Goal: Task Accomplishment & Management: Manage account settings

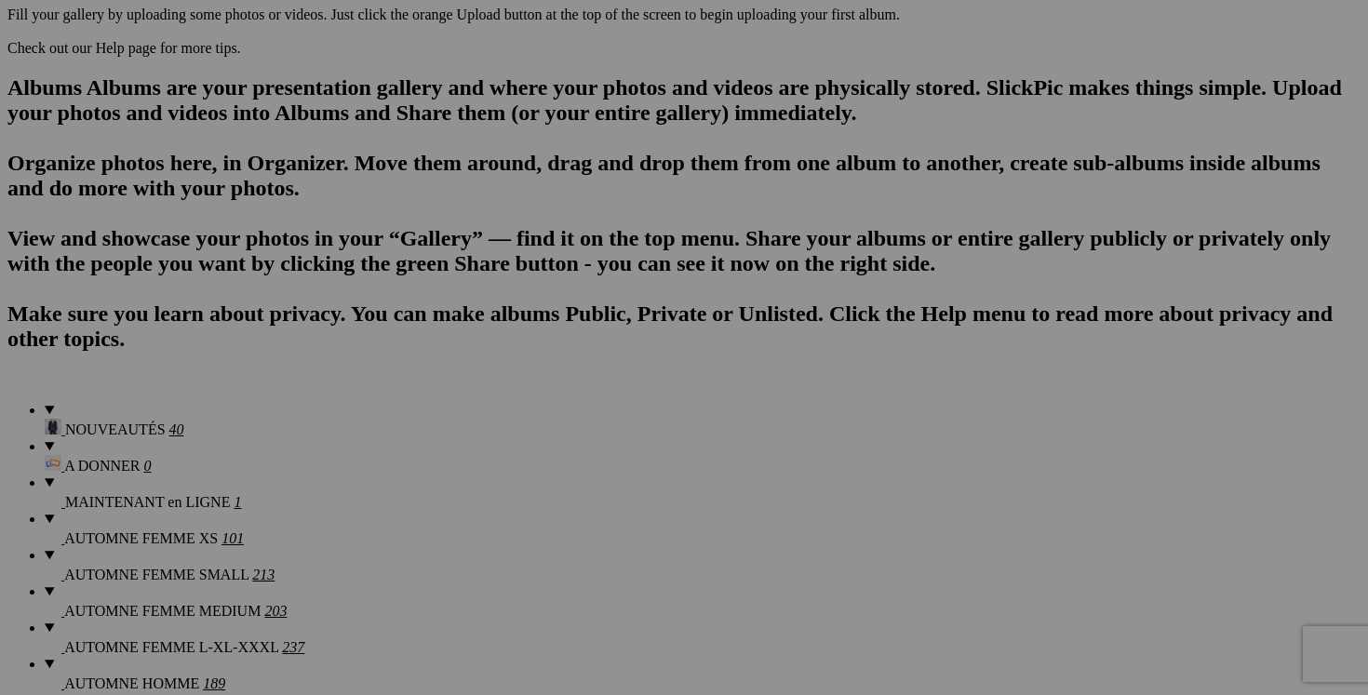
scroll to position [1112, 0]
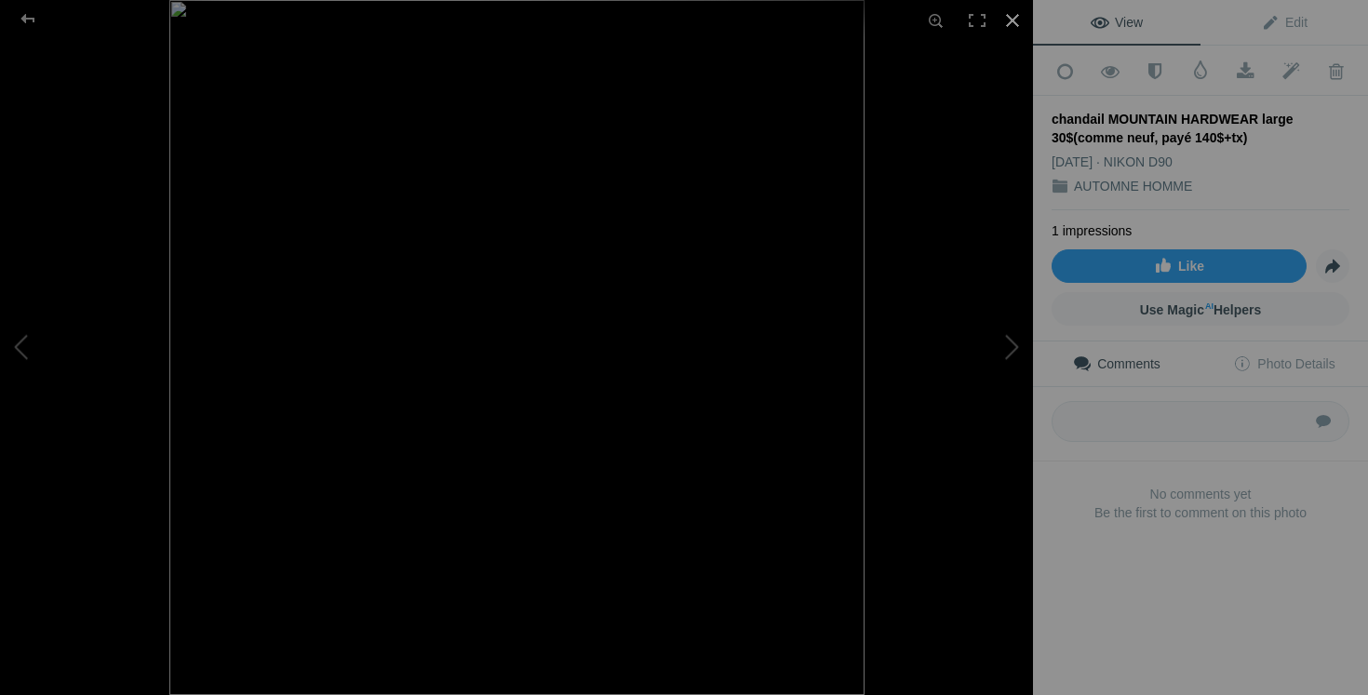
click at [1010, 14] on div at bounding box center [1012, 20] width 41 height 41
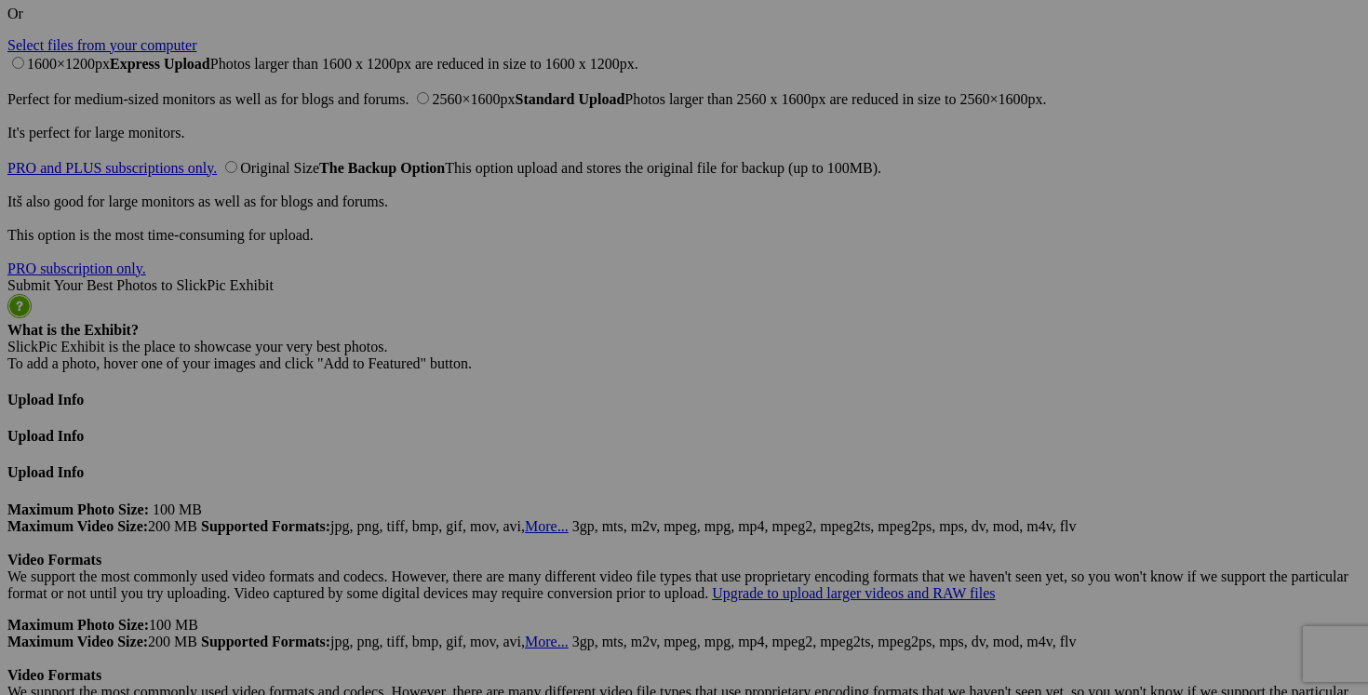
scroll to position [4574, 0]
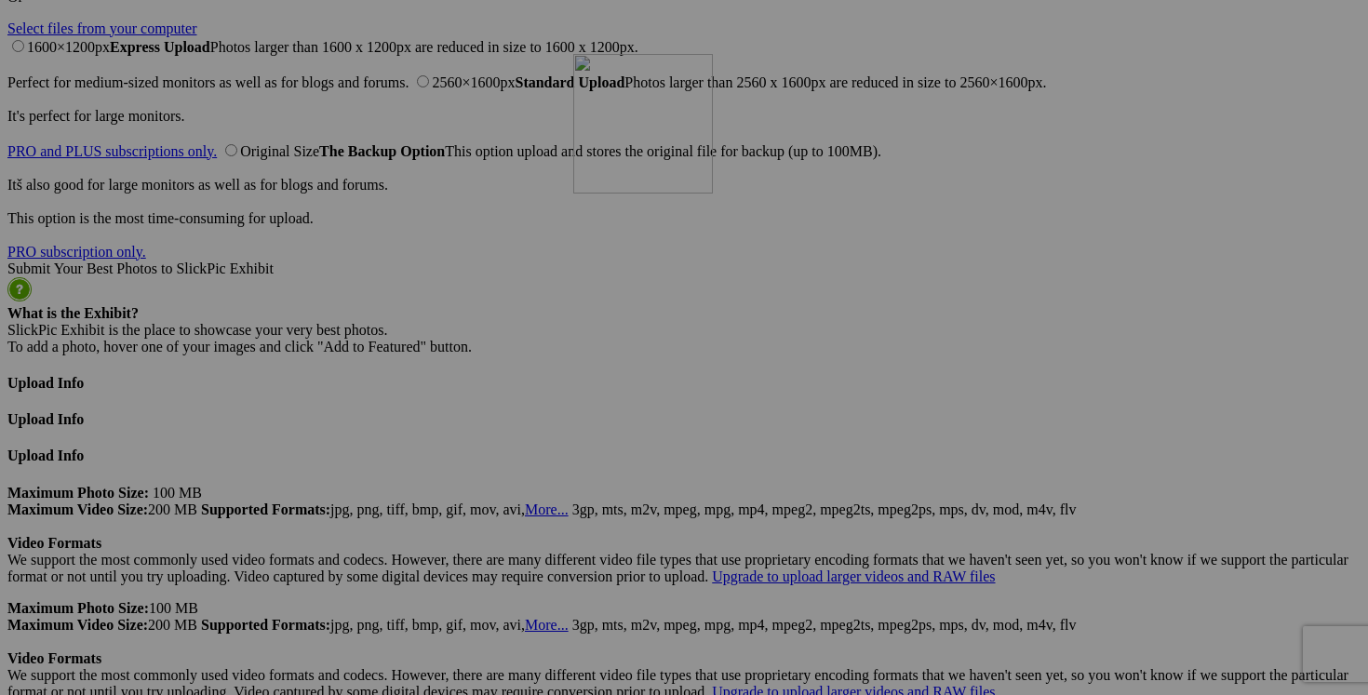
drag, startPoint x: 993, startPoint y: 403, endPoint x: 841, endPoint y: 216, distance: 240.8
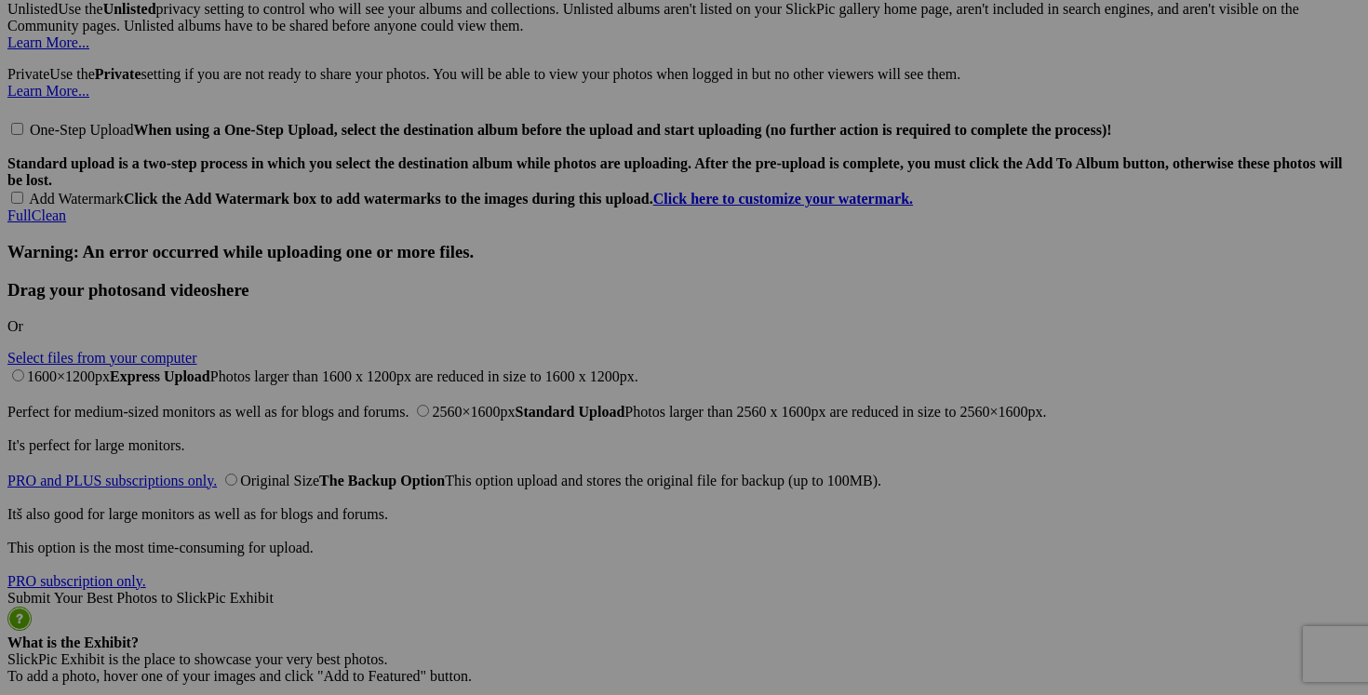
scroll to position [4285, 0]
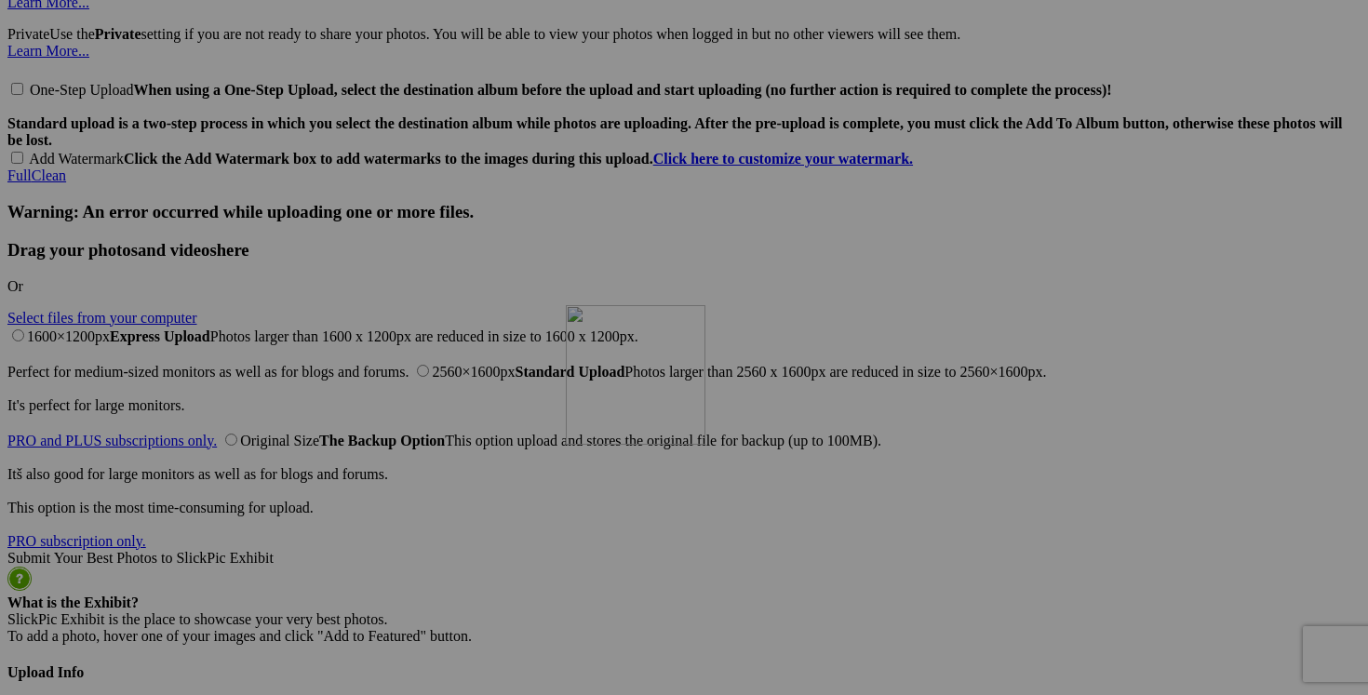
drag, startPoint x: 973, startPoint y: 399, endPoint x: 834, endPoint y: 467, distance: 154.4
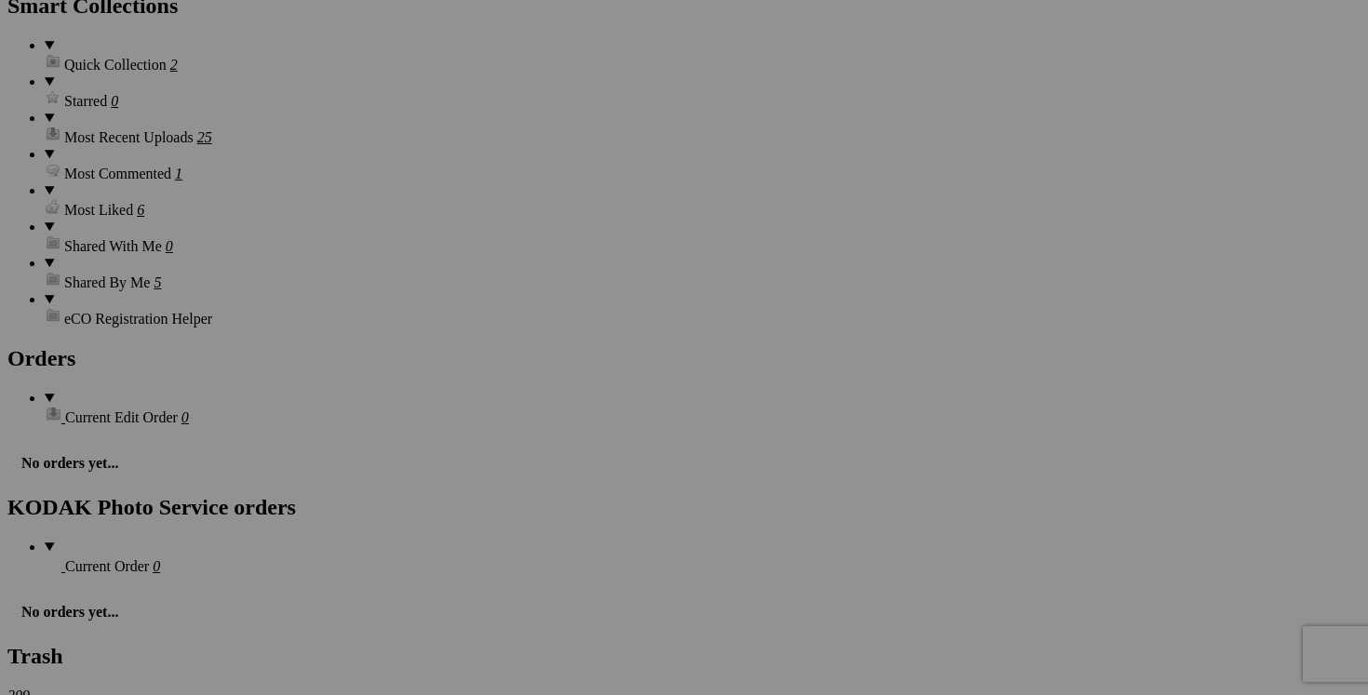
scroll to position [2796, 0]
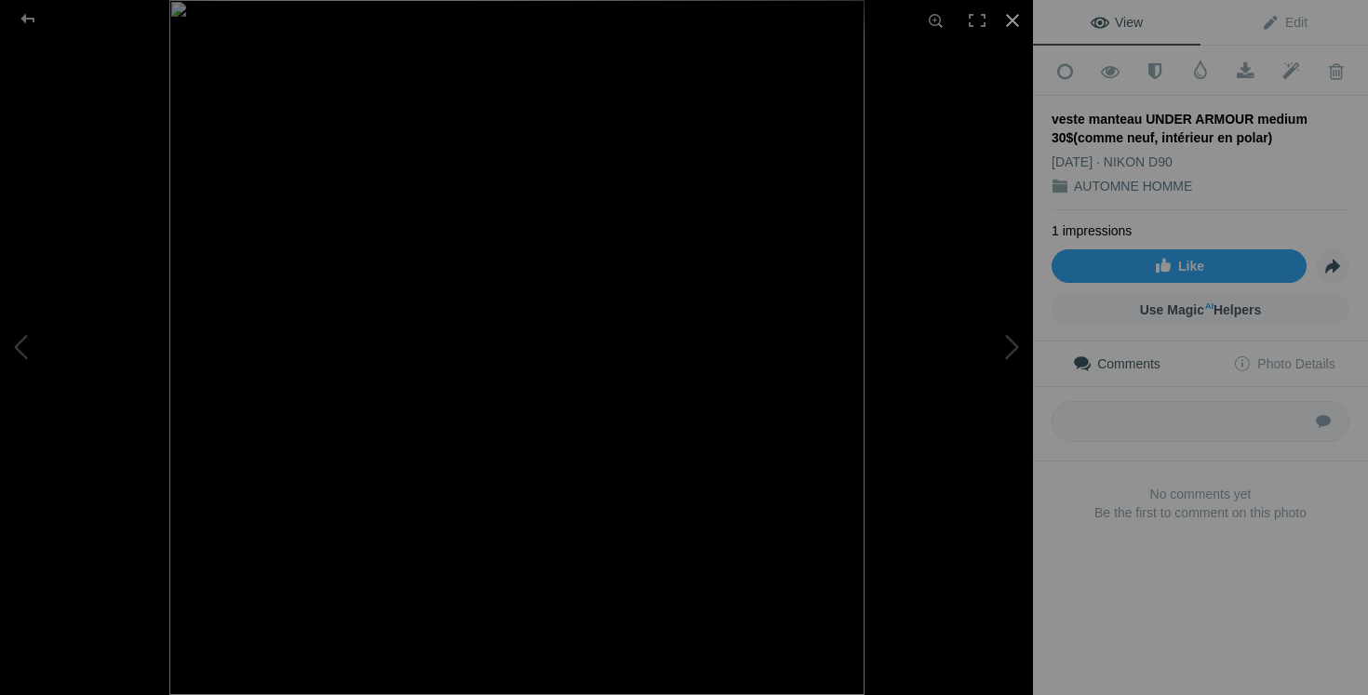
click at [1007, 18] on div at bounding box center [1012, 20] width 41 height 41
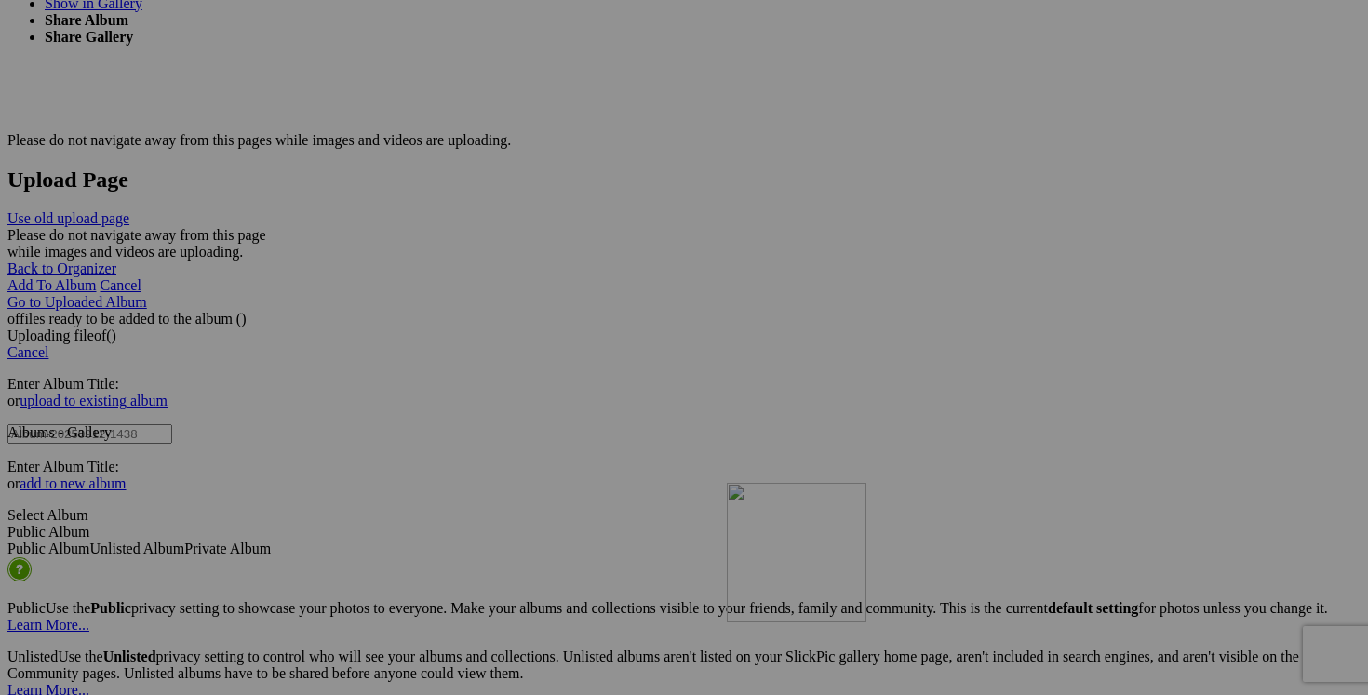
scroll to position [3589, 0]
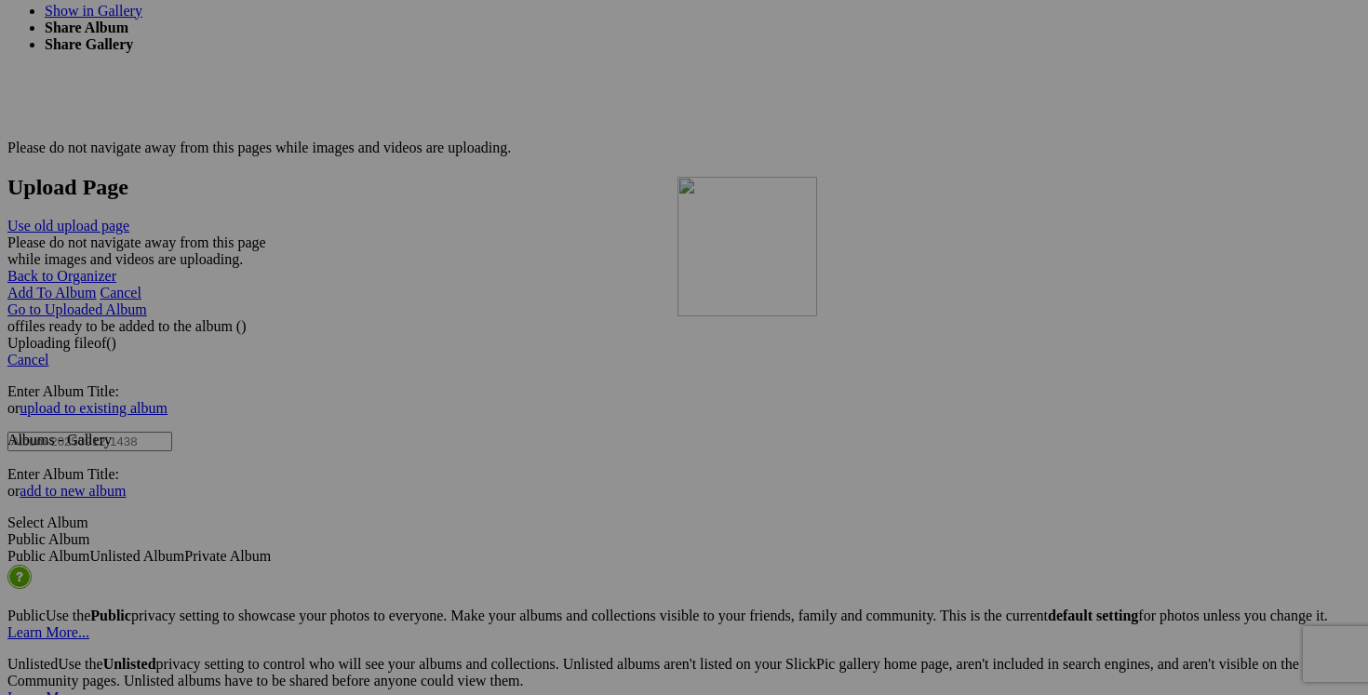
drag, startPoint x: 988, startPoint y: 368, endPoint x: 946, endPoint y: 339, distance: 51.6
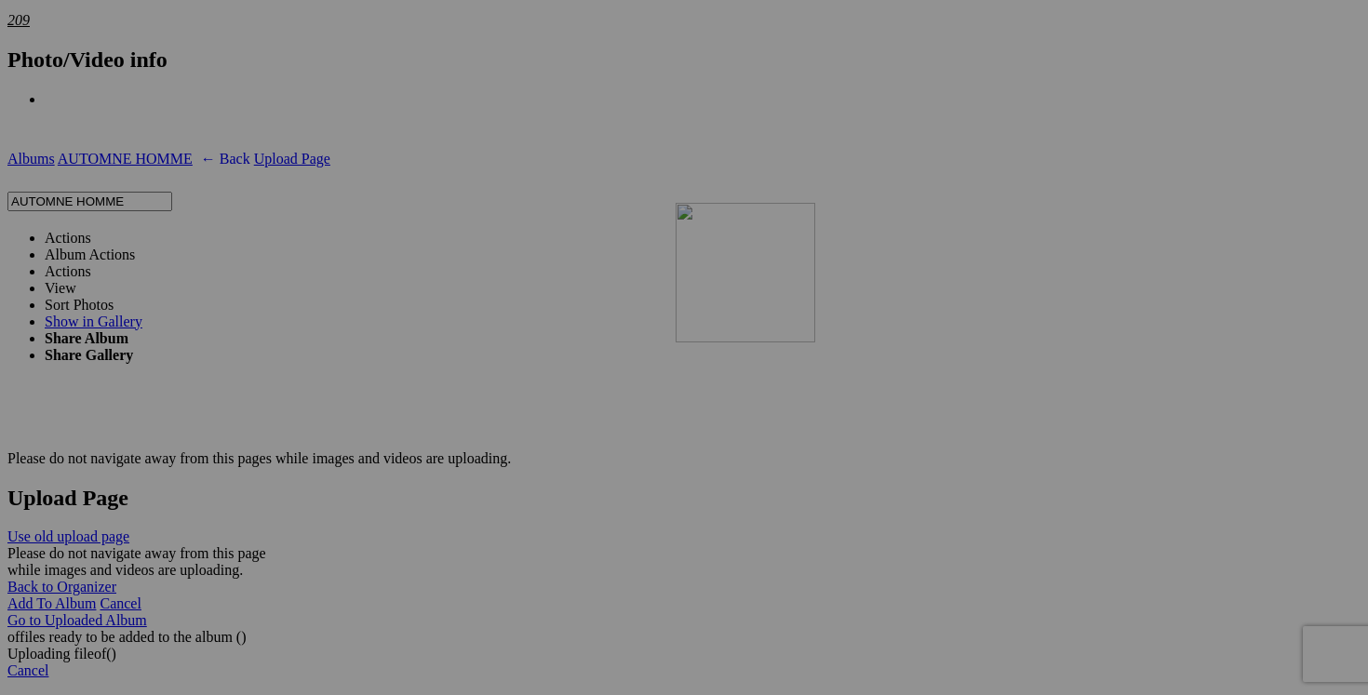
scroll to position [3298, 0]
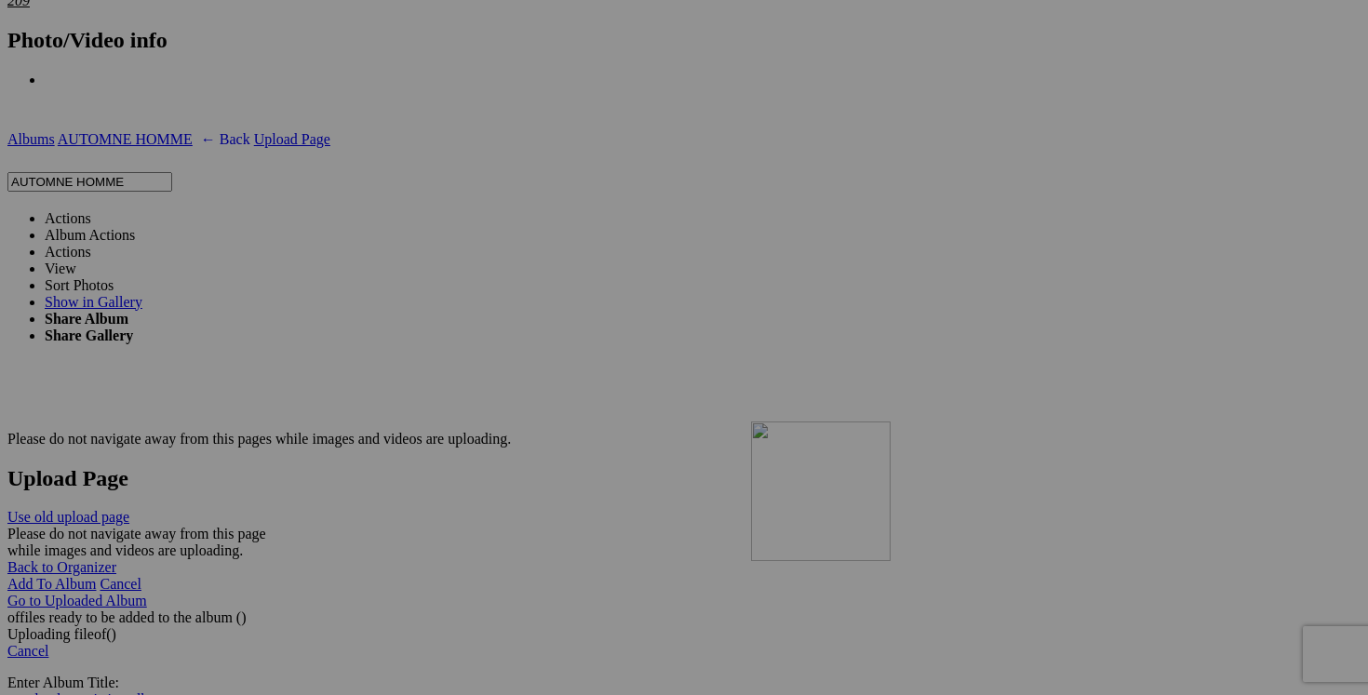
drag, startPoint x: 862, startPoint y: 315, endPoint x: 1019, endPoint y: 584, distance: 310.8
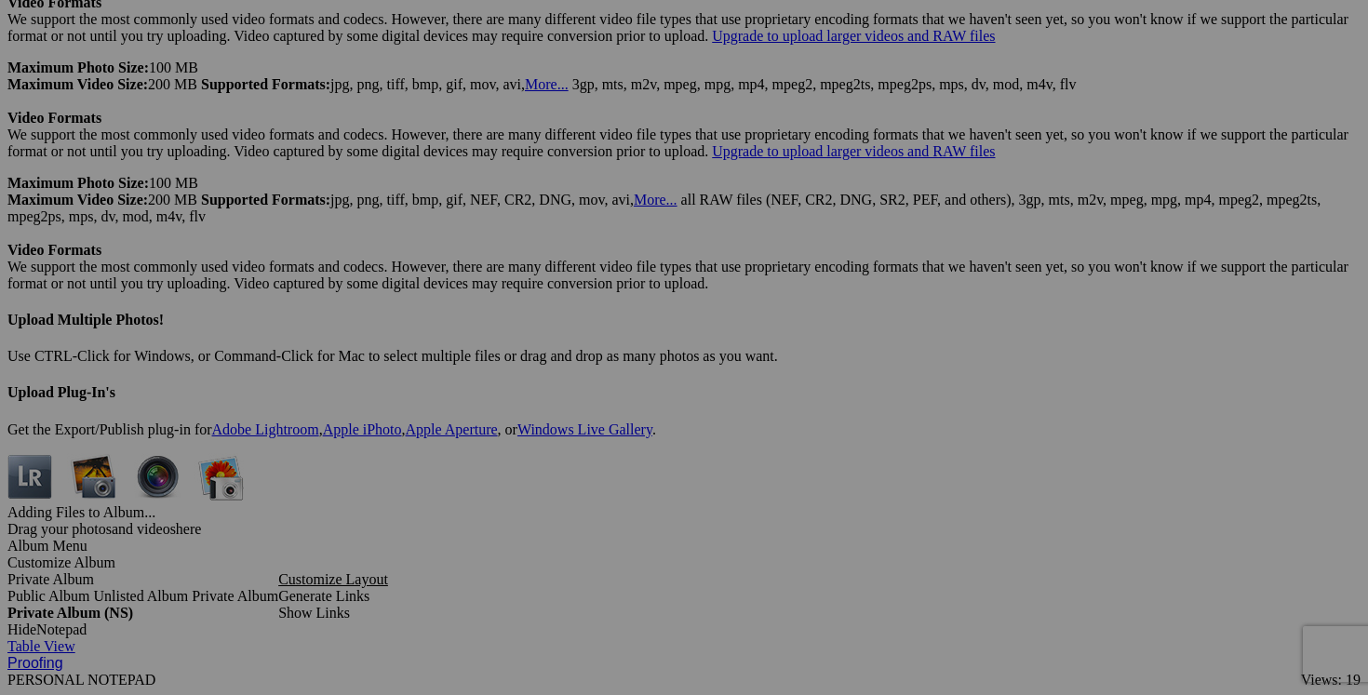
scroll to position [5161, 0]
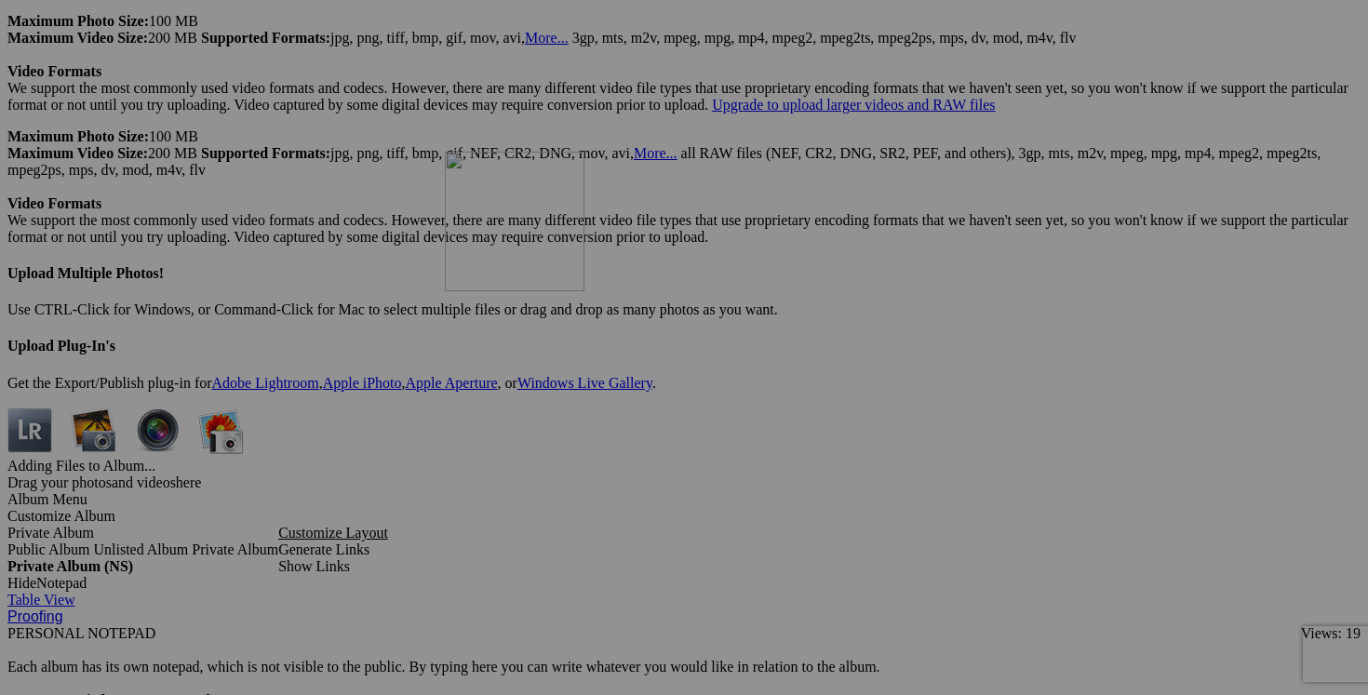
drag, startPoint x: 360, startPoint y: 114, endPoint x: 713, endPoint y: 314, distance: 405.1
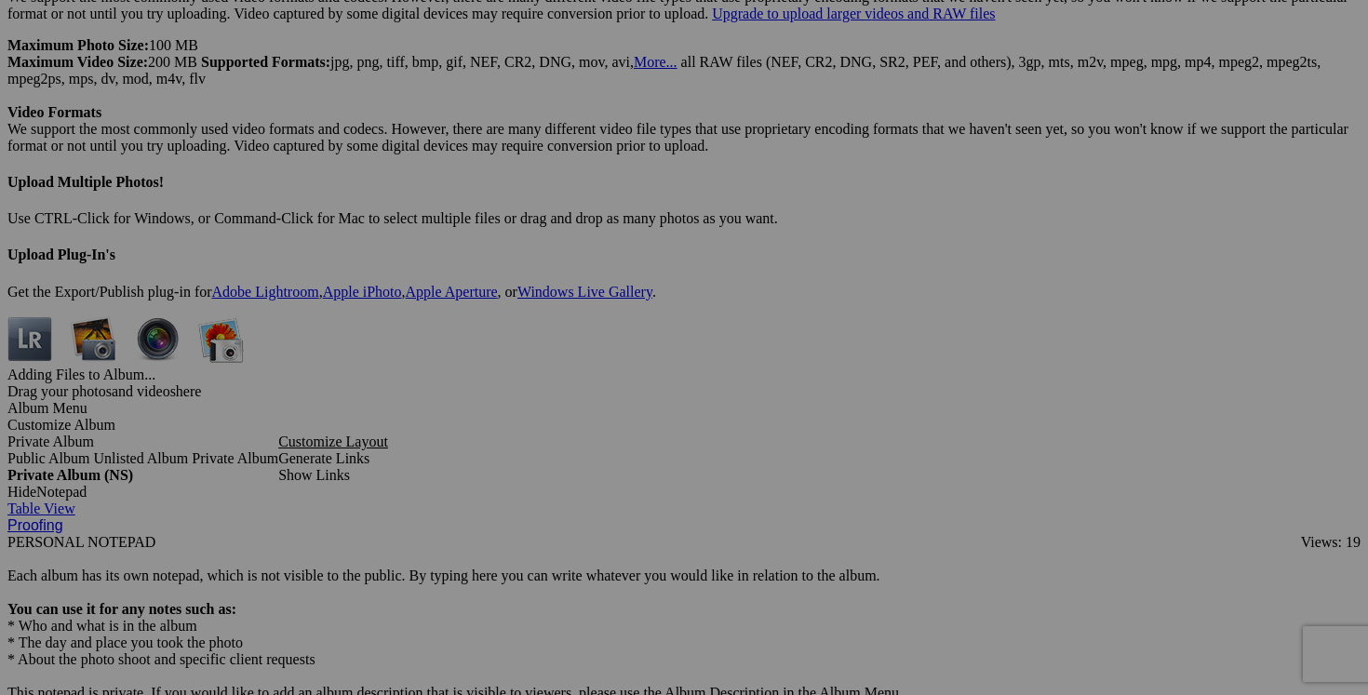
scroll to position [5312, 0]
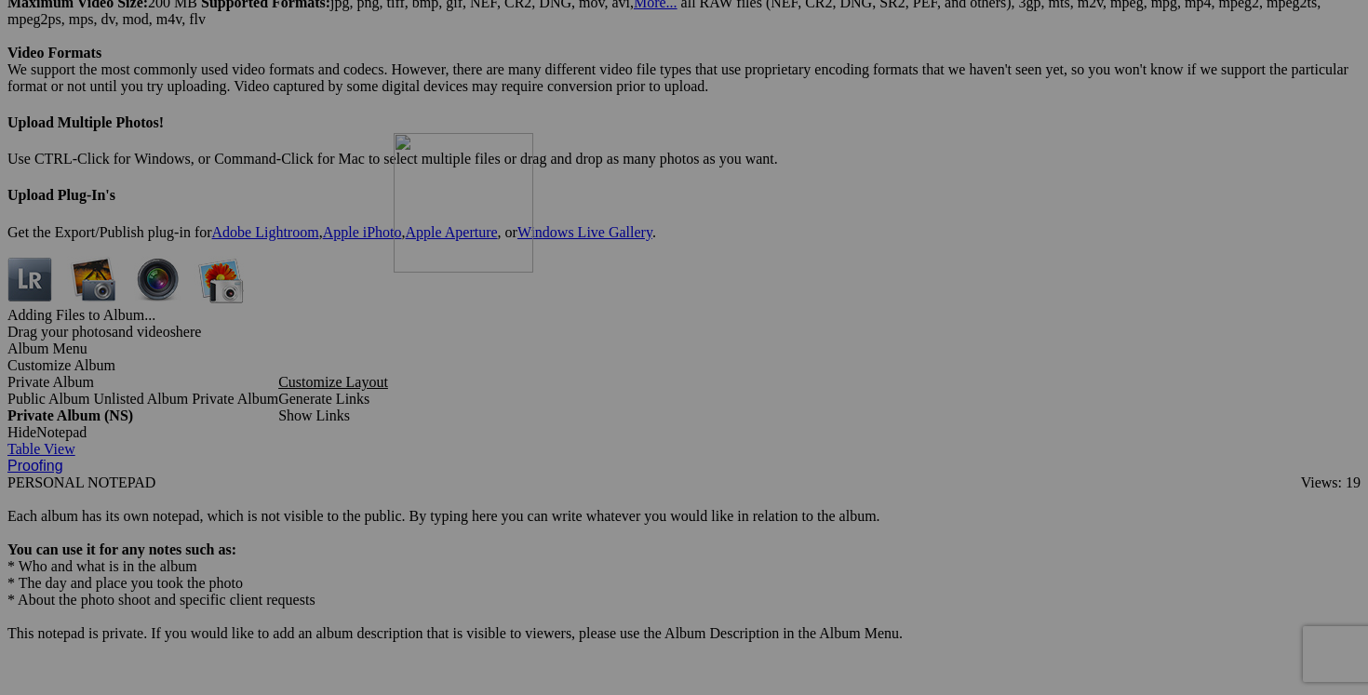
drag, startPoint x: 357, startPoint y: 552, endPoint x: 662, endPoint y: 295, distance: 398.2
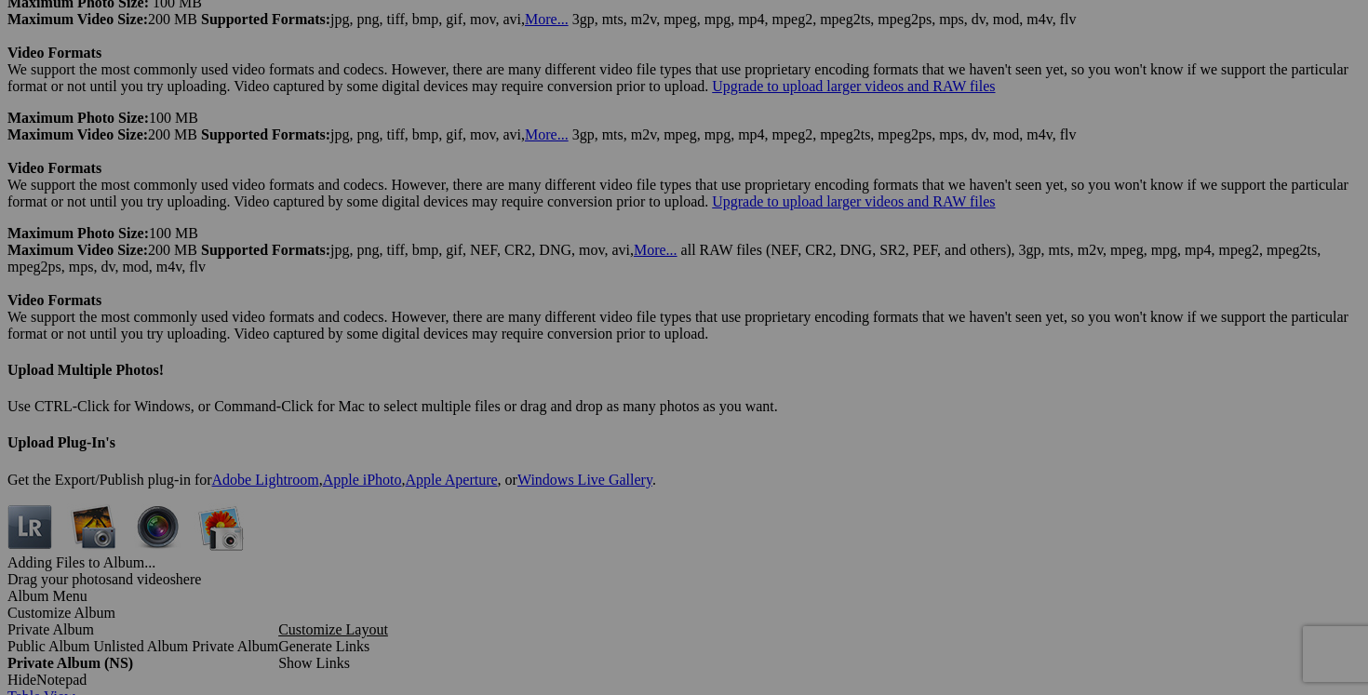
scroll to position [5157, 0]
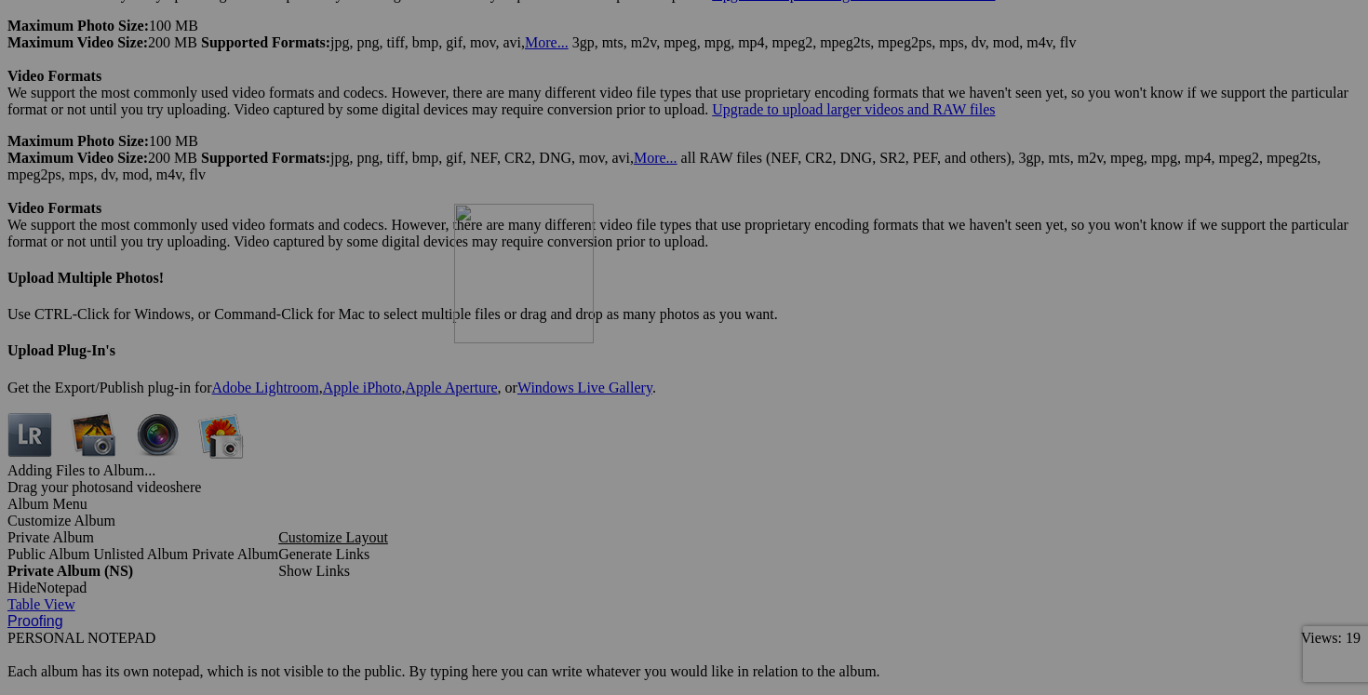
drag, startPoint x: 393, startPoint y: 297, endPoint x: 699, endPoint y: 362, distance: 313.0
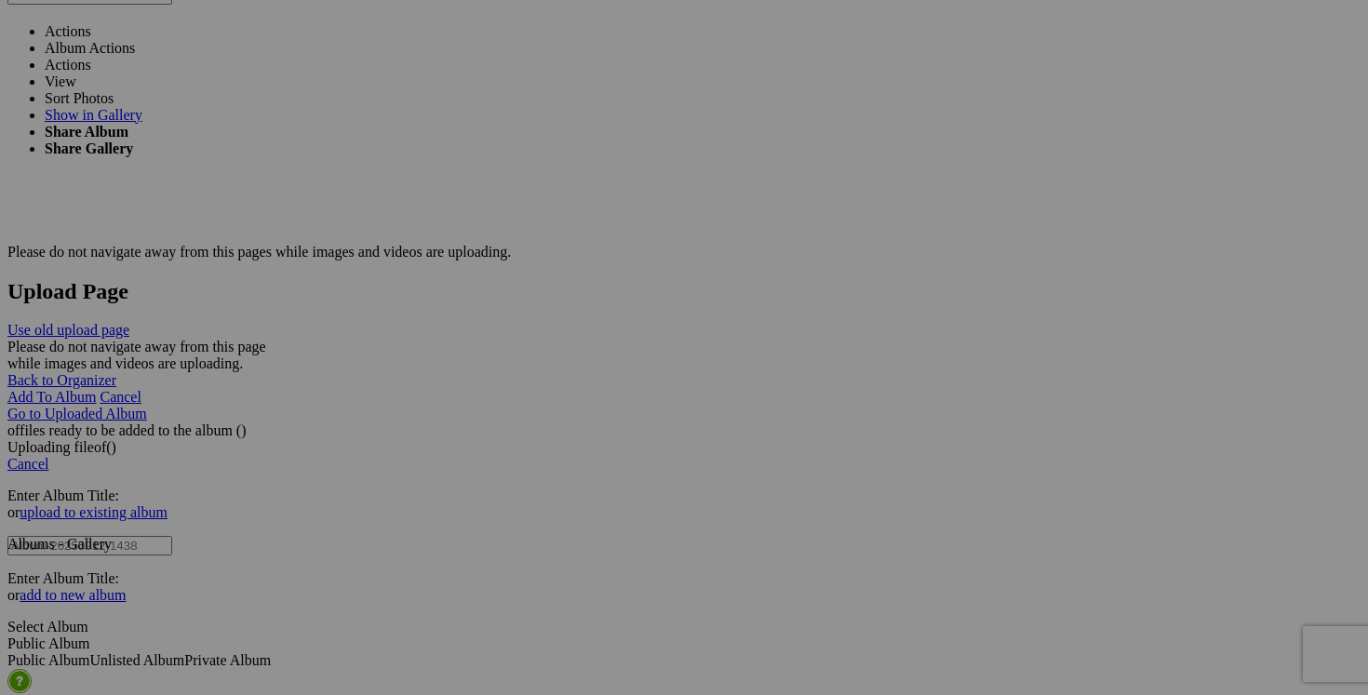
scroll to position [3483, 0]
drag, startPoint x: 856, startPoint y: 275, endPoint x: 480, endPoint y: 346, distance: 382.6
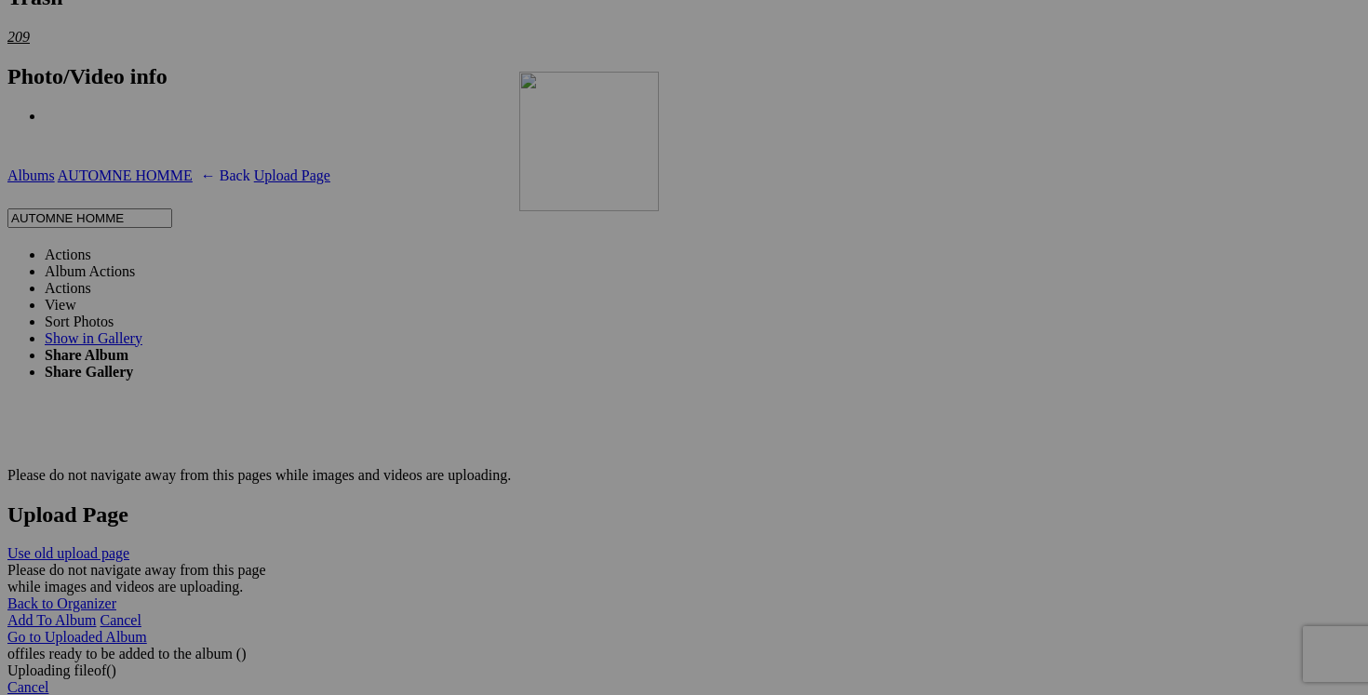
scroll to position [3406, 0]
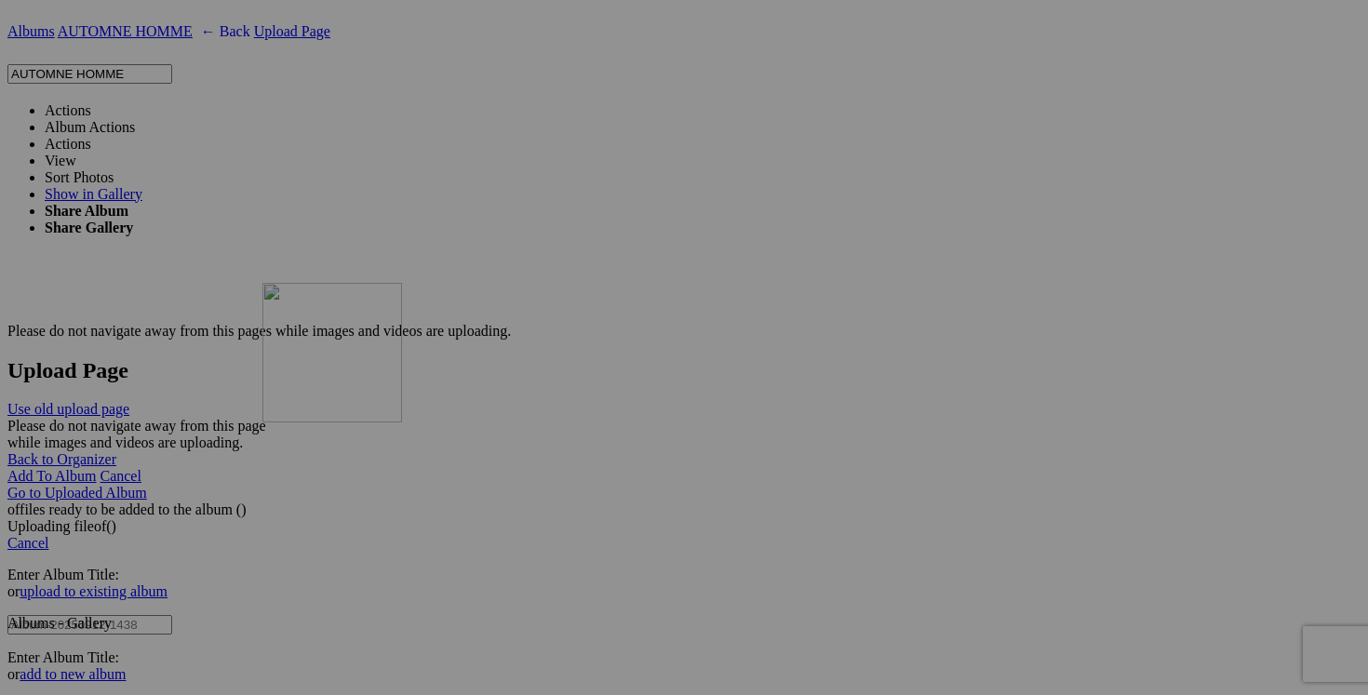
drag, startPoint x: 852, startPoint y: 246, endPoint x: 526, endPoint y: 442, distance: 381.1
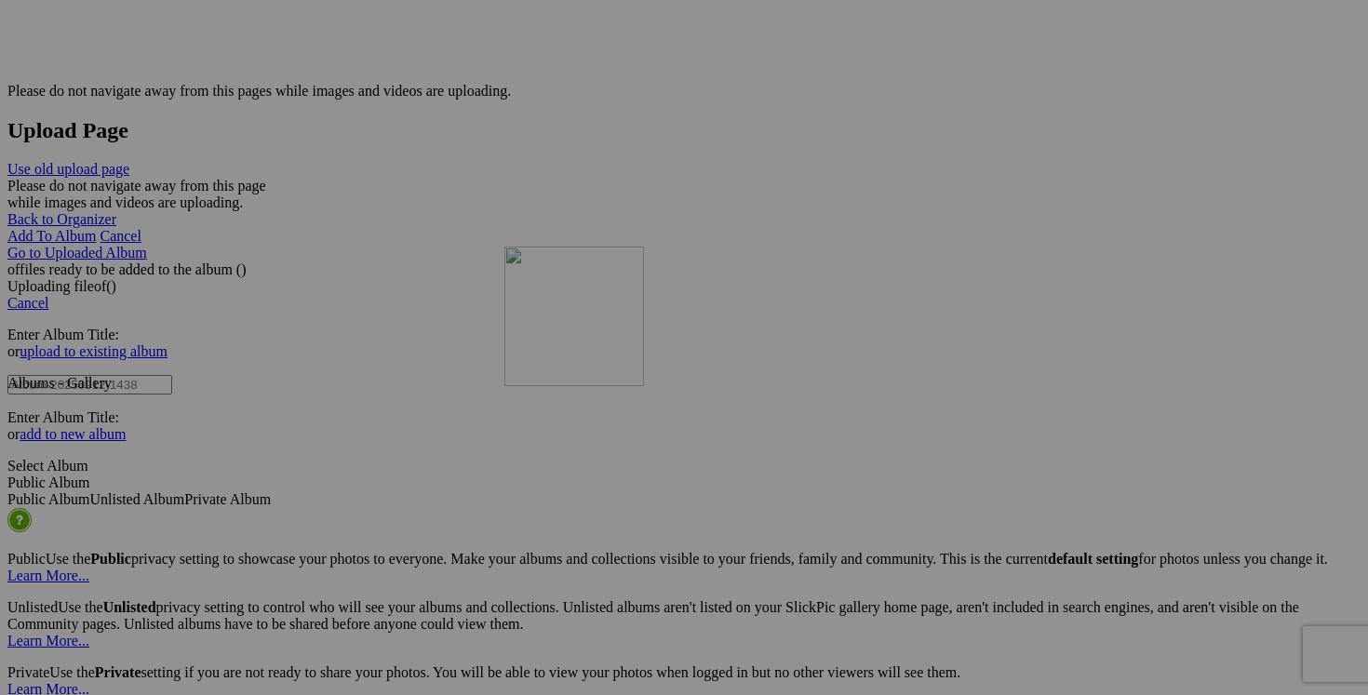
scroll to position [3641, 0]
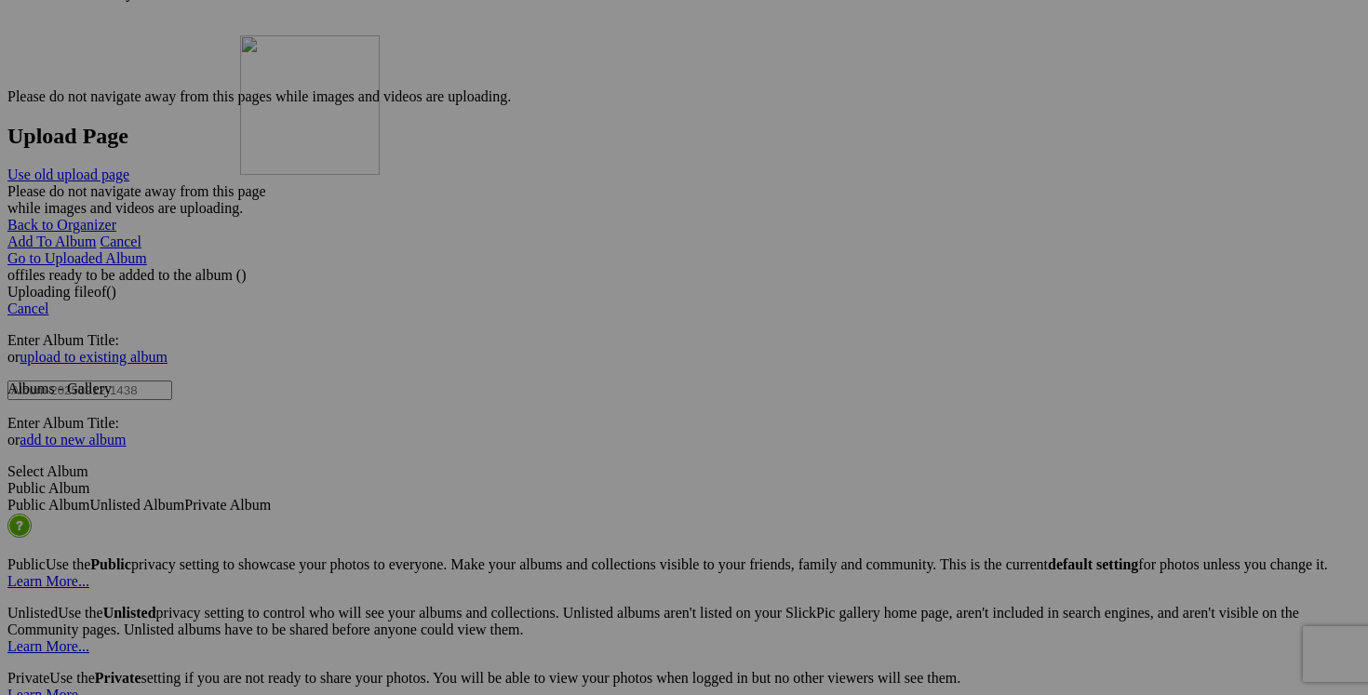
drag, startPoint x: 865, startPoint y: 195, endPoint x: 509, endPoint y: 197, distance: 355.5
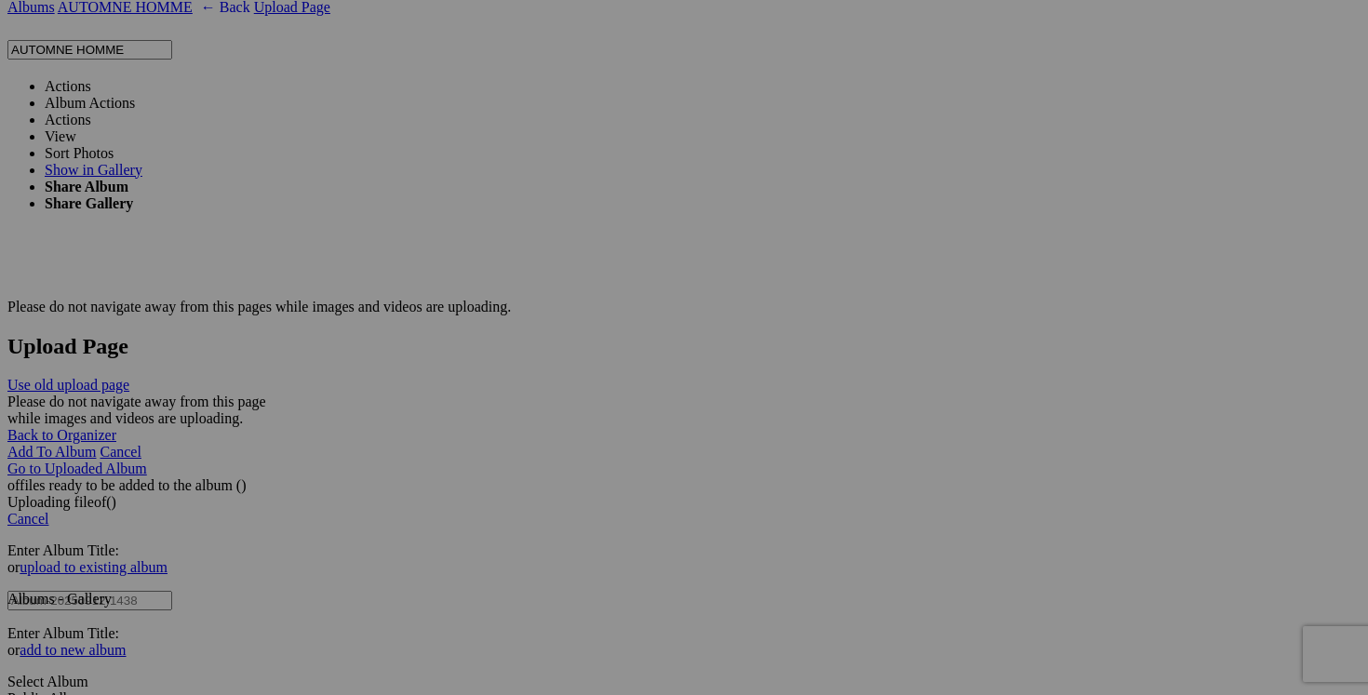
scroll to position [3421, 0]
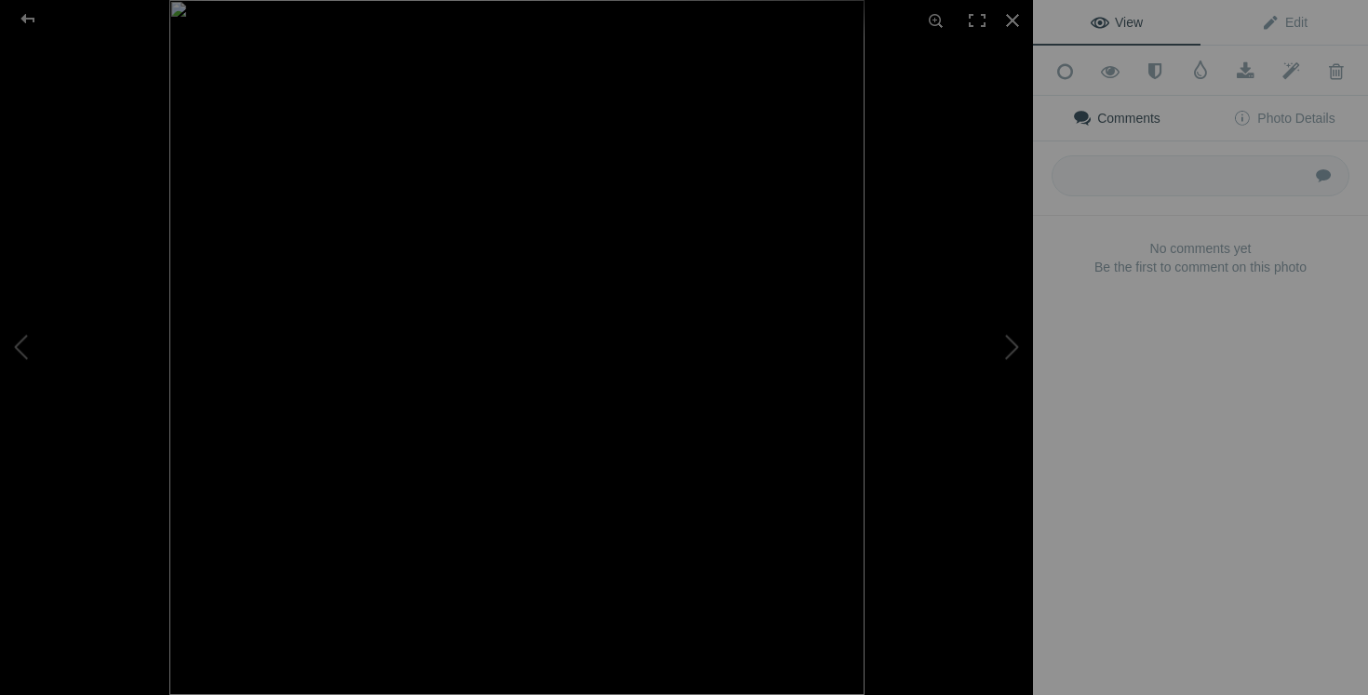
type input "pantalon SALOMON XL 25$(comme neuf, peux etre porté droit ou ajusté au bas)"
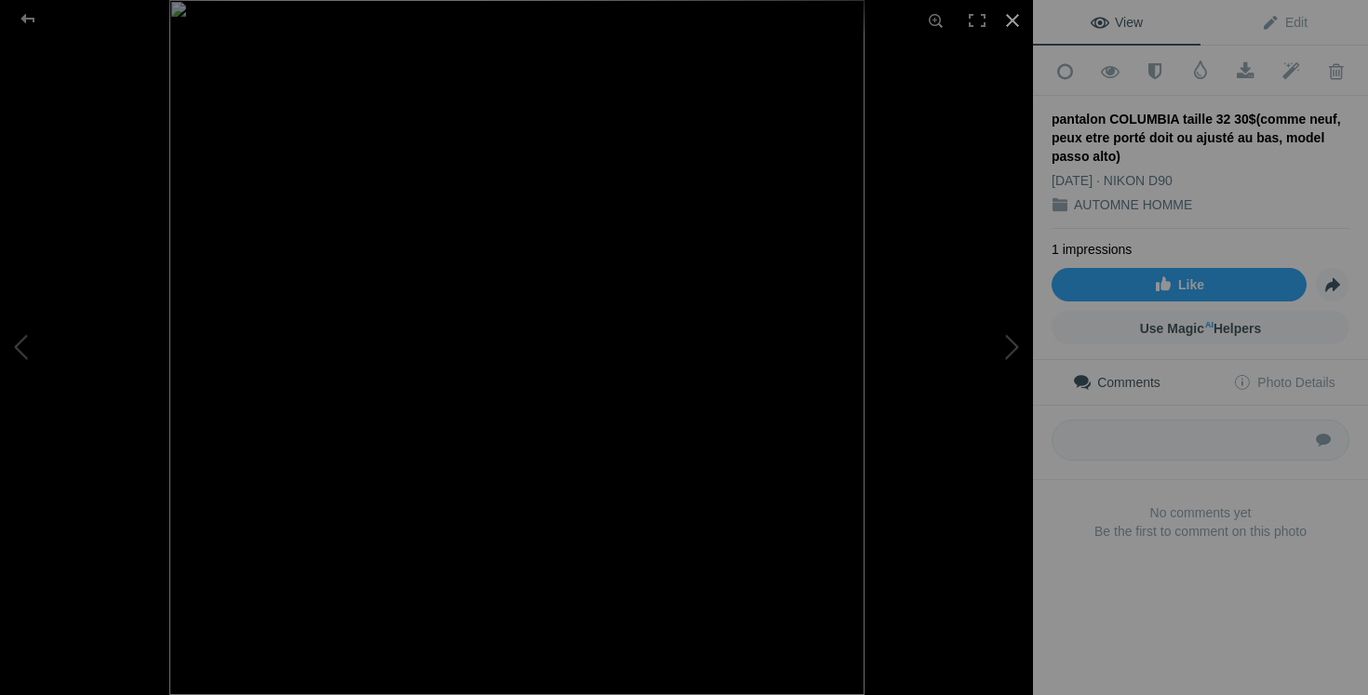
click at [1014, 16] on div at bounding box center [1012, 20] width 41 height 41
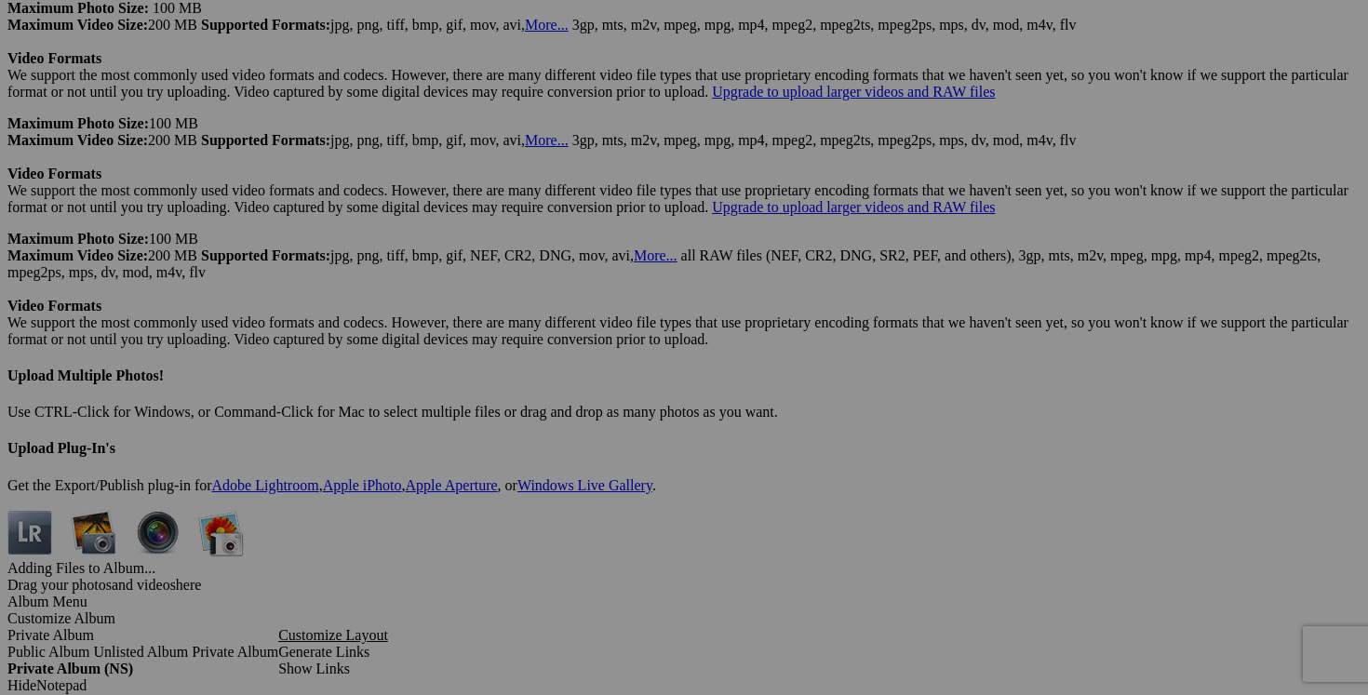
scroll to position [5090, 0]
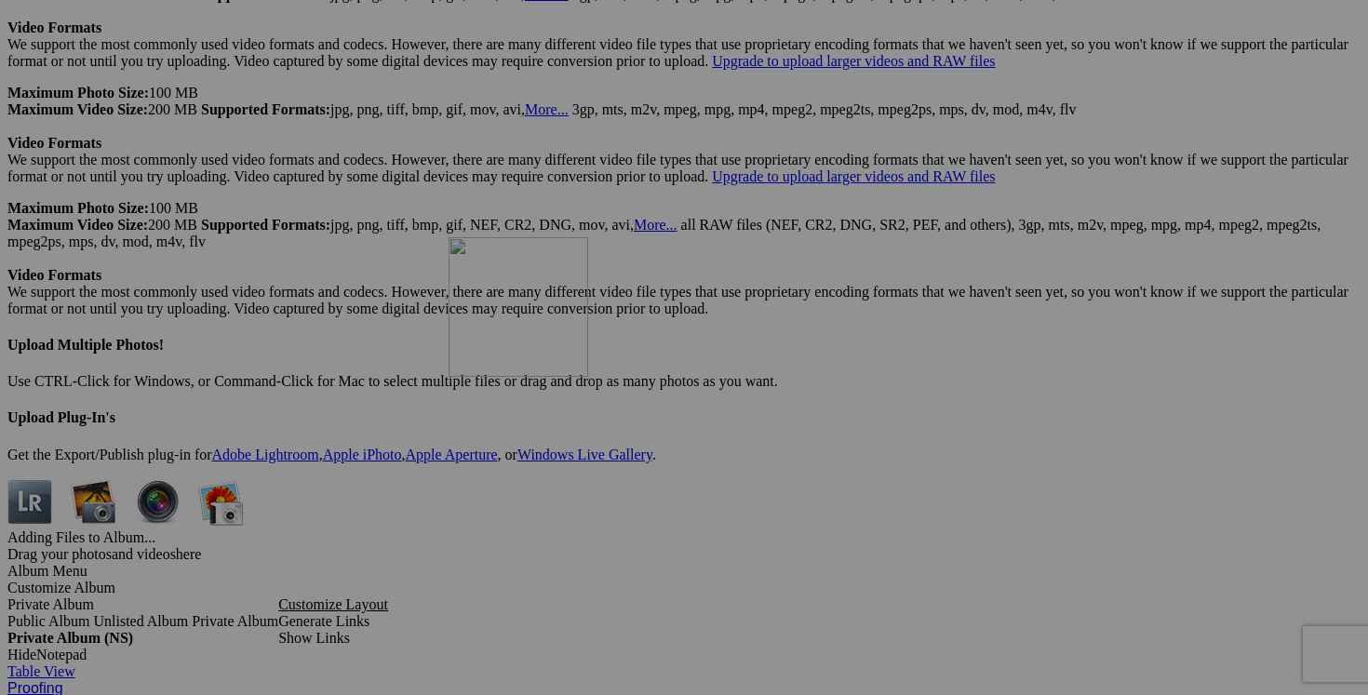
drag, startPoint x: 690, startPoint y: 283, endPoint x: 717, endPoint y: 399, distance: 119.4
drag, startPoint x: 713, startPoint y: 398, endPoint x: 1027, endPoint y: 372, distance: 315.6
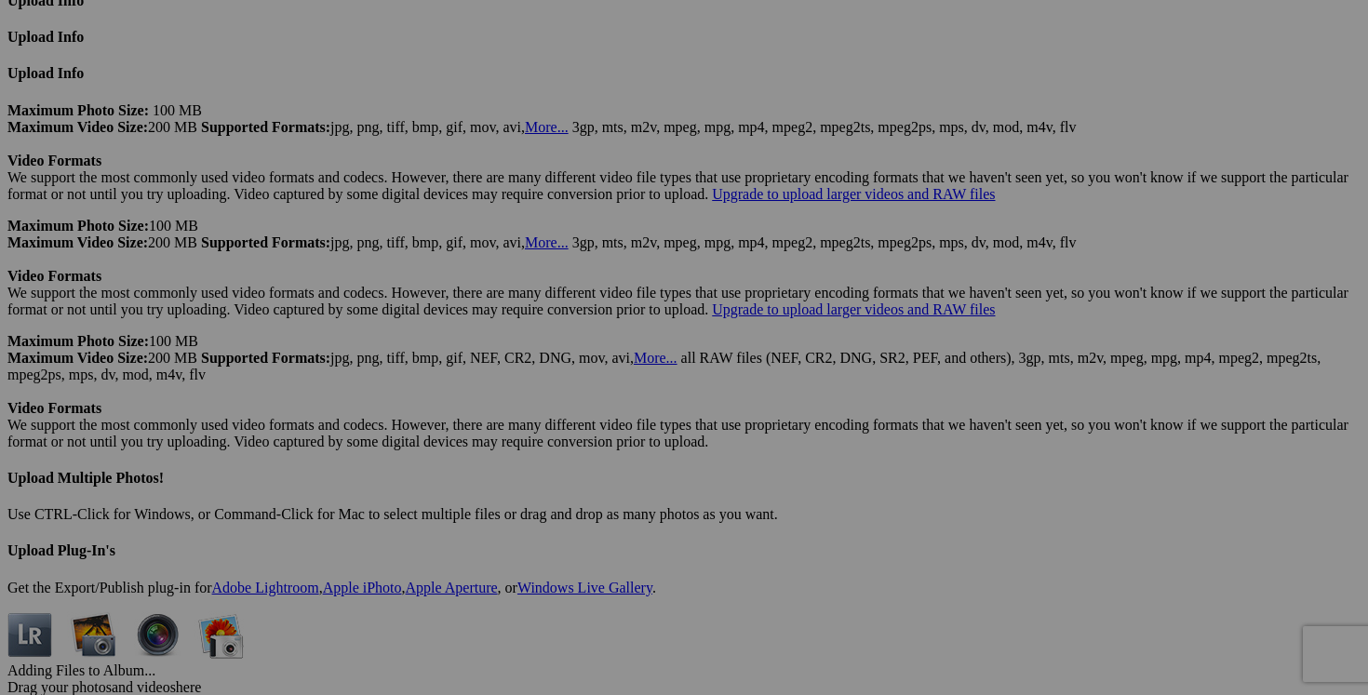
scroll to position [4971, 0]
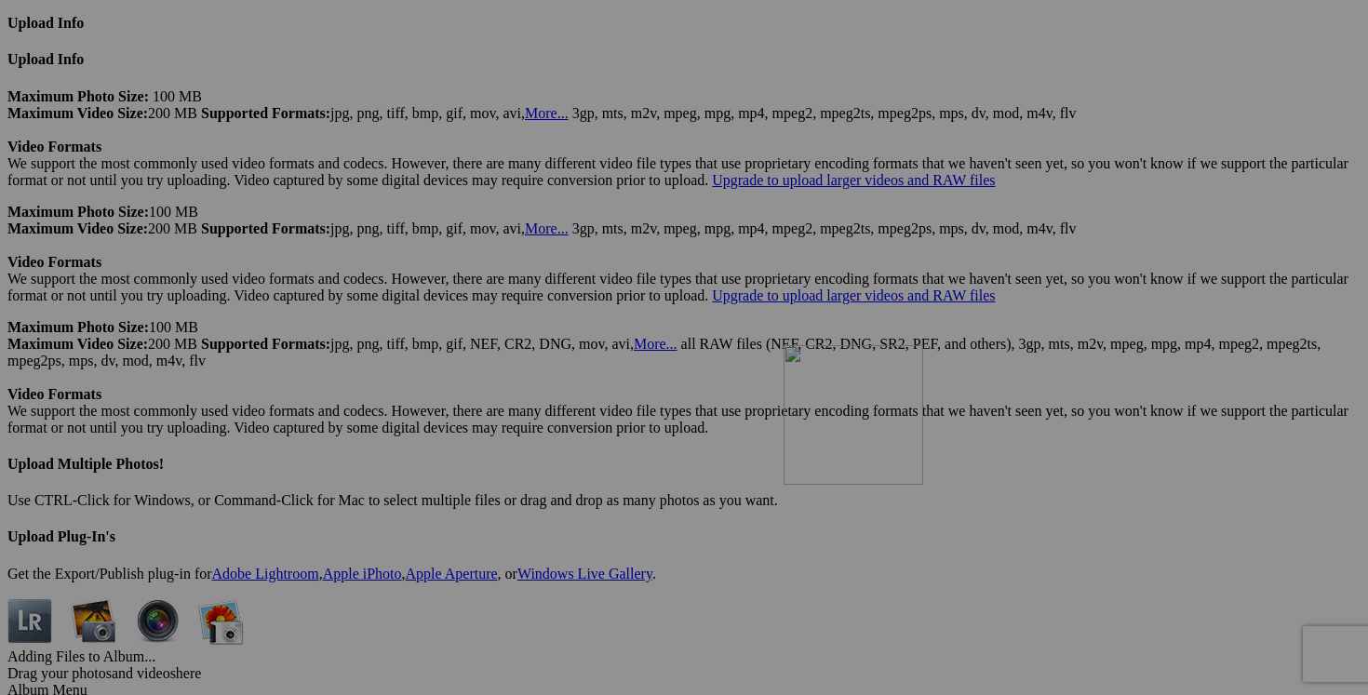
drag, startPoint x: 529, startPoint y: 190, endPoint x: 1048, endPoint y: 507, distance: 608.6
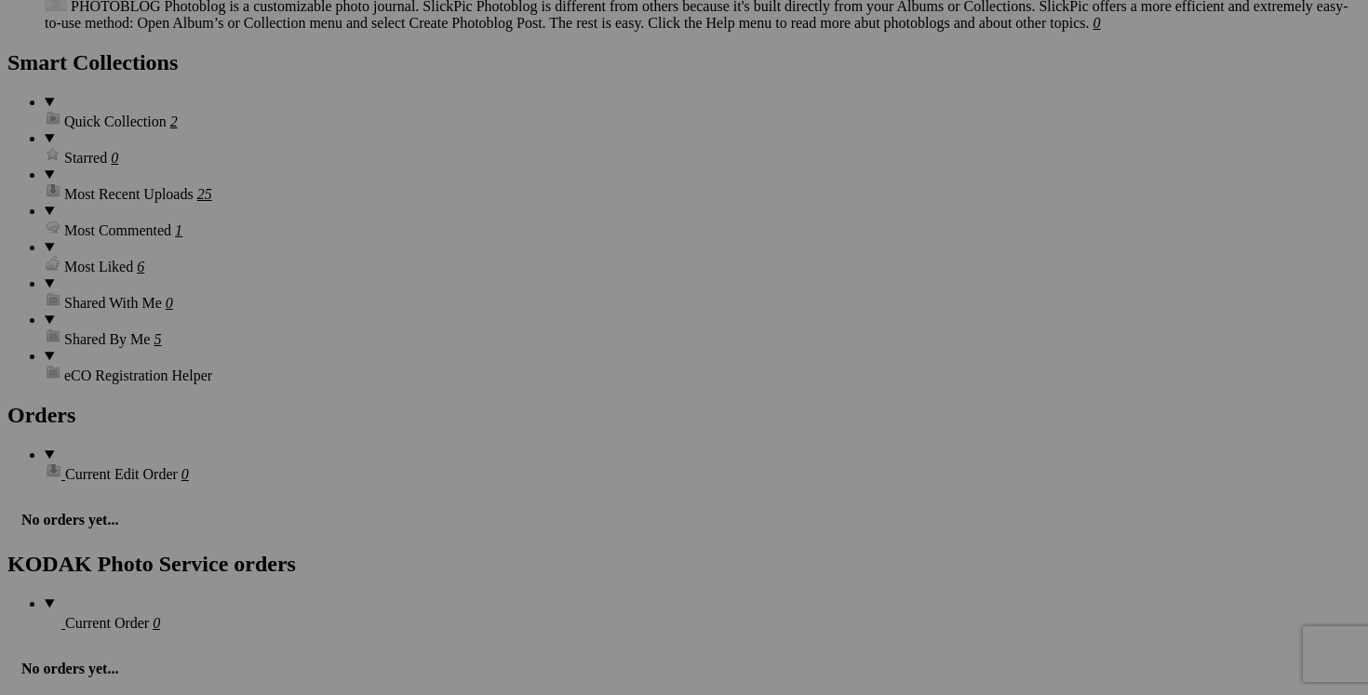
scroll to position [2530, 0]
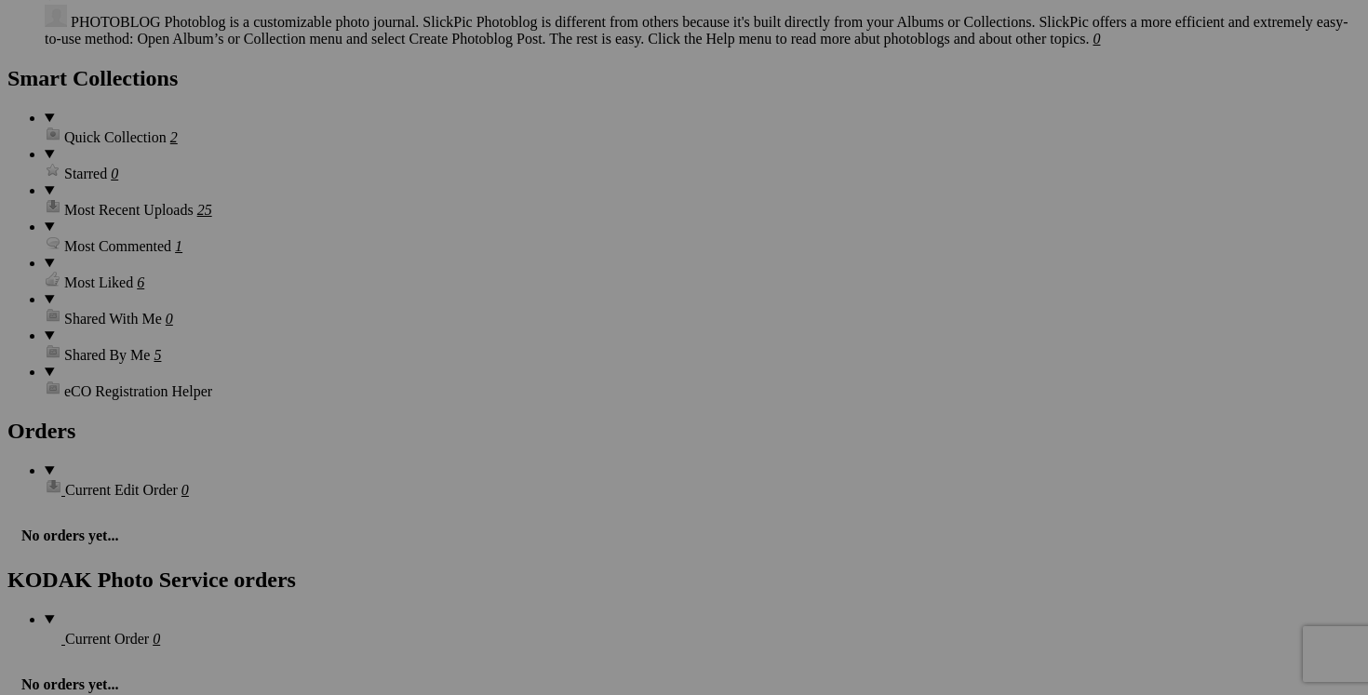
type input "jeans BRAX taille 36 30$(comme neuf, altéré au bas, entrejambe 31 pouces, payé …"
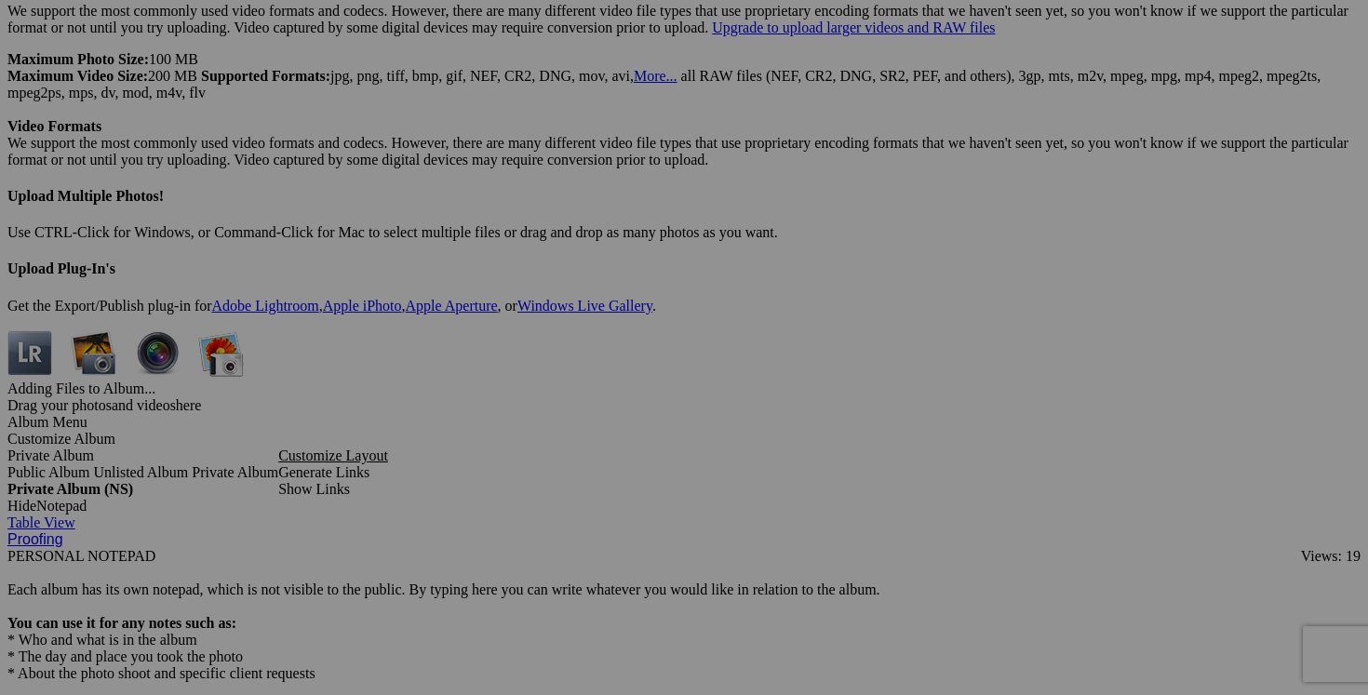
scroll to position [5230, 0]
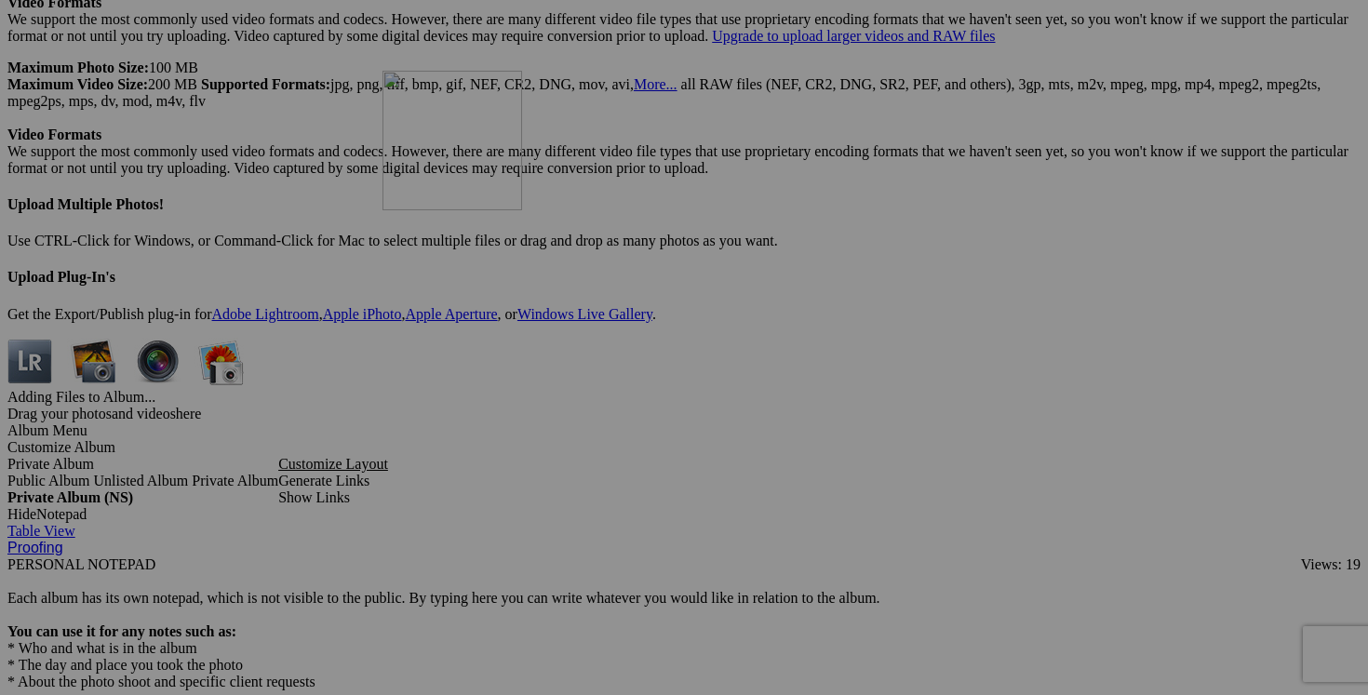
drag, startPoint x: 1010, startPoint y: 126, endPoint x: 651, endPoint y: 233, distance: 374.8
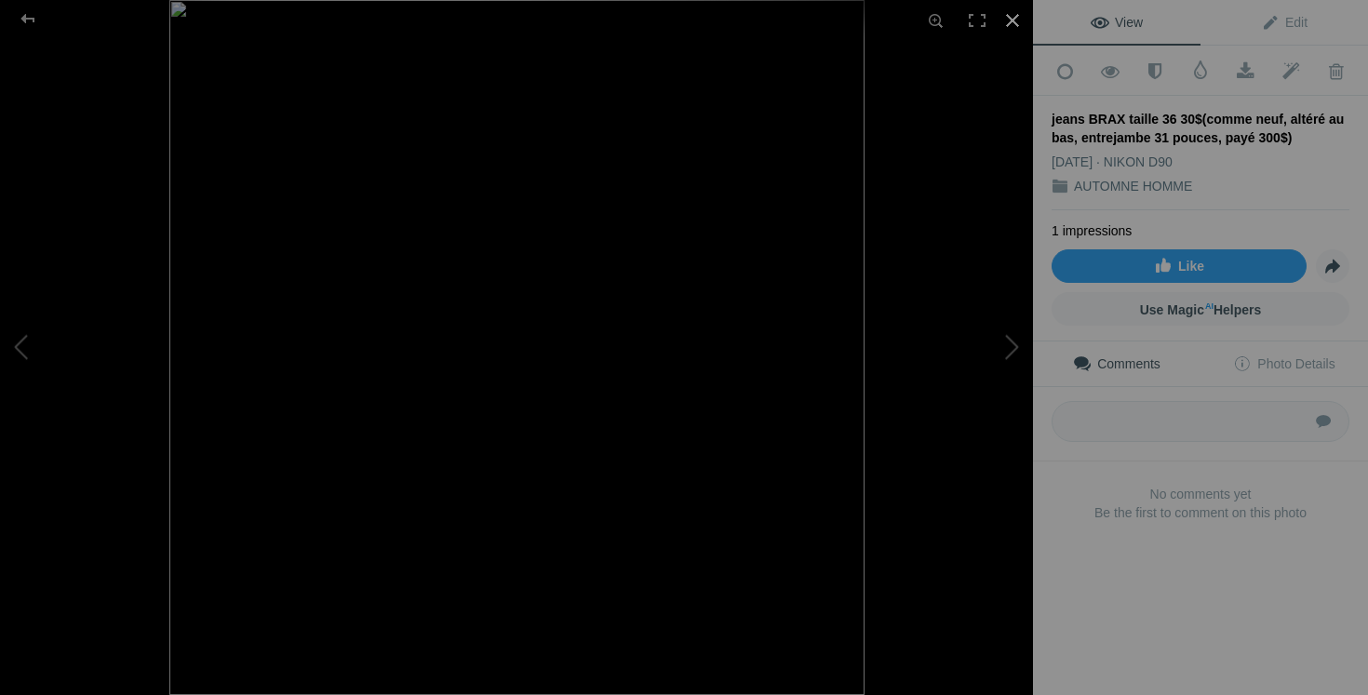
click at [1016, 20] on div at bounding box center [1012, 20] width 41 height 41
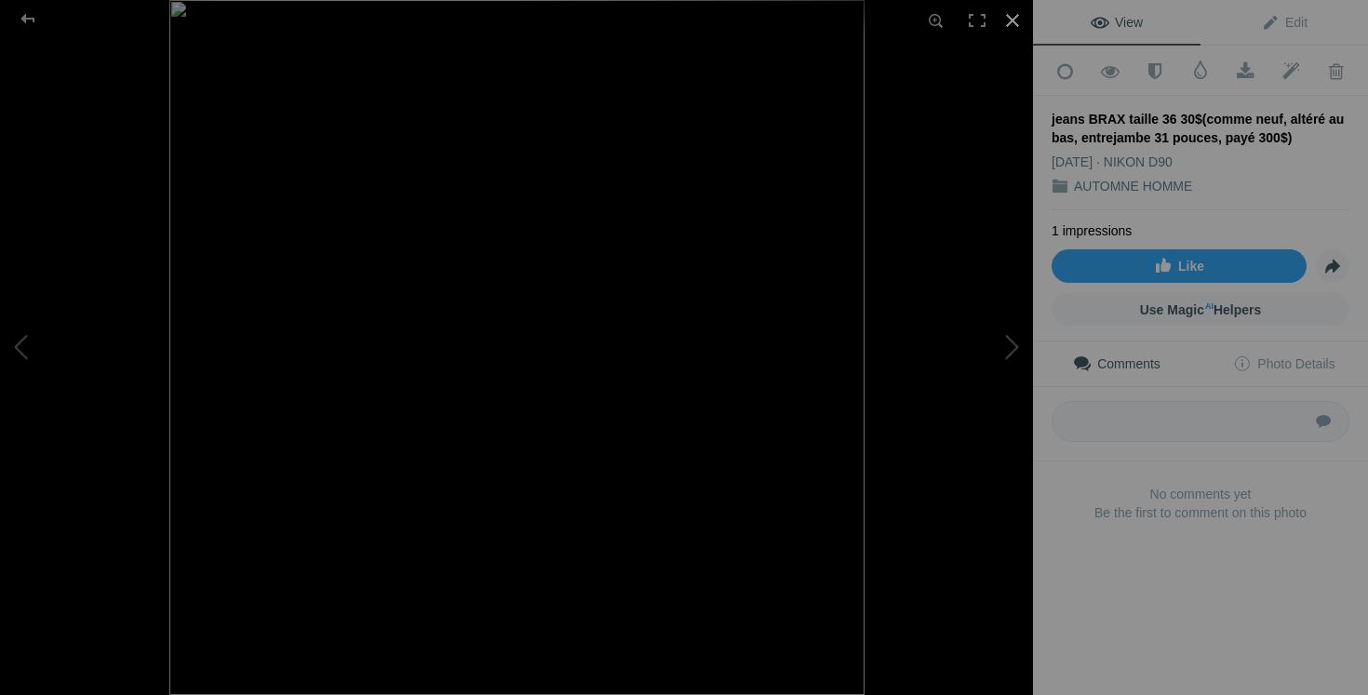
click at [1012, 24] on div at bounding box center [1012, 20] width 41 height 41
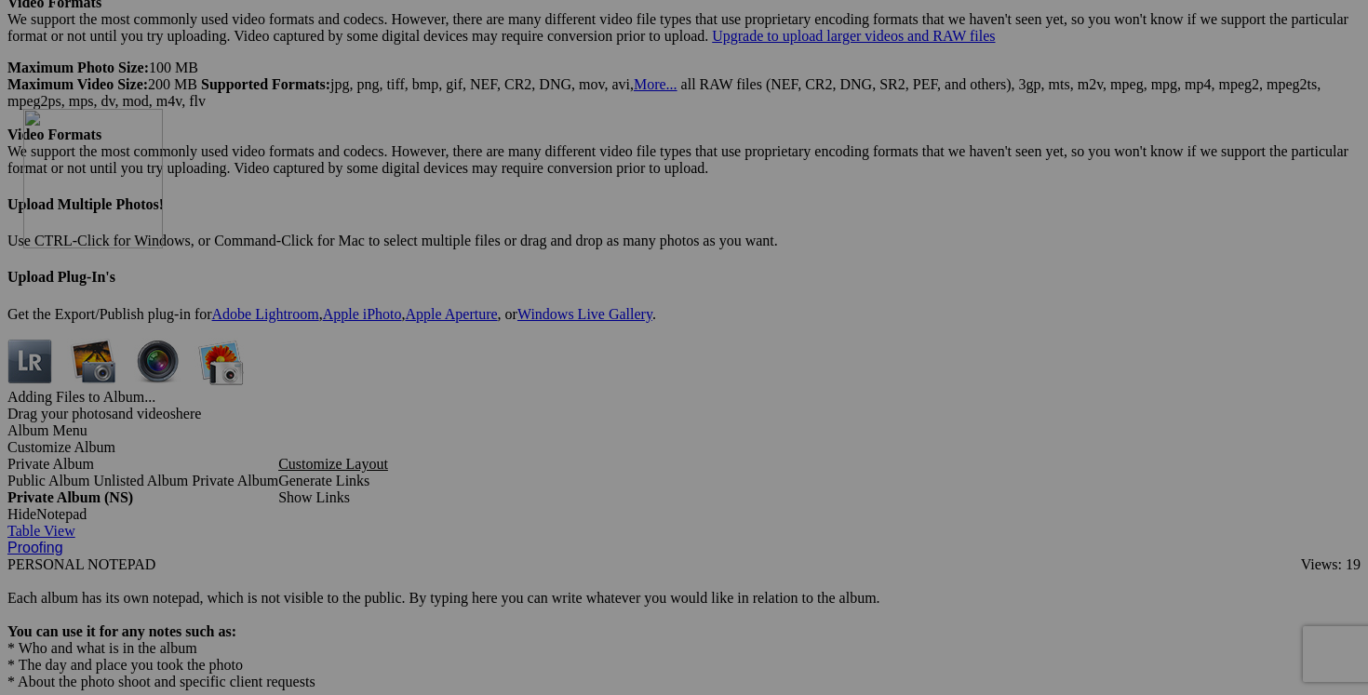
drag, startPoint x: 857, startPoint y: 259, endPoint x: 291, endPoint y: 271, distance: 566.0
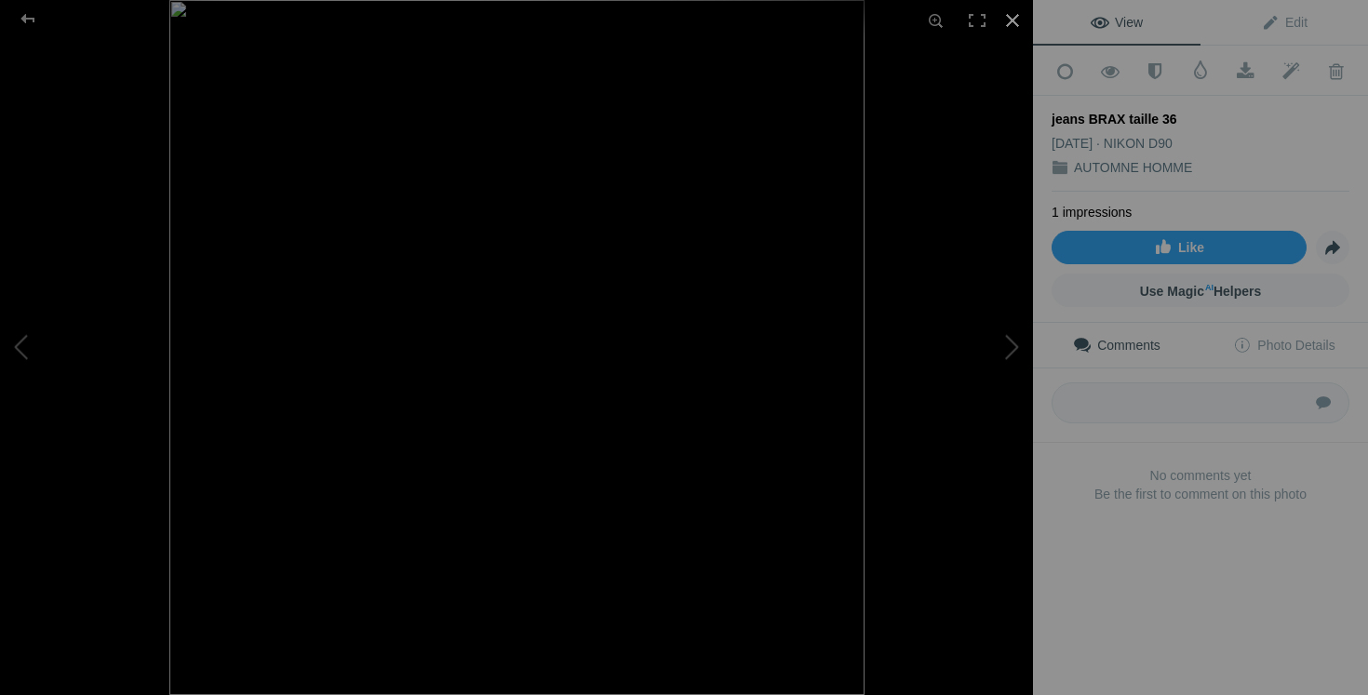
click at [1008, 19] on div at bounding box center [1012, 20] width 41 height 41
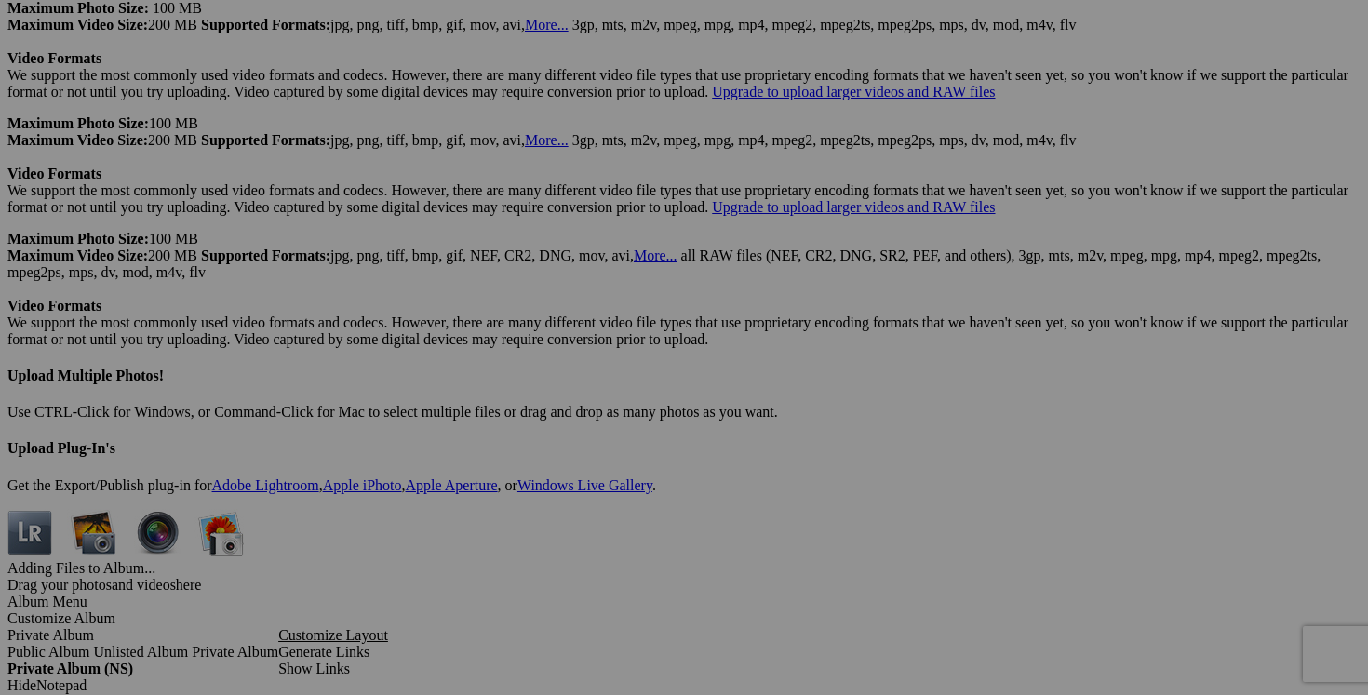
scroll to position [5140, 0]
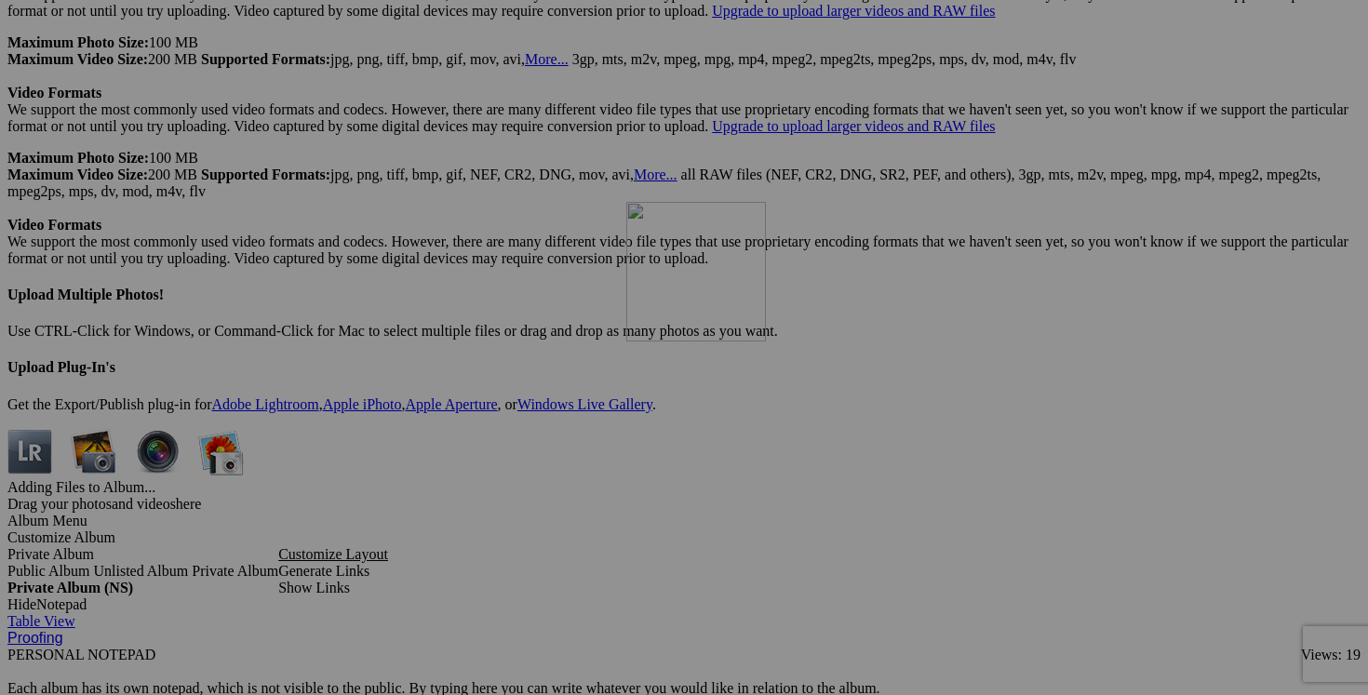
drag, startPoint x: 861, startPoint y: 256, endPoint x: 888, endPoint y: 357, distance: 105.0
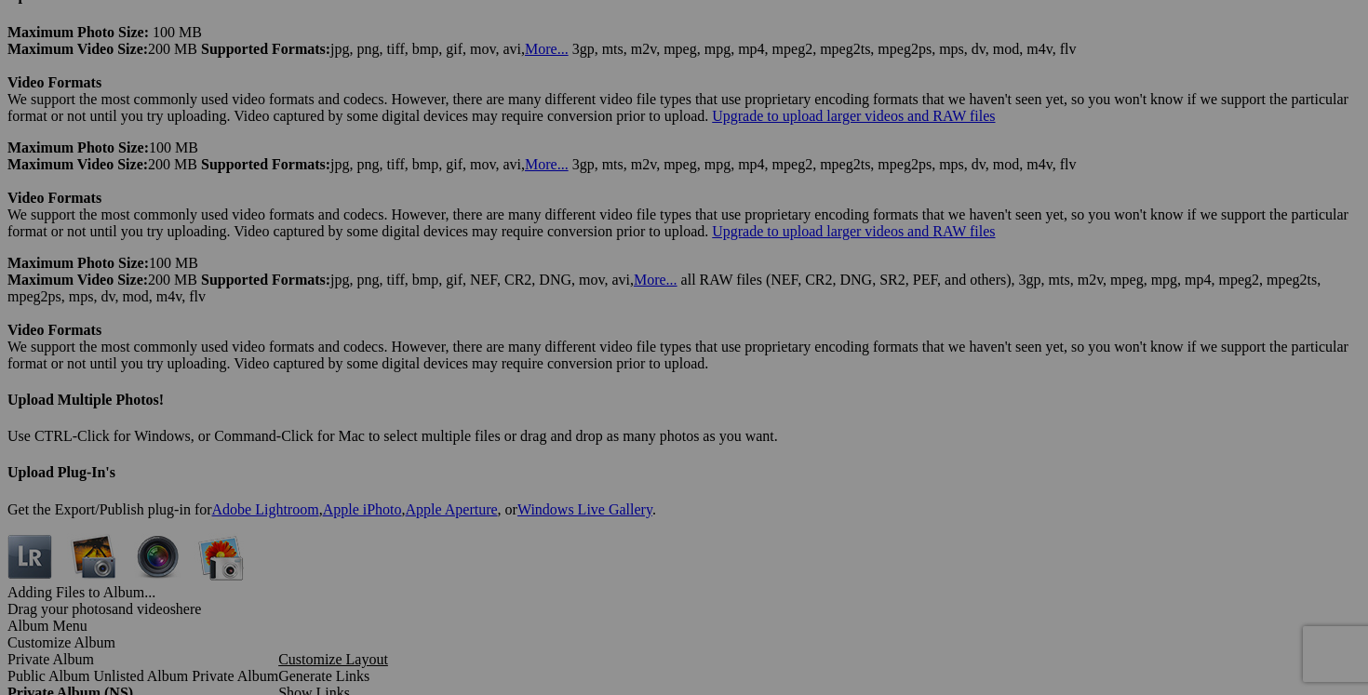
scroll to position [5023, 0]
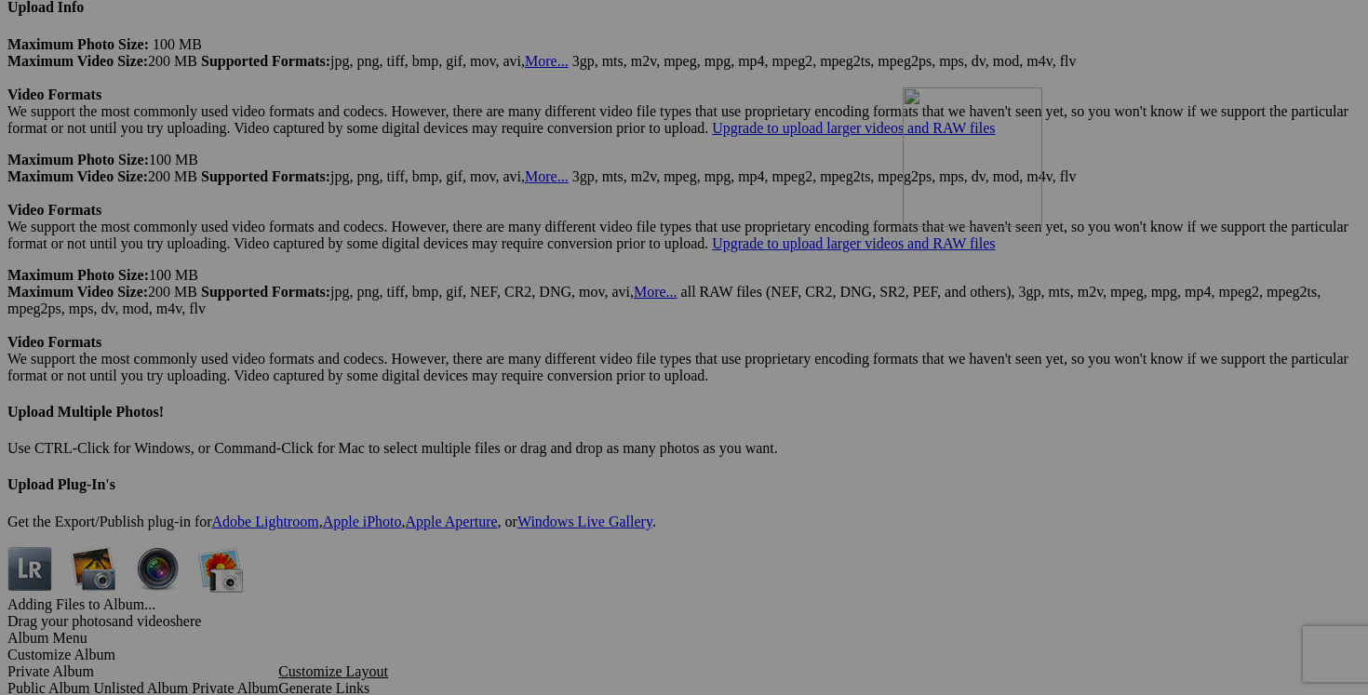
drag, startPoint x: 829, startPoint y: 331, endPoint x: 1170, endPoint y: 248, distance: 350.5
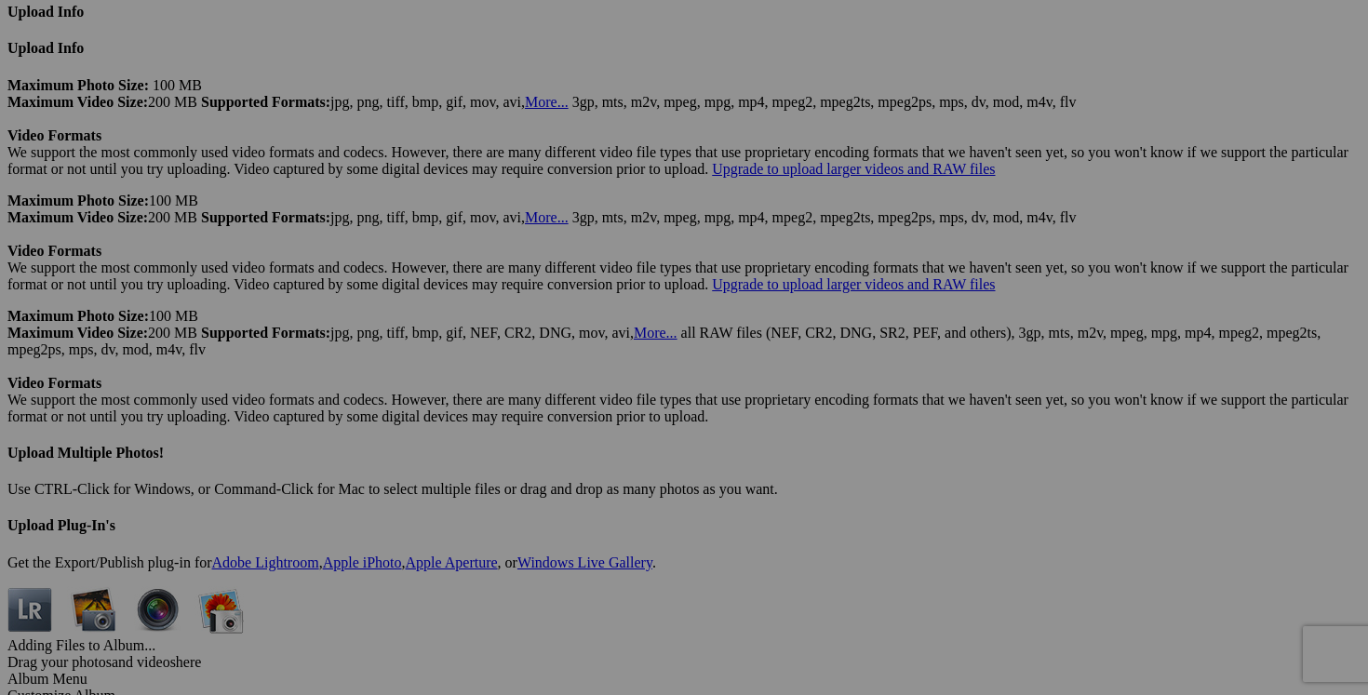
scroll to position [4991, 0]
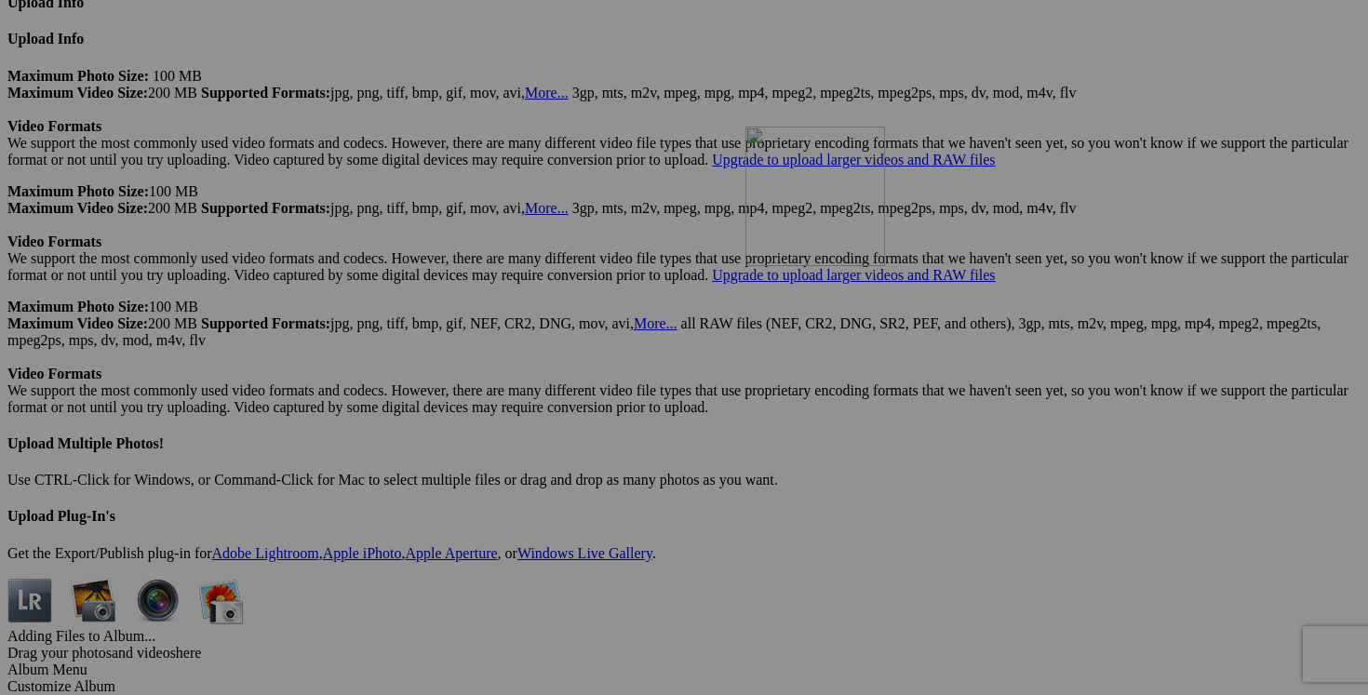
drag, startPoint x: 874, startPoint y: 242, endPoint x: 1011, endPoint y: 287, distance: 143.9
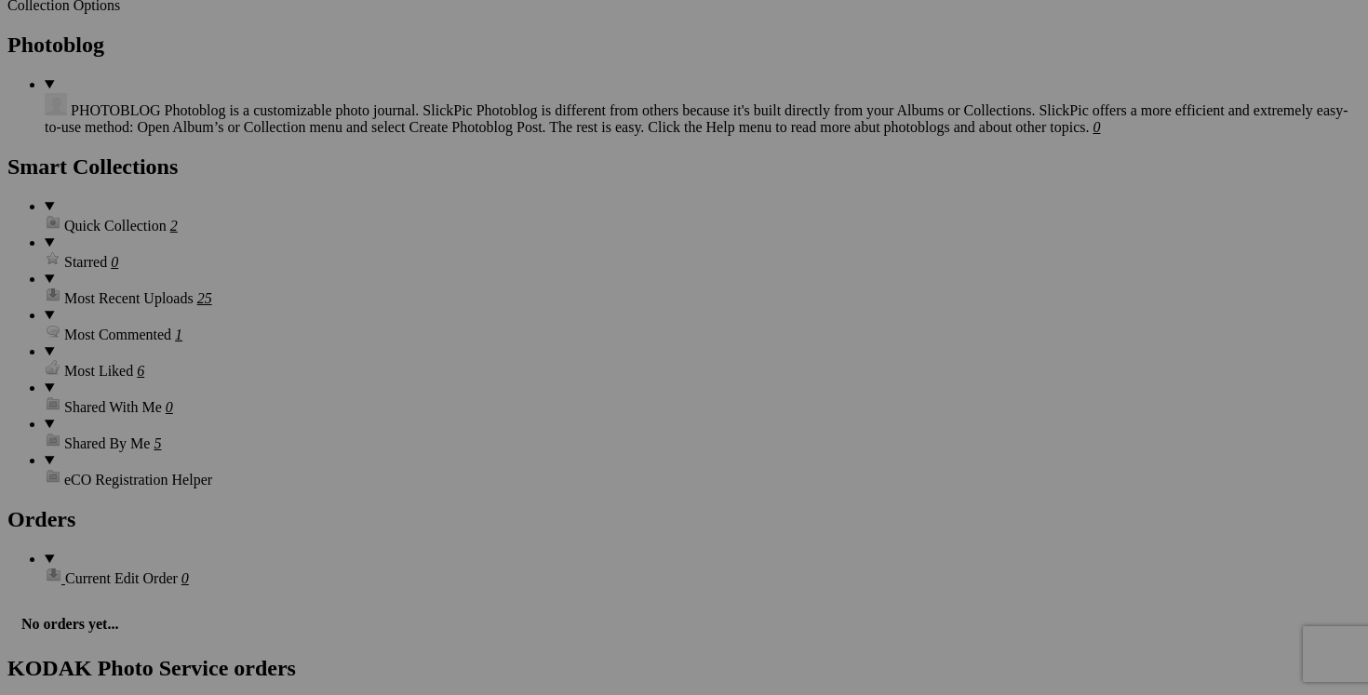
scroll to position [2401, 0]
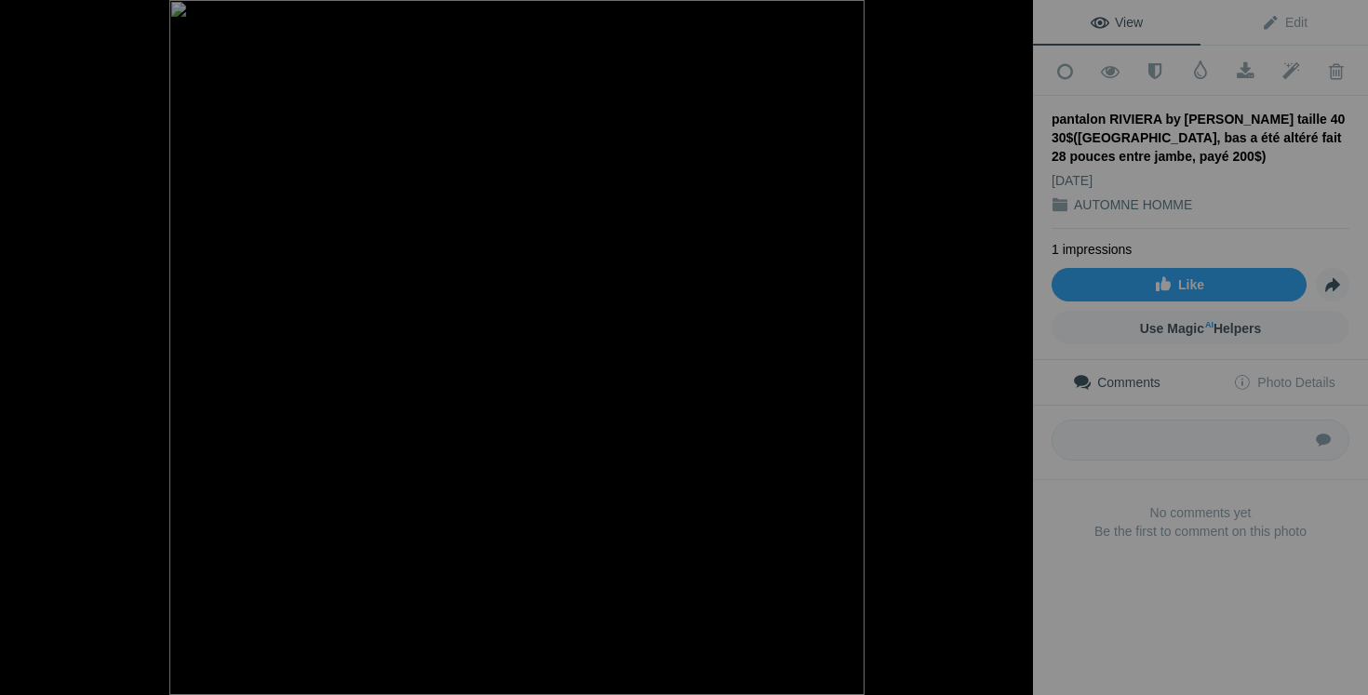
click at [1013, 19] on div at bounding box center [1012, 20] width 41 height 41
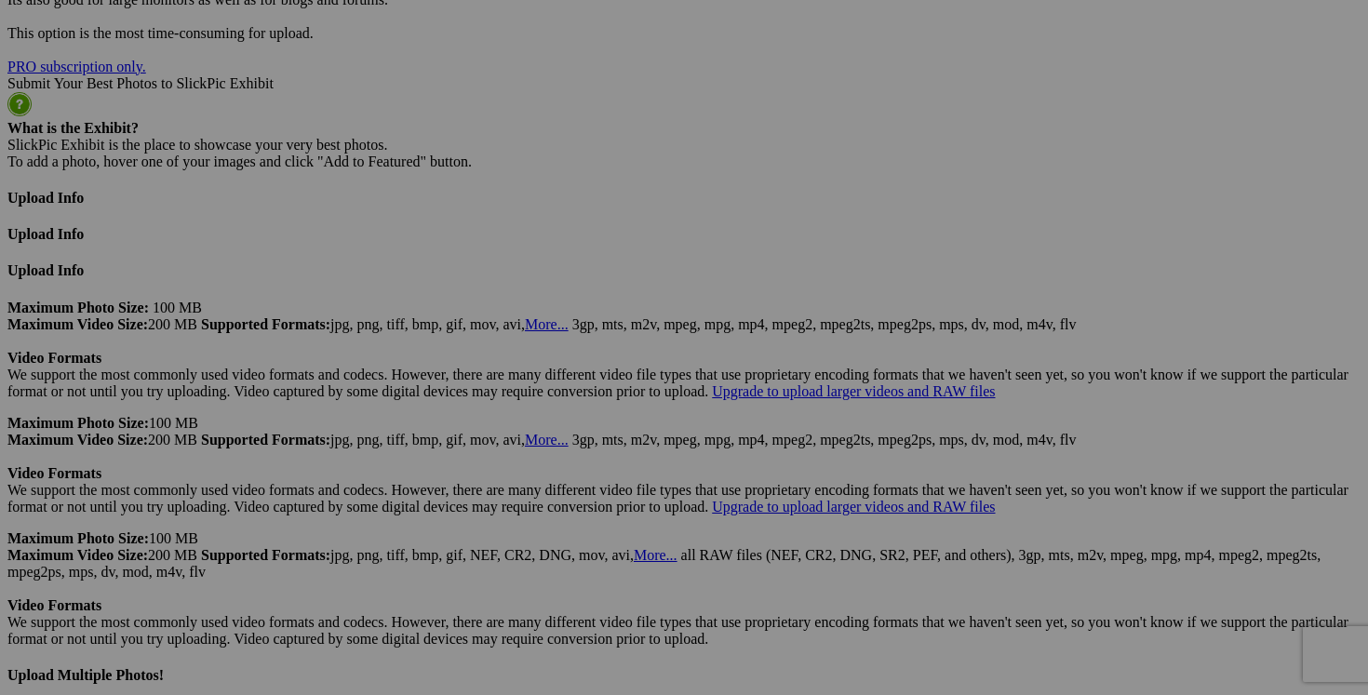
scroll to position [4750, 0]
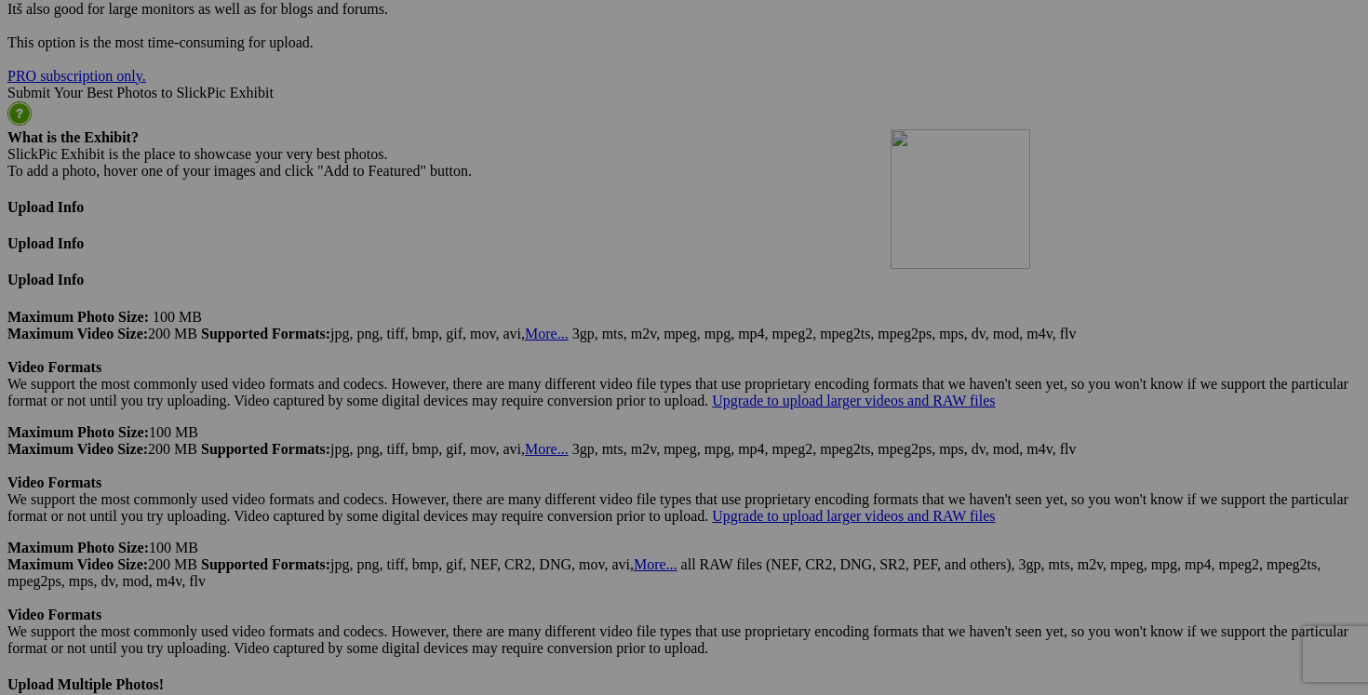
drag, startPoint x: 688, startPoint y: 283, endPoint x: 1159, endPoint y: 291, distance: 471.0
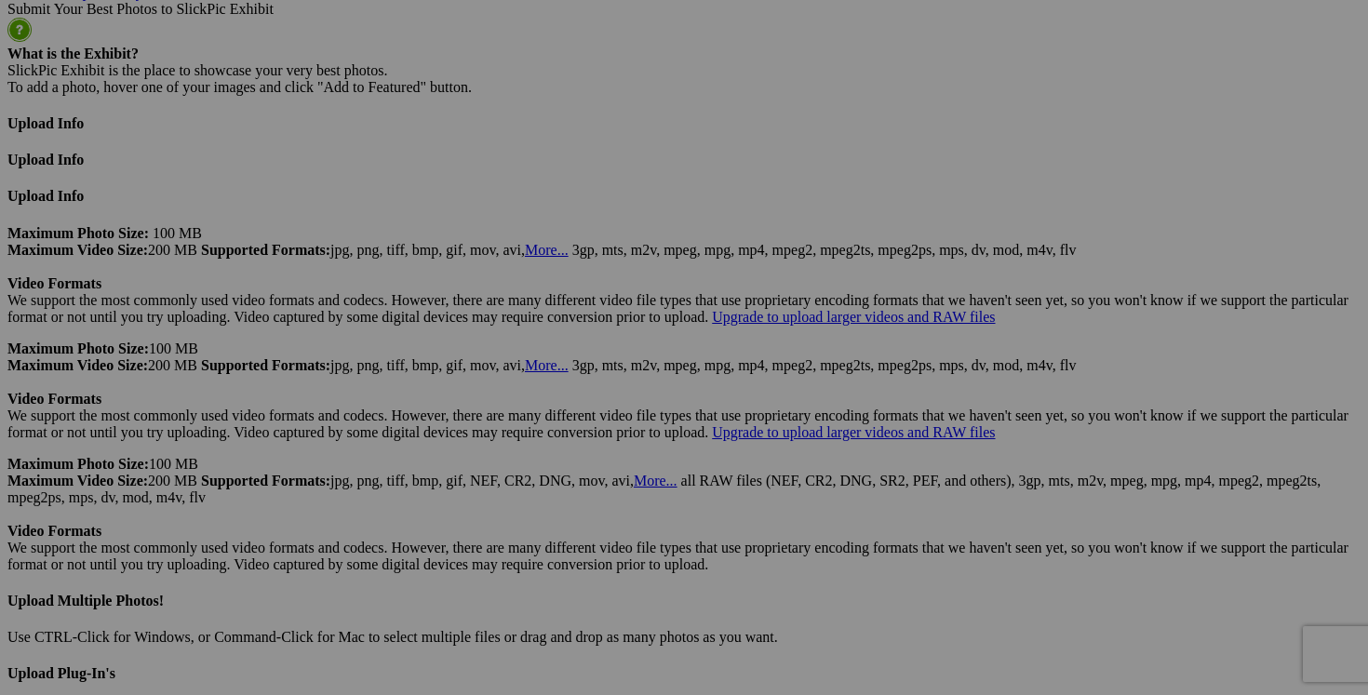
scroll to position [4808, 0]
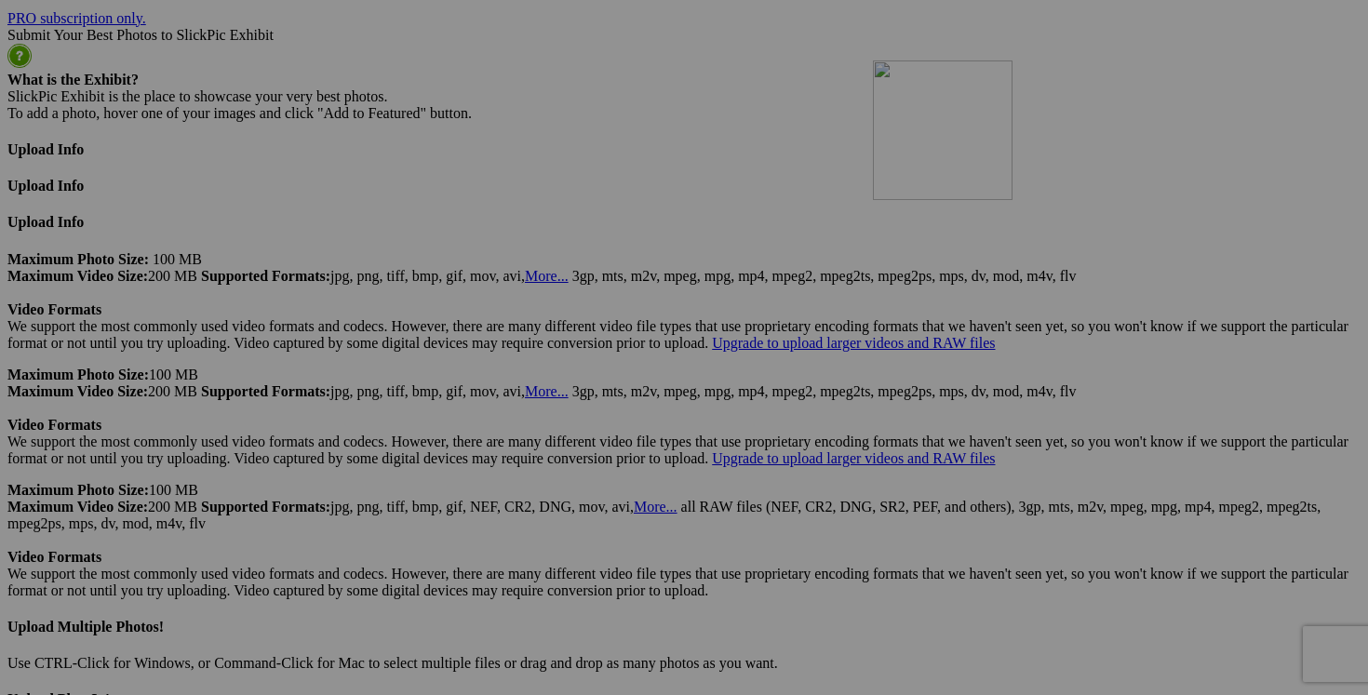
drag, startPoint x: 360, startPoint y: 436, endPoint x: 1141, endPoint y: 222, distance: 809.4
drag, startPoint x: 361, startPoint y: 648, endPoint x: 1078, endPoint y: 262, distance: 813.6
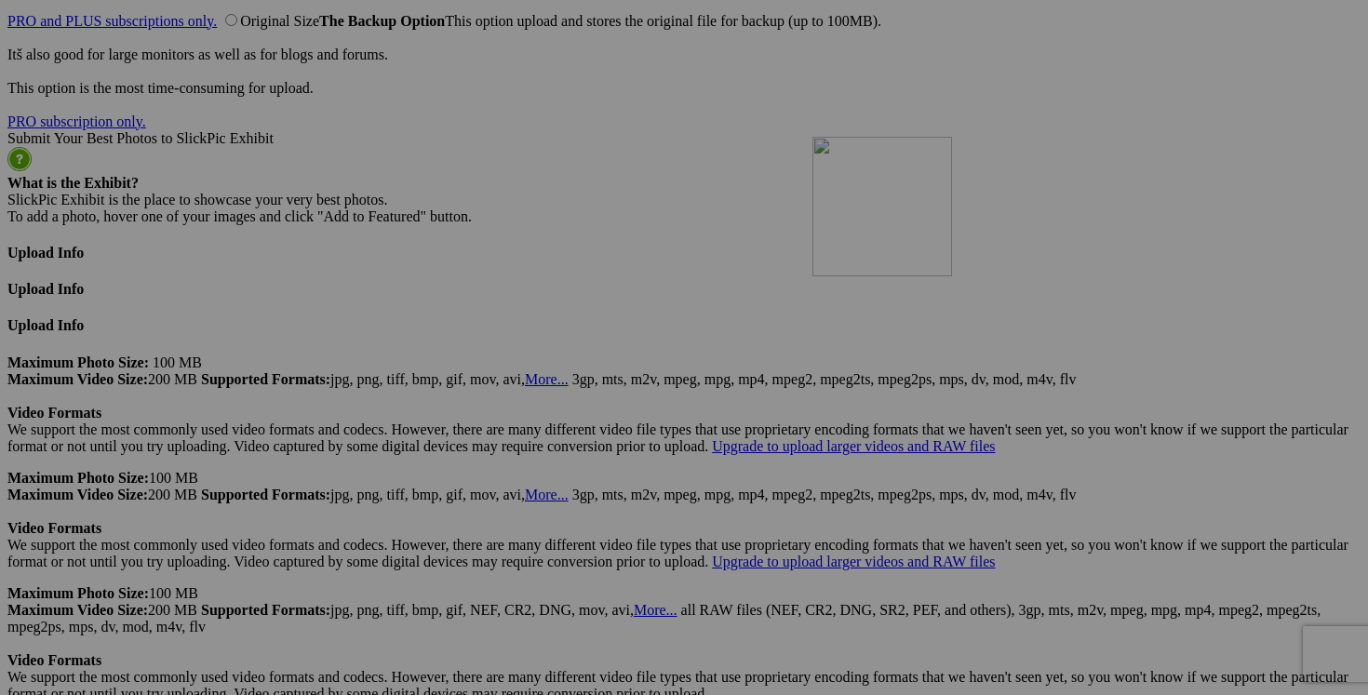
scroll to position [4729, 0]
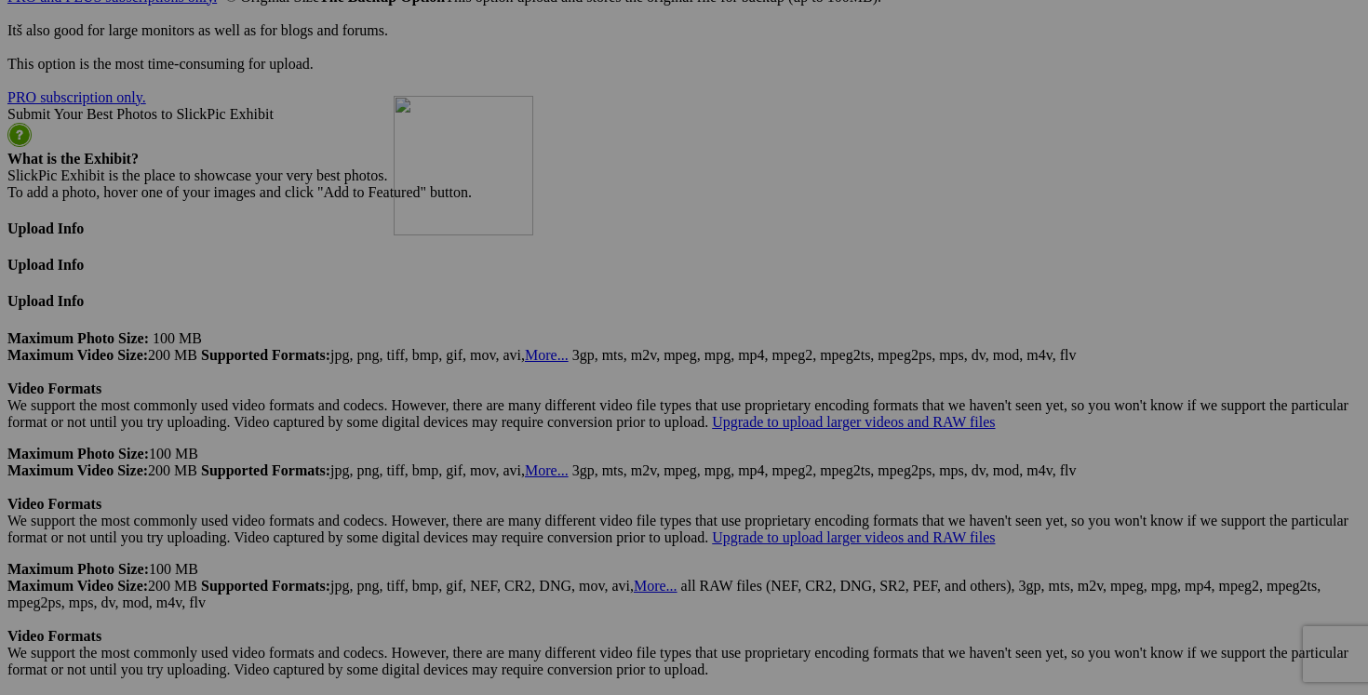
drag, startPoint x: 1206, startPoint y: 250, endPoint x: 663, endPoint y: 258, distance: 543.5
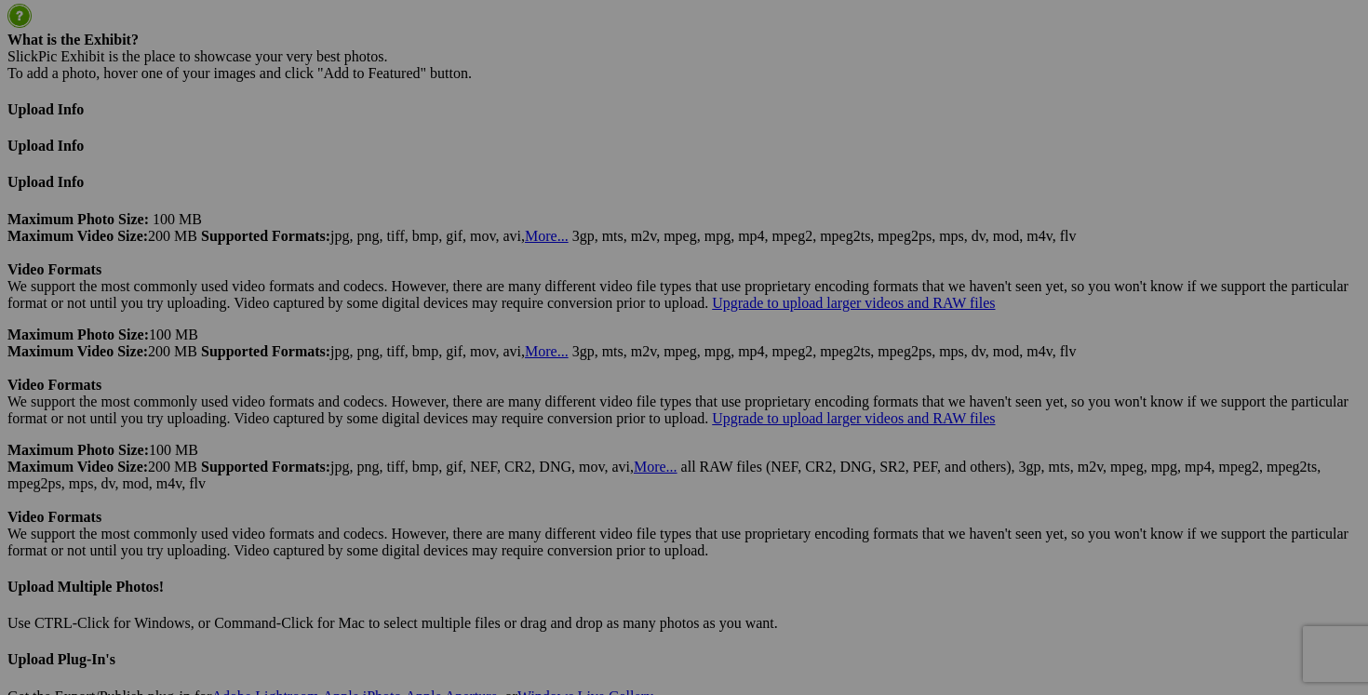
scroll to position [4899, 0]
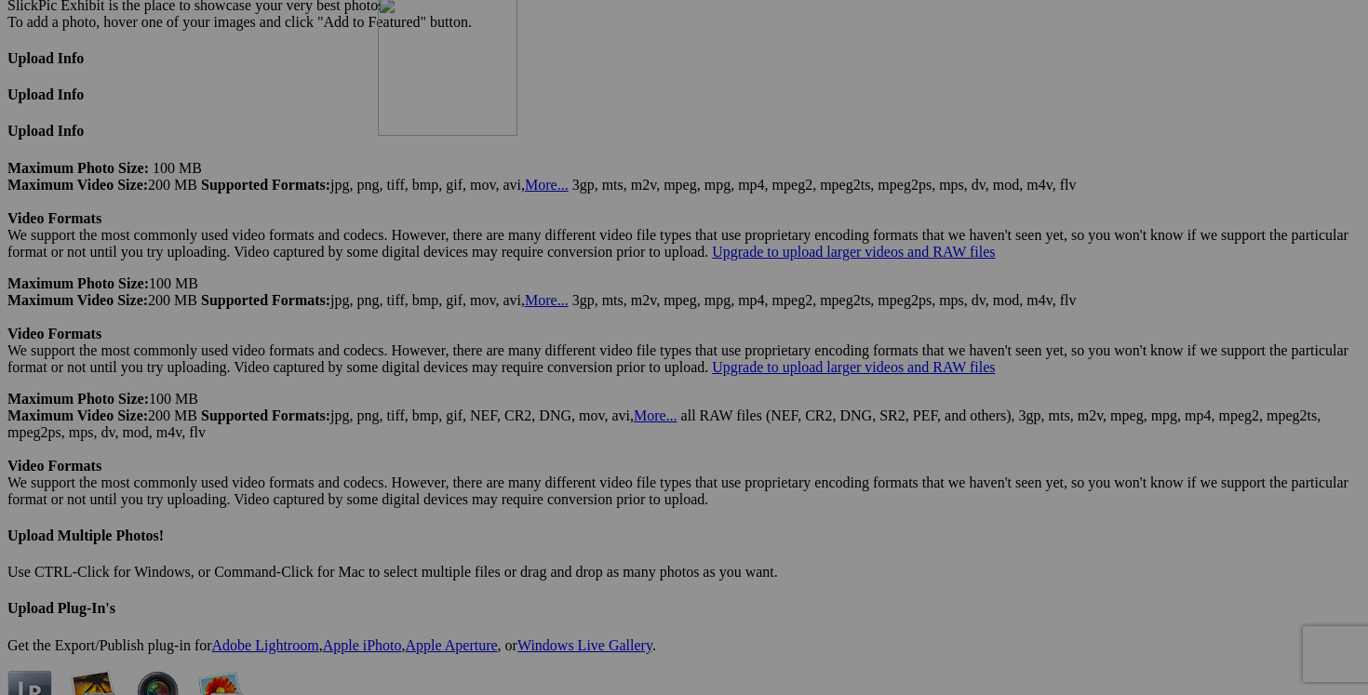
drag, startPoint x: 886, startPoint y: 198, endPoint x: 646, endPoint y: 158, distance: 243.4
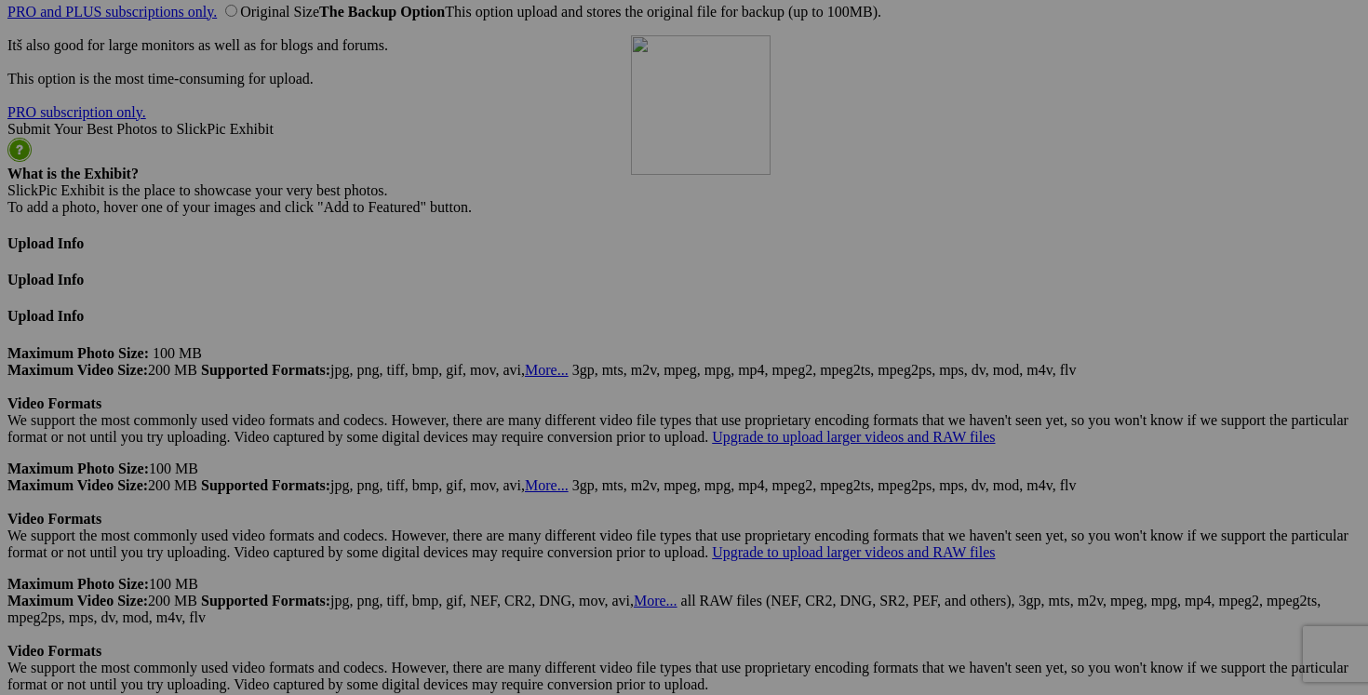
scroll to position [4737, 0]
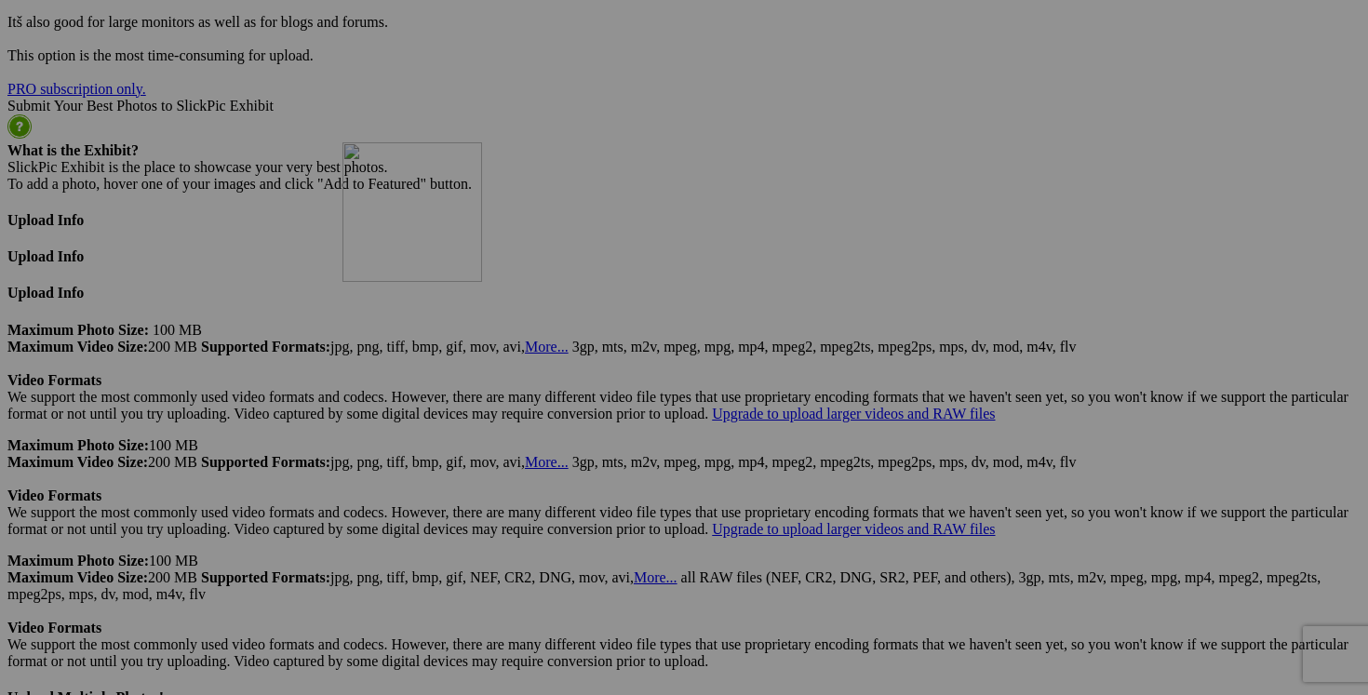
drag, startPoint x: 863, startPoint y: 427, endPoint x: 616, endPoint y: 299, distance: 278.1
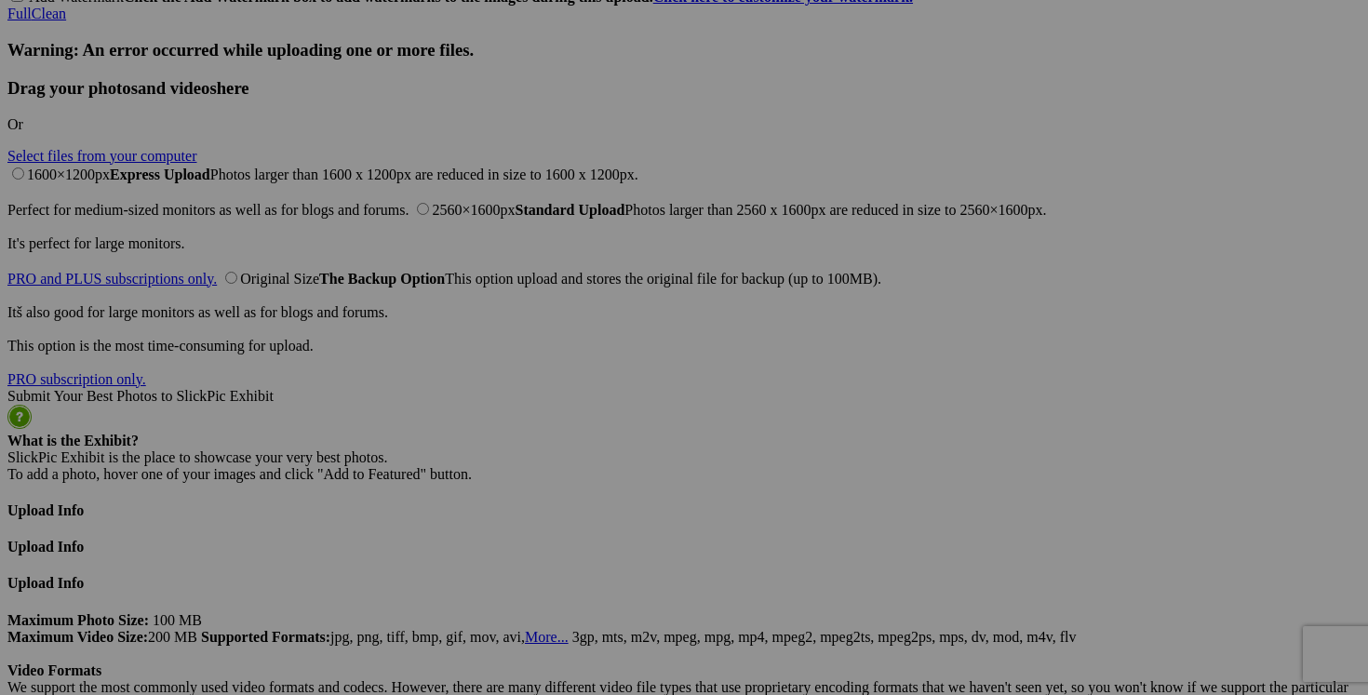
scroll to position [4496, 0]
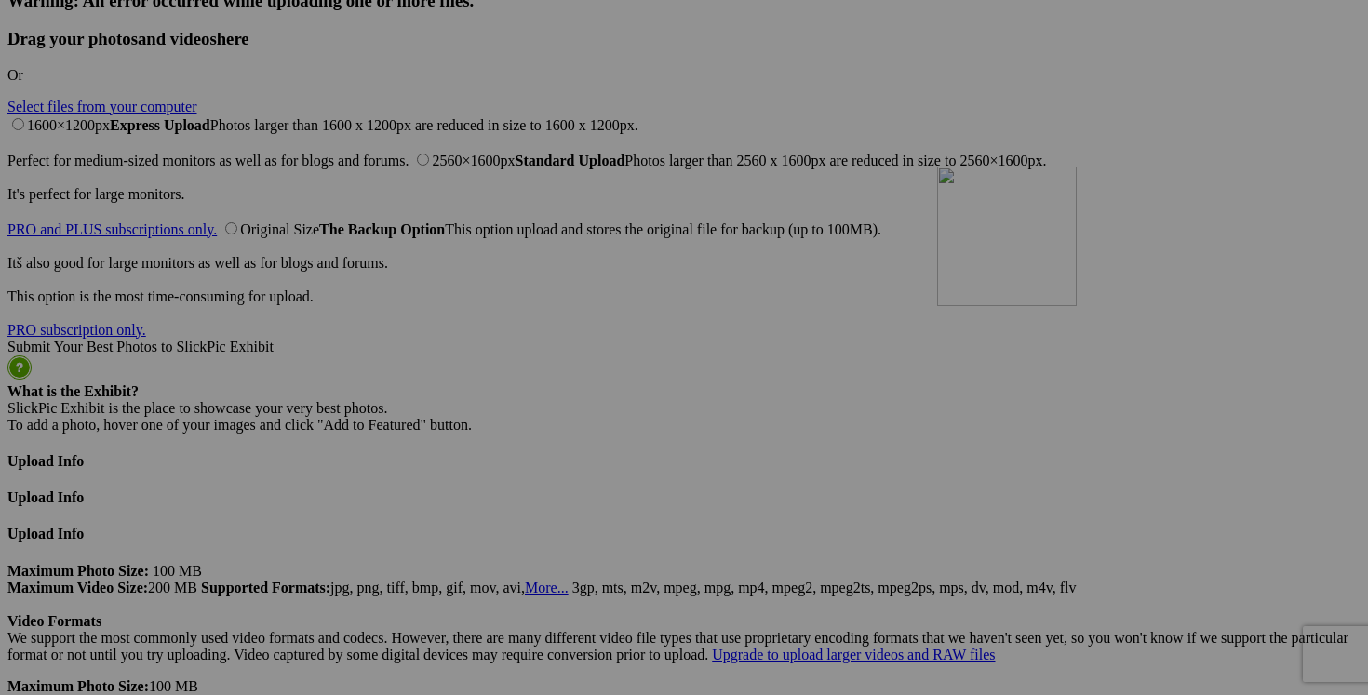
drag, startPoint x: 528, startPoint y: 291, endPoint x: 1201, endPoint y: 327, distance: 673.8
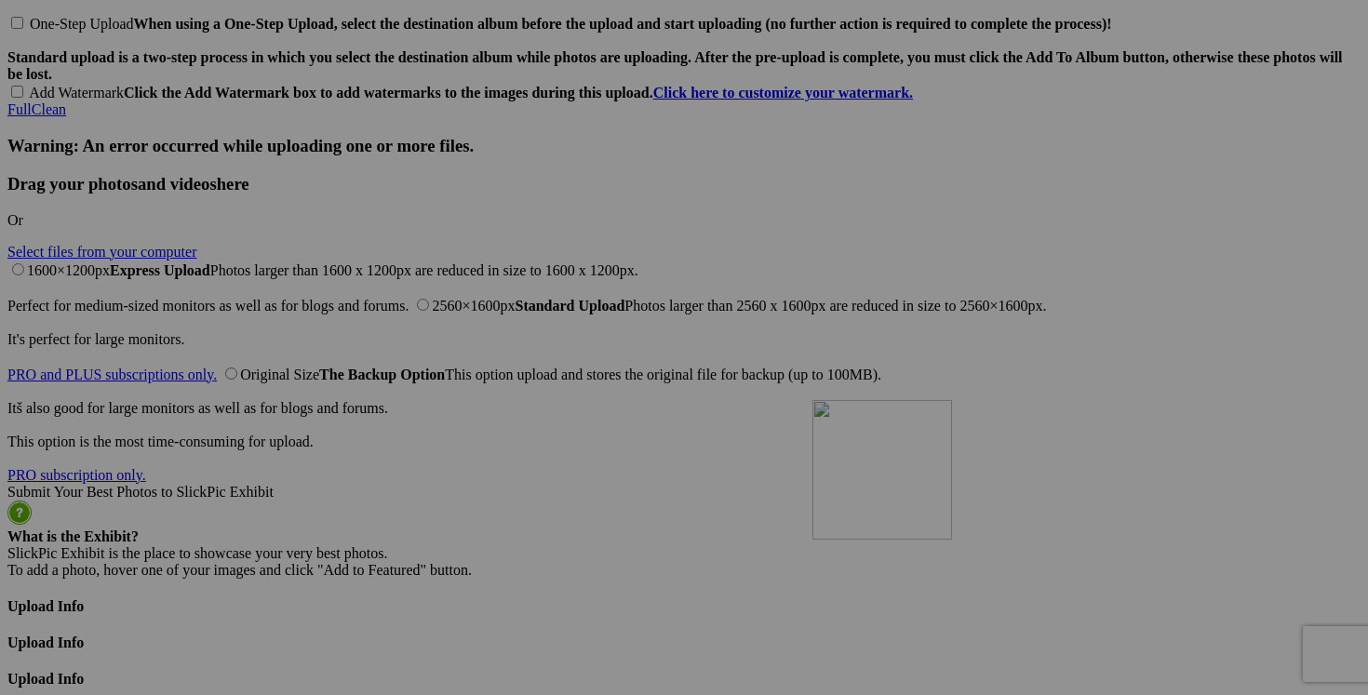
scroll to position [4410, 0]
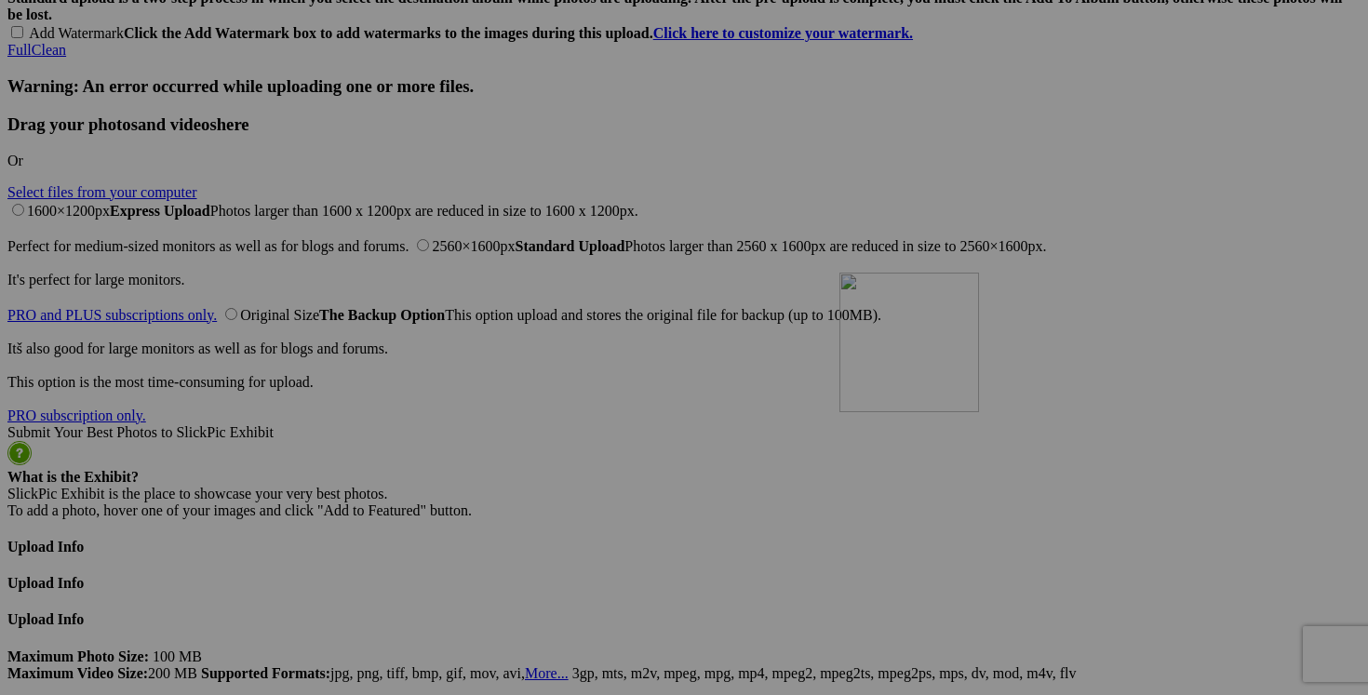
drag, startPoint x: 553, startPoint y: 570, endPoint x: 1107, endPoint y: 433, distance: 571.3
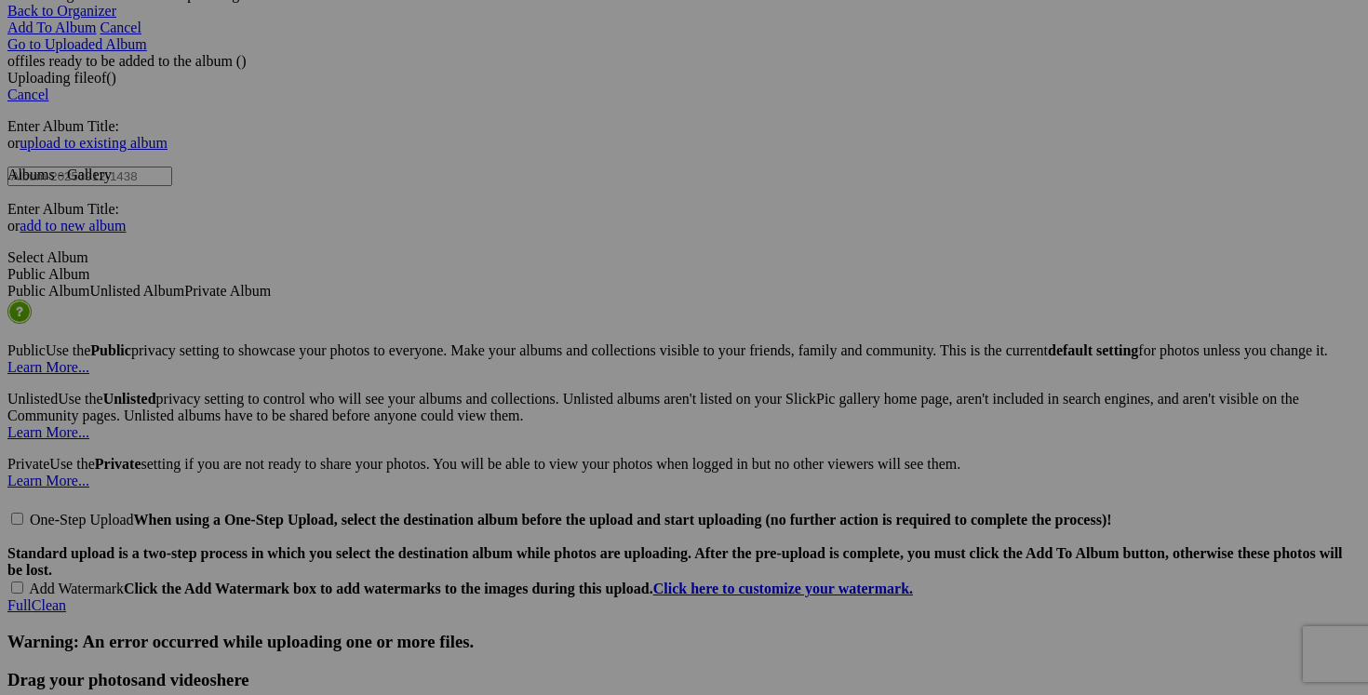
scroll to position [3869, 0]
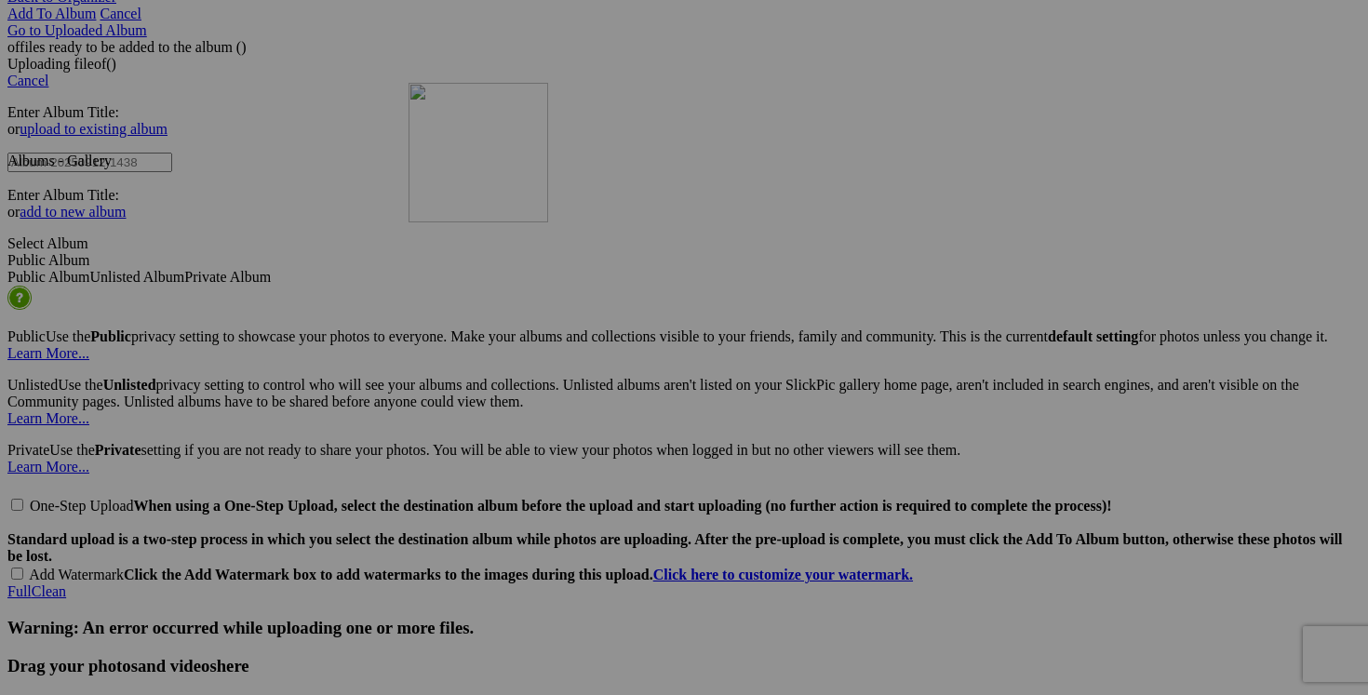
drag, startPoint x: 668, startPoint y: 358, endPoint x: 677, endPoint y: 245, distance: 113.8
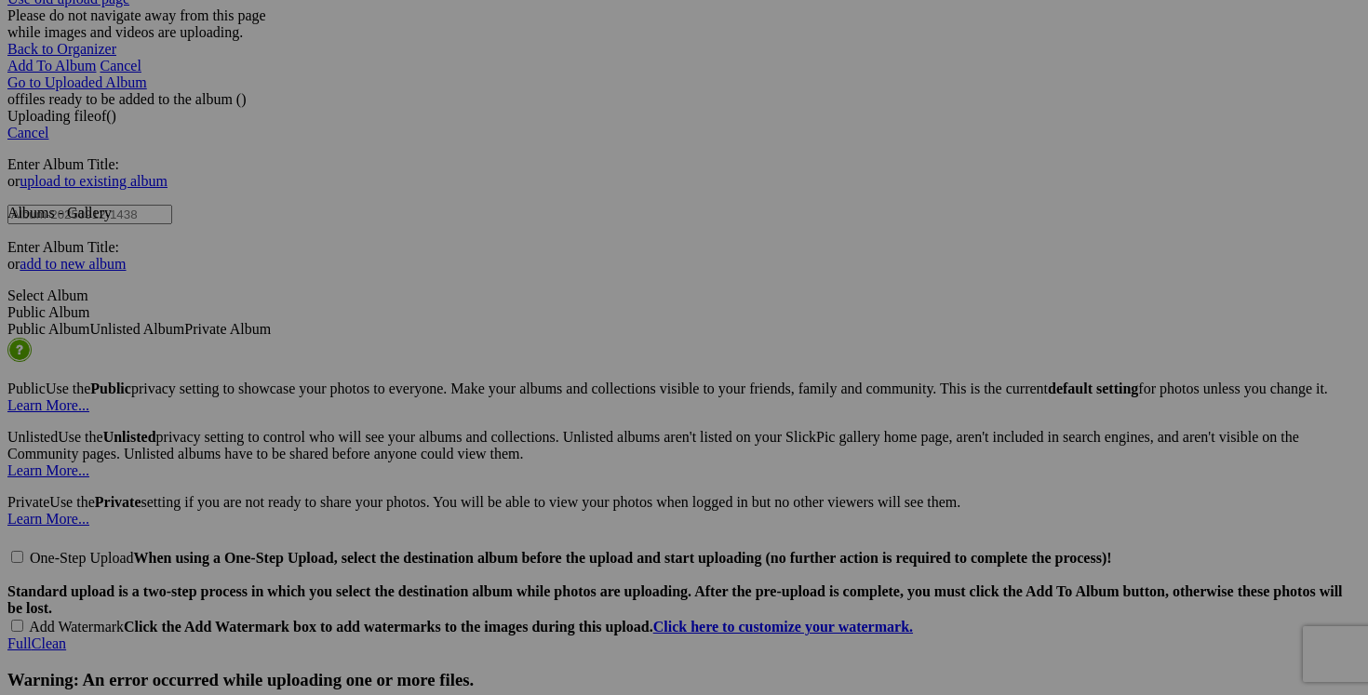
scroll to position [3850, 0]
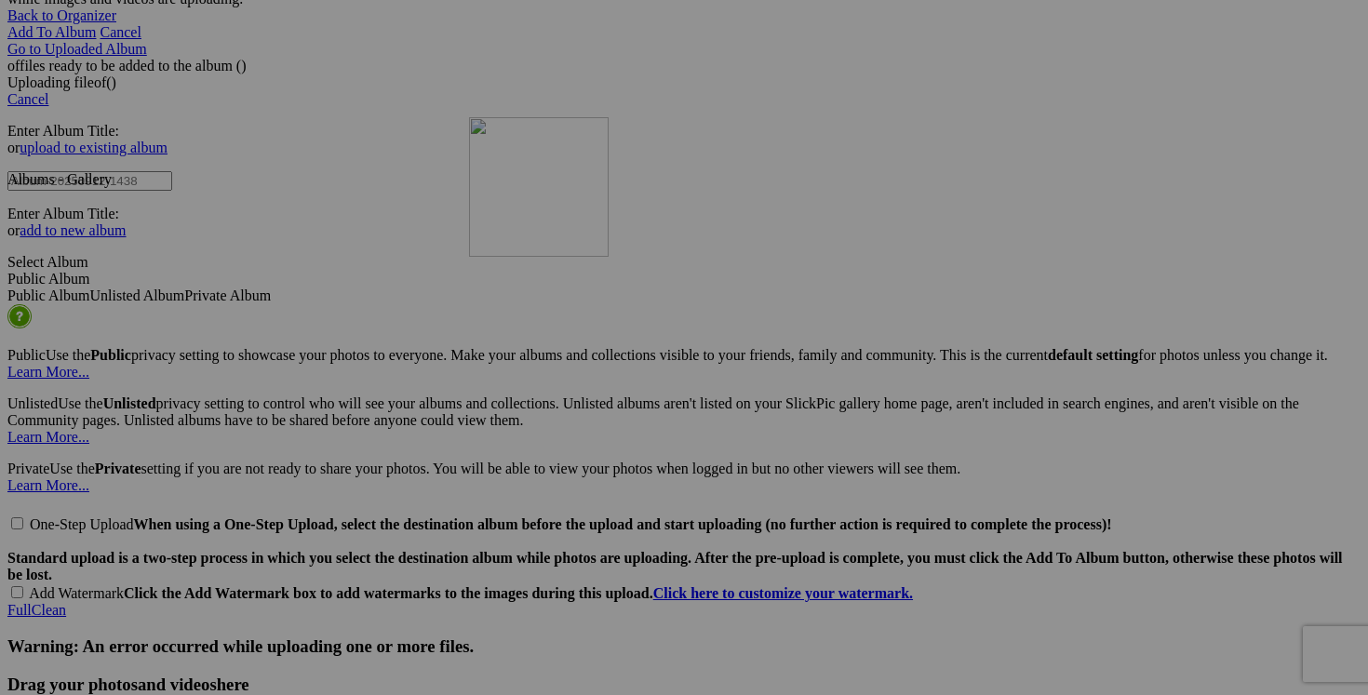
drag, startPoint x: 691, startPoint y: 244, endPoint x: 737, endPoint y: 278, distance: 57.9
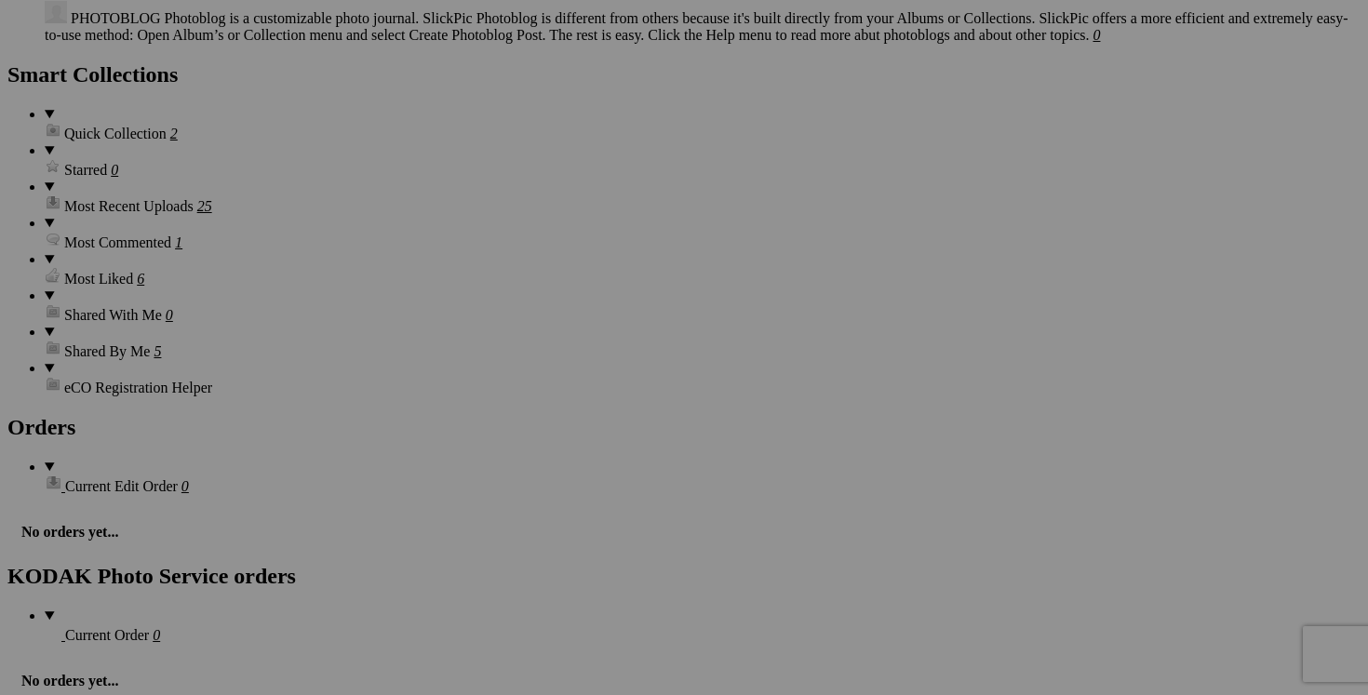
scroll to position [2573, 0]
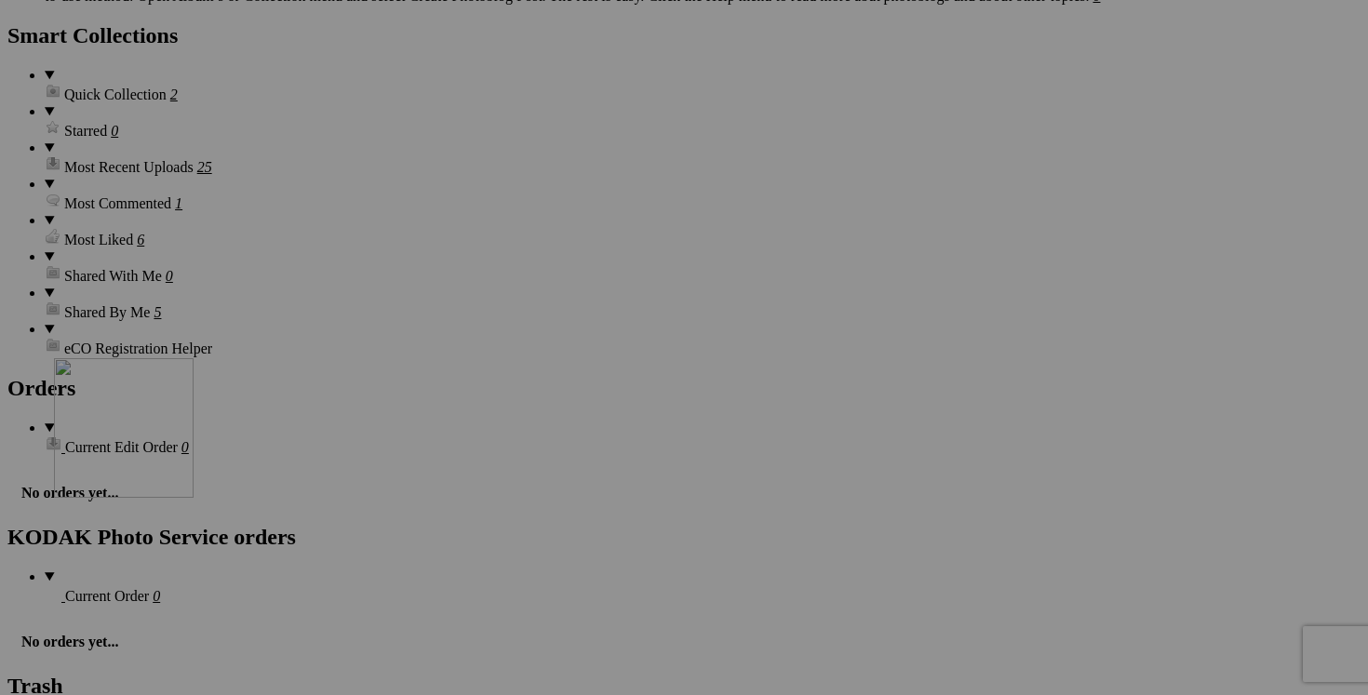
drag, startPoint x: 670, startPoint y: 339, endPoint x: 322, endPoint y: 519, distance: 392.1
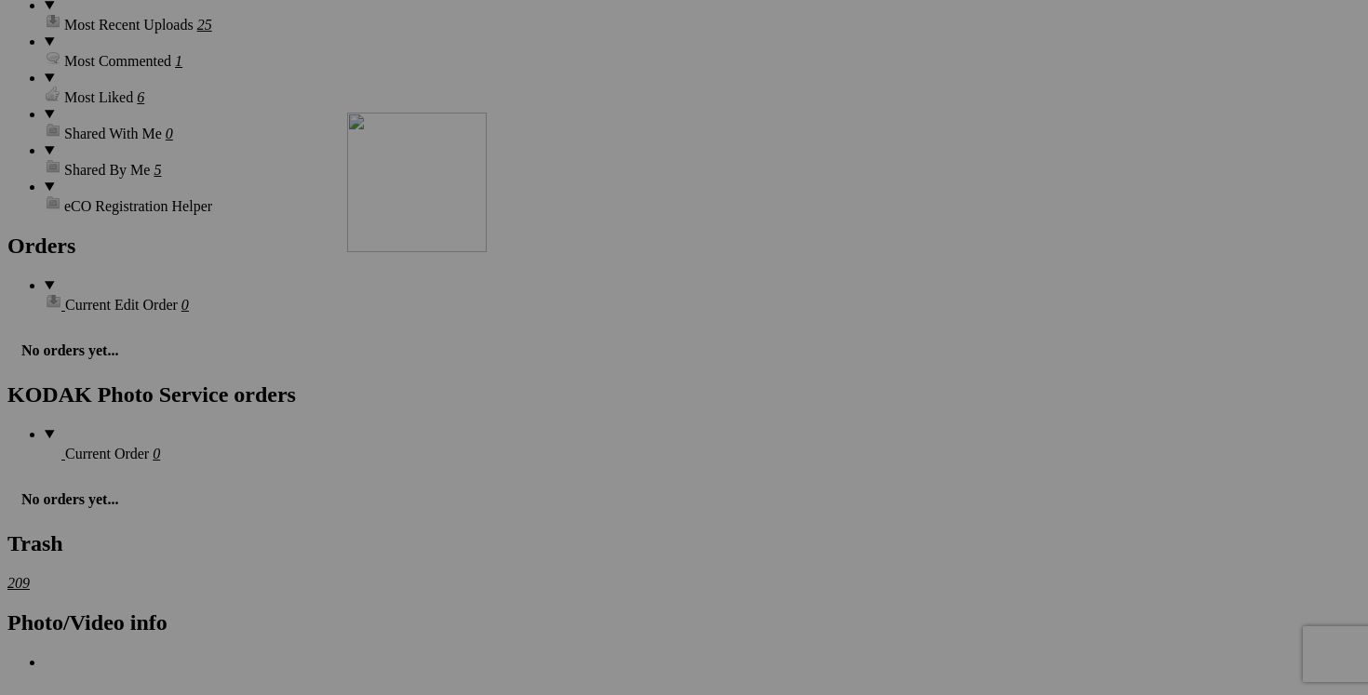
scroll to position [2753, 0]
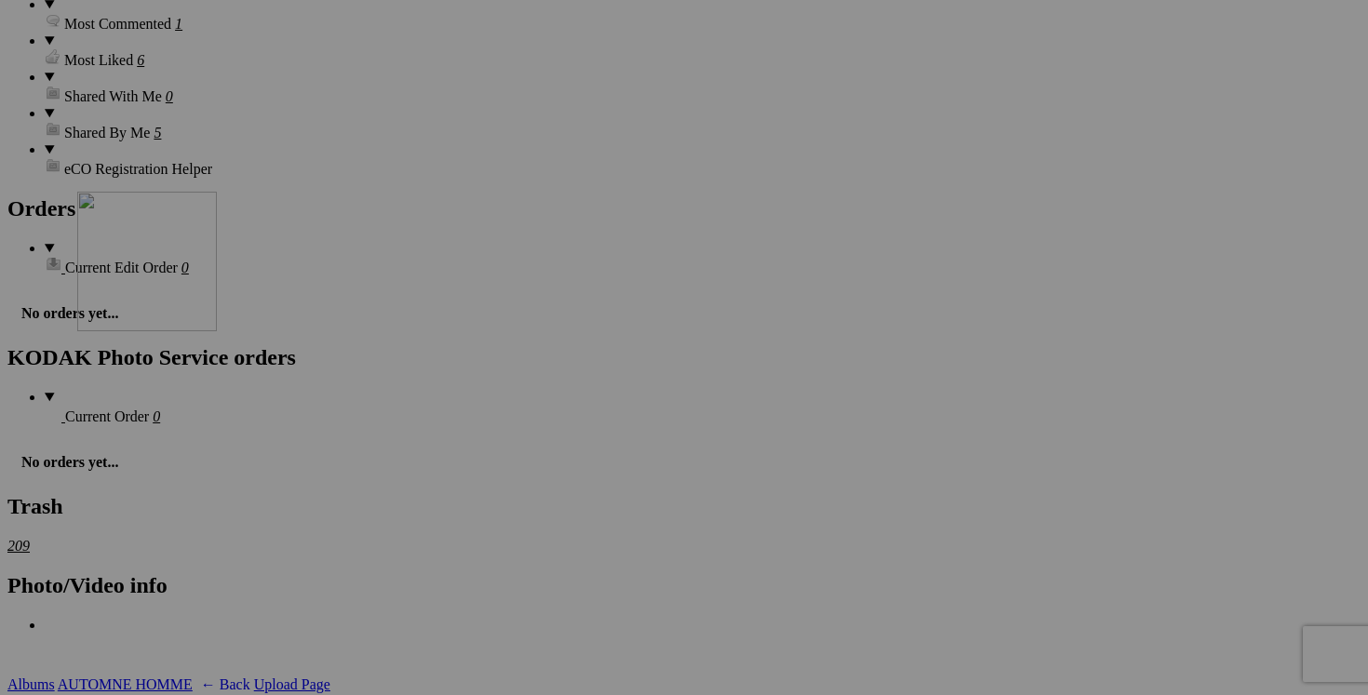
drag, startPoint x: 678, startPoint y: 415, endPoint x: 357, endPoint y: 349, distance: 326.9
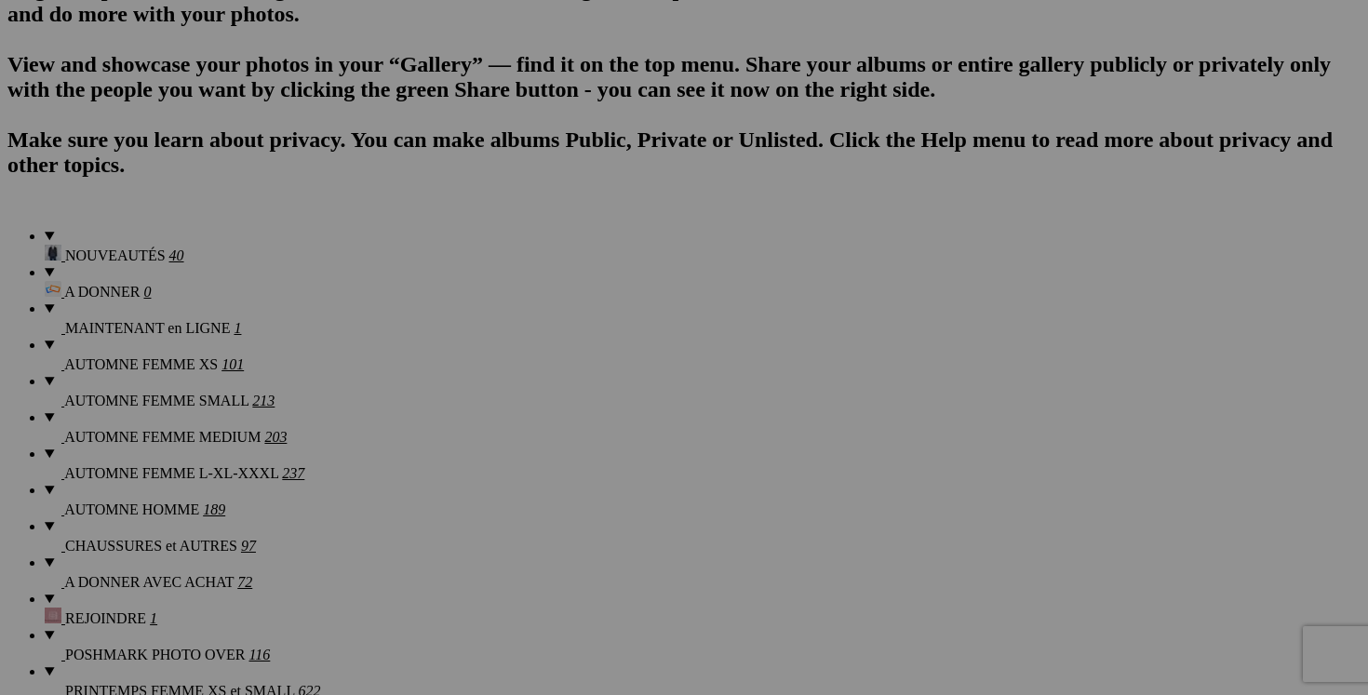
scroll to position [1256, 0]
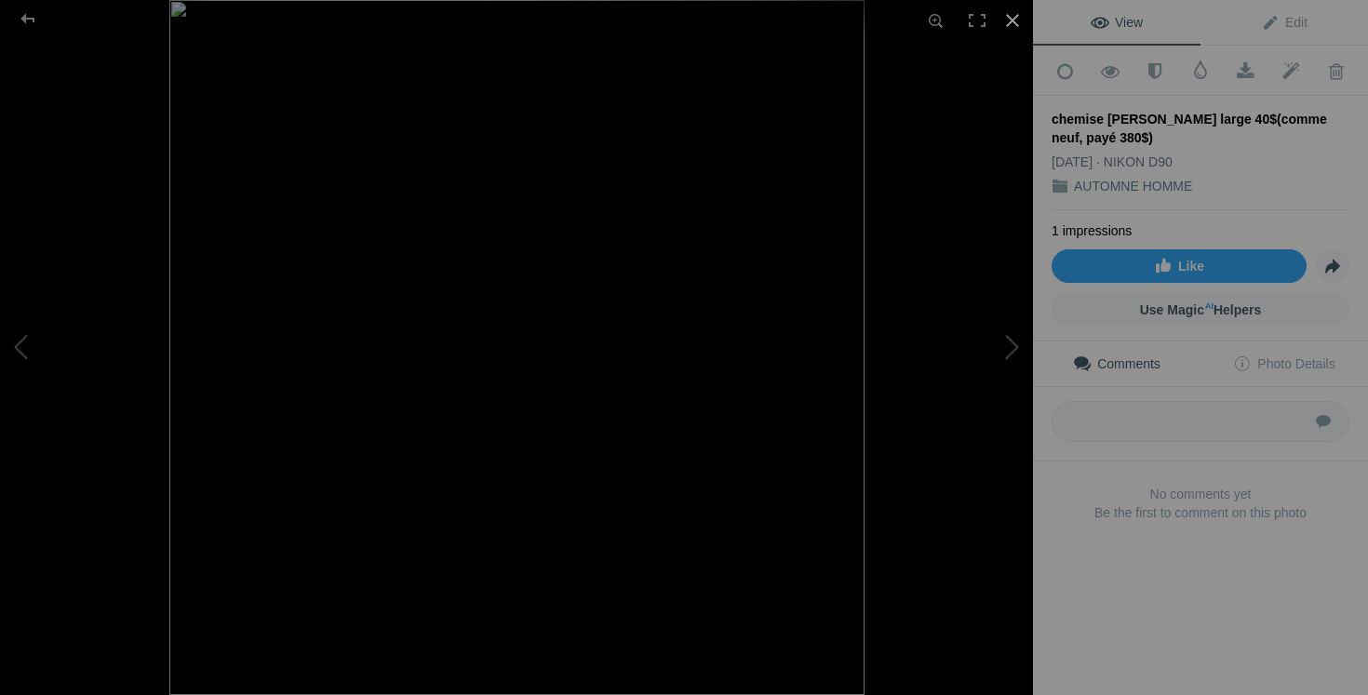
click at [1012, 15] on div at bounding box center [1012, 20] width 41 height 41
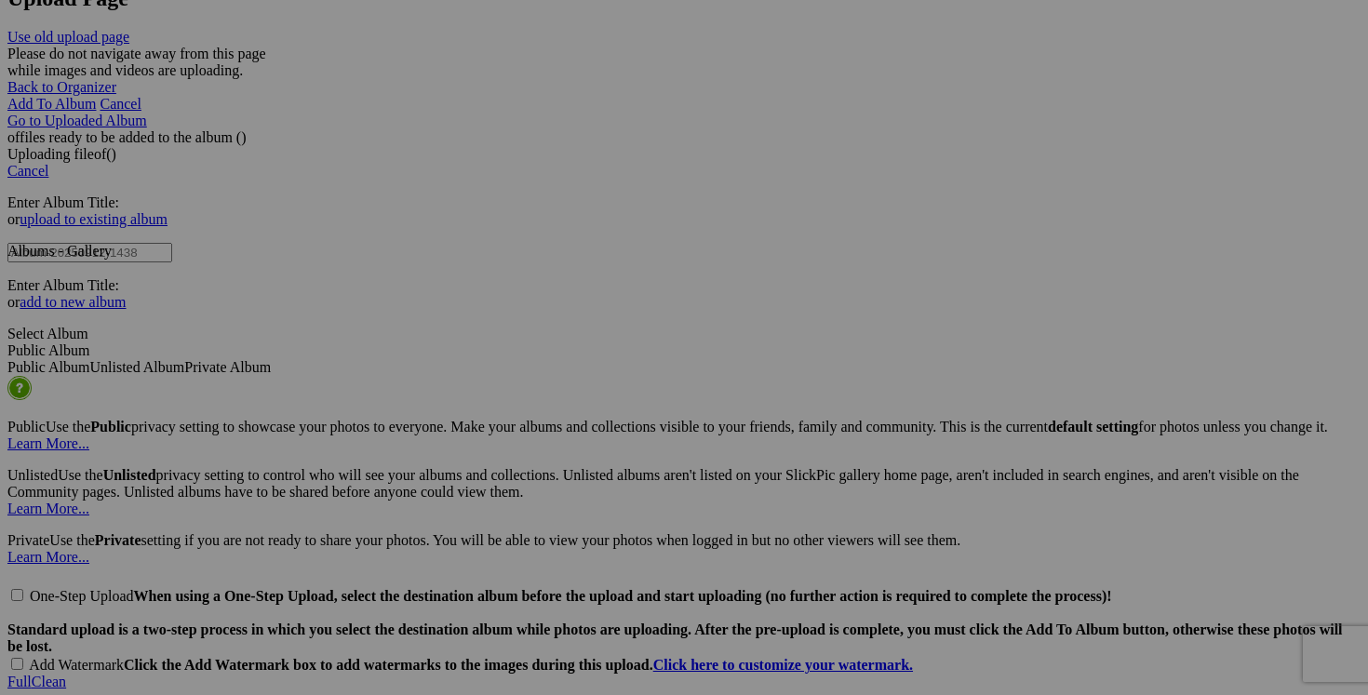
scroll to position [3812, 0]
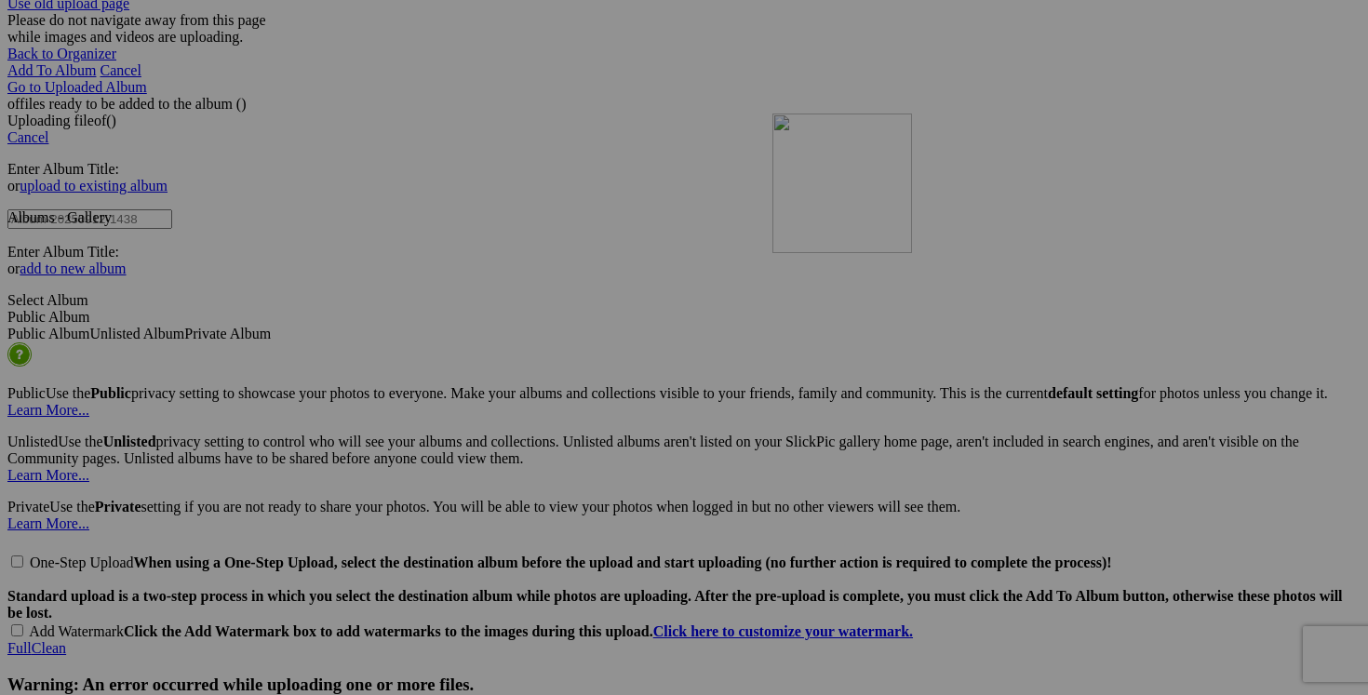
drag, startPoint x: 344, startPoint y: 219, endPoint x: 1040, endPoint y: 275, distance: 698.4
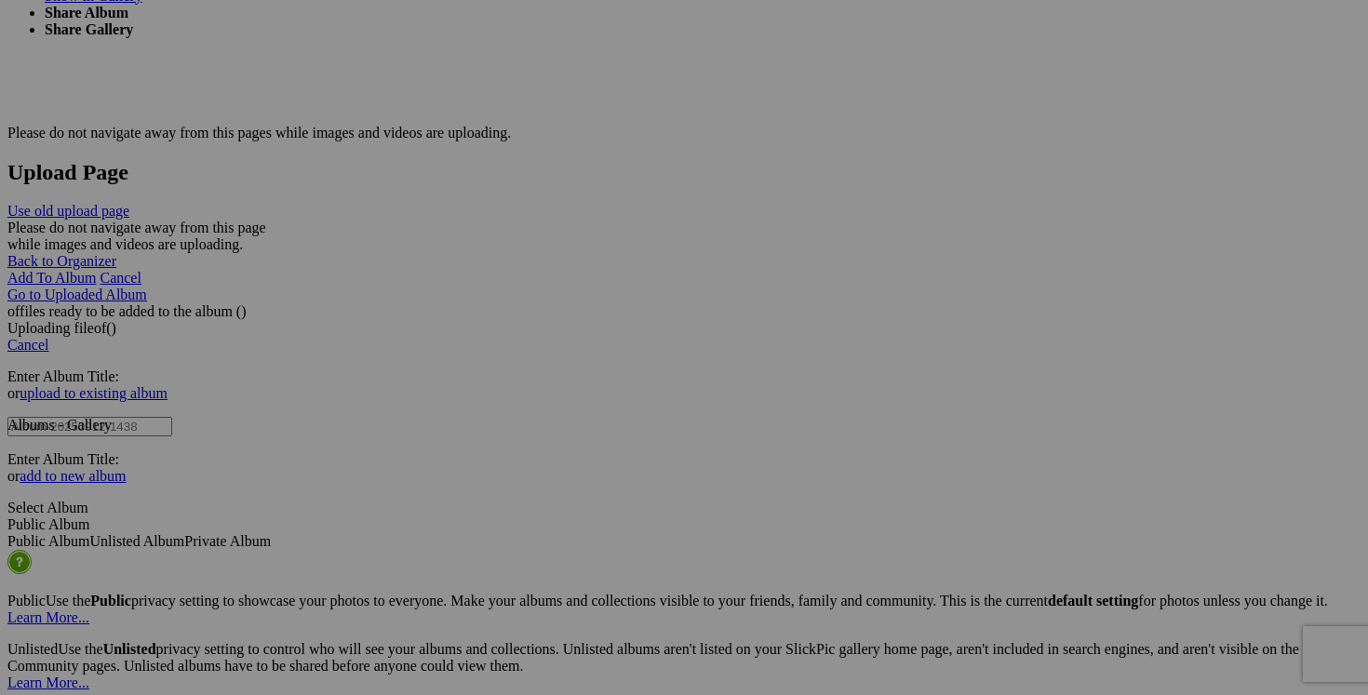
scroll to position [3610, 0]
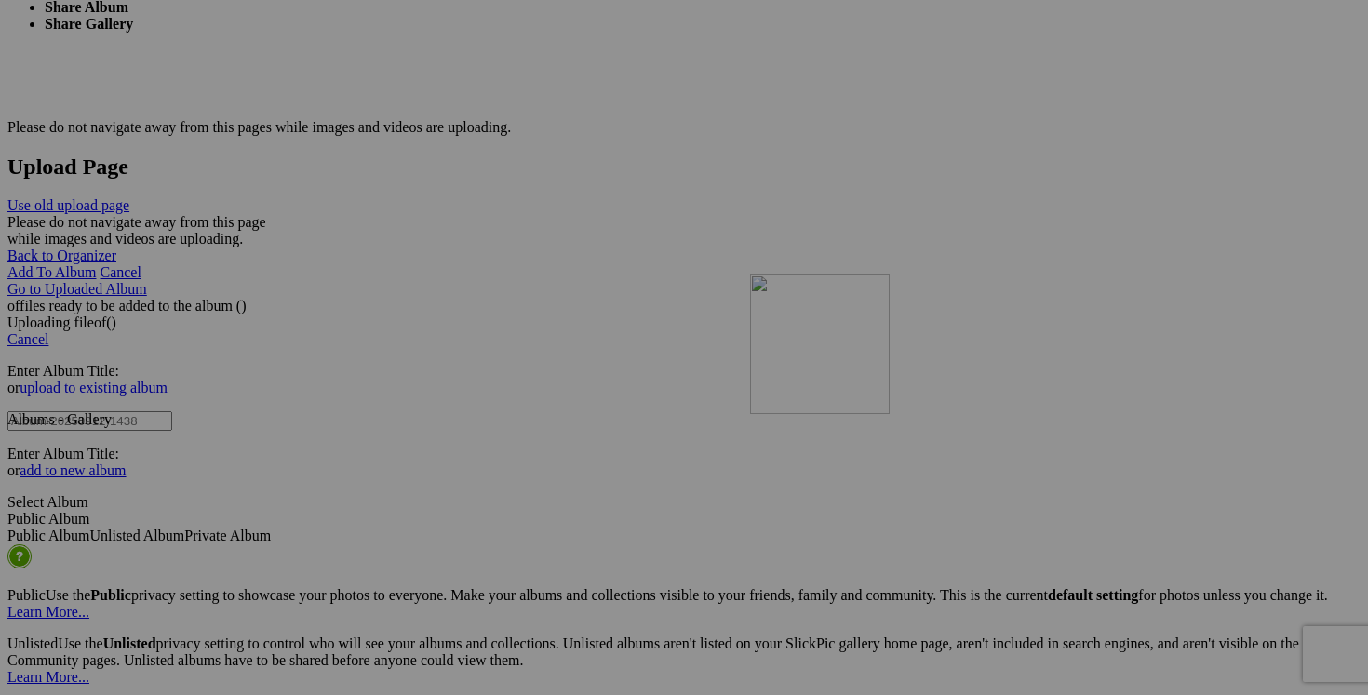
drag, startPoint x: 384, startPoint y: 360, endPoint x: 1001, endPoint y: 429, distance: 620.8
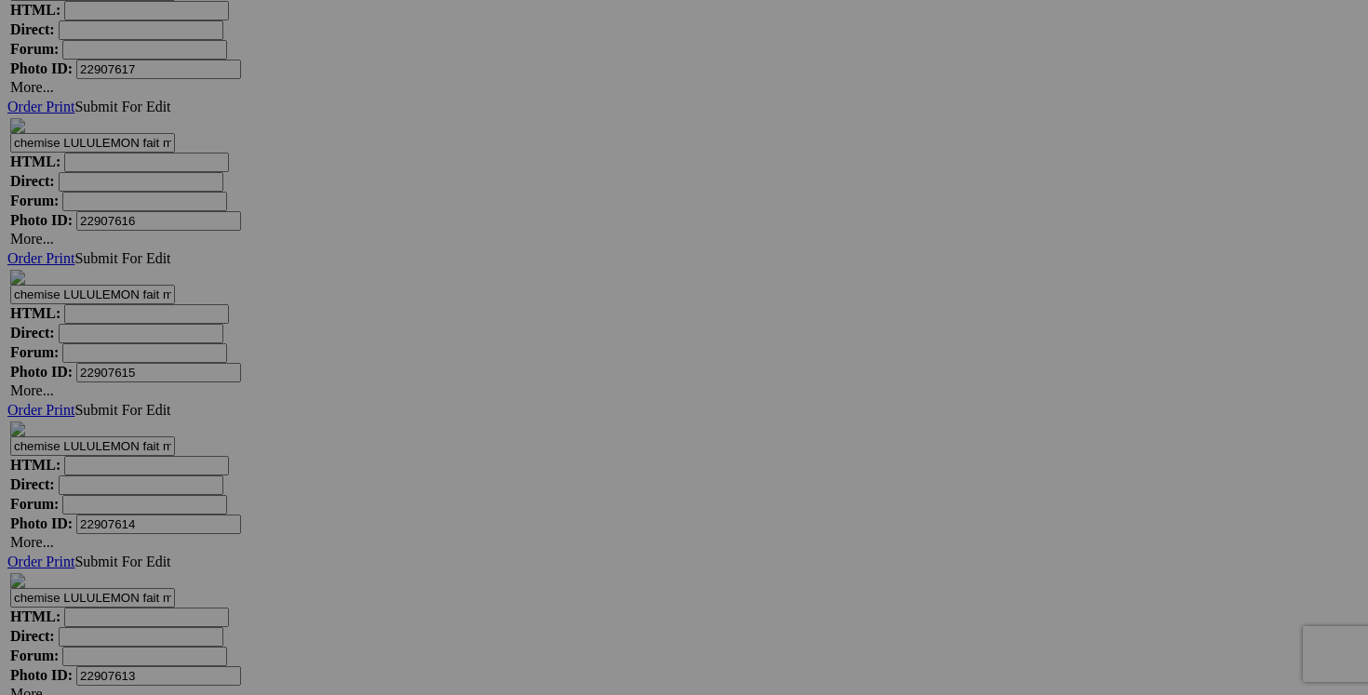
scroll to position [7152, 0]
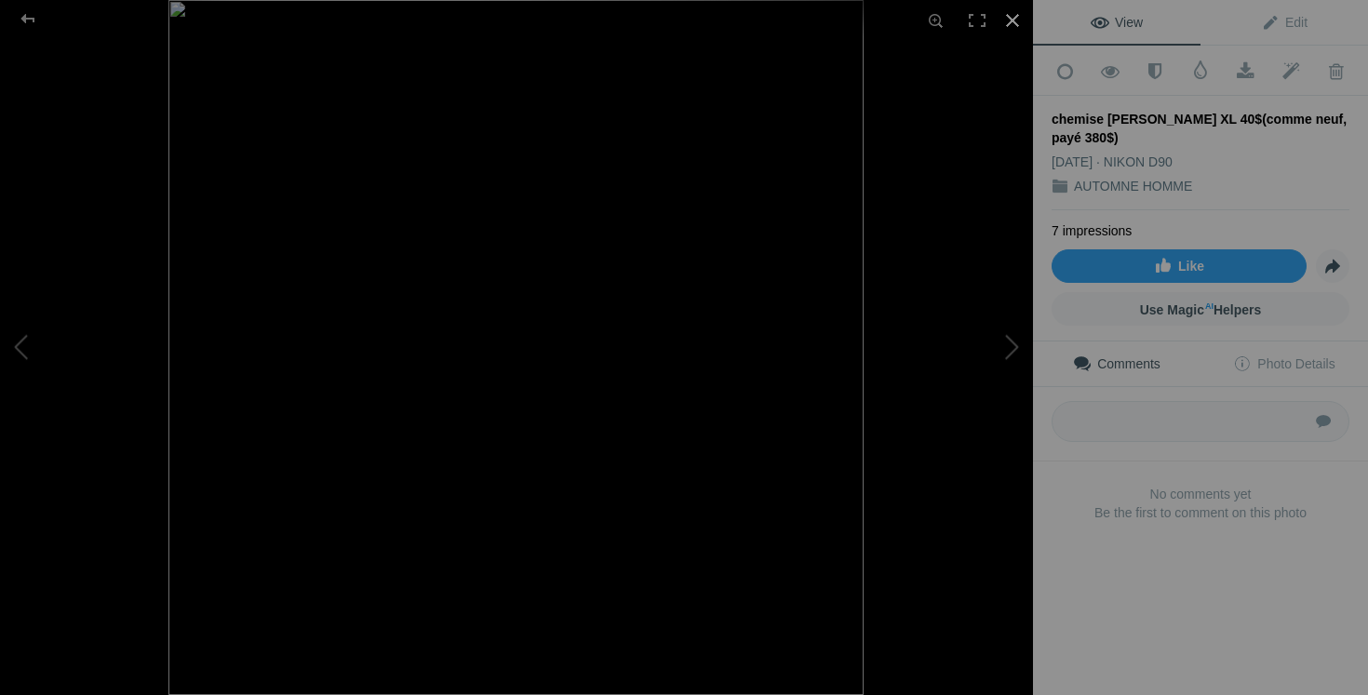
click at [1012, 28] on div at bounding box center [1012, 20] width 41 height 41
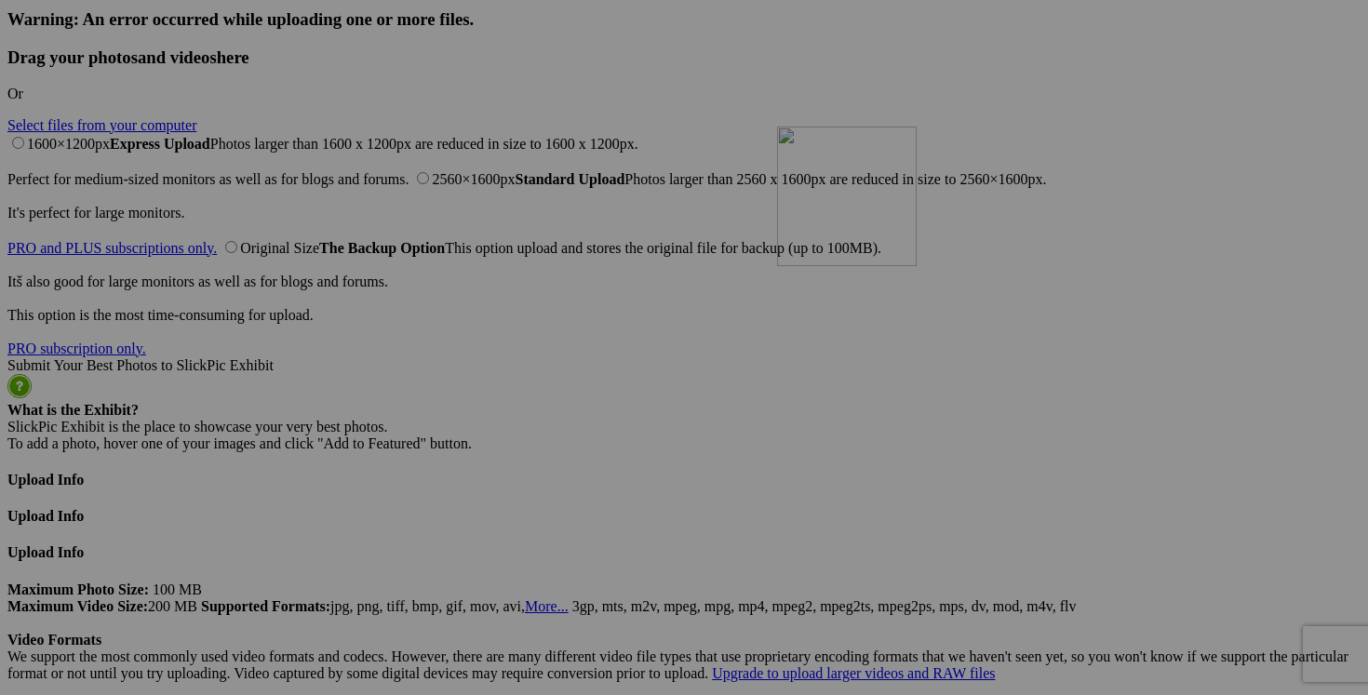
scroll to position [4556, 0]
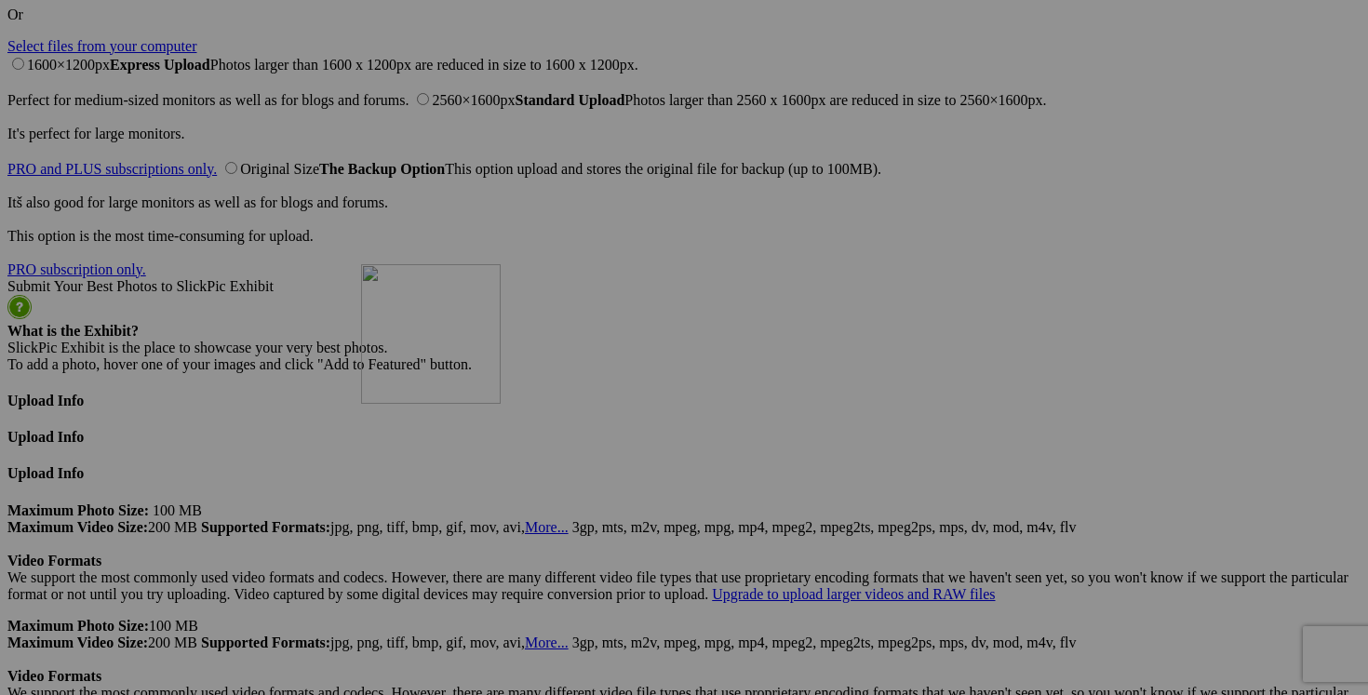
drag, startPoint x: 1011, startPoint y: 329, endPoint x: 634, endPoint y: 423, distance: 388.5
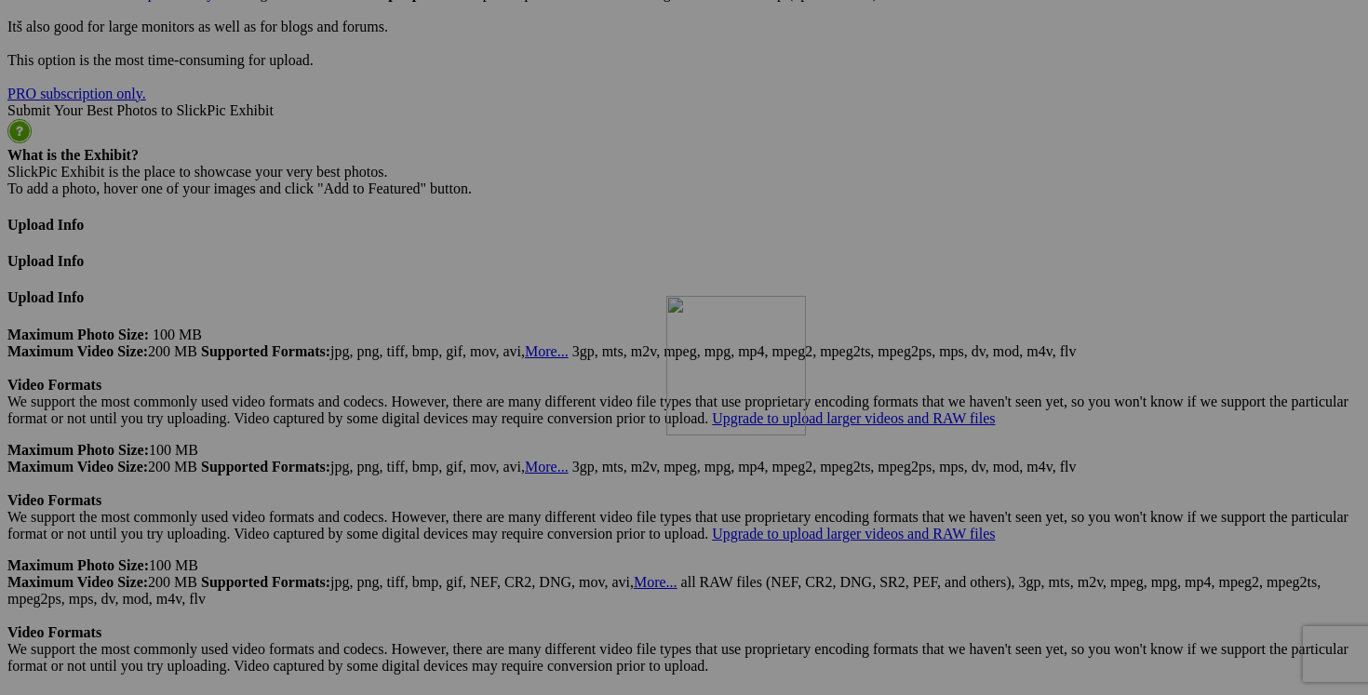
scroll to position [4771, 0]
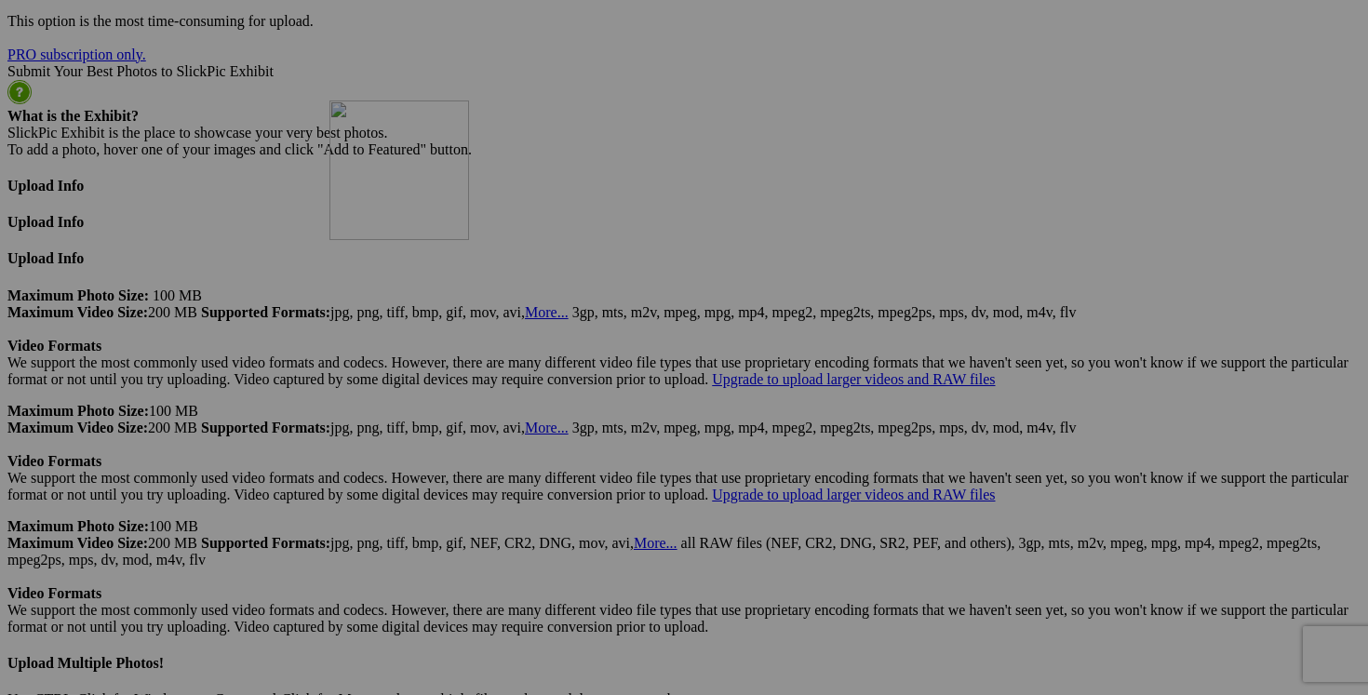
drag, startPoint x: 1176, startPoint y: 194, endPoint x: 623, endPoint y: 255, distance: 557.1
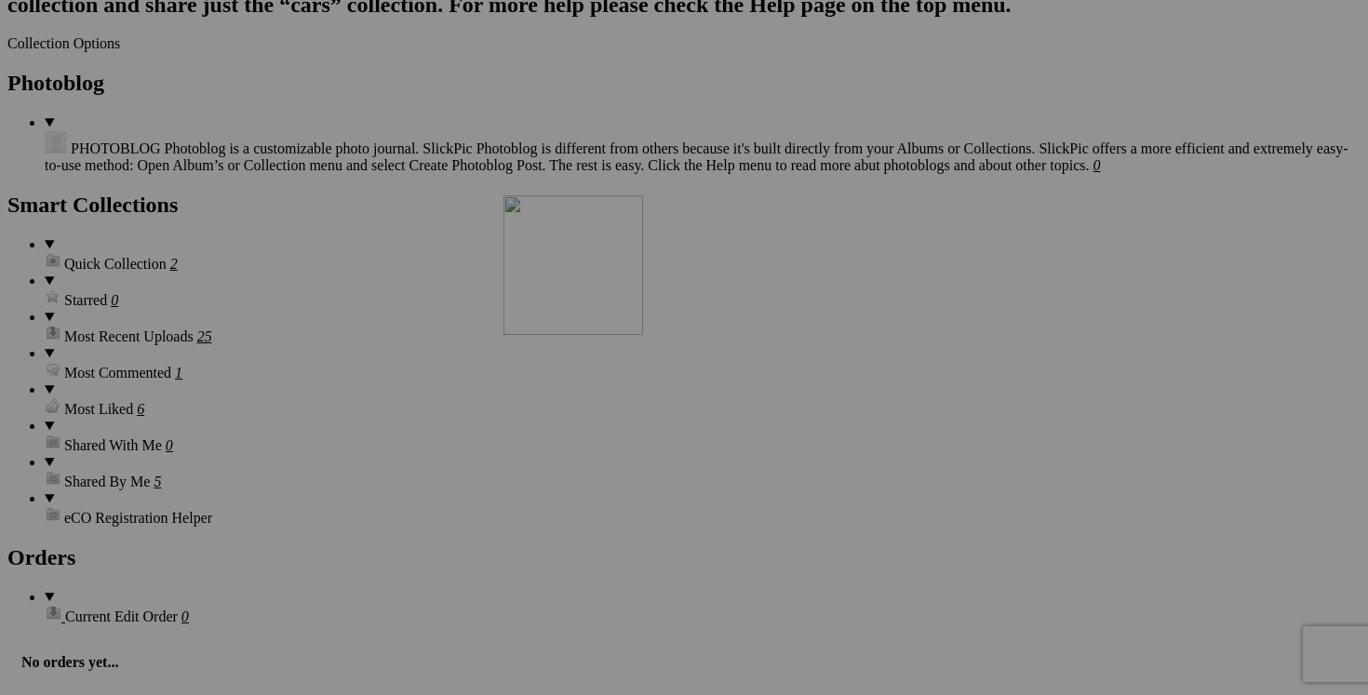
scroll to position [2406, 0]
drag, startPoint x: 393, startPoint y: 168, endPoint x: 672, endPoint y: 472, distance: 413.0
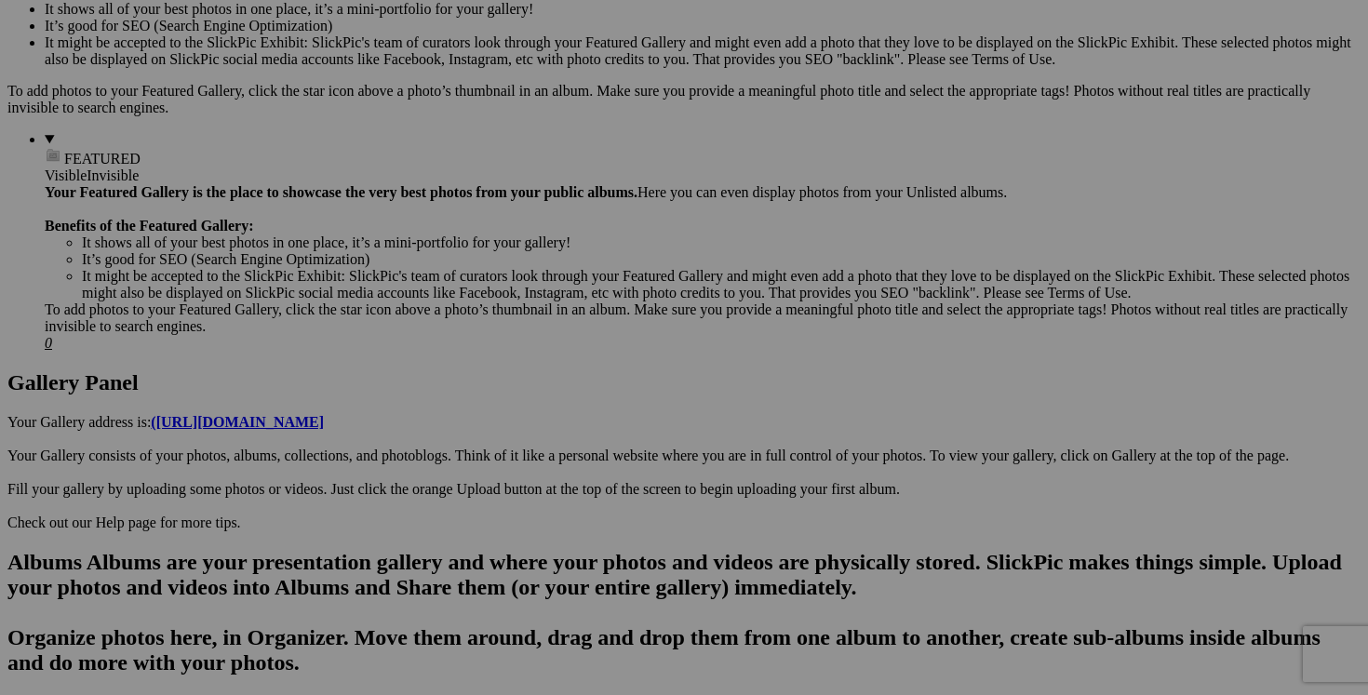
scroll to position [596, 0]
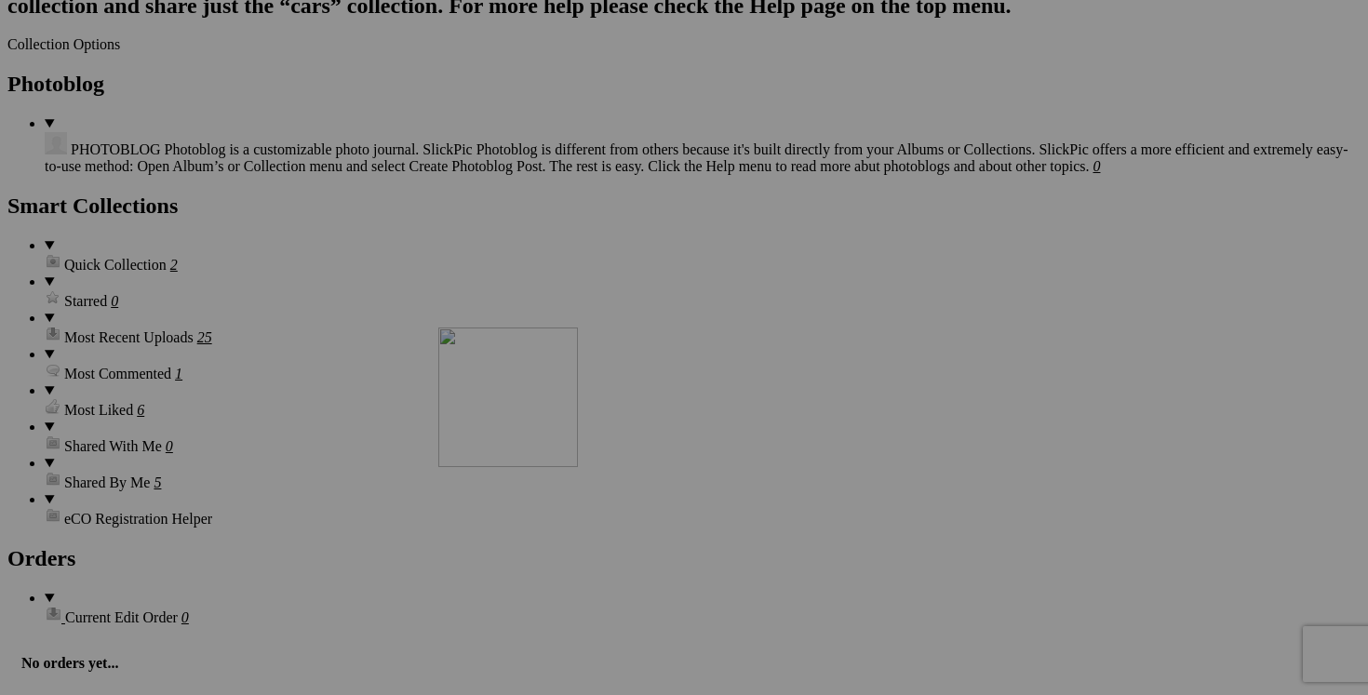
drag, startPoint x: 388, startPoint y: 423, endPoint x: 705, endPoint y: 485, distance: 323.2
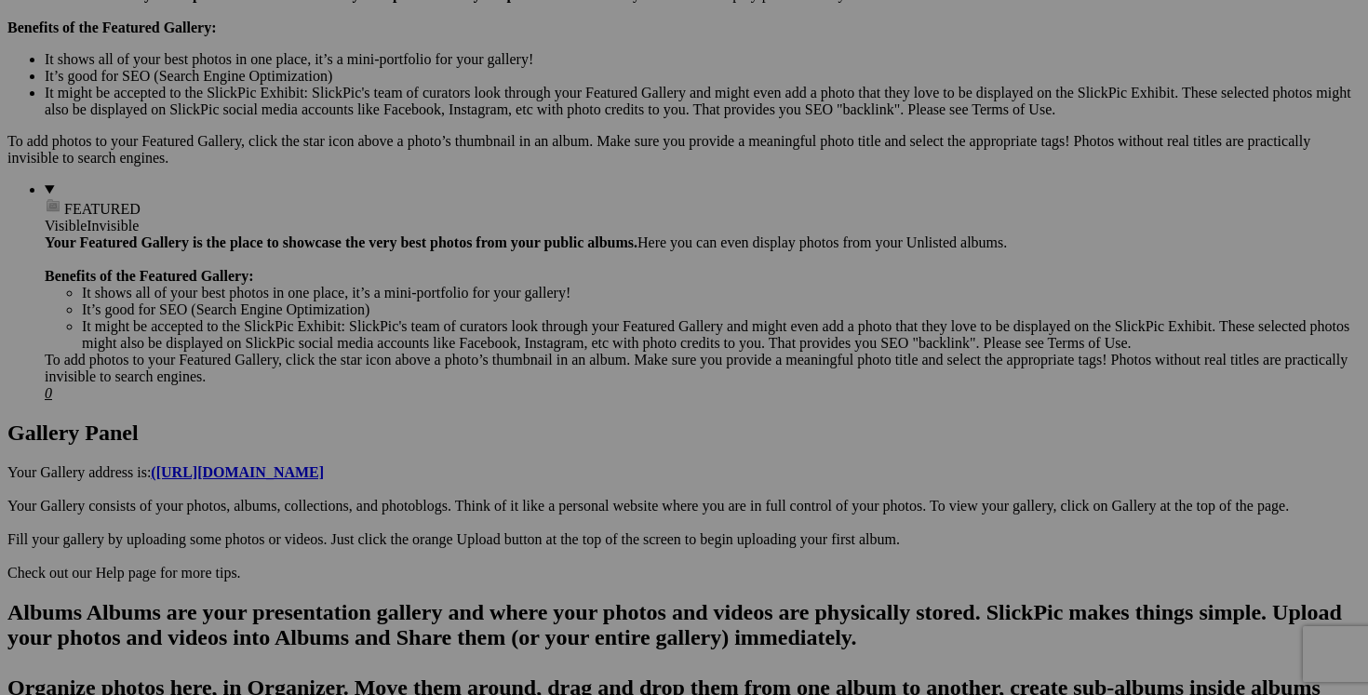
scroll to position [480, 0]
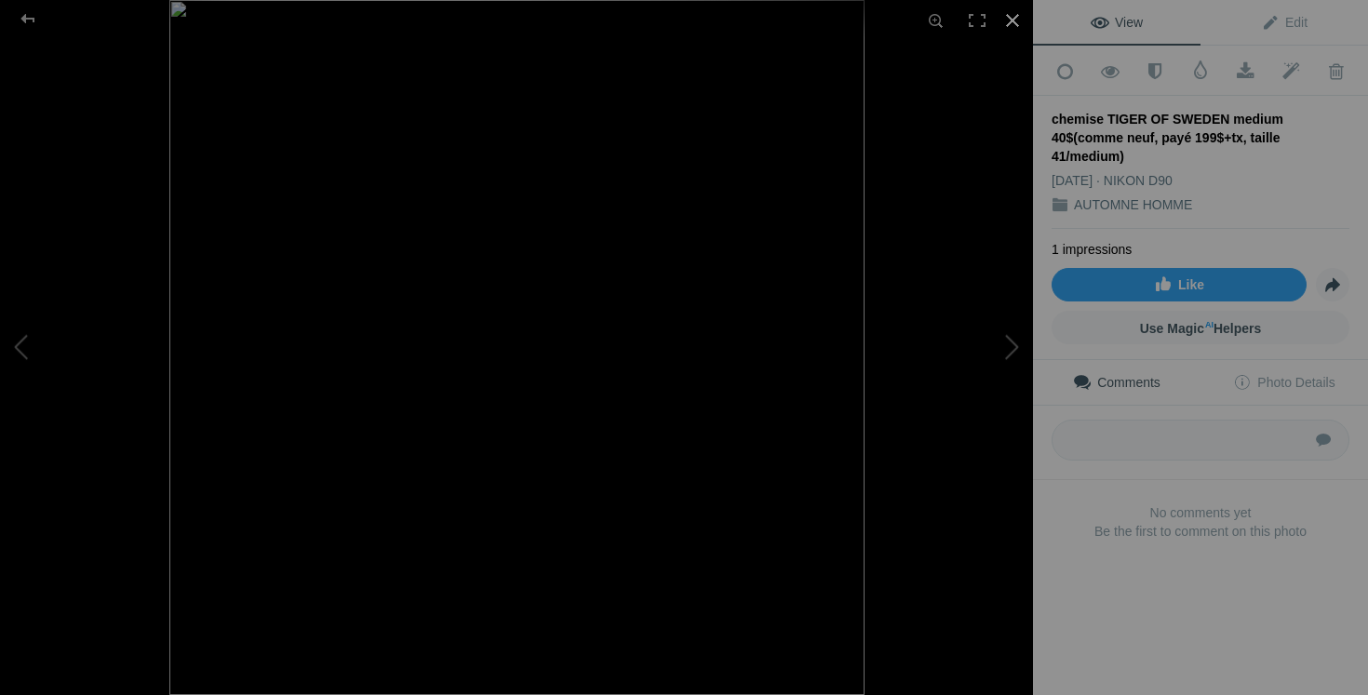
click at [1016, 23] on div at bounding box center [1012, 20] width 41 height 41
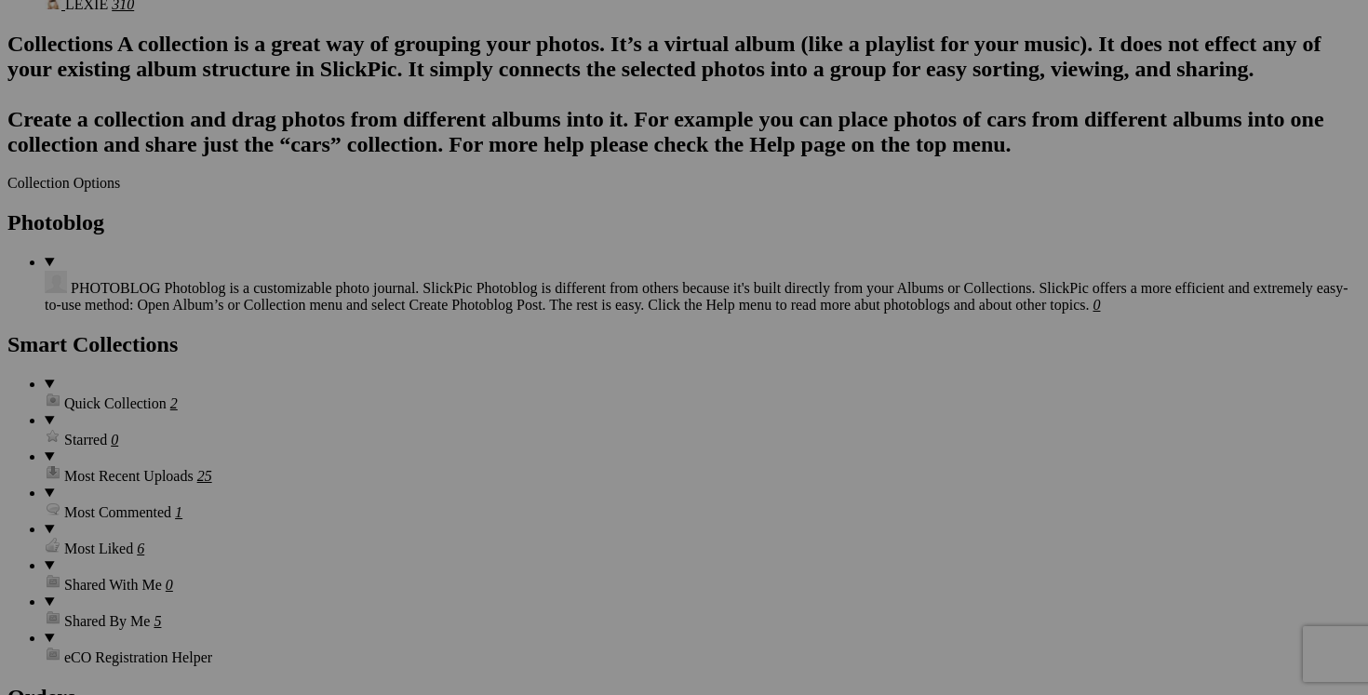
scroll to position [2286, 0]
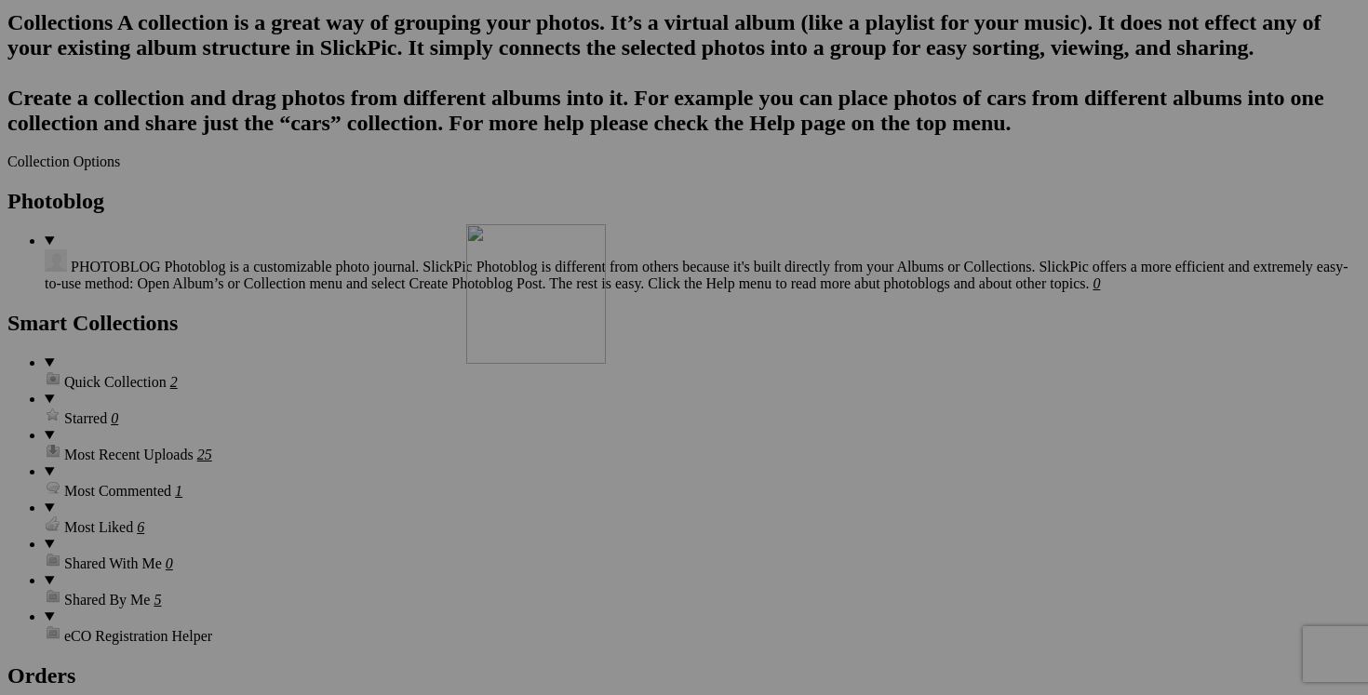
drag, startPoint x: 691, startPoint y: 278, endPoint x: 733, endPoint y: 385, distance: 115.3
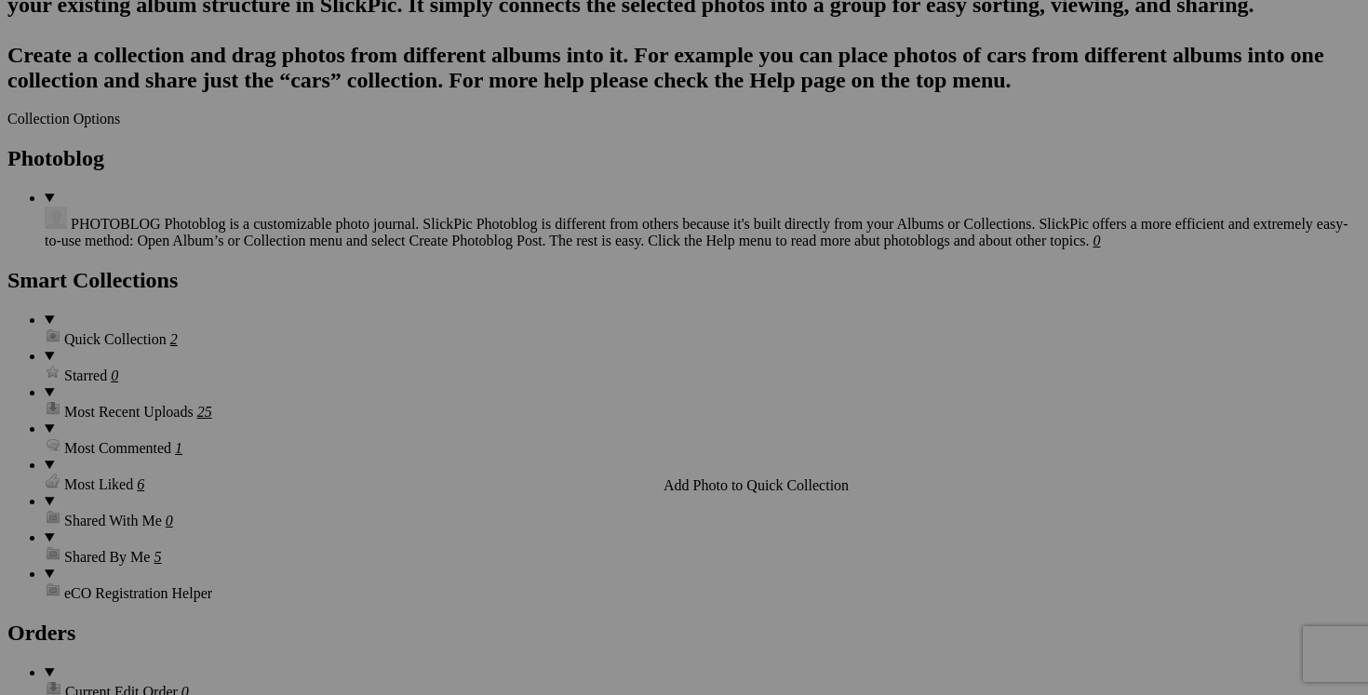
scroll to position [2338, 0]
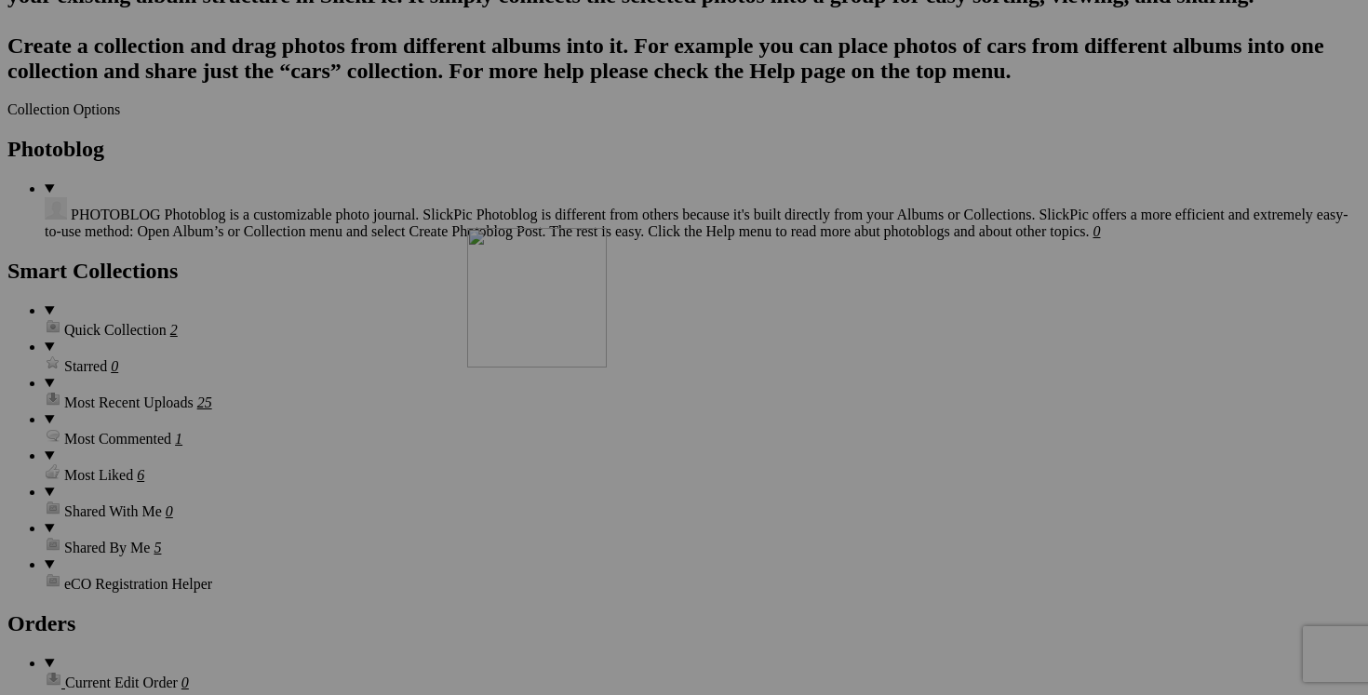
drag, startPoint x: 688, startPoint y: 130, endPoint x: 735, endPoint y: 387, distance: 261.2
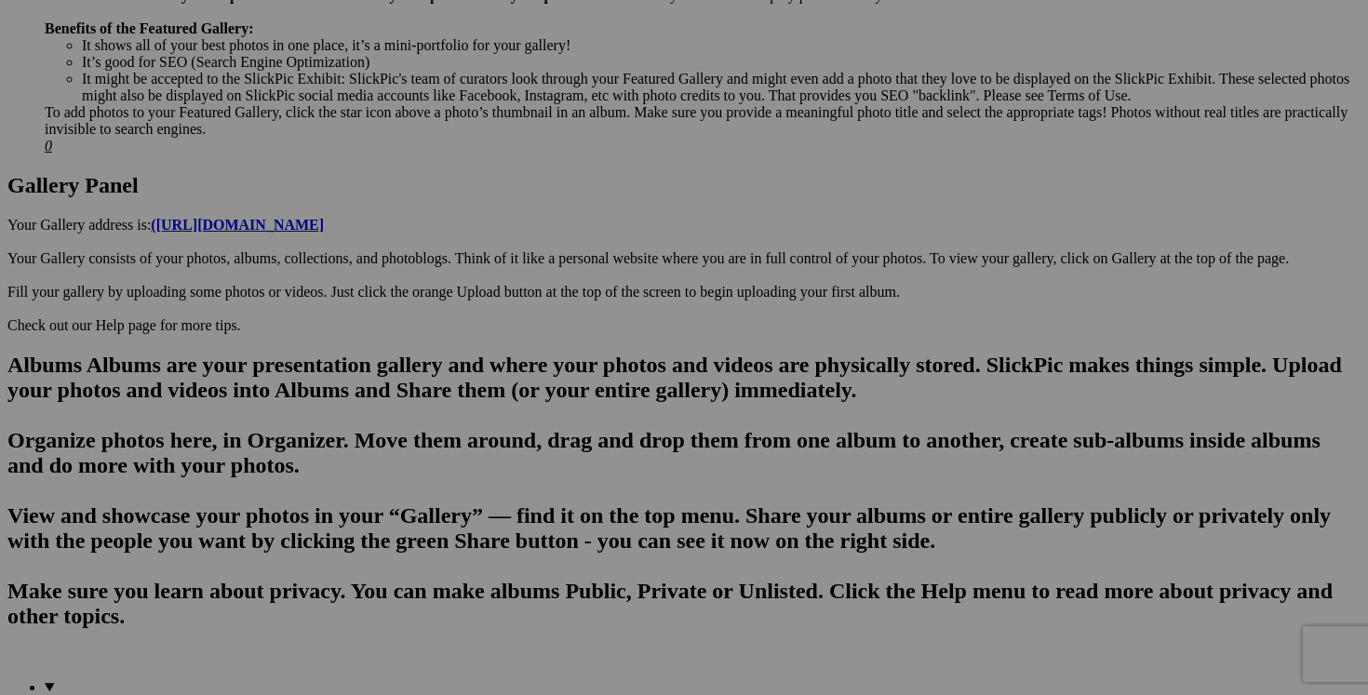
scroll to position [654, 0]
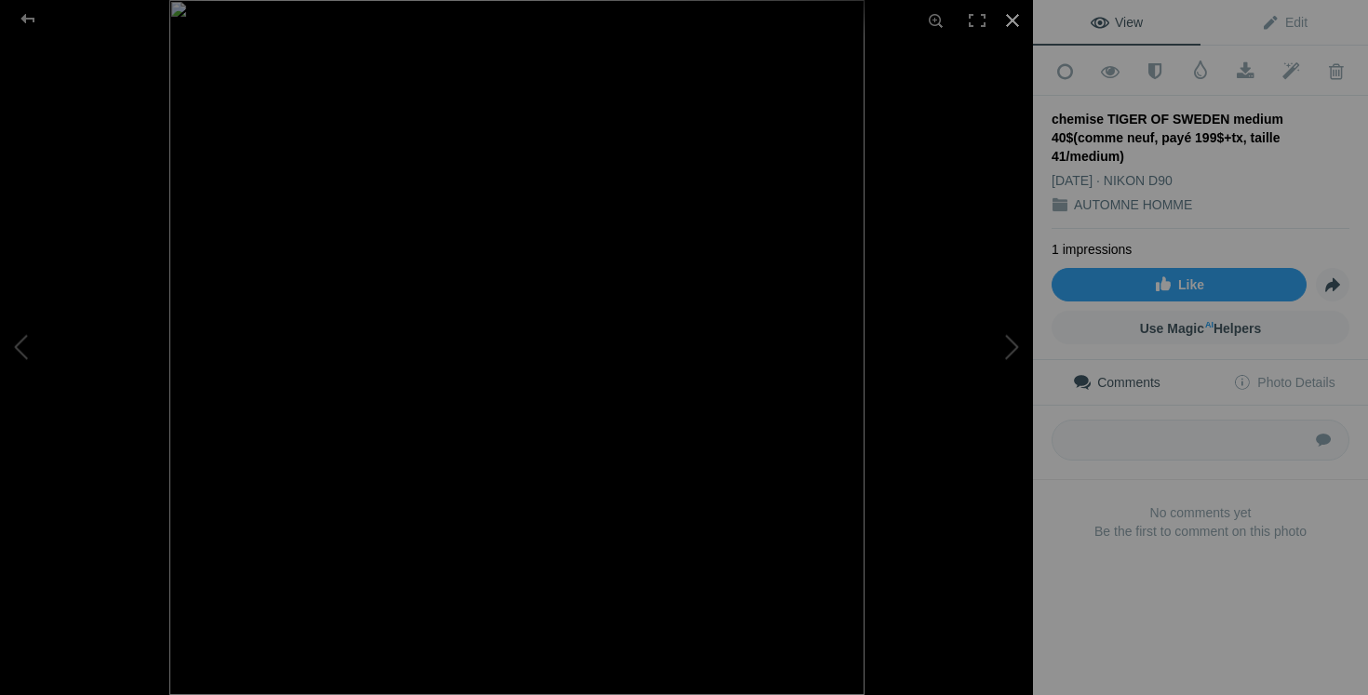
click at [1021, 17] on div at bounding box center [1012, 20] width 41 height 41
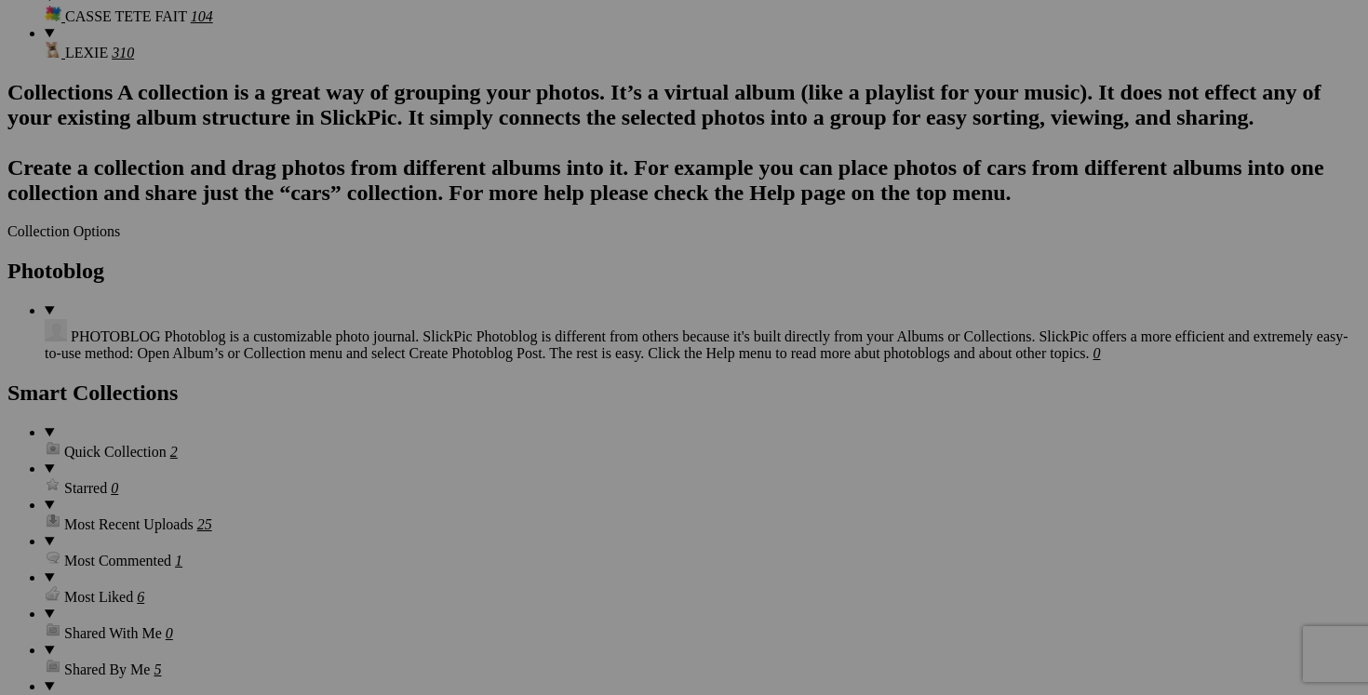
scroll to position [2220, 0]
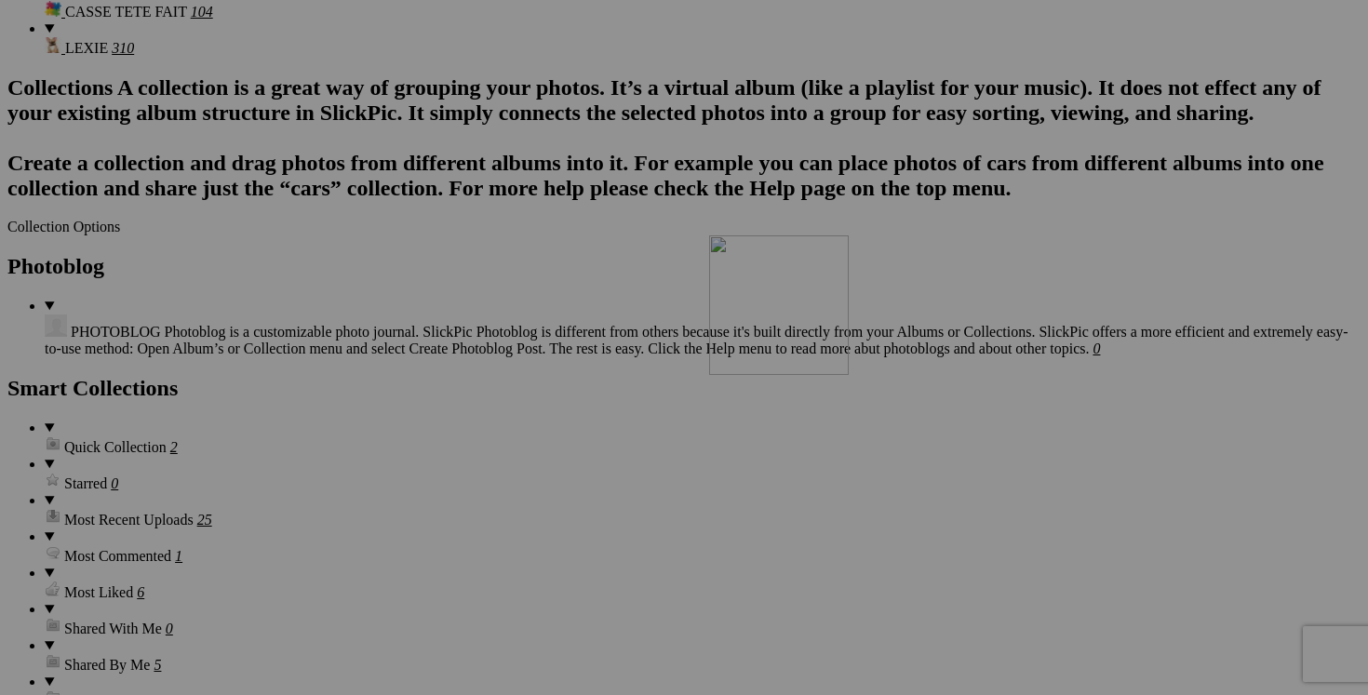
drag, startPoint x: 795, startPoint y: 359, endPoint x: 977, endPoint y: 397, distance: 186.4
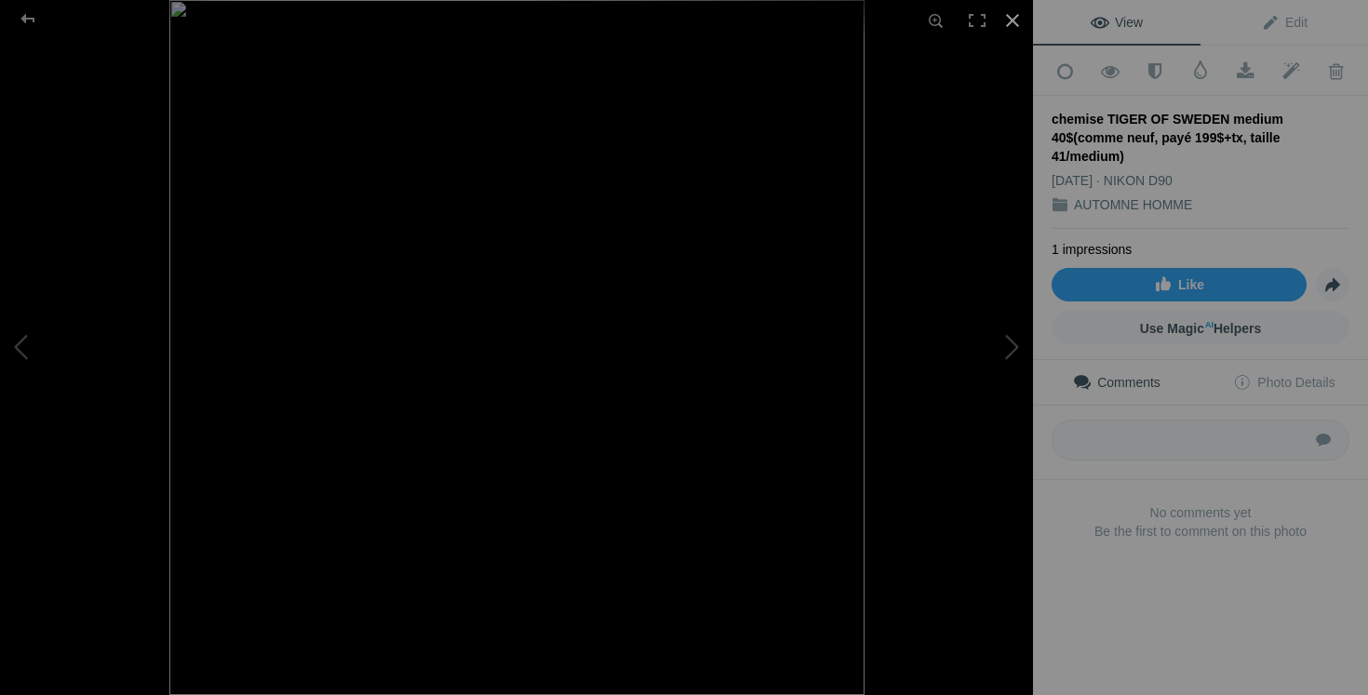
click at [1010, 31] on div at bounding box center [1012, 20] width 41 height 41
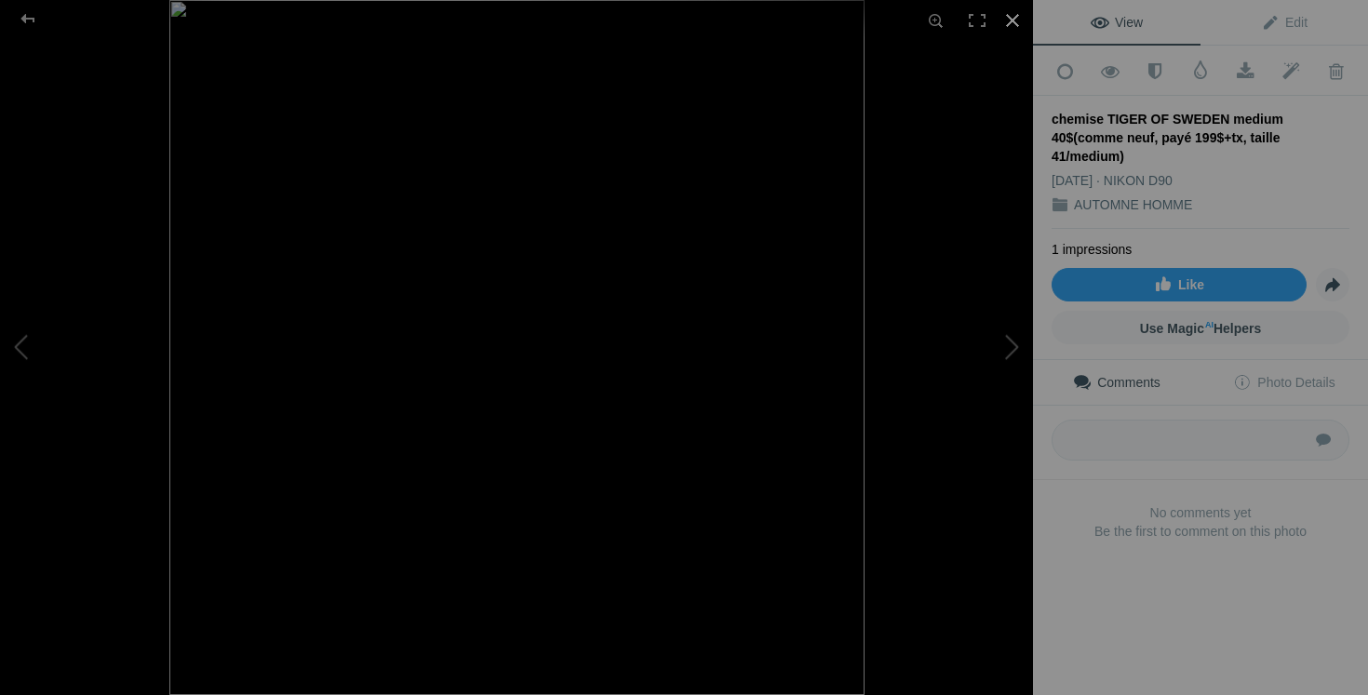
click at [1019, 21] on div at bounding box center [1012, 20] width 41 height 41
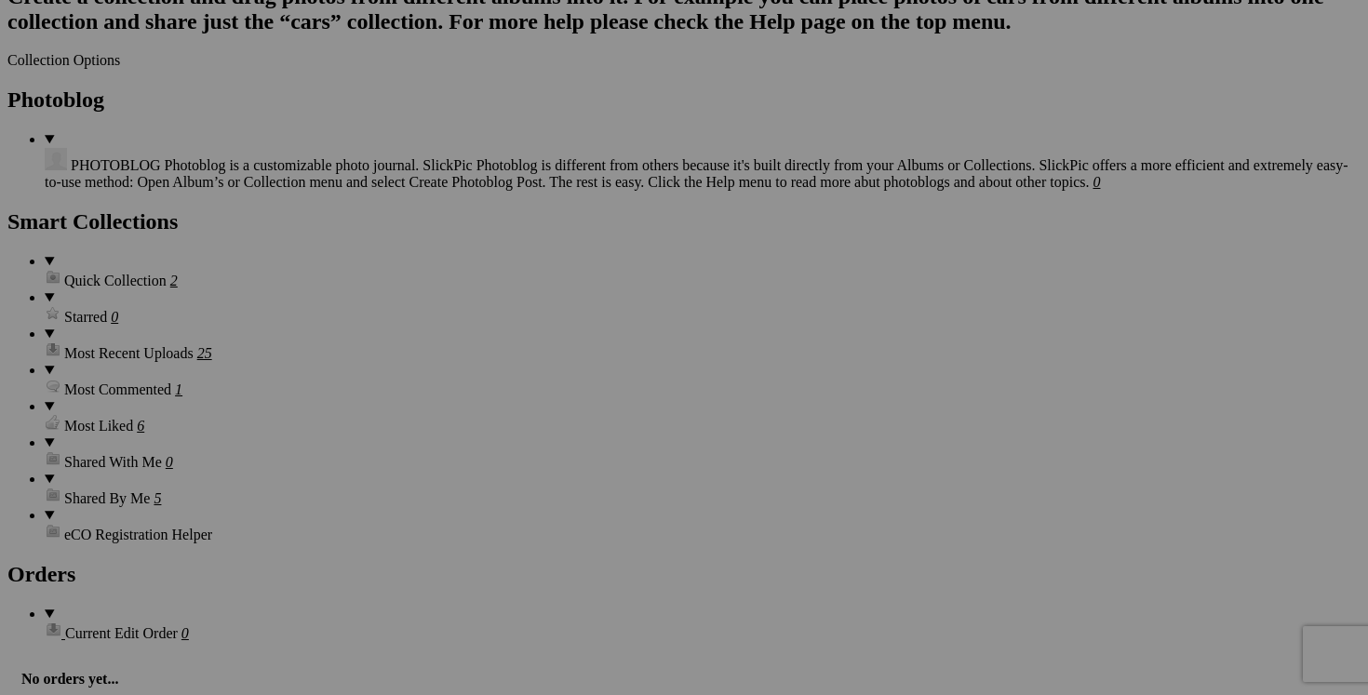
scroll to position [2419, 0]
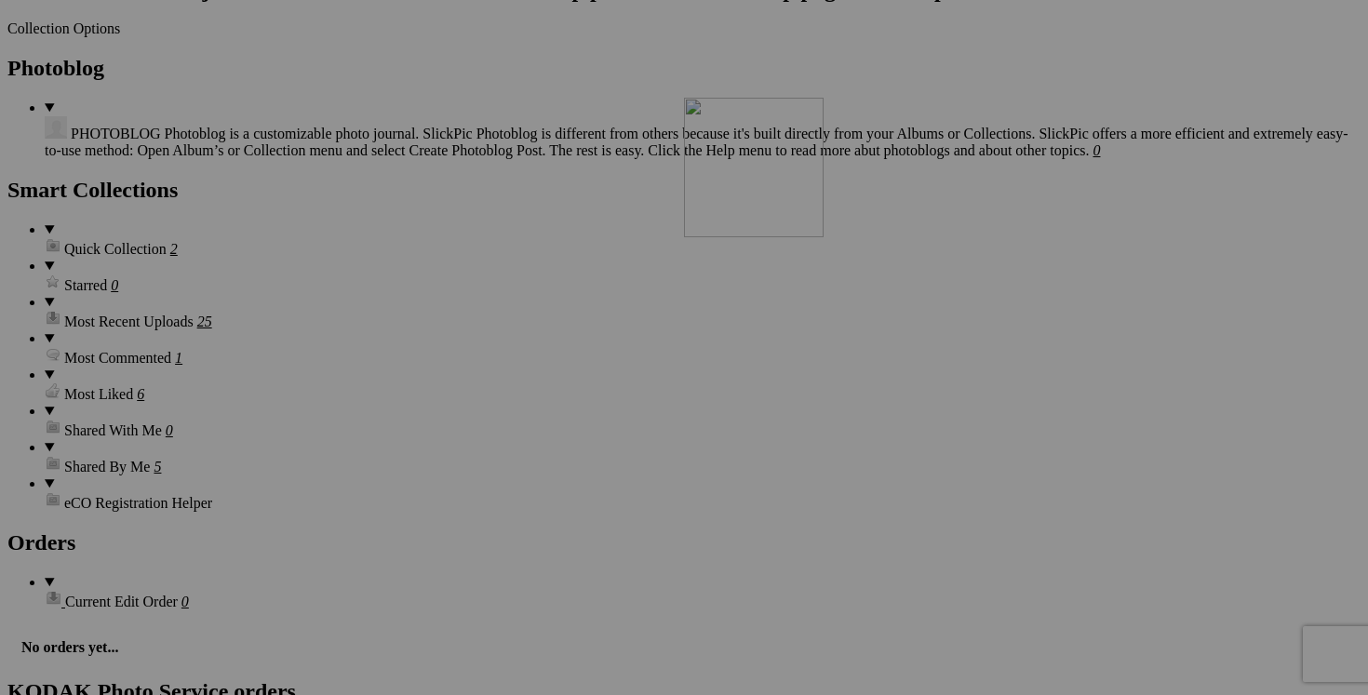
drag, startPoint x: 666, startPoint y: 520, endPoint x: 951, endPoint y: 259, distance: 386.6
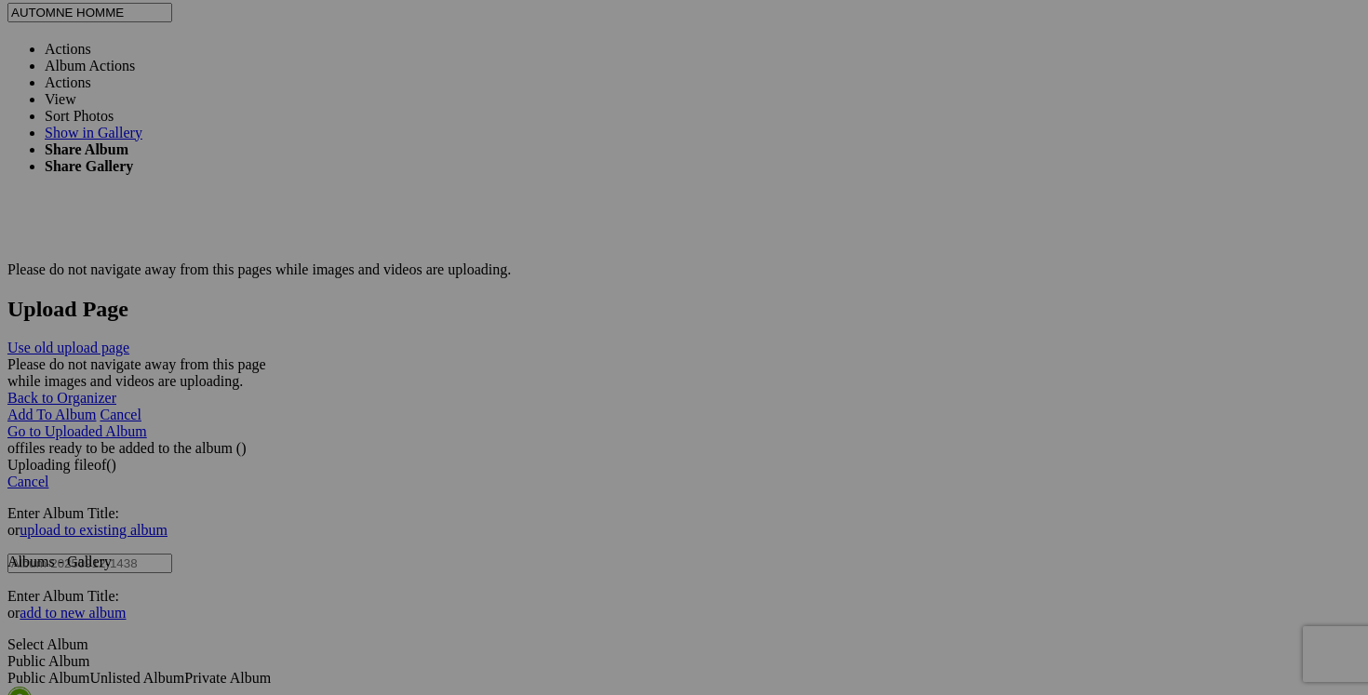
scroll to position [3483, 0]
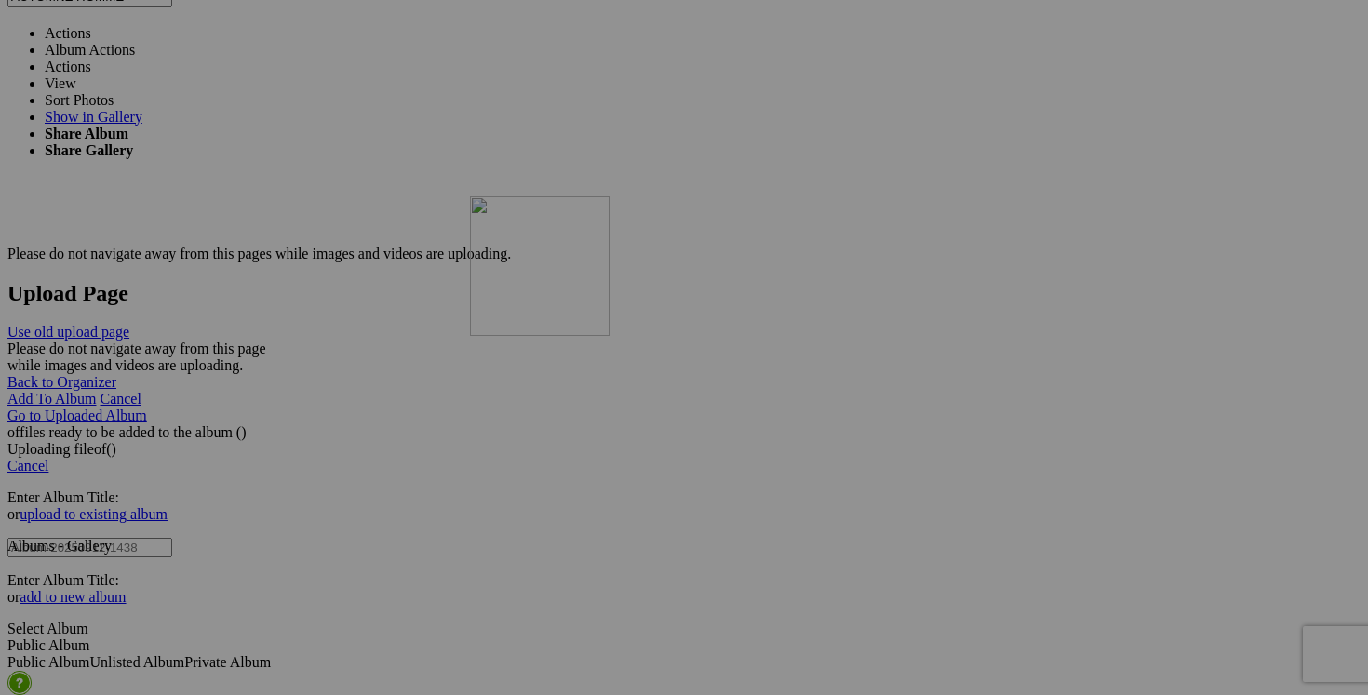
drag, startPoint x: 678, startPoint y: 308, endPoint x: 737, endPoint y: 357, distance: 76.6
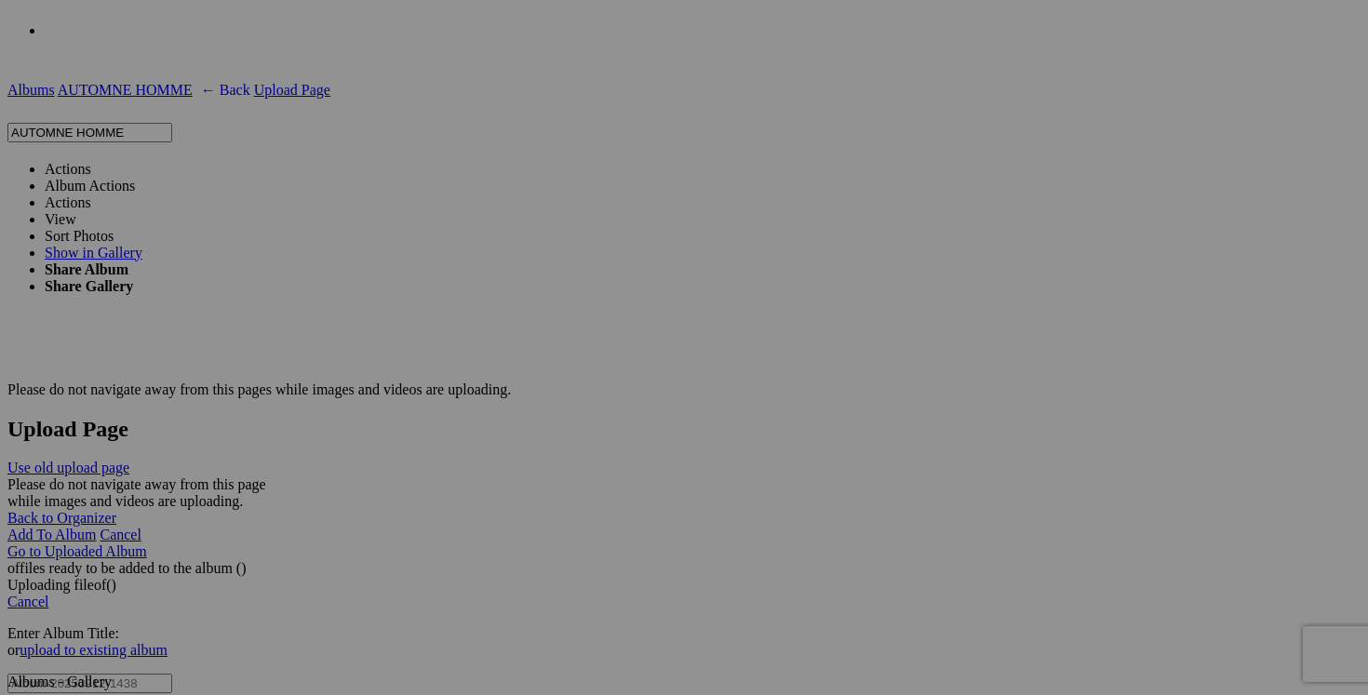
scroll to position [3349, 0]
drag, startPoint x: 684, startPoint y: 332, endPoint x: 680, endPoint y: 467, distance: 135.0
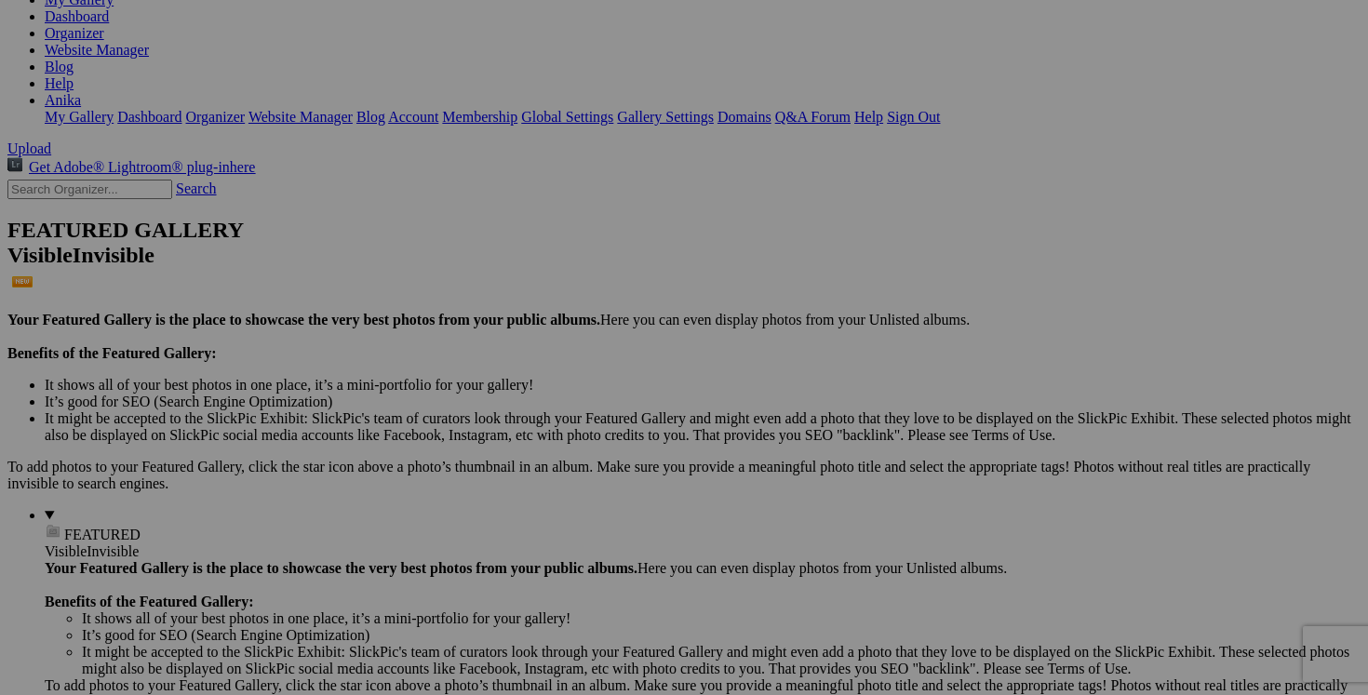
scroll to position [272, 0]
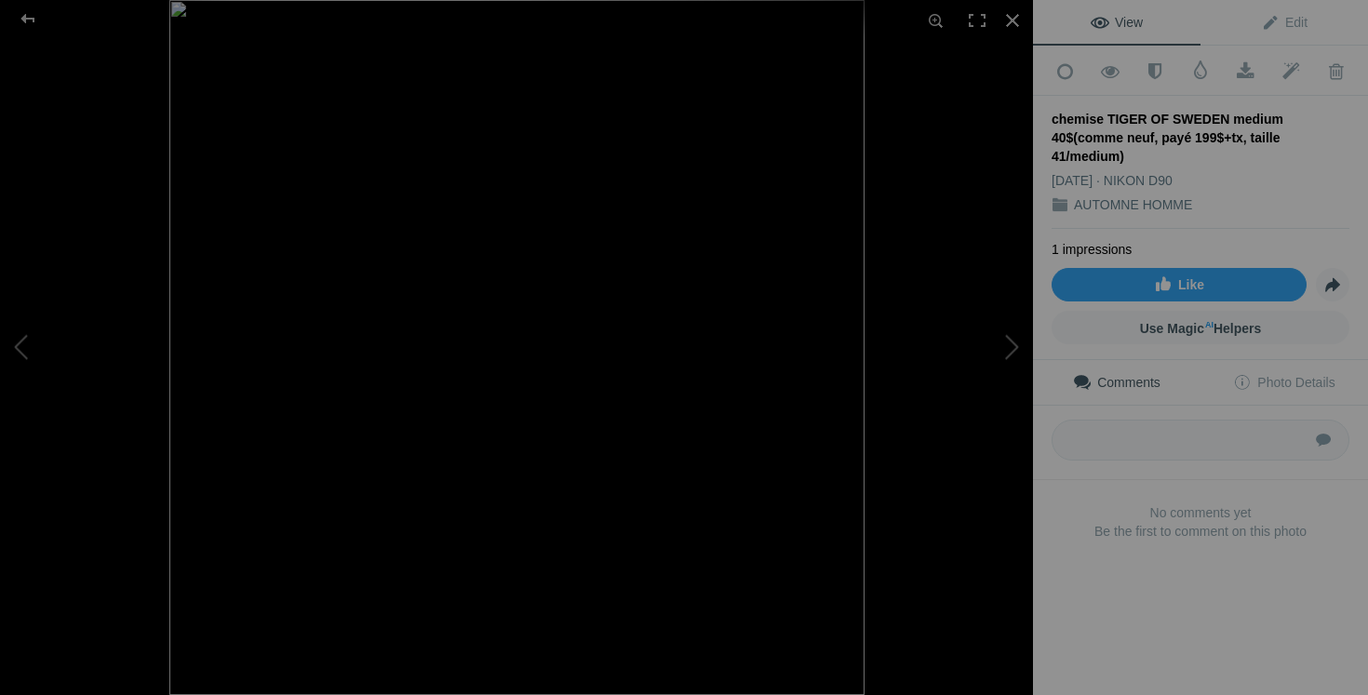
click at [1018, 20] on div at bounding box center [1012, 20] width 41 height 41
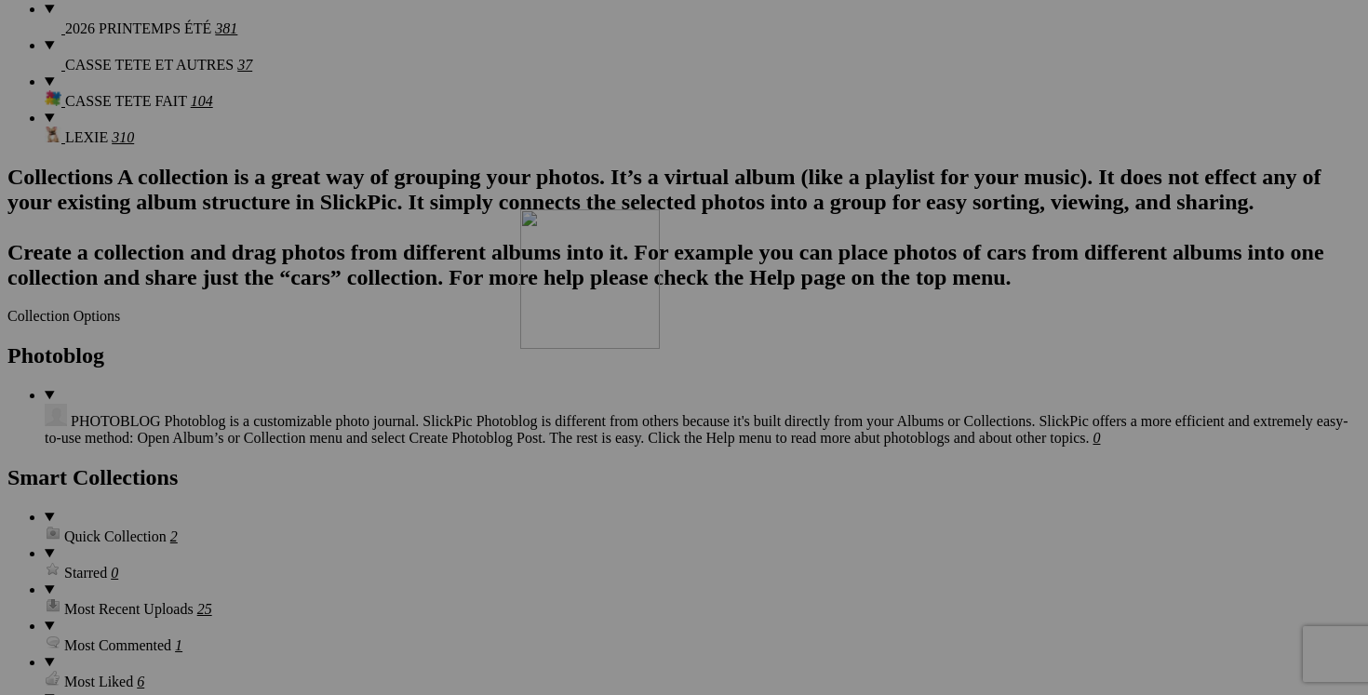
scroll to position [2219, 0]
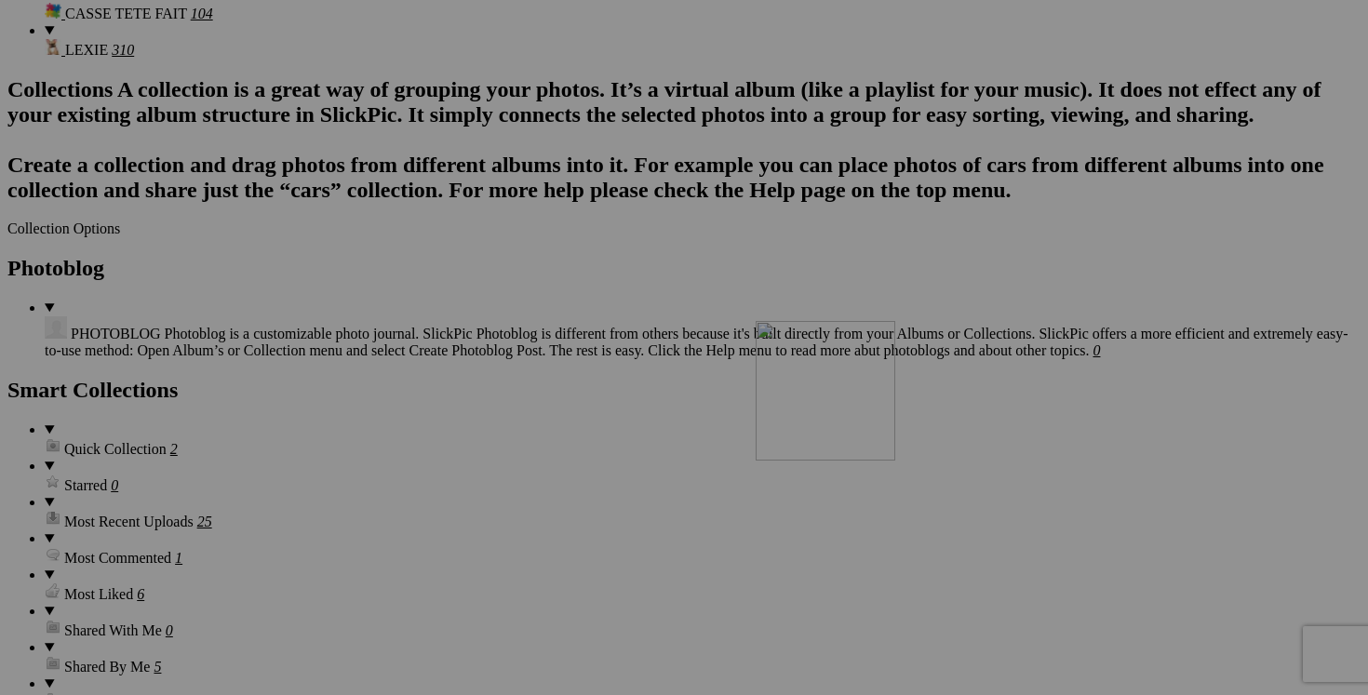
drag, startPoint x: 657, startPoint y: 470, endPoint x: 1022, endPoint y: 482, distance: 365.0
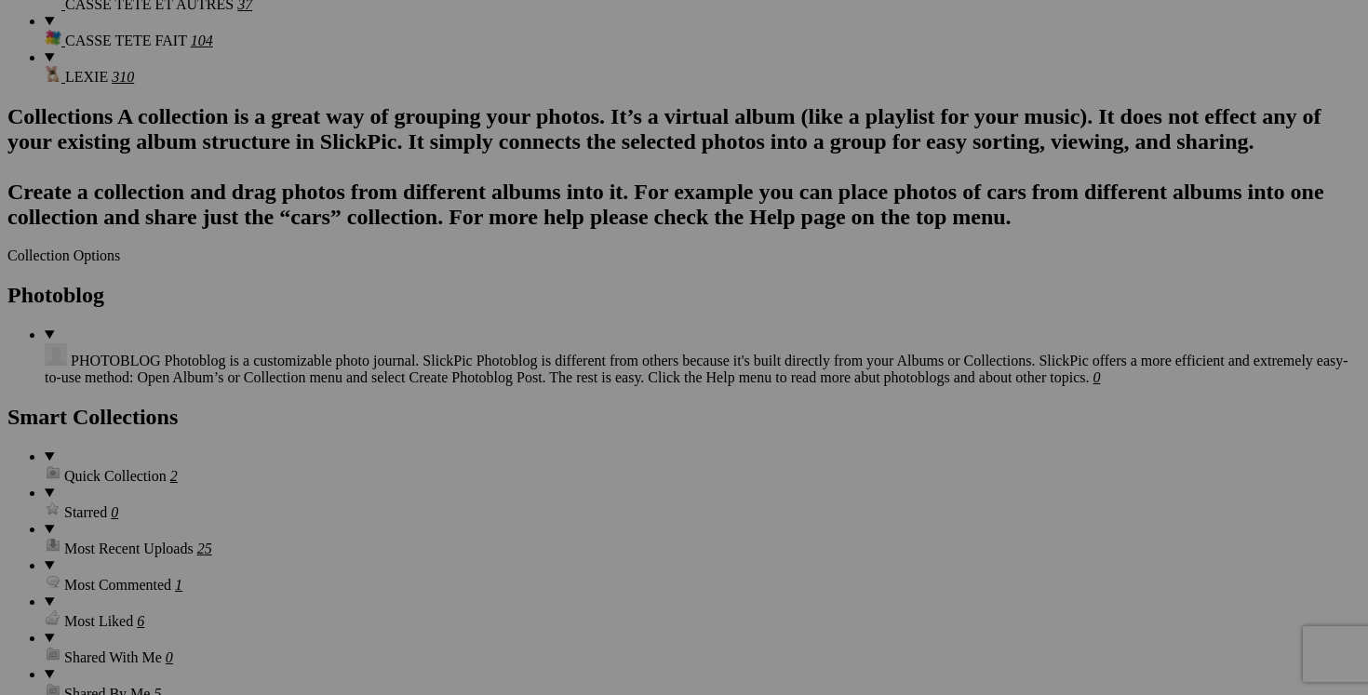
scroll to position [2196, 0]
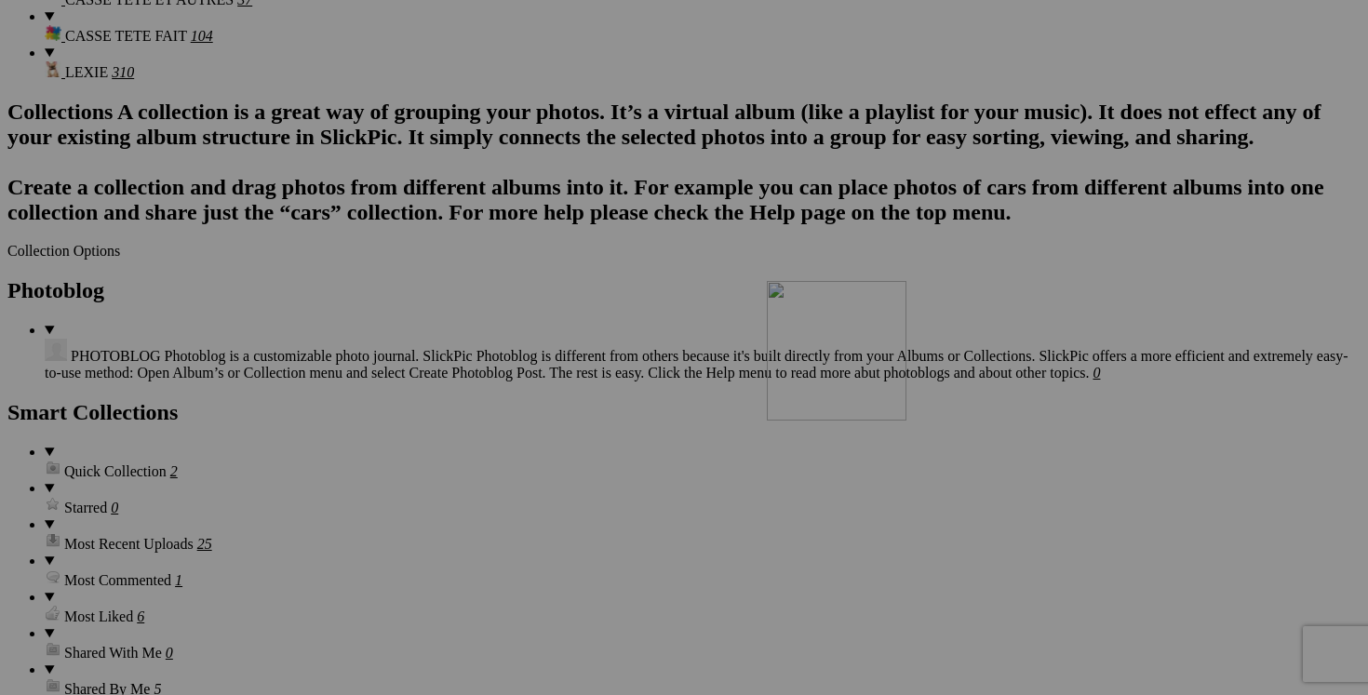
drag, startPoint x: 718, startPoint y: 424, endPoint x: 1026, endPoint y: 443, distance: 307.7
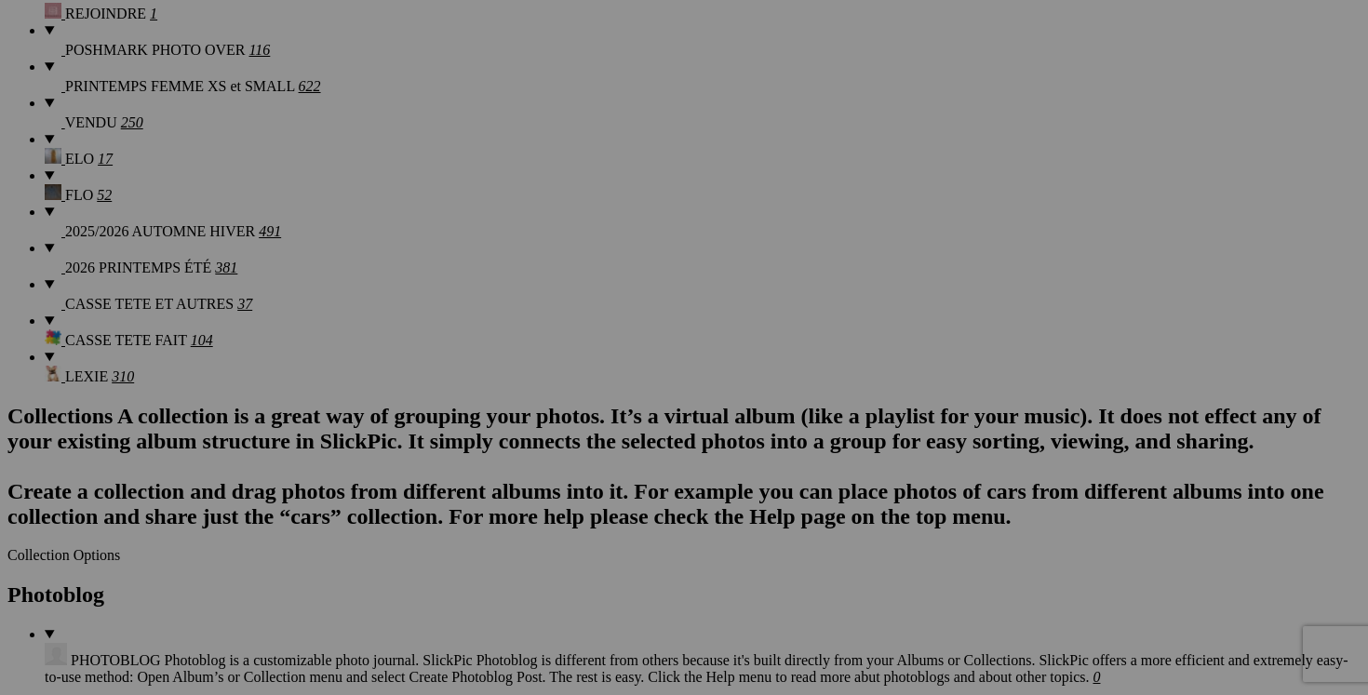
scroll to position [1895, 0]
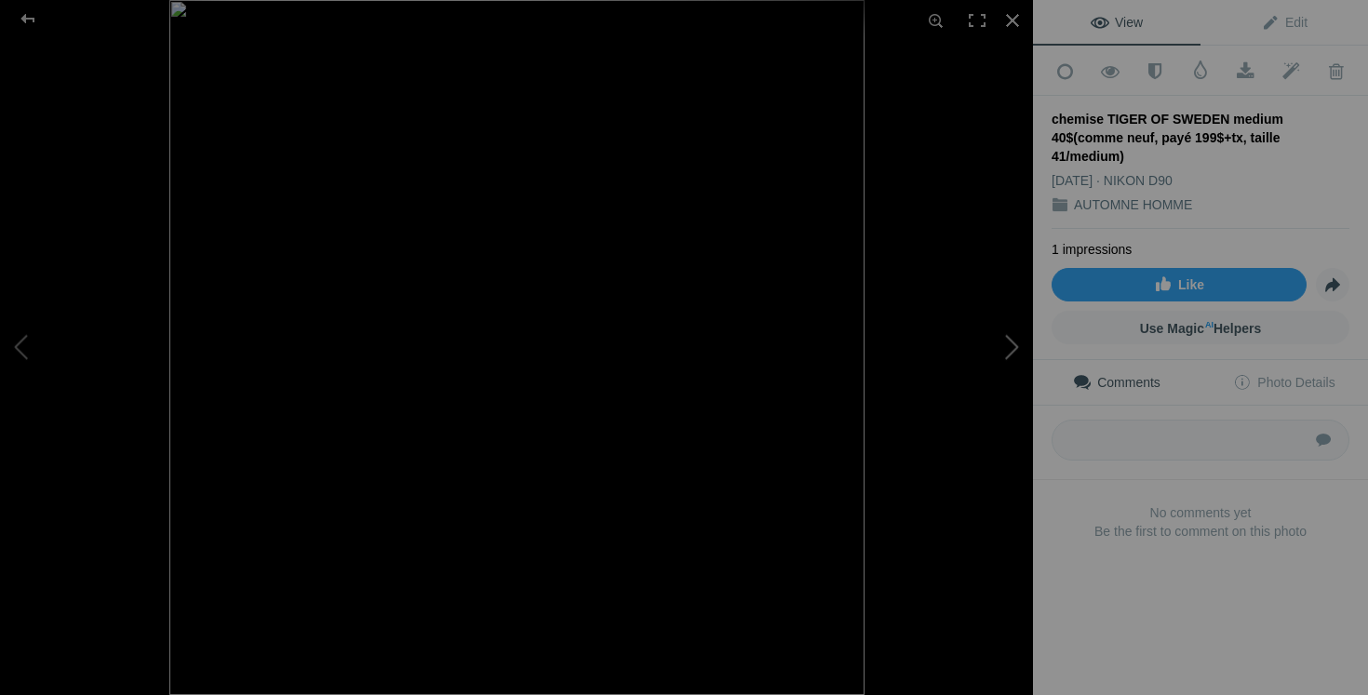
click at [1016, 350] on button at bounding box center [963, 347] width 140 height 250
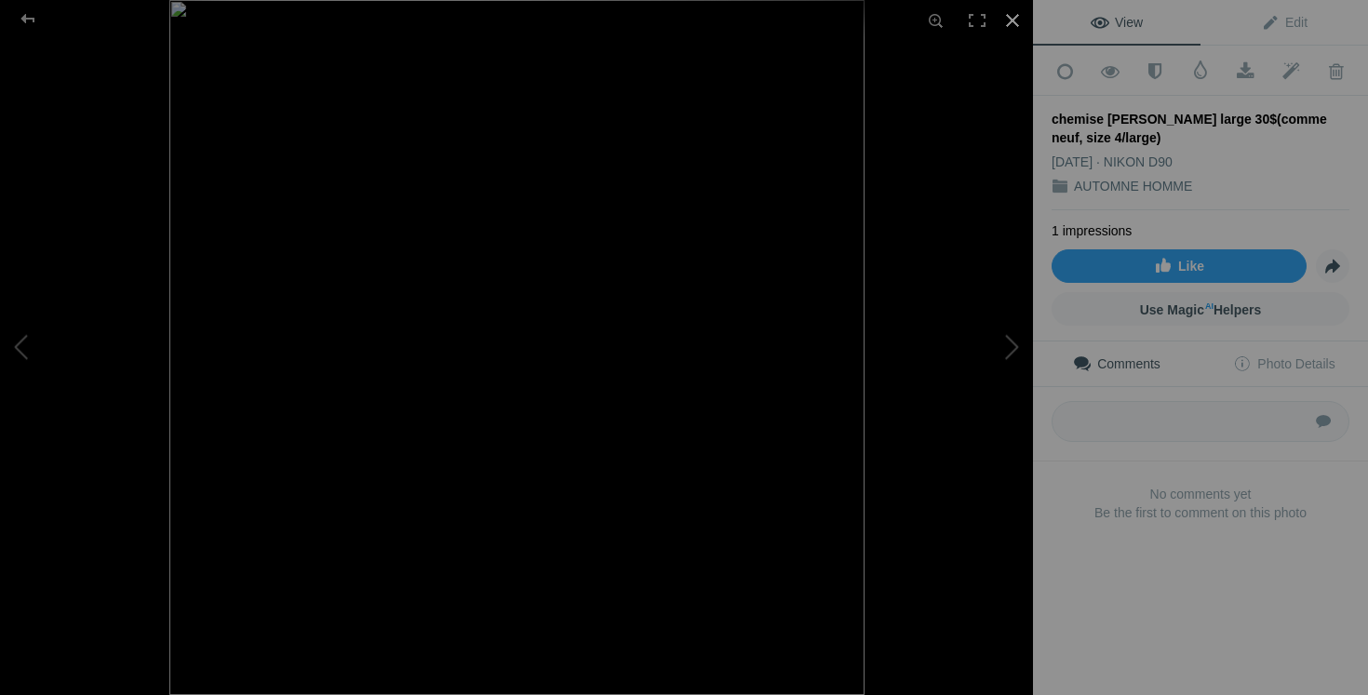
click at [1009, 19] on div at bounding box center [1012, 20] width 41 height 41
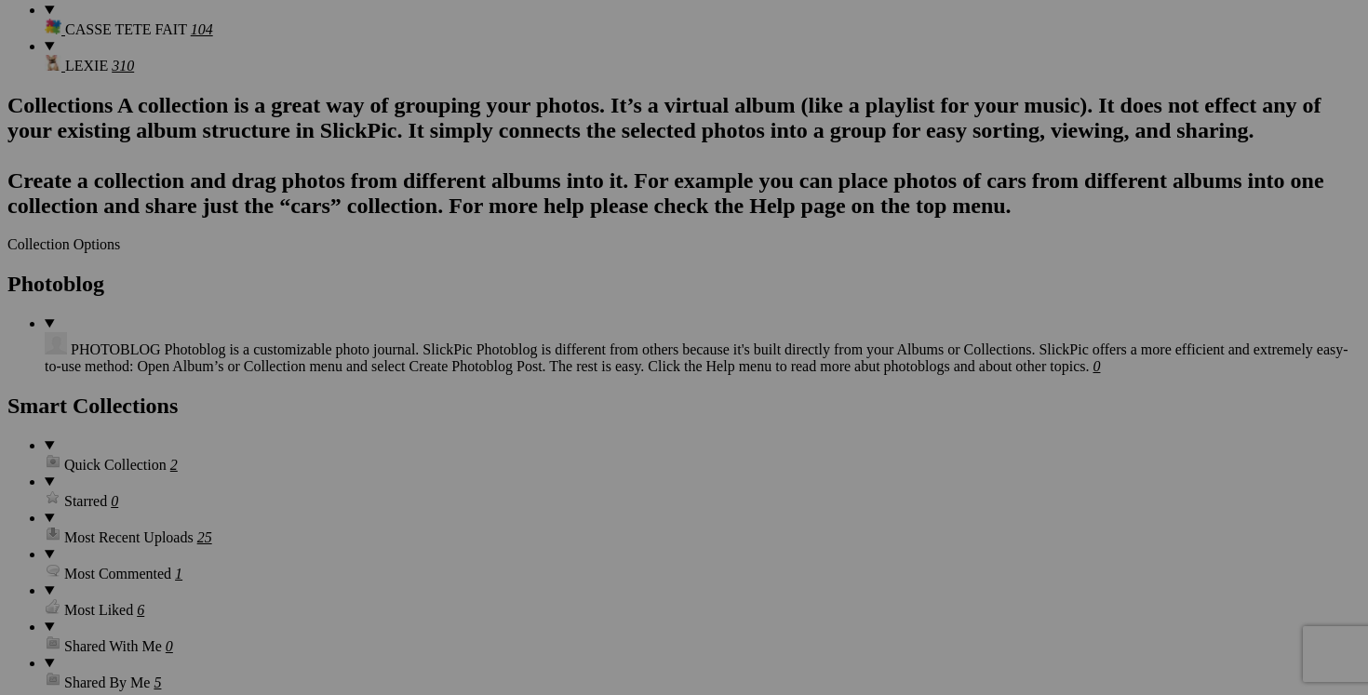
scroll to position [2242, 0]
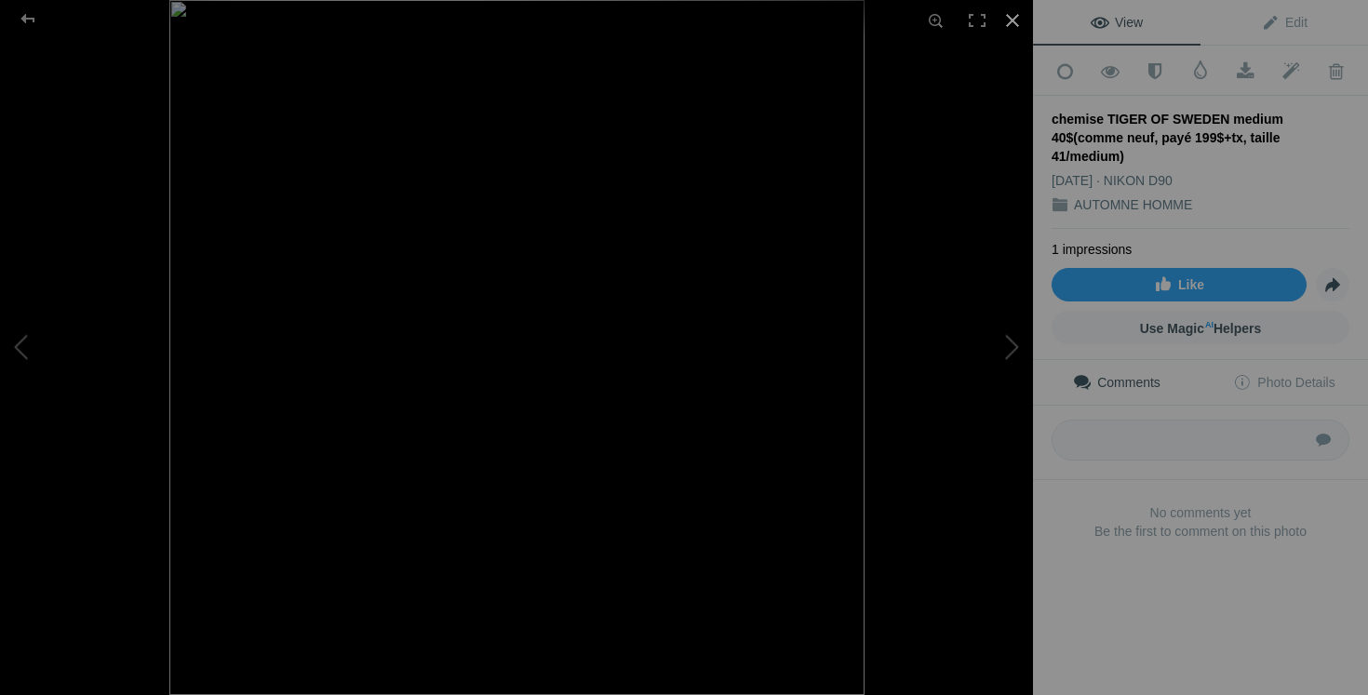
click at [1009, 23] on div at bounding box center [1012, 20] width 41 height 41
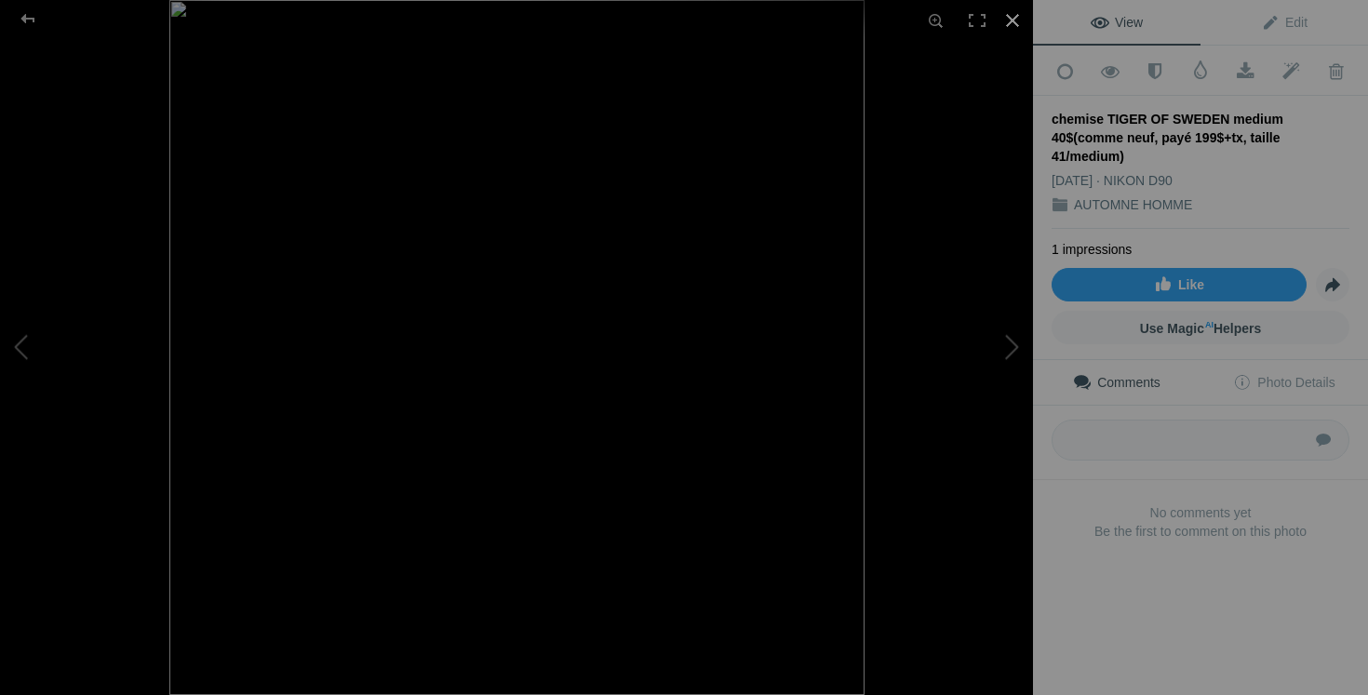
click at [1012, 31] on div at bounding box center [1012, 20] width 41 height 41
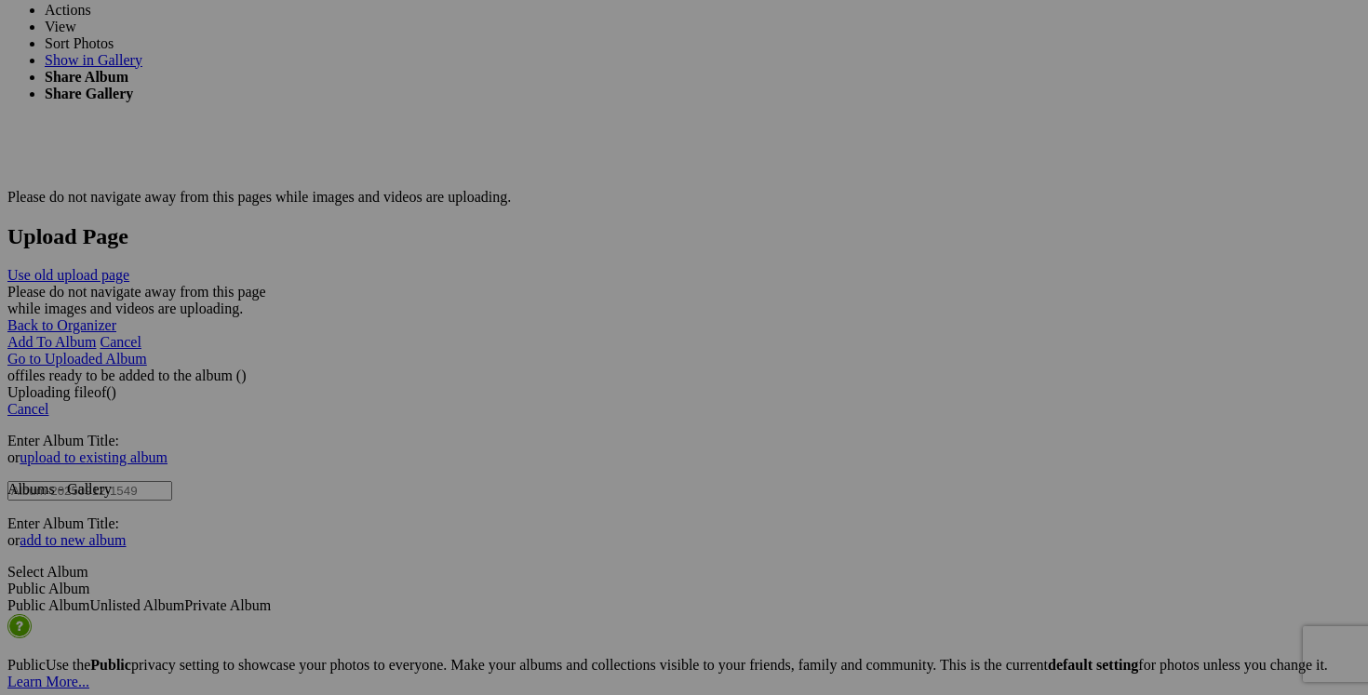
scroll to position [3622, 0]
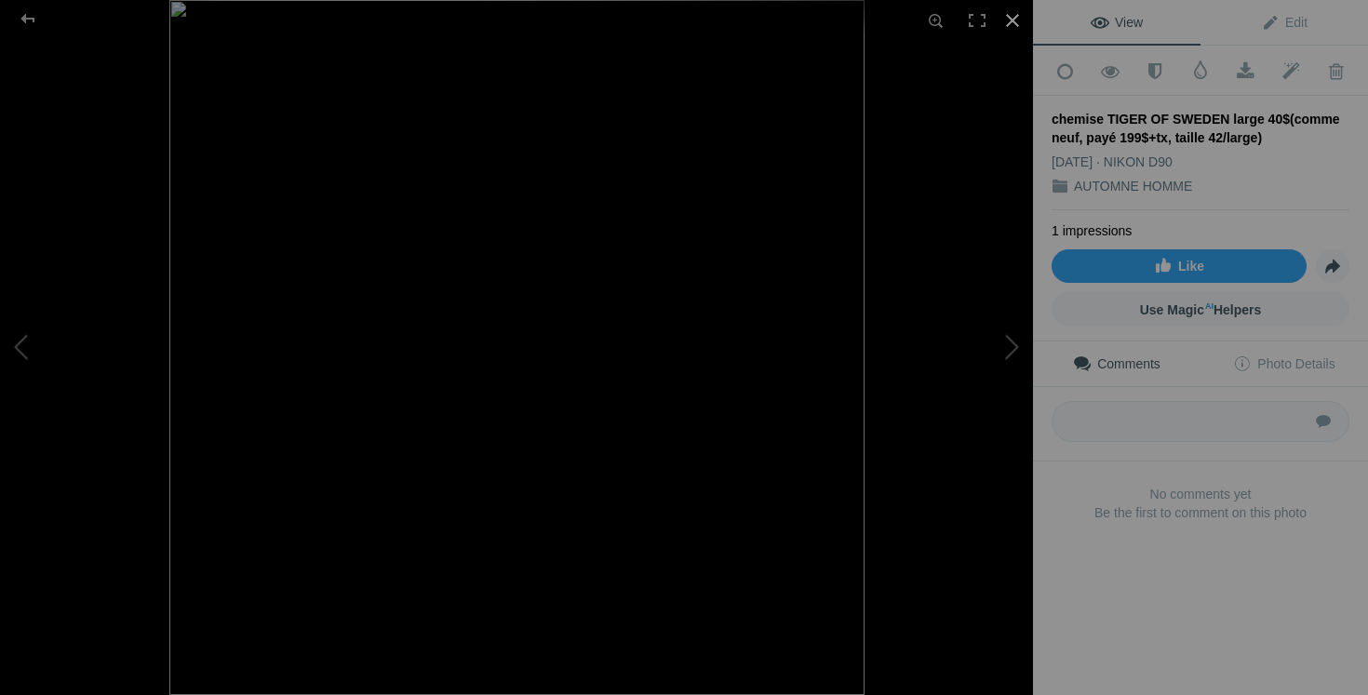
click at [1013, 21] on div at bounding box center [1012, 20] width 41 height 41
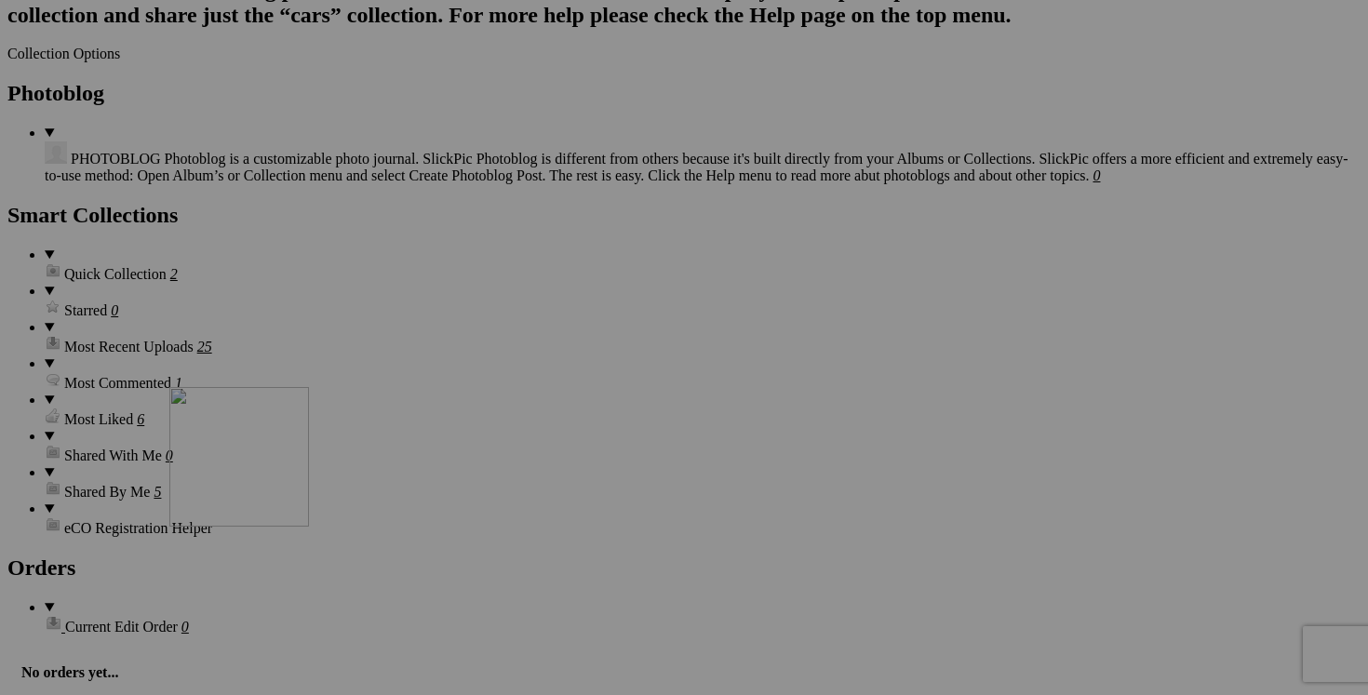
scroll to position [2396, 0]
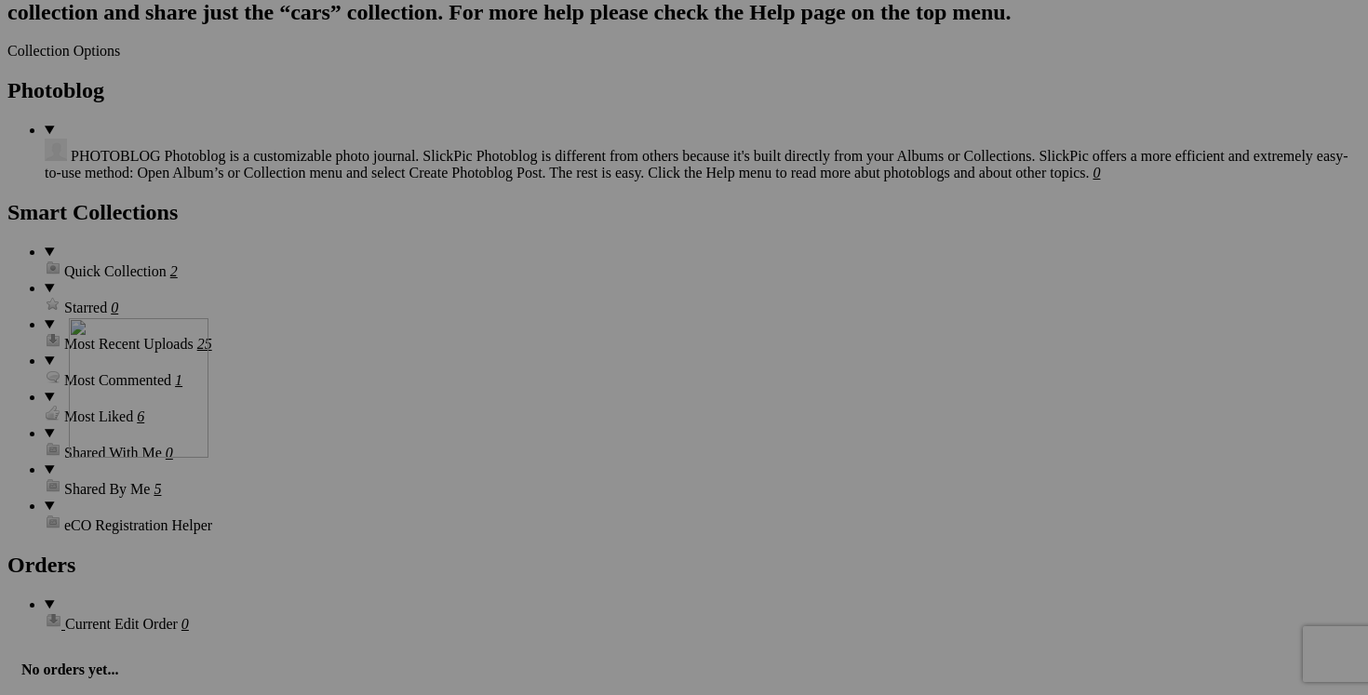
drag, startPoint x: 860, startPoint y: 273, endPoint x: 337, endPoint y: 480, distance: 562.7
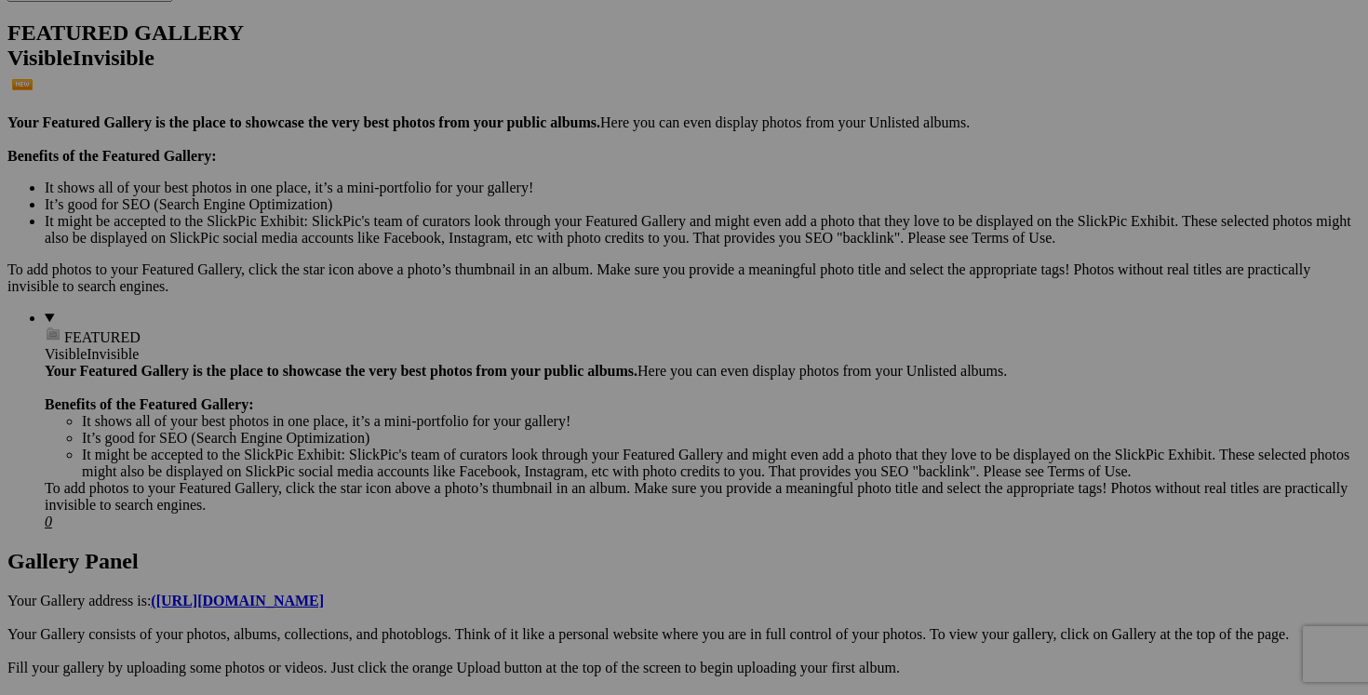
scroll to position [0, 0]
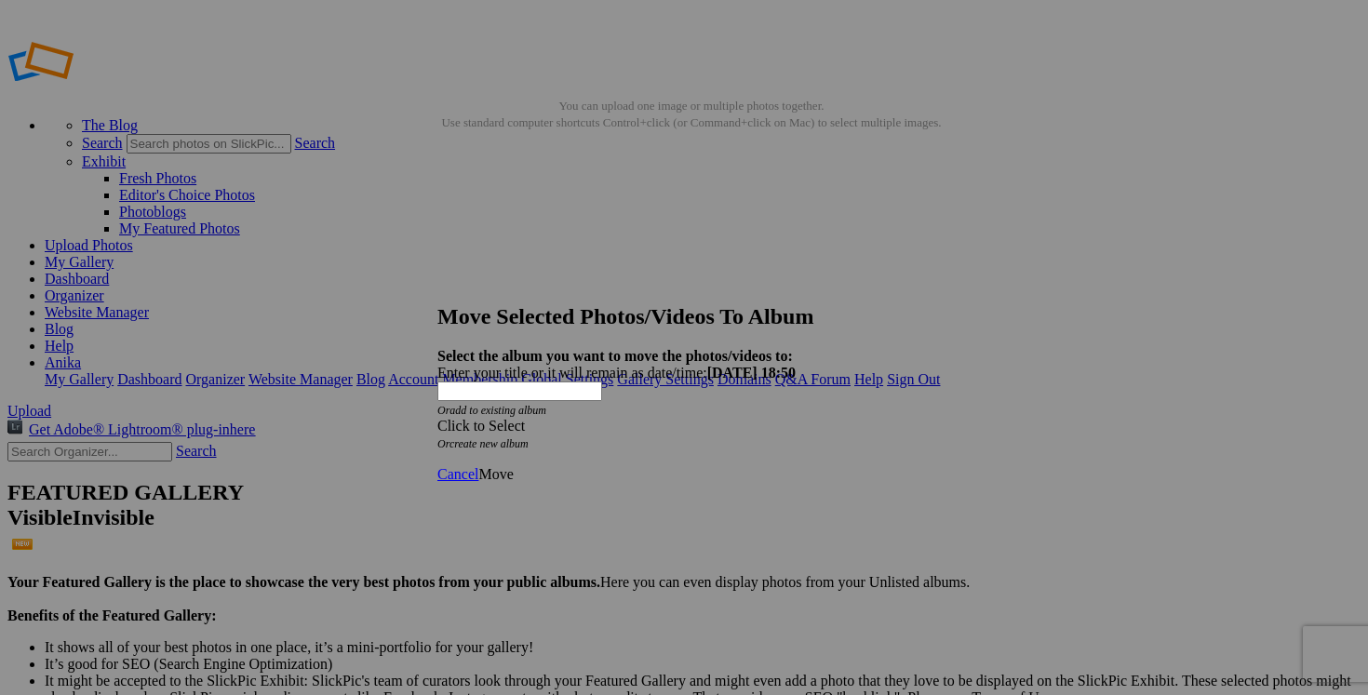
click at [437, 418] on span at bounding box center [437, 426] width 0 height 16
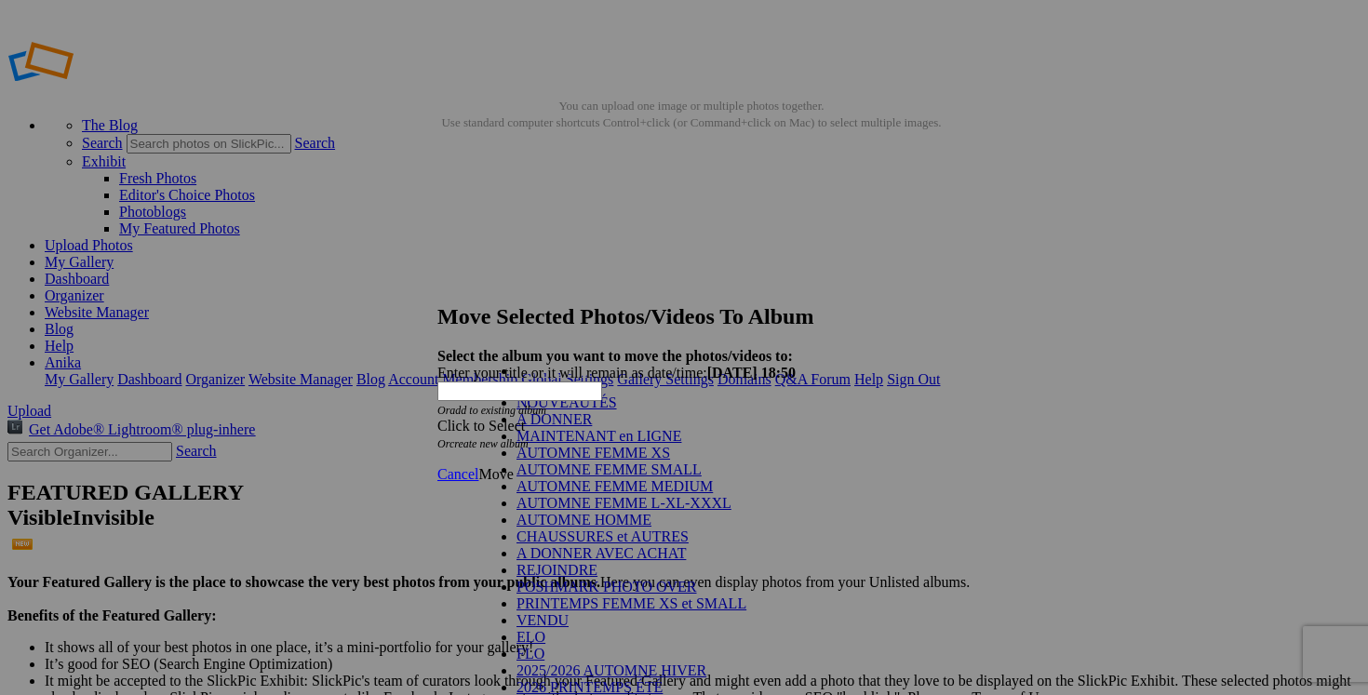
scroll to position [150, 0]
click at [697, 579] on link "POSHMARK PHOTO OVER" at bounding box center [607, 587] width 181 height 16
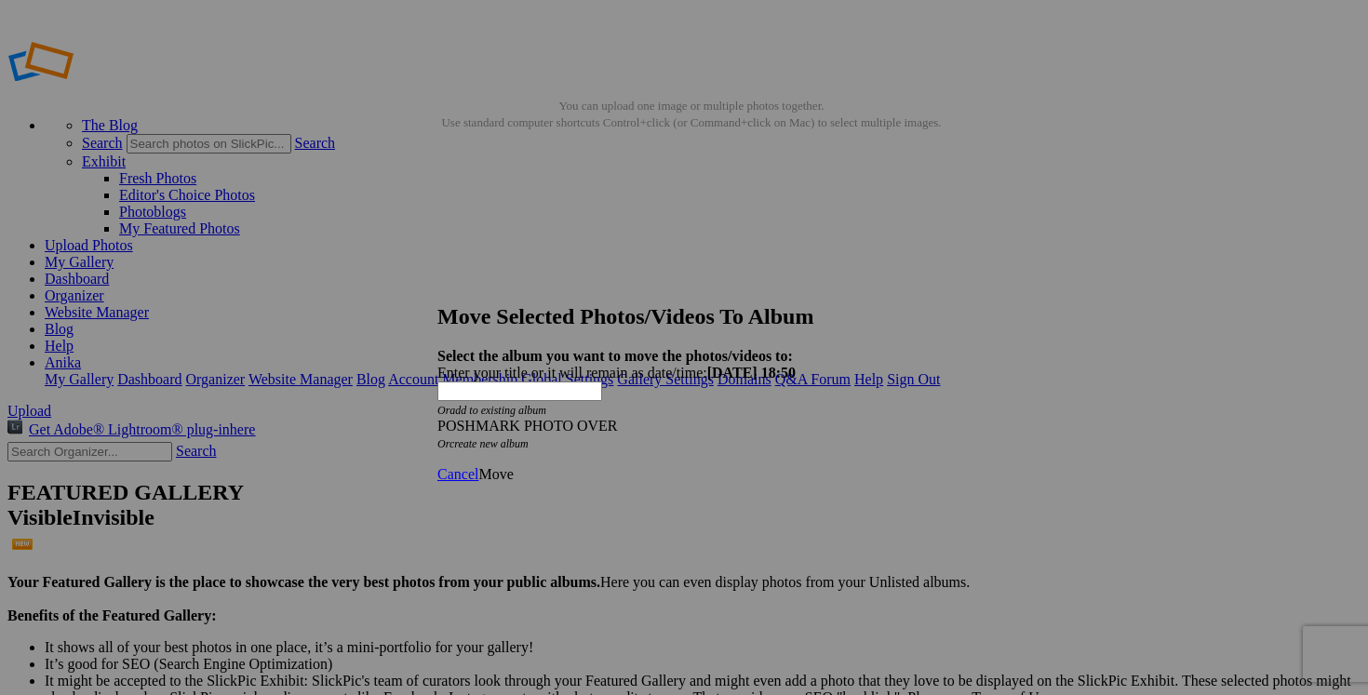
click at [513, 466] on span "Move" at bounding box center [495, 474] width 34 height 16
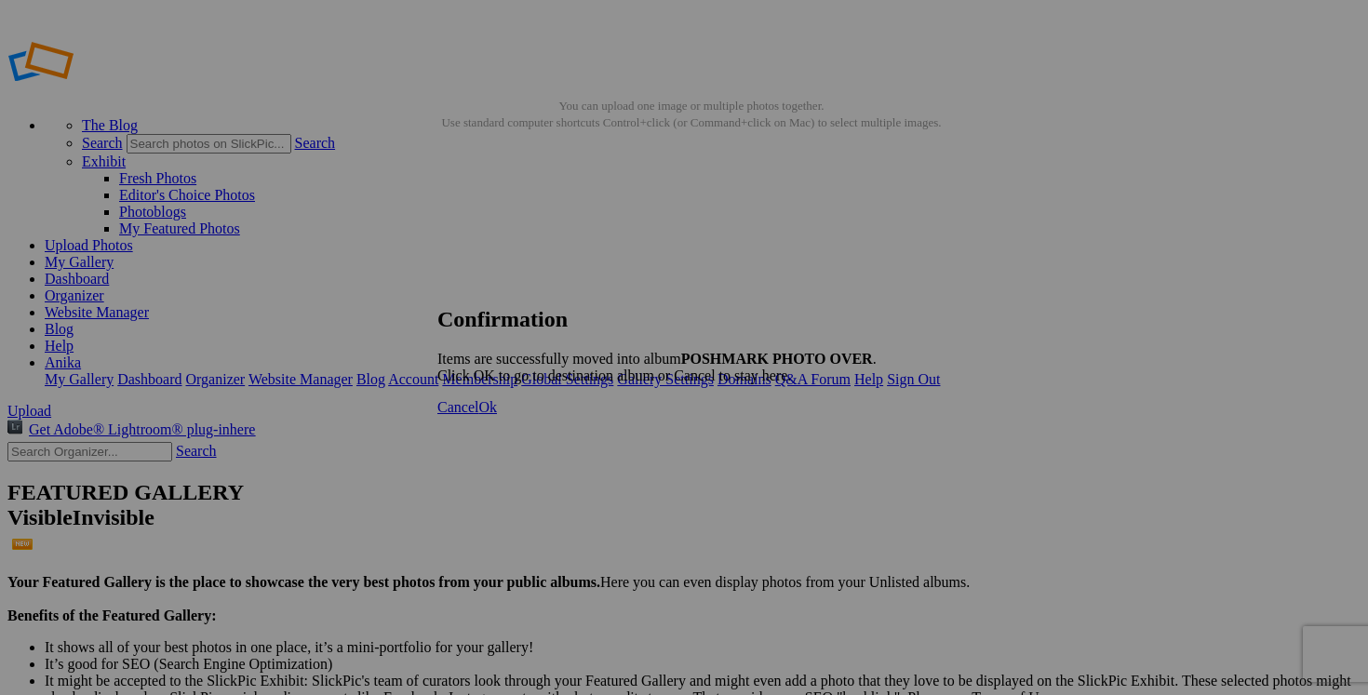
click at [478, 415] on span "Cancel" at bounding box center [457, 407] width 41 height 16
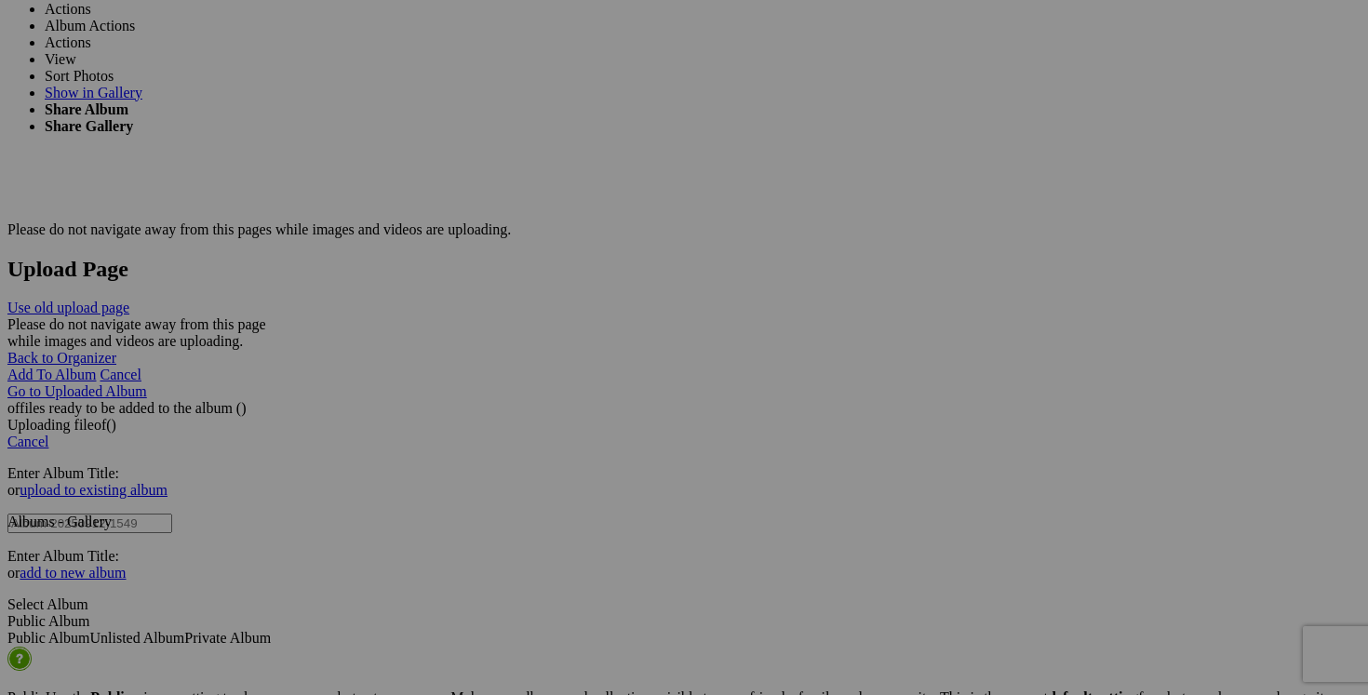
scroll to position [3514, 0]
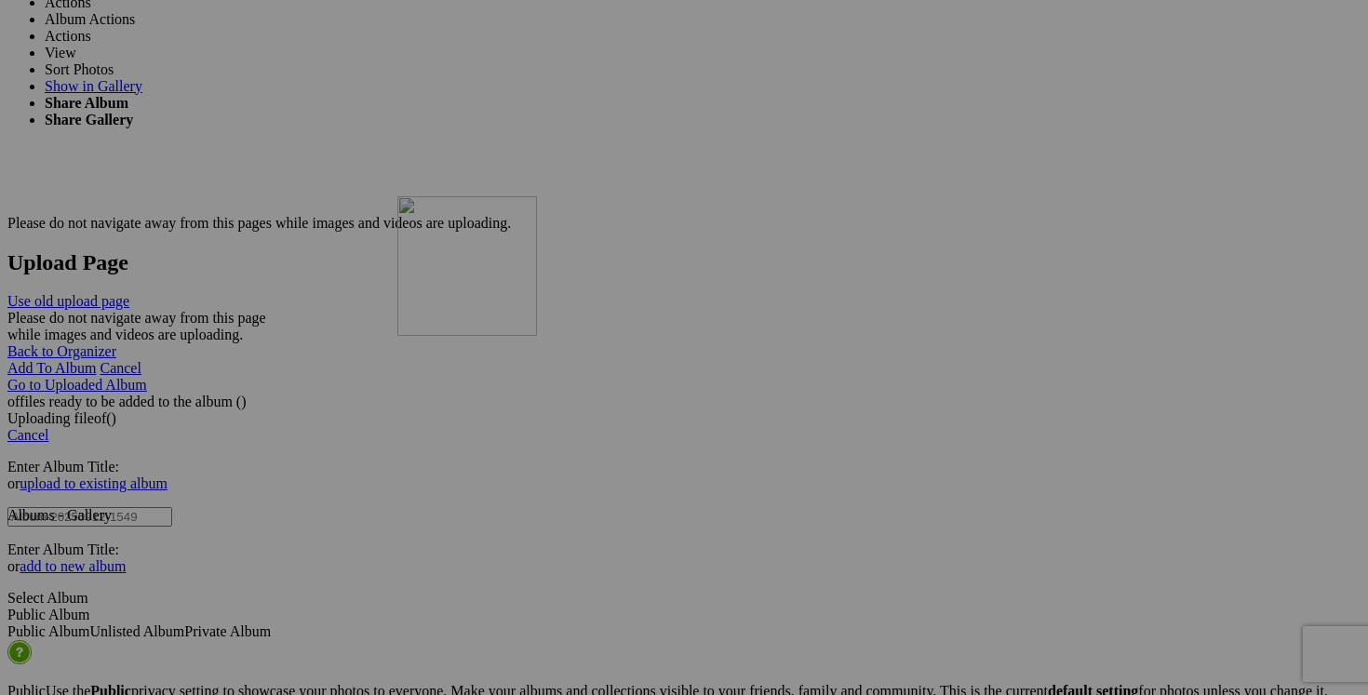
drag, startPoint x: 1157, startPoint y: 486, endPoint x: 665, endPoint y: 358, distance: 507.6
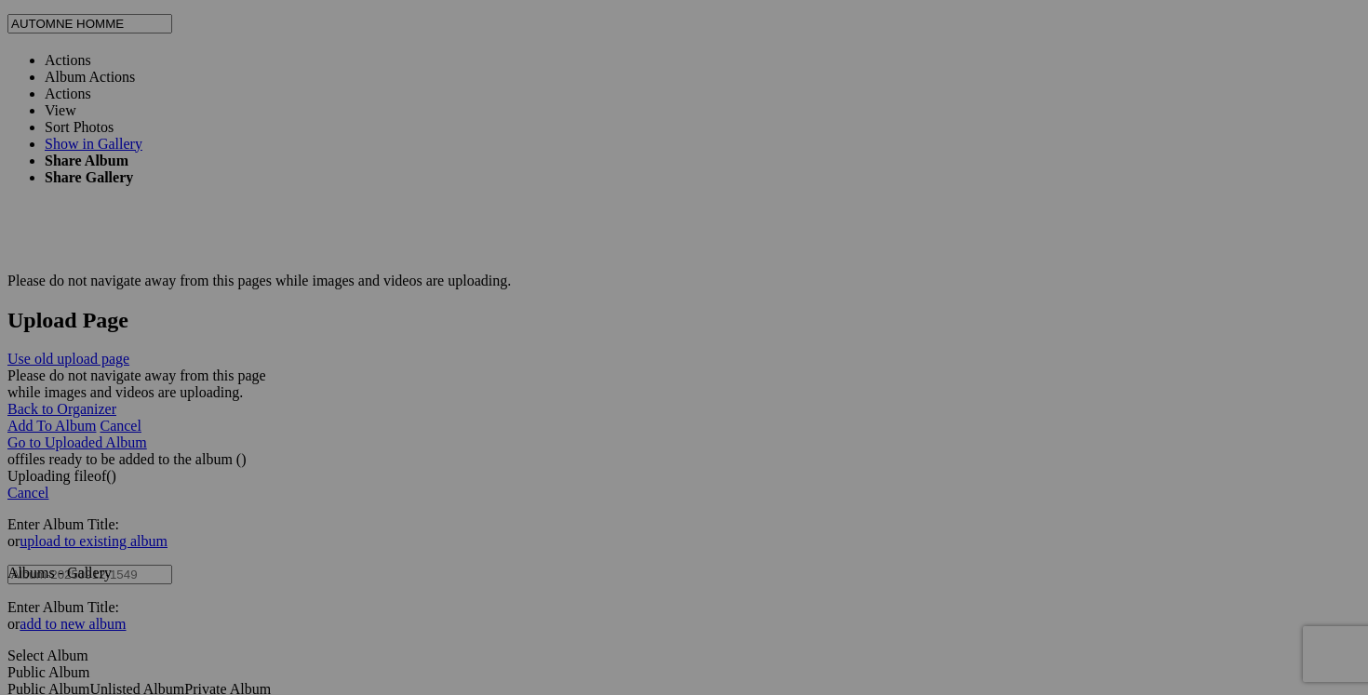
scroll to position [3460, 0]
drag, startPoint x: 1158, startPoint y: 252, endPoint x: 736, endPoint y: 418, distance: 453.0
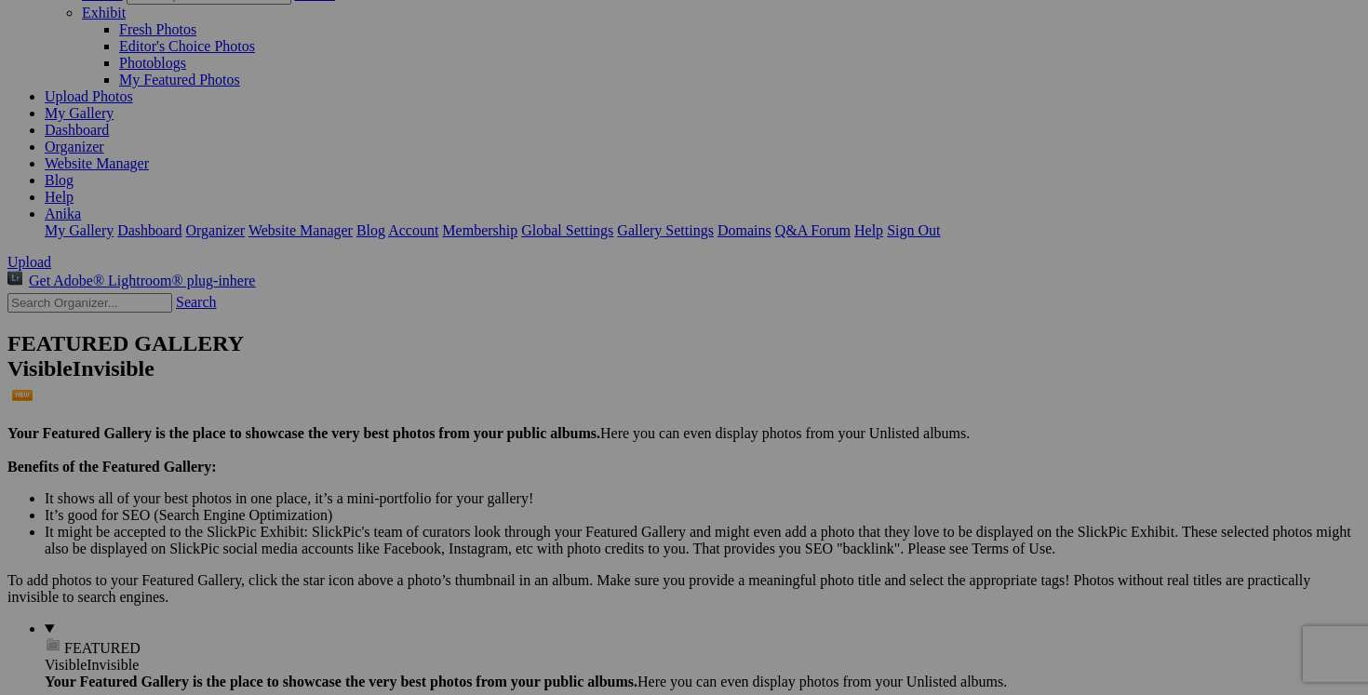
scroll to position [142, 0]
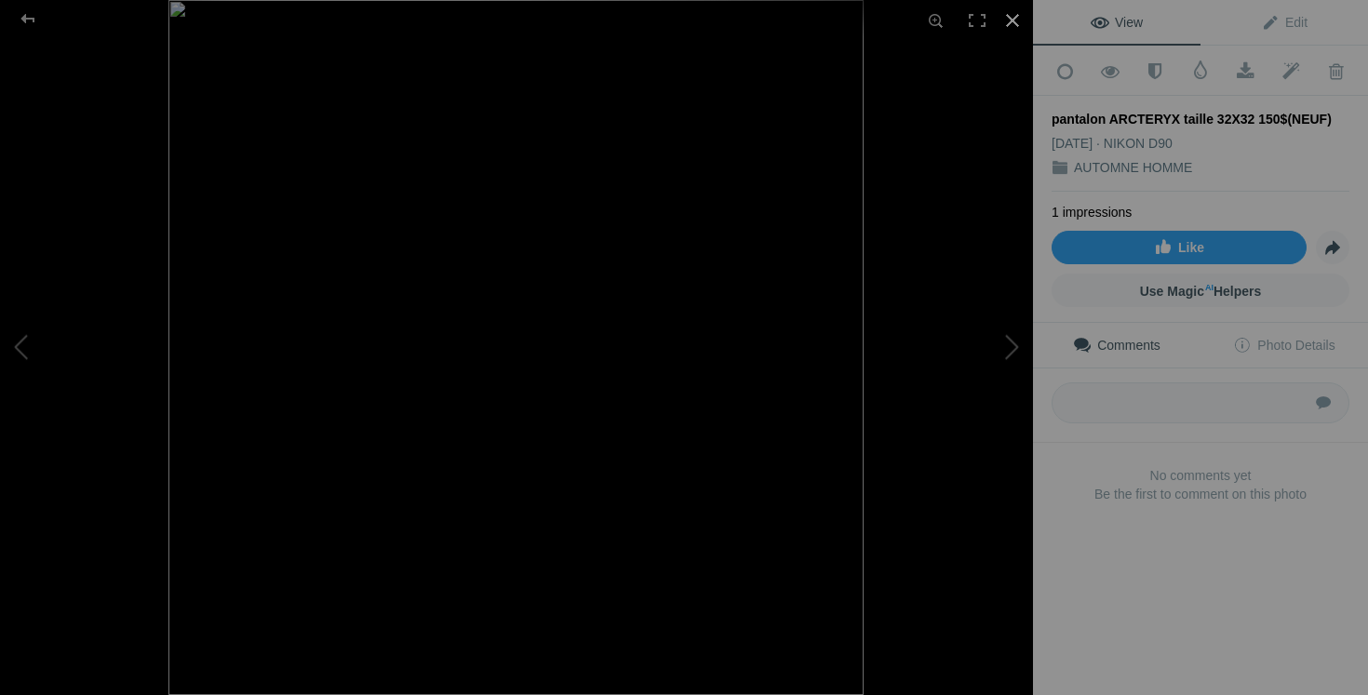
click at [1013, 17] on div at bounding box center [1012, 20] width 41 height 41
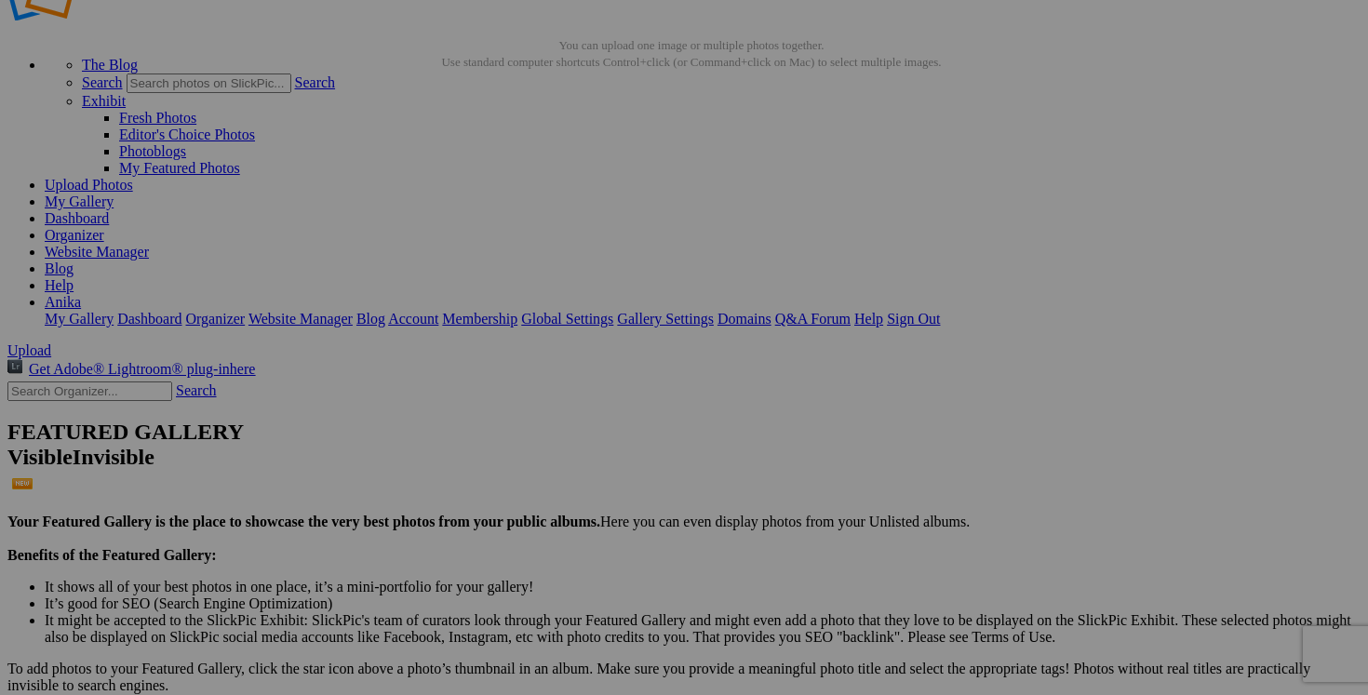
scroll to position [7, 0]
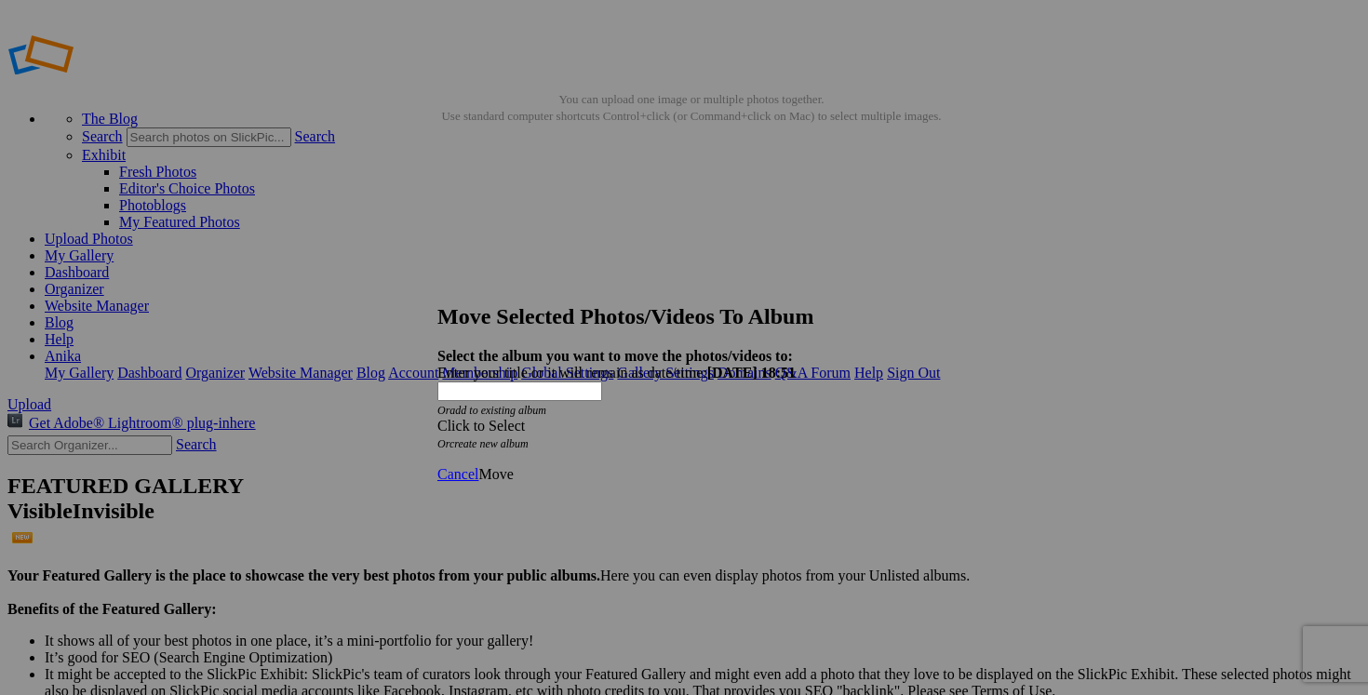
click at [437, 418] on span at bounding box center [437, 426] width 0 height 16
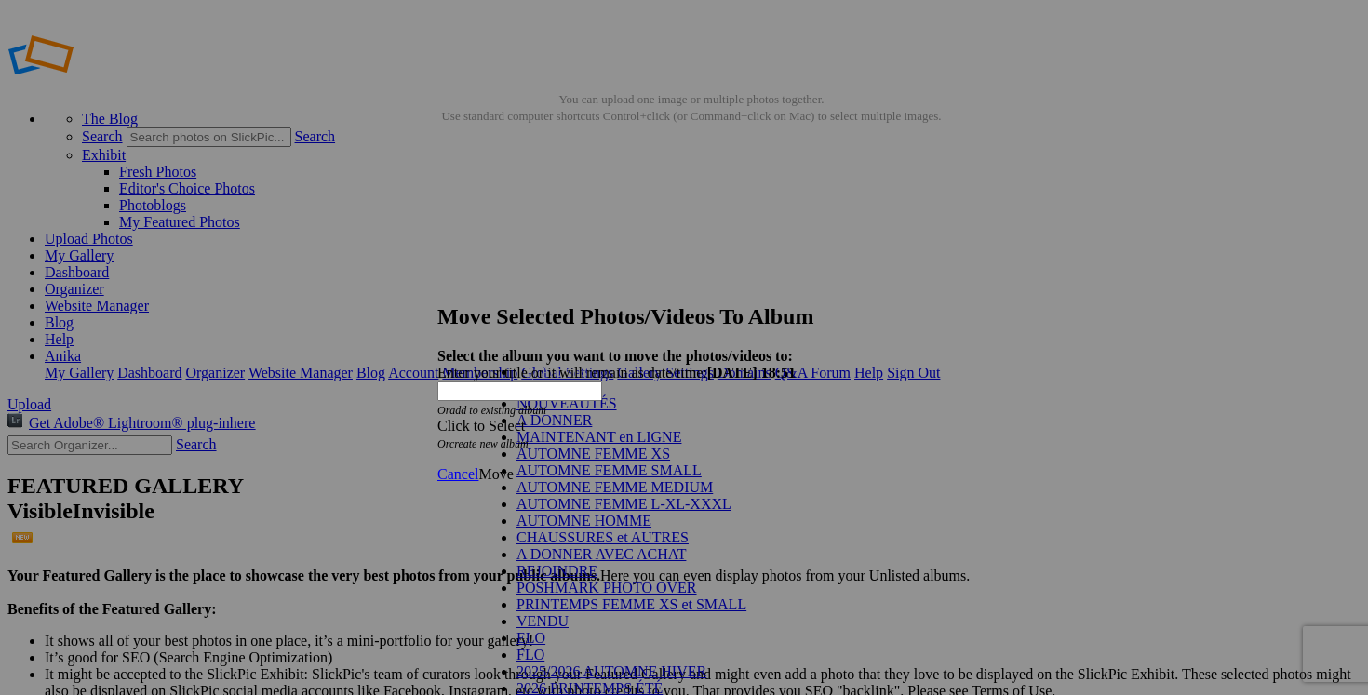
click at [617, 411] on link "NOUVEAUTÉS" at bounding box center [567, 404] width 101 height 16
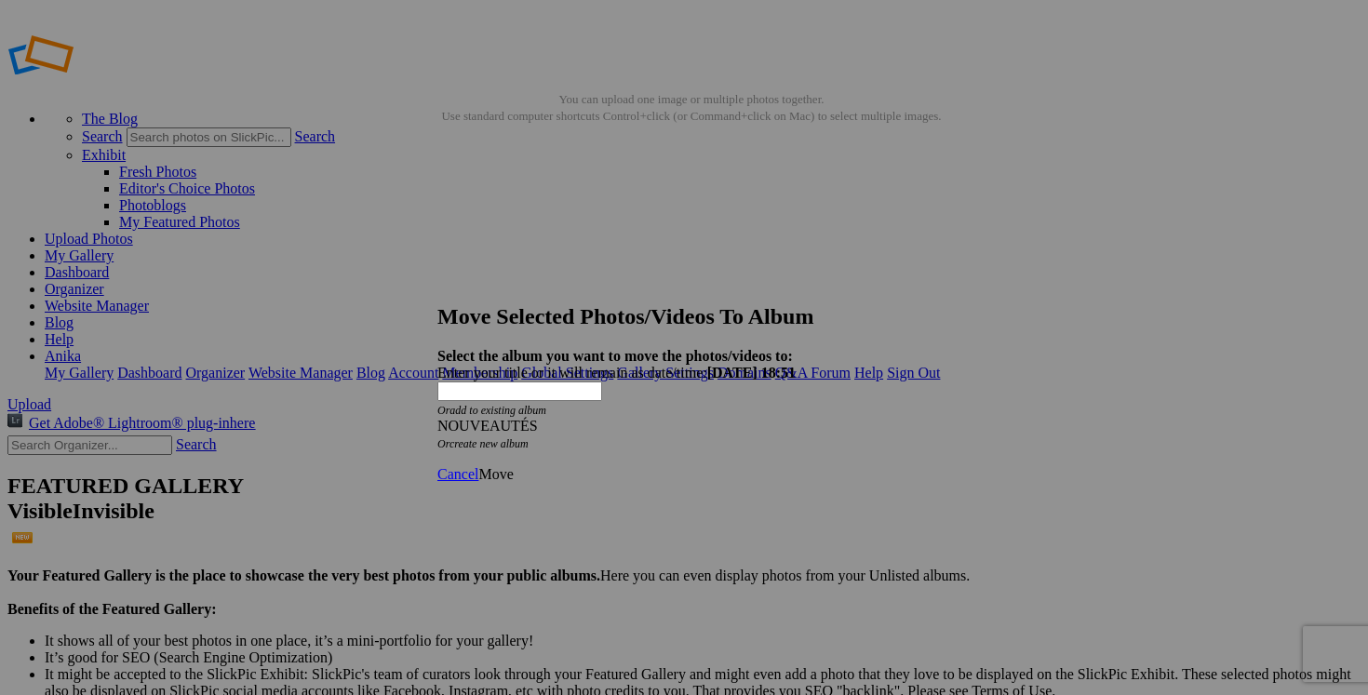
click at [513, 466] on span "Move" at bounding box center [495, 474] width 34 height 16
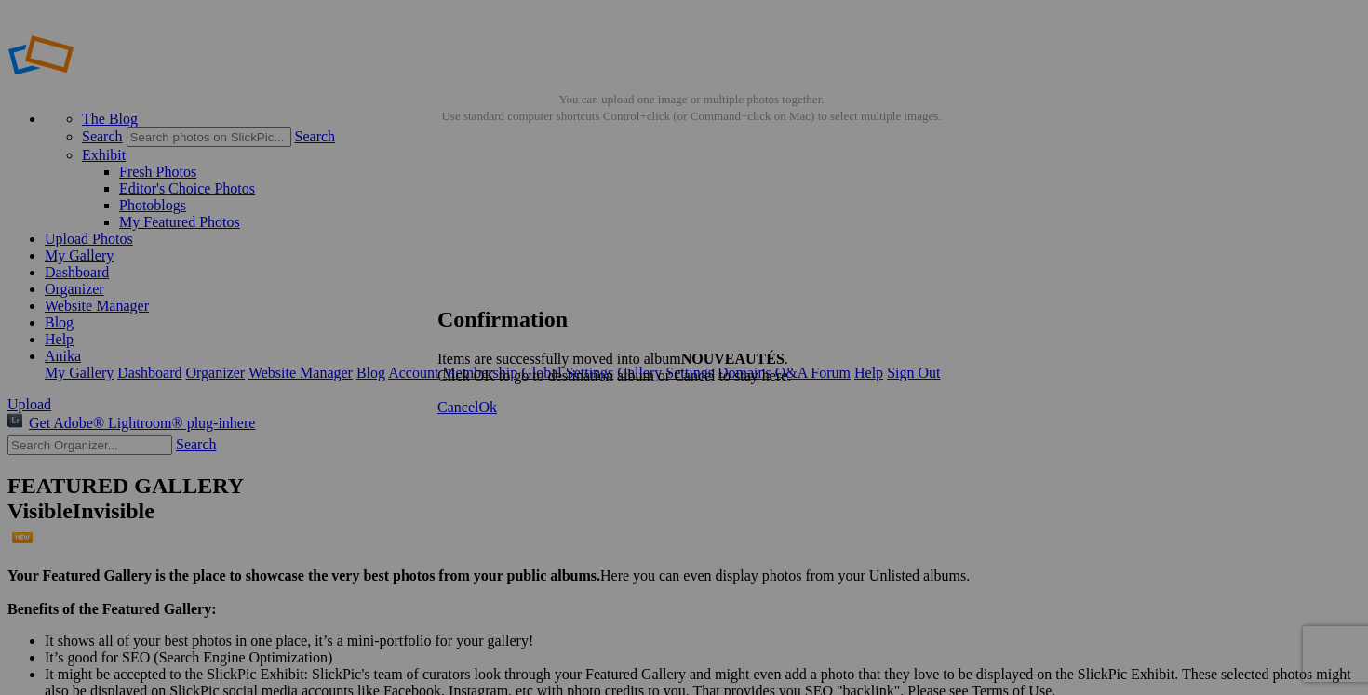
click at [478, 415] on link "Cancel" at bounding box center [457, 407] width 41 height 16
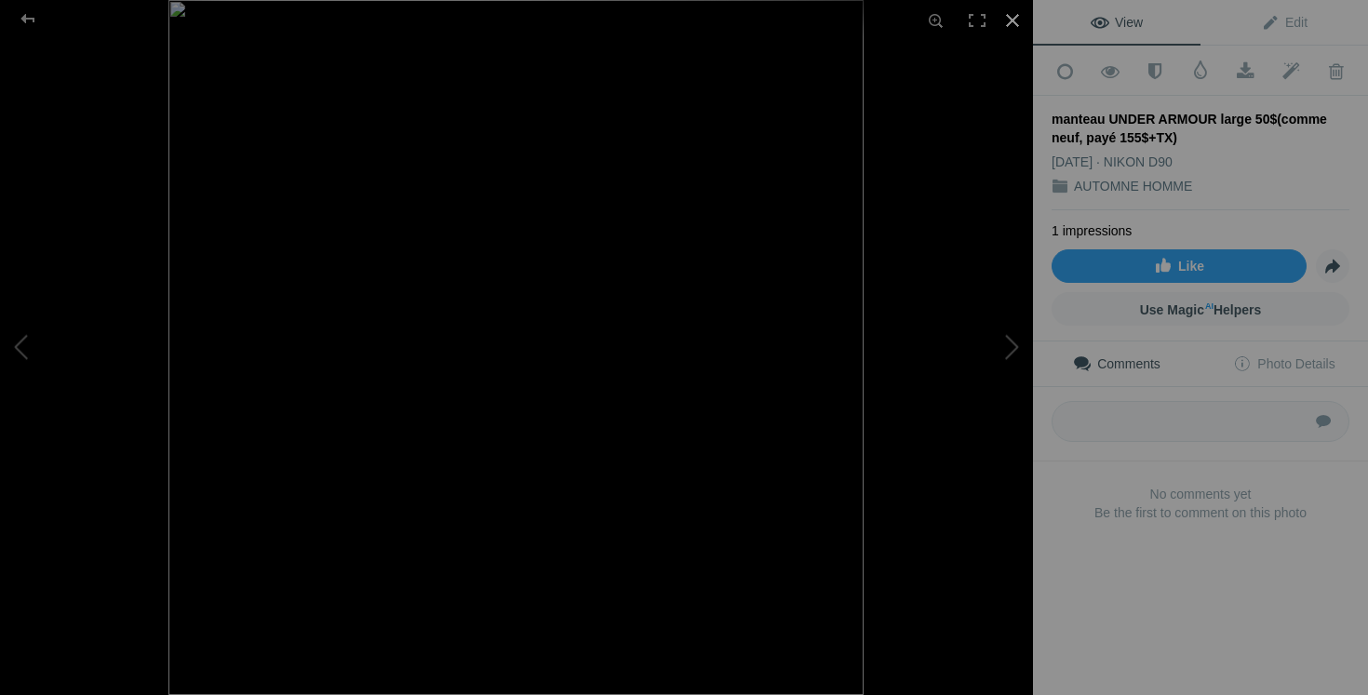
click at [1011, 23] on div at bounding box center [1012, 20] width 41 height 41
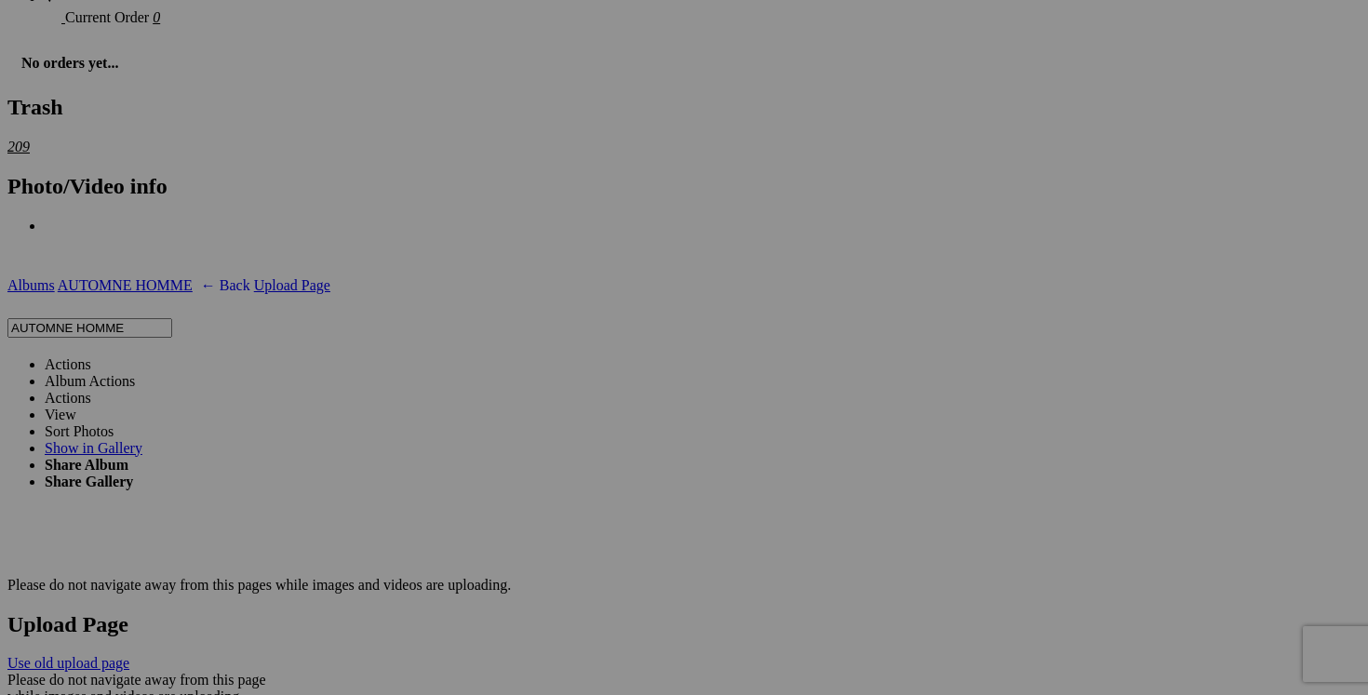
scroll to position [3171, 0]
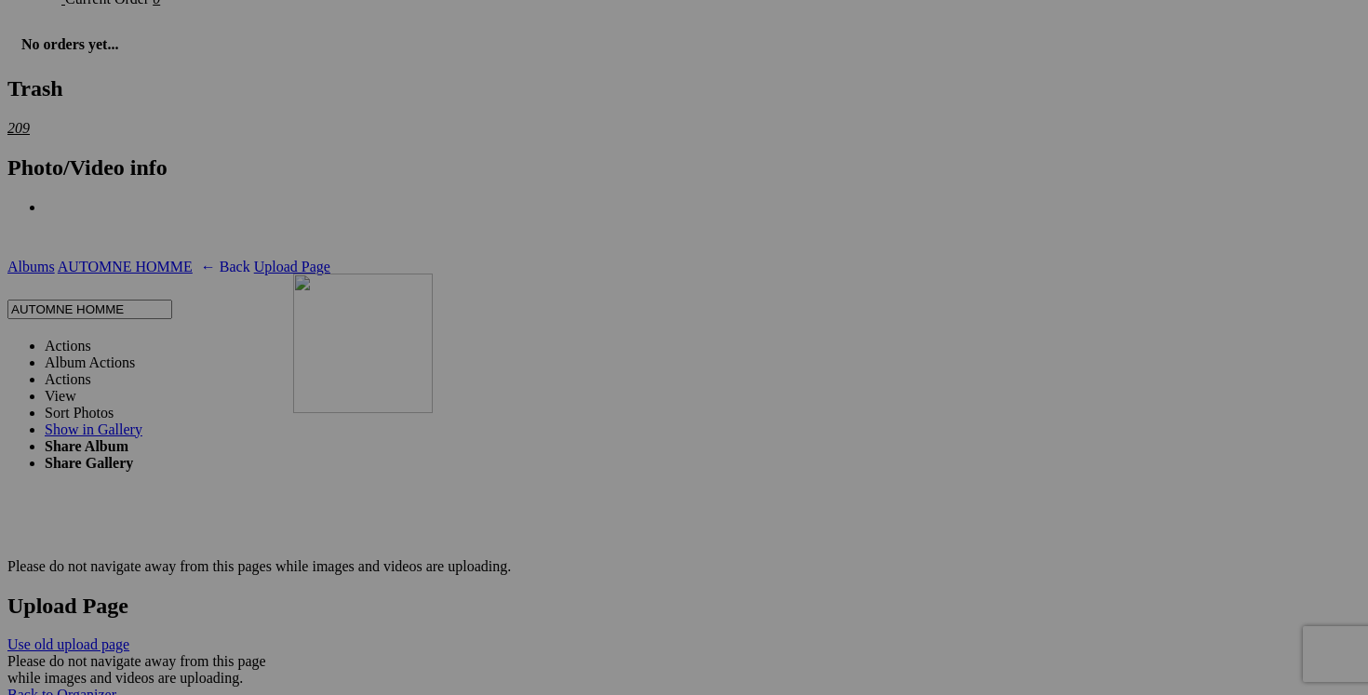
drag, startPoint x: 353, startPoint y: 506, endPoint x: 558, endPoint y: 433, distance: 218.4
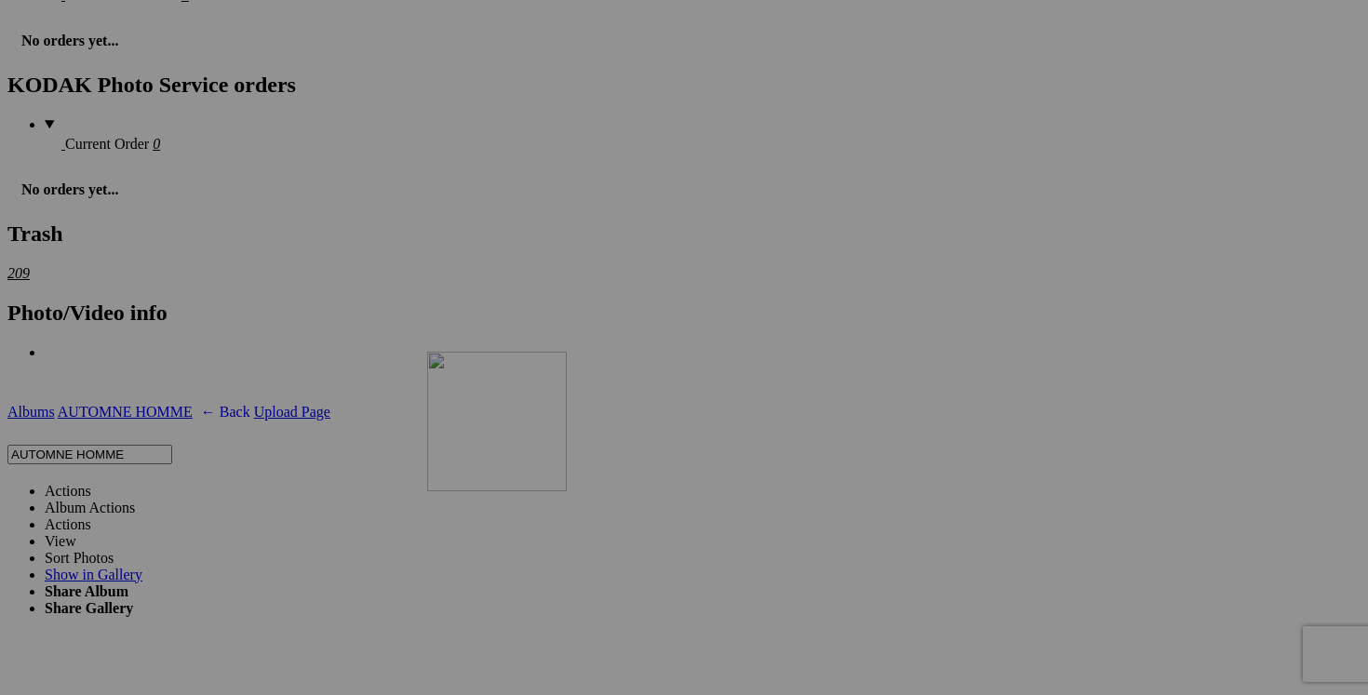
scroll to position [3027, 0]
drag, startPoint x: 388, startPoint y: 480, endPoint x: 468, endPoint y: 537, distance: 98.1
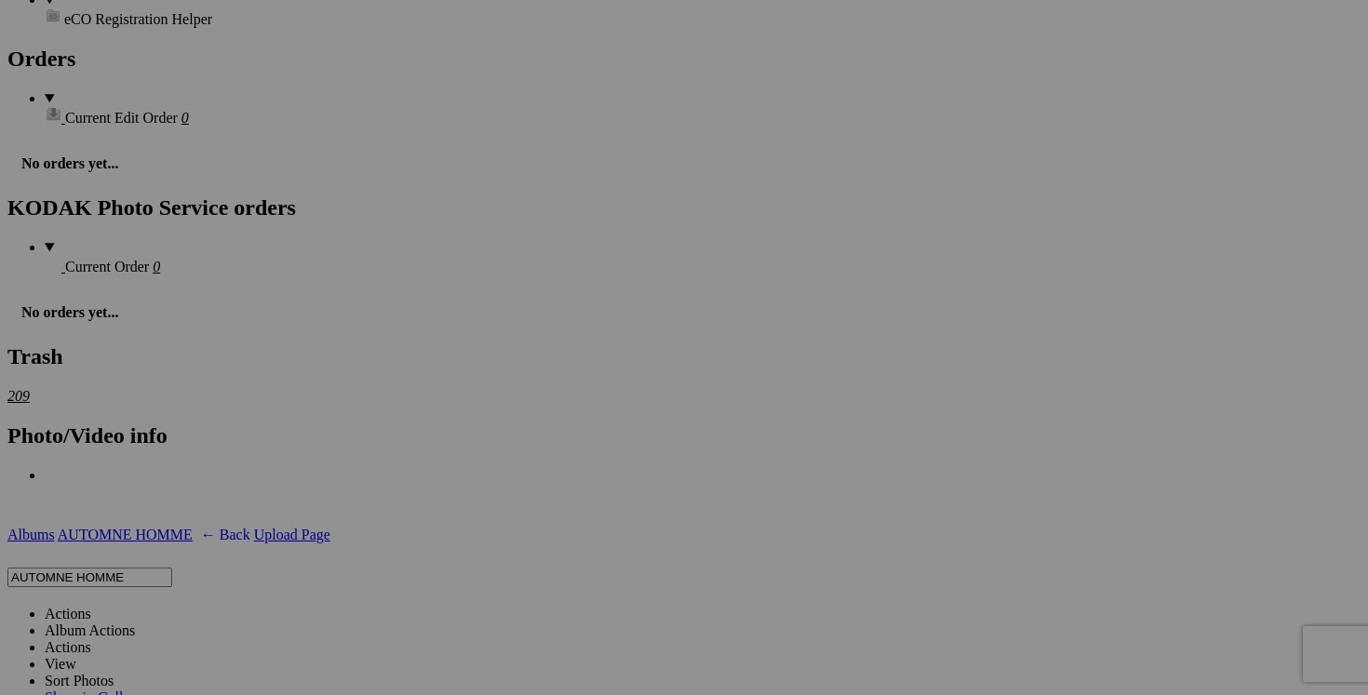
scroll to position [2926, 0]
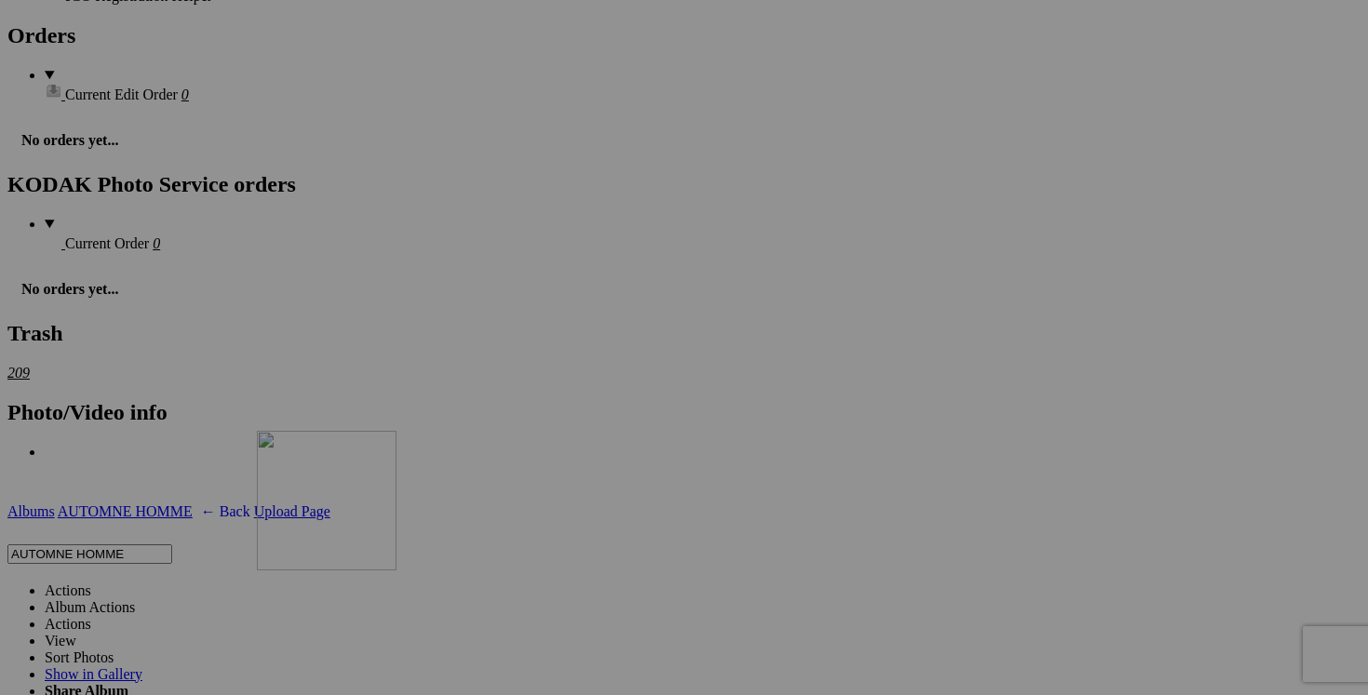
drag, startPoint x: 837, startPoint y: 269, endPoint x: 525, endPoint y: 593, distance: 449.5
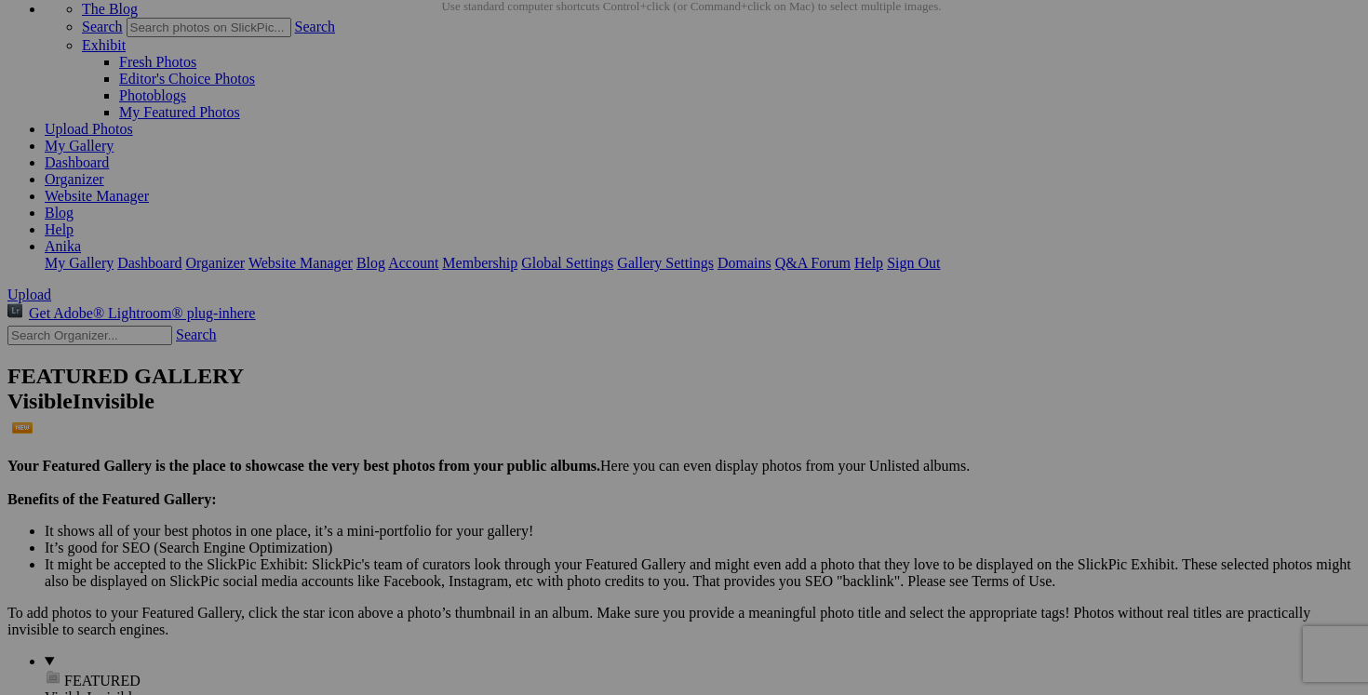
scroll to position [0, 0]
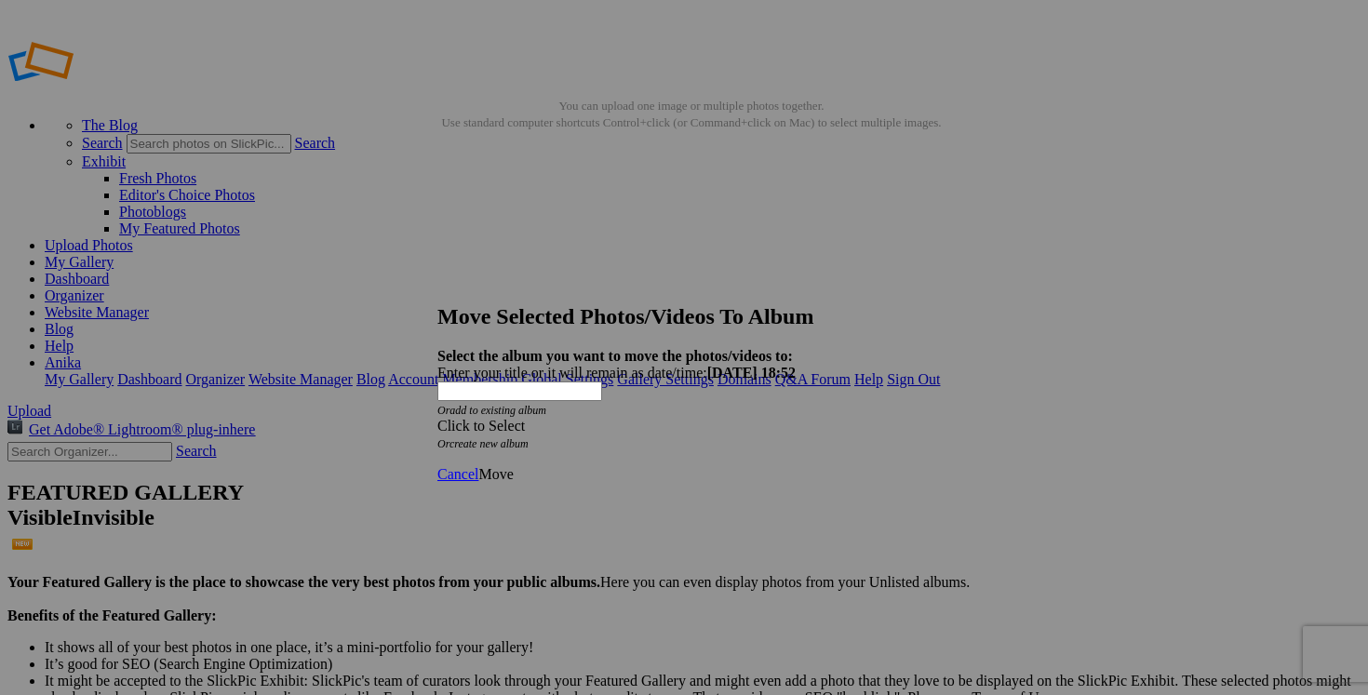
click at [437, 418] on span at bounding box center [437, 426] width 0 height 16
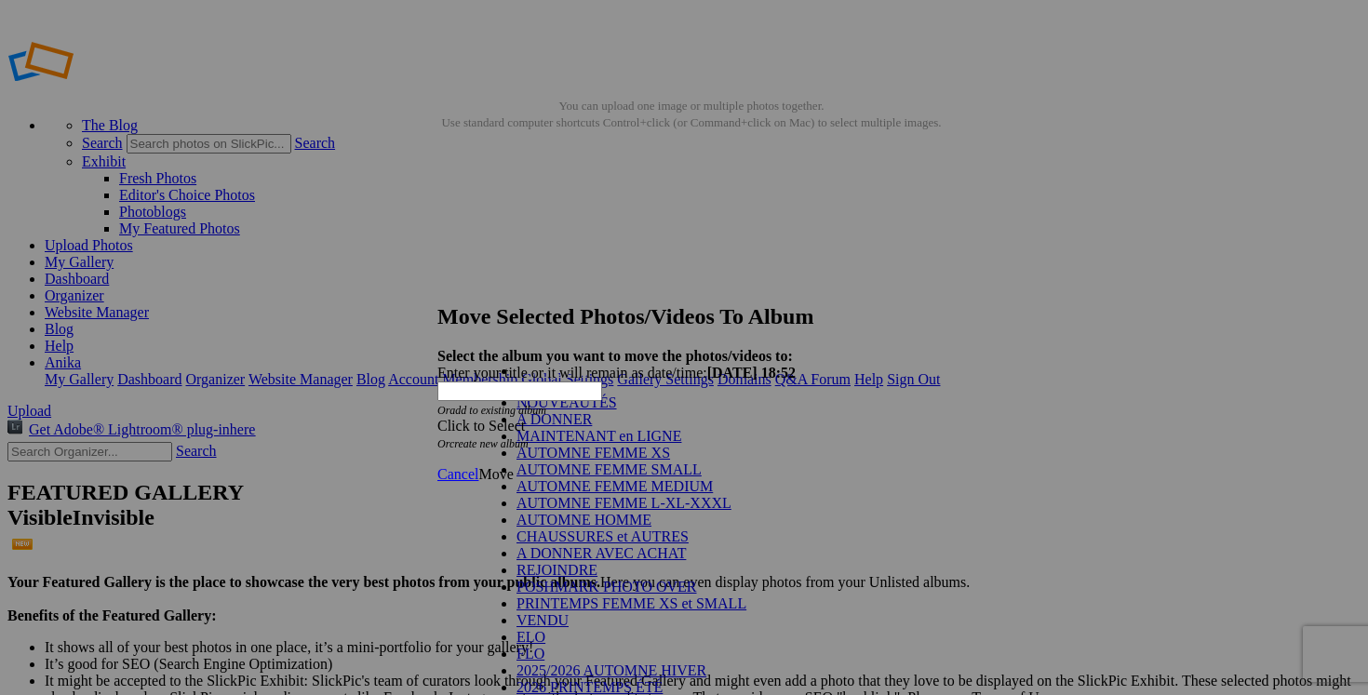
scroll to position [155, 0]
click at [626, 579] on link "POSHMARK PHOTO OVER" at bounding box center [607, 587] width 181 height 16
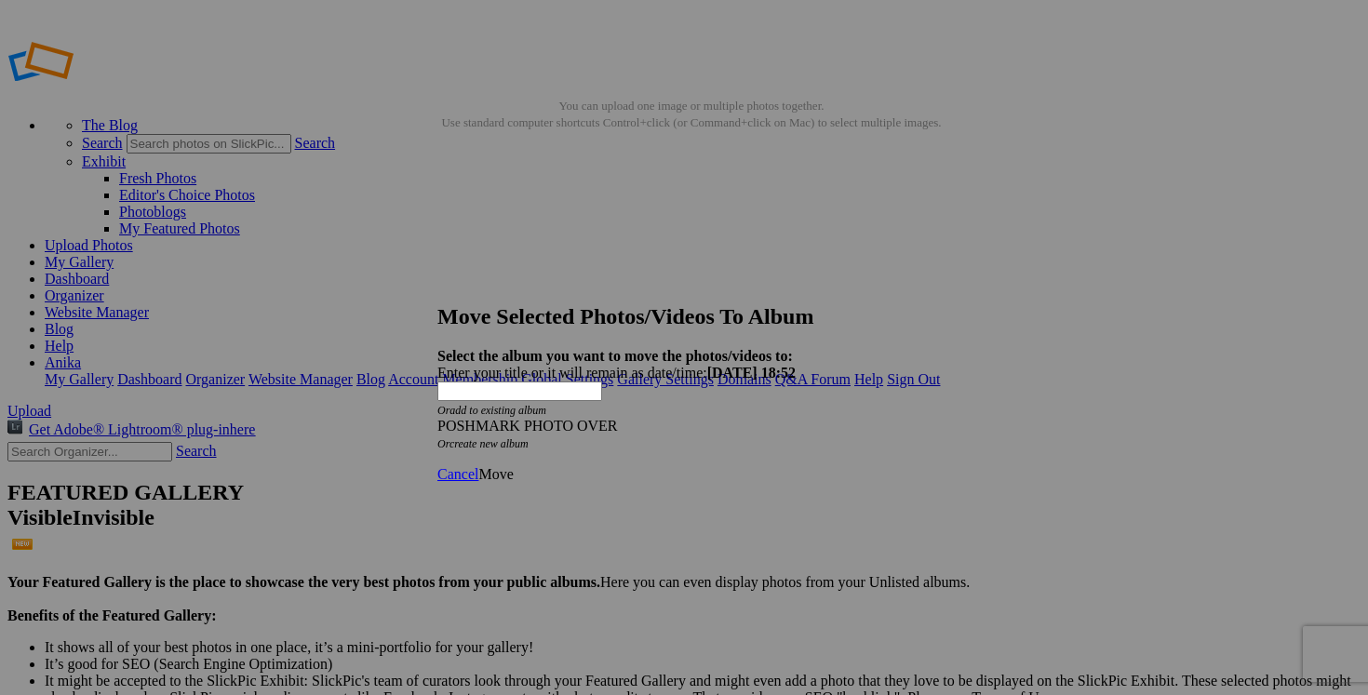
click at [513, 466] on link "Move" at bounding box center [495, 474] width 34 height 16
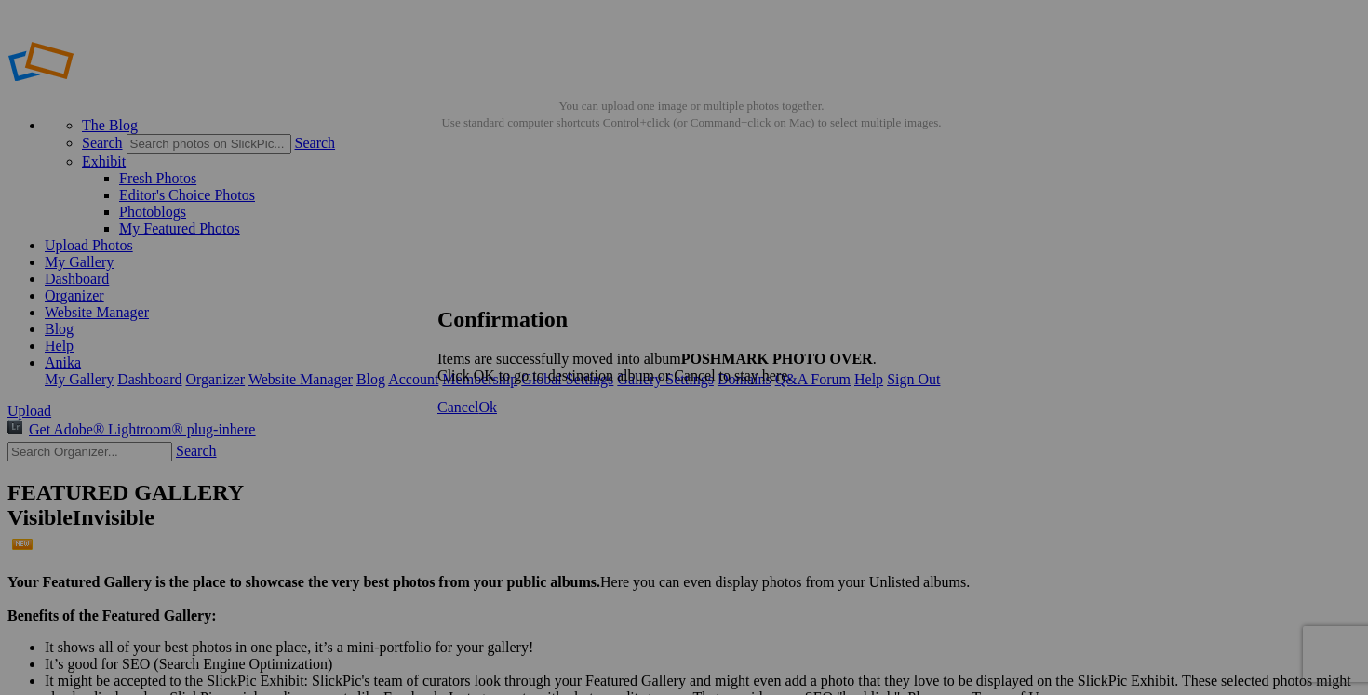
click at [478, 415] on span "Cancel" at bounding box center [457, 407] width 41 height 16
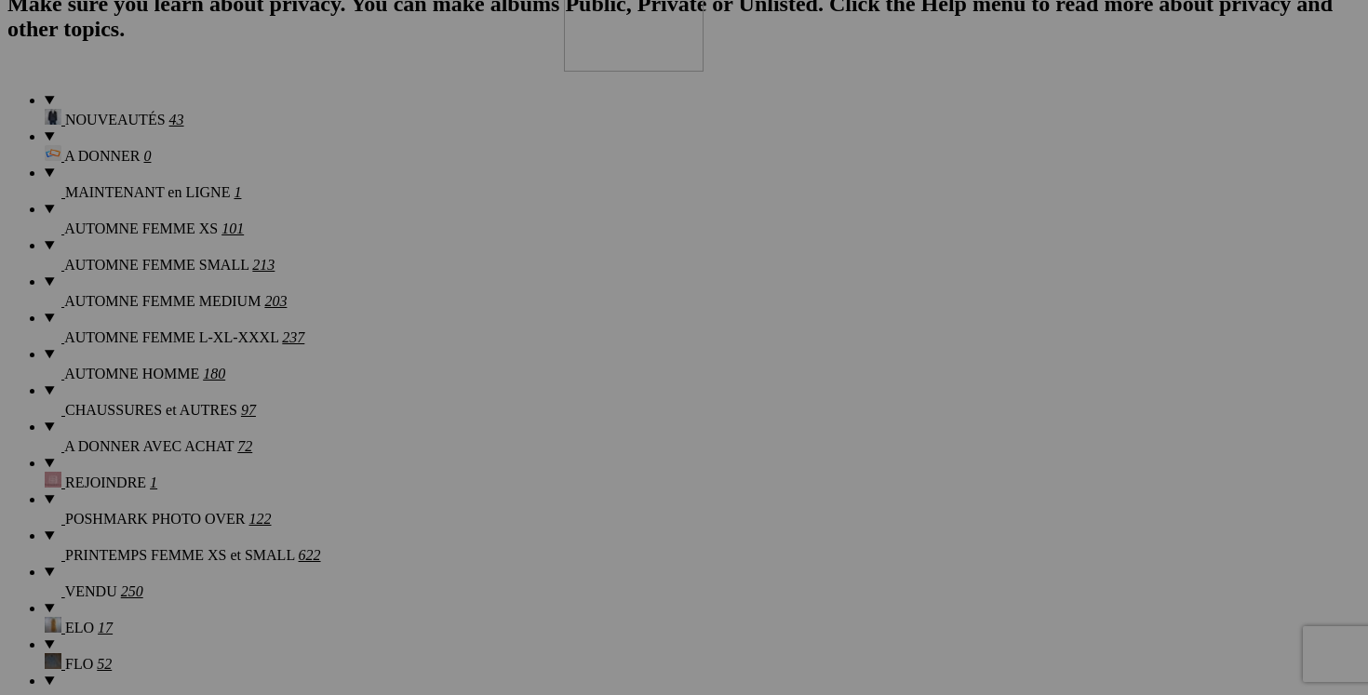
scroll to position [1435, 0]
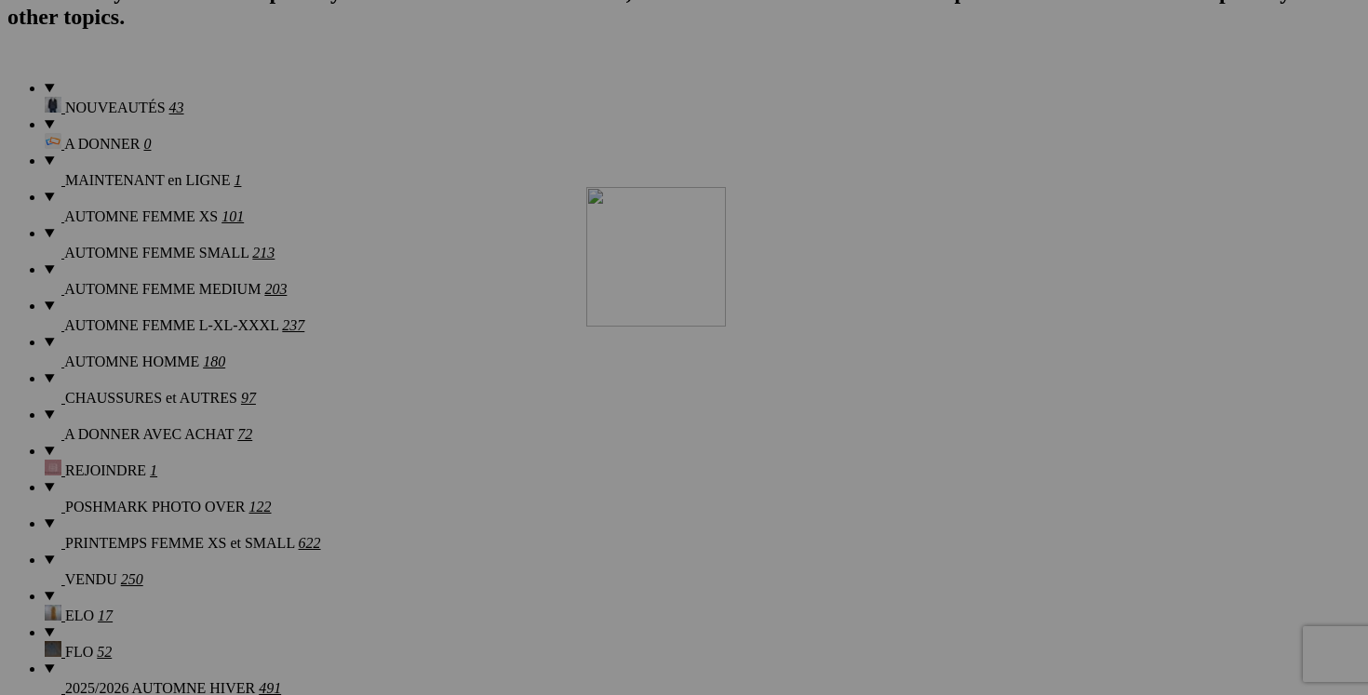
drag, startPoint x: 812, startPoint y: 287, endPoint x: 852, endPoint y: 344, distance: 70.8
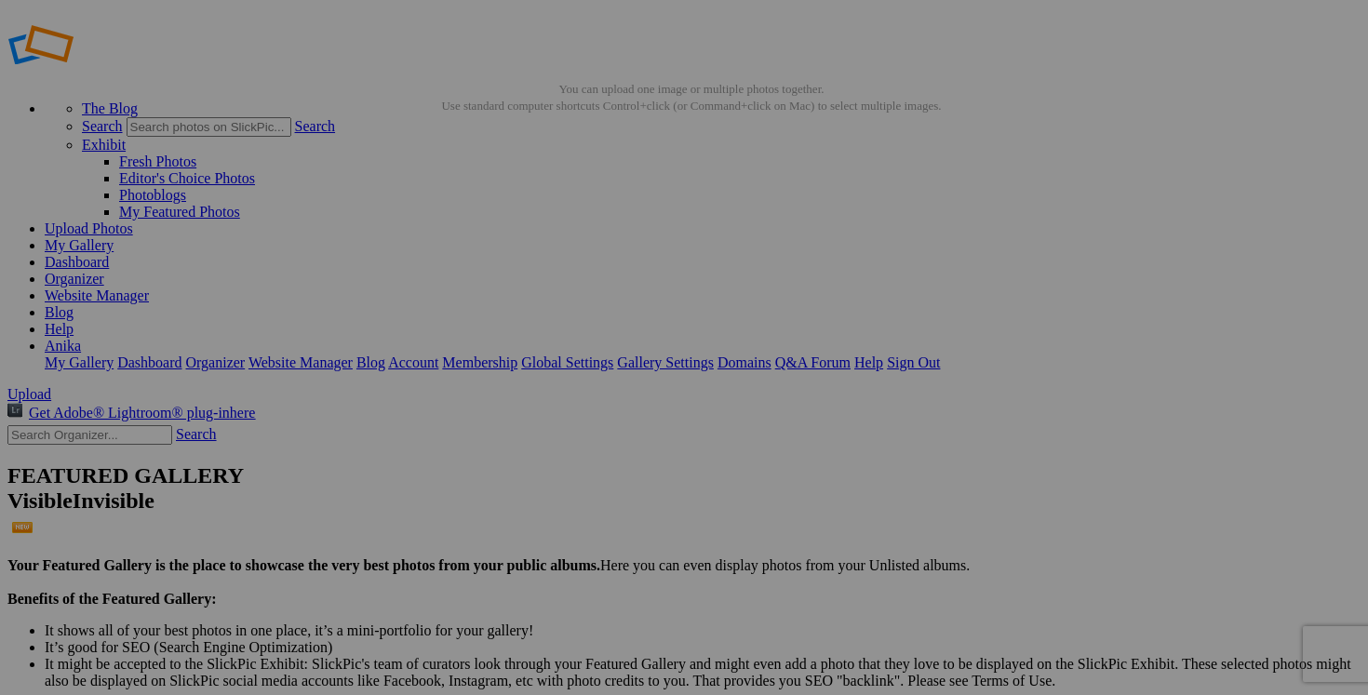
scroll to position [0, 0]
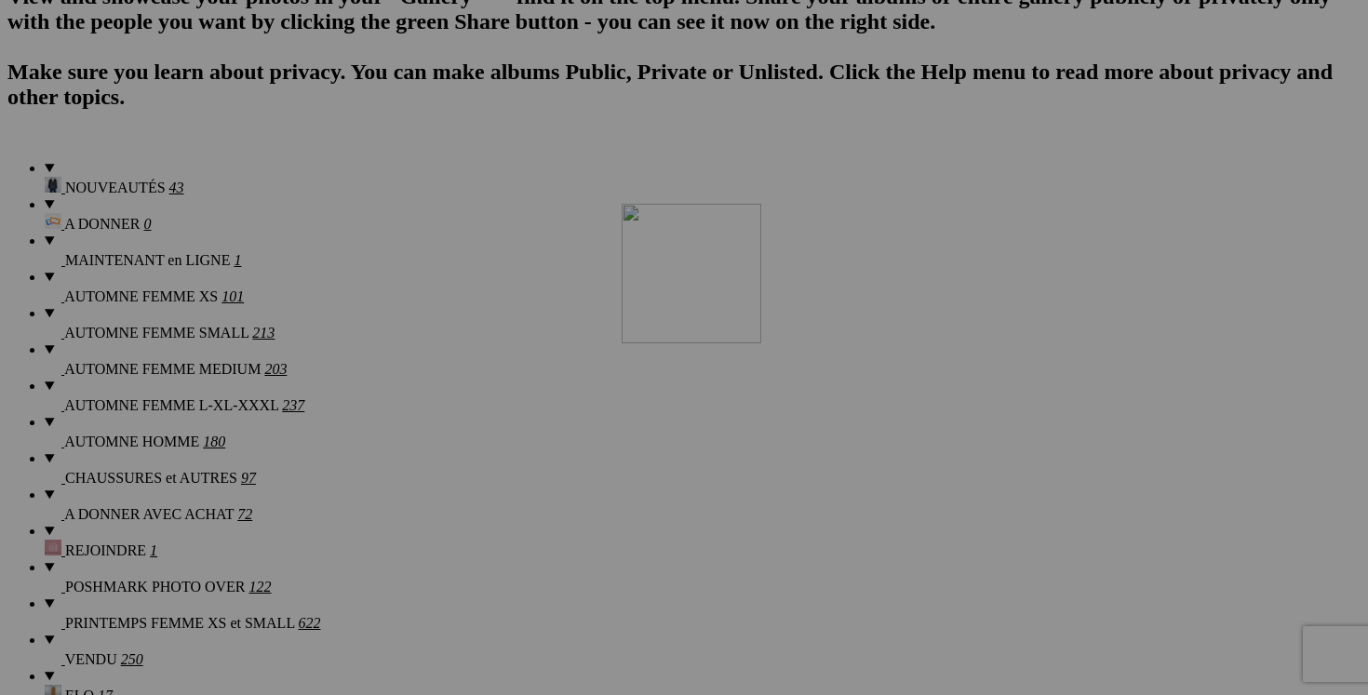
drag, startPoint x: 879, startPoint y: 265, endPoint x: 890, endPoint y: 366, distance: 101.0
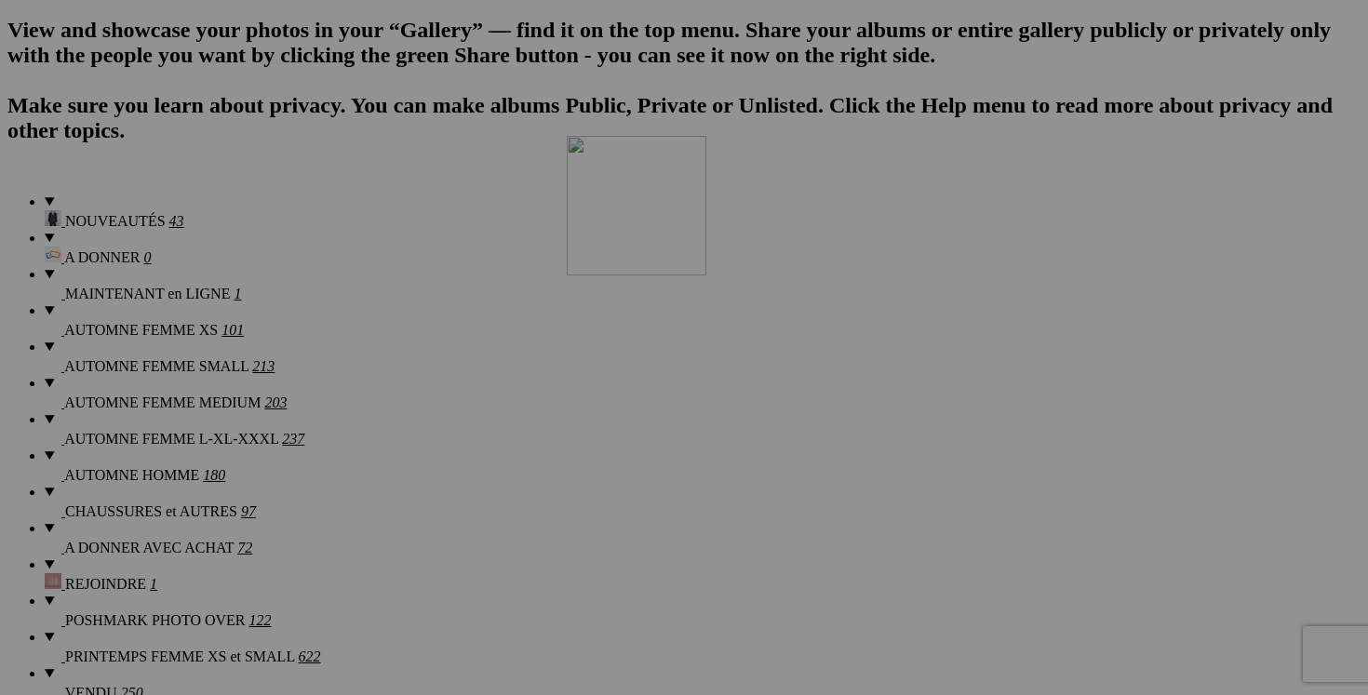
scroll to position [1330, 0]
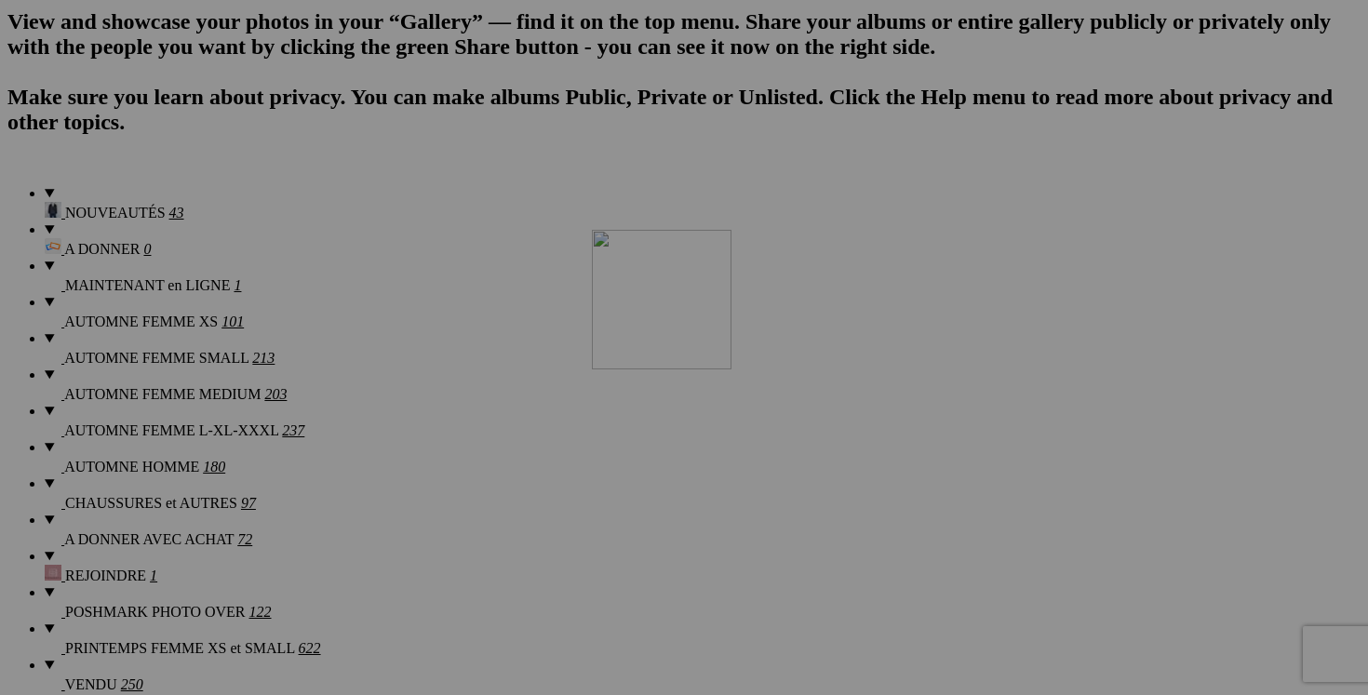
drag, startPoint x: 788, startPoint y: 259, endPoint x: 856, endPoint y: 388, distance: 146.1
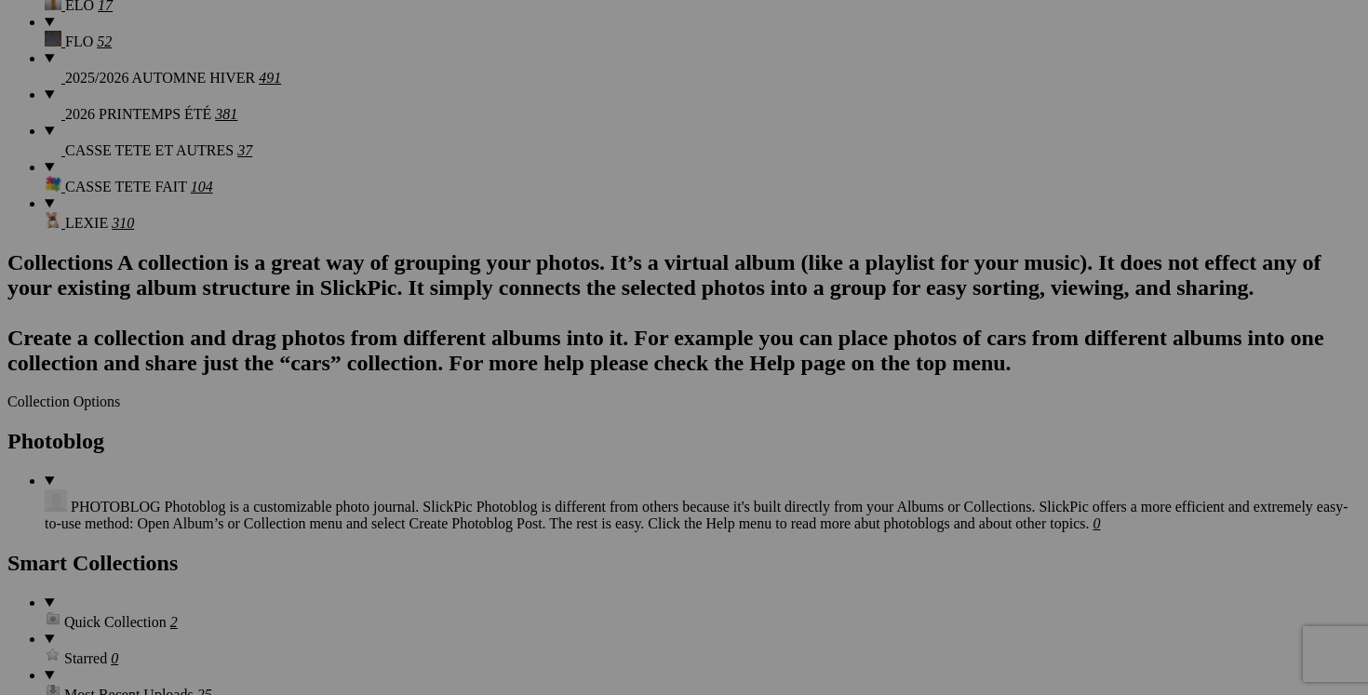
scroll to position [2045, 0]
drag, startPoint x: 857, startPoint y: 264, endPoint x: 819, endPoint y: 345, distance: 89.5
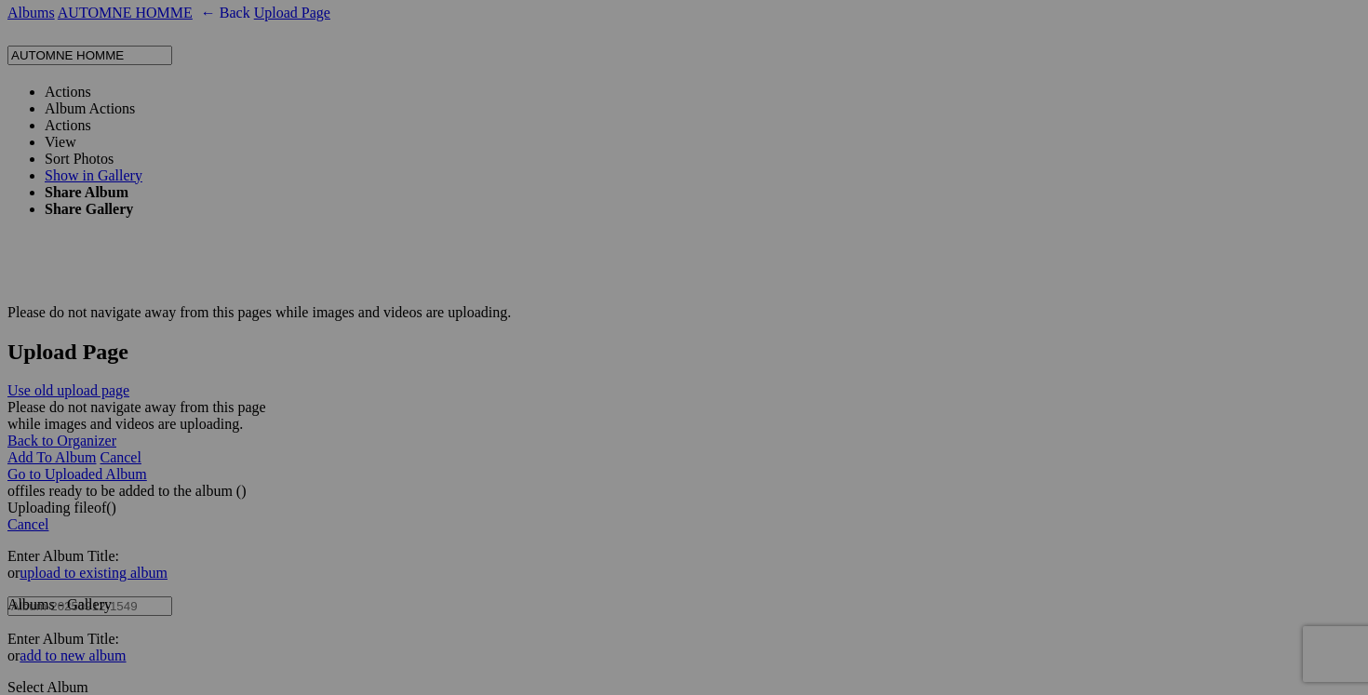
scroll to position [3439, 0]
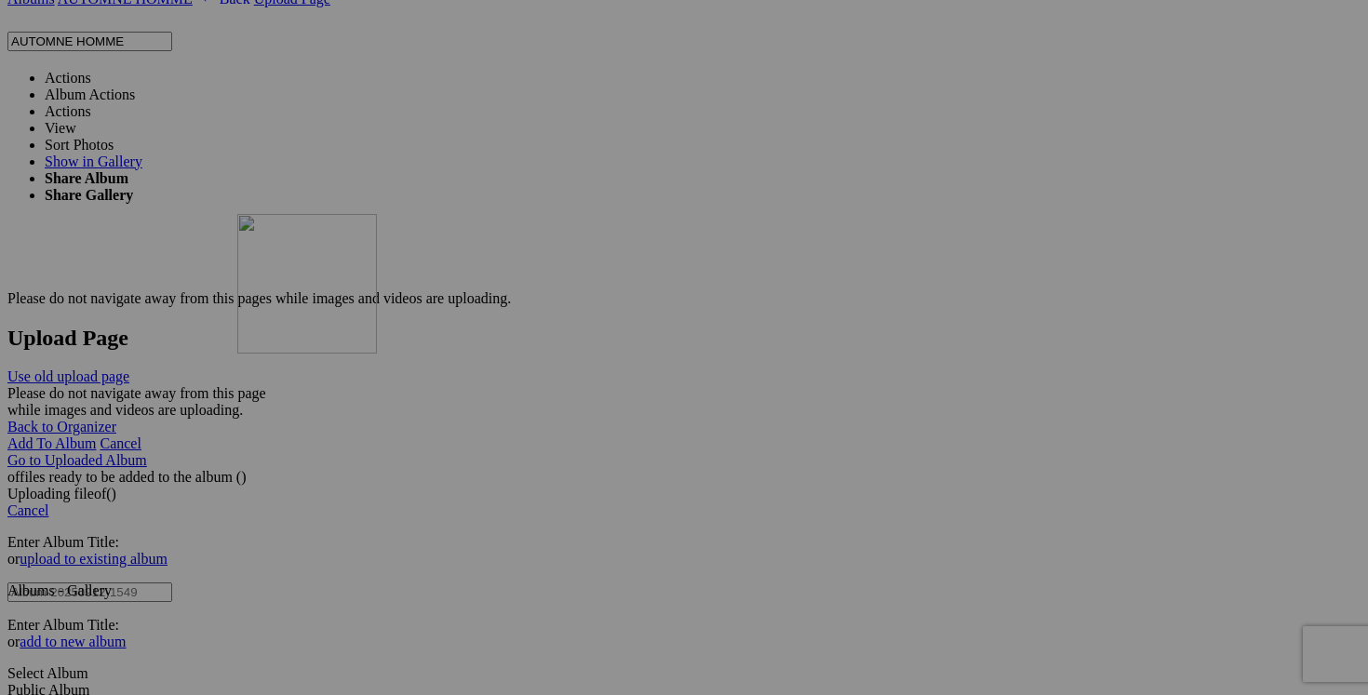
drag, startPoint x: 829, startPoint y: 337, endPoint x: 483, endPoint y: 363, distance: 347.2
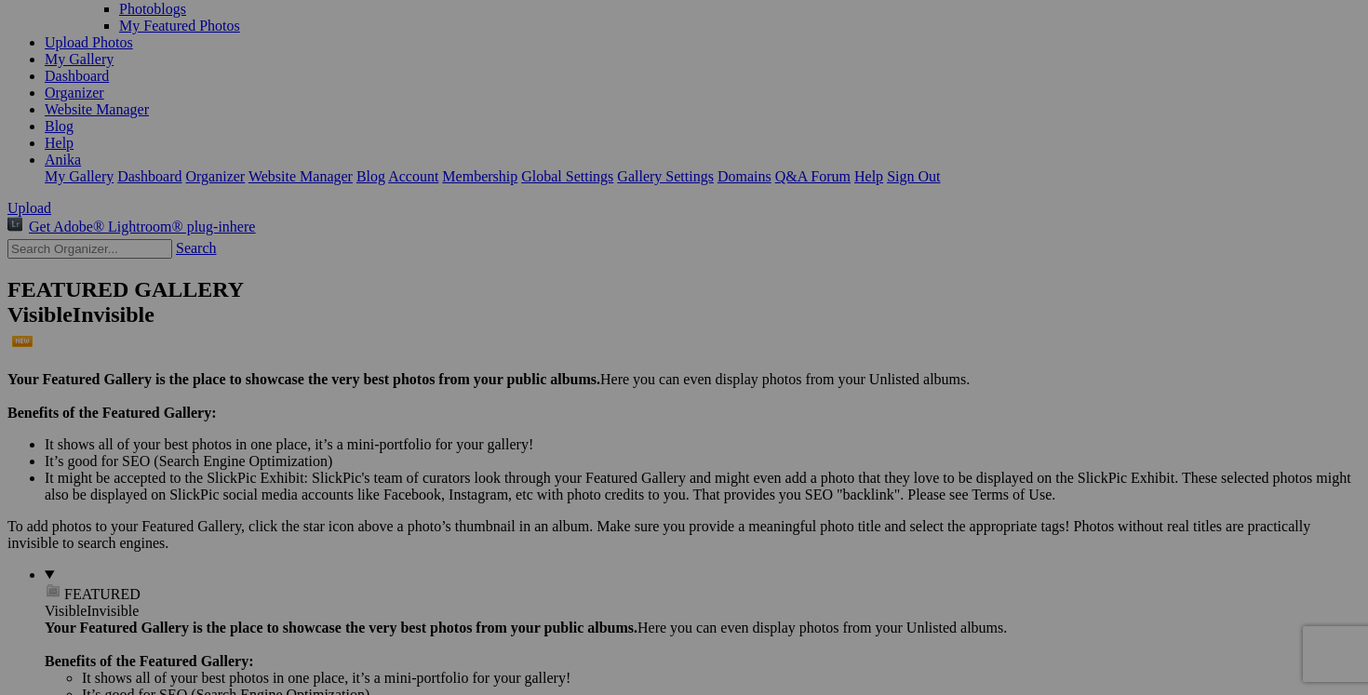
scroll to position [0, 0]
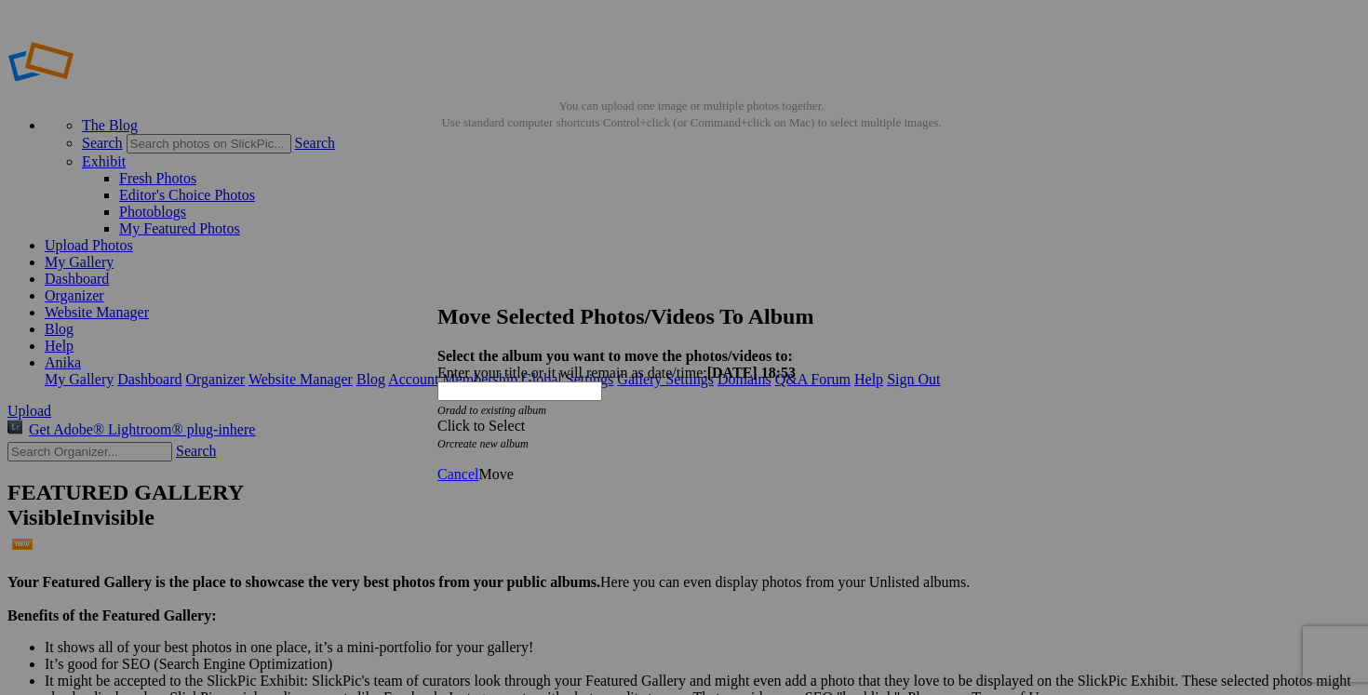
click at [808, 418] on div "Click to Select" at bounding box center [683, 426] width 493 height 17
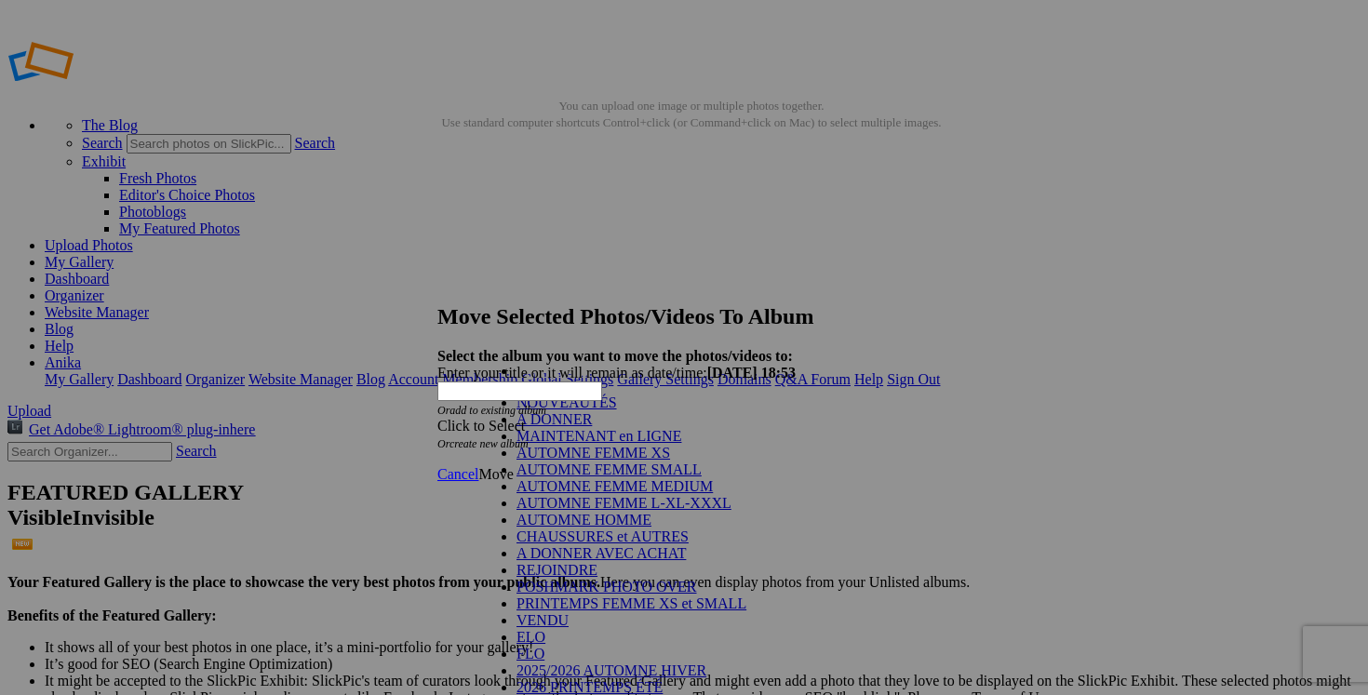
scroll to position [139, 0]
click at [697, 579] on link "POSHMARK PHOTO OVER" at bounding box center [607, 587] width 181 height 16
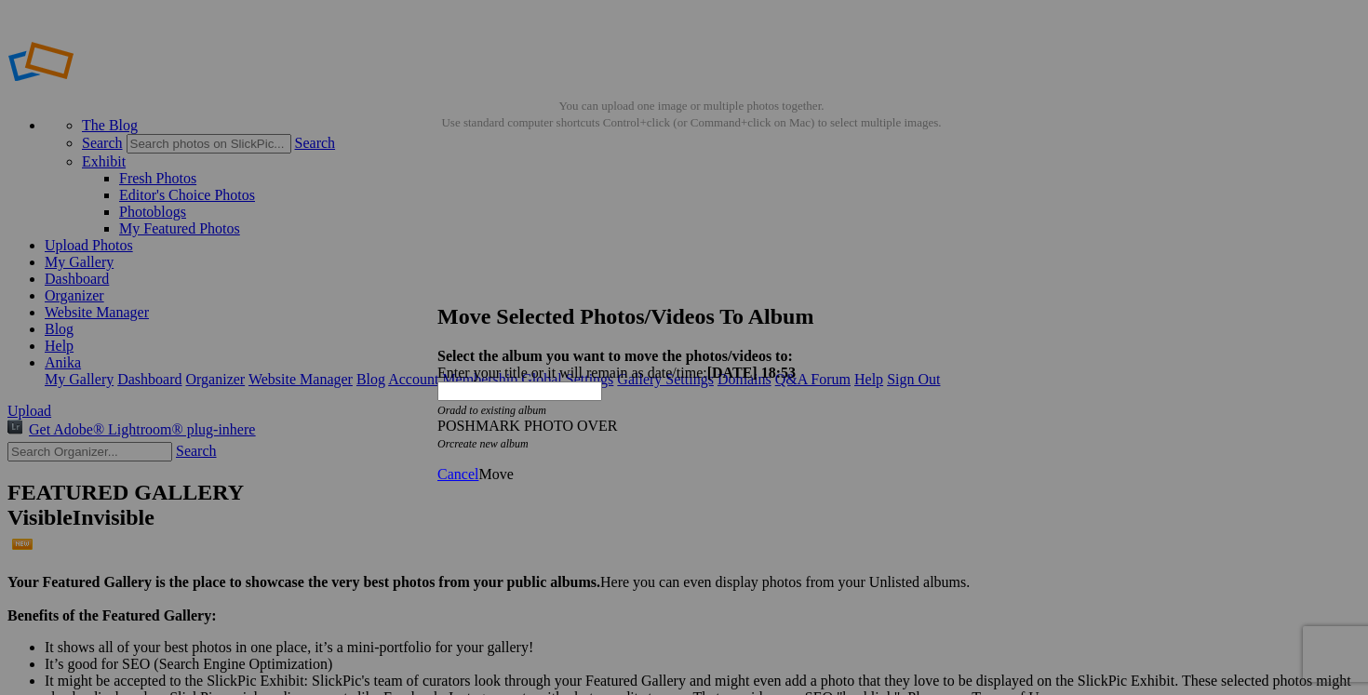
click at [513, 466] on span "Move" at bounding box center [495, 474] width 34 height 16
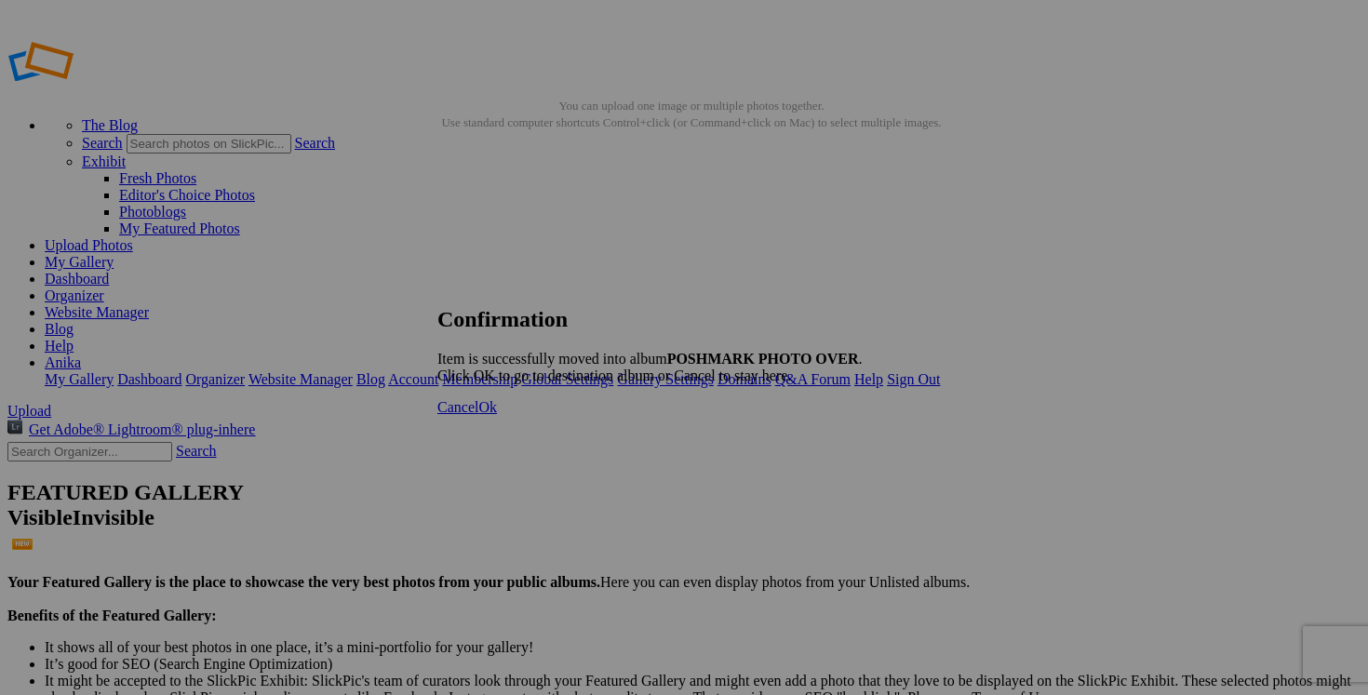
click at [478, 415] on span "Cancel" at bounding box center [457, 407] width 41 height 16
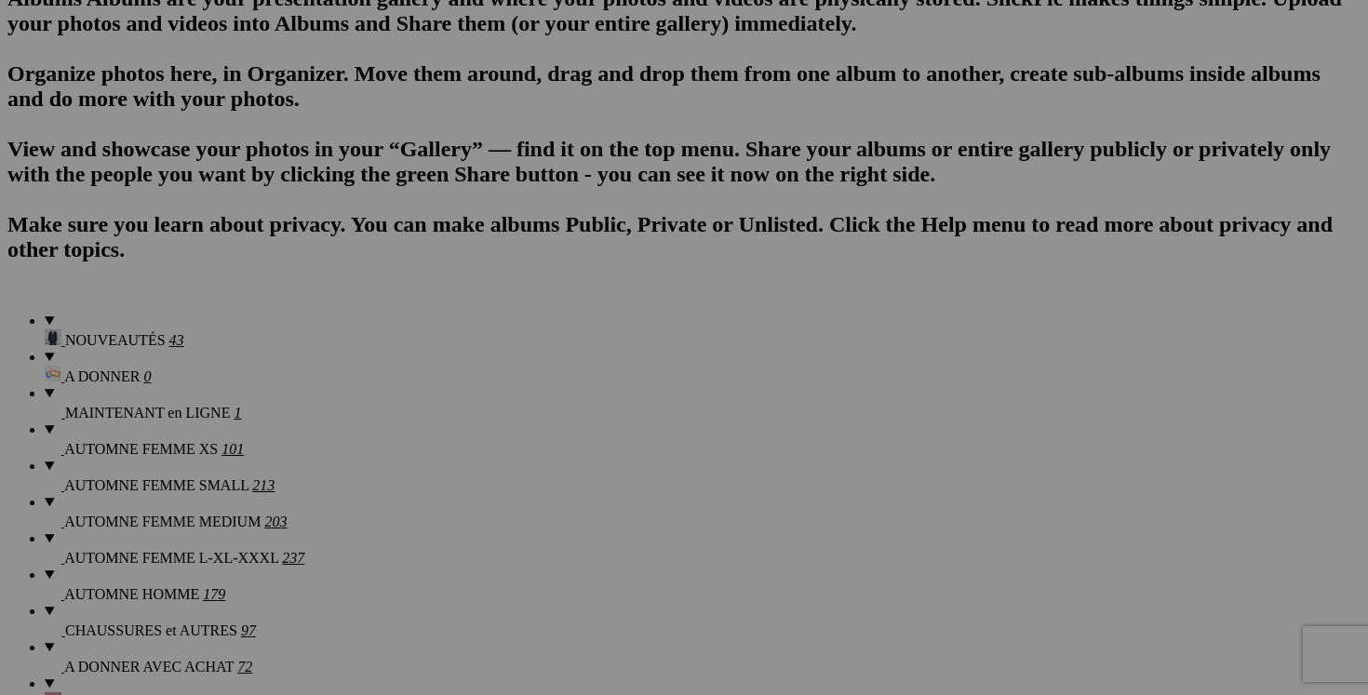
scroll to position [1228, 0]
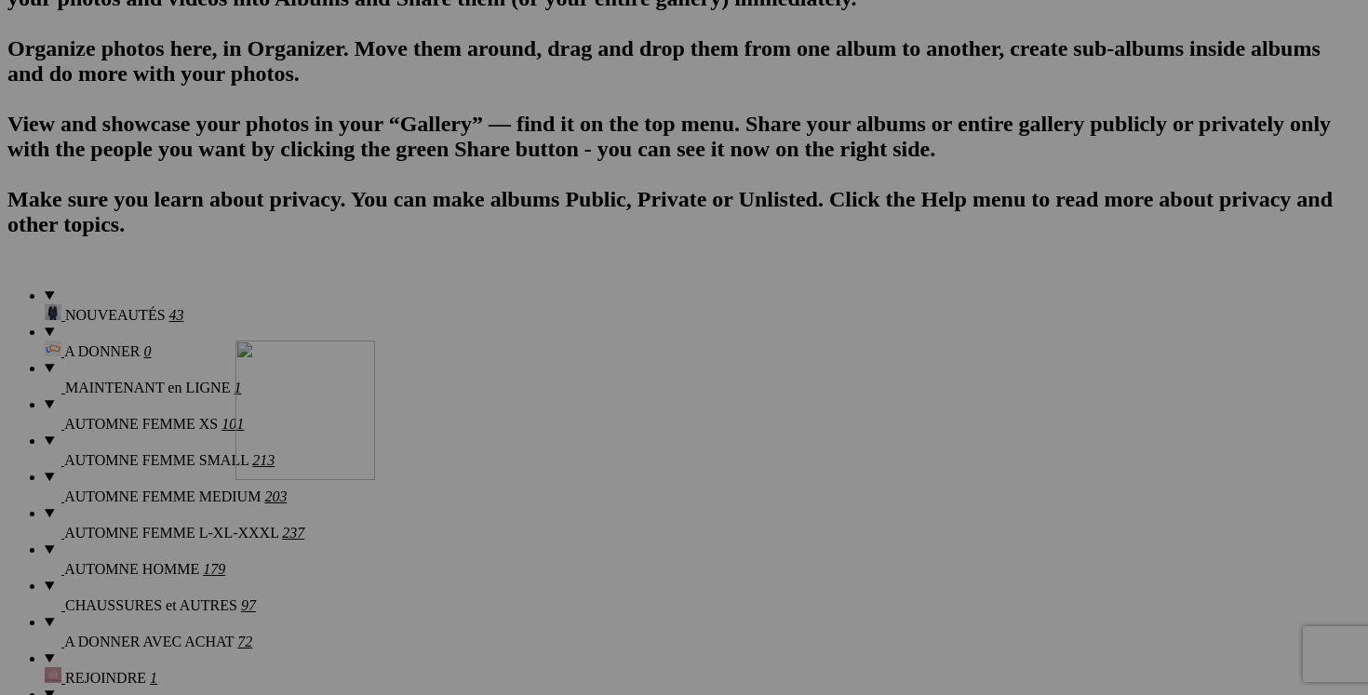
drag, startPoint x: 864, startPoint y: 263, endPoint x: 503, endPoint y: 503, distance: 432.3
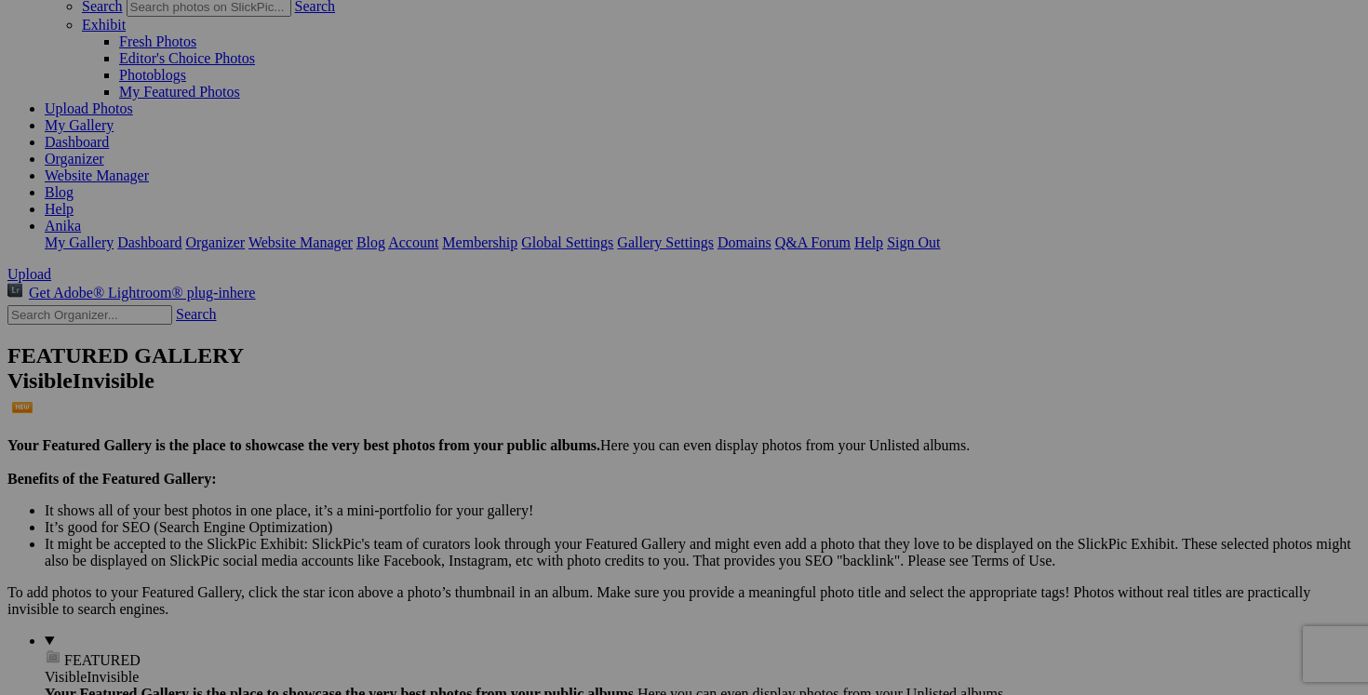
scroll to position [0, 0]
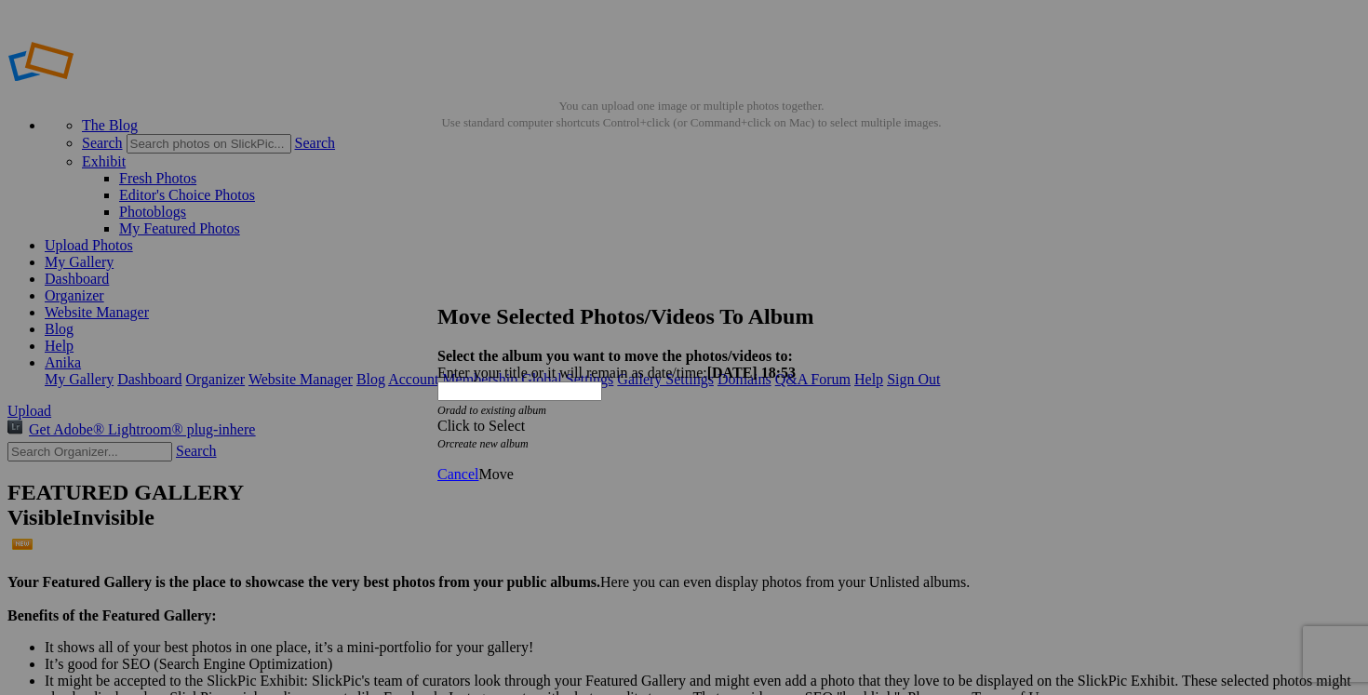
click at [437, 418] on span at bounding box center [437, 426] width 0 height 16
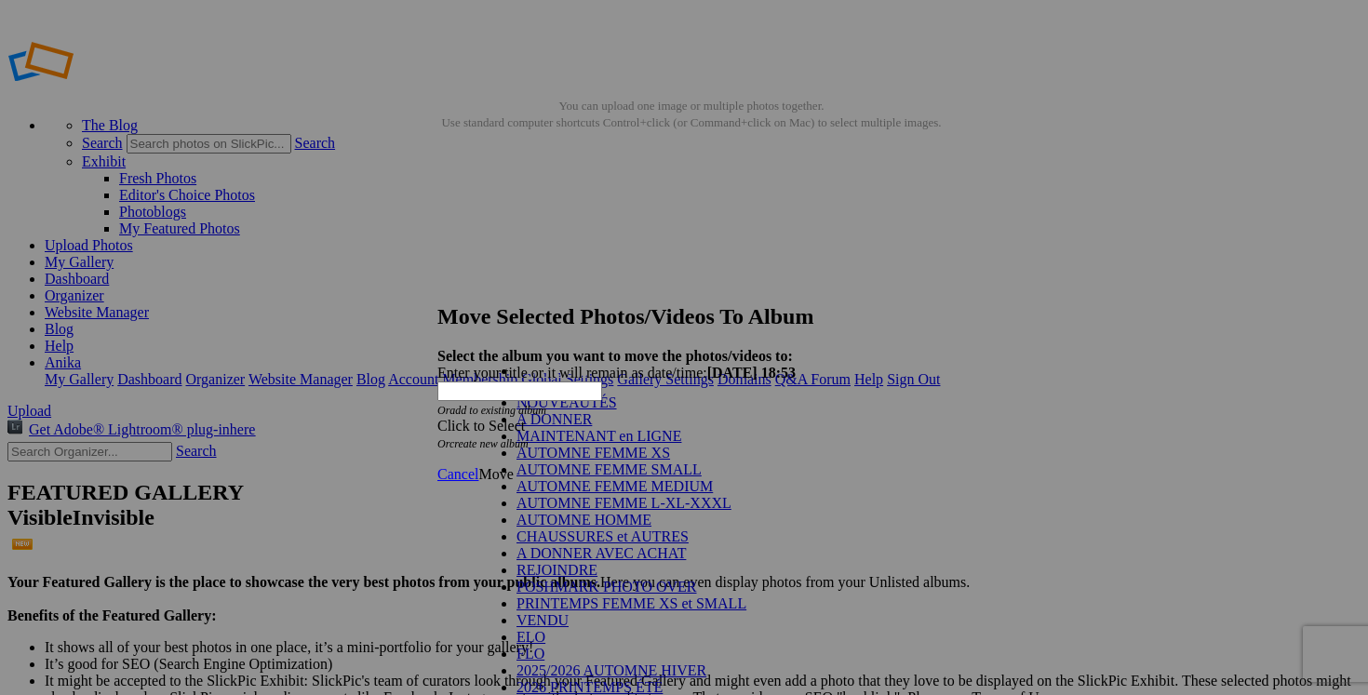
scroll to position [216, 0]
click at [639, 579] on link "POSHMARK PHOTO OVER" at bounding box center [607, 587] width 181 height 16
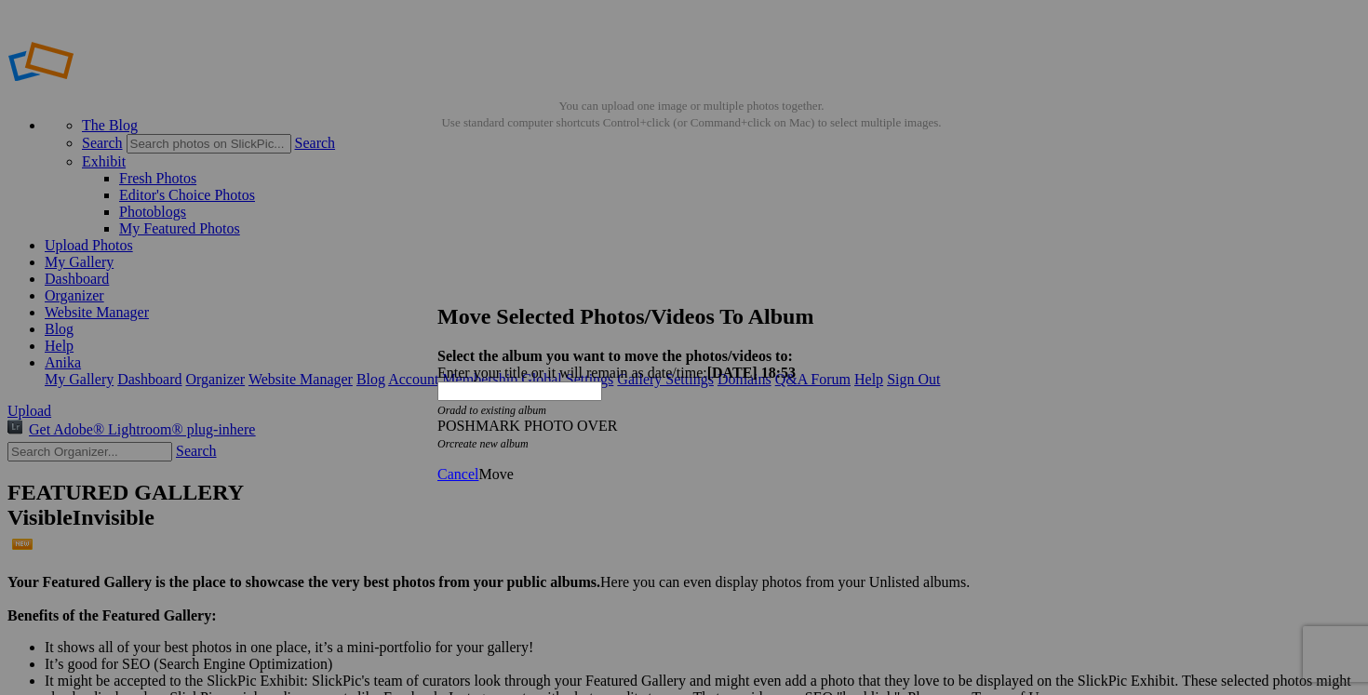
click at [513, 466] on span "Move" at bounding box center [495, 474] width 34 height 16
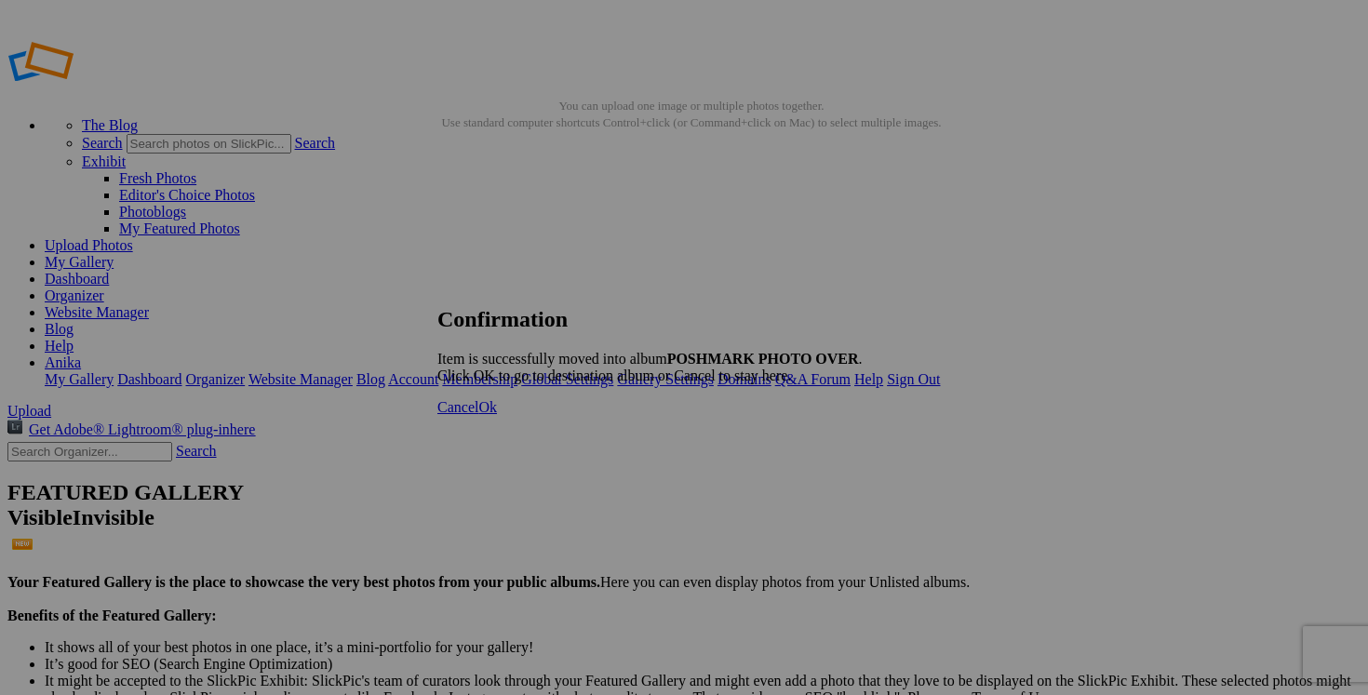
click at [478, 415] on span "Cancel" at bounding box center [457, 407] width 41 height 16
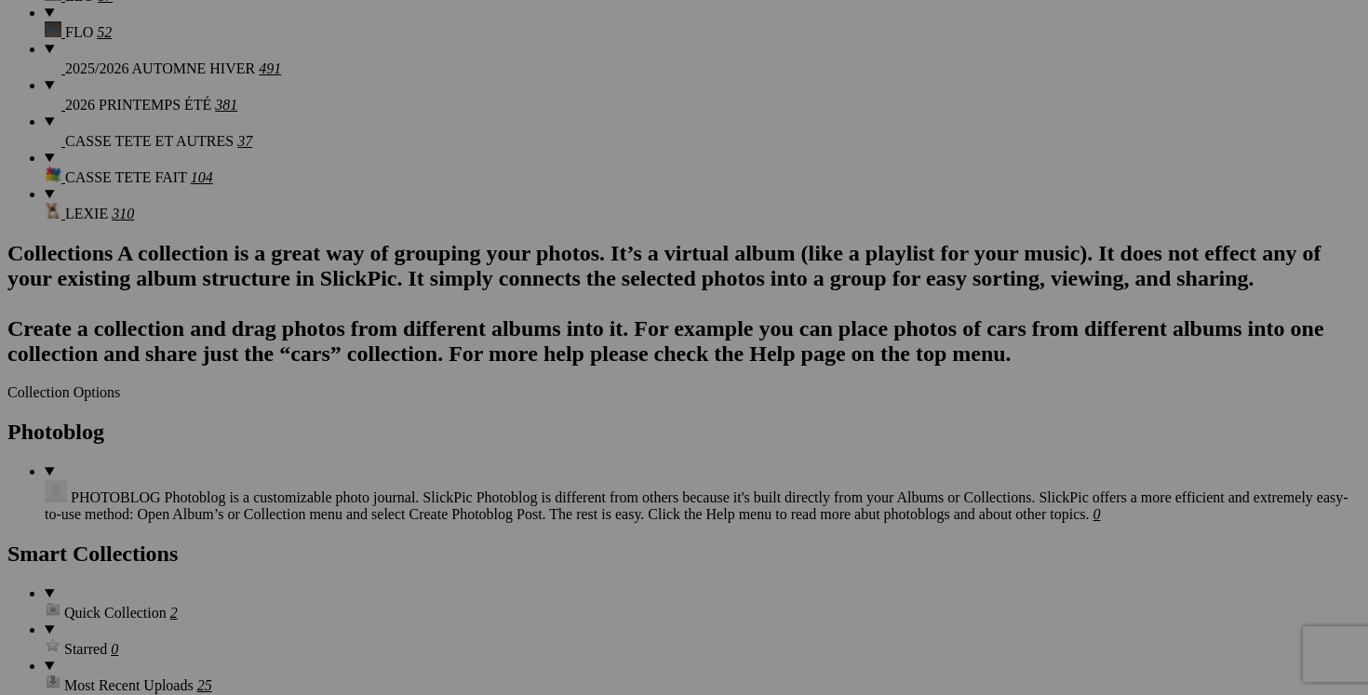
scroll to position [2075, 0]
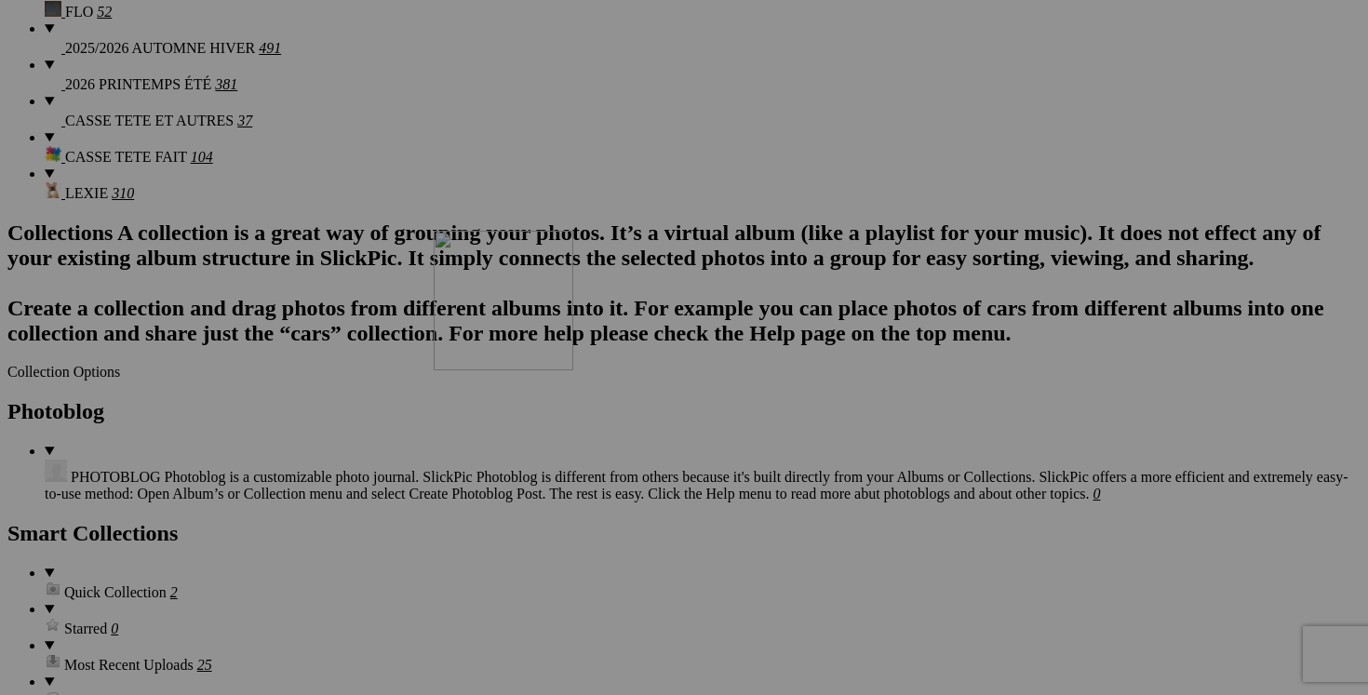
drag, startPoint x: 513, startPoint y: 517, endPoint x: 702, endPoint y: 392, distance: 226.4
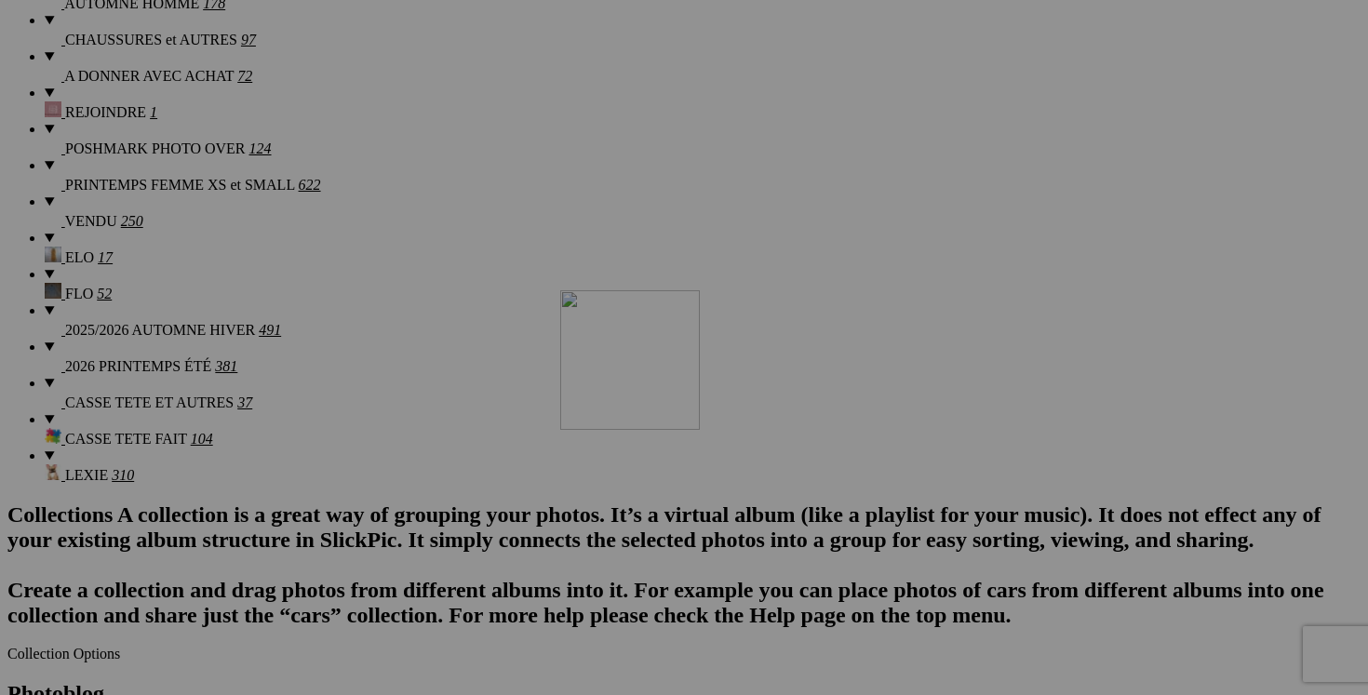
scroll to position [1803, 0]
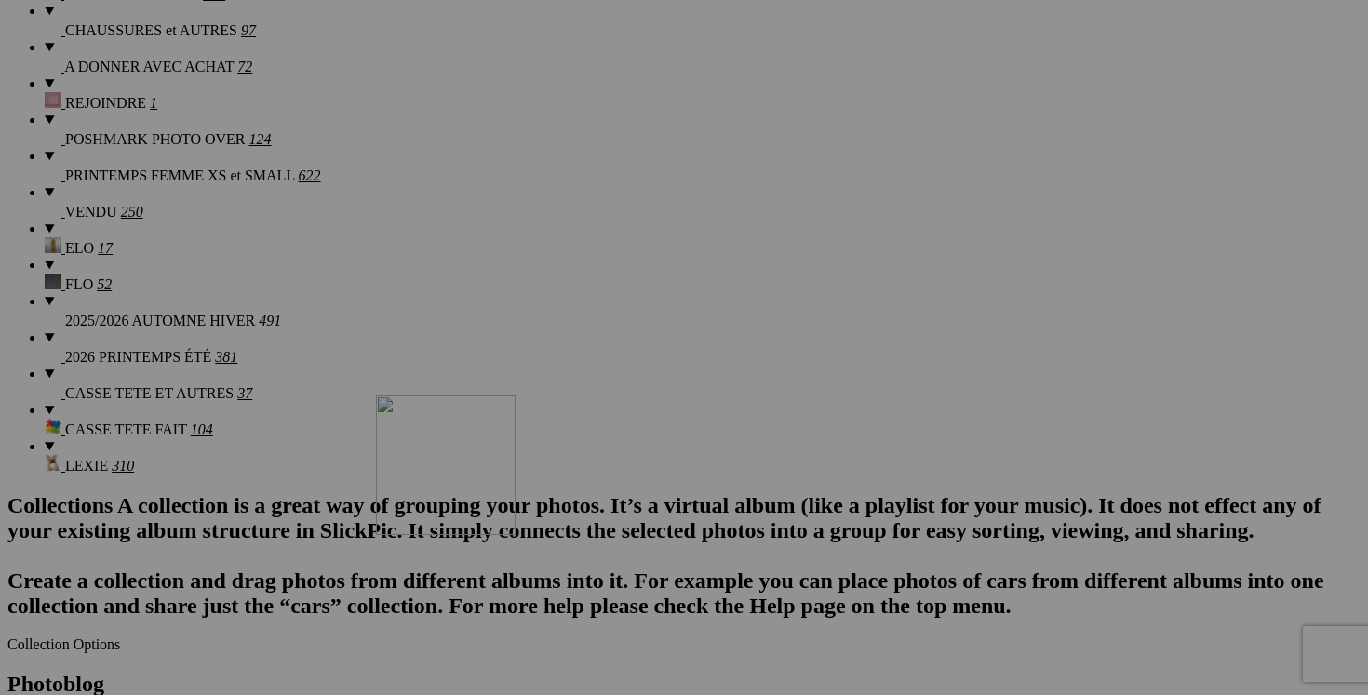
drag, startPoint x: 1029, startPoint y: 430, endPoint x: 644, endPoint y: 557, distance: 405.8
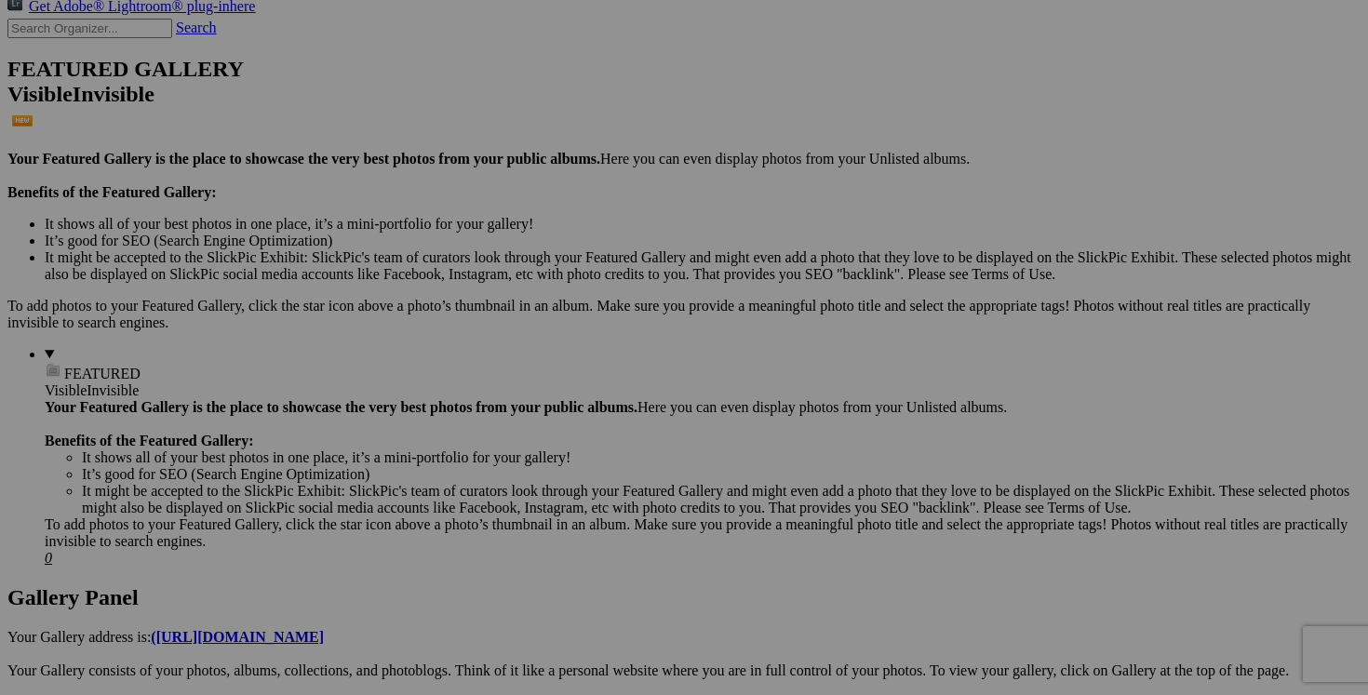
scroll to position [0, 0]
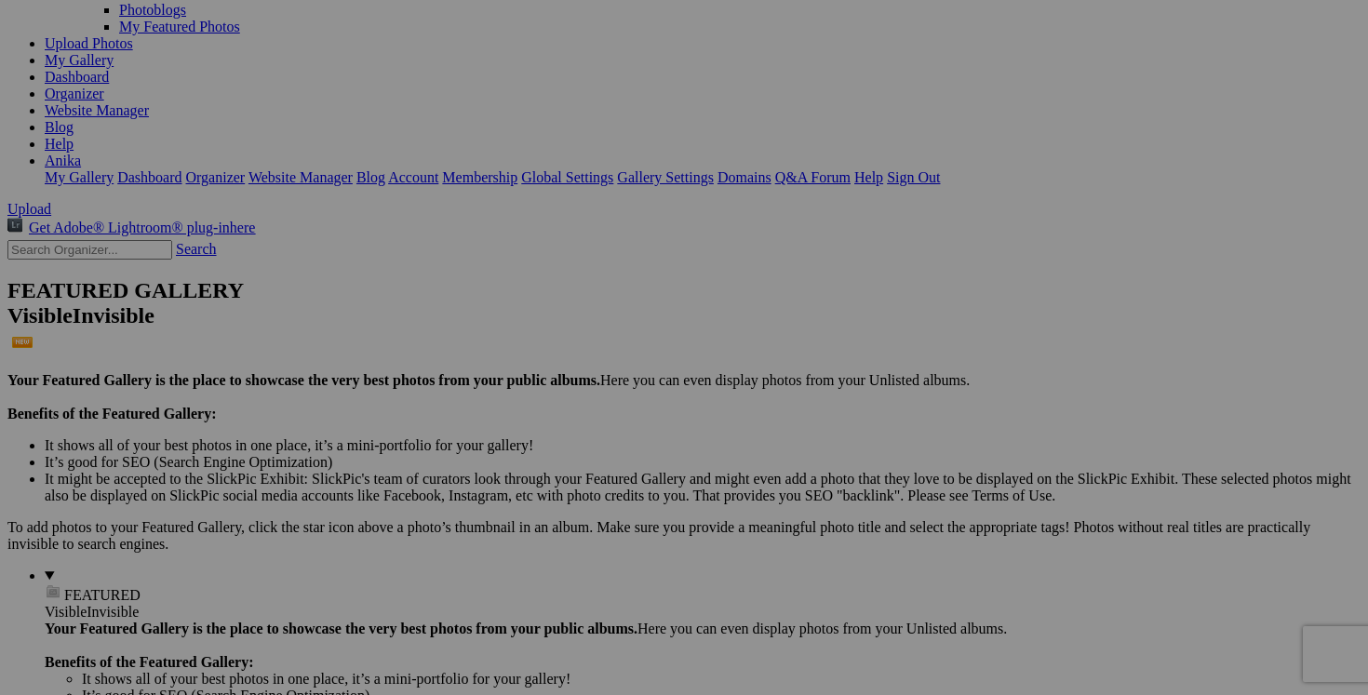
scroll to position [217, 0]
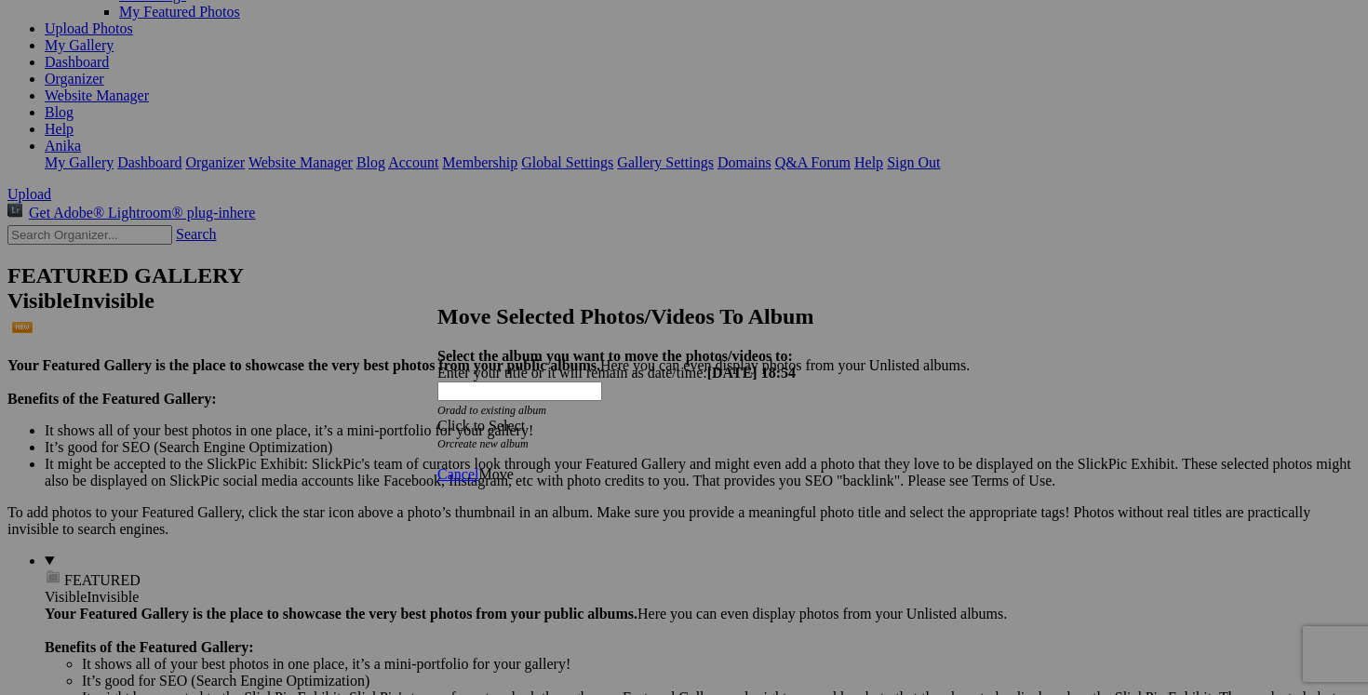
click at [437, 418] on span at bounding box center [437, 426] width 0 height 16
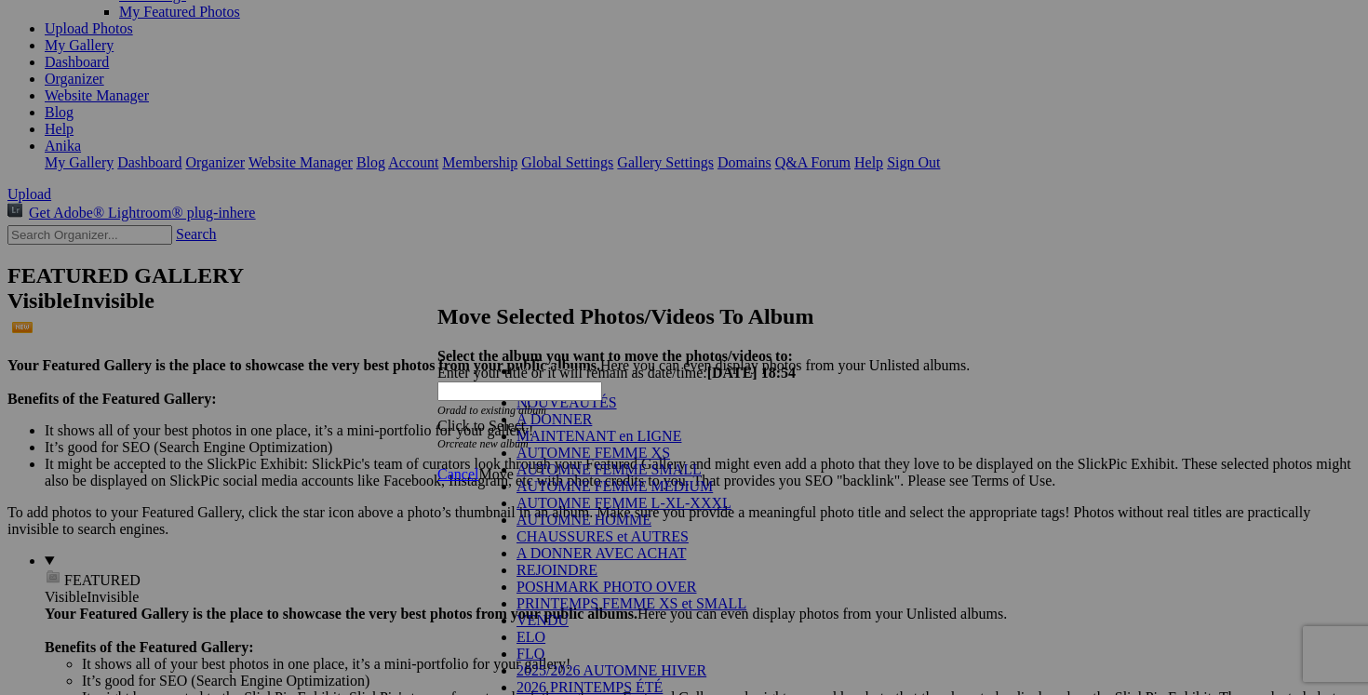
scroll to position [133, 0]
click at [661, 579] on link "POSHMARK PHOTO OVER" at bounding box center [607, 587] width 181 height 16
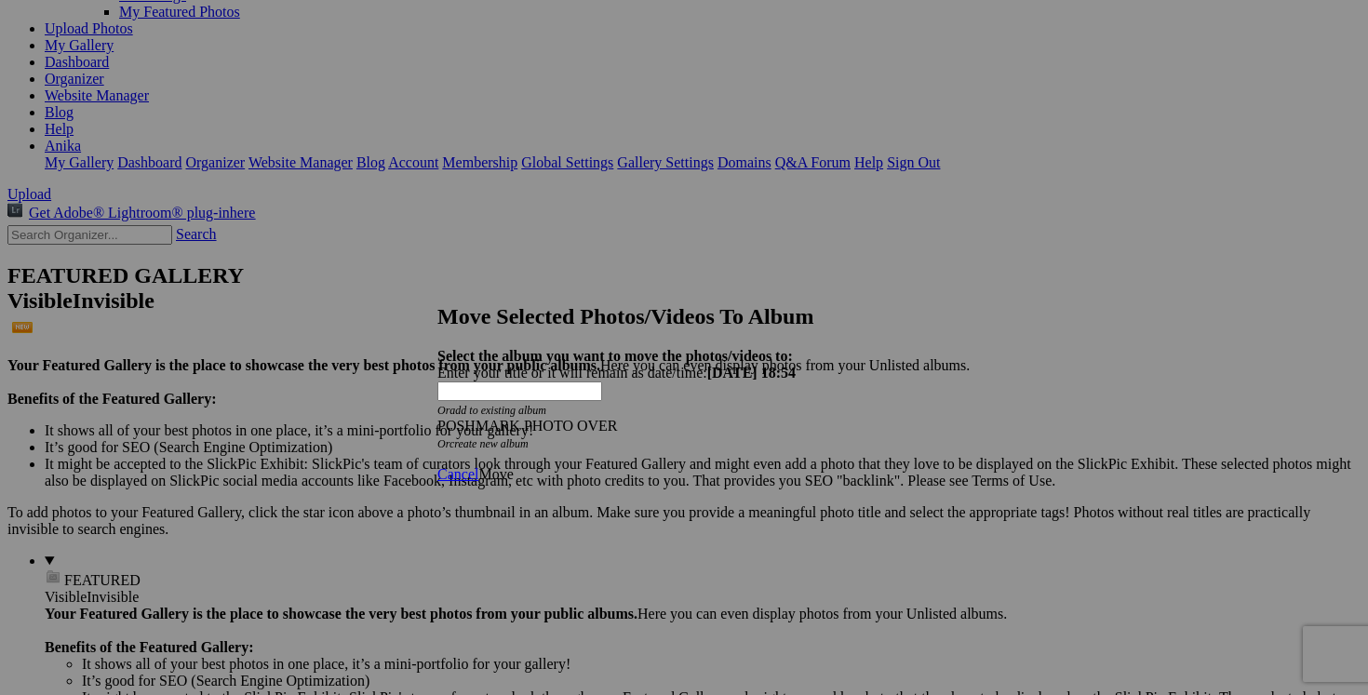
click at [513, 466] on span "Move" at bounding box center [495, 474] width 34 height 16
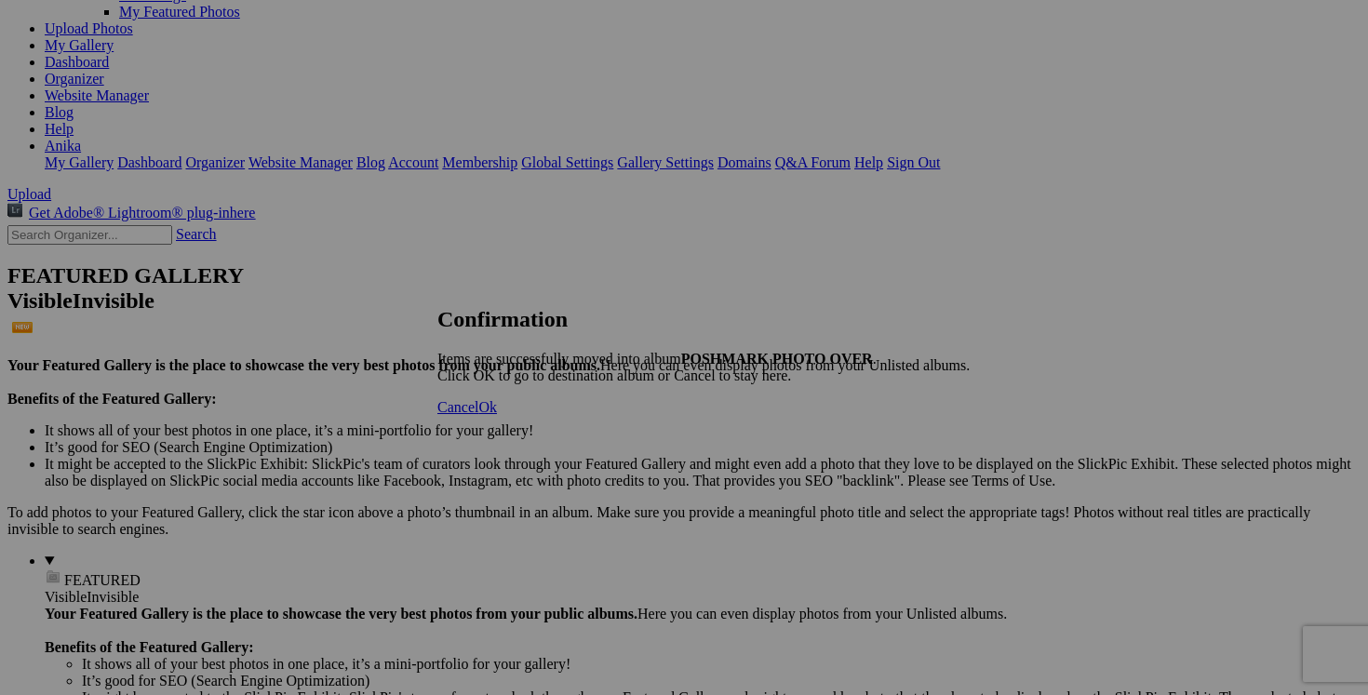
click at [478, 415] on span "Cancel" at bounding box center [457, 407] width 41 height 16
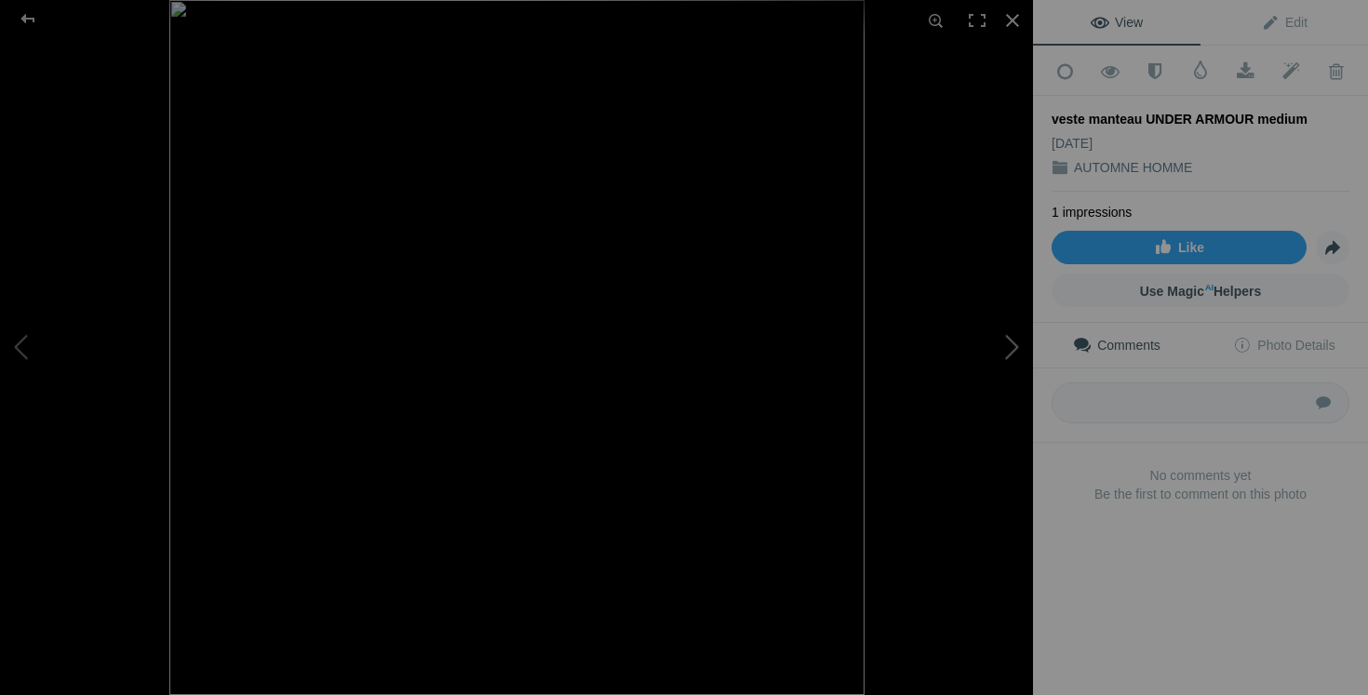
click at [1000, 353] on button at bounding box center [963, 347] width 140 height 250
click at [1015, 20] on div at bounding box center [1012, 20] width 41 height 41
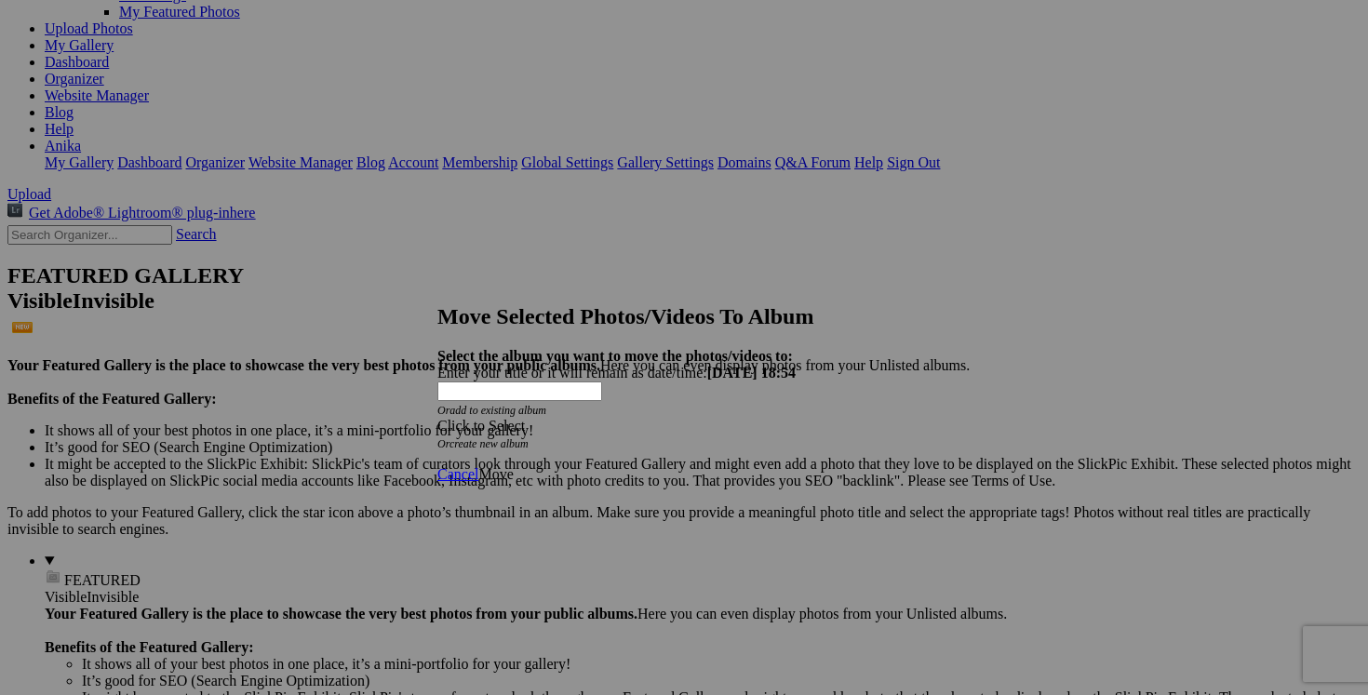
click at [437, 418] on span at bounding box center [437, 426] width 0 height 16
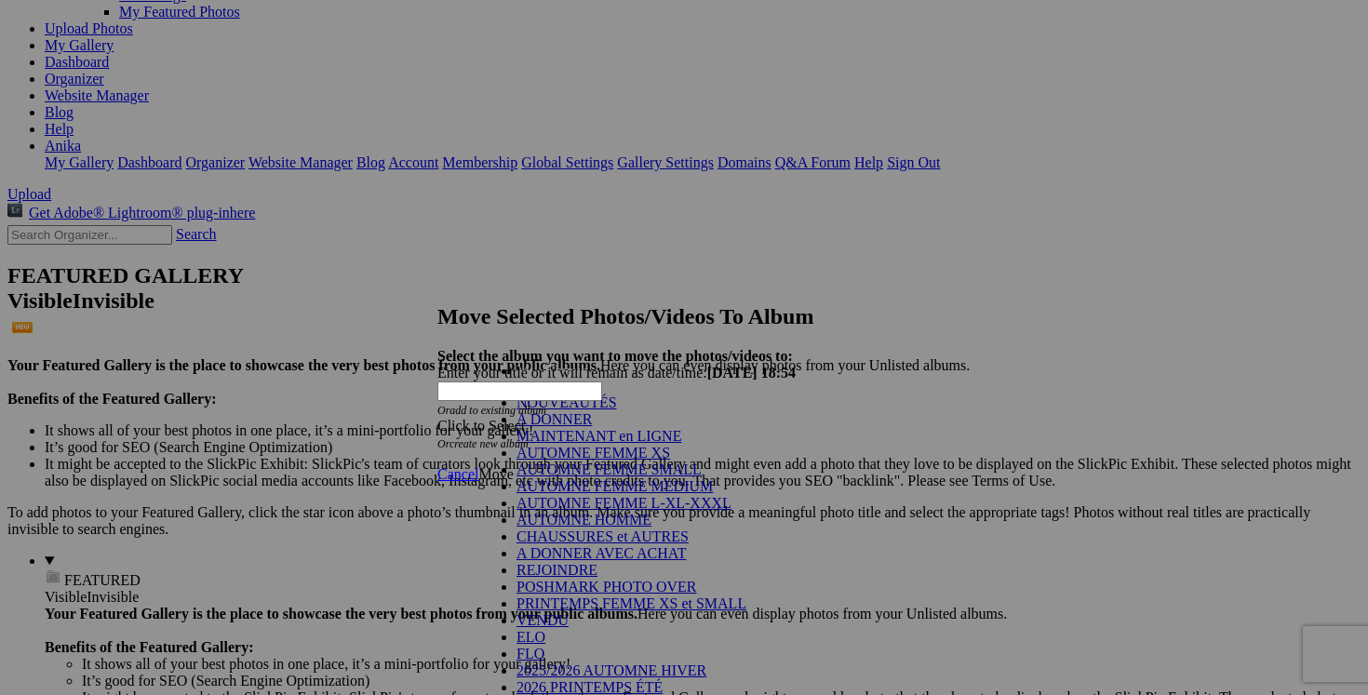
scroll to position [129, 0]
click at [686, 579] on link "POSHMARK PHOTO OVER" at bounding box center [607, 587] width 181 height 16
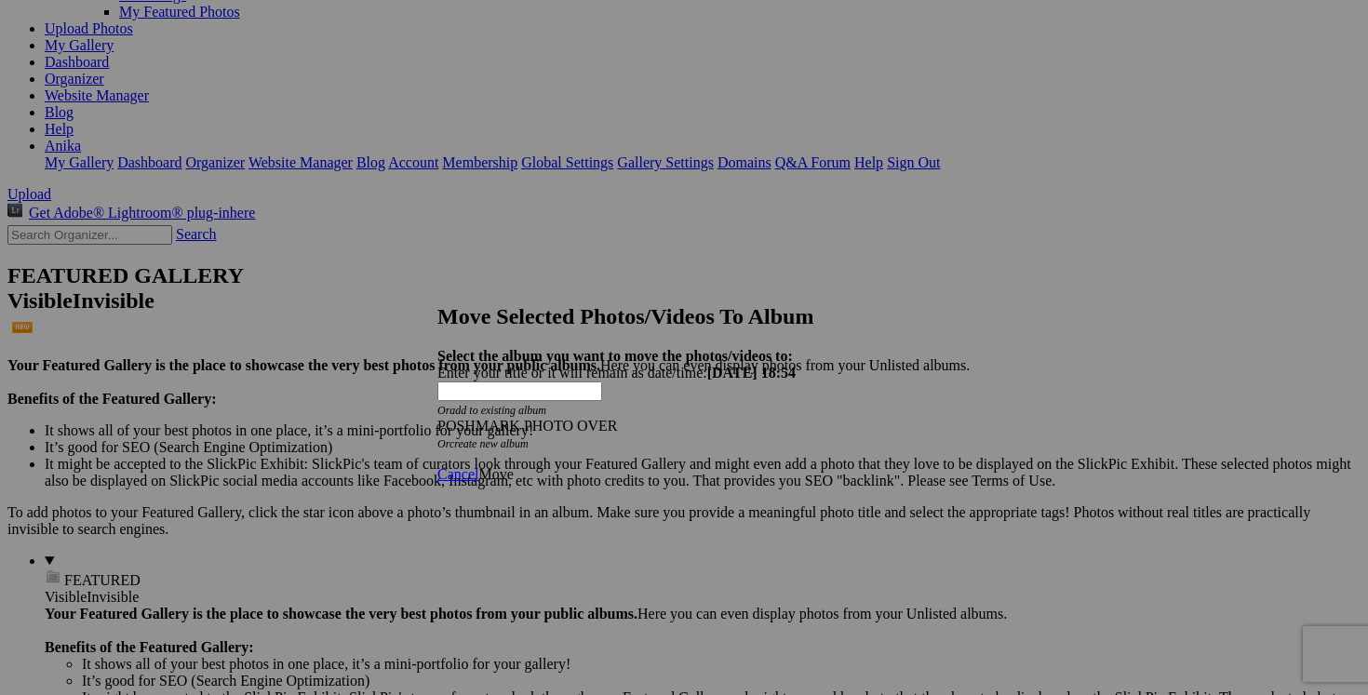
click at [513, 466] on link "Move" at bounding box center [495, 474] width 34 height 16
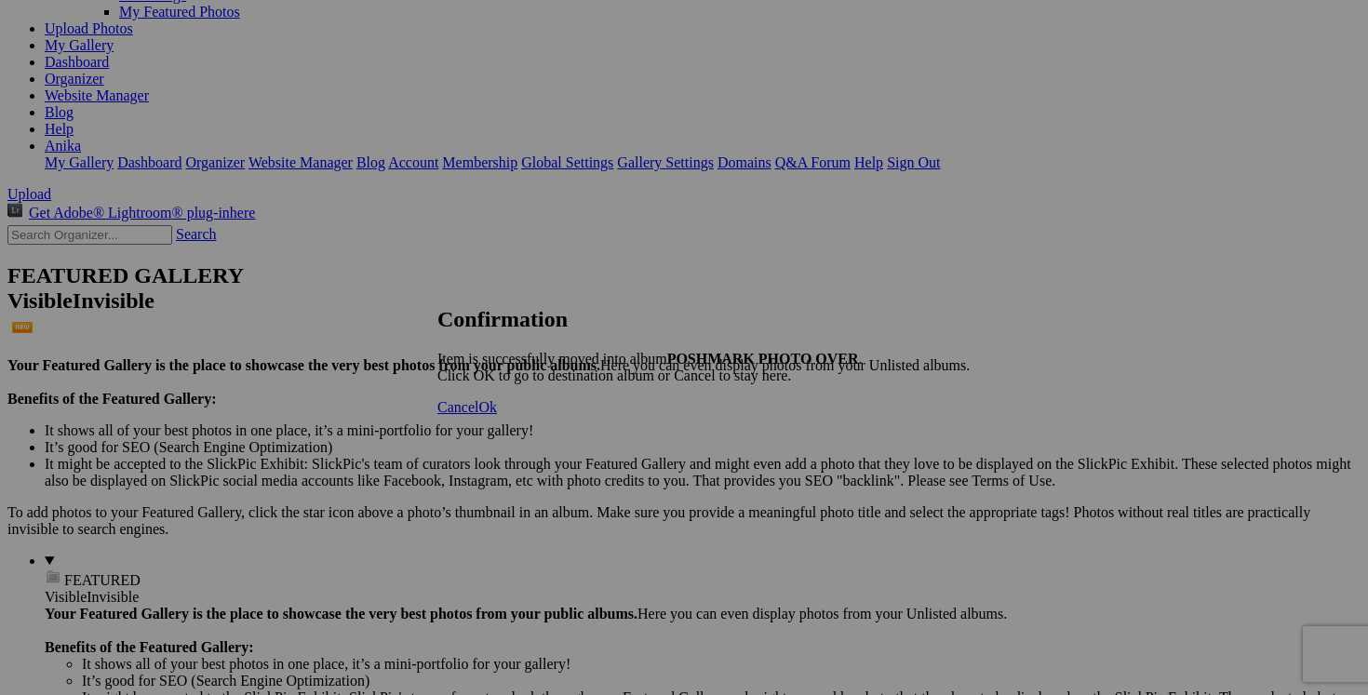
click at [478, 415] on link "Cancel" at bounding box center [457, 407] width 41 height 16
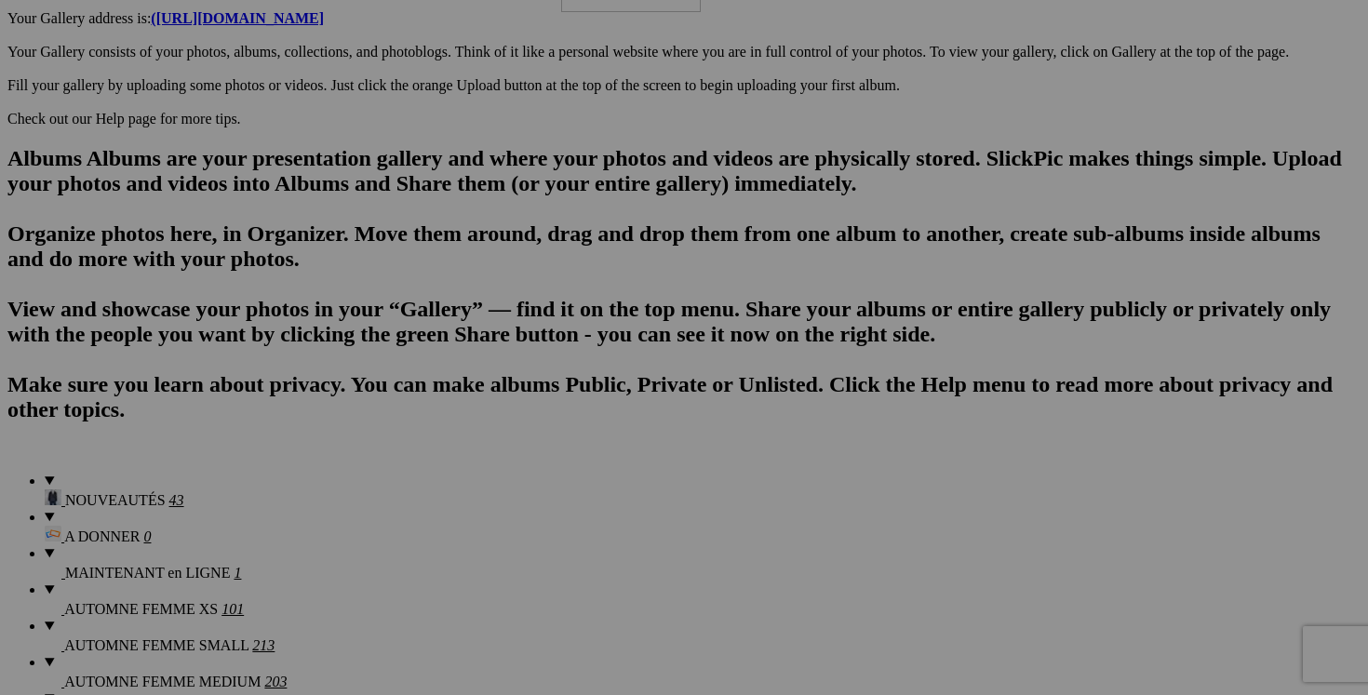
scroll to position [1059, 0]
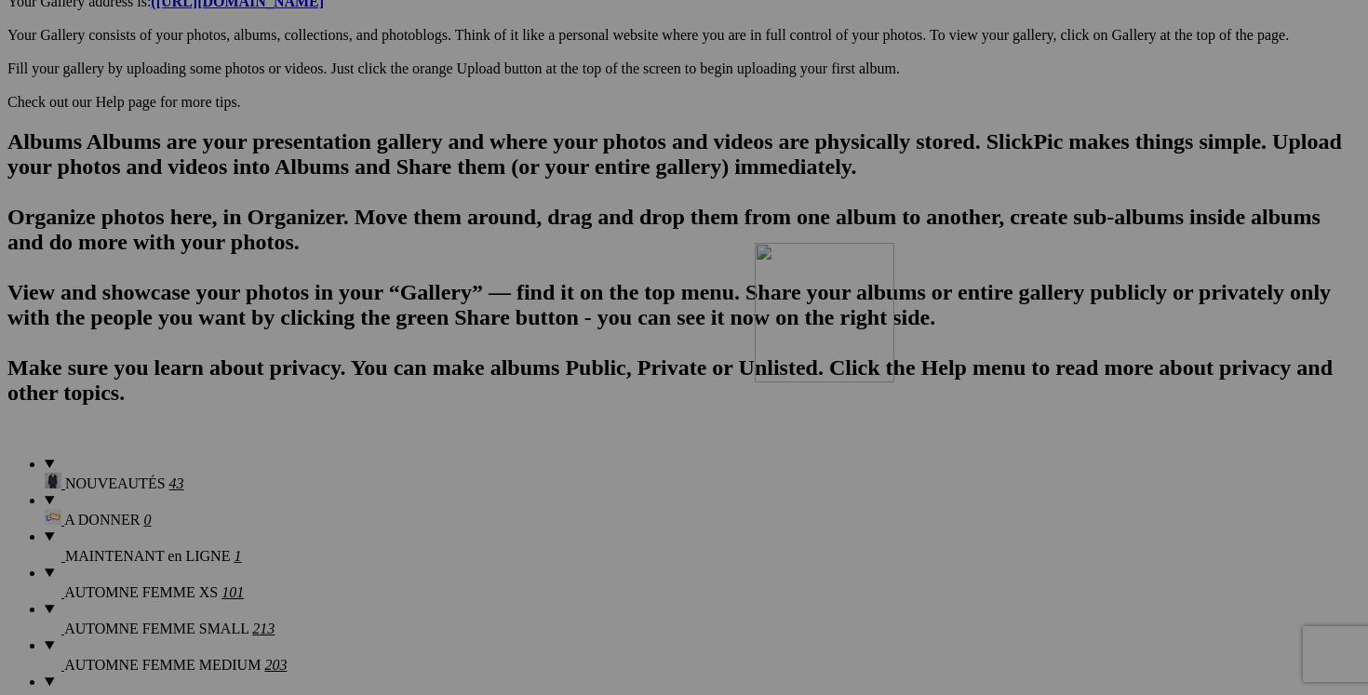
drag, startPoint x: 710, startPoint y: 351, endPoint x: 1000, endPoint y: 404, distance: 295.2
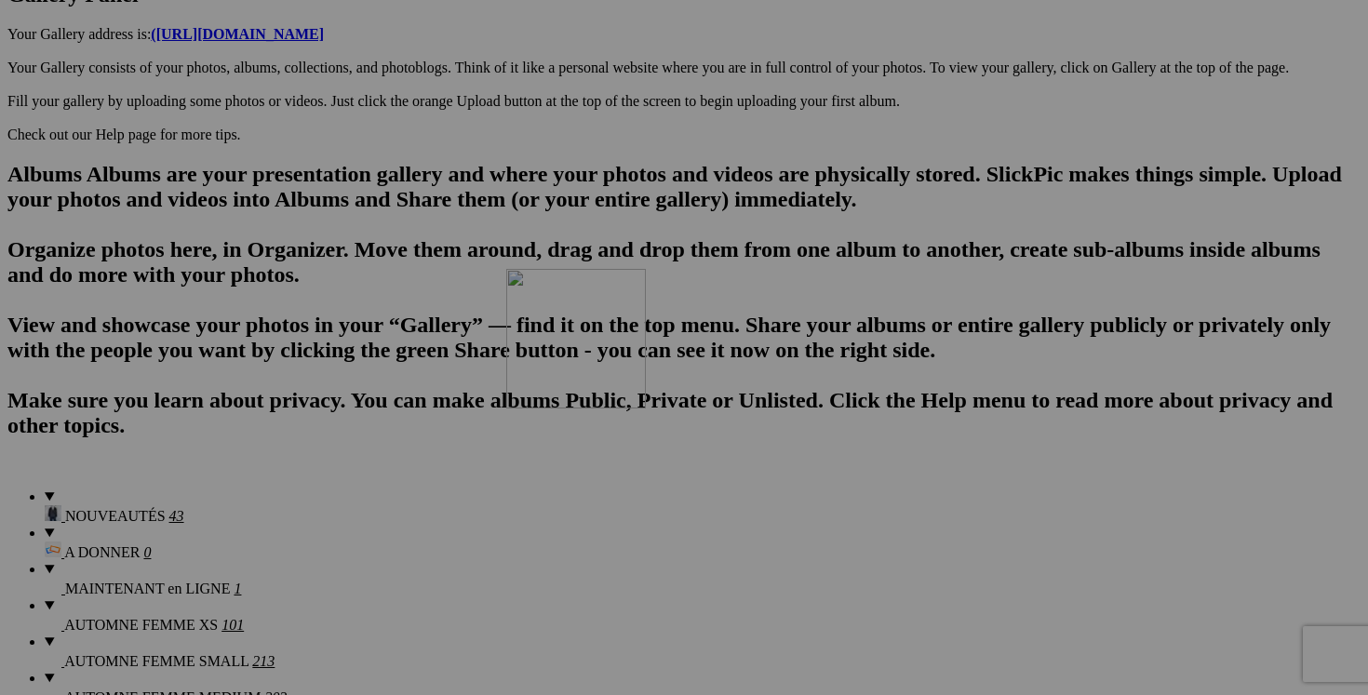
scroll to position [1033, 0]
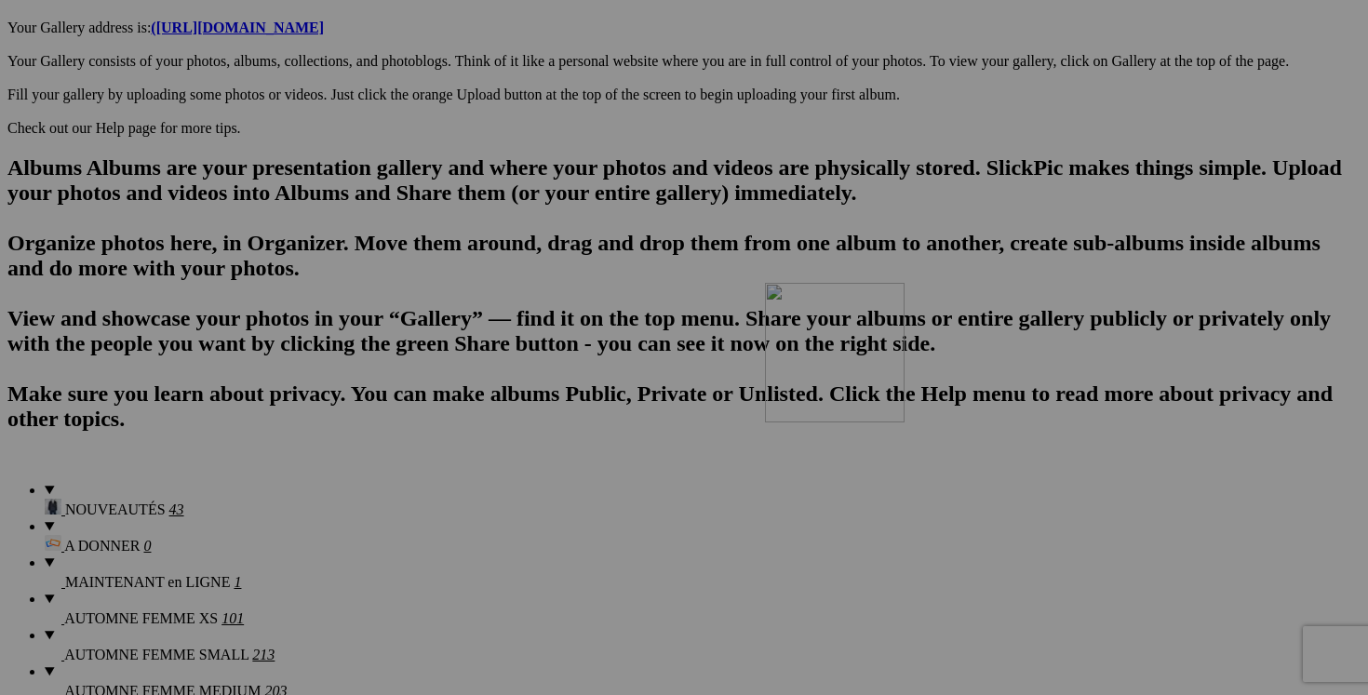
drag, startPoint x: 537, startPoint y: 300, endPoint x: 1033, endPoint y: 444, distance: 516.6
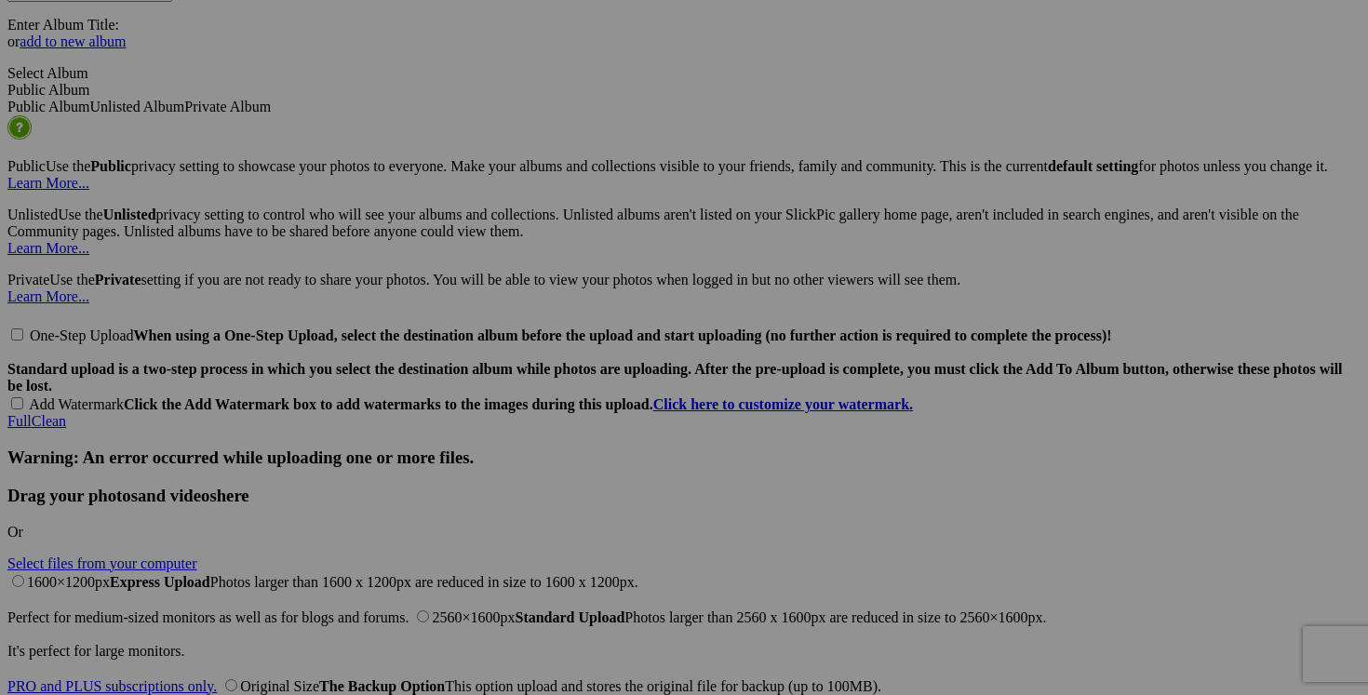
scroll to position [4125, 0]
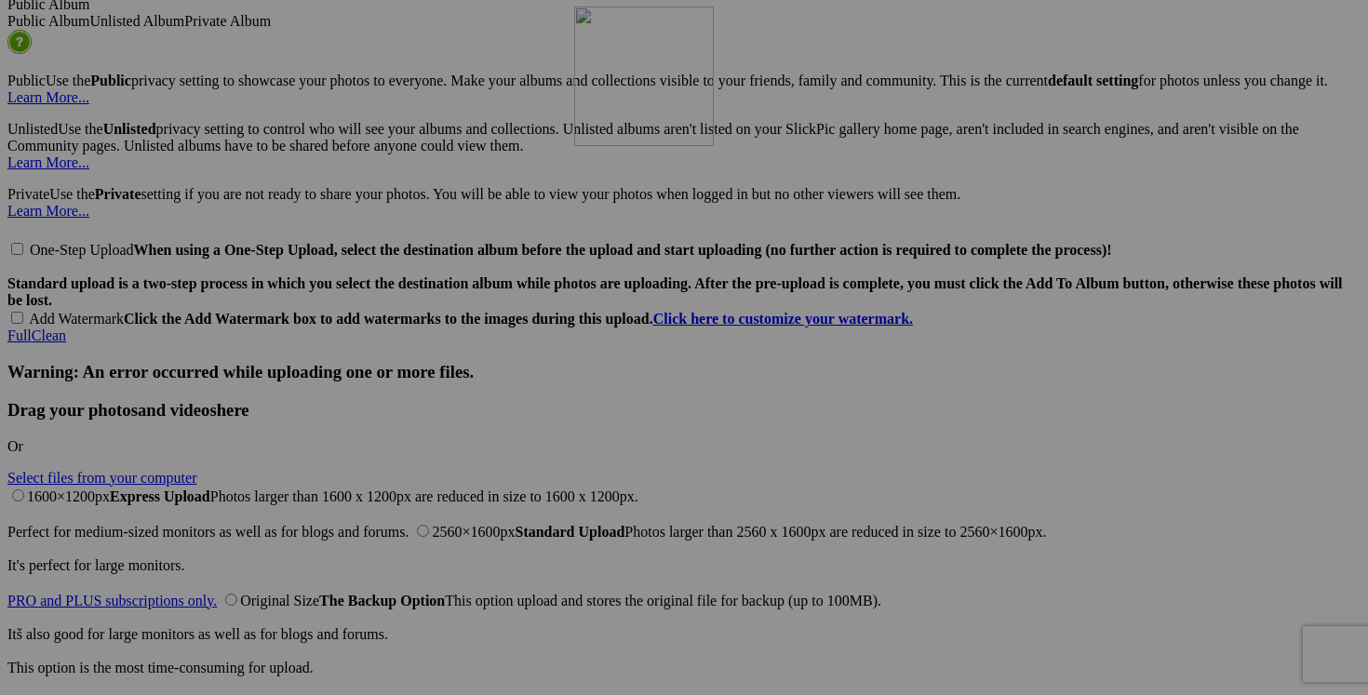
drag, startPoint x: 848, startPoint y: 252, endPoint x: 842, endPoint y: 168, distance: 83.9
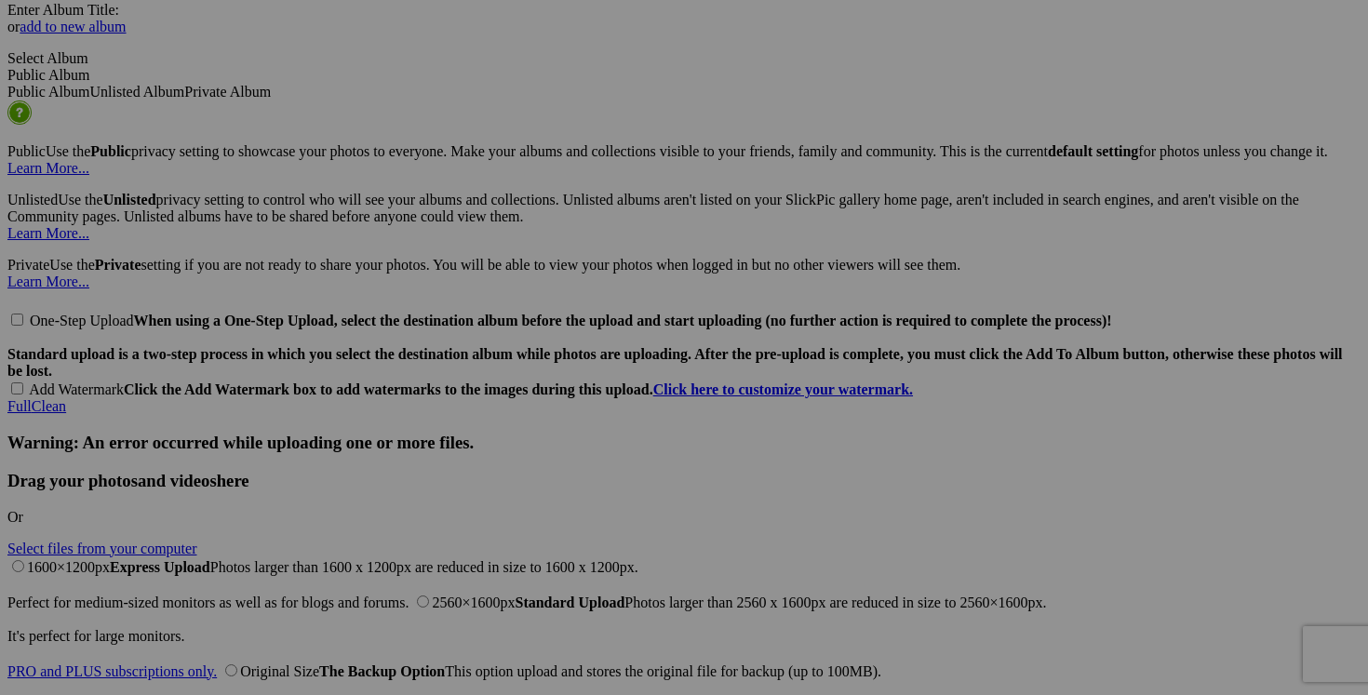
scroll to position [4058, 0]
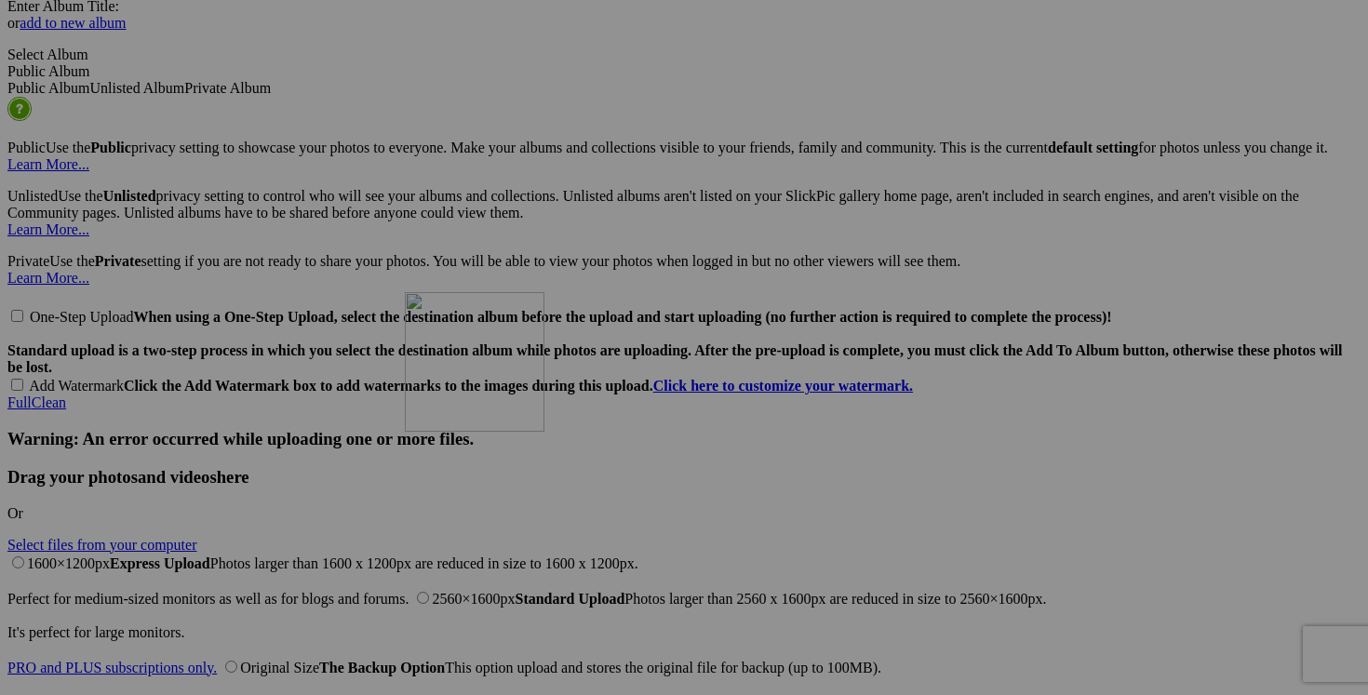
drag, startPoint x: 845, startPoint y: 235, endPoint x: 672, endPoint y: 453, distance: 278.9
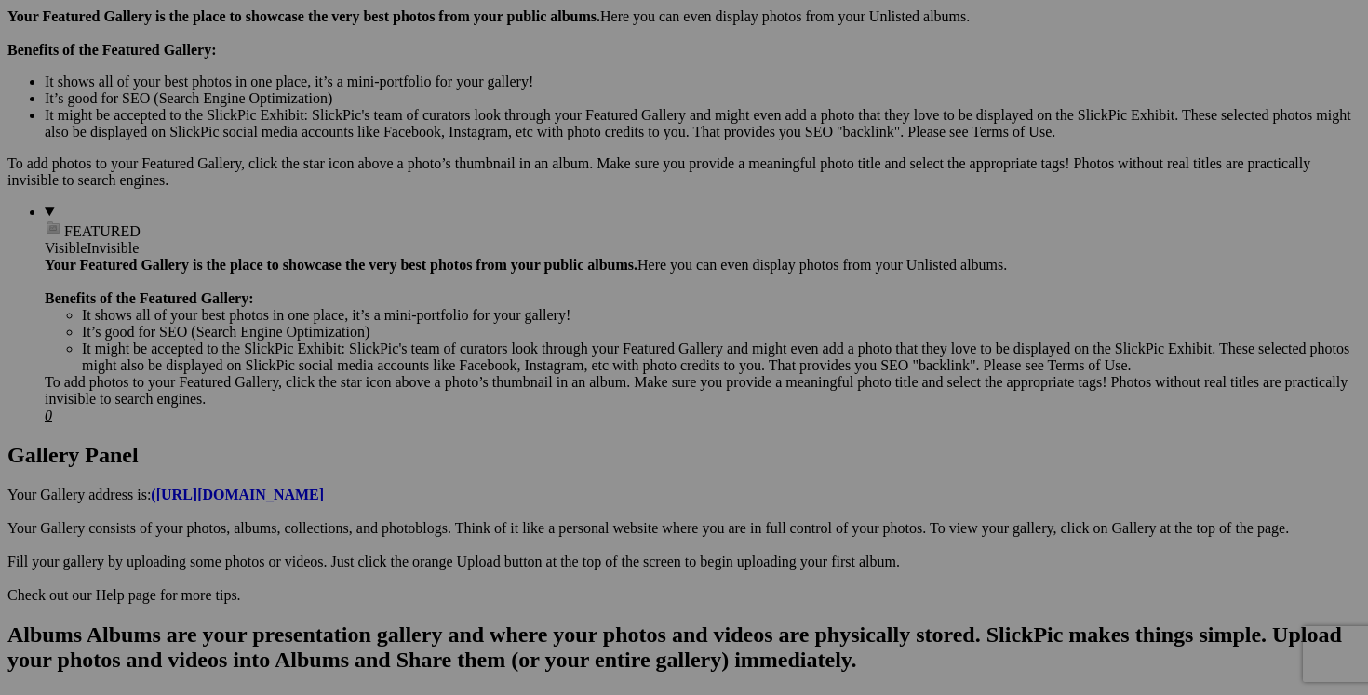
scroll to position [0, 0]
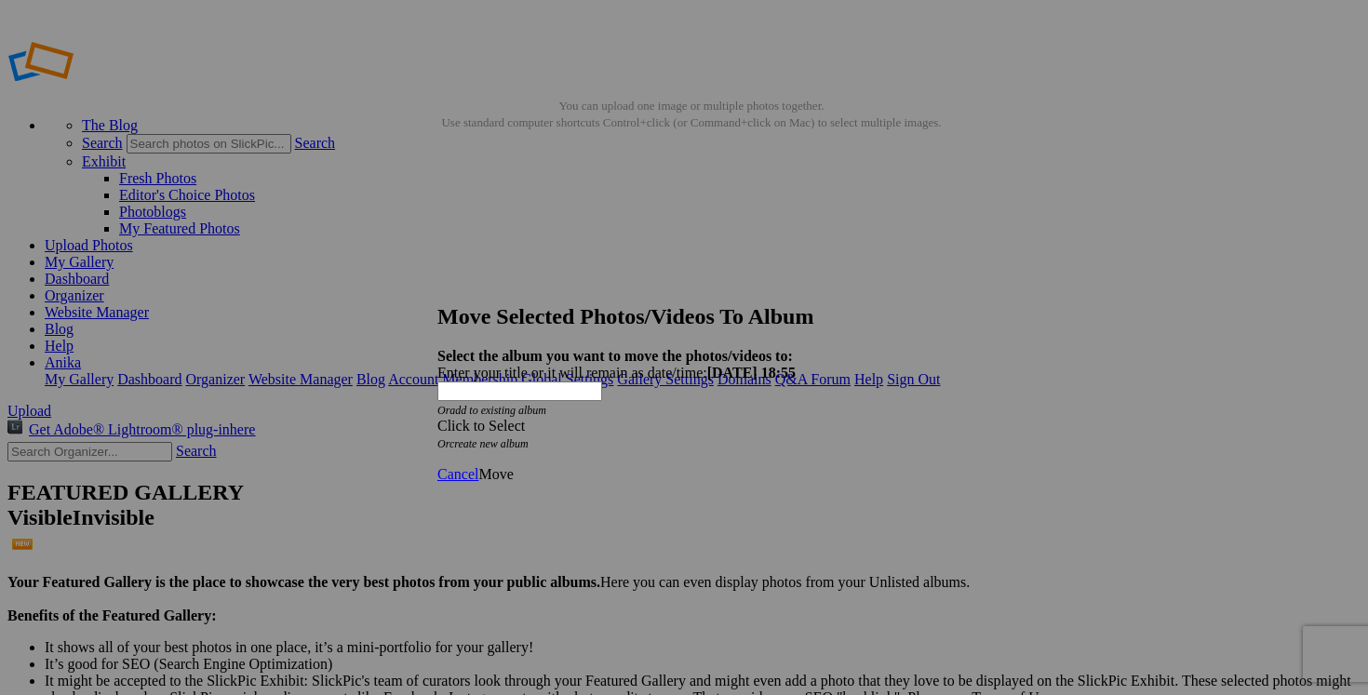
click at [437, 418] on span at bounding box center [437, 426] width 0 height 16
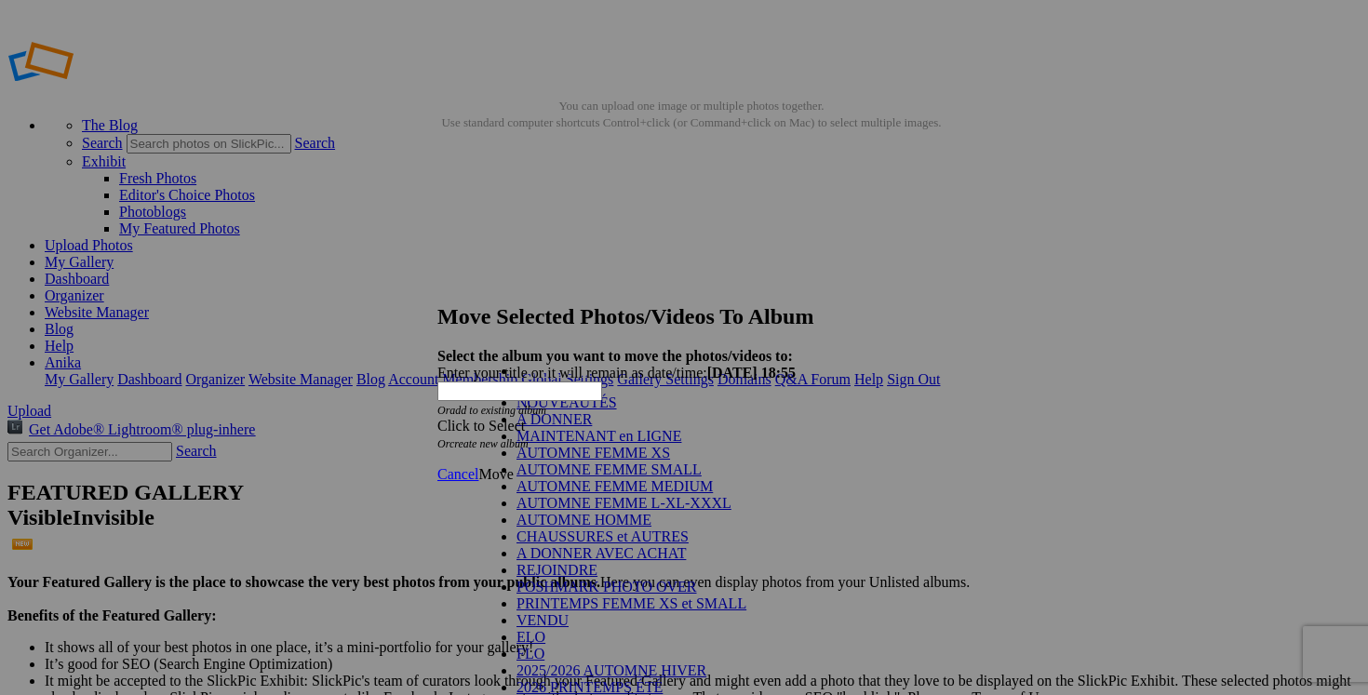
scroll to position [160, 0]
click at [673, 579] on link "POSHMARK PHOTO OVER" at bounding box center [607, 587] width 181 height 16
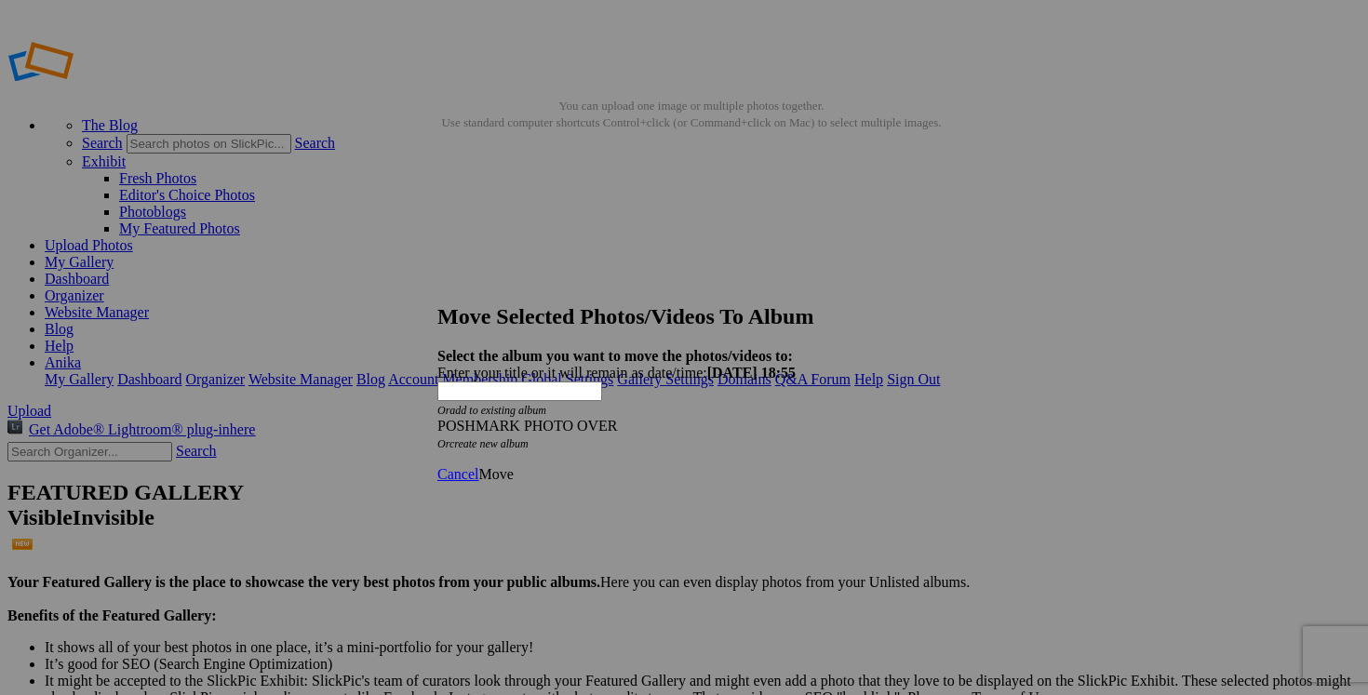
click at [513, 466] on span "Move" at bounding box center [495, 474] width 34 height 16
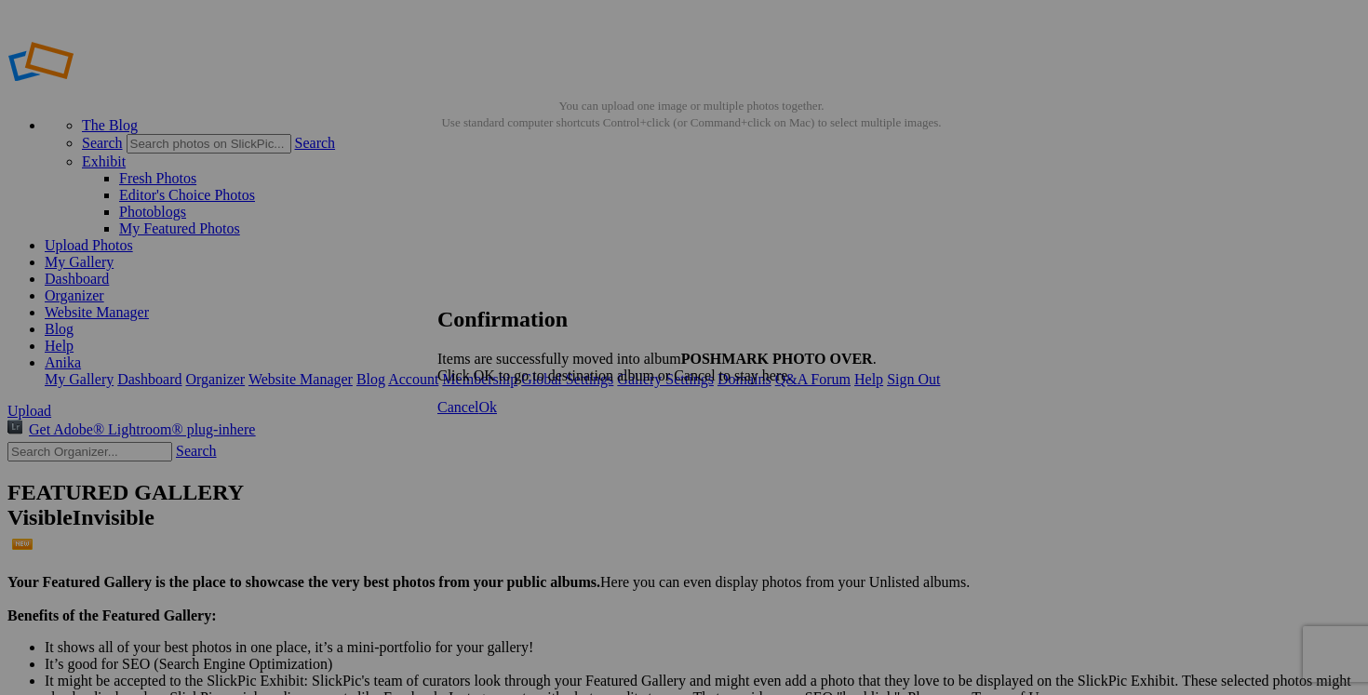
click at [478, 415] on span "Cancel" at bounding box center [457, 407] width 41 height 16
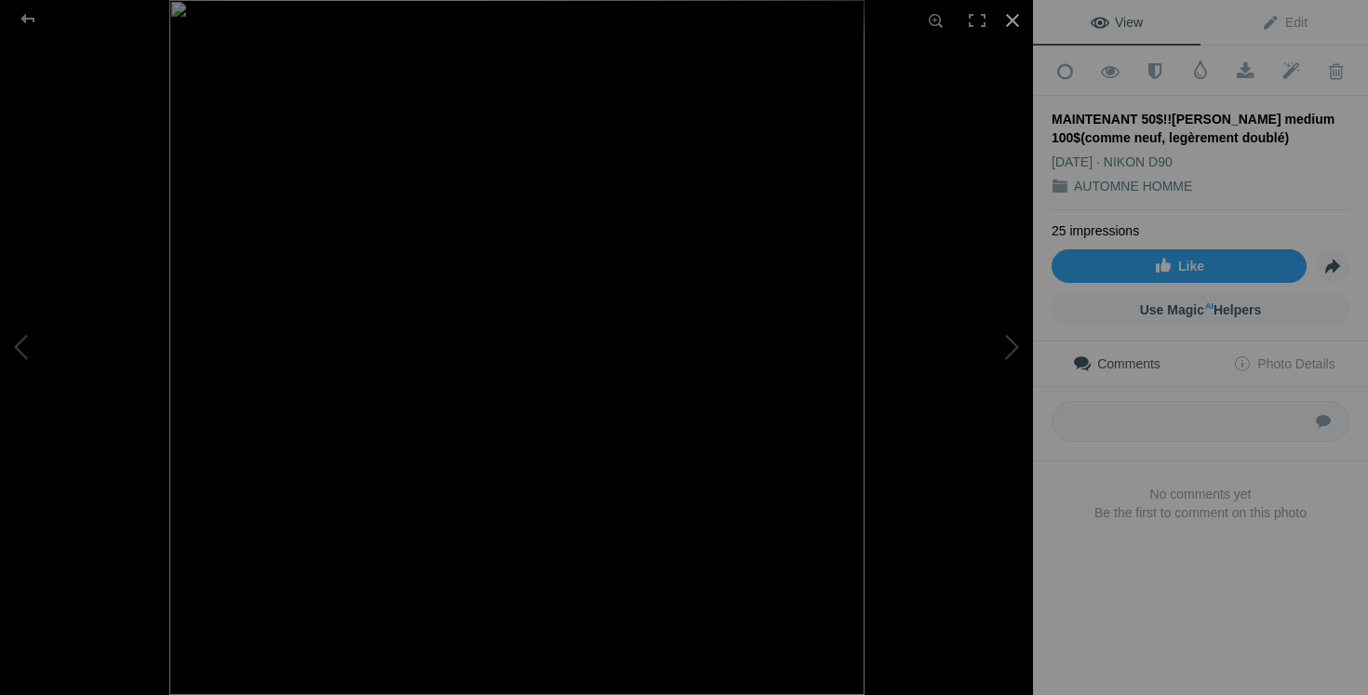
click at [1009, 20] on div at bounding box center [1012, 20] width 41 height 41
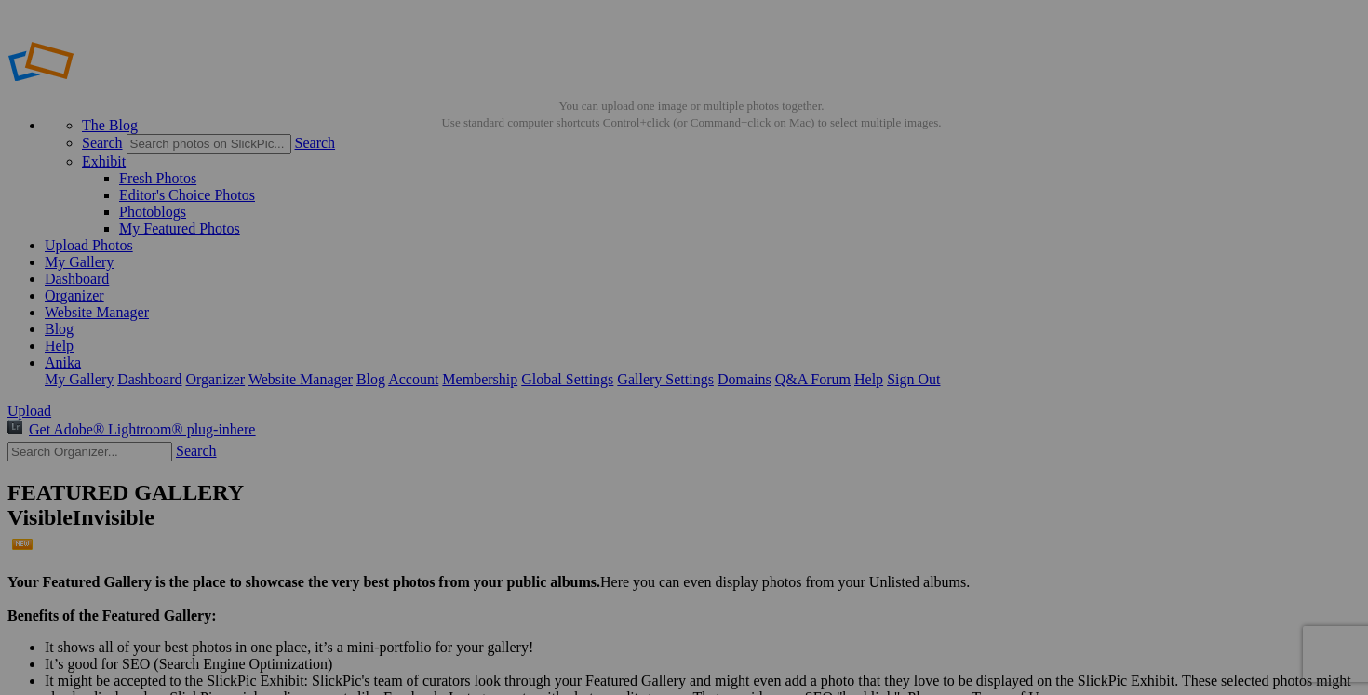
drag, startPoint x: 875, startPoint y: 364, endPoint x: 781, endPoint y: 353, distance: 94.7
drag, startPoint x: 906, startPoint y: 365, endPoint x: 930, endPoint y: 365, distance: 24.2
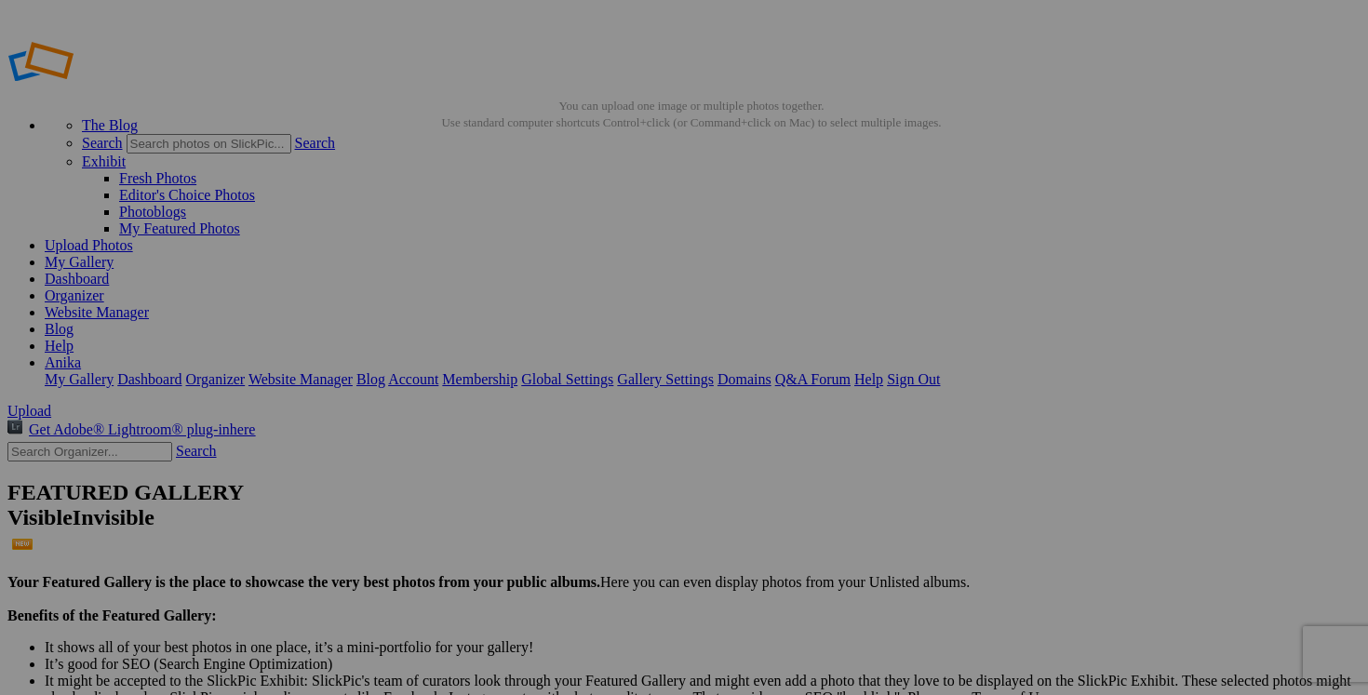
drag, startPoint x: 916, startPoint y: 363, endPoint x: 825, endPoint y: 363, distance: 90.3
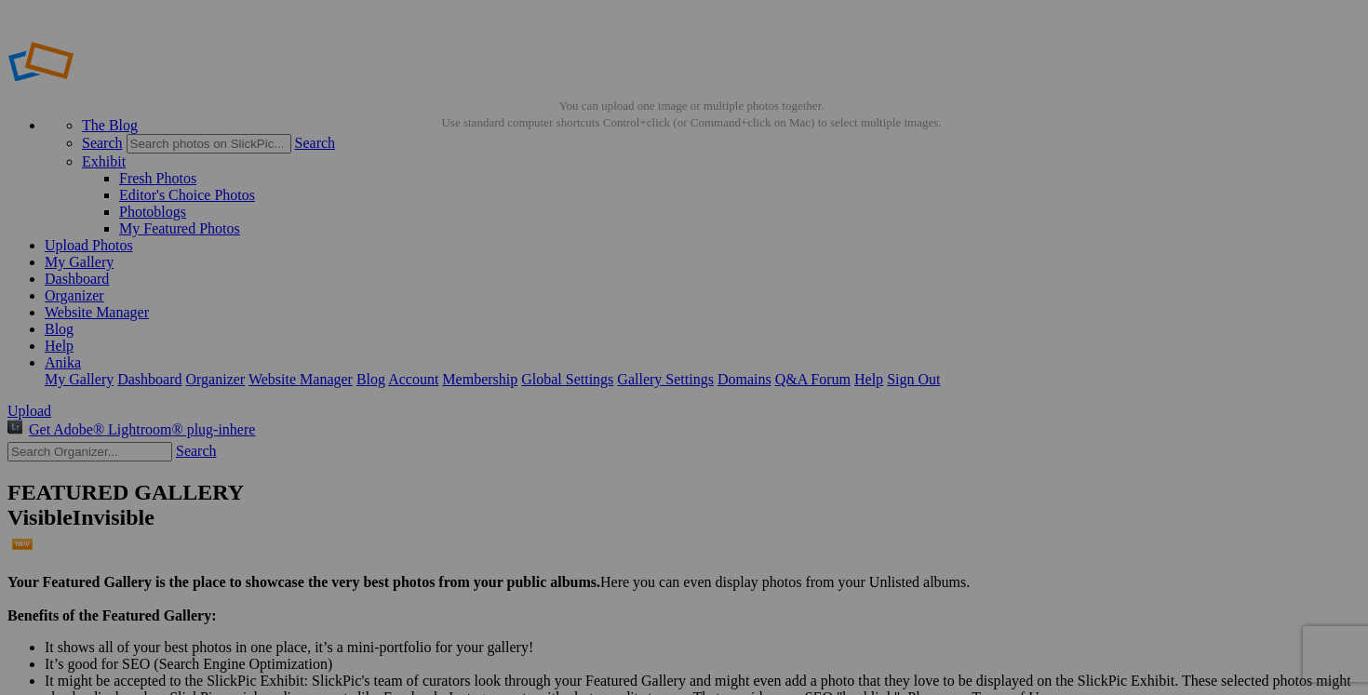
type input "manteau automne CARHARTT medium 80$(comme neuf)"
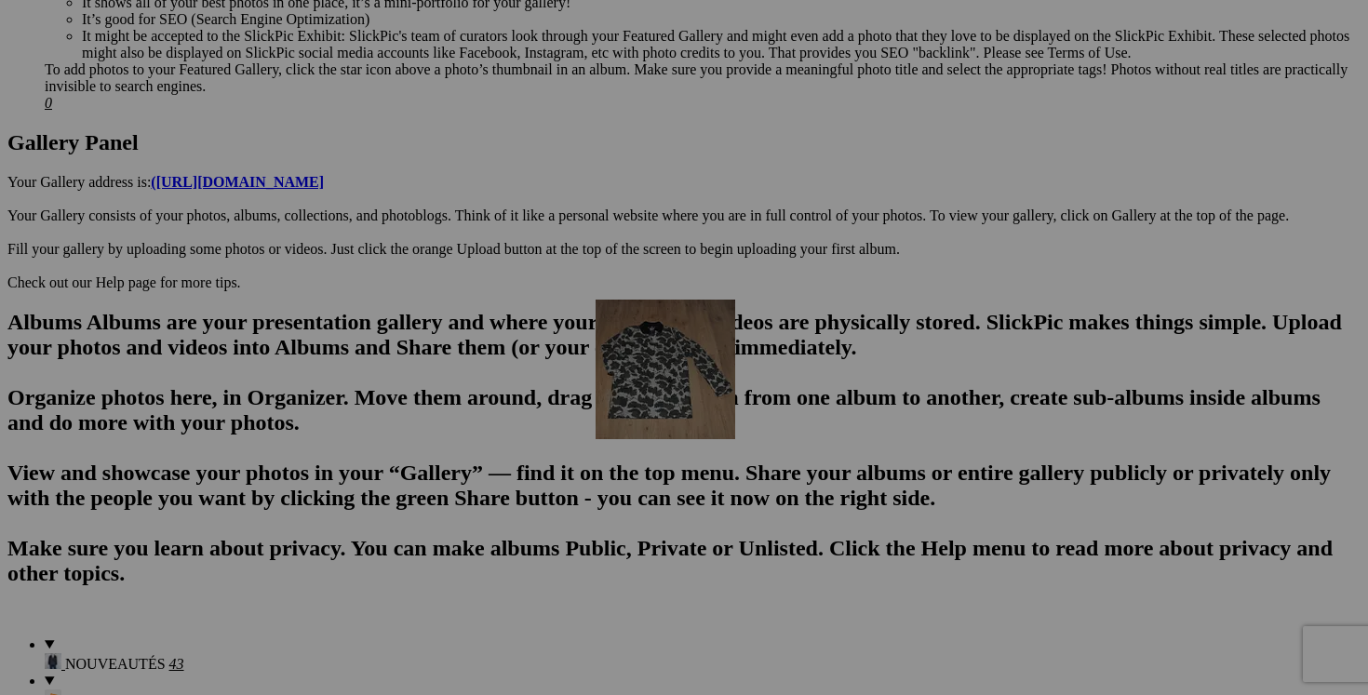
scroll to position [892, 0]
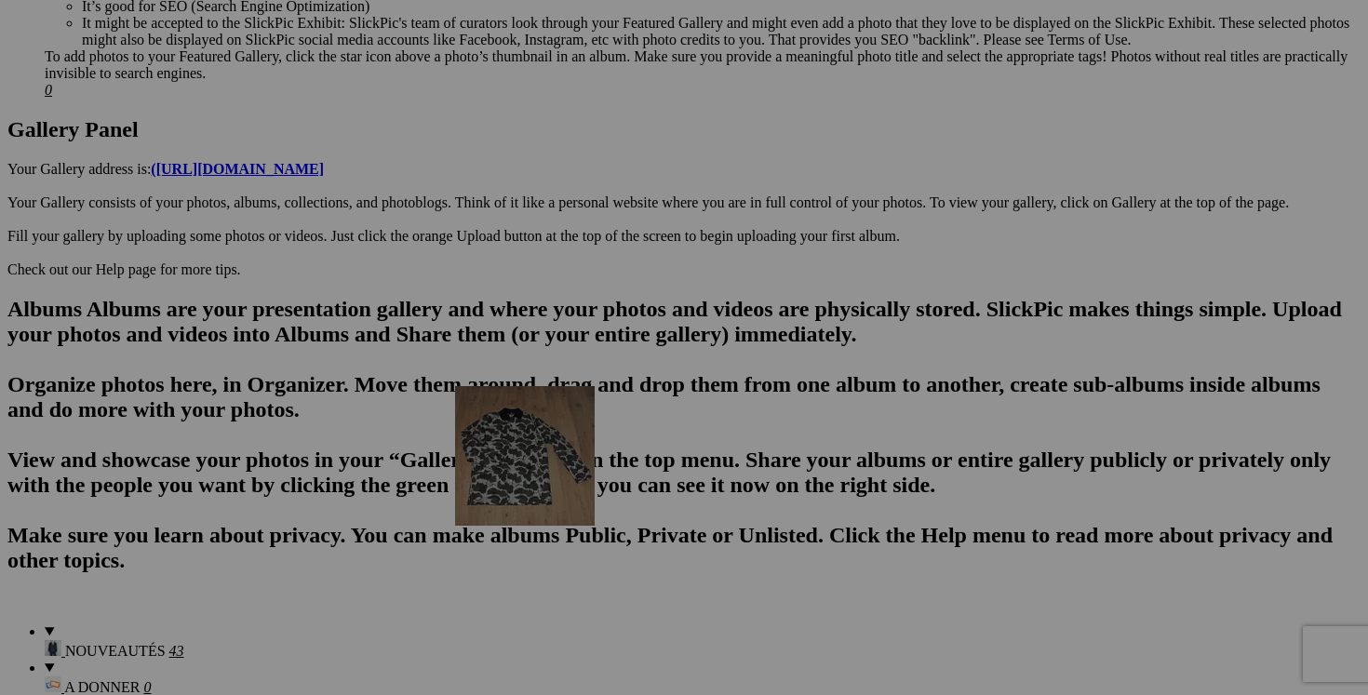
drag, startPoint x: 861, startPoint y: 260, endPoint x: 723, endPoint y: 547, distance: 318.8
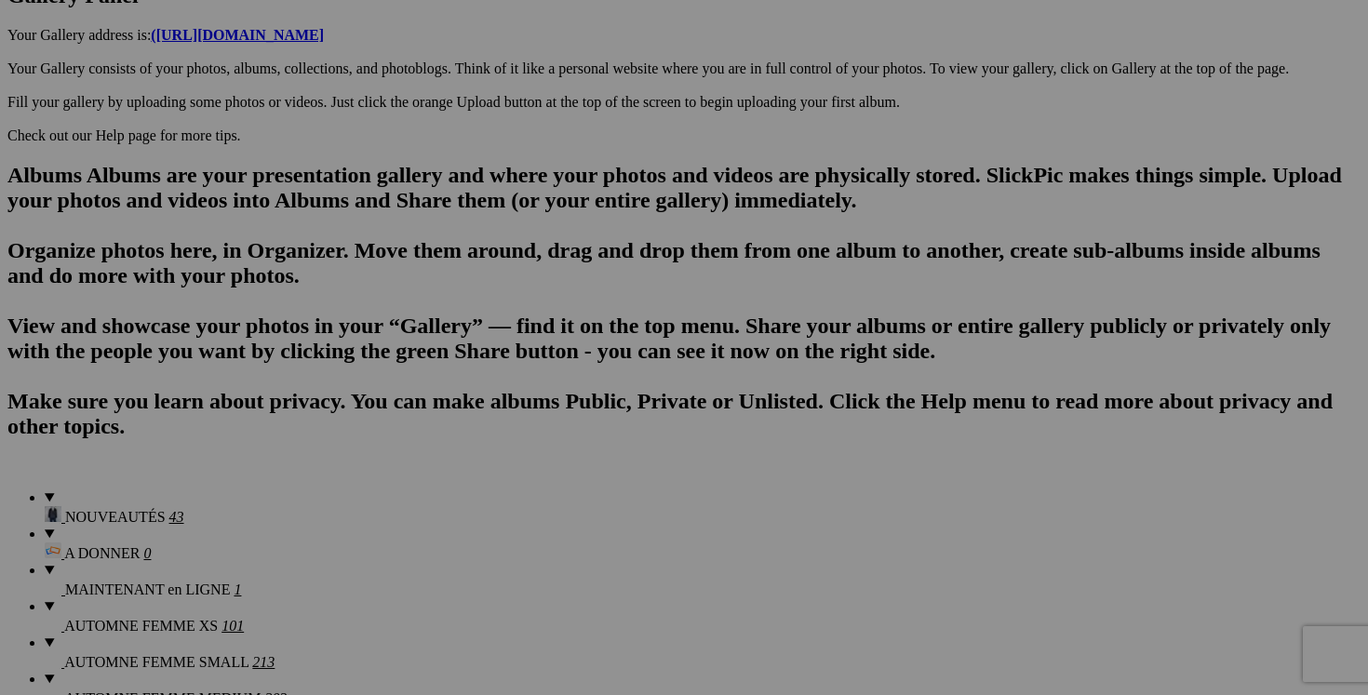
scroll to position [1035, 0]
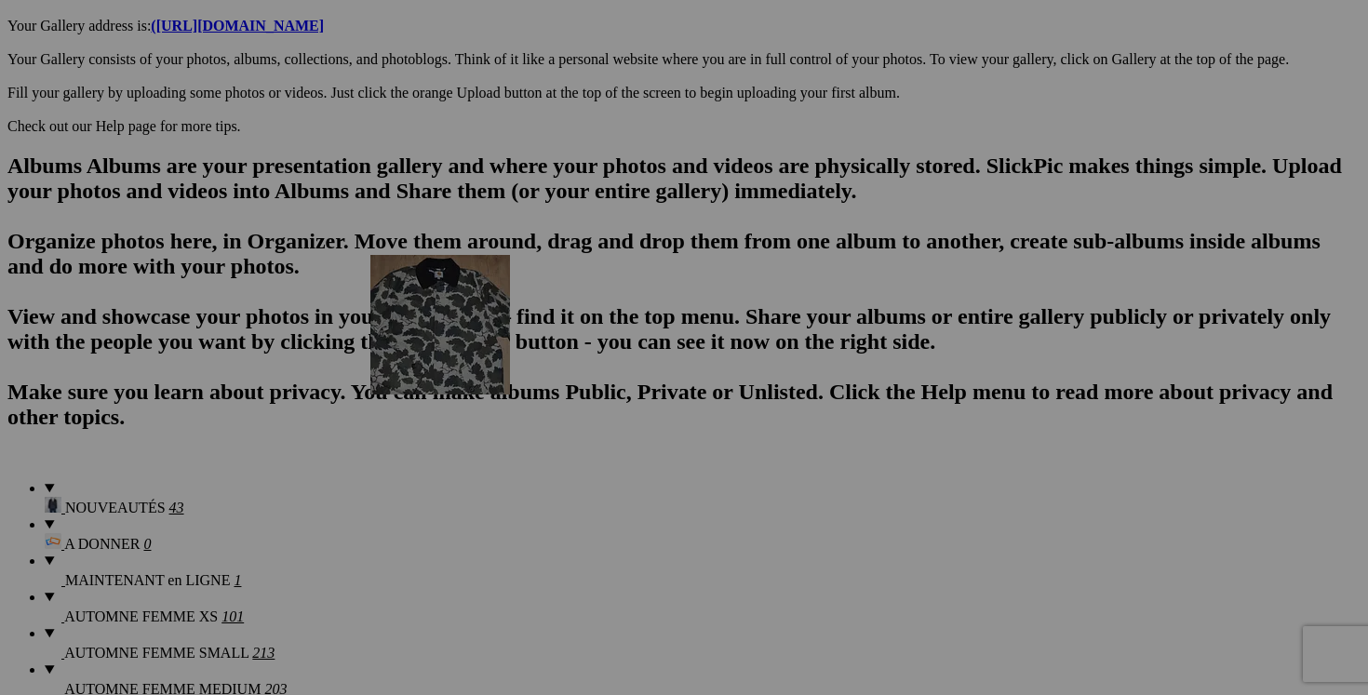
drag, startPoint x: 858, startPoint y: 225, endPoint x: 638, endPoint y: 417, distance: 291.5
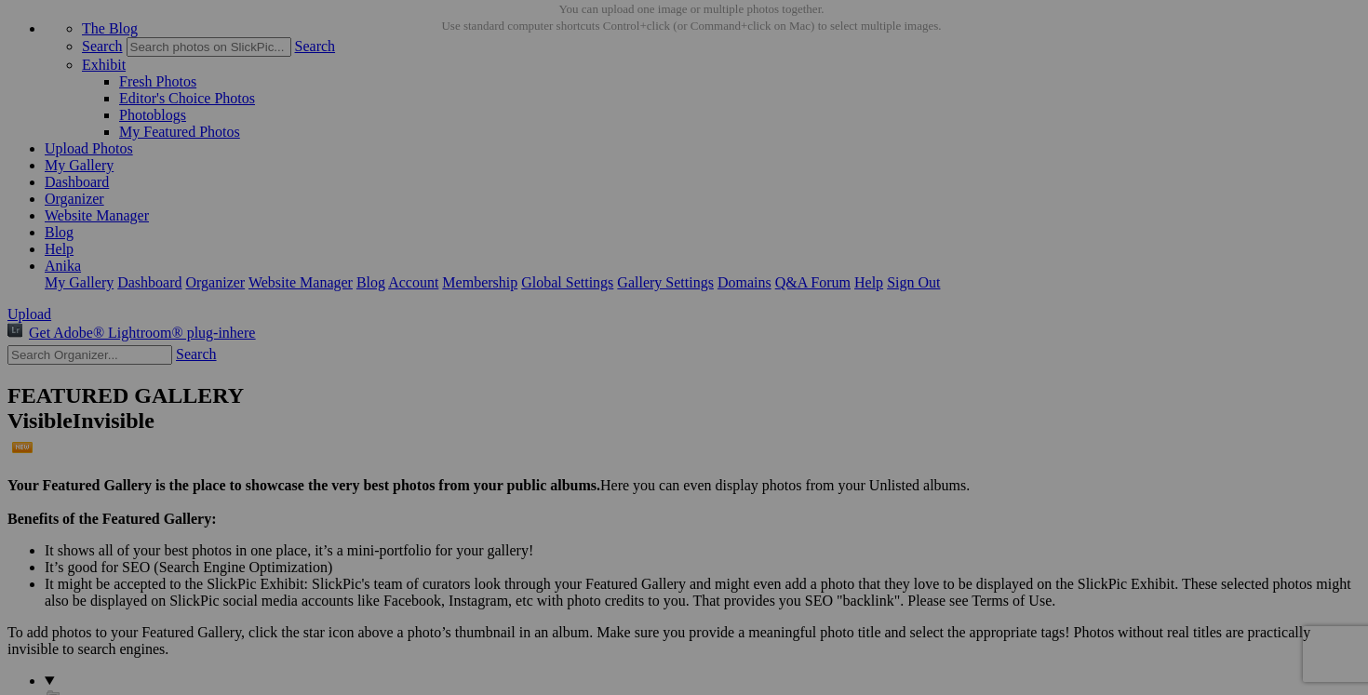
scroll to position [0, 0]
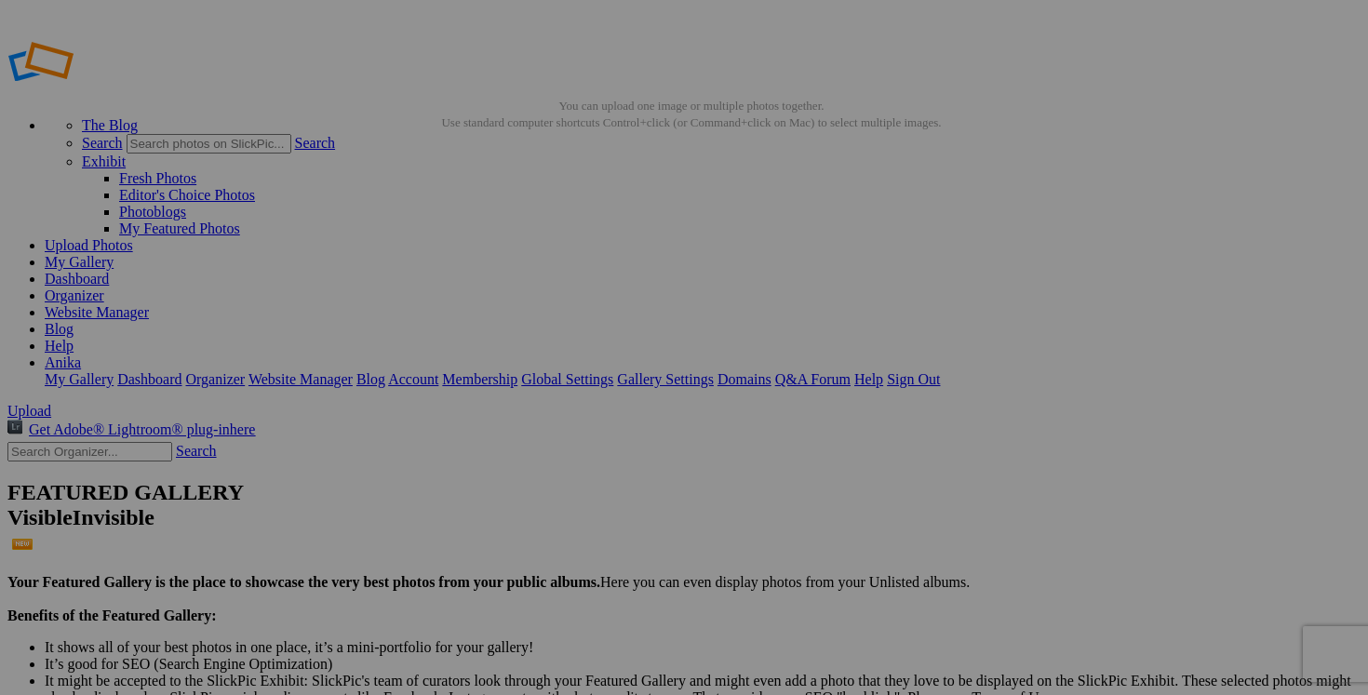
click at [560, 470] on span "Yes" at bounding box center [549, 470] width 21 height 16
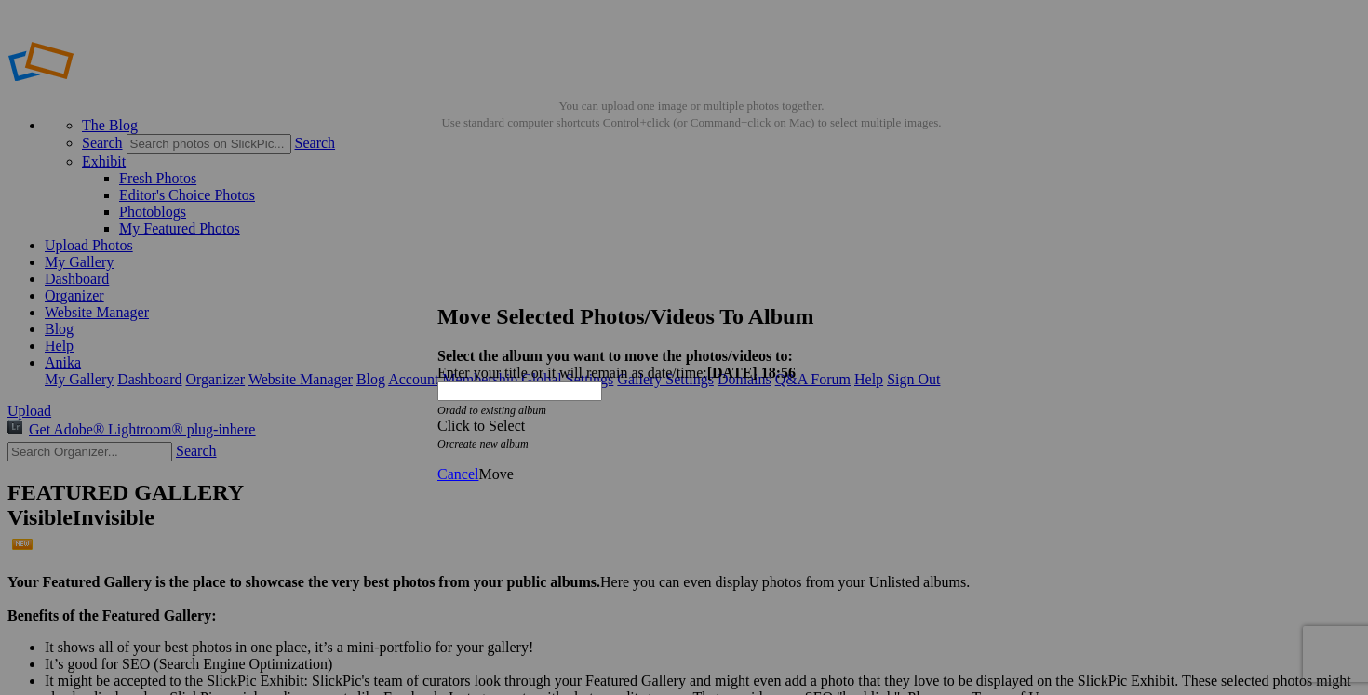
click at [437, 418] on span at bounding box center [437, 426] width 0 height 16
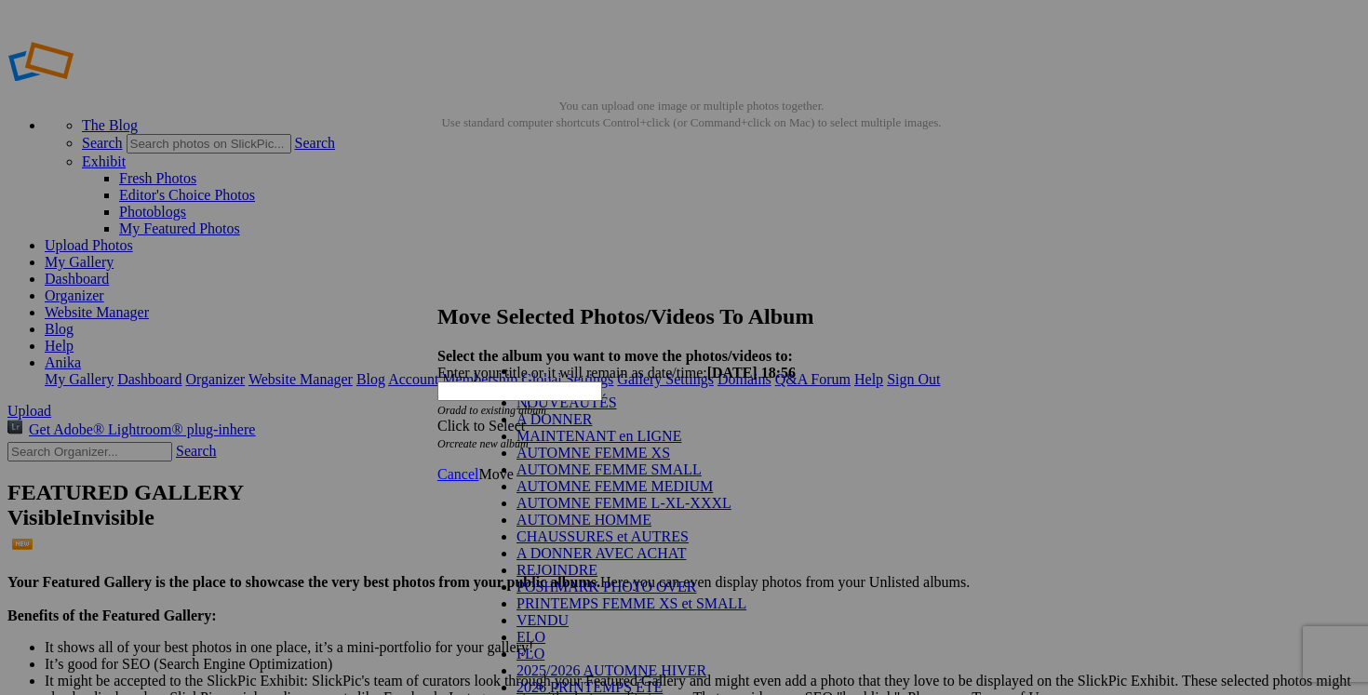
scroll to position [157, 0]
click at [653, 579] on link "POSHMARK PHOTO OVER" at bounding box center [607, 587] width 181 height 16
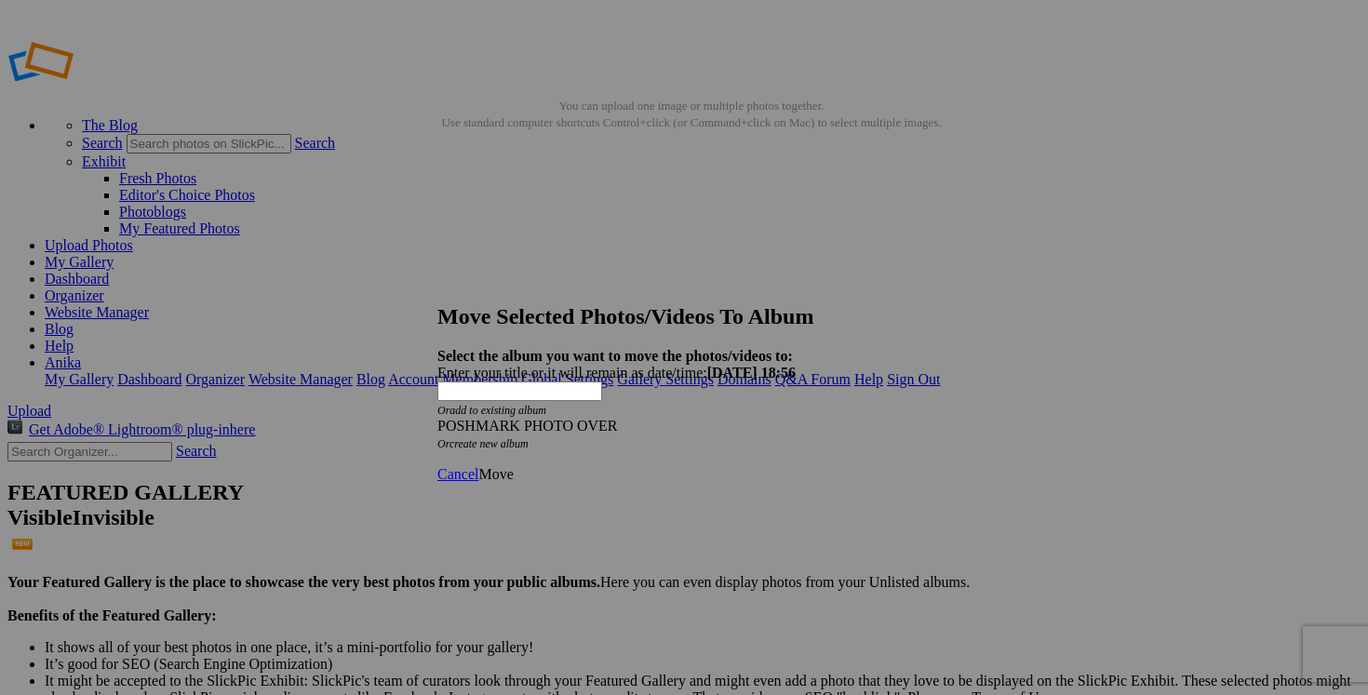
click at [513, 466] on span "Move" at bounding box center [495, 474] width 34 height 16
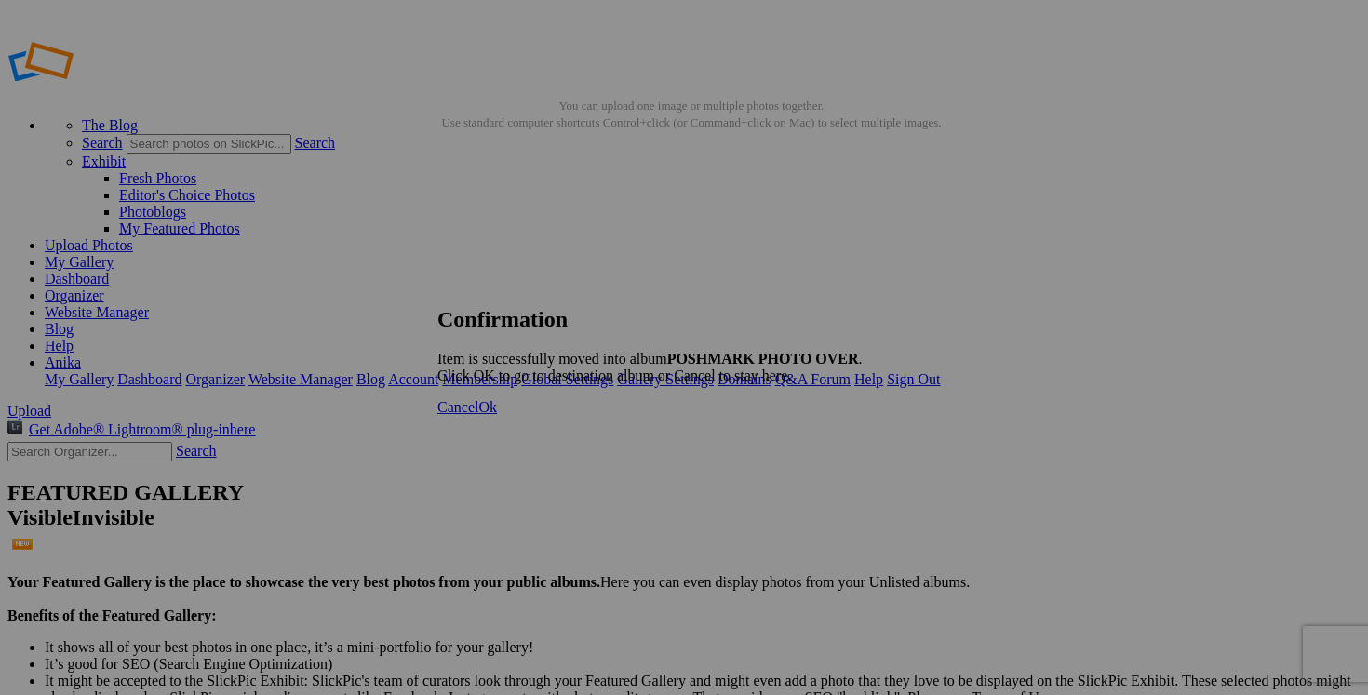
click at [478, 415] on span "Cancel" at bounding box center [457, 407] width 41 height 16
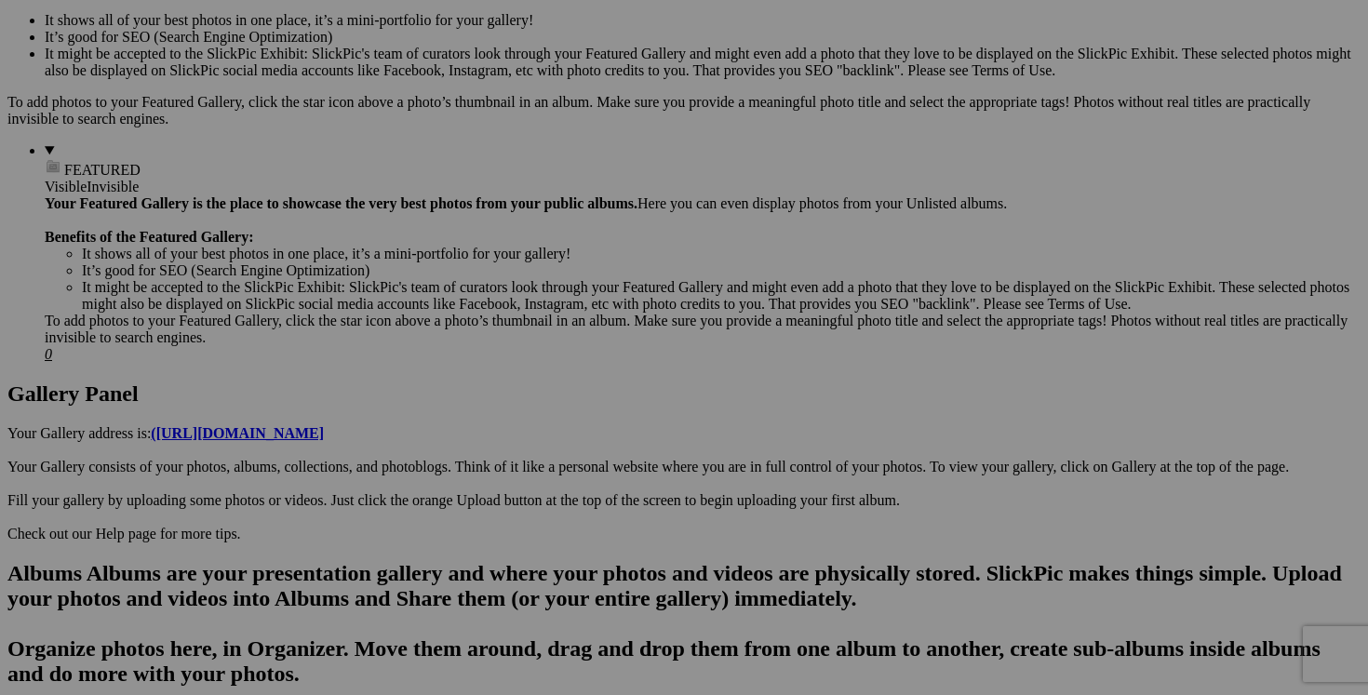
scroll to position [689, 0]
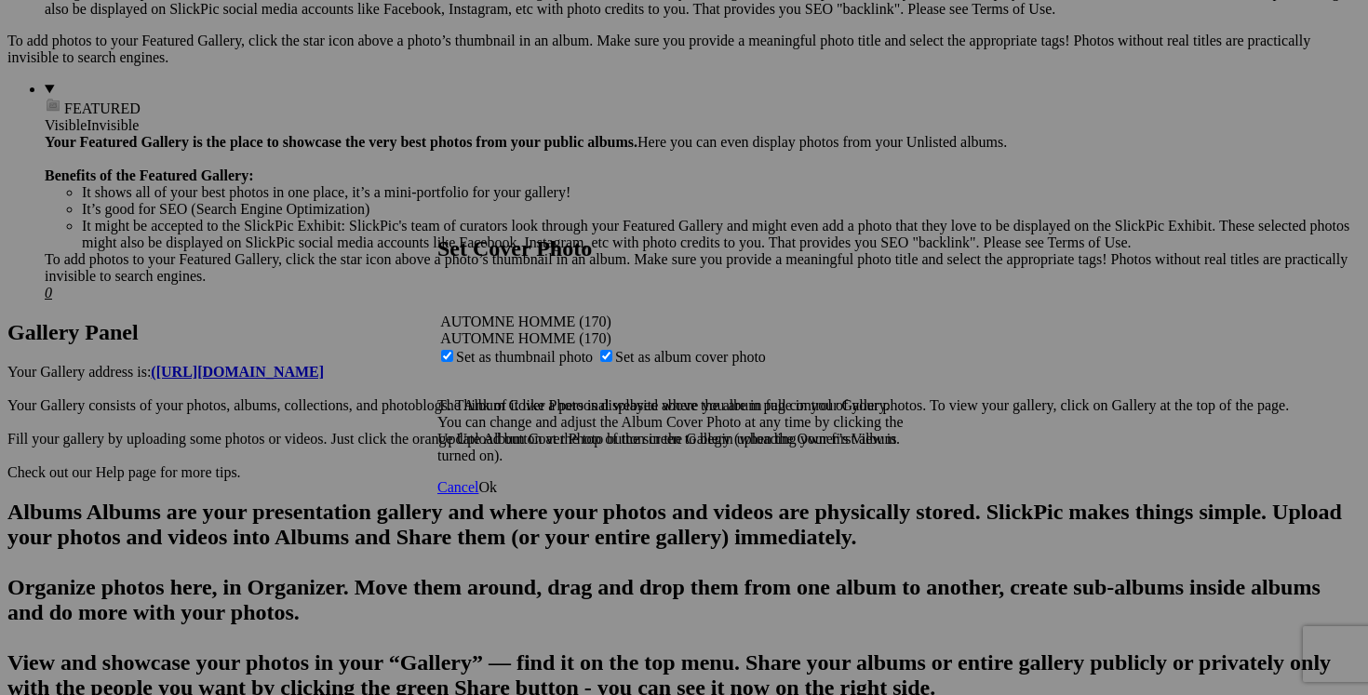
click at [497, 495] on span "Ok" at bounding box center [487, 487] width 19 height 16
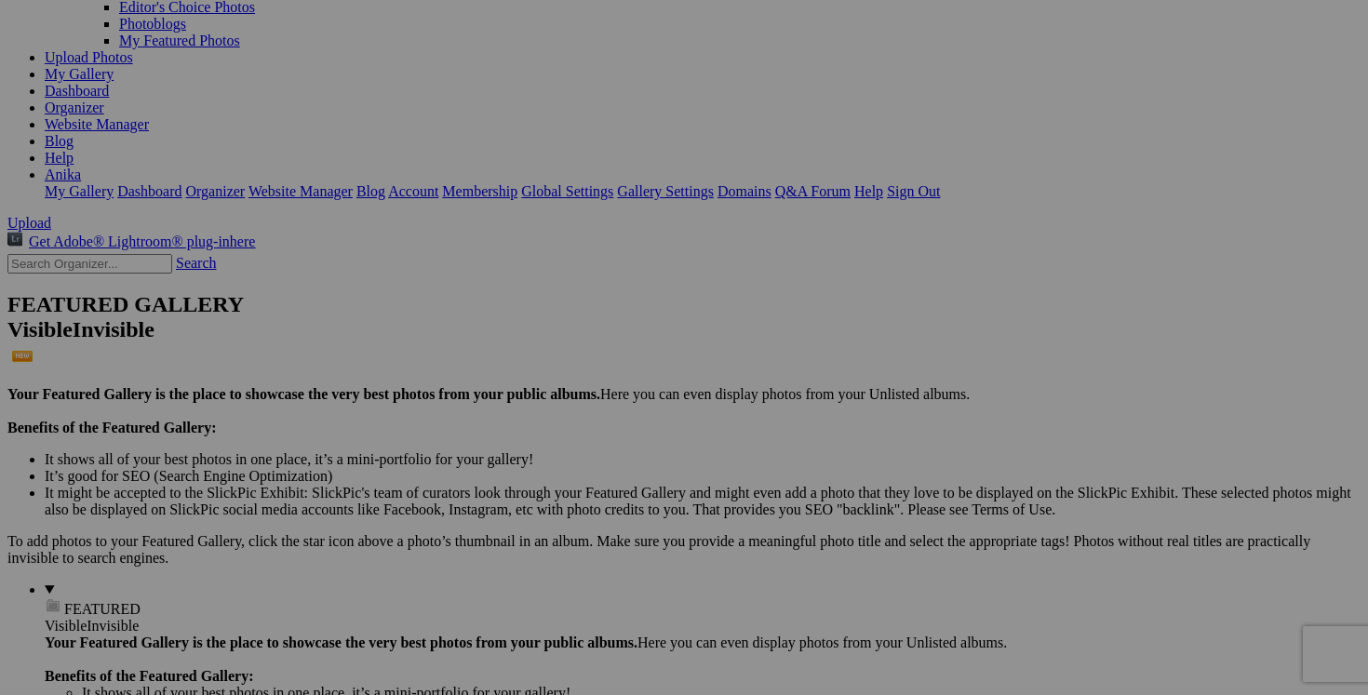
scroll to position [178, 0]
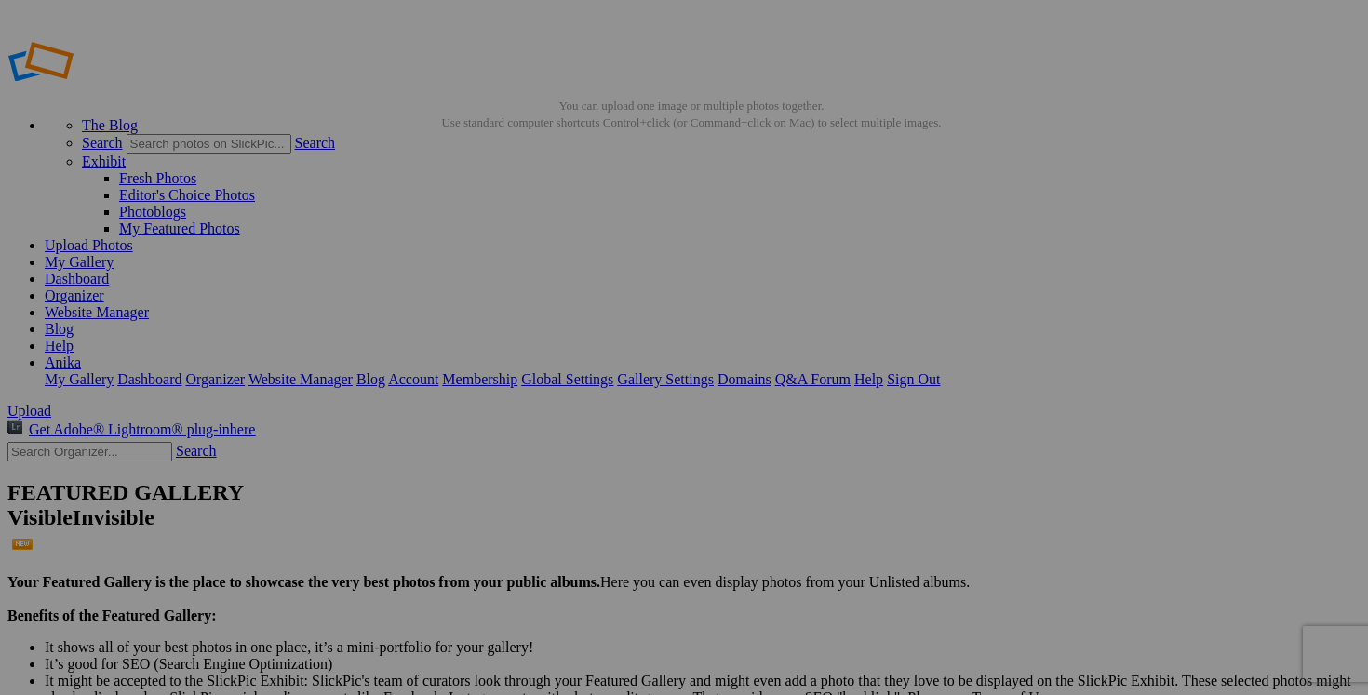
drag, startPoint x: 711, startPoint y: 358, endPoint x: 630, endPoint y: 353, distance: 81.2
type input "bottes KHOMBU gr 6 femme 35$(NEUF!!)"
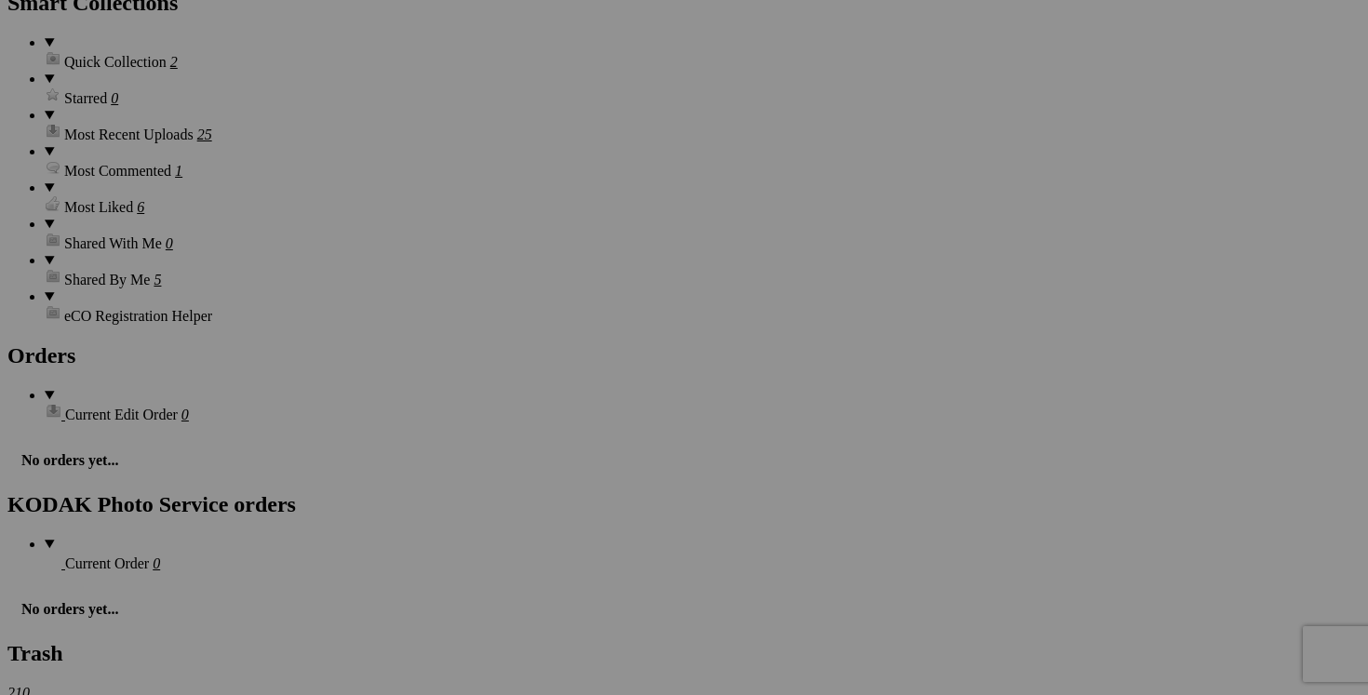
scroll to position [2620, 0]
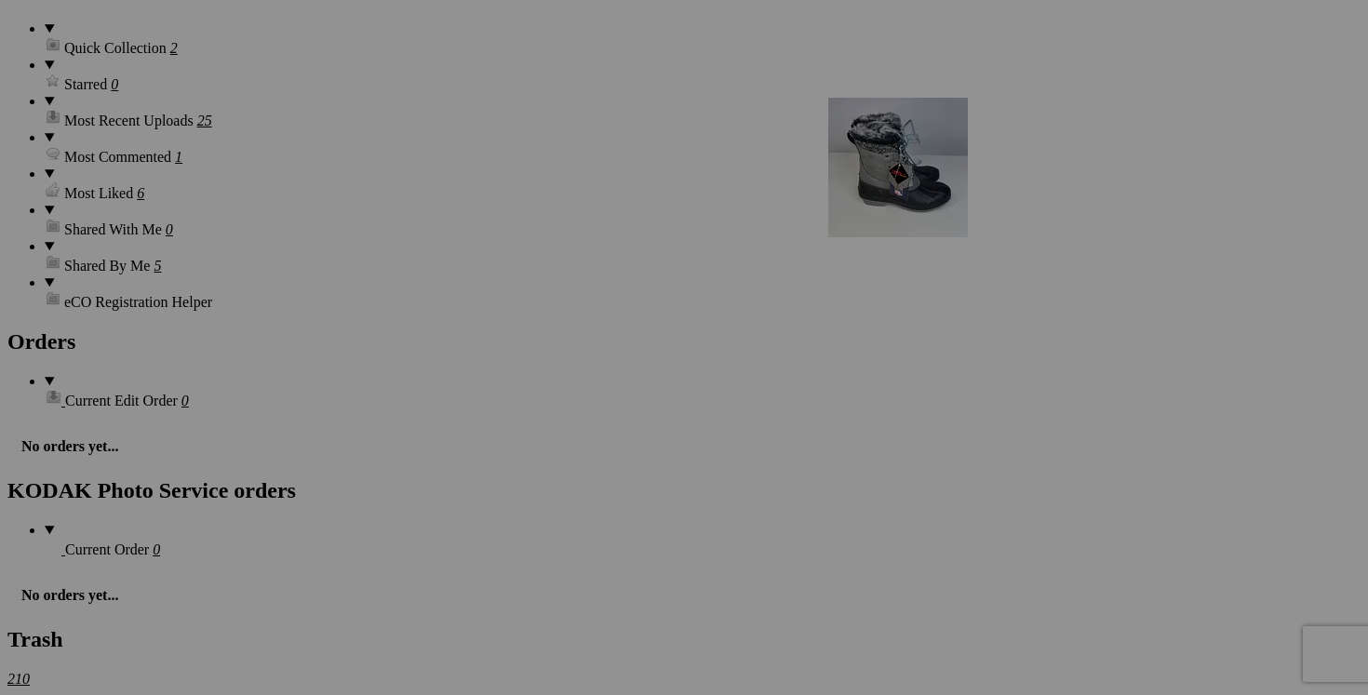
drag, startPoint x: 691, startPoint y: 305, endPoint x: 1096, endPoint y: 261, distance: 408.2
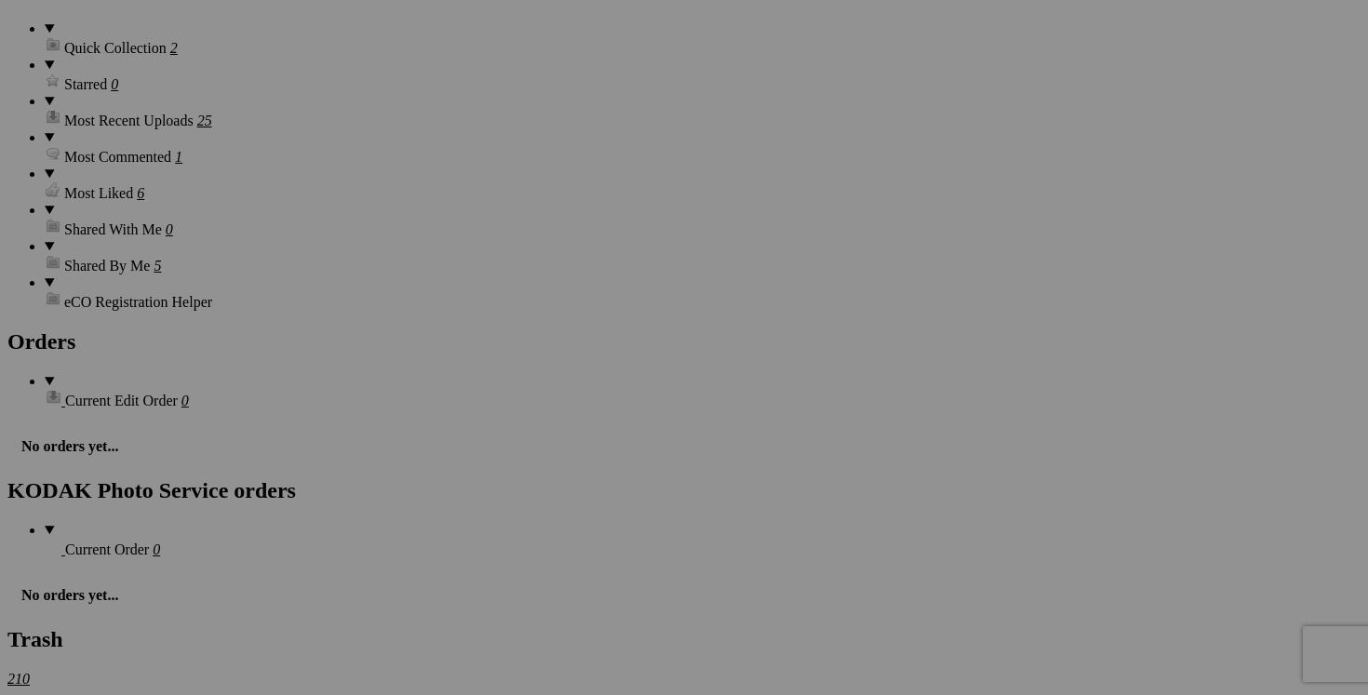
scroll to position [2619, 0]
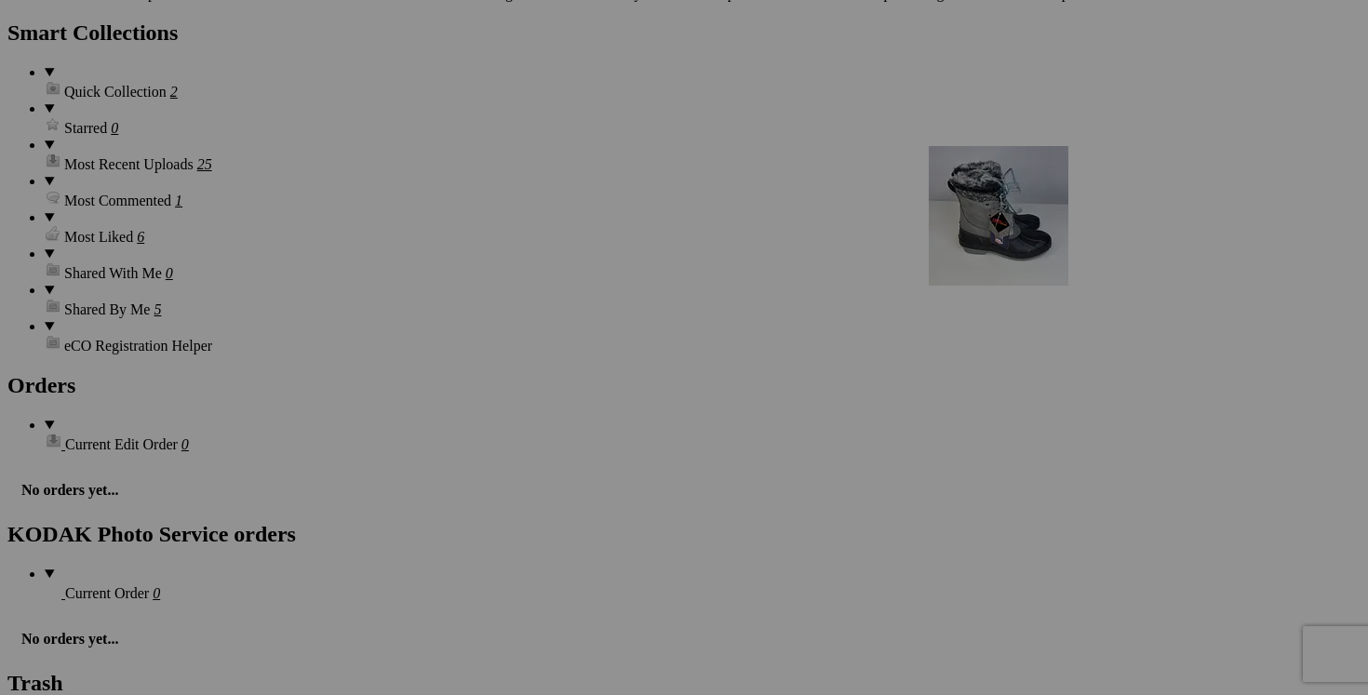
drag, startPoint x: 511, startPoint y: 466, endPoint x: 1197, endPoint y: 308, distance: 703.9
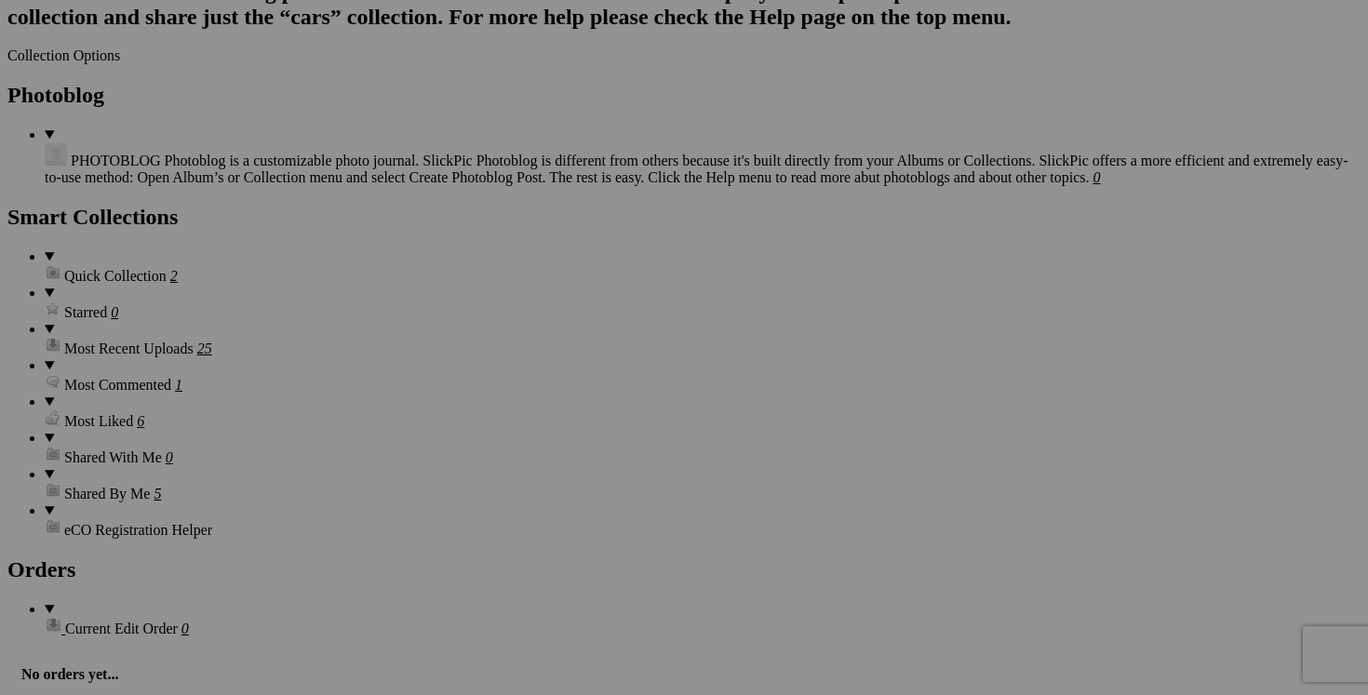
scroll to position [2394, 0]
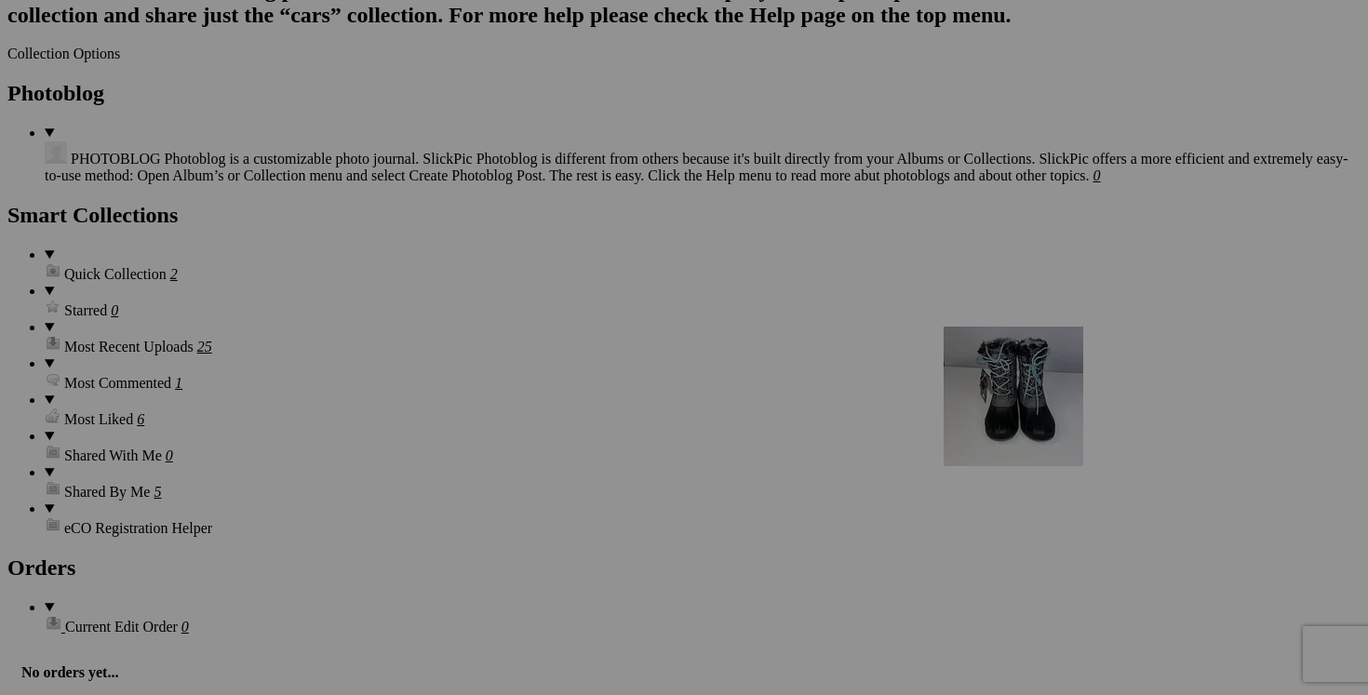
drag, startPoint x: 522, startPoint y: 130, endPoint x: 1156, endPoint y: 484, distance: 725.8
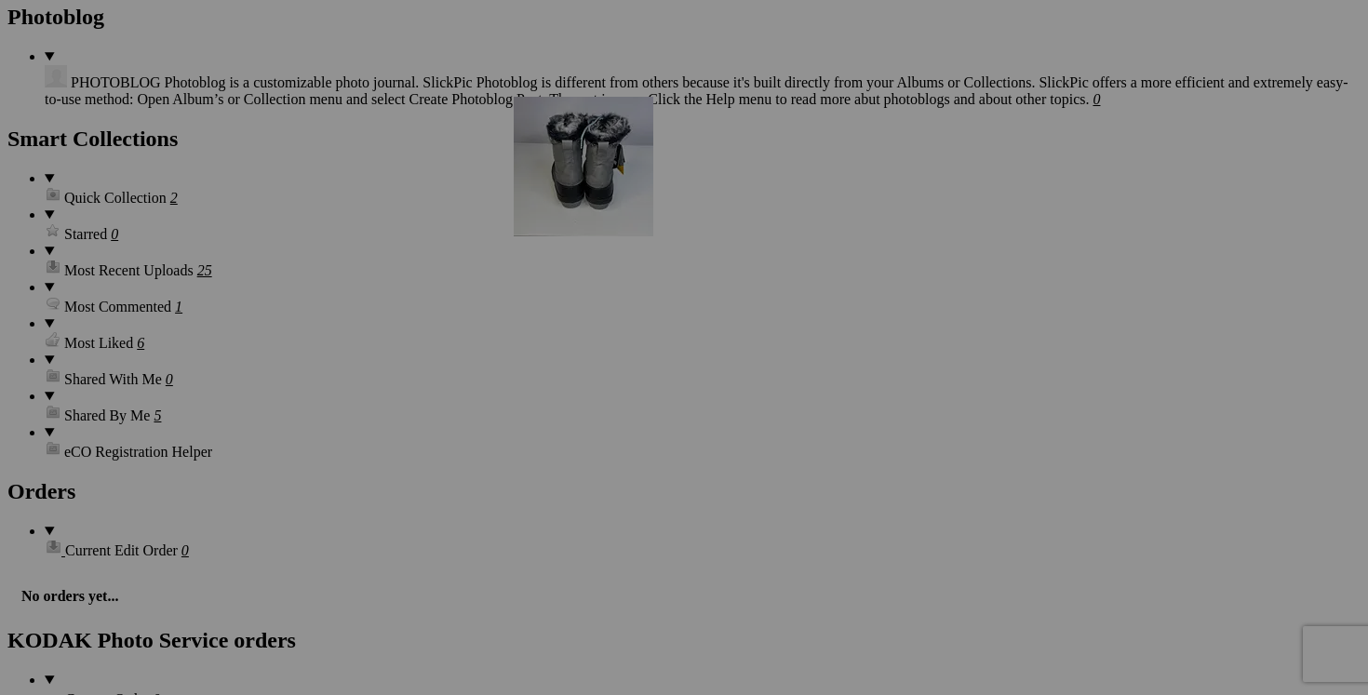
scroll to position [2607, 0]
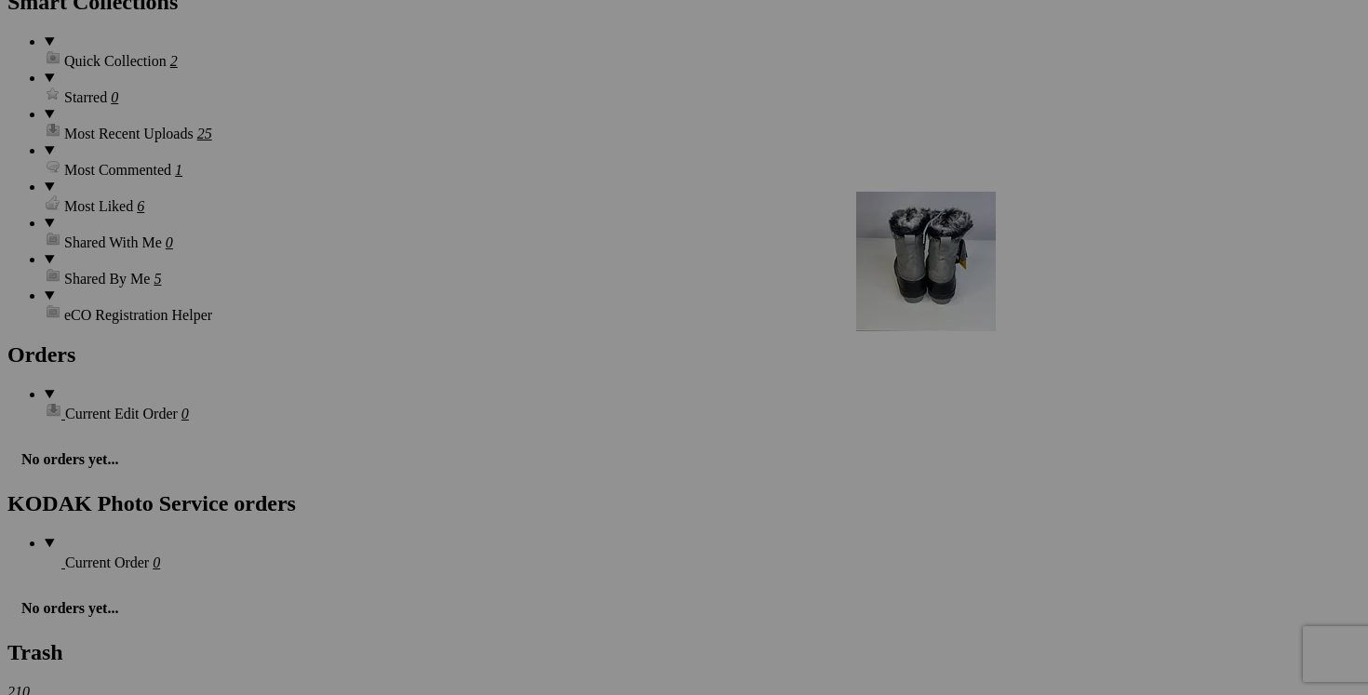
drag, startPoint x: 357, startPoint y: 419, endPoint x: 1123, endPoint y: 354, distance: 768.7
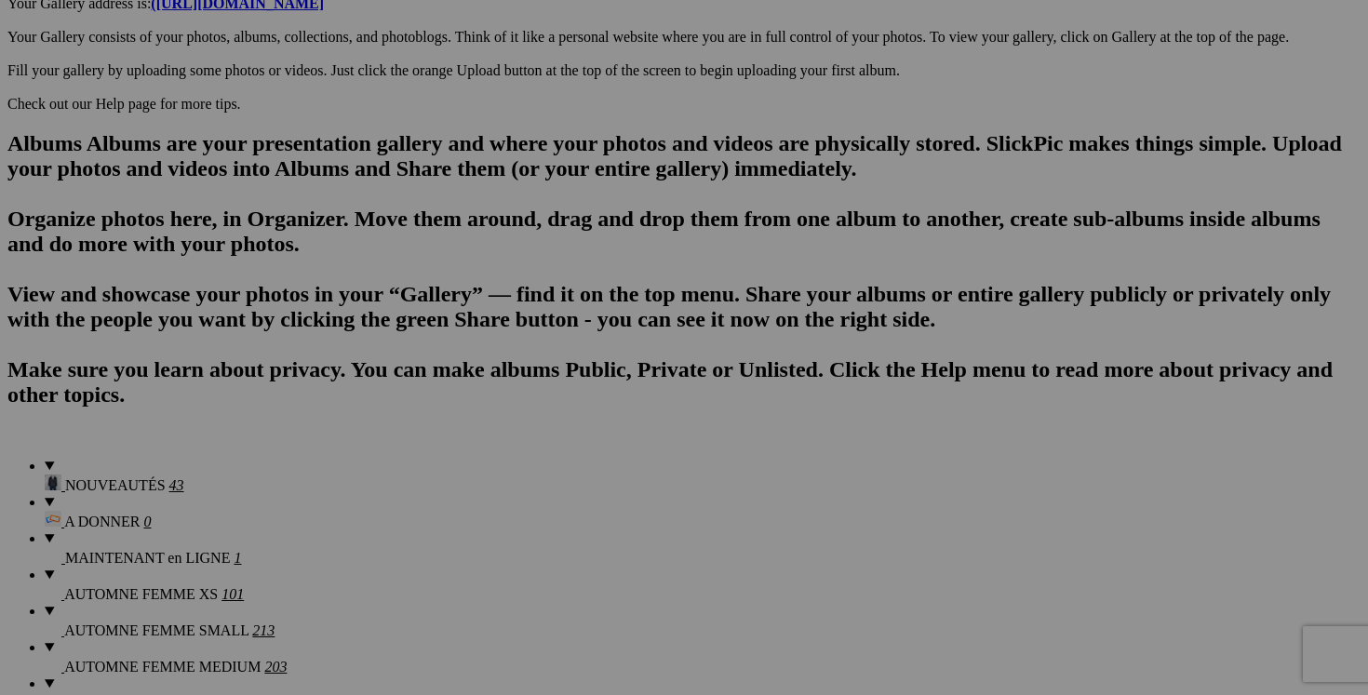
scroll to position [0, 0]
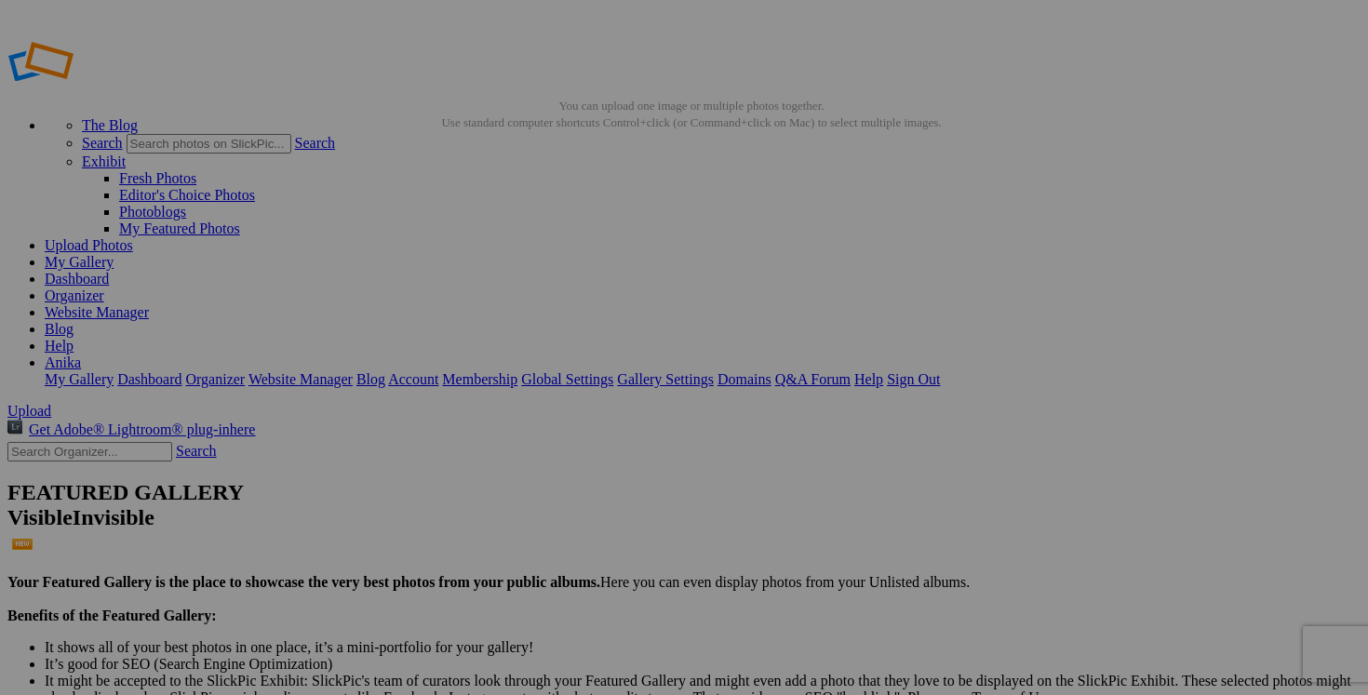
drag, startPoint x: 713, startPoint y: 362, endPoint x: 624, endPoint y: 352, distance: 89.9
type input "bottes MINNETONKA gr.6 femme 40$(NEUF!!)"
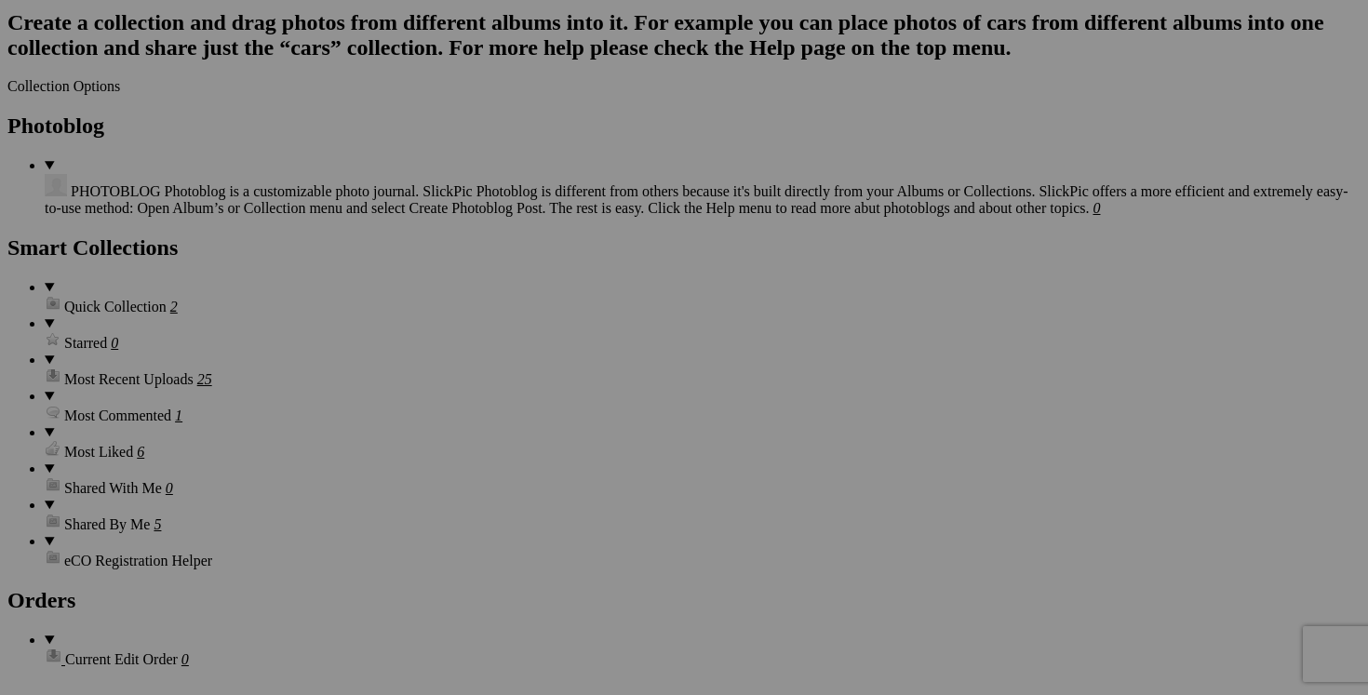
scroll to position [2469, 0]
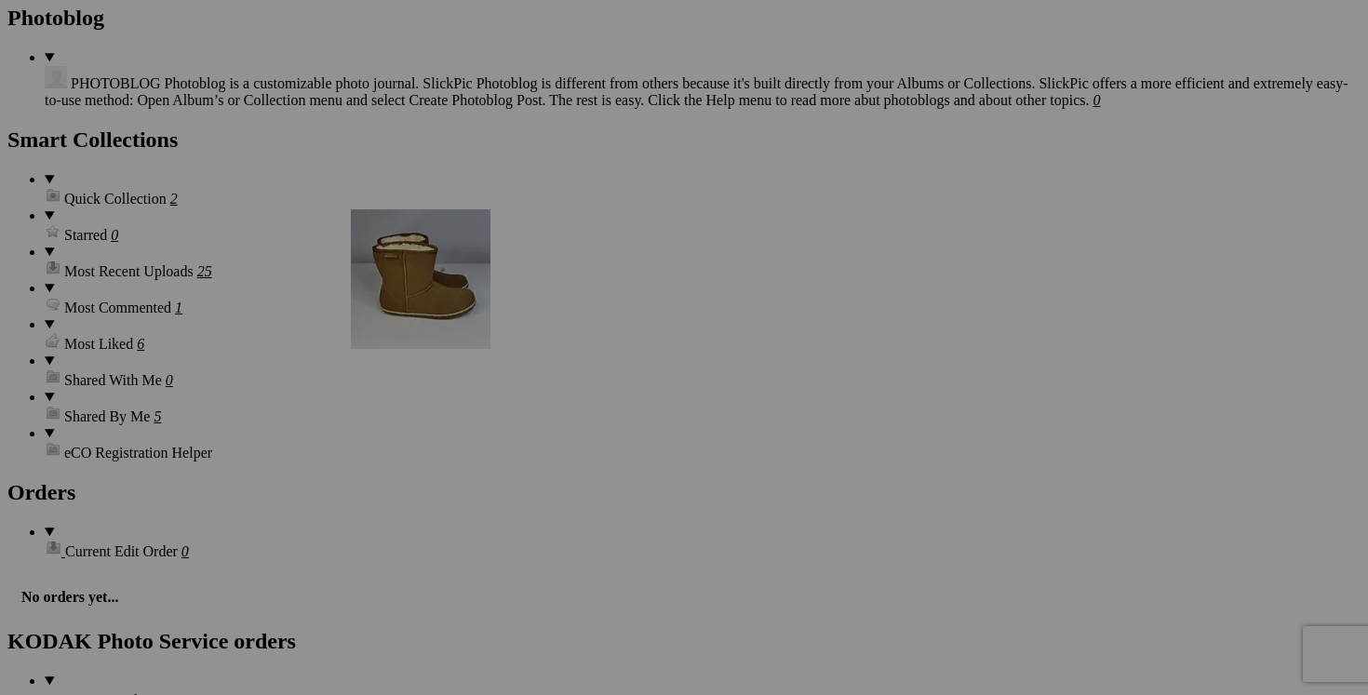
drag, startPoint x: 720, startPoint y: 278, endPoint x: 619, endPoint y: 371, distance: 137.7
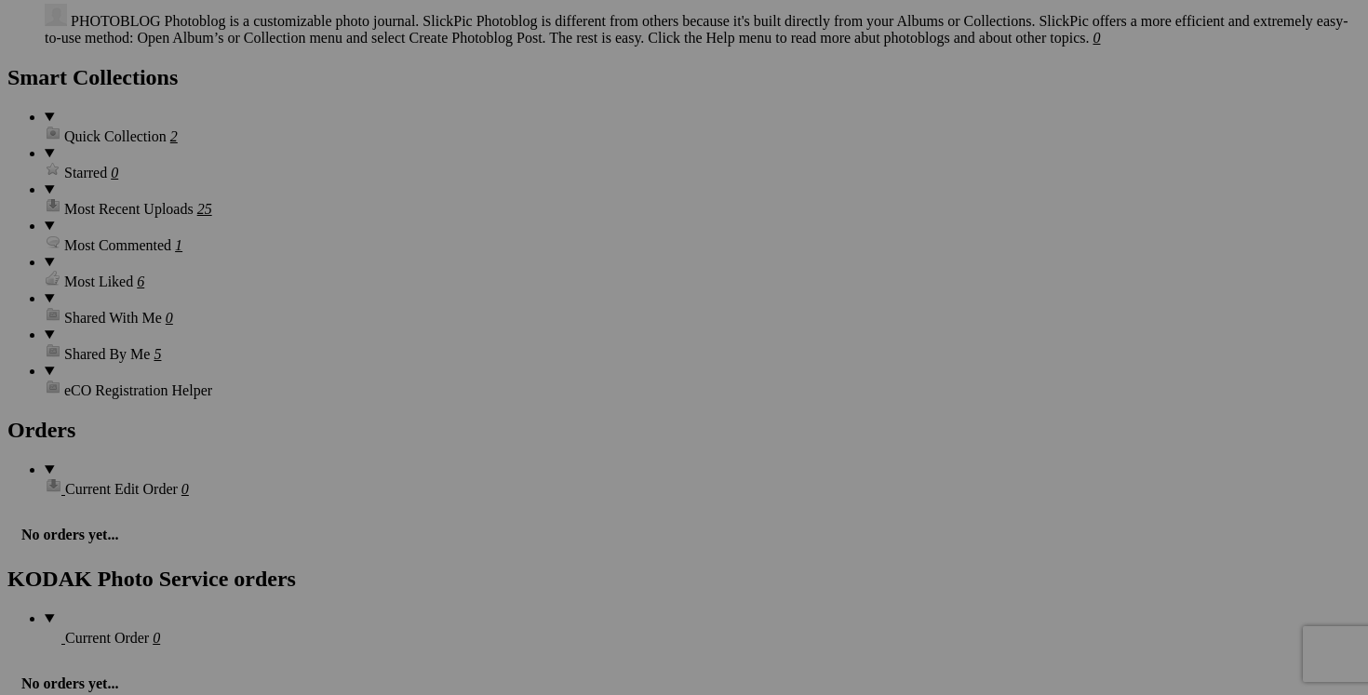
scroll to position [2532, 0]
drag, startPoint x: 1319, startPoint y: 326, endPoint x: 1289, endPoint y: 326, distance: 29.8
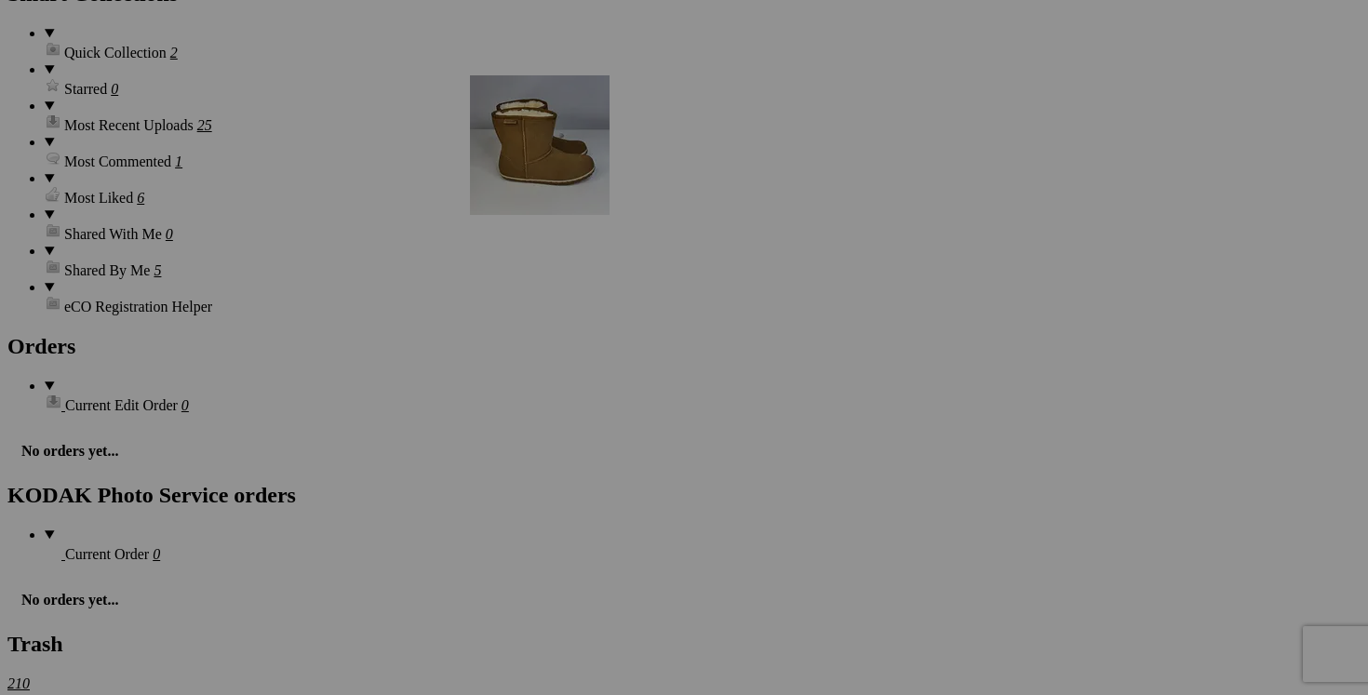
scroll to position [2635, 0]
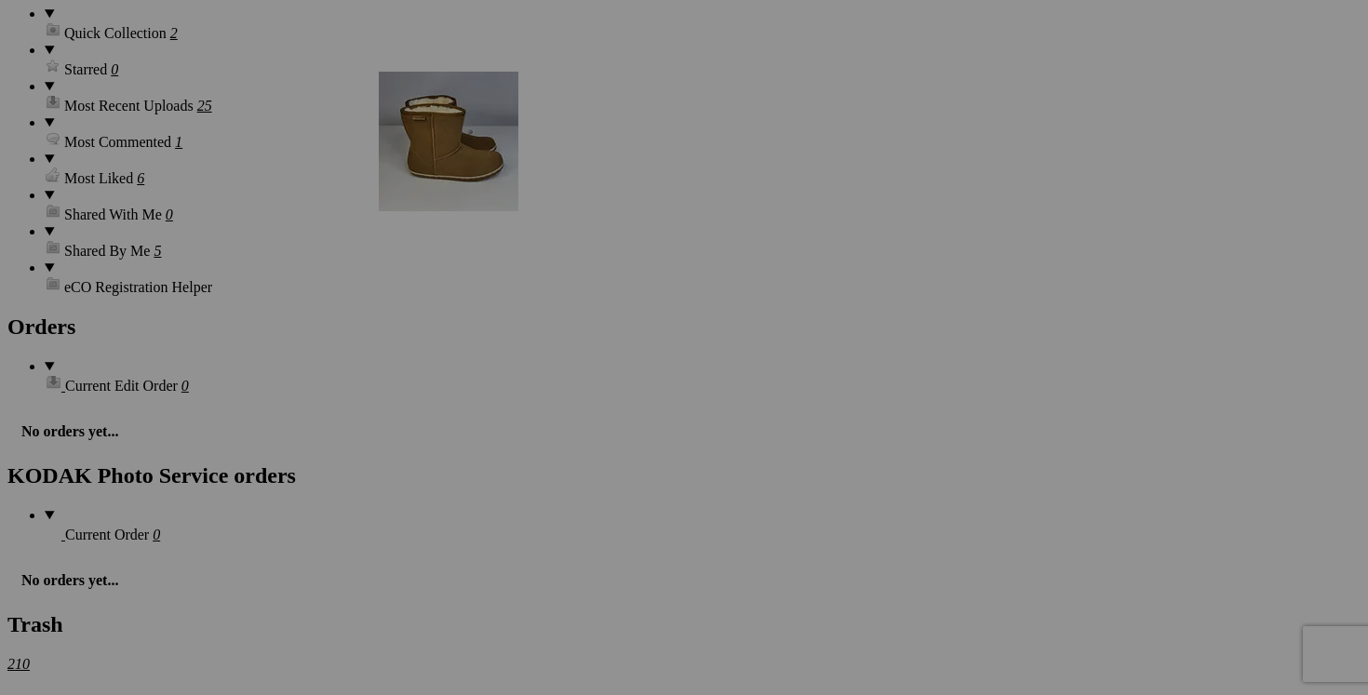
drag, startPoint x: 527, startPoint y: 463, endPoint x: 647, endPoint y: 234, distance: 259.3
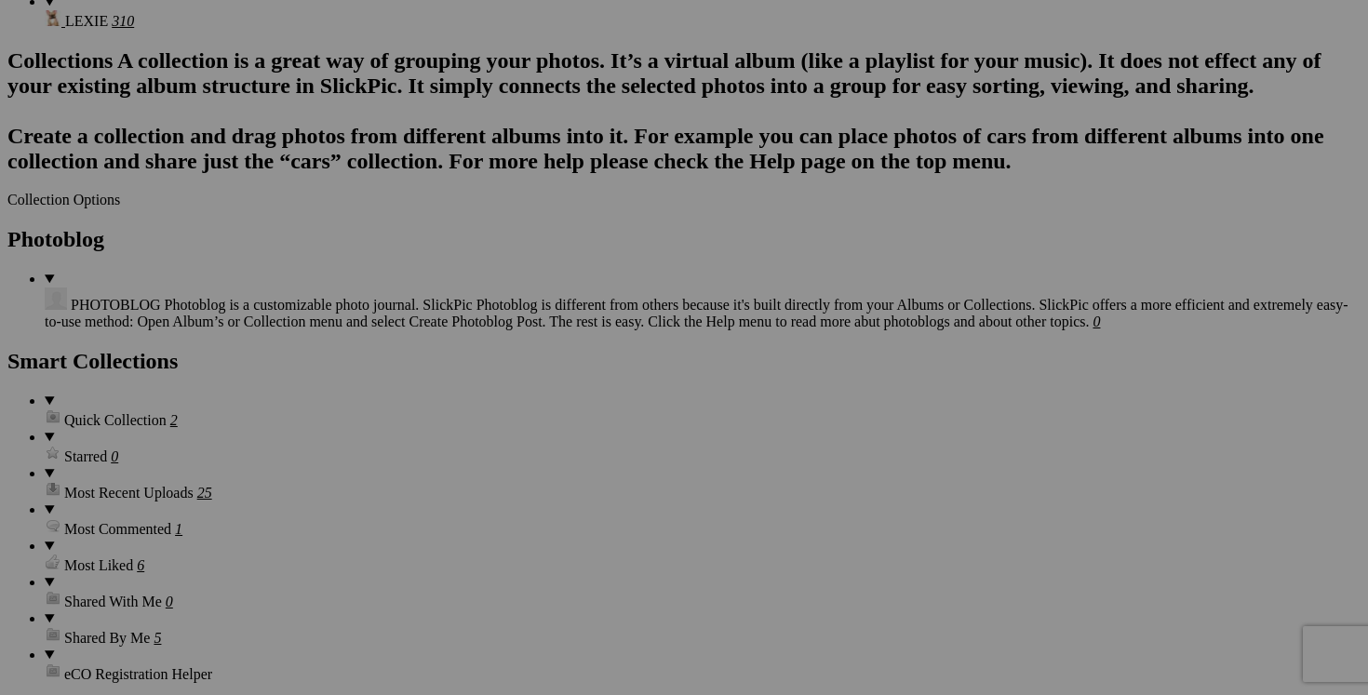
scroll to position [2281, 0]
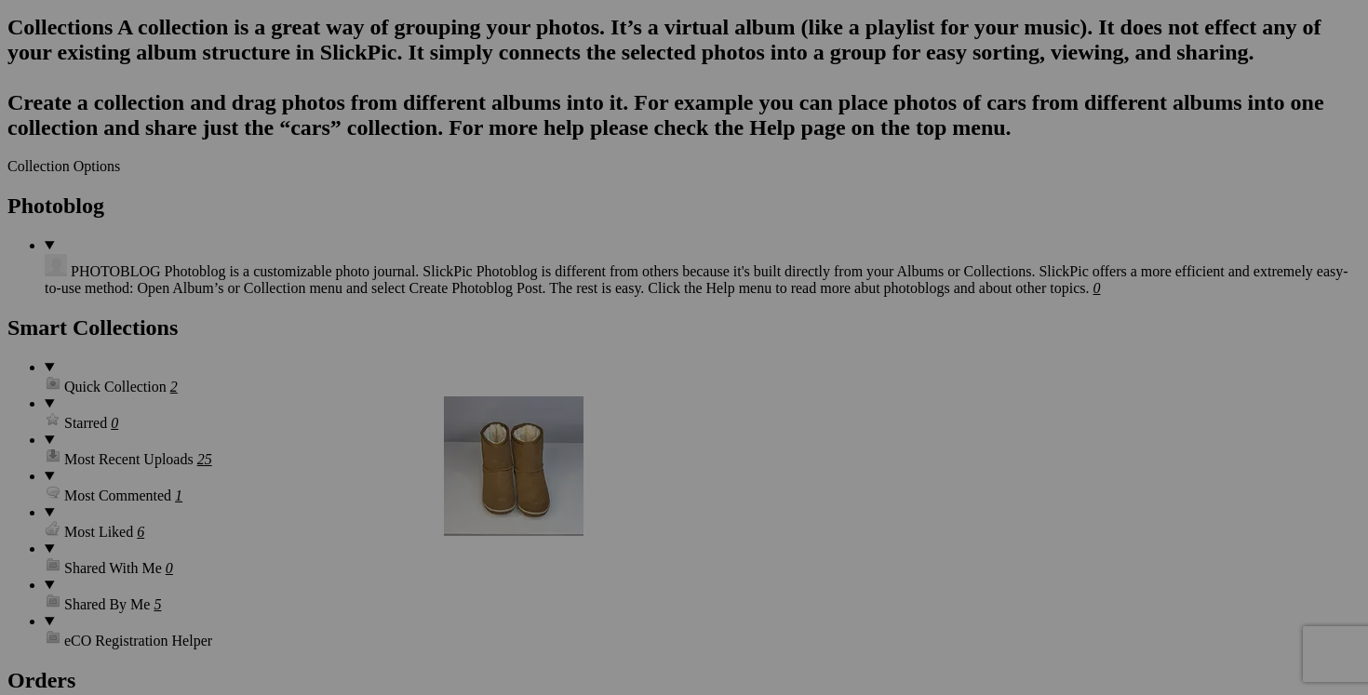
drag, startPoint x: 519, startPoint y: 291, endPoint x: 712, endPoint y: 558, distance: 329.3
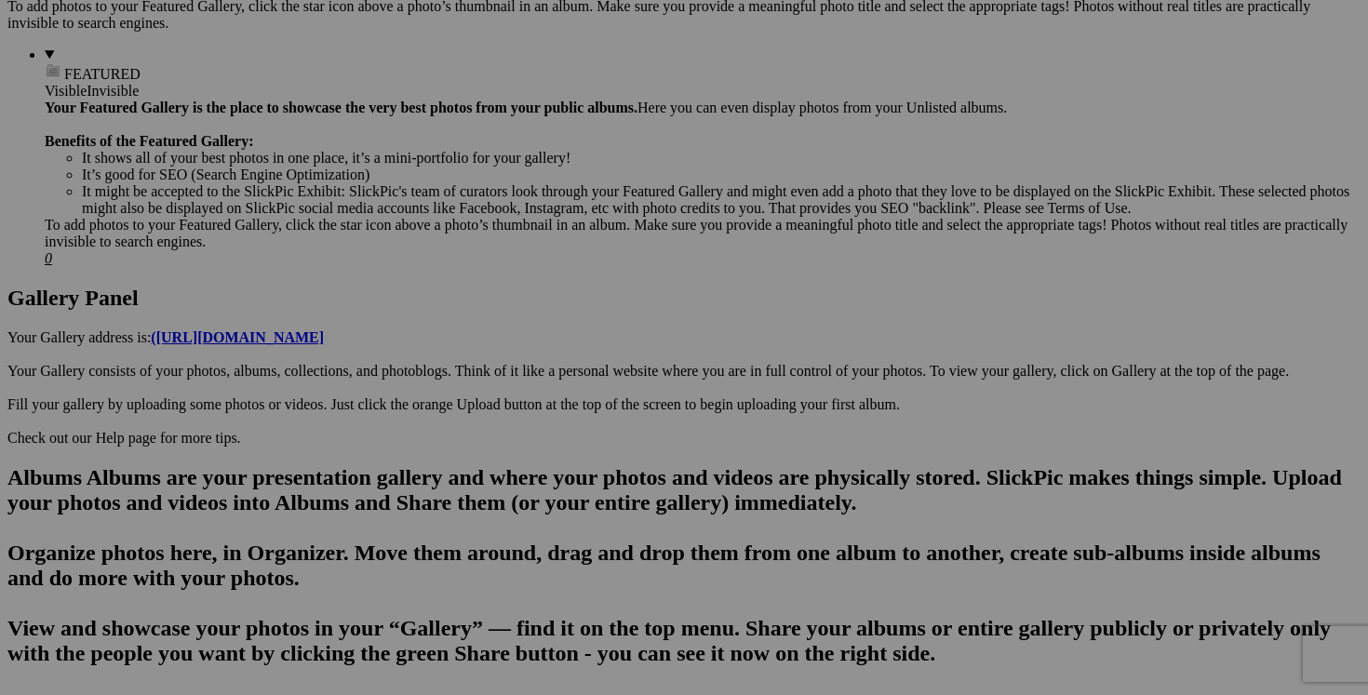
scroll to position [0, 0]
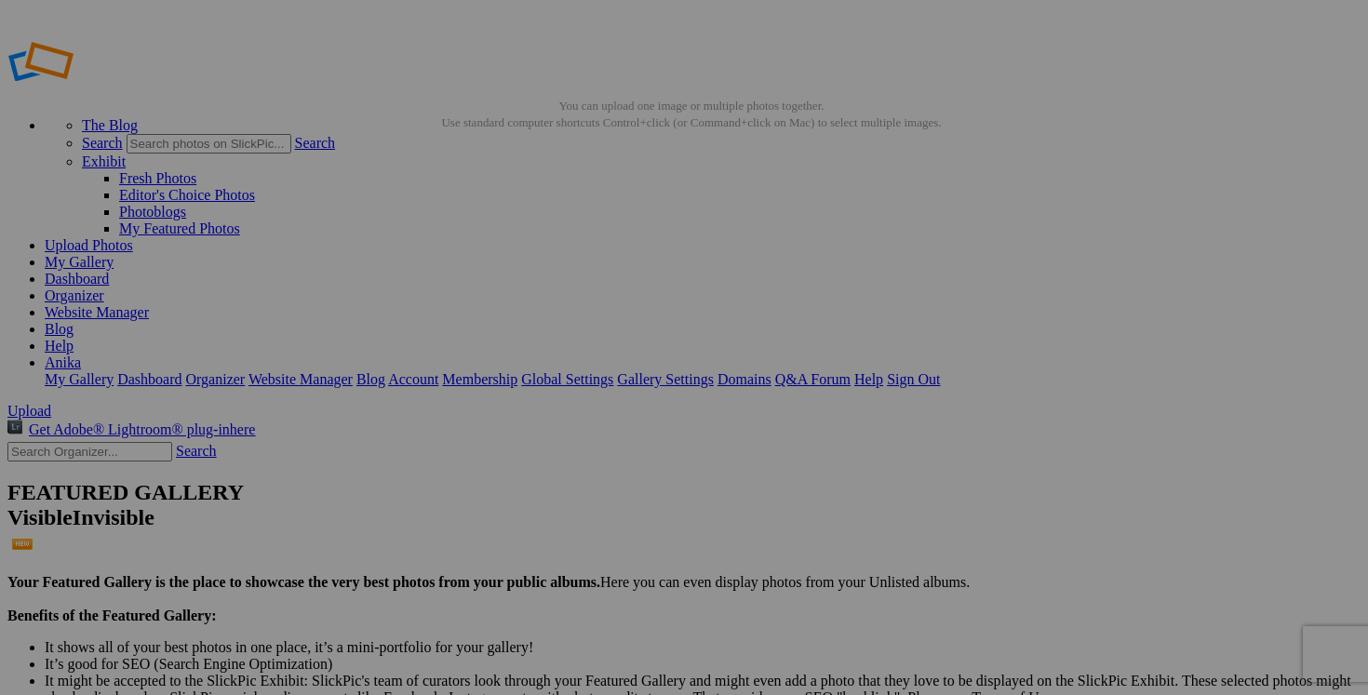
drag, startPoint x: 875, startPoint y: 358, endPoint x: 770, endPoint y: 357, distance: 105.2
type input "[PERSON_NAME] [PERSON_NAME].7 femme 60$(NEUF)"
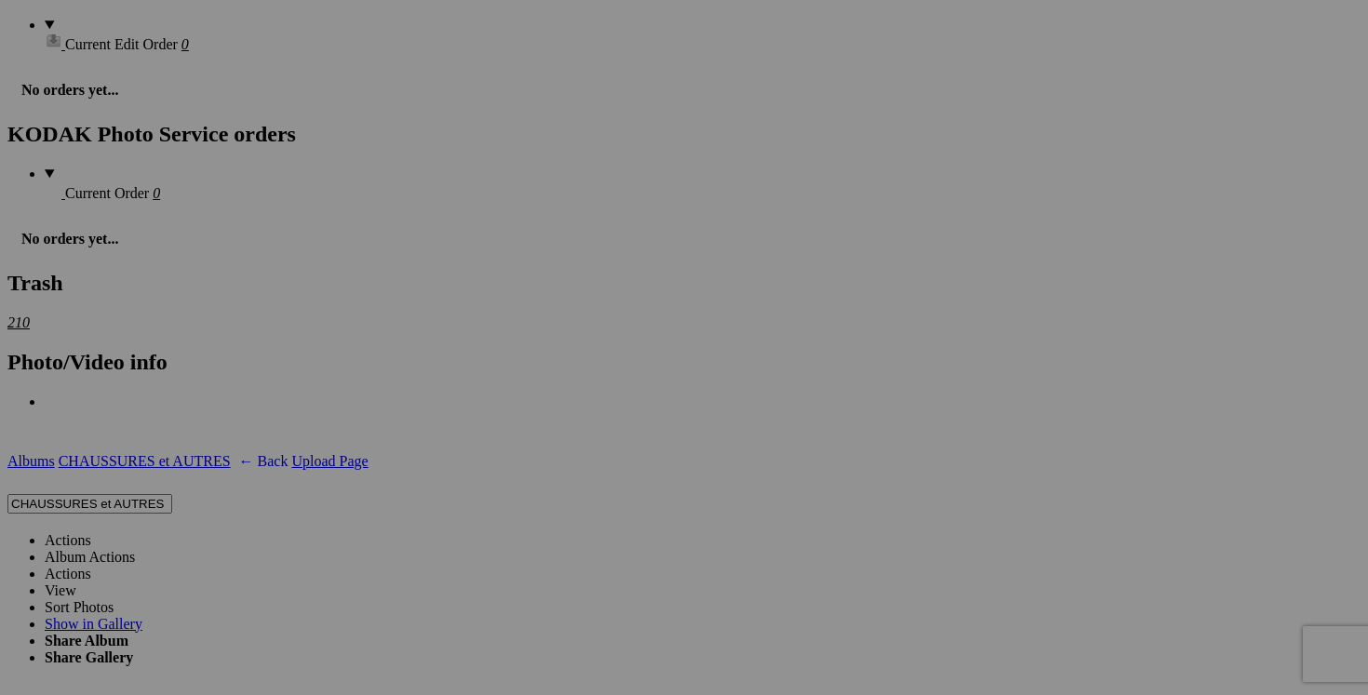
scroll to position [3013, 0]
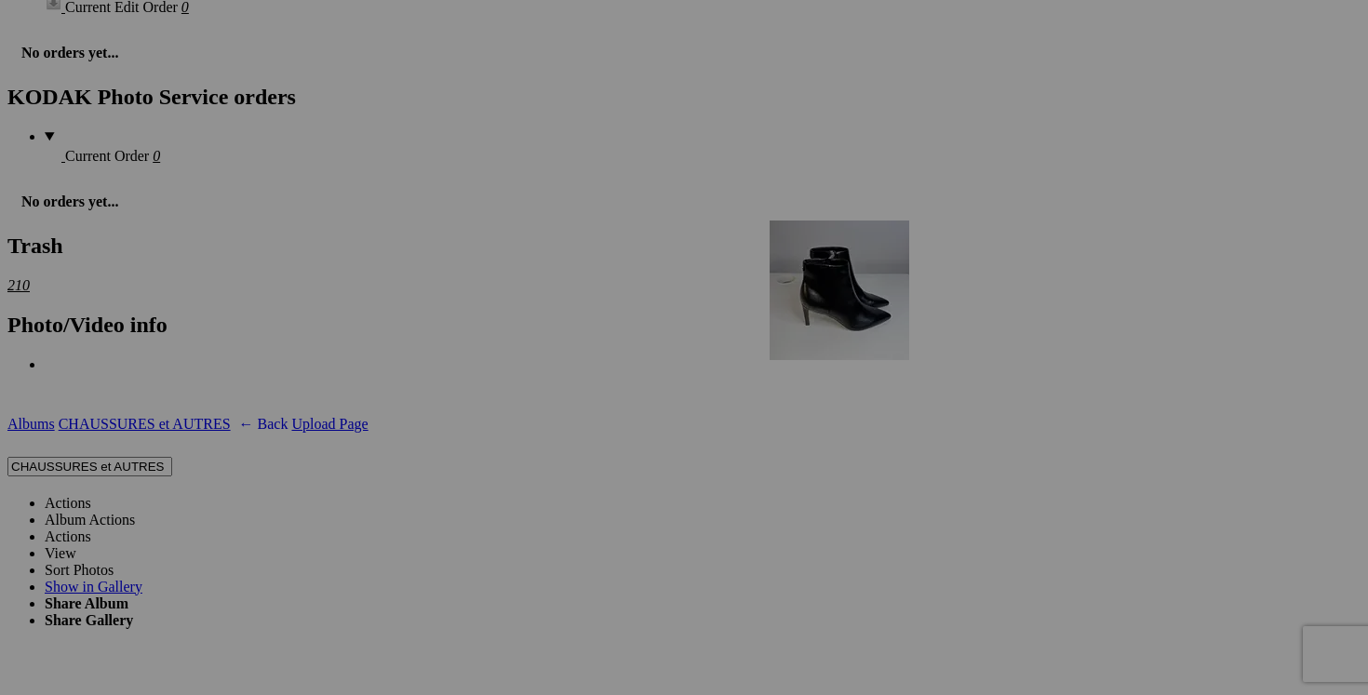
drag, startPoint x: 848, startPoint y: 288, endPoint x: 1050, endPoint y: 370, distance: 218.3
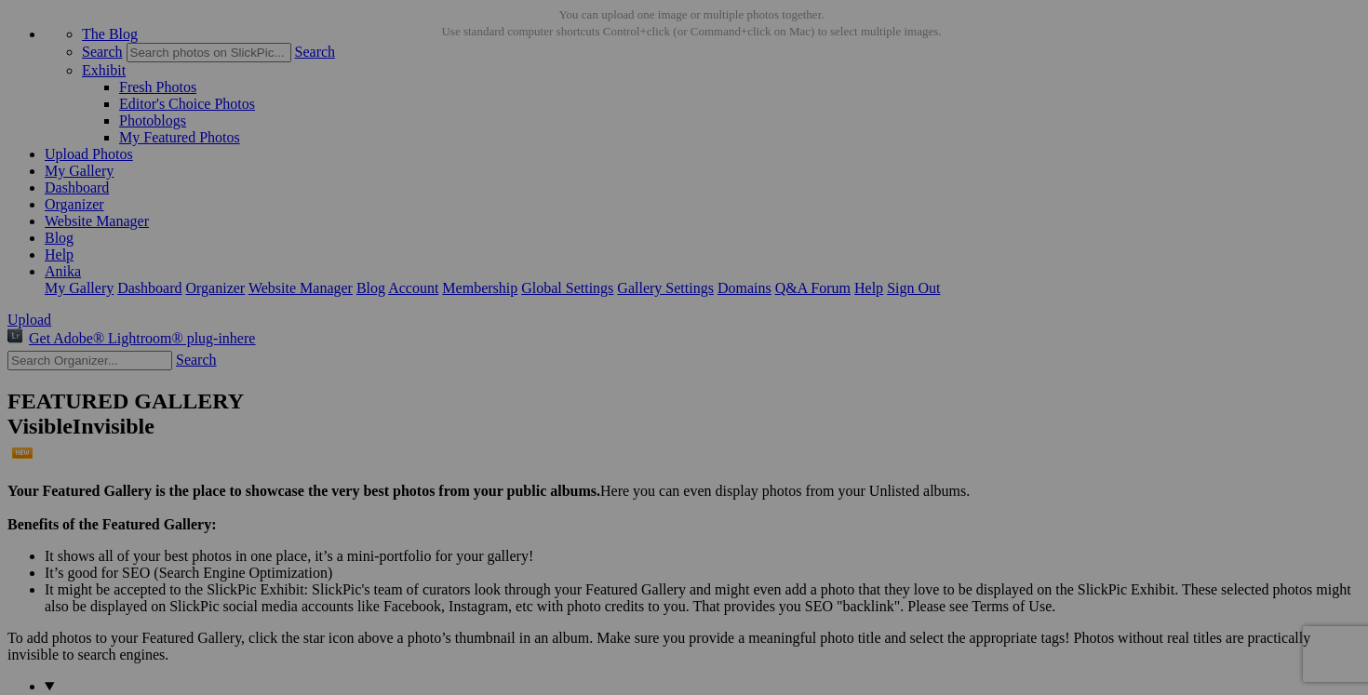
scroll to position [0, 0]
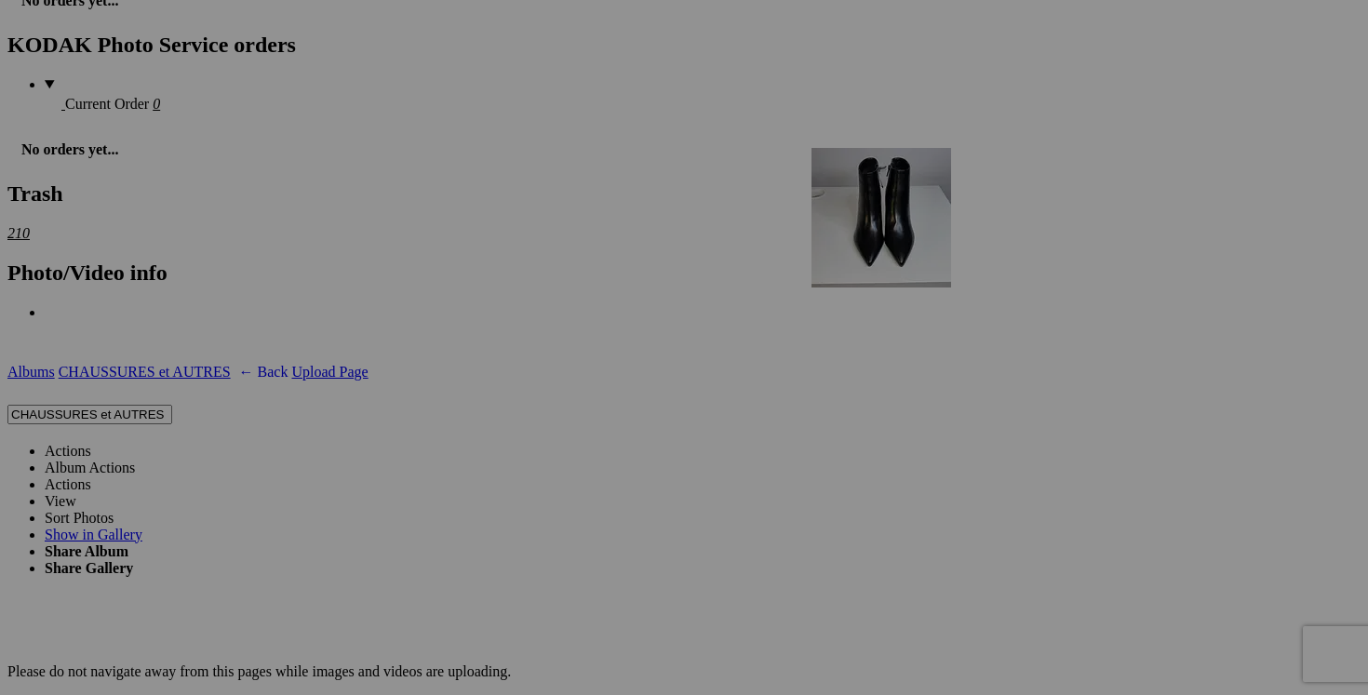
drag, startPoint x: 543, startPoint y: 282, endPoint x: 1080, endPoint y: 310, distance: 536.8
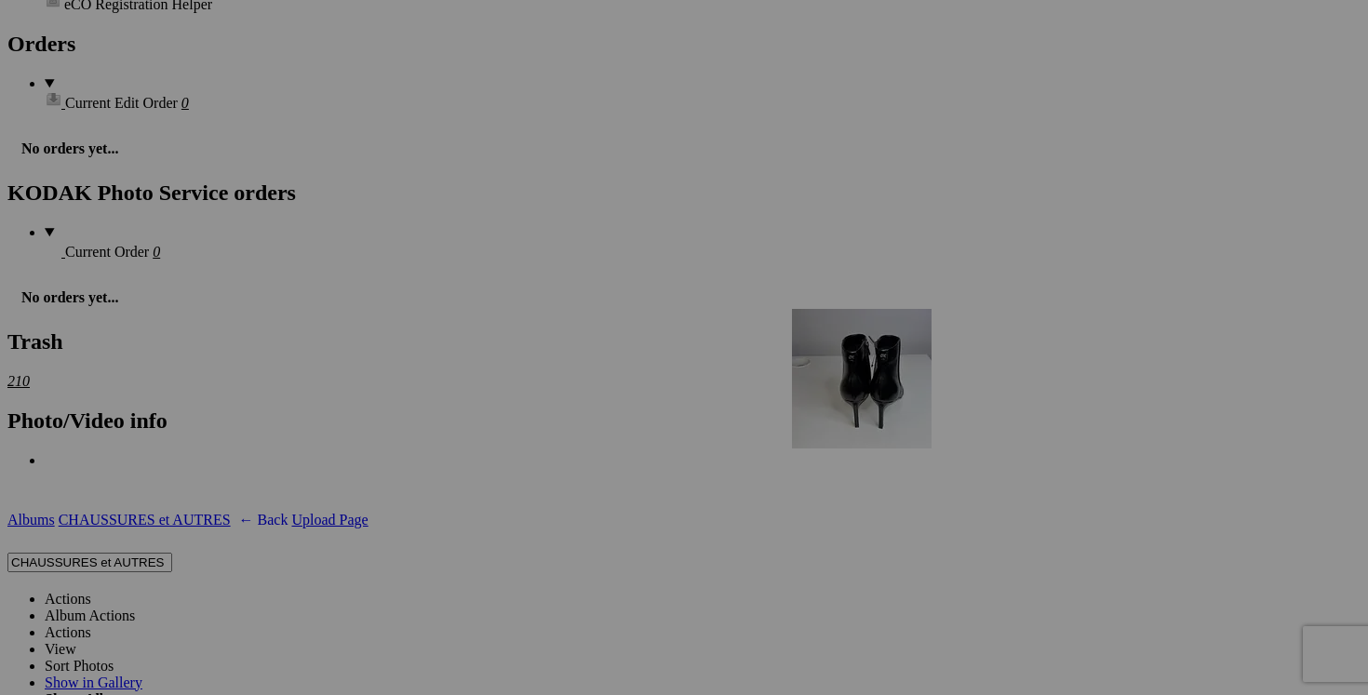
drag, startPoint x: 504, startPoint y: 272, endPoint x: 1060, endPoint y: 471, distance: 590.2
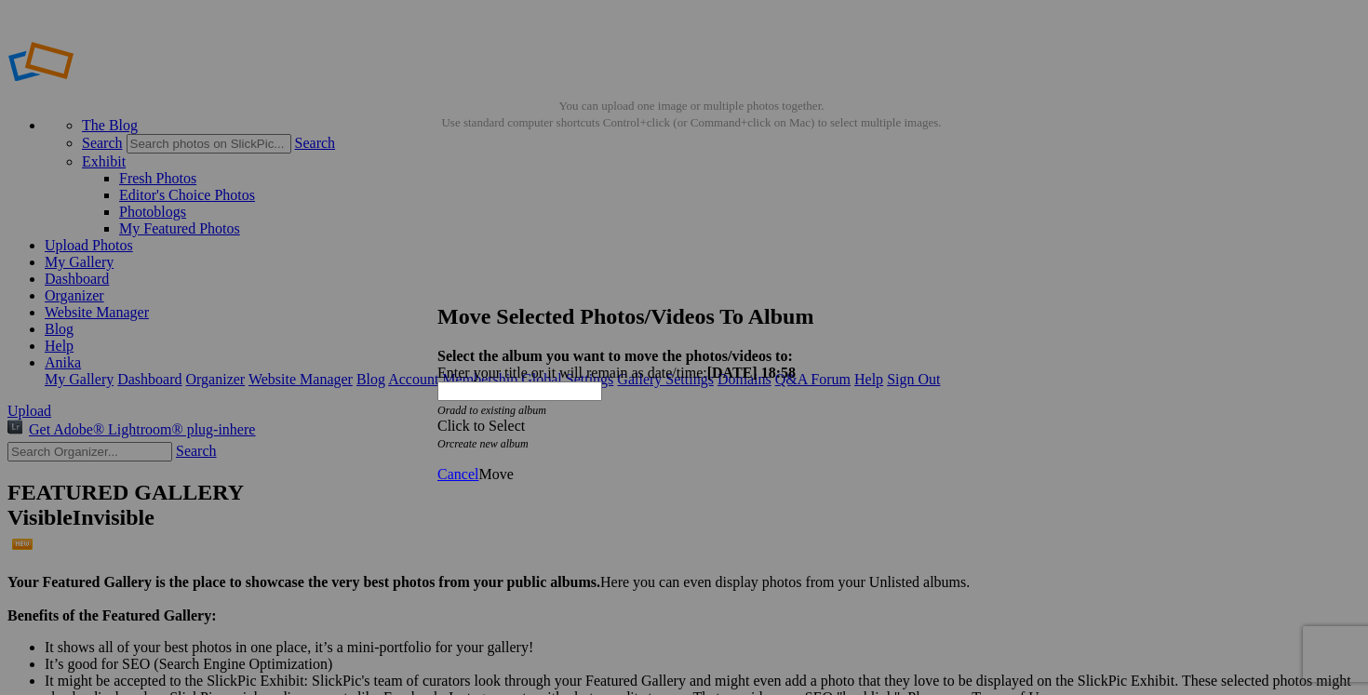
click at [437, 418] on span at bounding box center [437, 426] width 0 height 16
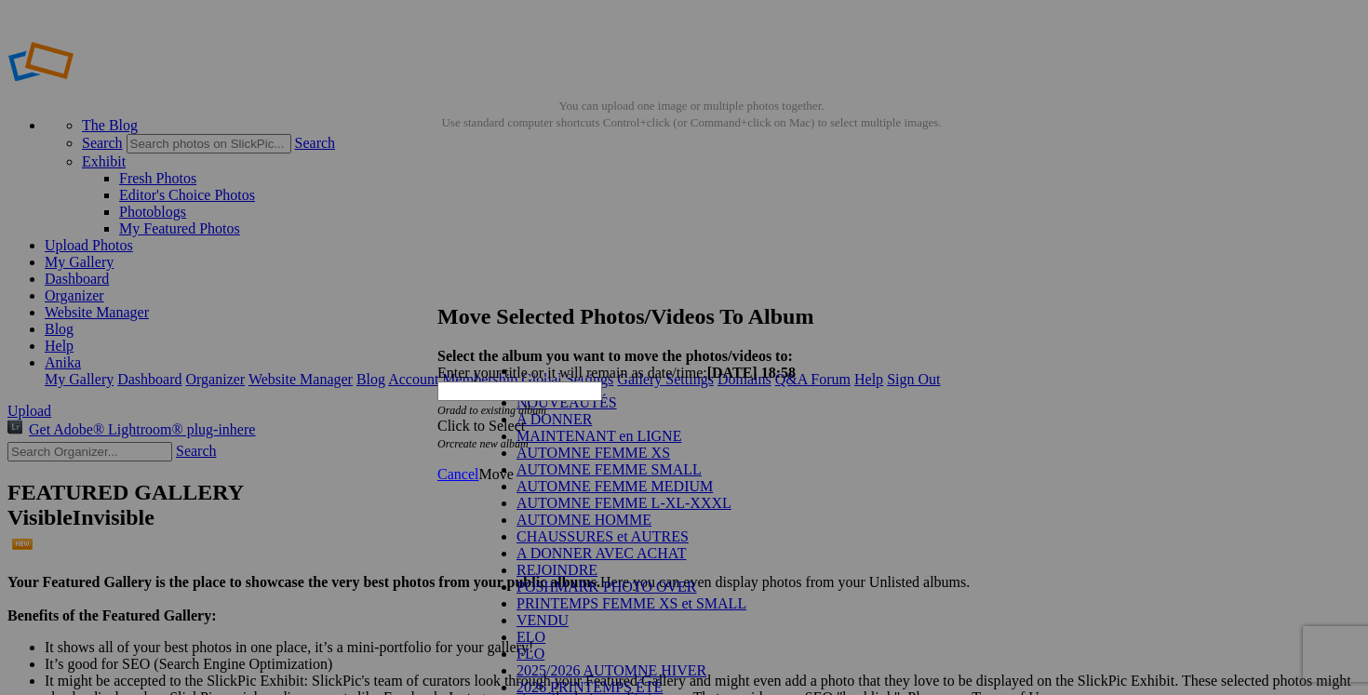
scroll to position [154, 0]
click at [622, 579] on link "POSHMARK PHOTO OVER" at bounding box center [607, 587] width 181 height 16
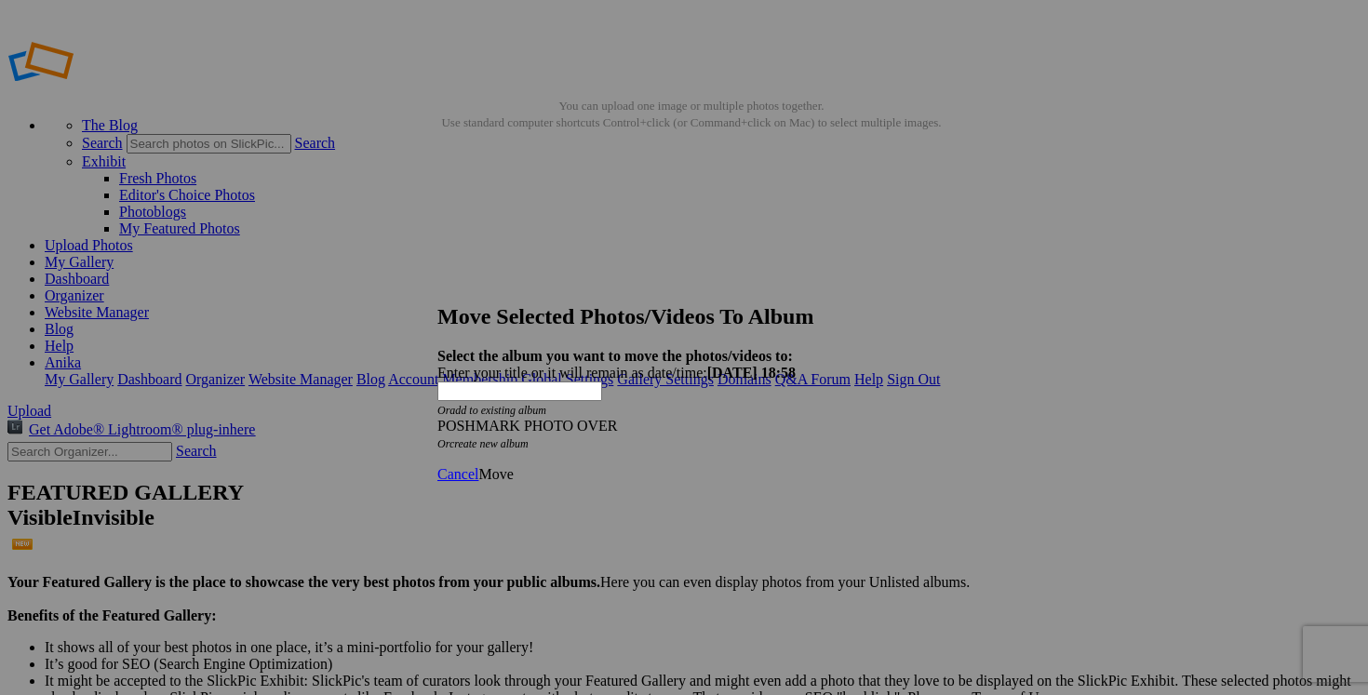
click at [513, 466] on span "Move" at bounding box center [495, 474] width 34 height 16
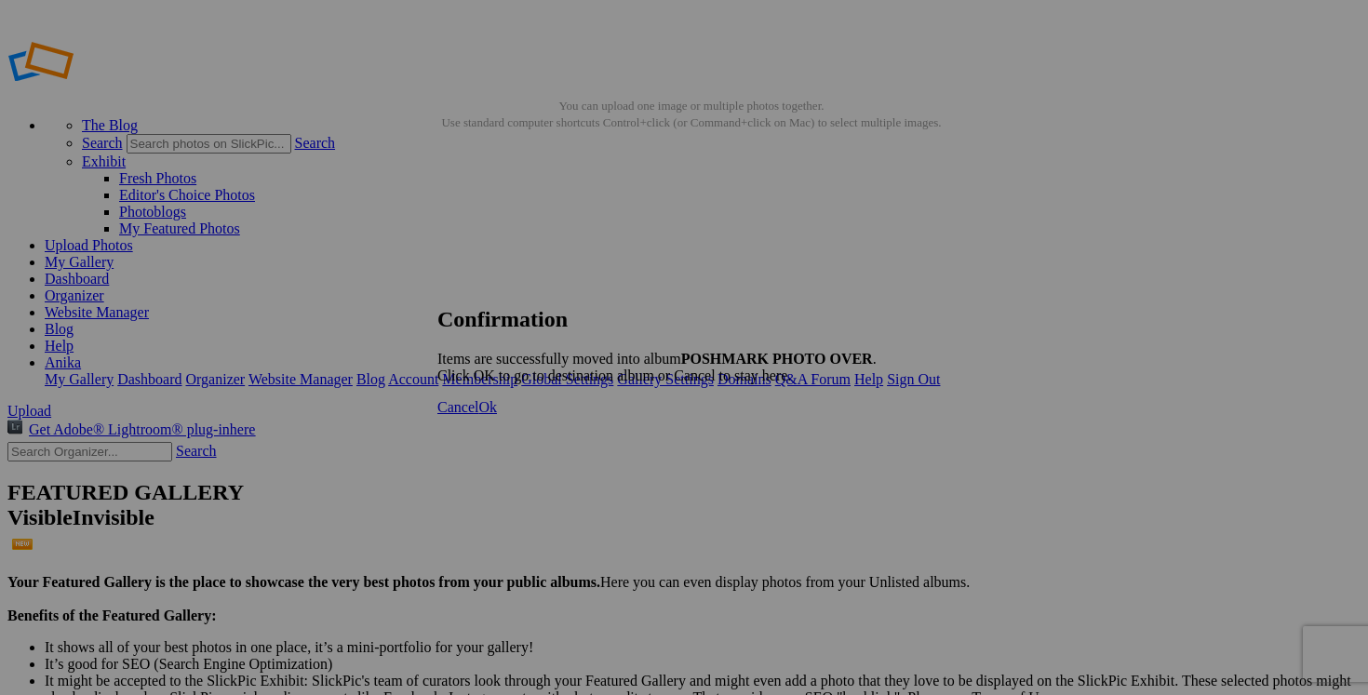
click at [478, 415] on span "Cancel" at bounding box center [457, 407] width 41 height 16
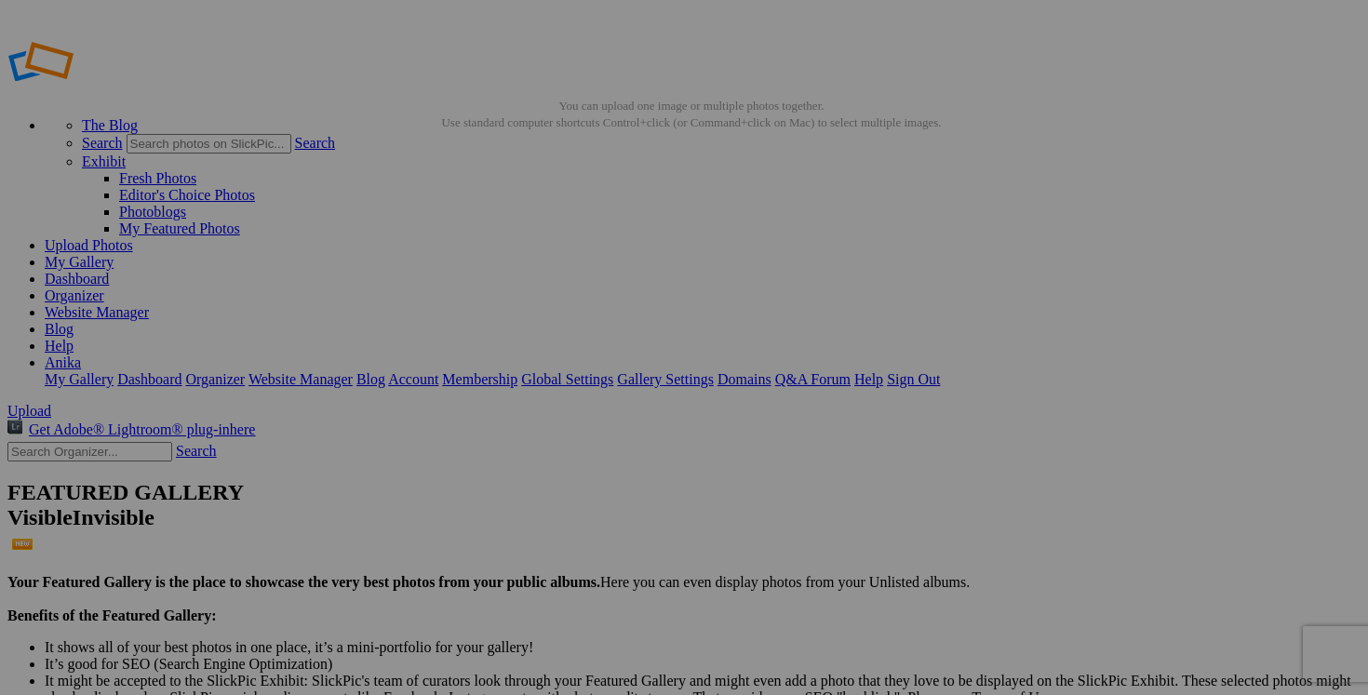
drag, startPoint x: 1207, startPoint y: 600, endPoint x: 1111, endPoint y: 594, distance: 96.1
type input "bottes GUESS BY GUESS gr.7 femme 45$(NEUF! superbe)"
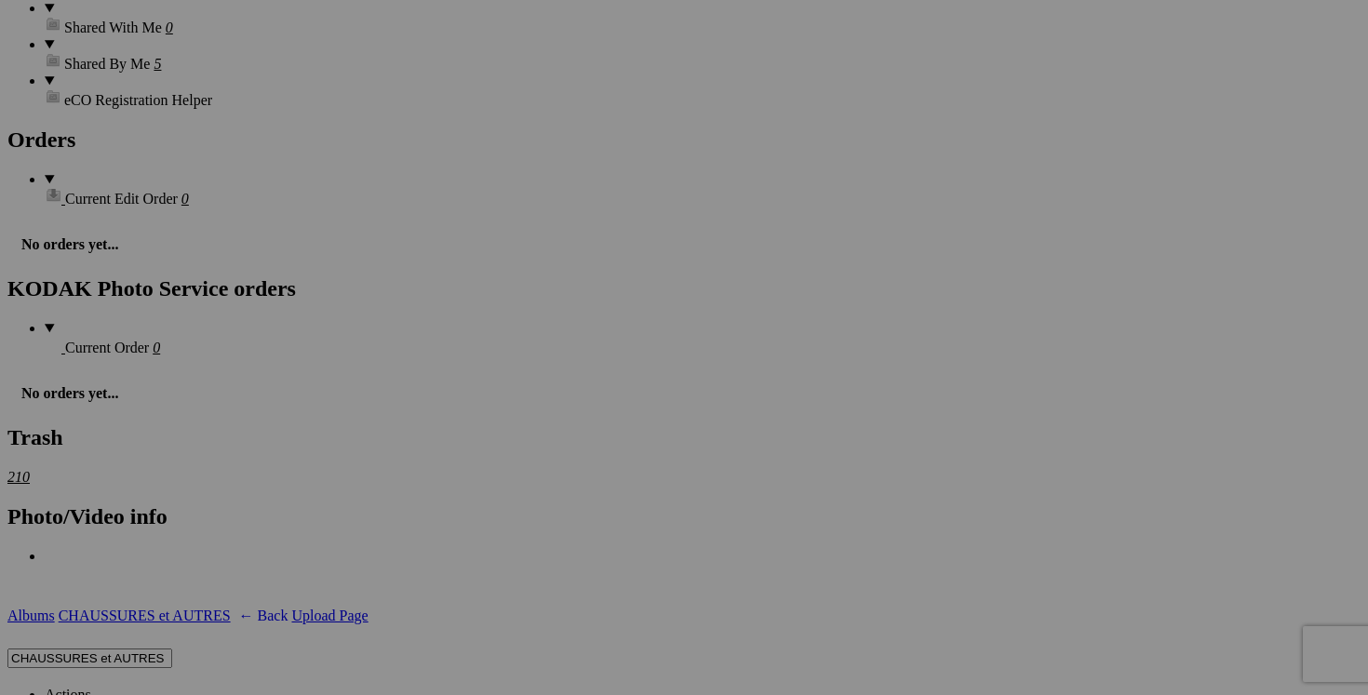
scroll to position [2842, 0]
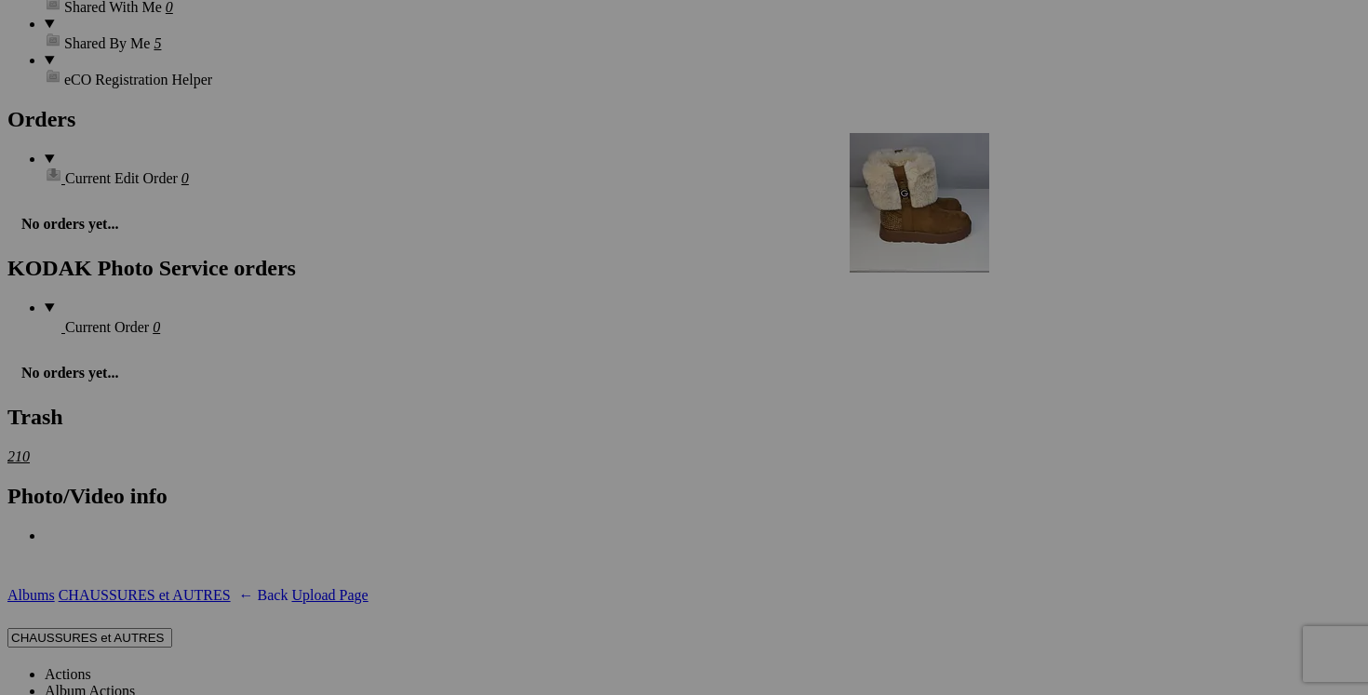
drag, startPoint x: 1162, startPoint y: 531, endPoint x: 1120, endPoint y: 294, distance: 241.1
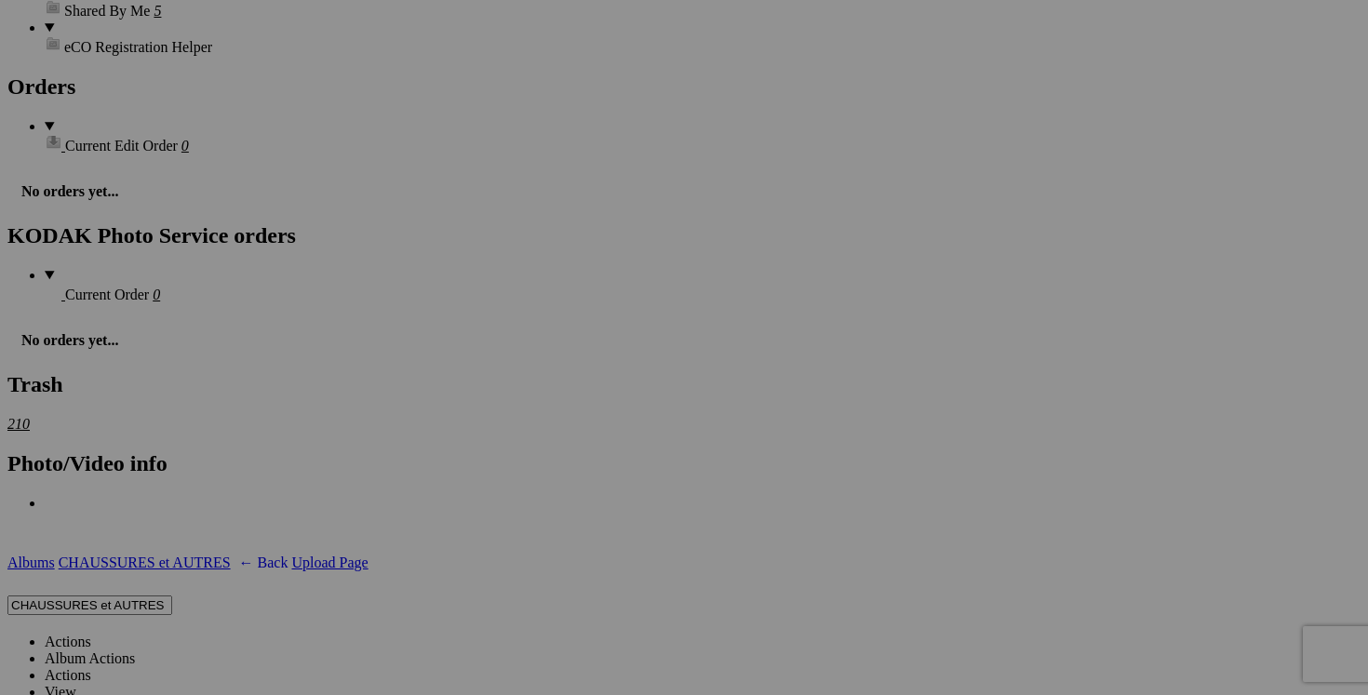
scroll to position [2877, 0]
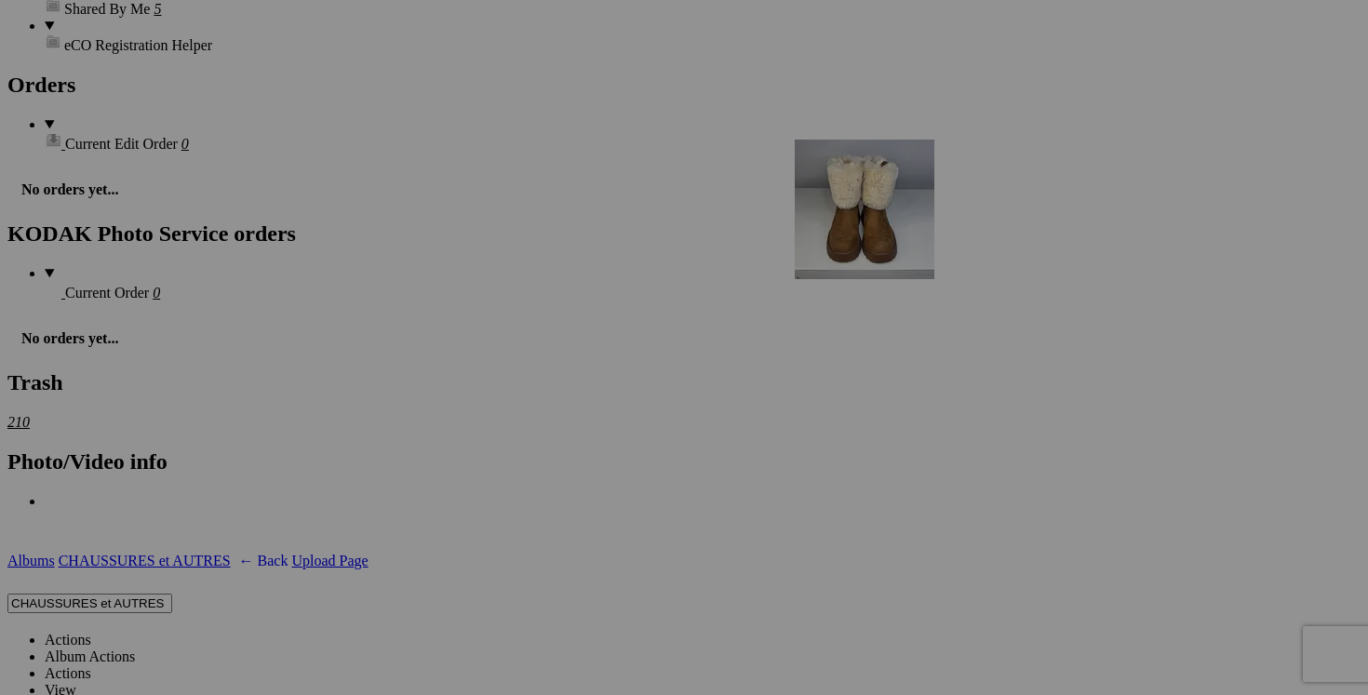
drag, startPoint x: 1189, startPoint y: 267, endPoint x: 1063, endPoint y: 302, distance: 131.2
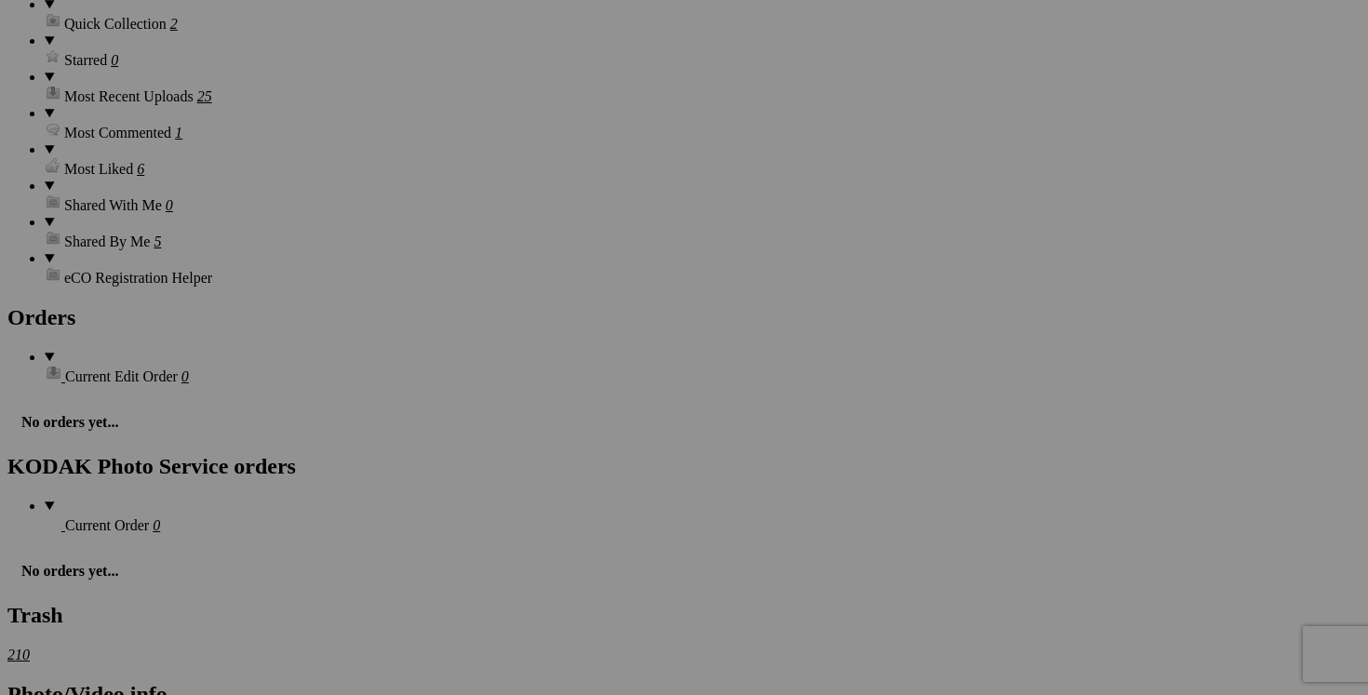
scroll to position [2674, 0]
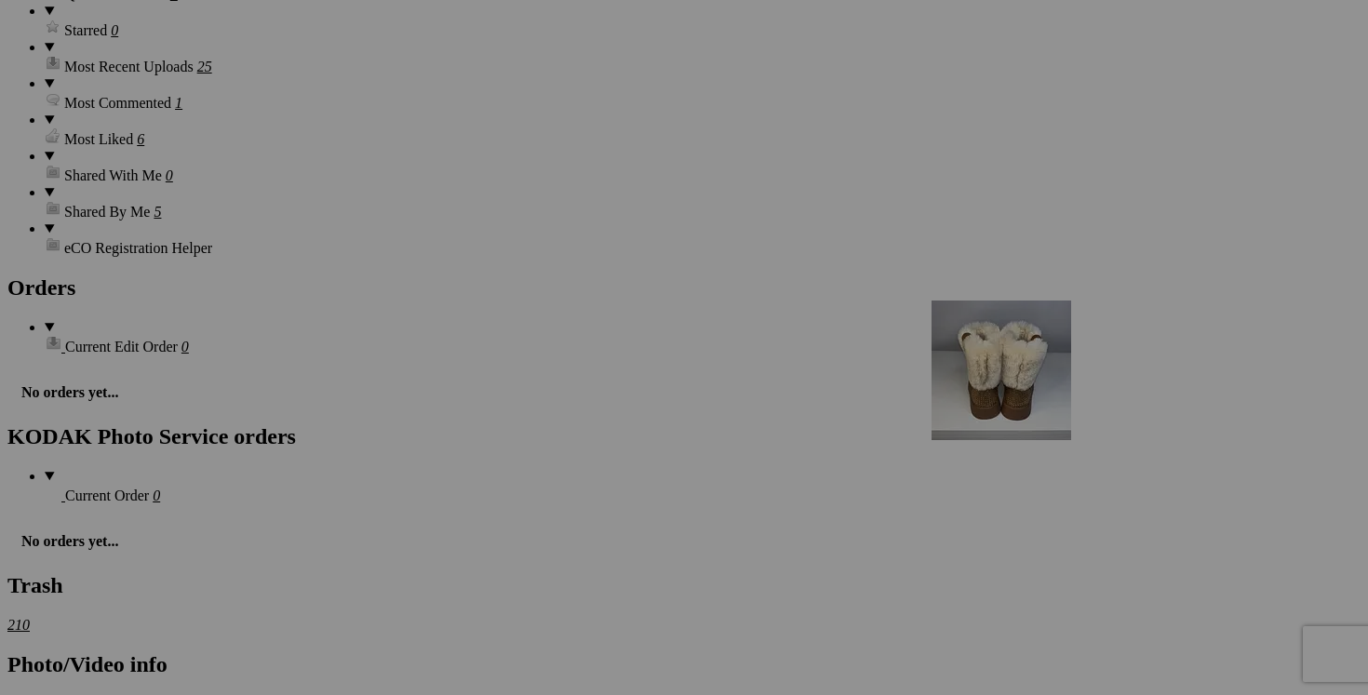
drag, startPoint x: 398, startPoint y: 517, endPoint x: 1200, endPoint y: 462, distance: 803.2
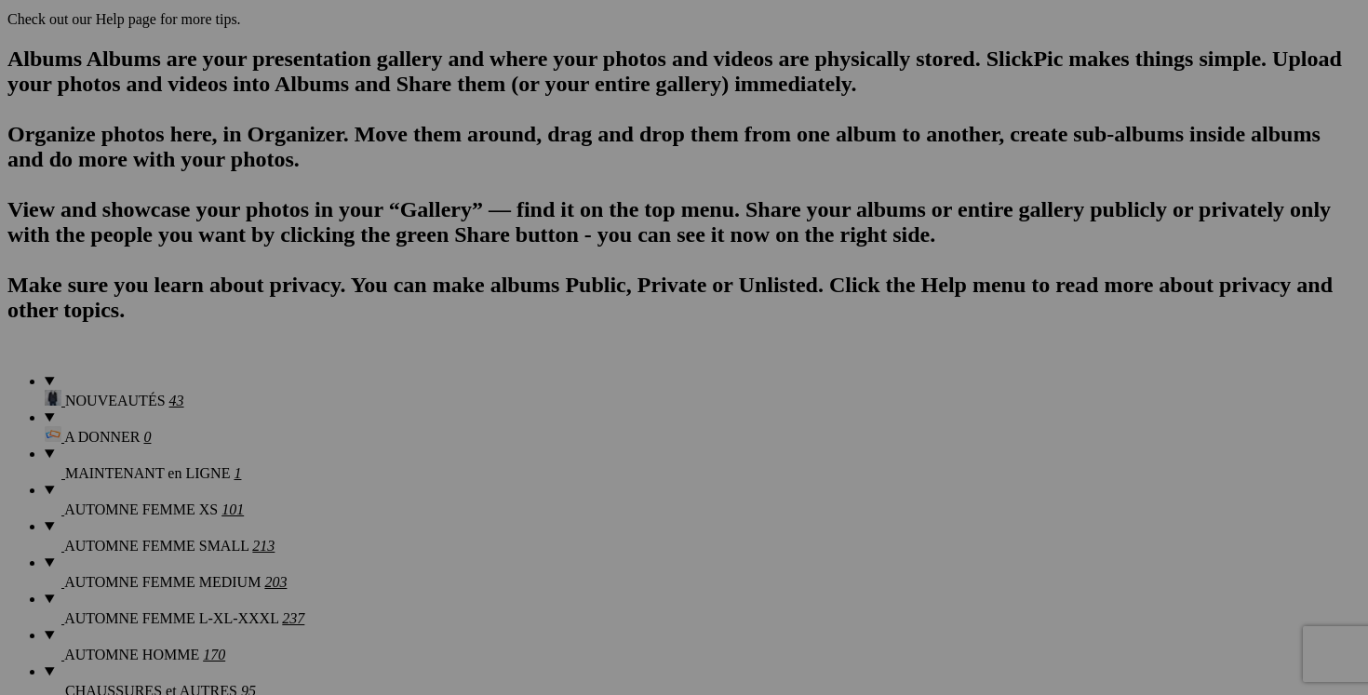
scroll to position [1154, 0]
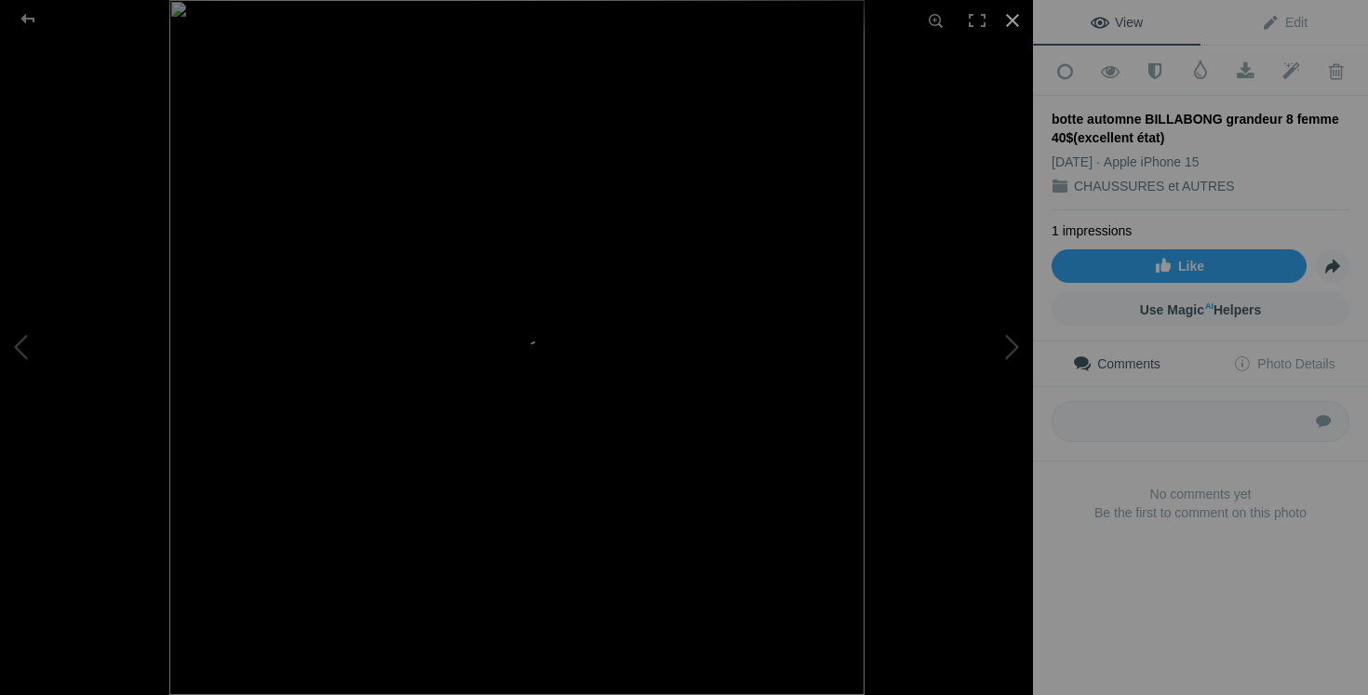
click at [1016, 15] on div at bounding box center [1012, 20] width 41 height 41
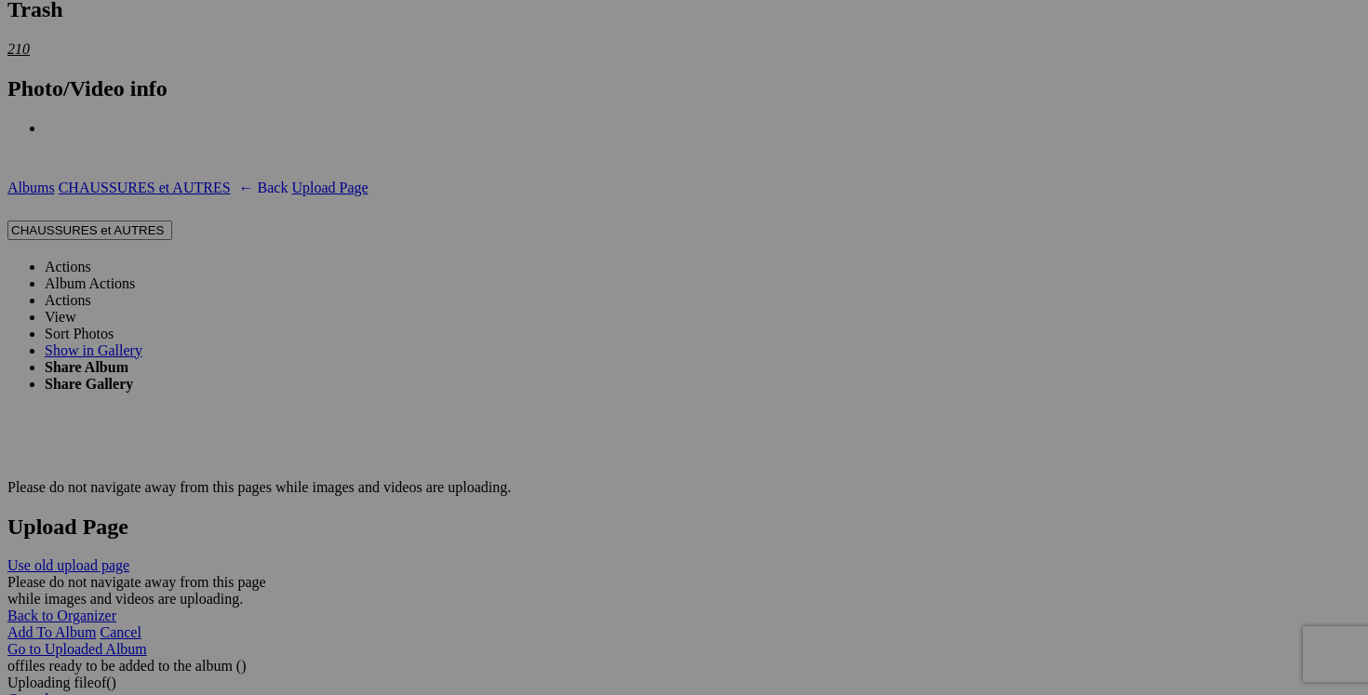
scroll to position [3251, 0]
drag, startPoint x: 523, startPoint y: 326, endPoint x: 335, endPoint y: 334, distance: 188.2
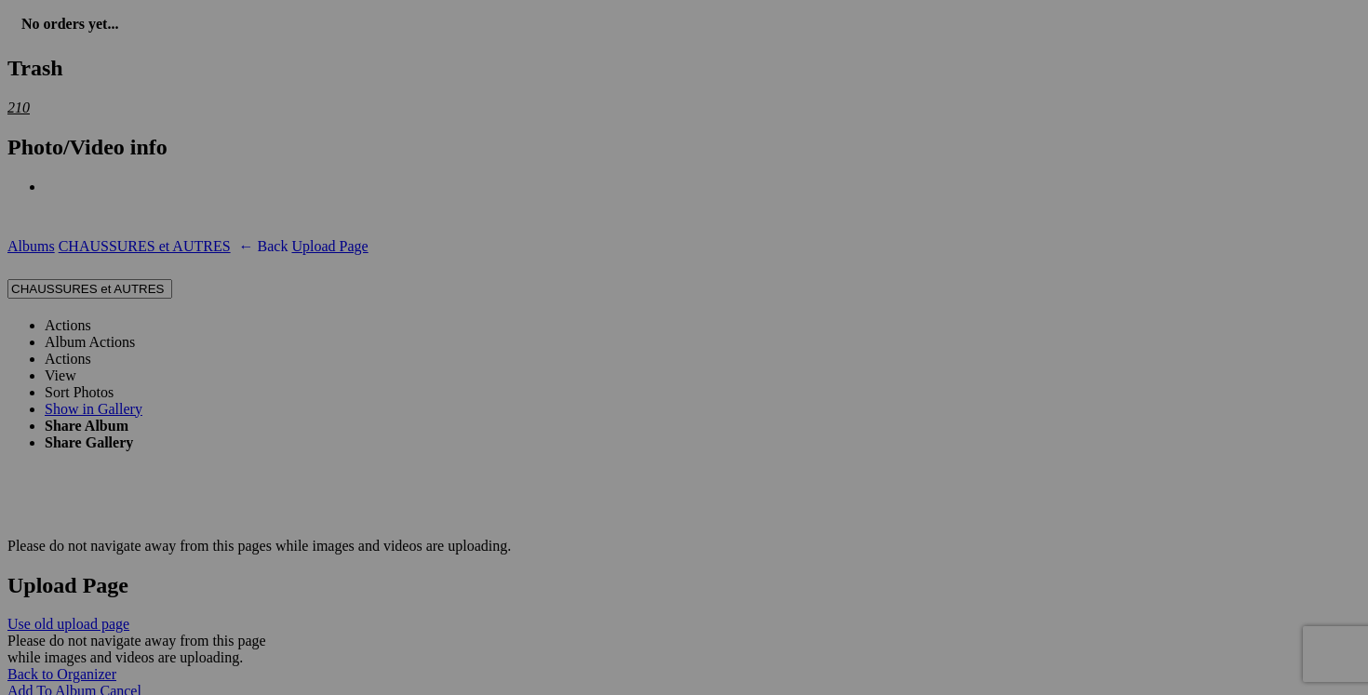
scroll to position [3209, 0]
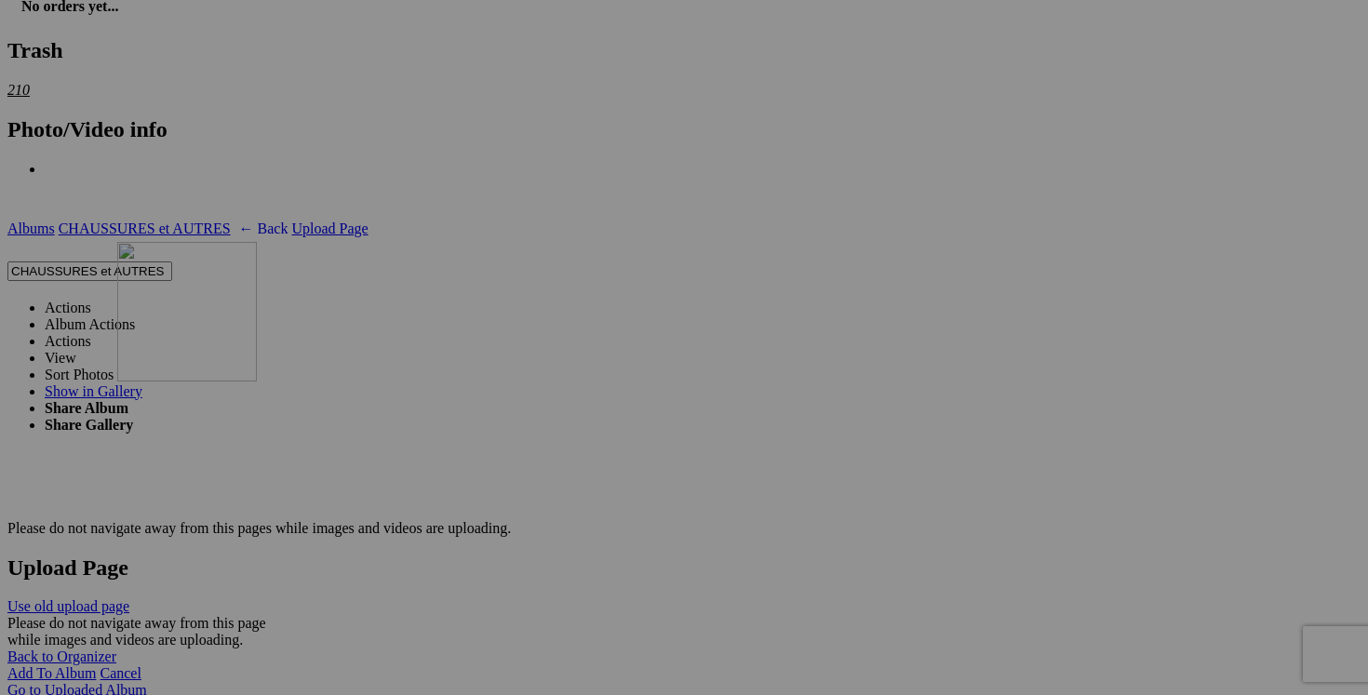
drag, startPoint x: 350, startPoint y: 314, endPoint x: 385, endPoint y: 404, distance: 97.0
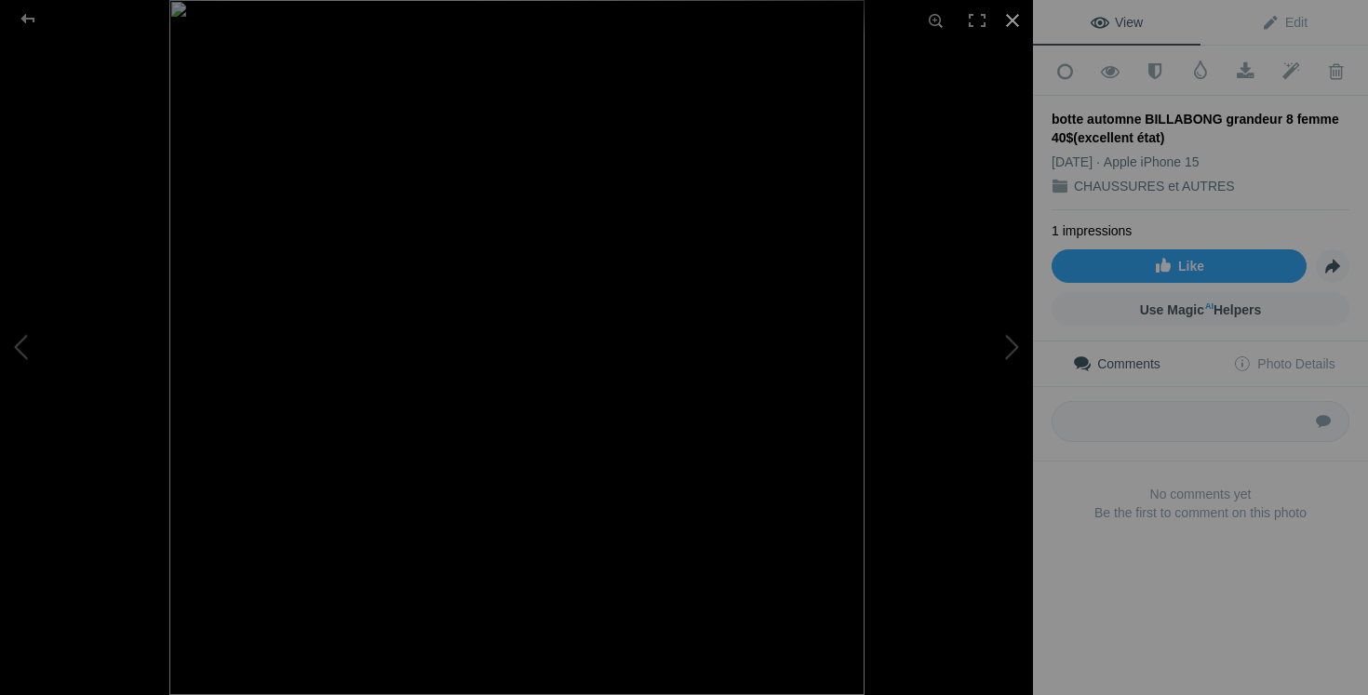
click at [1015, 20] on div at bounding box center [1012, 20] width 41 height 41
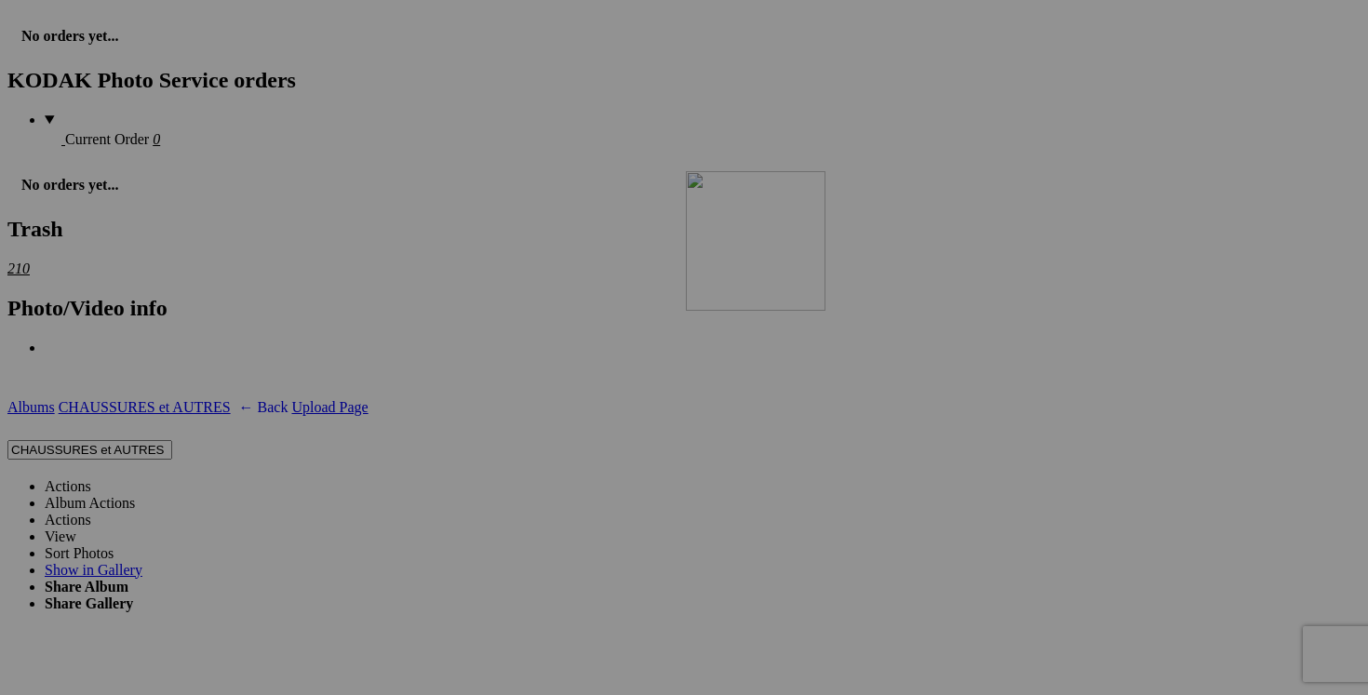
scroll to position [3047, 0]
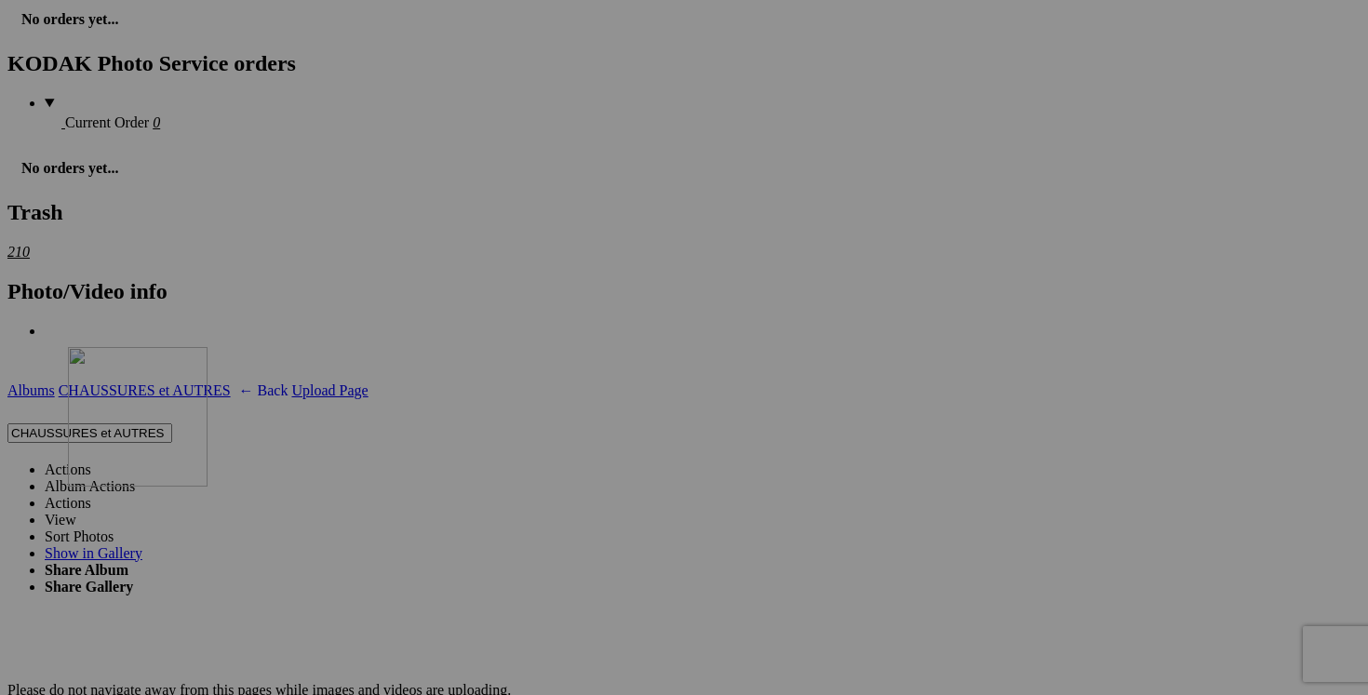
drag, startPoint x: 359, startPoint y: 588, endPoint x: 321, endPoint y: 499, distance: 97.1
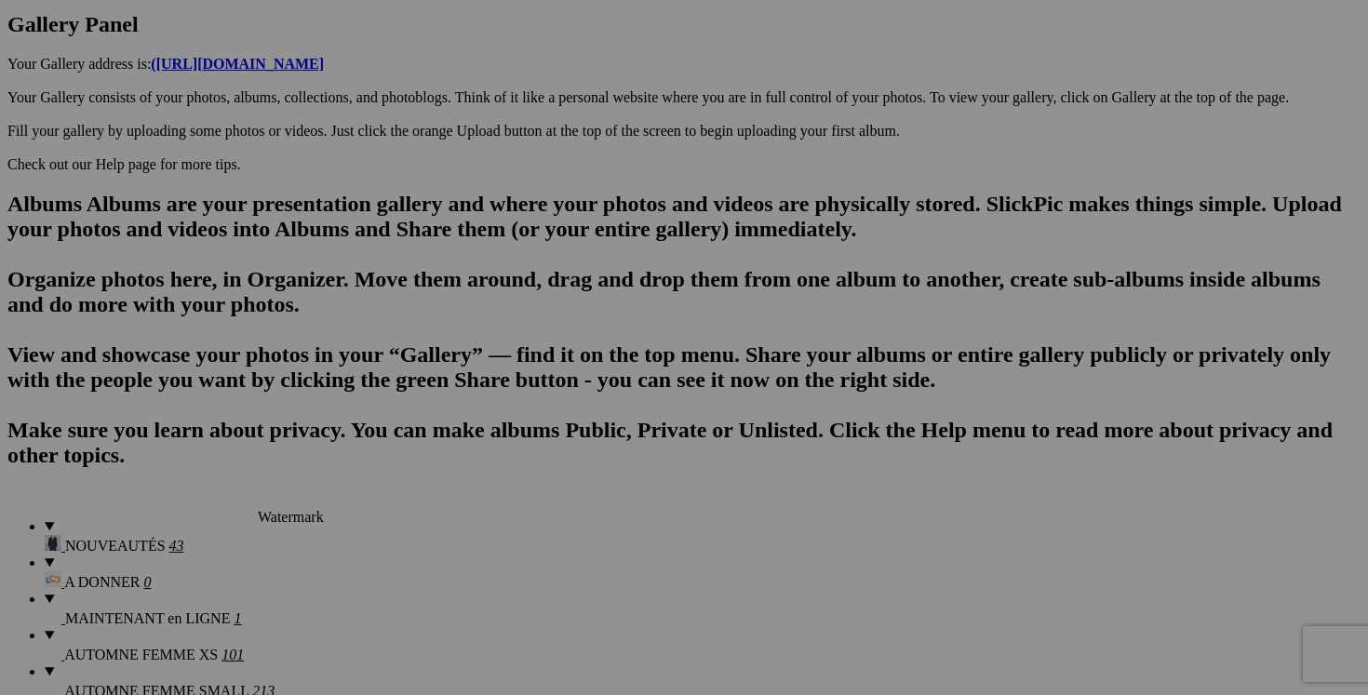
scroll to position [890, 0]
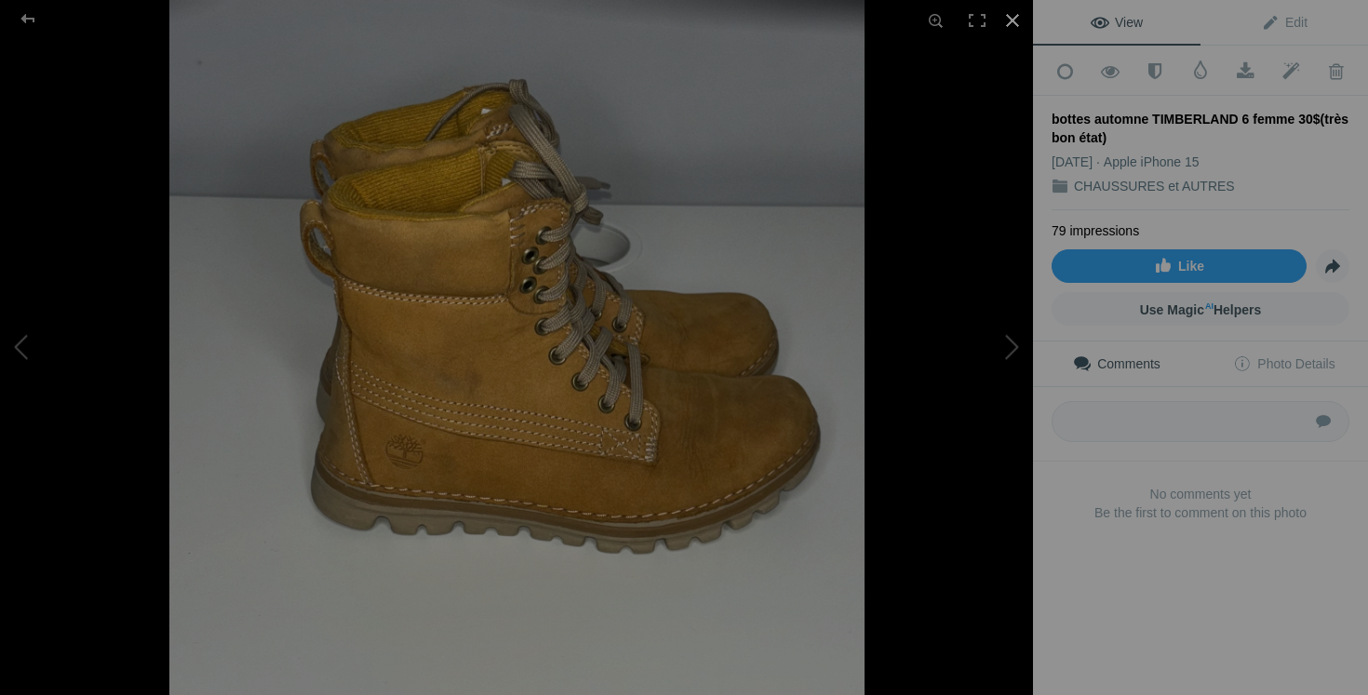
click at [1017, 24] on div at bounding box center [1012, 20] width 41 height 41
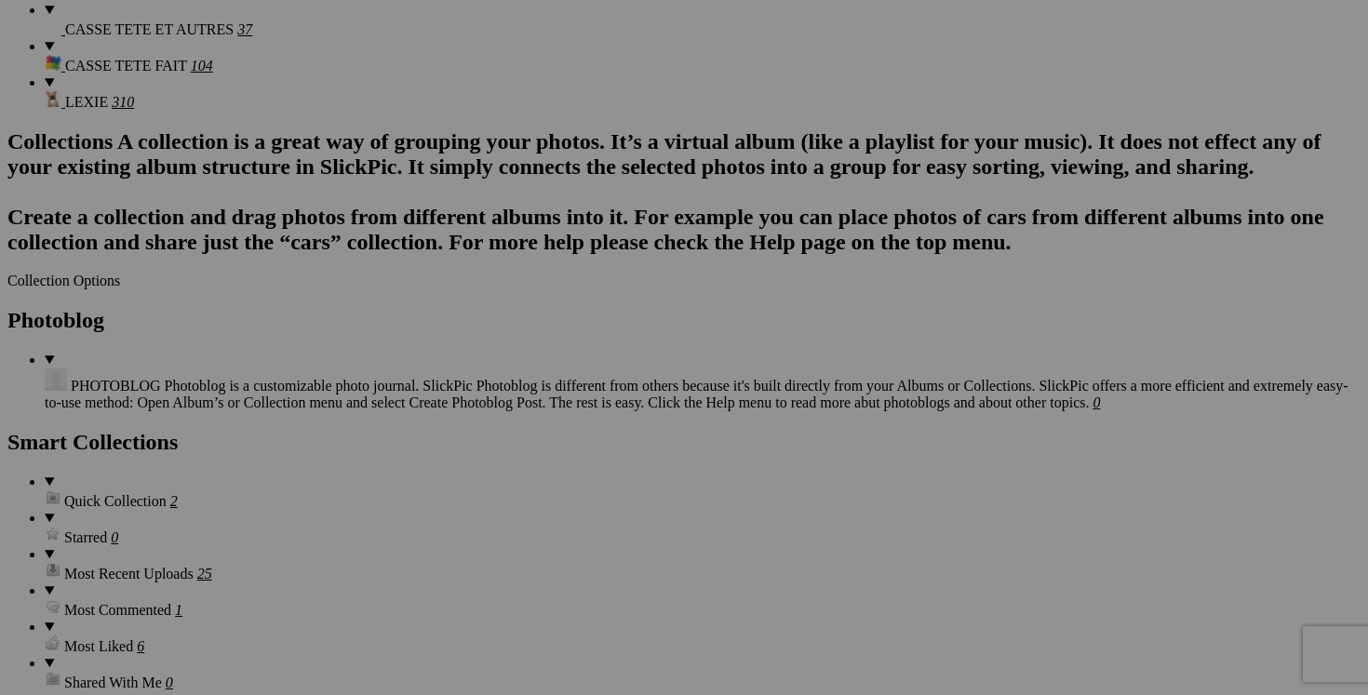
scroll to position [2149, 0]
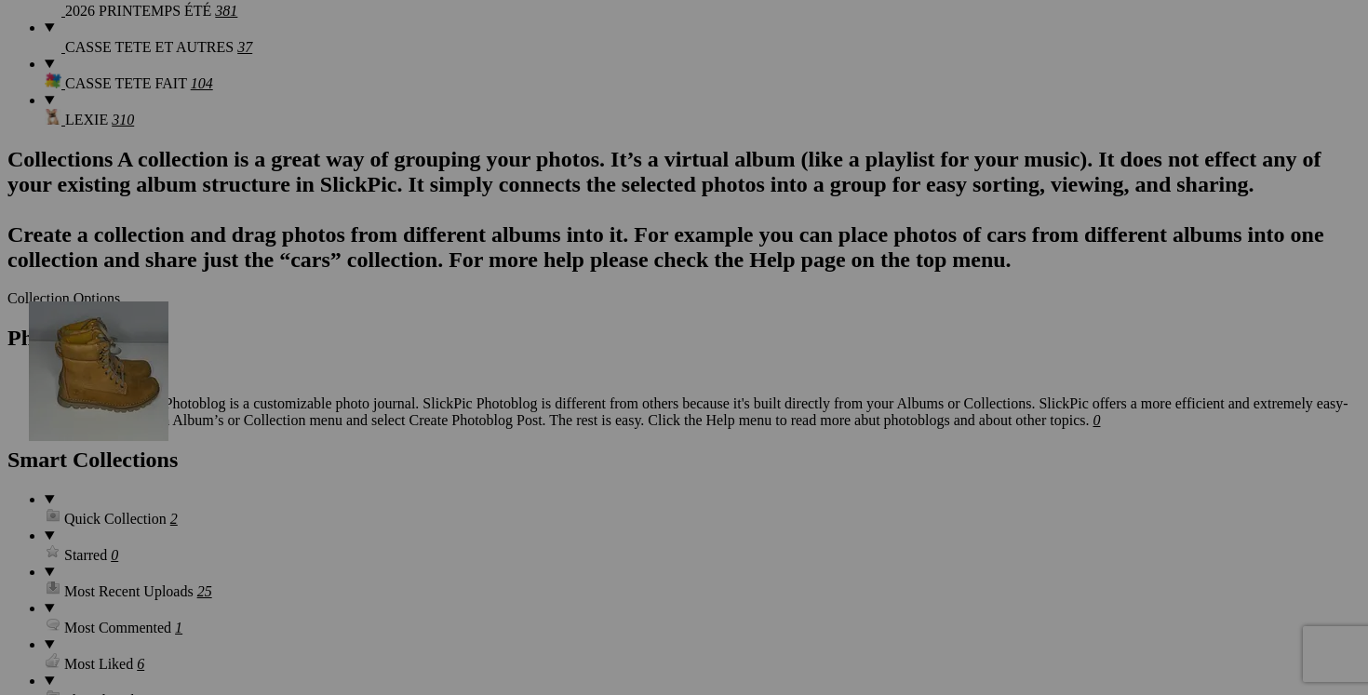
drag, startPoint x: 658, startPoint y: 357, endPoint x: 297, endPoint y: 463, distance: 376.3
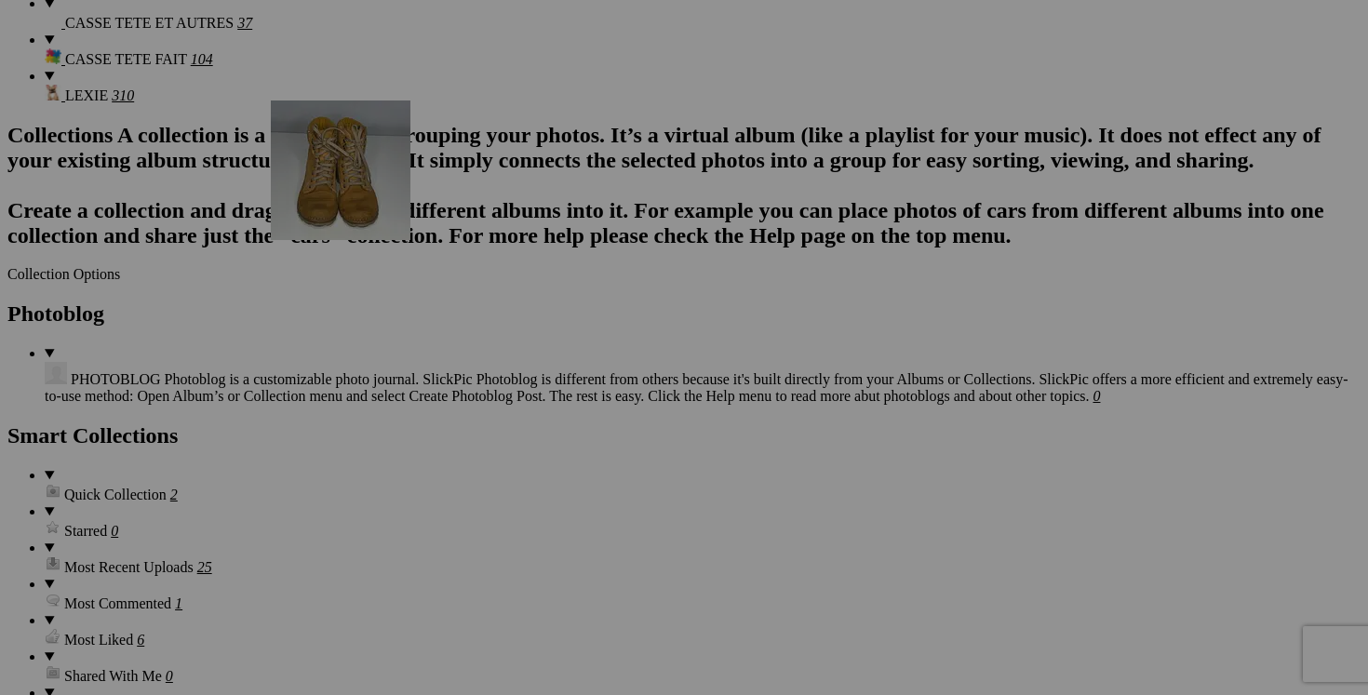
scroll to position [2201, 0]
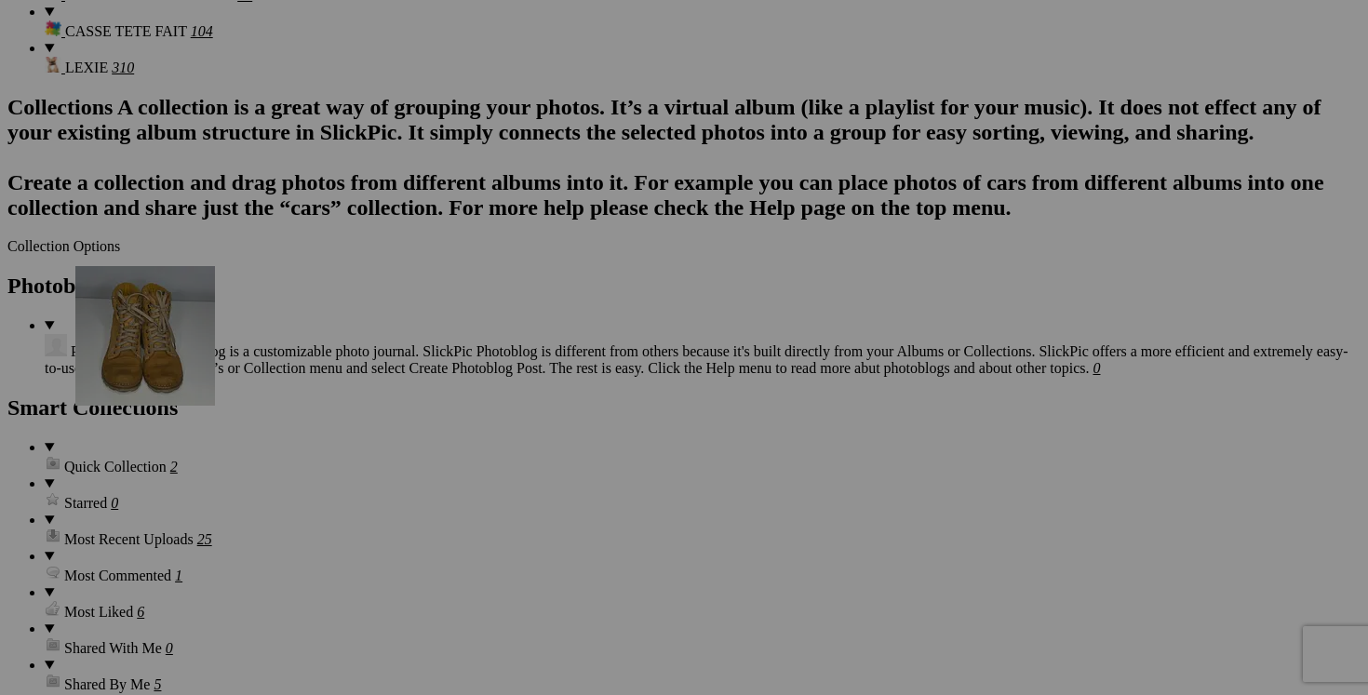
drag, startPoint x: 526, startPoint y: 354, endPoint x: 343, endPoint y: 428, distance: 197.0
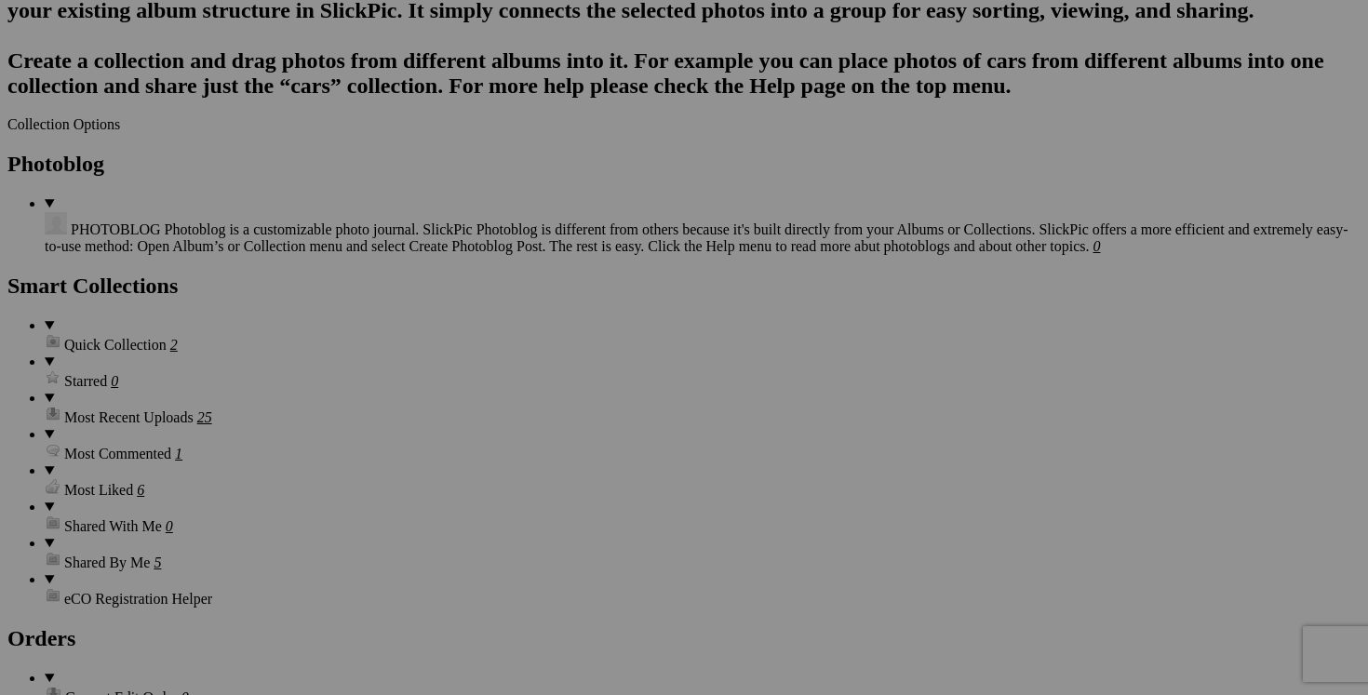
scroll to position [2376, 0]
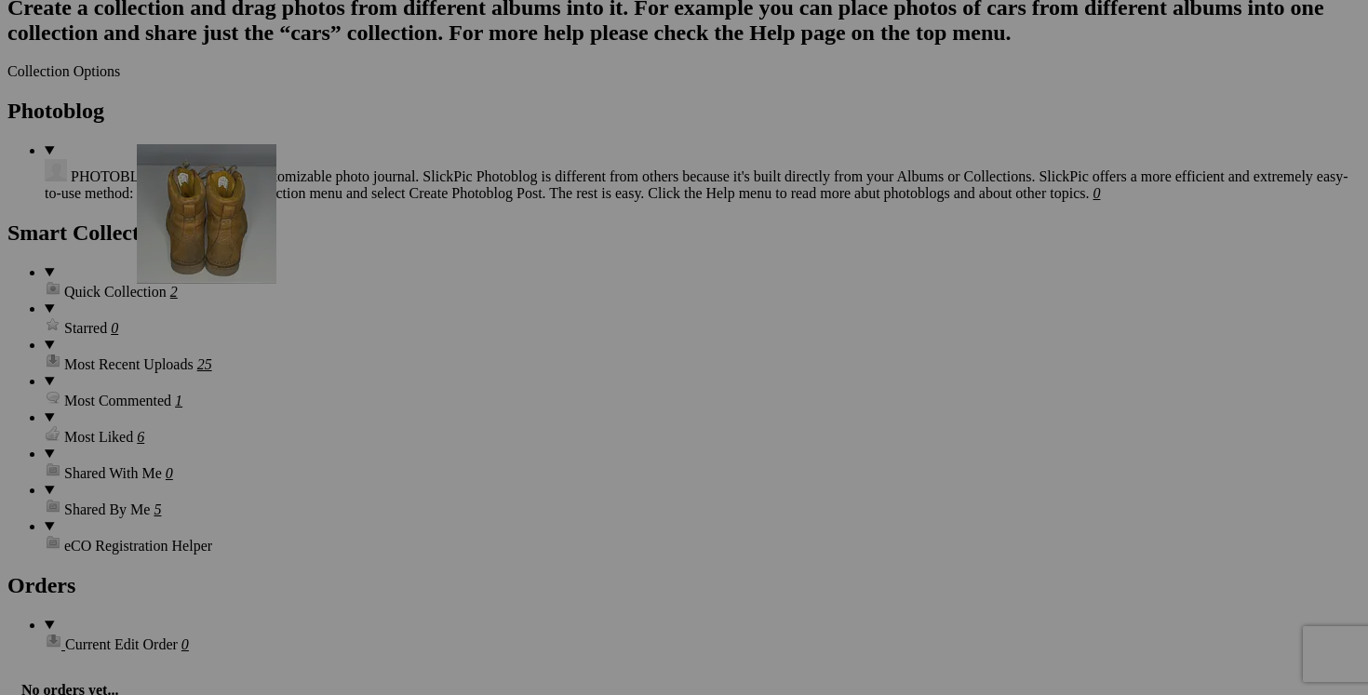
drag, startPoint x: 357, startPoint y: 350, endPoint x: 405, endPoint y: 304, distance: 65.8
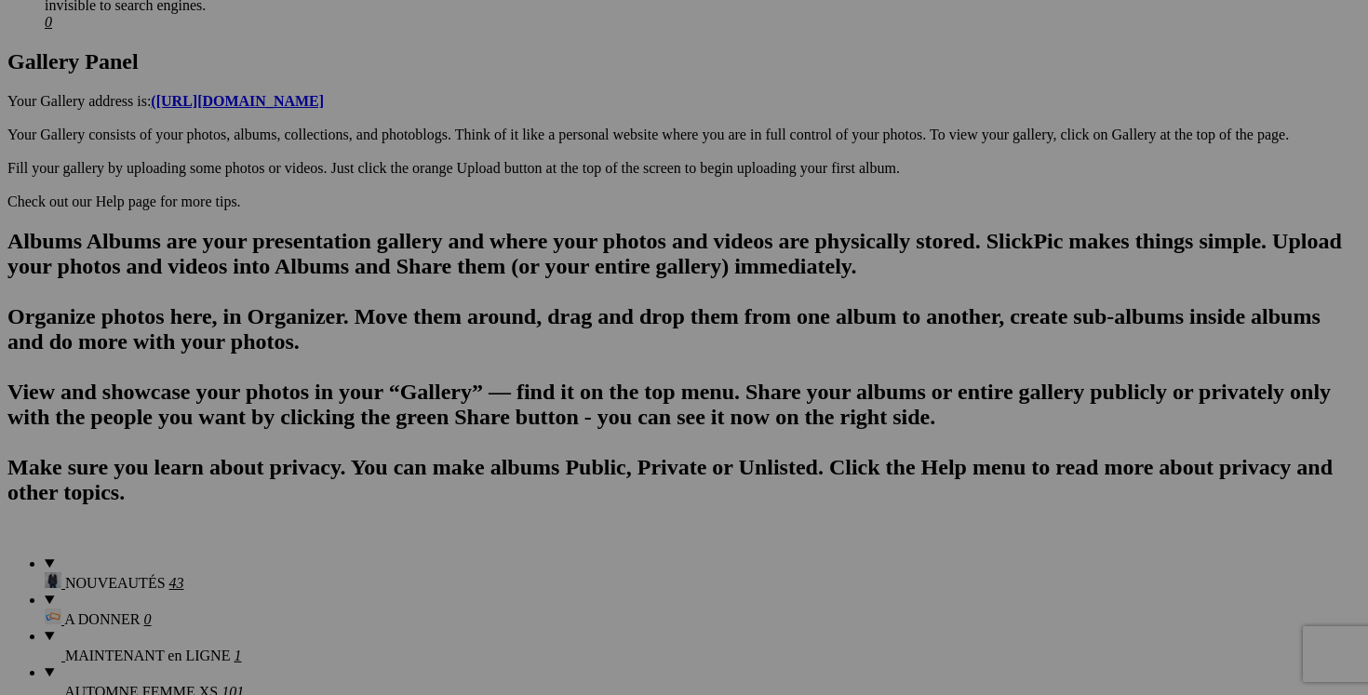
scroll to position [906, 0]
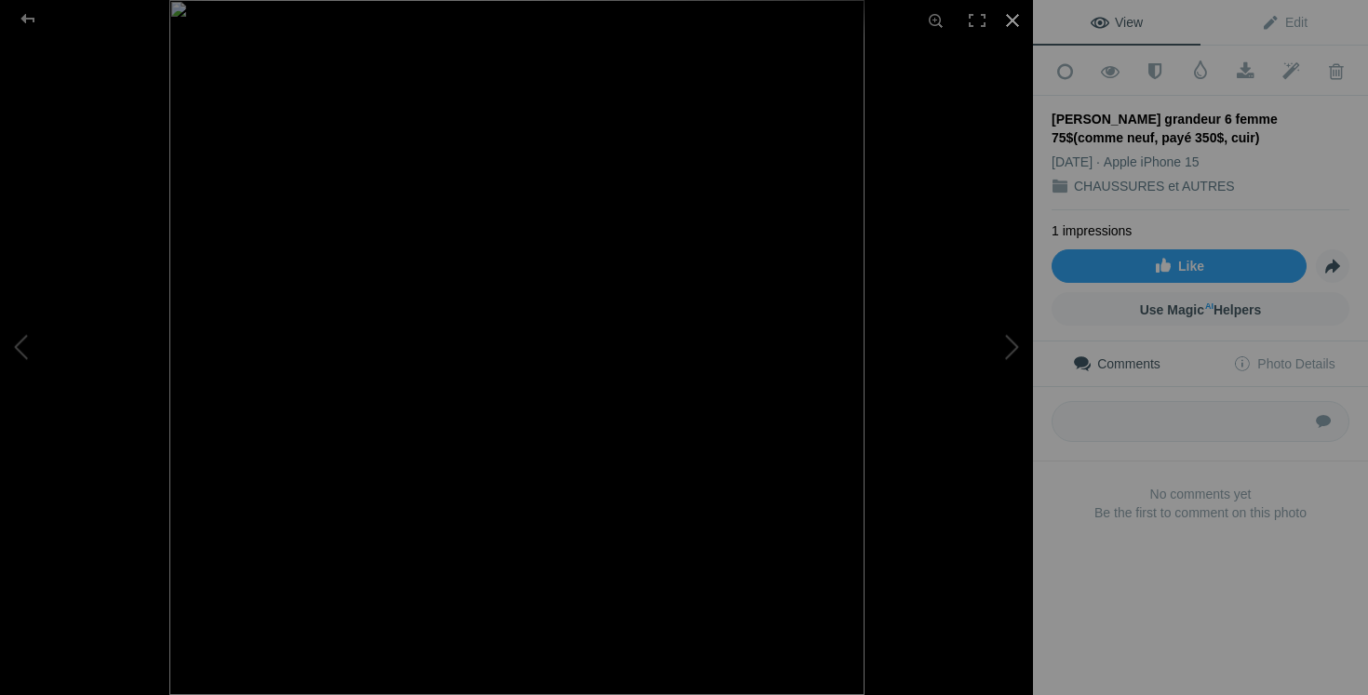
click at [1020, 15] on div at bounding box center [1012, 20] width 41 height 41
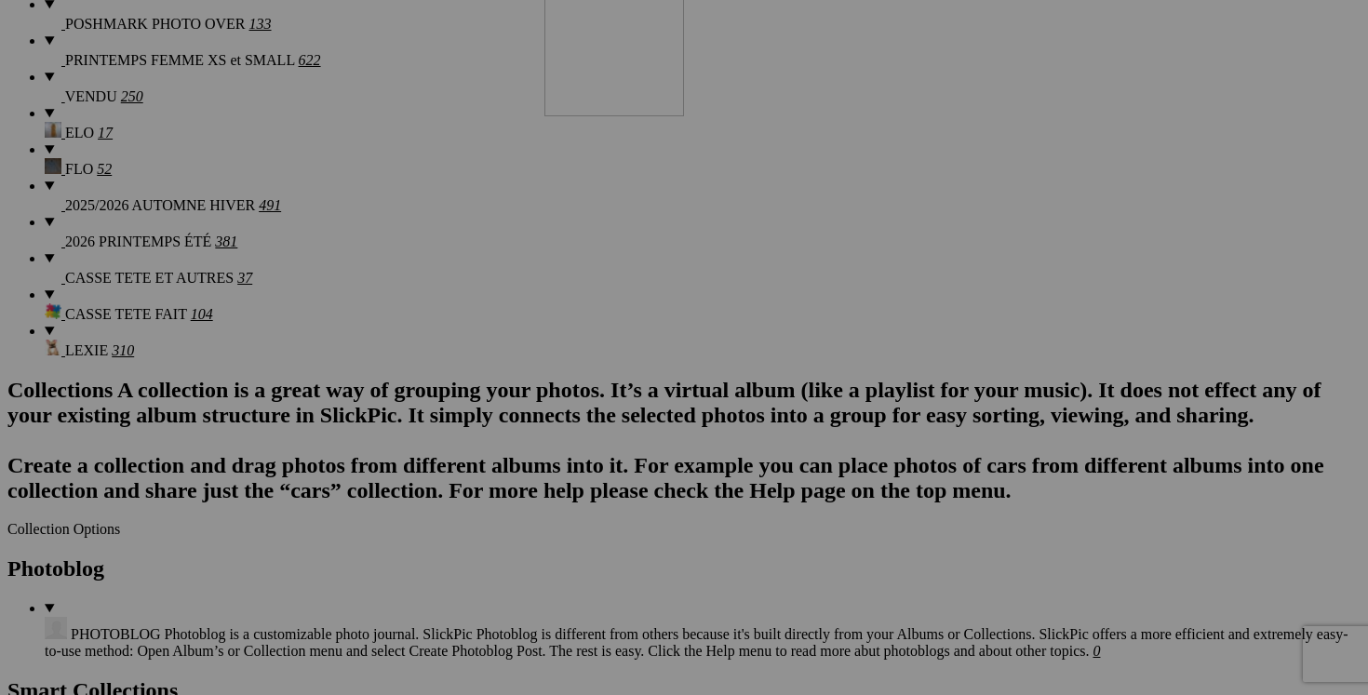
scroll to position [1930, 0]
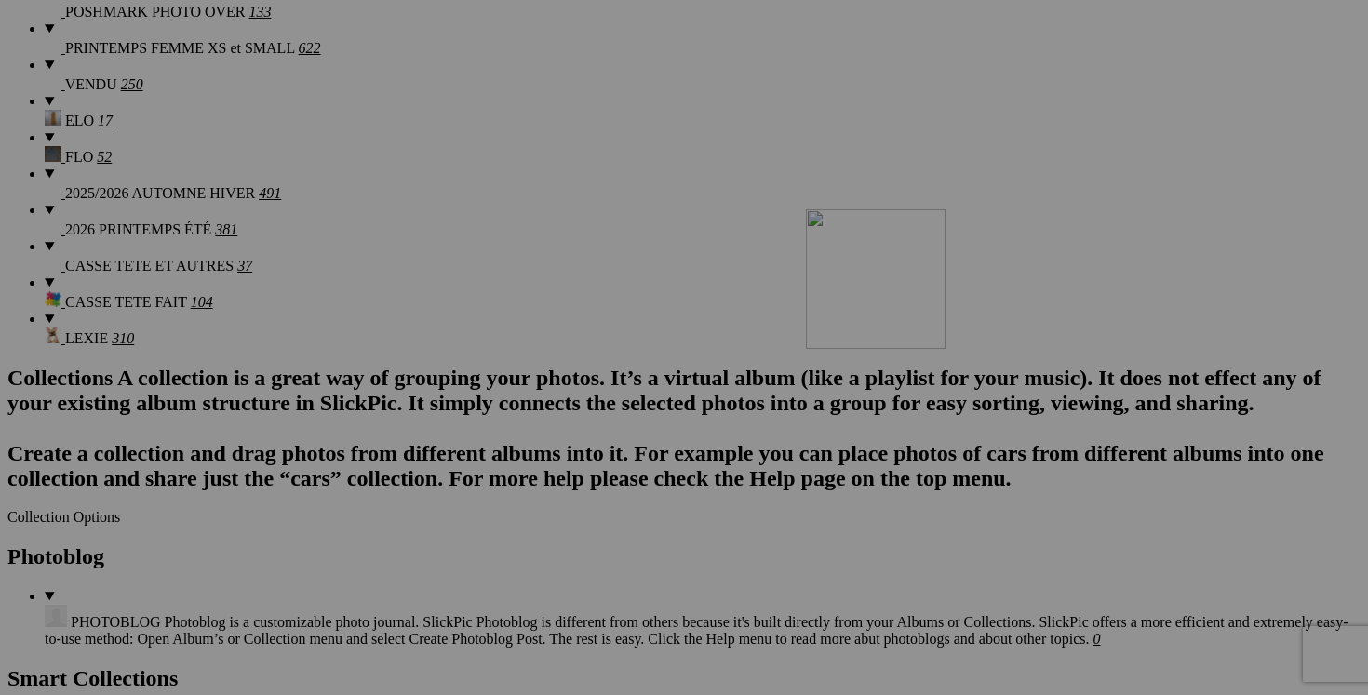
drag, startPoint x: 516, startPoint y: 327, endPoint x: 1074, endPoint y: 370, distance: 560.1
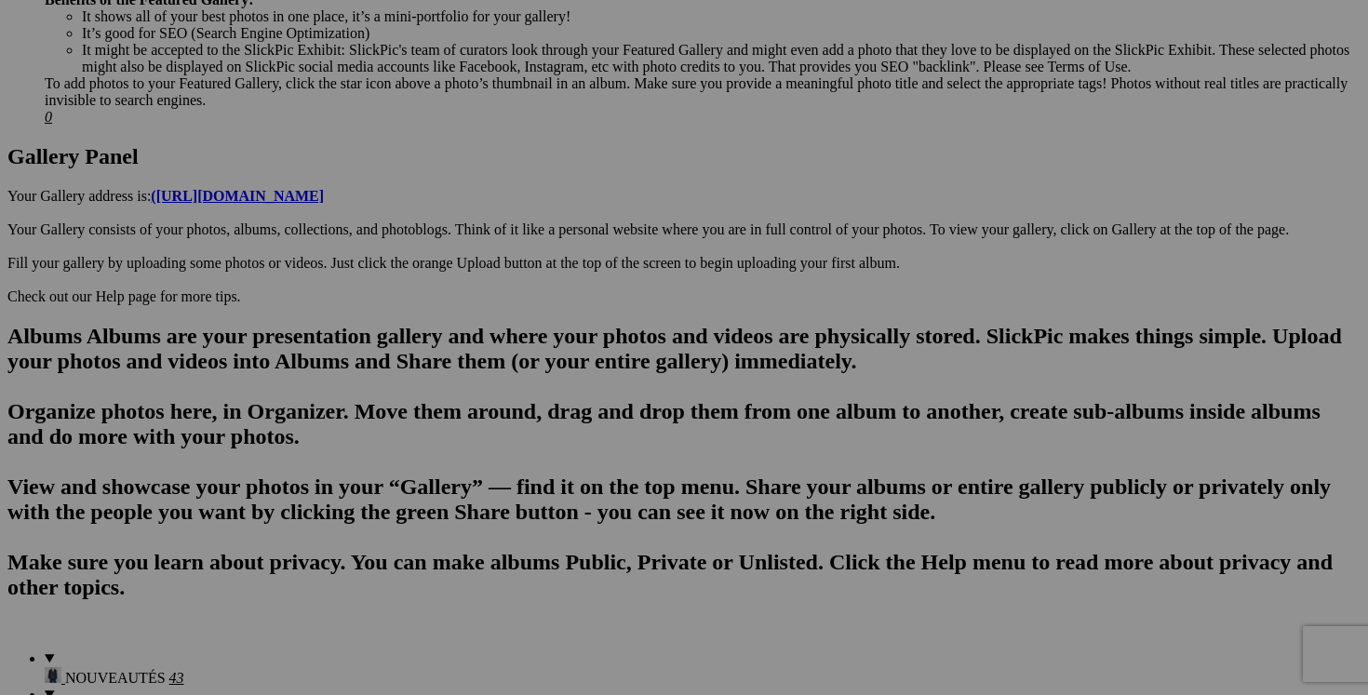
scroll to position [852, 0]
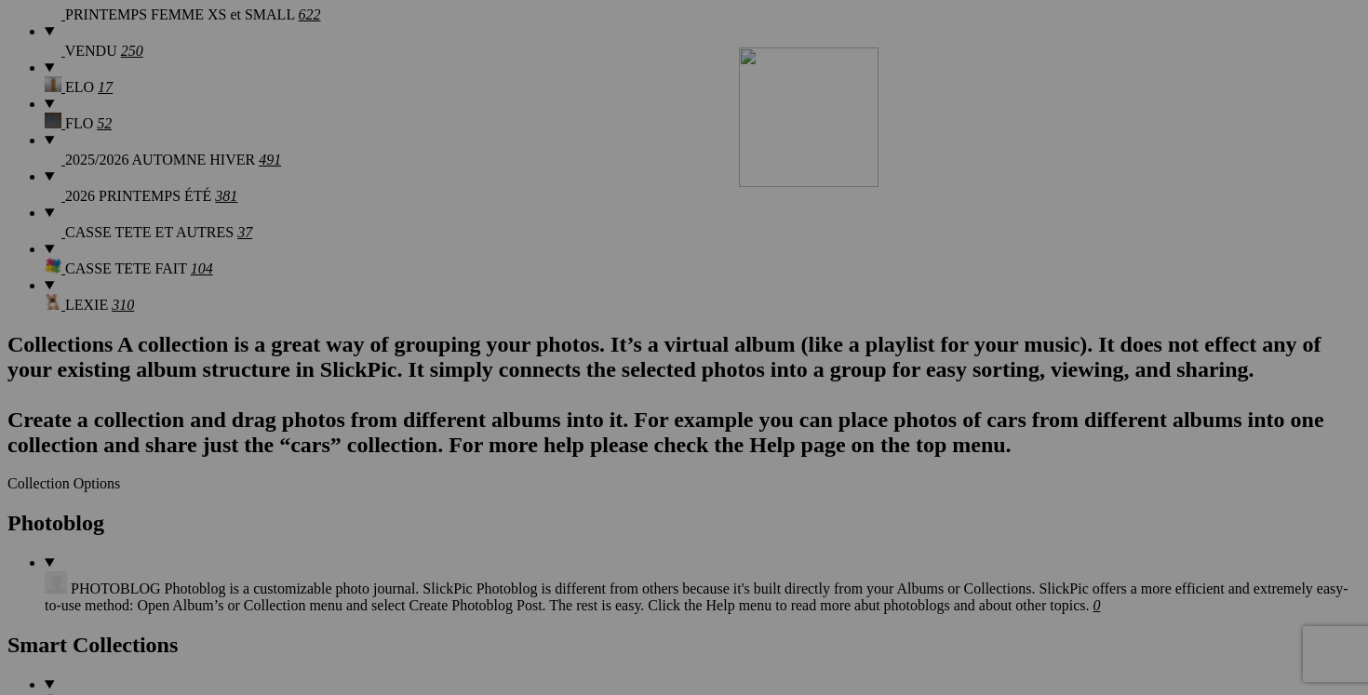
drag, startPoint x: 372, startPoint y: 383, endPoint x: 1005, endPoint y: 208, distance: 656.8
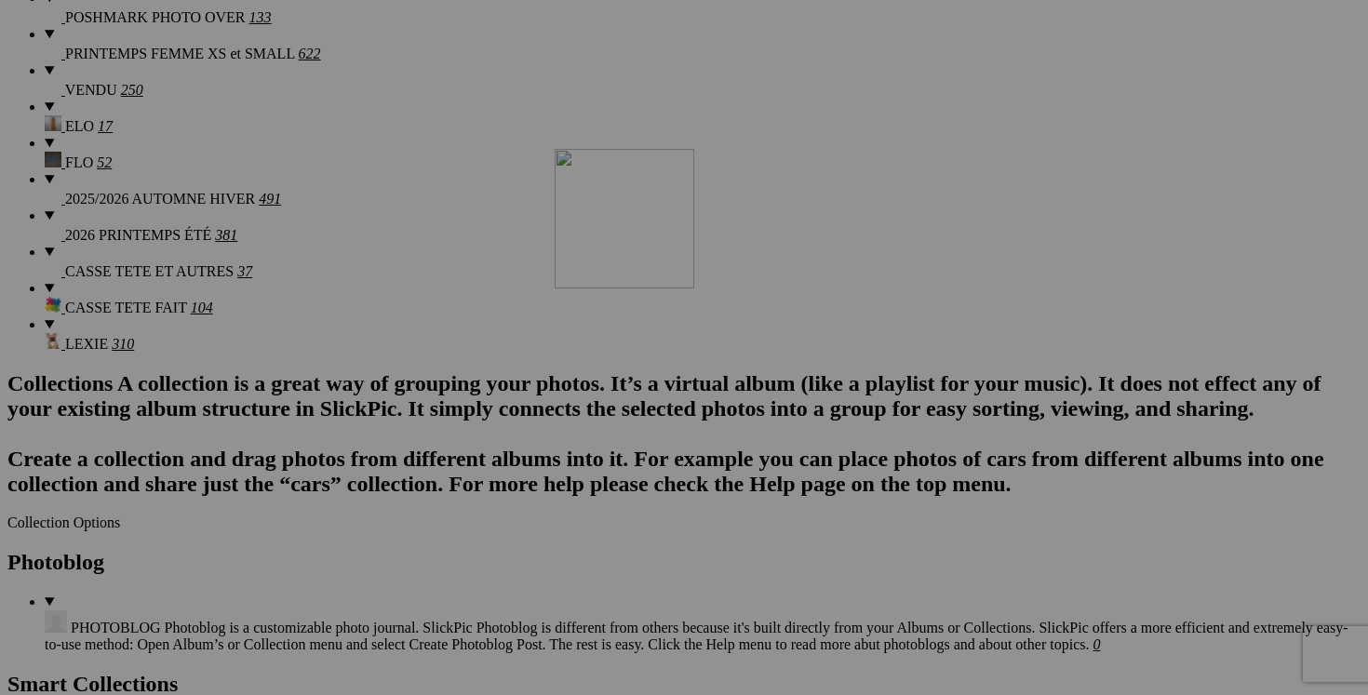
scroll to position [1944, 0]
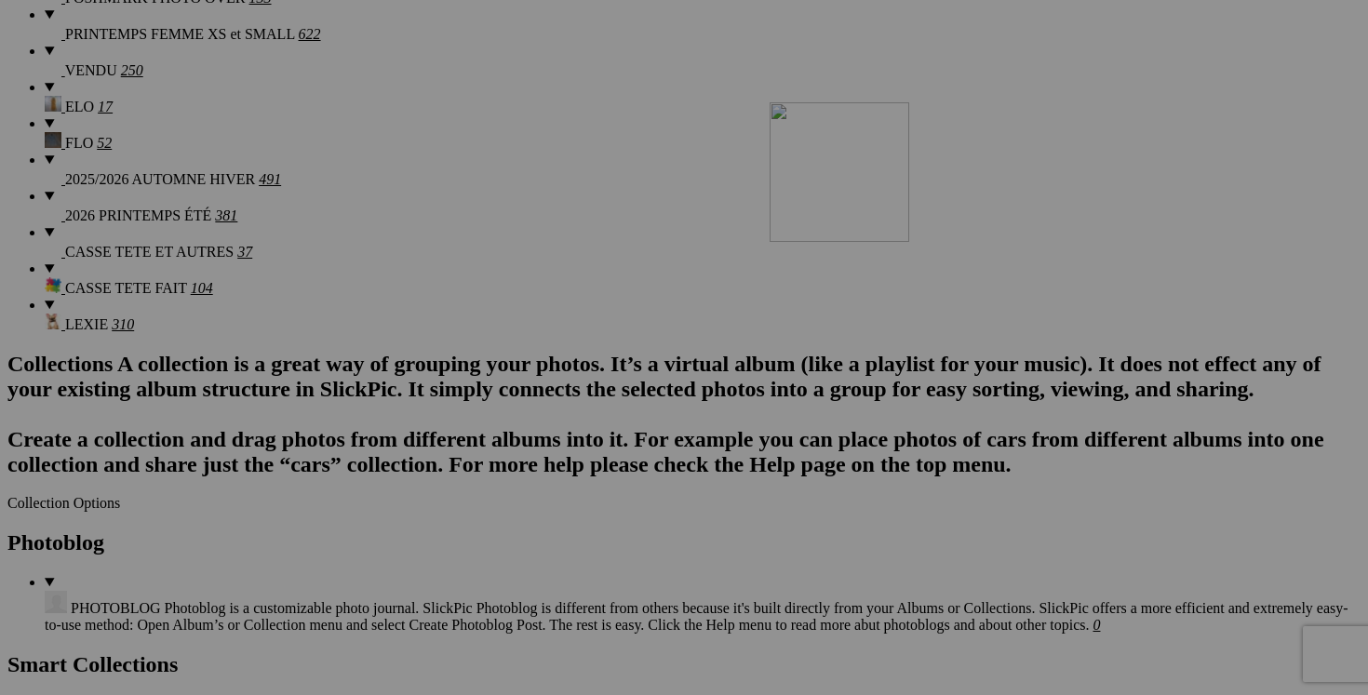
drag, startPoint x: 364, startPoint y: 166, endPoint x: 1038, endPoint y: 264, distance: 681.0
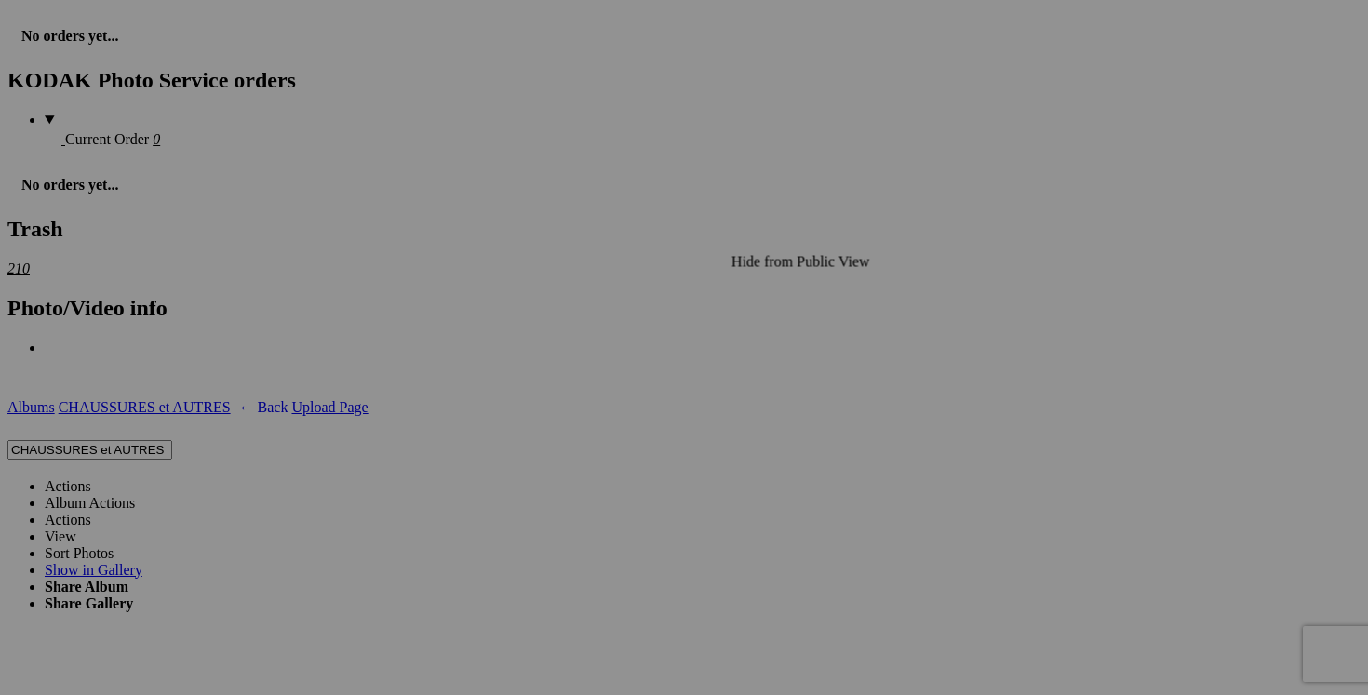
scroll to position [3035, 0]
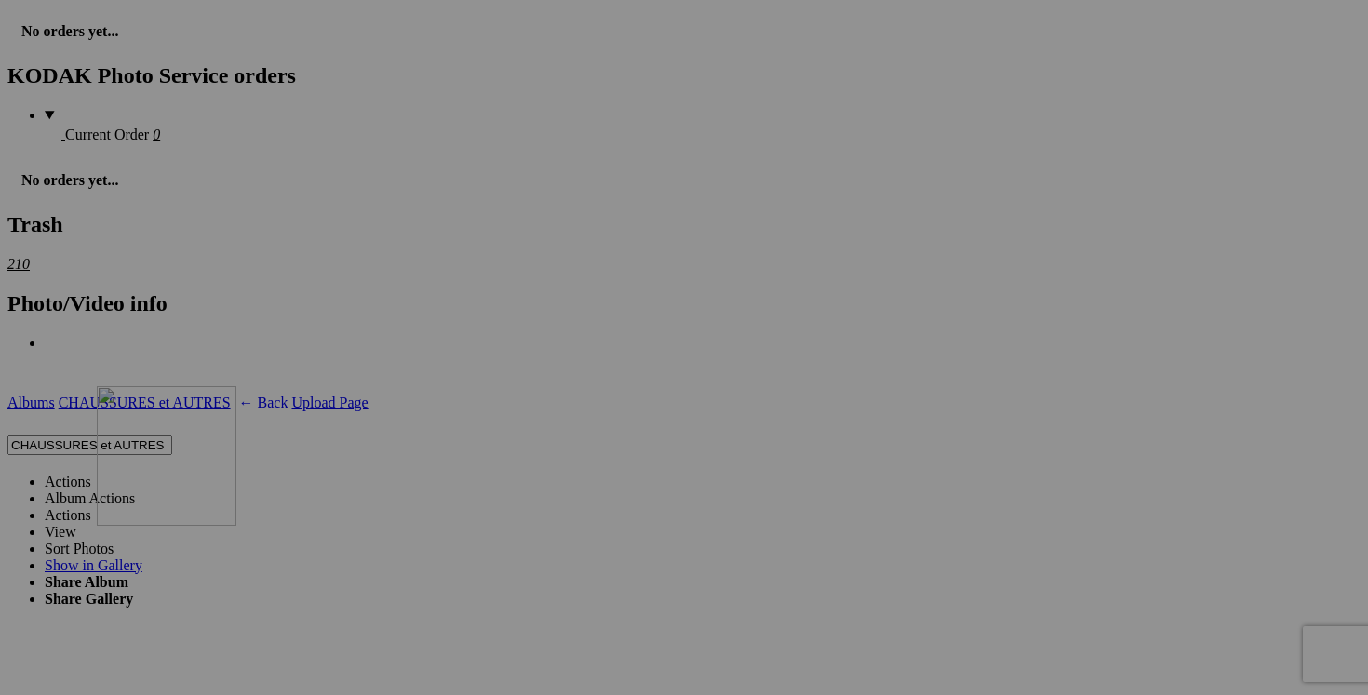
drag, startPoint x: 714, startPoint y: 311, endPoint x: 365, endPoint y: 544, distance: 419.9
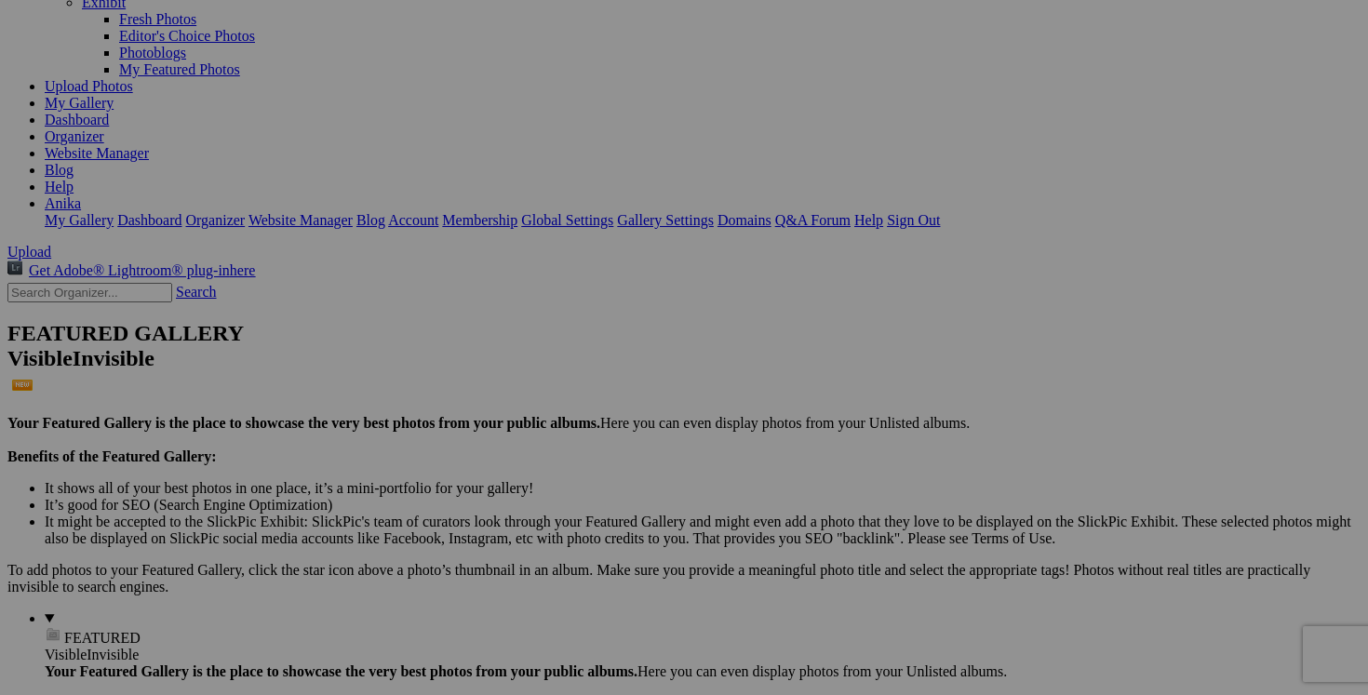
scroll to position [0, 0]
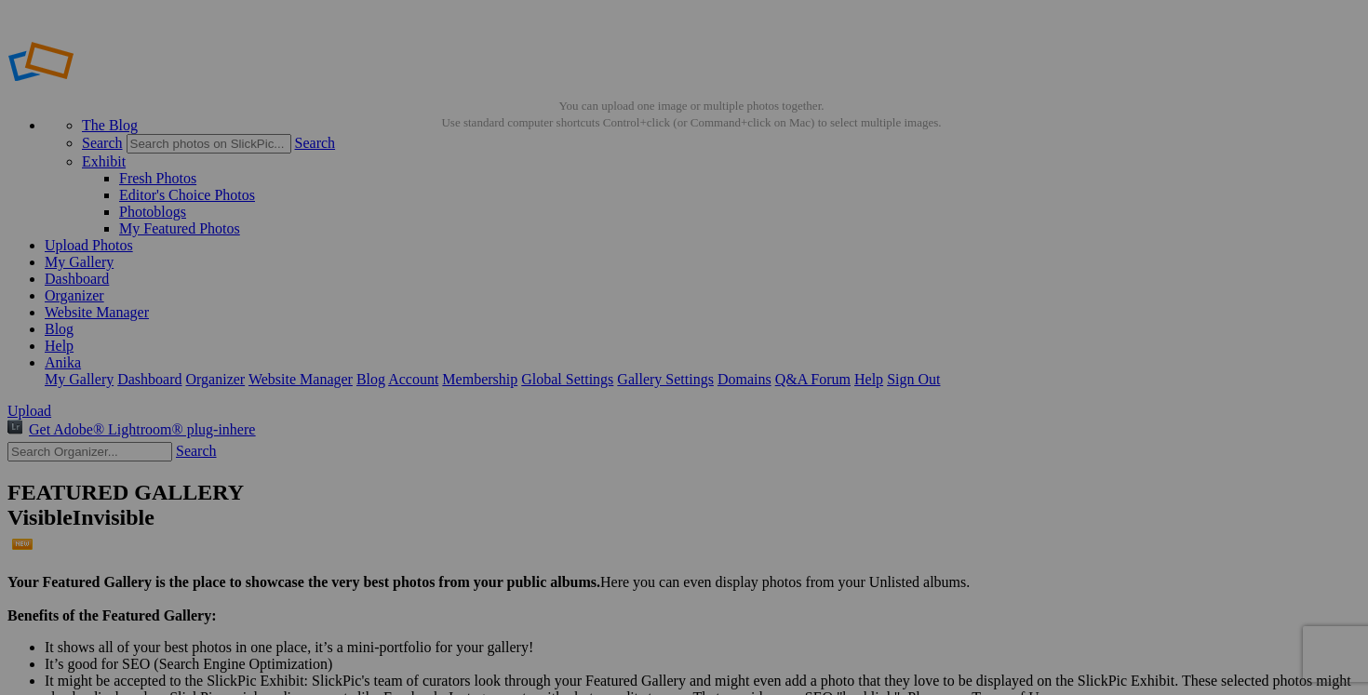
drag, startPoint x: 1042, startPoint y: 364, endPoint x: 944, endPoint y: 358, distance: 98.8
type input "bottes MICHAEL KORS gr. 8 femme 60$(excellent état, botte en cuir non doublé)"
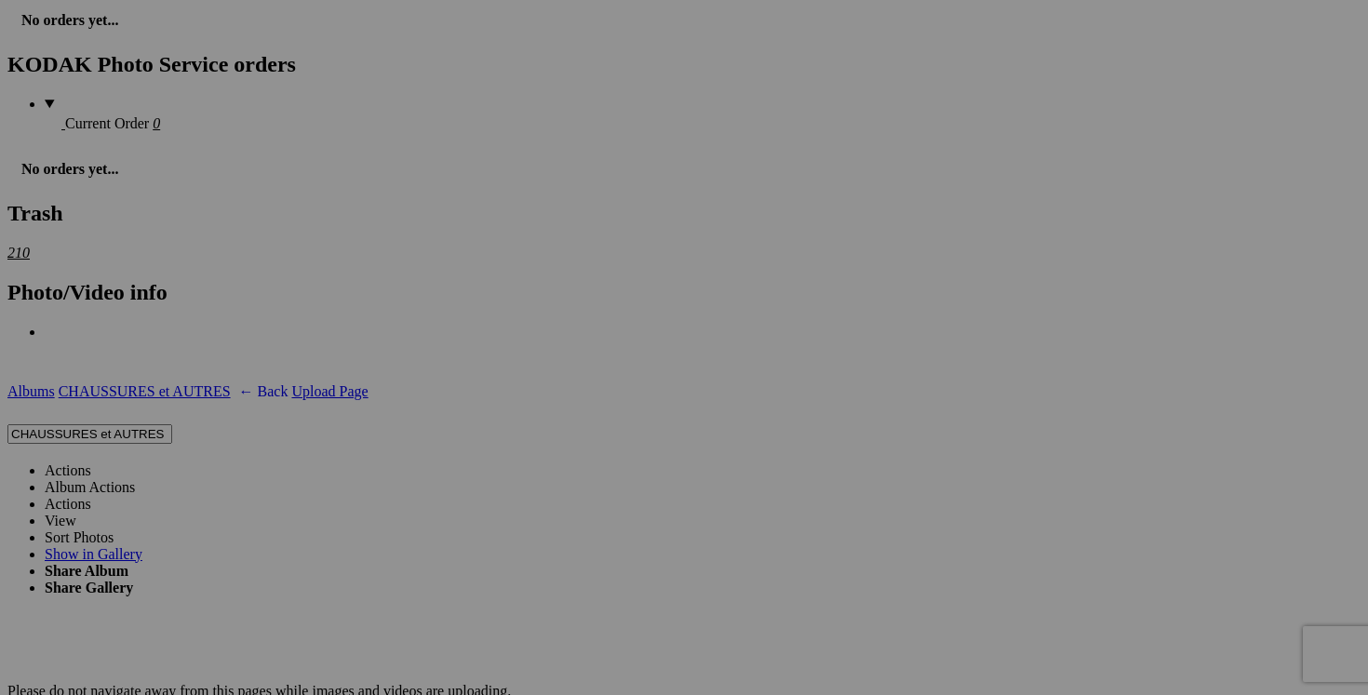
scroll to position [3051, 0]
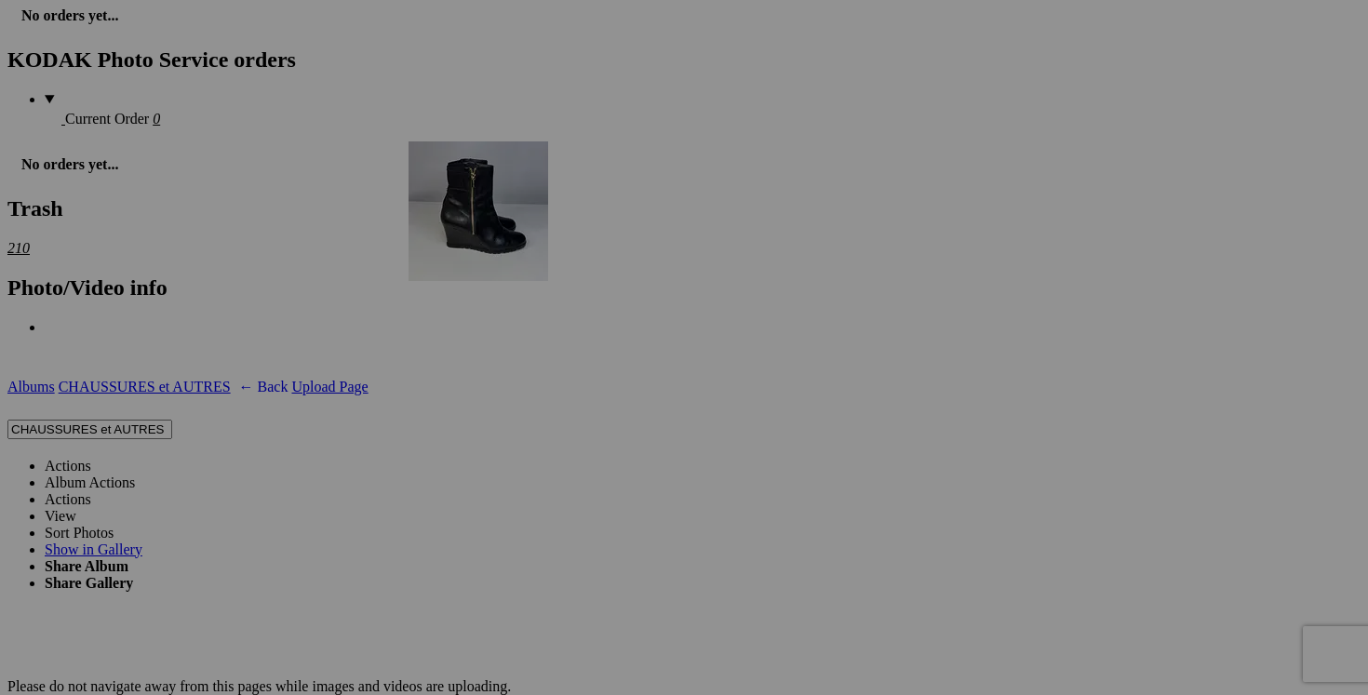
drag, startPoint x: 1021, startPoint y: 298, endPoint x: 677, endPoint y: 302, distance: 344.4
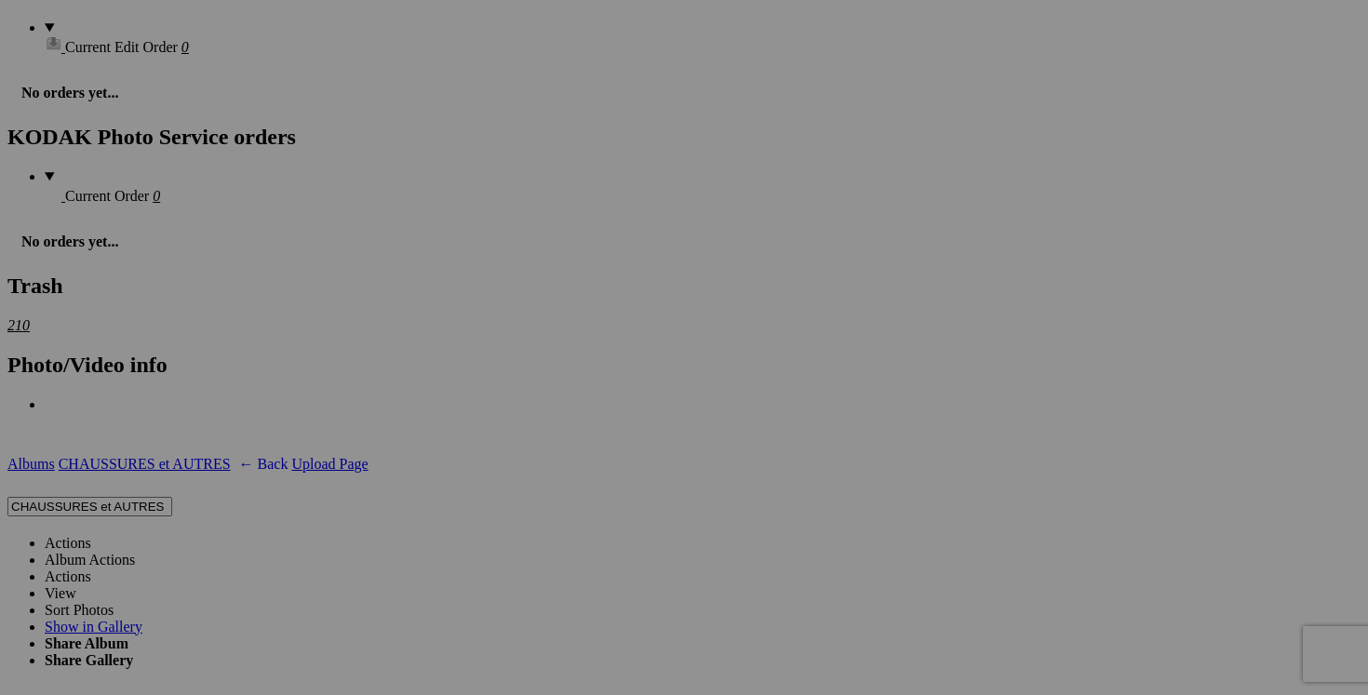
scroll to position [2999, 0]
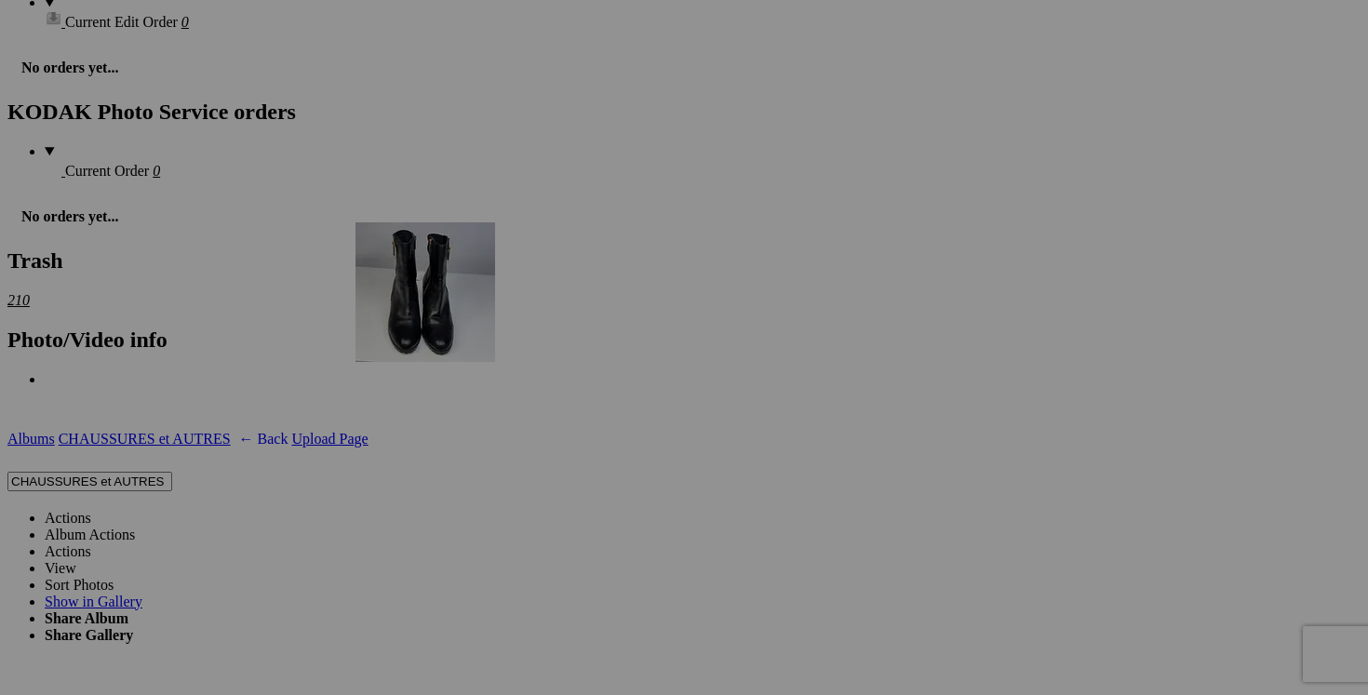
drag, startPoint x: 1016, startPoint y: 285, endPoint x: 624, endPoint y: 384, distance: 405.2
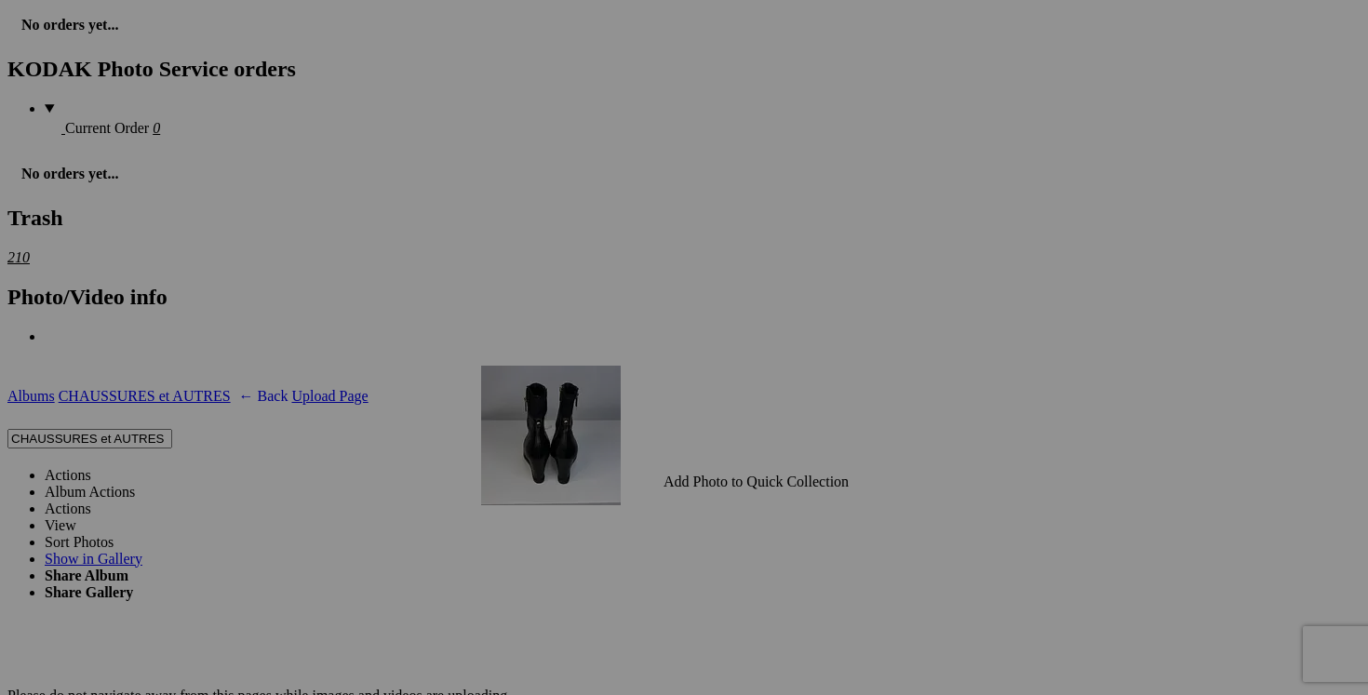
scroll to position [3066, 0]
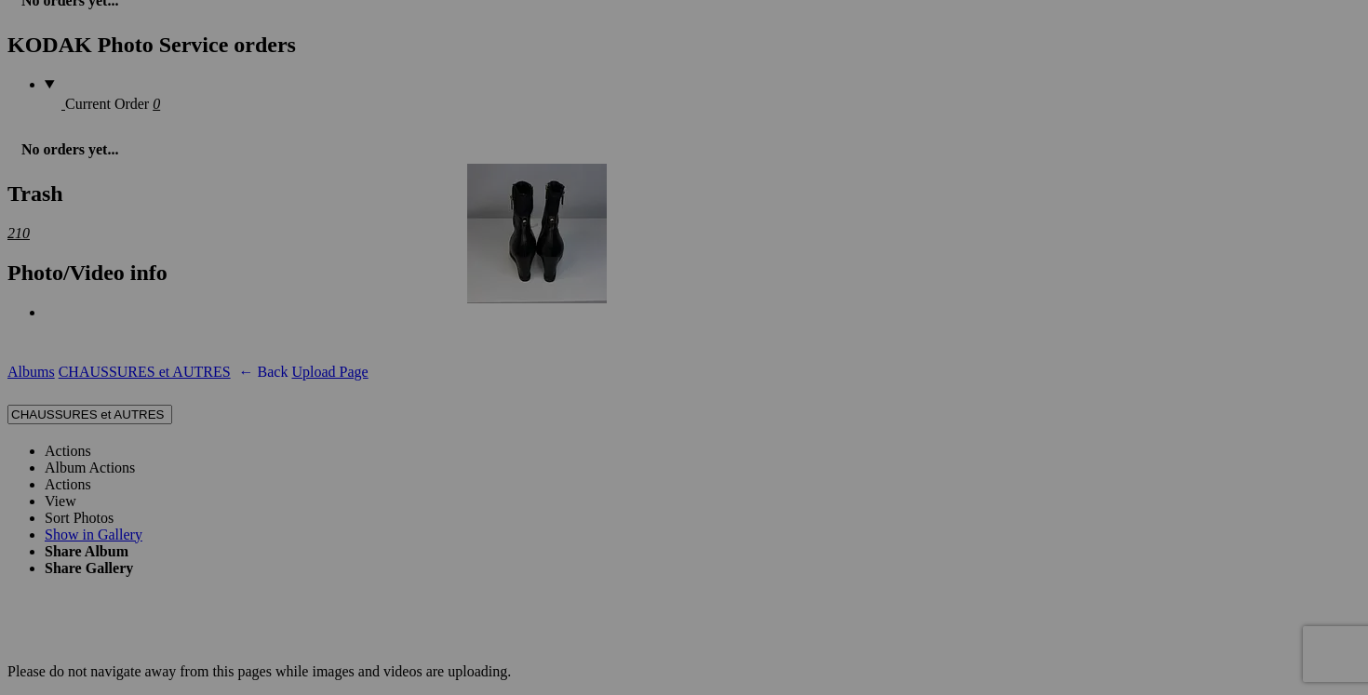
drag, startPoint x: 832, startPoint y: 277, endPoint x: 735, endPoint y: 326, distance: 108.2
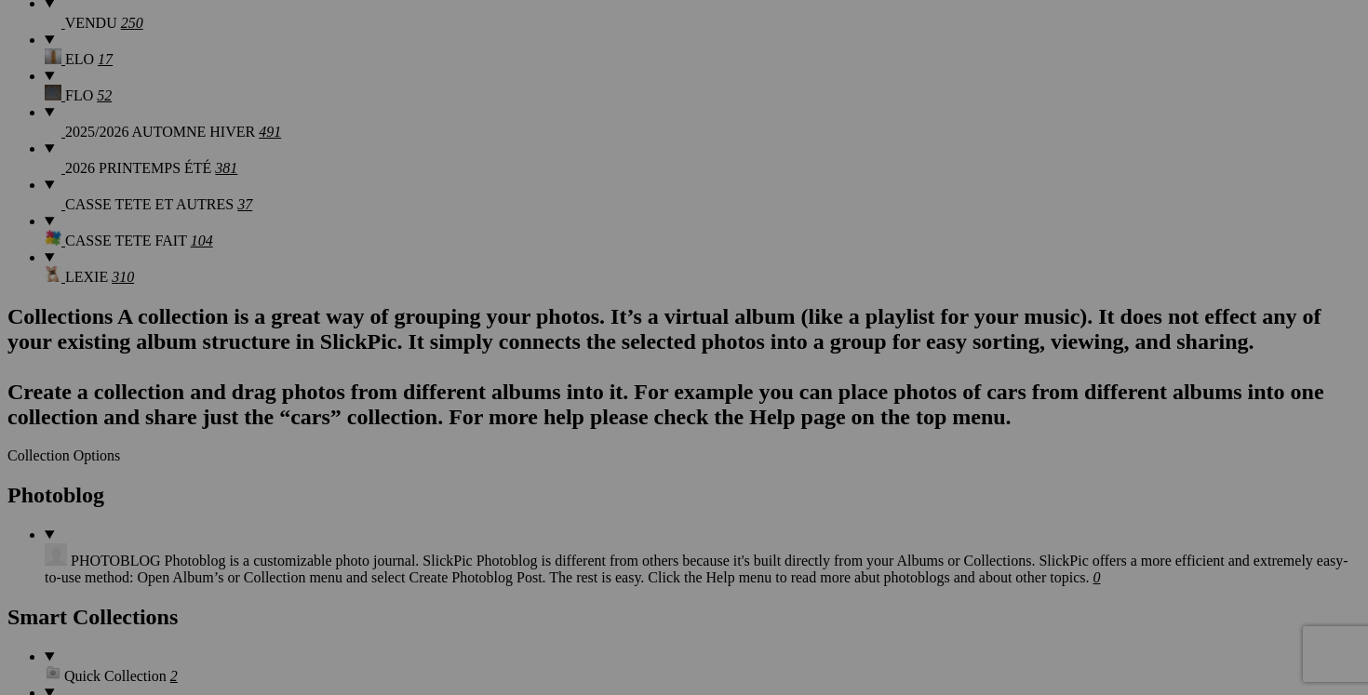
scroll to position [0, 0]
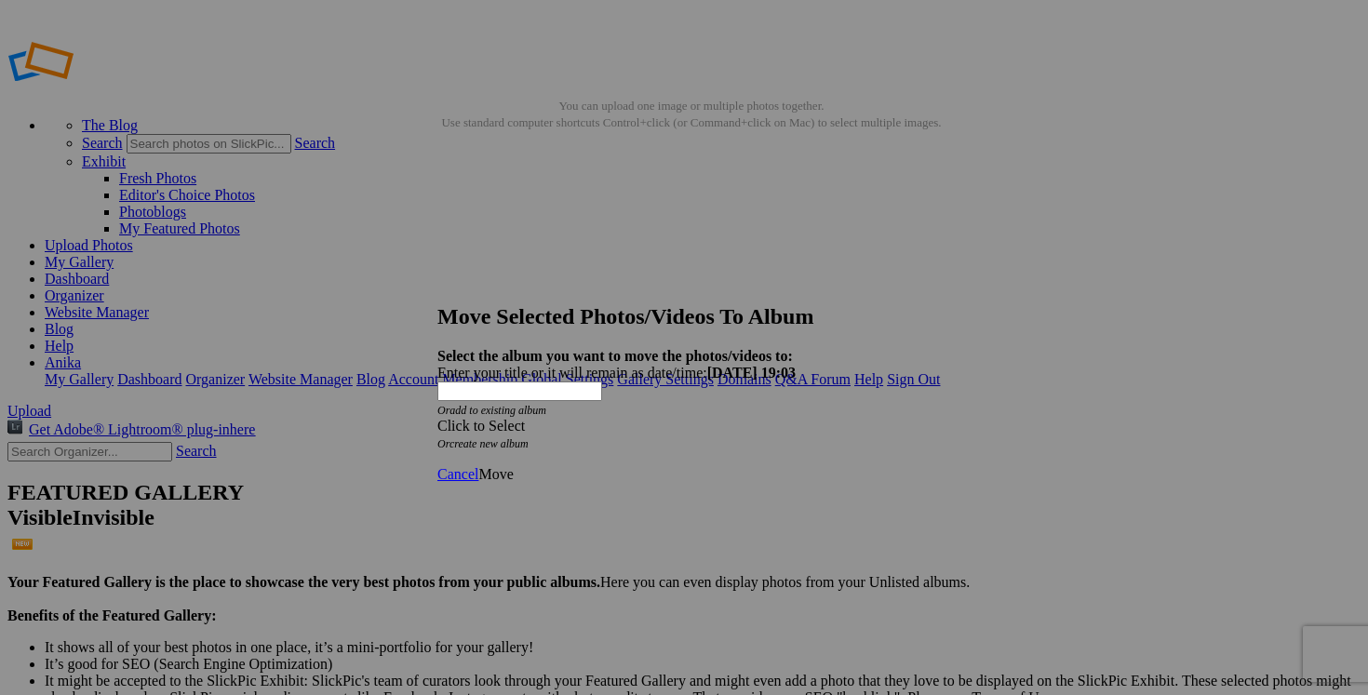
click at [437, 418] on span at bounding box center [437, 426] width 0 height 16
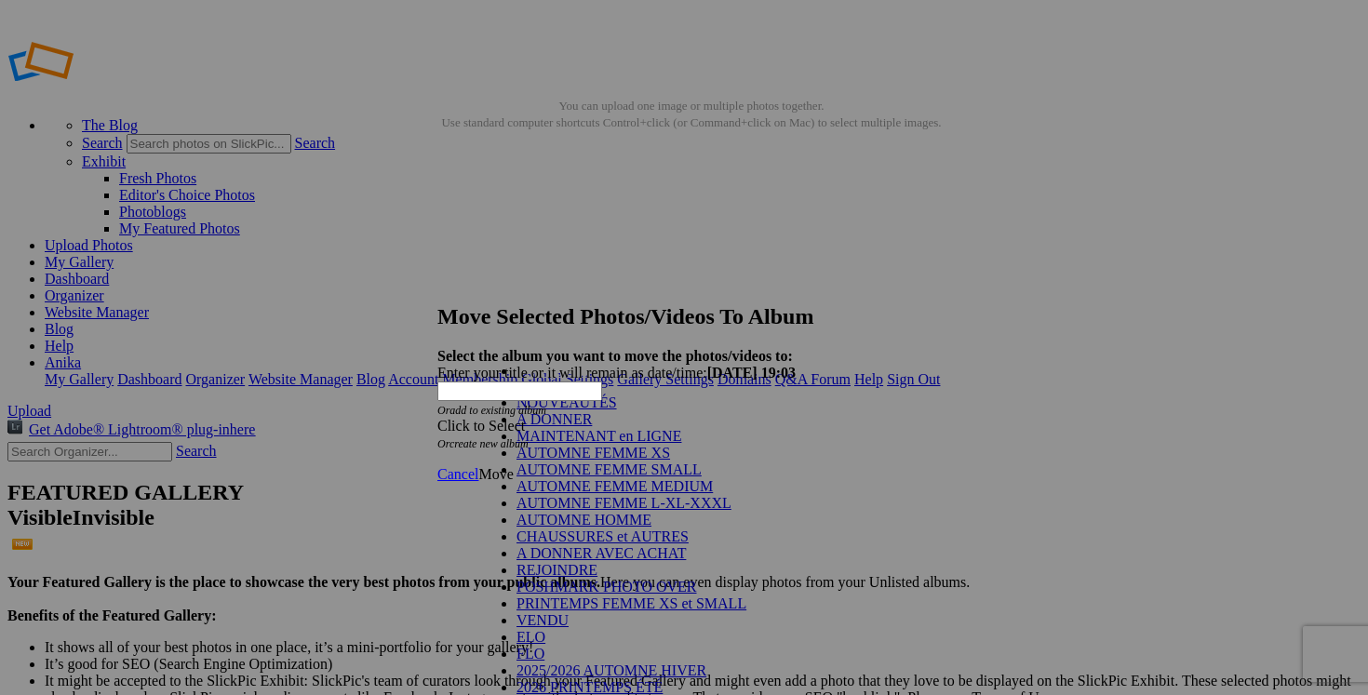
scroll to position [177, 0]
click at [672, 579] on link "POSHMARK PHOTO OVER" at bounding box center [607, 587] width 181 height 16
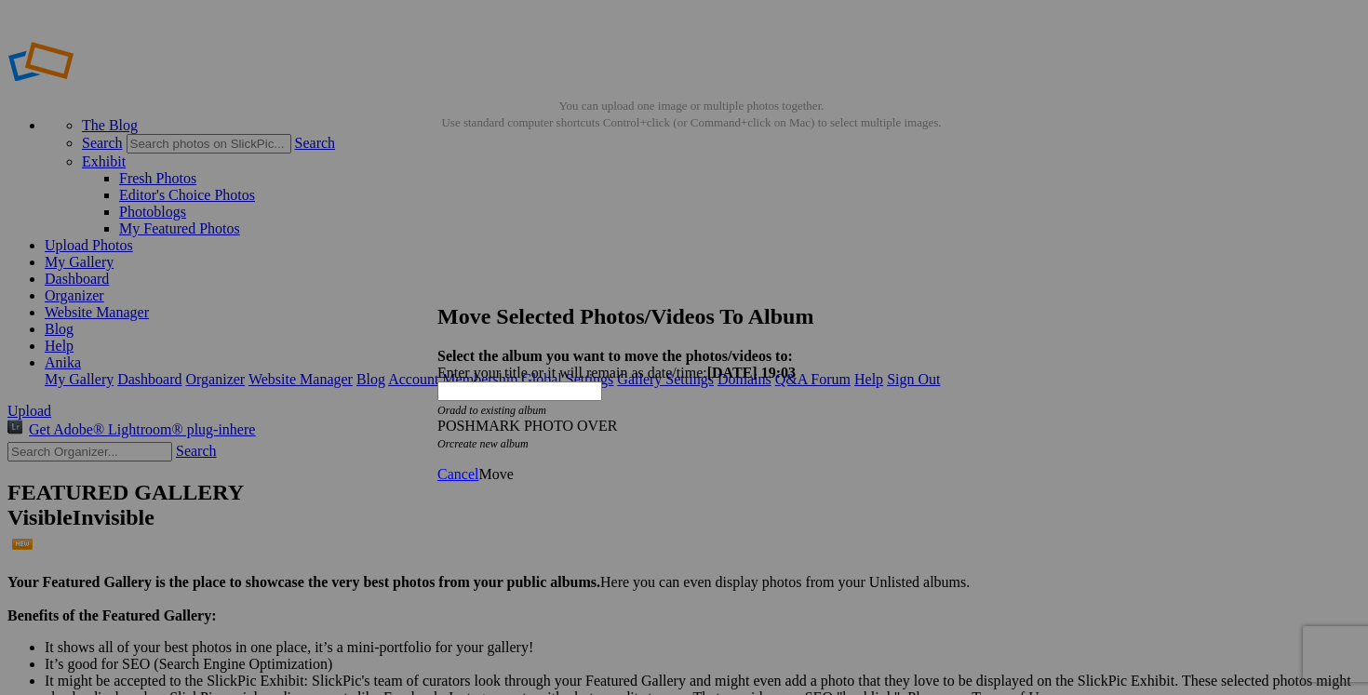
click at [513, 466] on span "Move" at bounding box center [495, 474] width 34 height 16
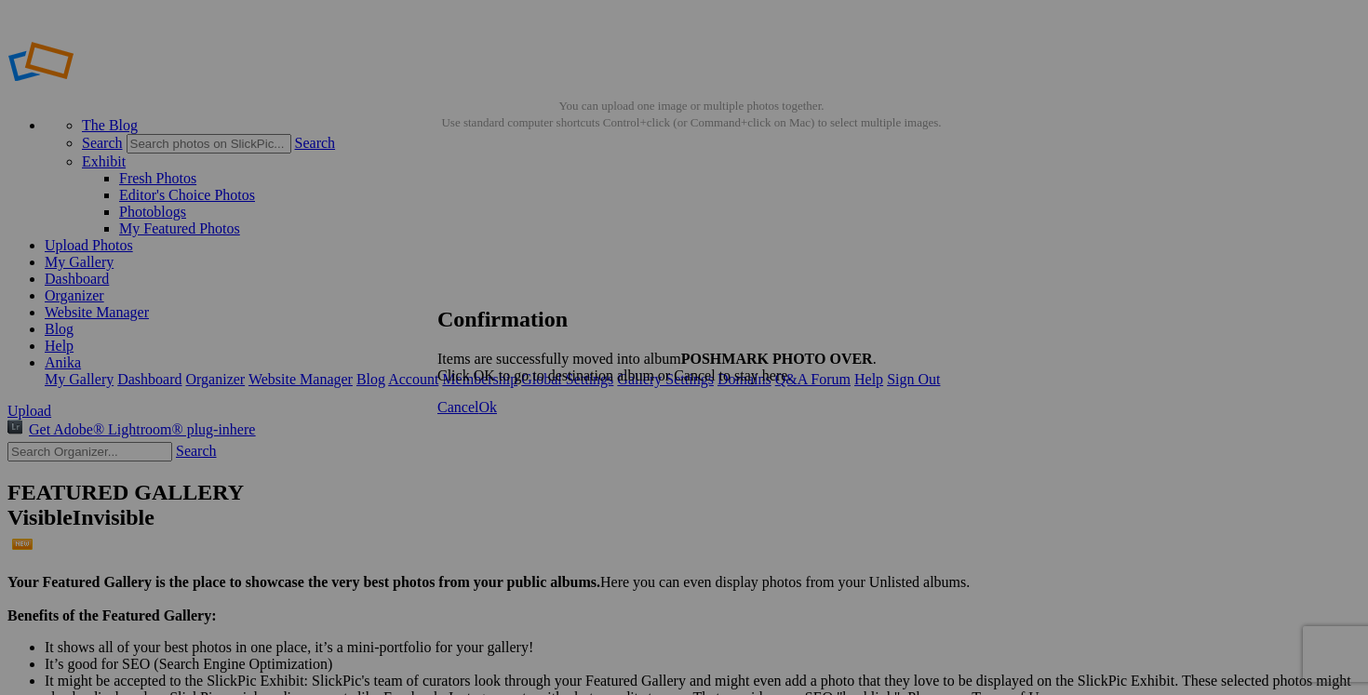
click at [478, 415] on span "Cancel" at bounding box center [457, 407] width 41 height 16
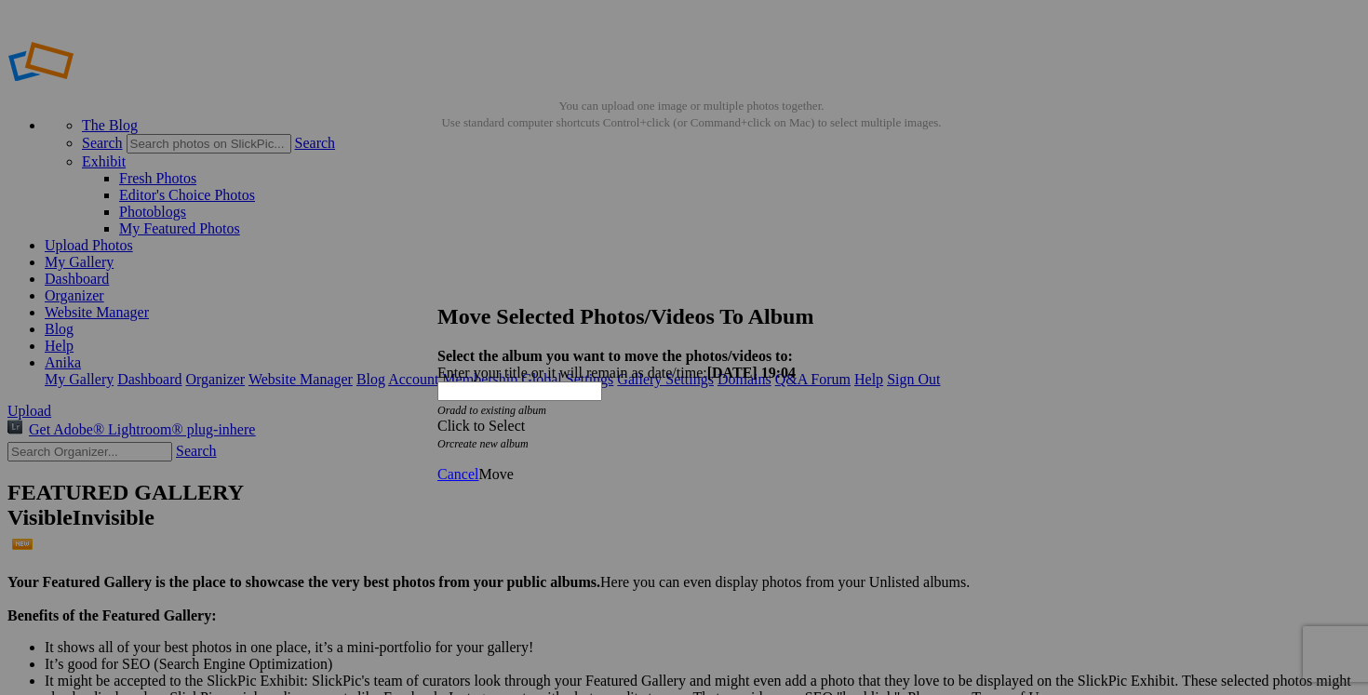
click at [437, 418] on span at bounding box center [437, 426] width 0 height 16
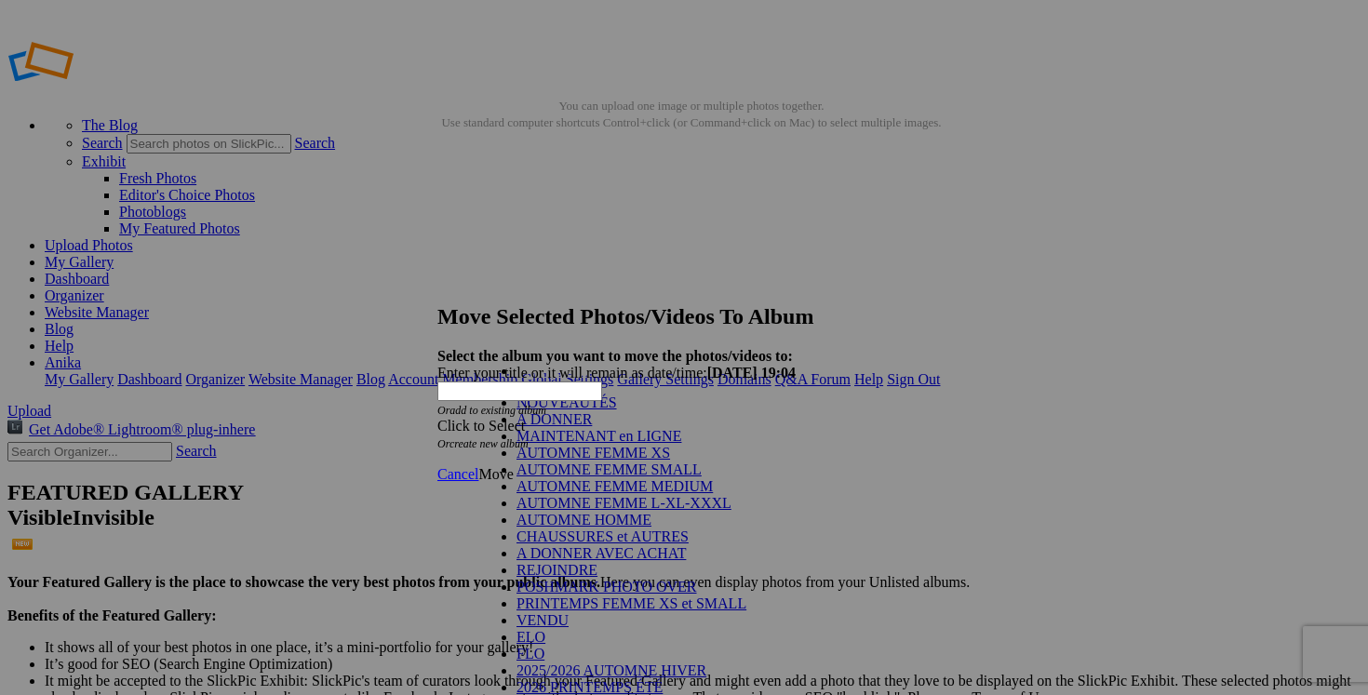
scroll to position [149, 0]
click at [619, 579] on link "POSHMARK PHOTO OVER" at bounding box center [607, 587] width 181 height 16
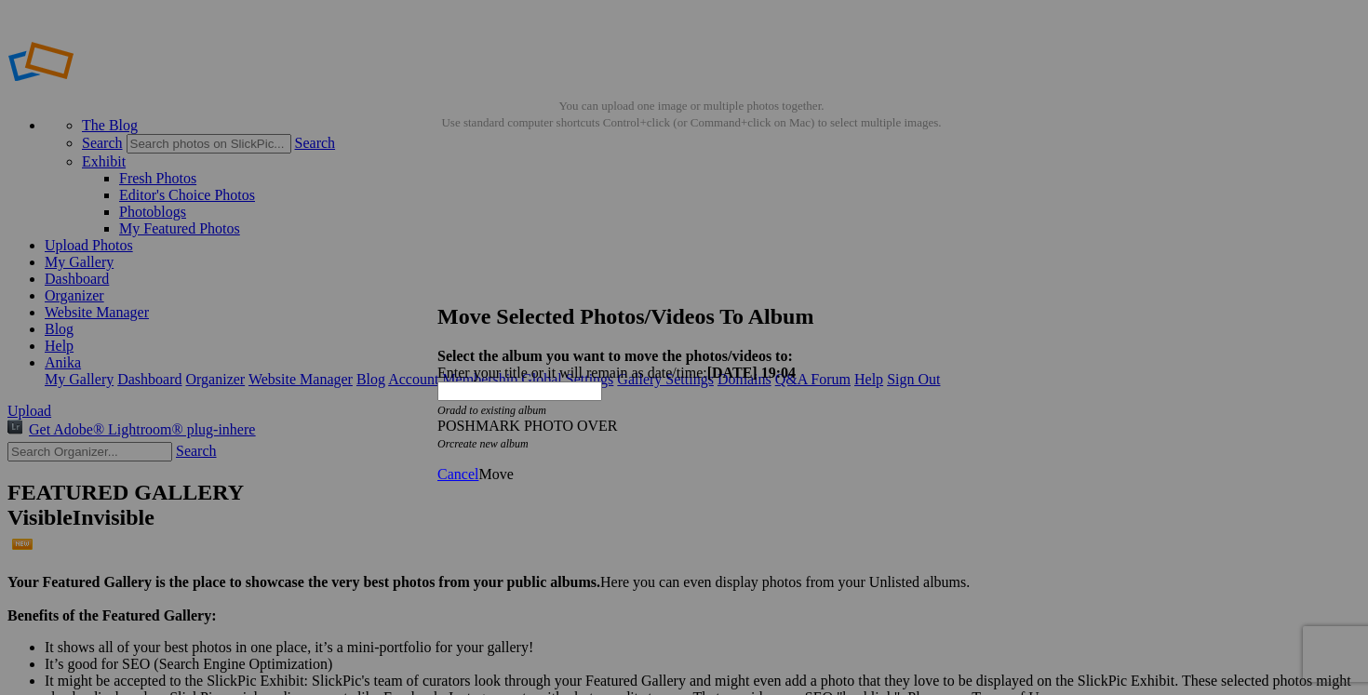
click at [513, 466] on span "Move" at bounding box center [495, 474] width 34 height 16
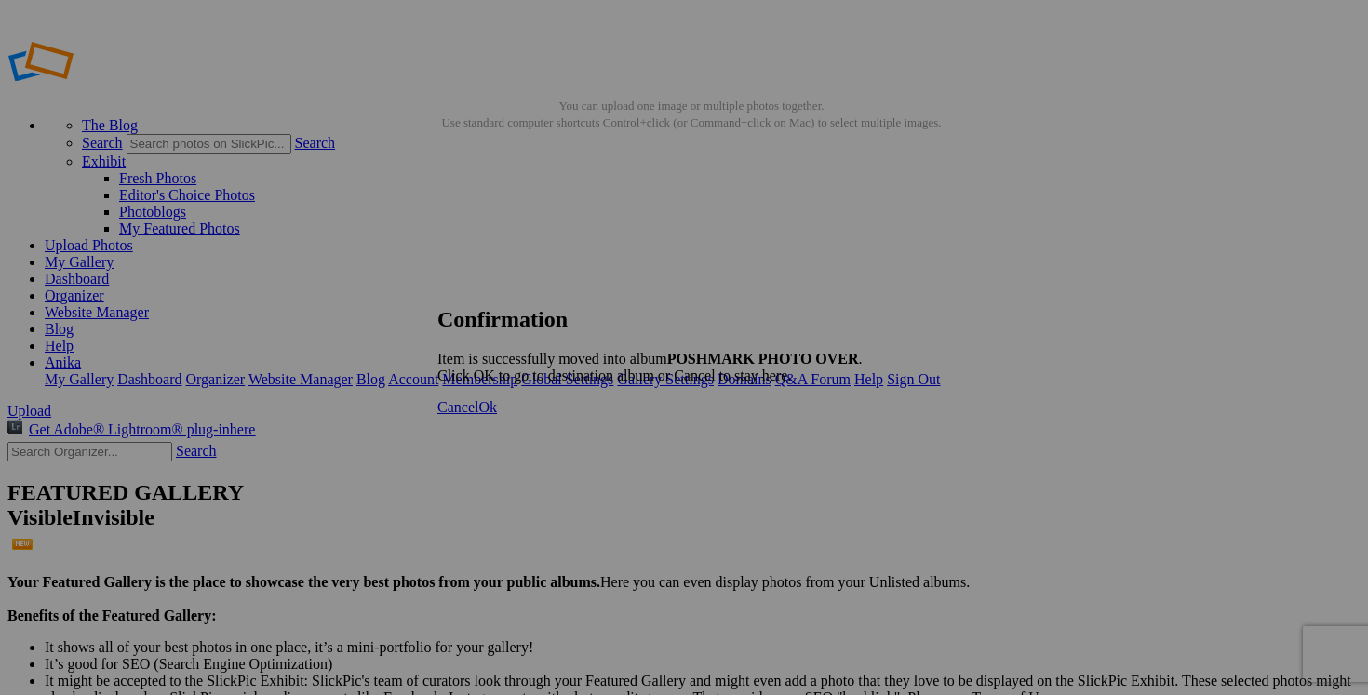
click at [478, 415] on span "Cancel" at bounding box center [457, 407] width 41 height 16
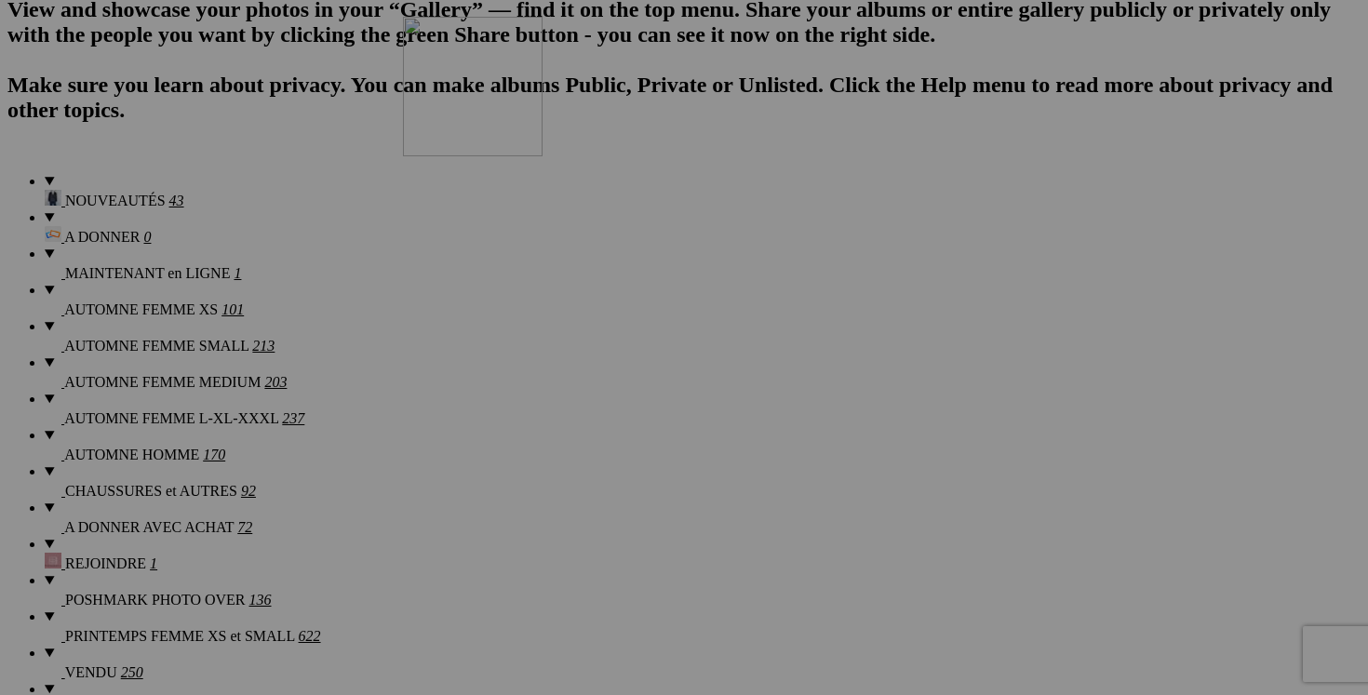
scroll to position [1378, 0]
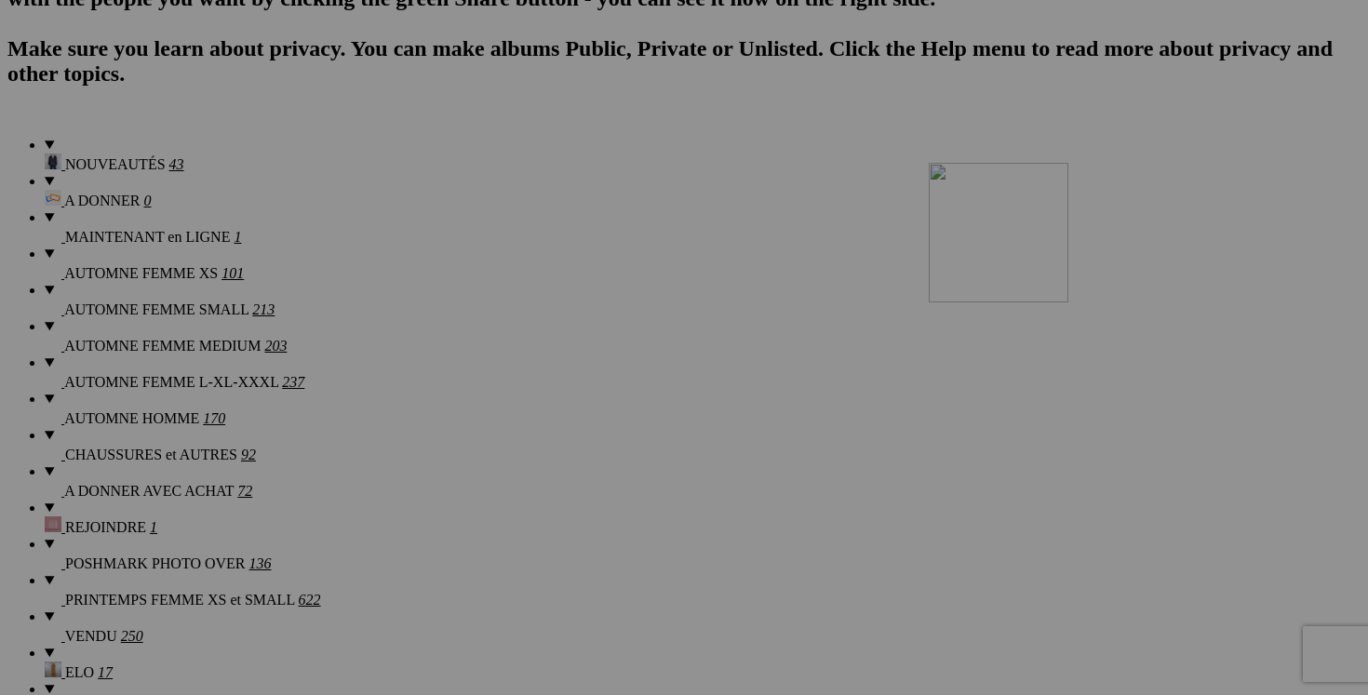
drag, startPoint x: 528, startPoint y: 354, endPoint x: 1197, endPoint y: 325, distance: 669.7
drag, startPoint x: 556, startPoint y: 129, endPoint x: 1165, endPoint y: 274, distance: 626.4
drag, startPoint x: 576, startPoint y: 121, endPoint x: 1175, endPoint y: 296, distance: 624.3
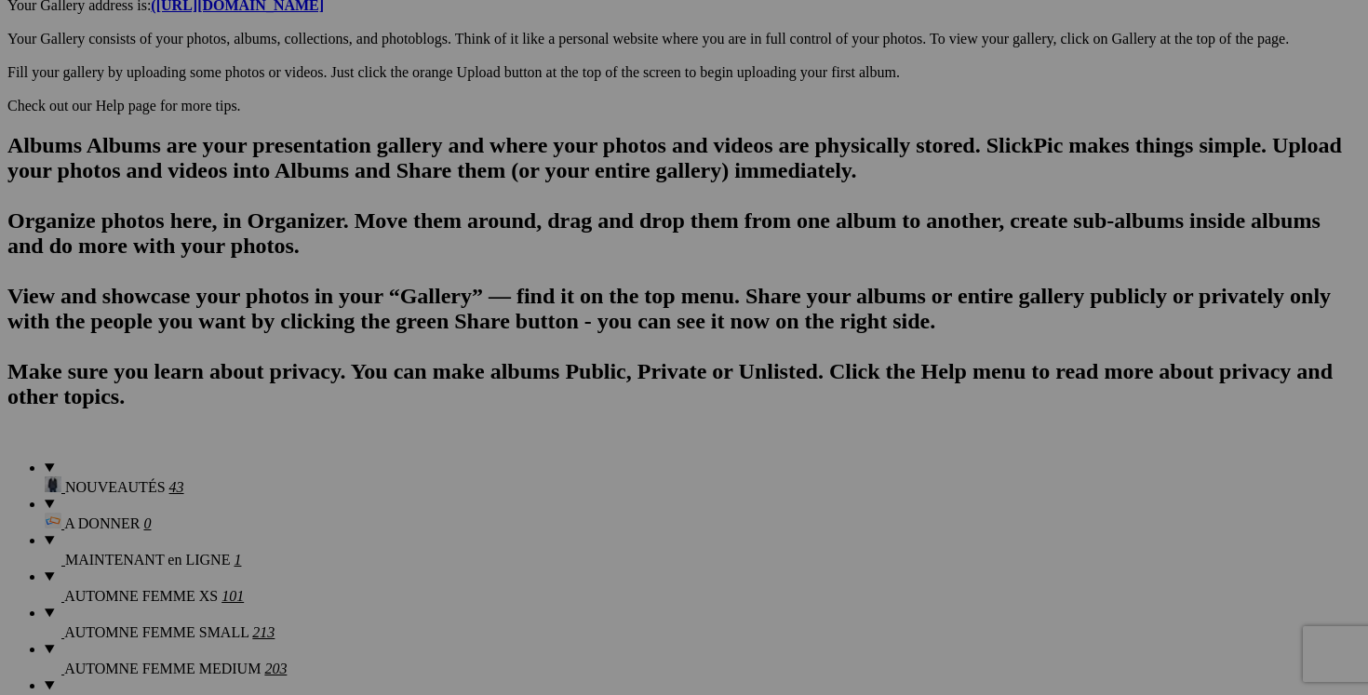
scroll to position [1056, 0]
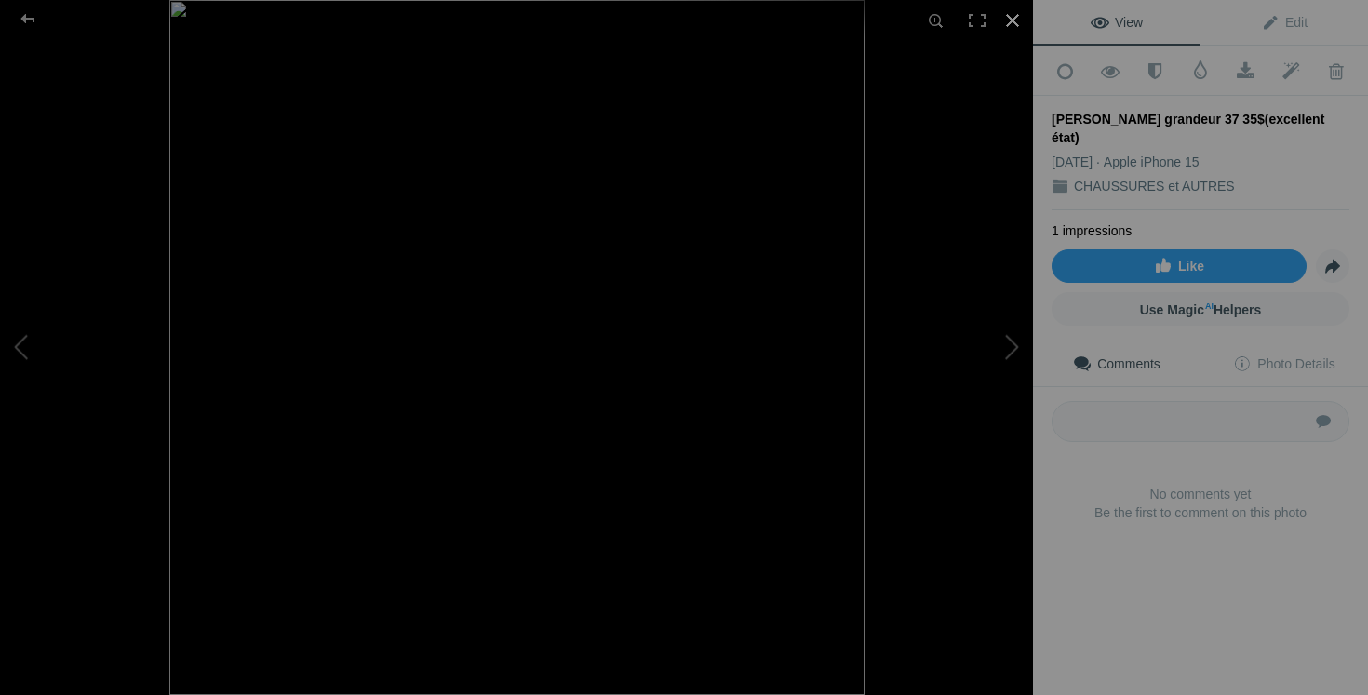
click at [1012, 25] on div at bounding box center [1012, 20] width 41 height 41
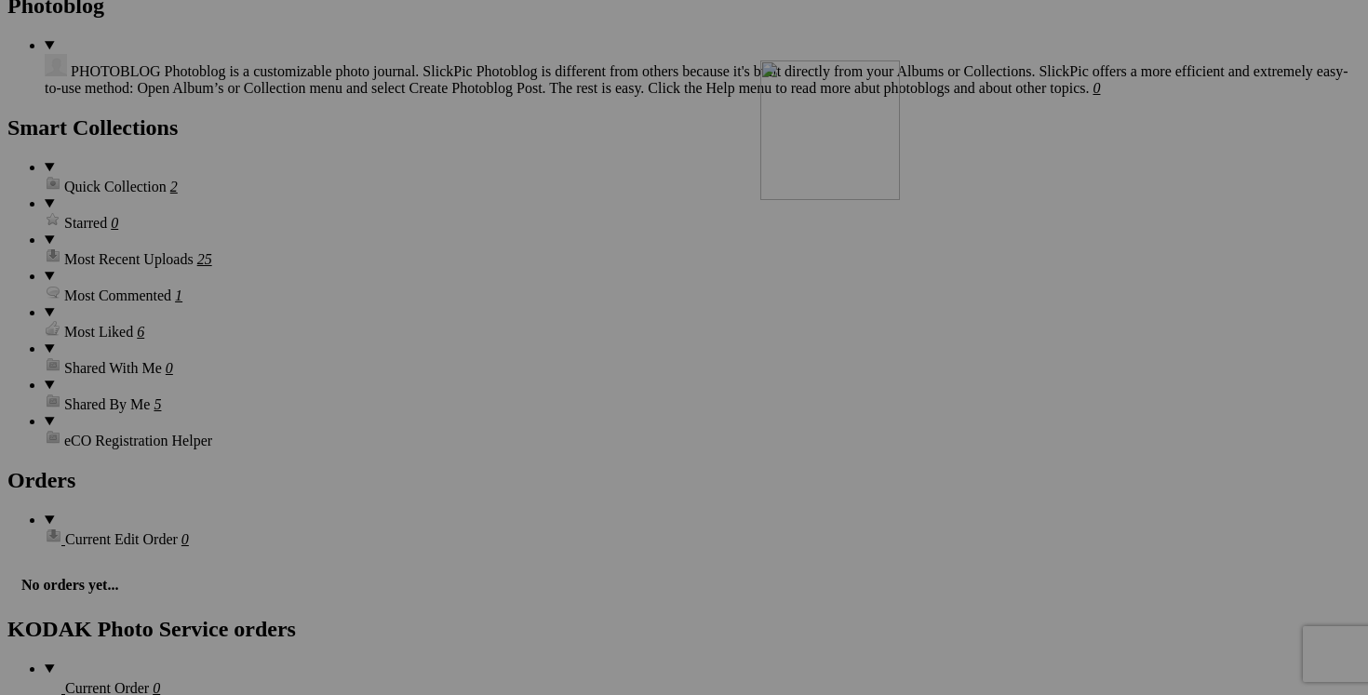
scroll to position [2487, 0]
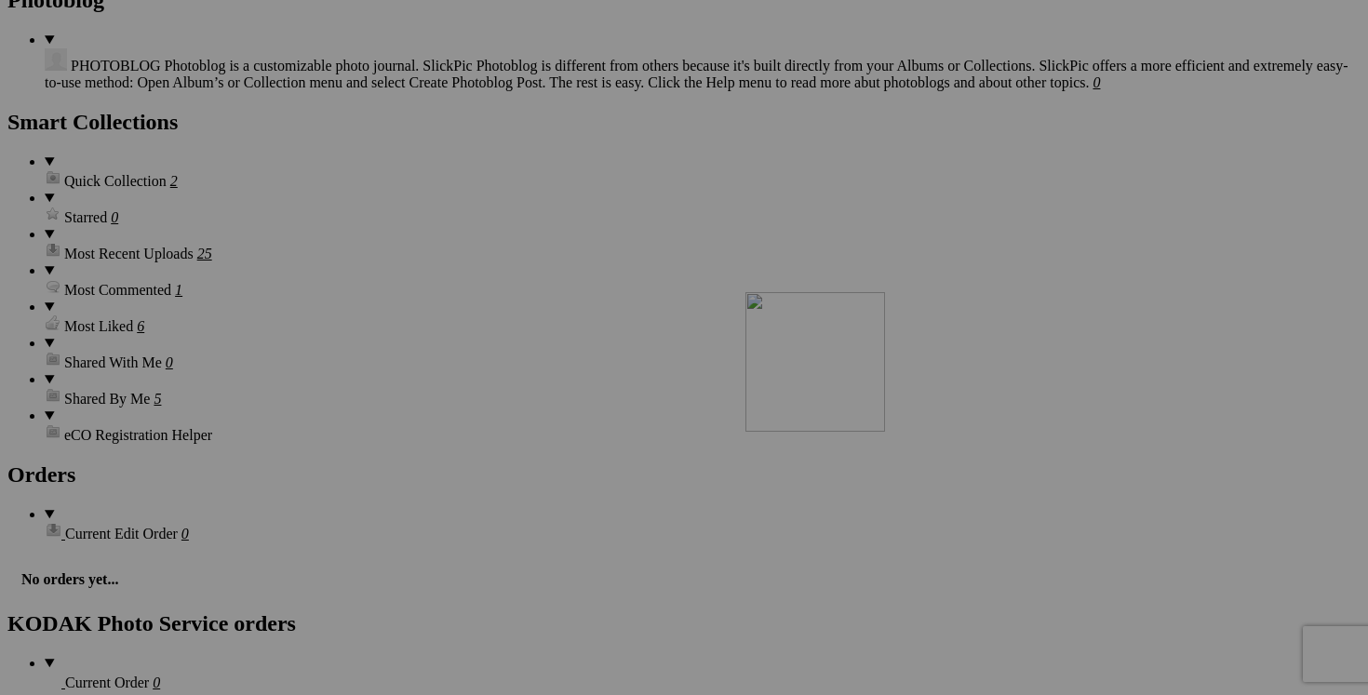
drag, startPoint x: 1006, startPoint y: 193, endPoint x: 1013, endPoint y: 453, distance: 260.7
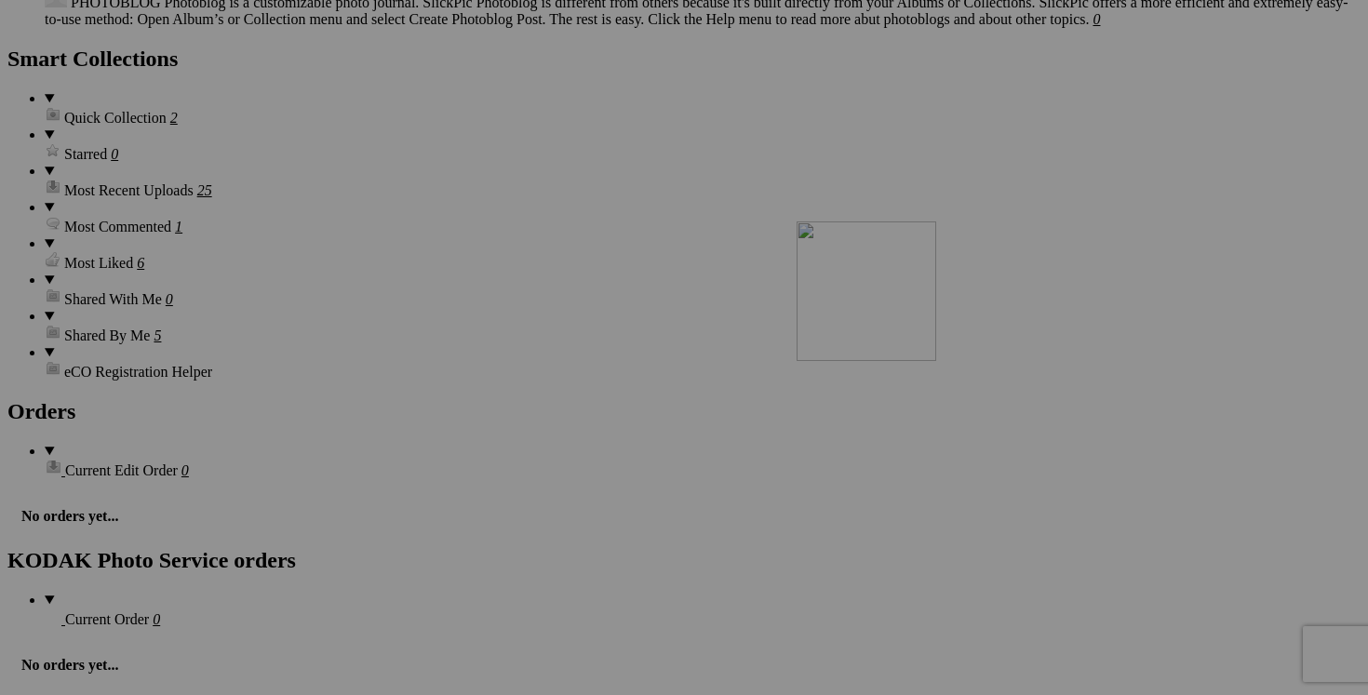
drag, startPoint x: 1023, startPoint y: 347, endPoint x: 1057, endPoint y: 383, distance: 50.0
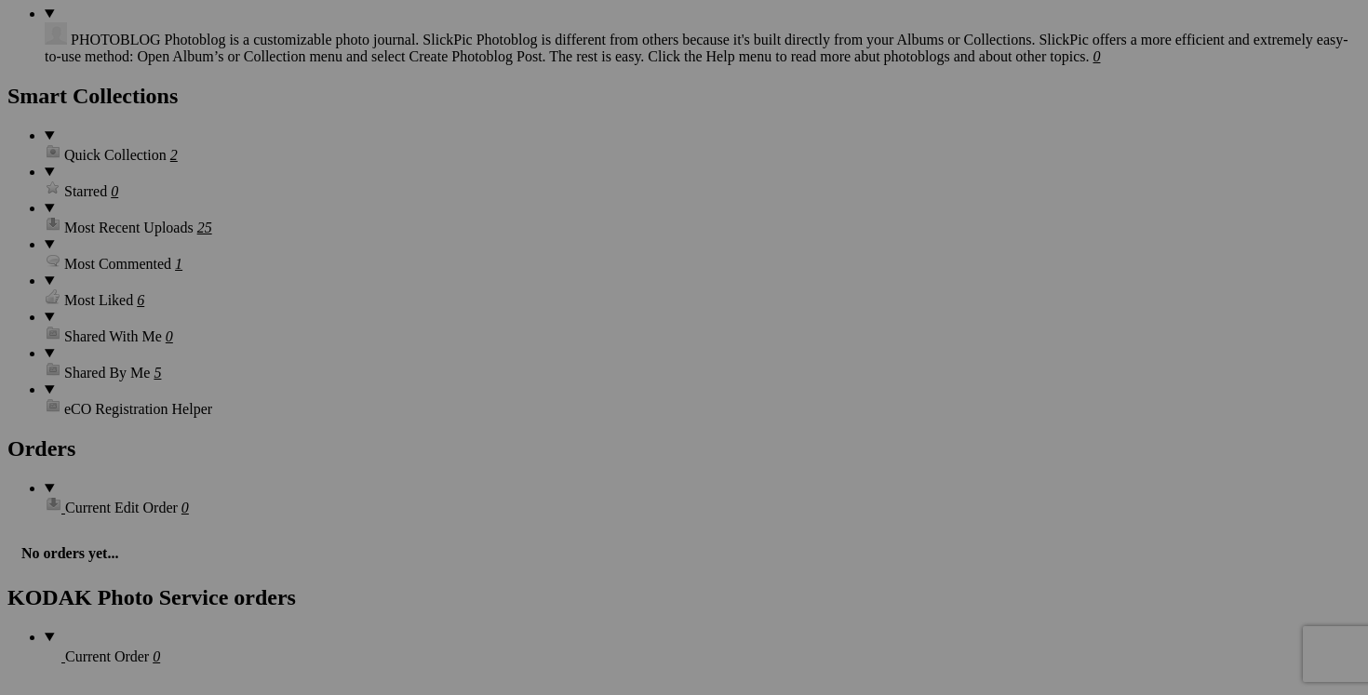
scroll to position [2519, 0]
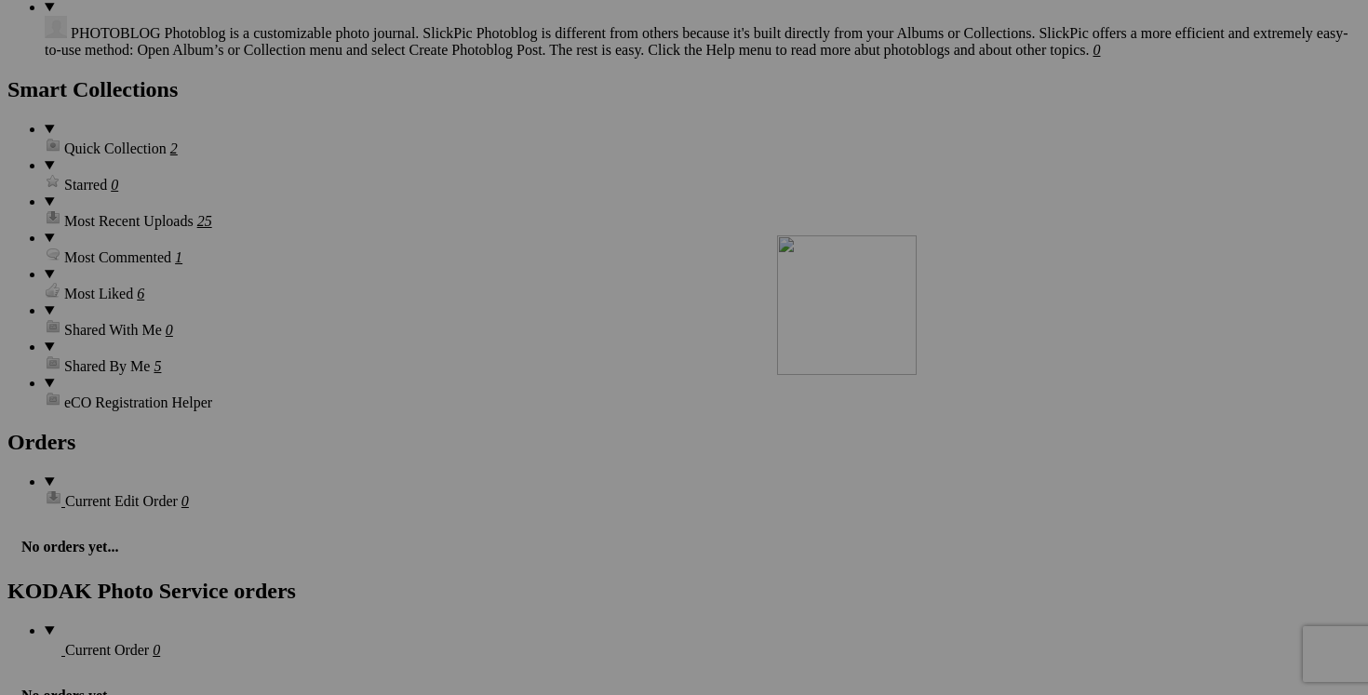
drag, startPoint x: 1025, startPoint y: 273, endPoint x: 1043, endPoint y: 397, distance: 126.1
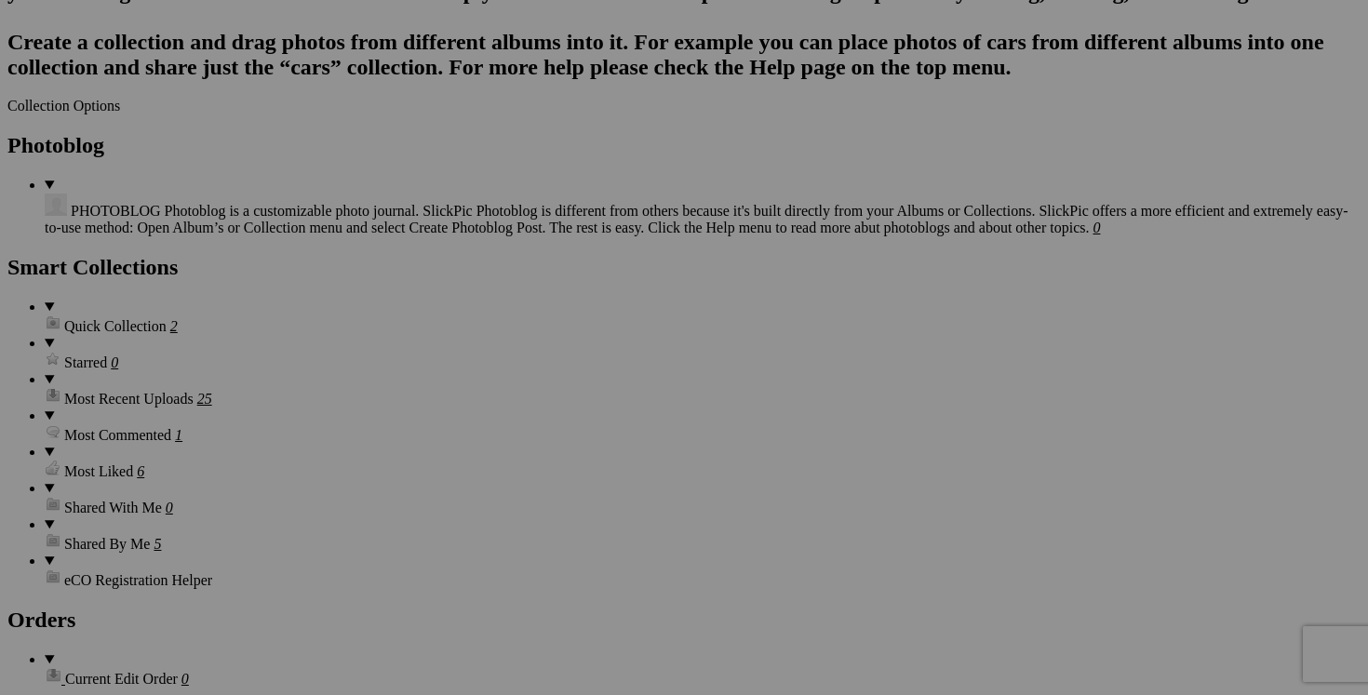
scroll to position [2361, 0]
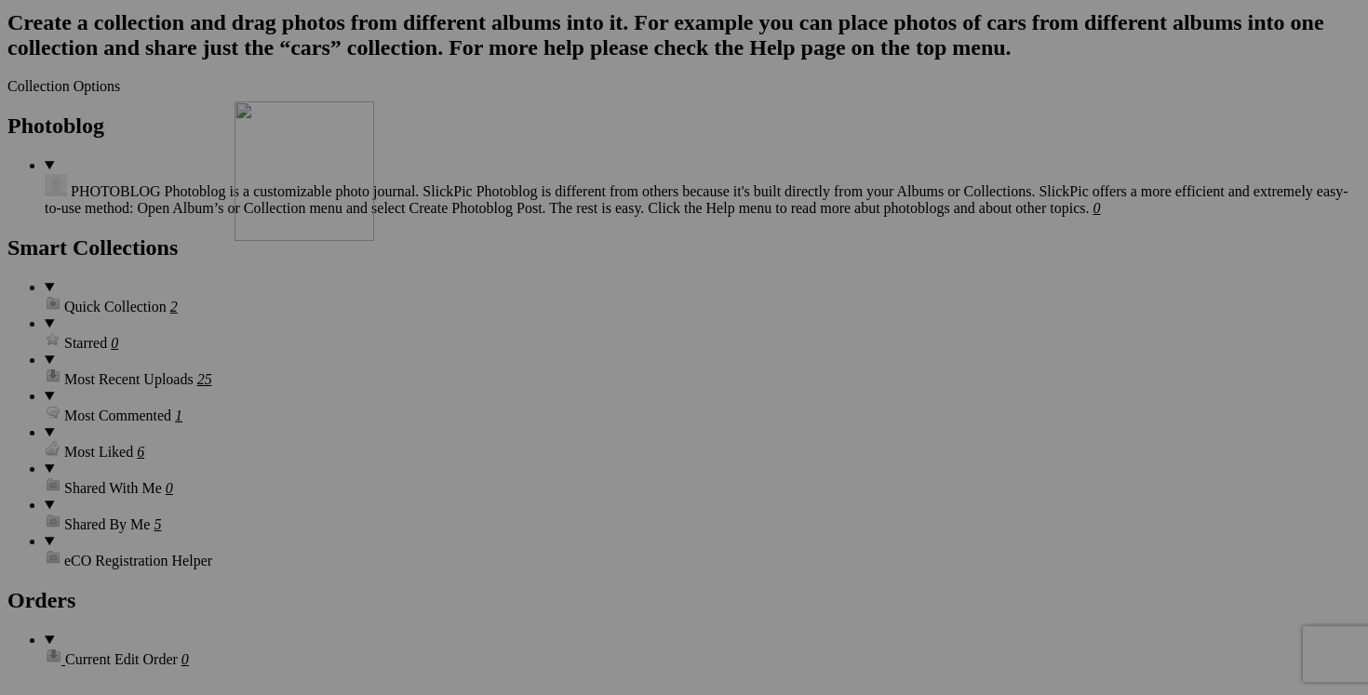
drag, startPoint x: 695, startPoint y: 153, endPoint x: 503, endPoint y: 263, distance: 222.2
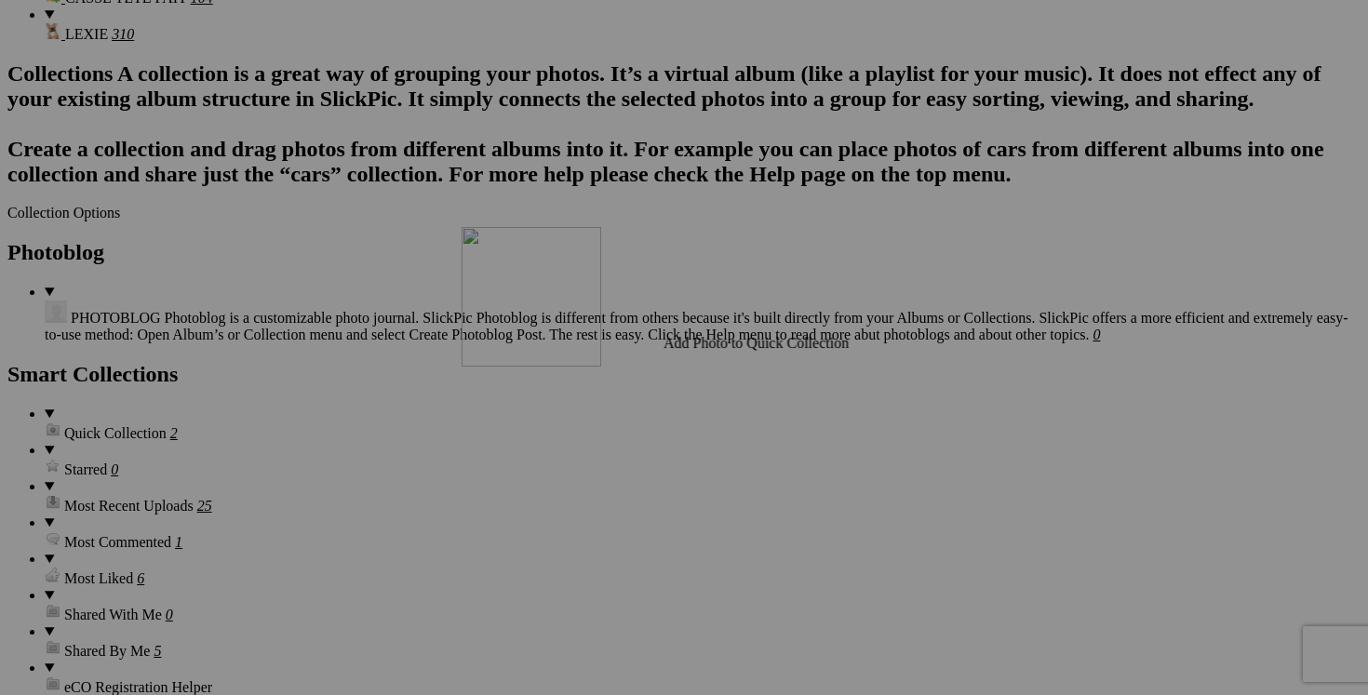
scroll to position [2236, 0]
drag, startPoint x: 1152, startPoint y: 304, endPoint x: 543, endPoint y: 390, distance: 614.6
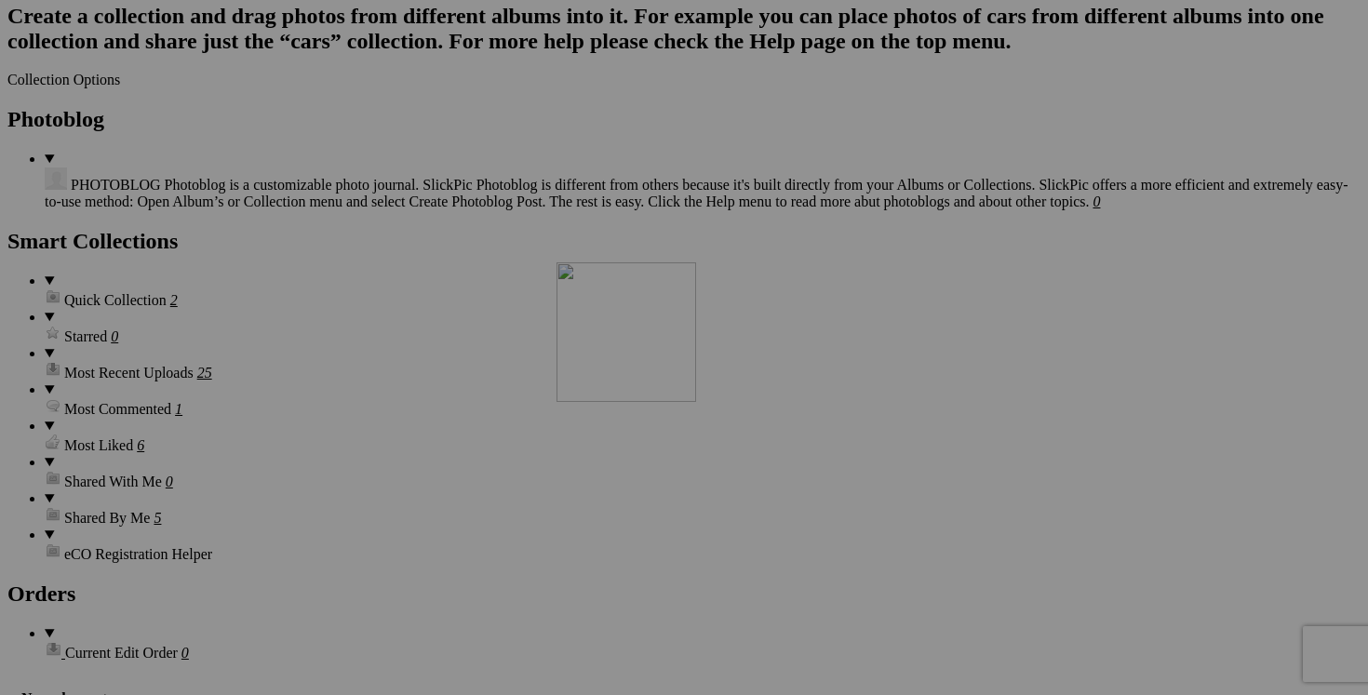
scroll to position [2463, 0]
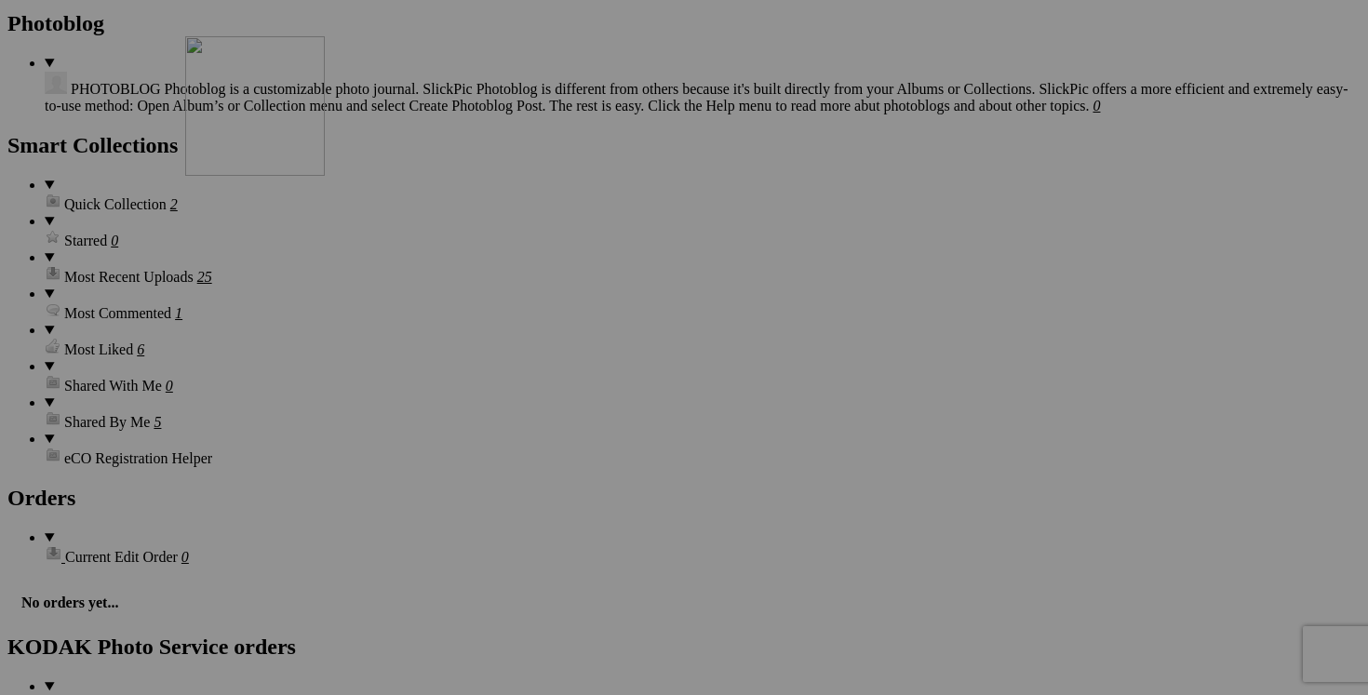
drag, startPoint x: 827, startPoint y: 207, endPoint x: 453, endPoint y: 197, distance: 374.2
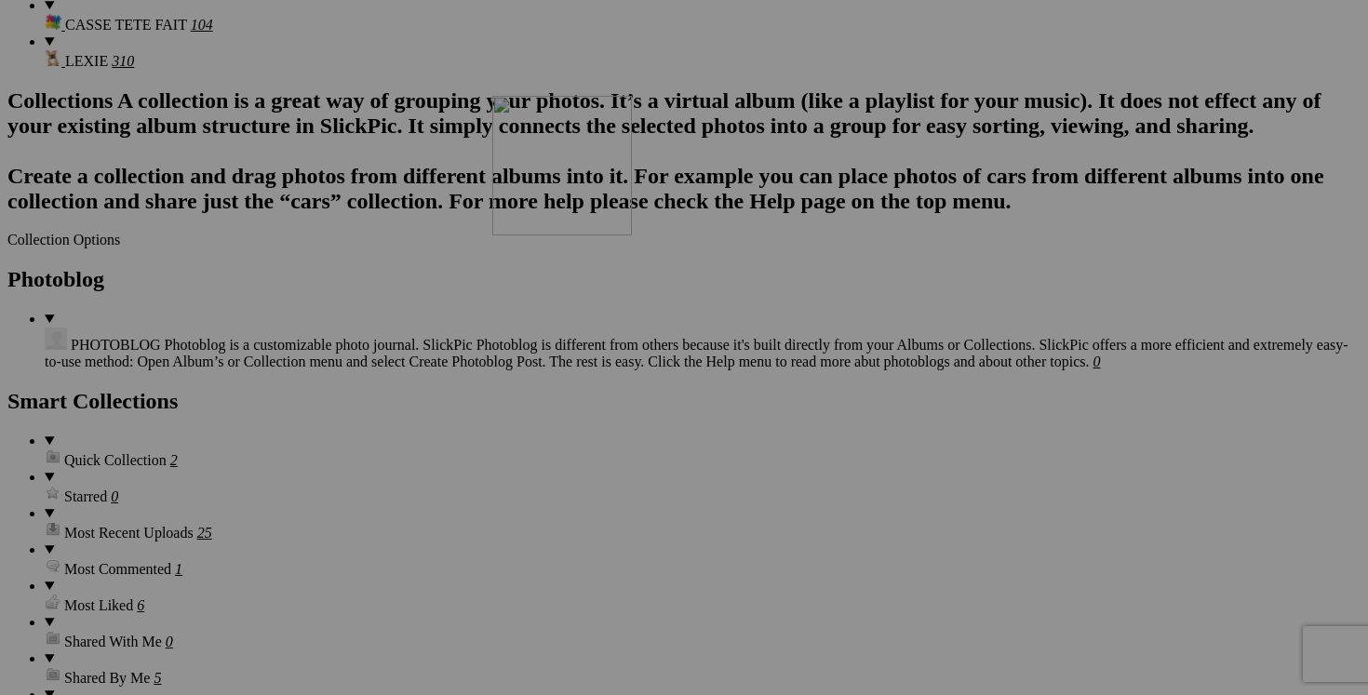
scroll to position [2243, 0]
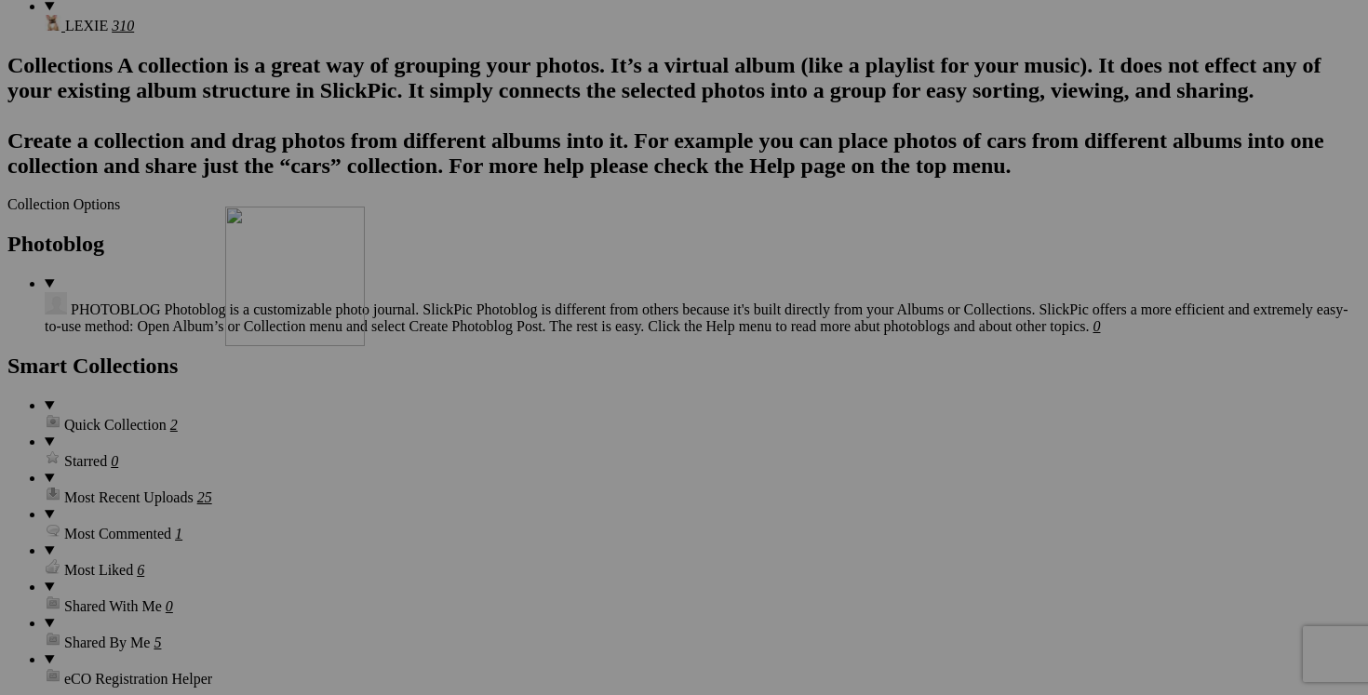
drag, startPoint x: 834, startPoint y: 333, endPoint x: 493, endPoint y: 369, distance: 342.4
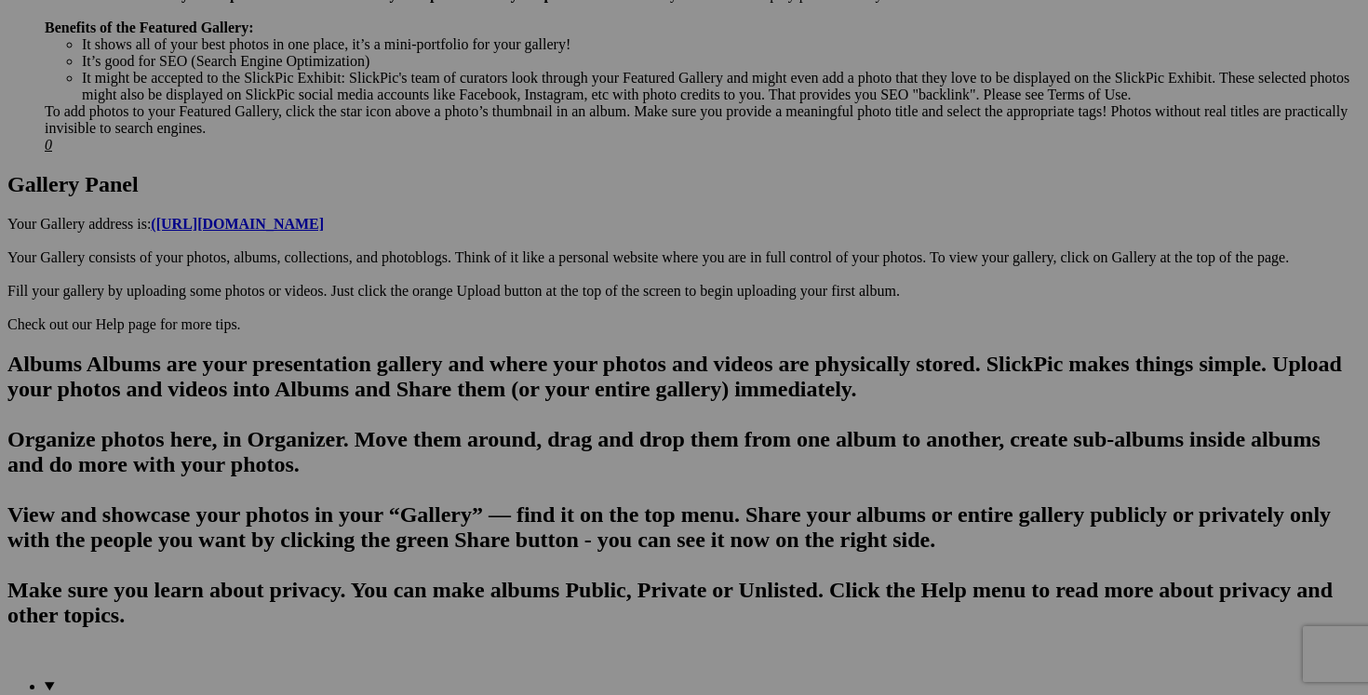
scroll to position [812, 0]
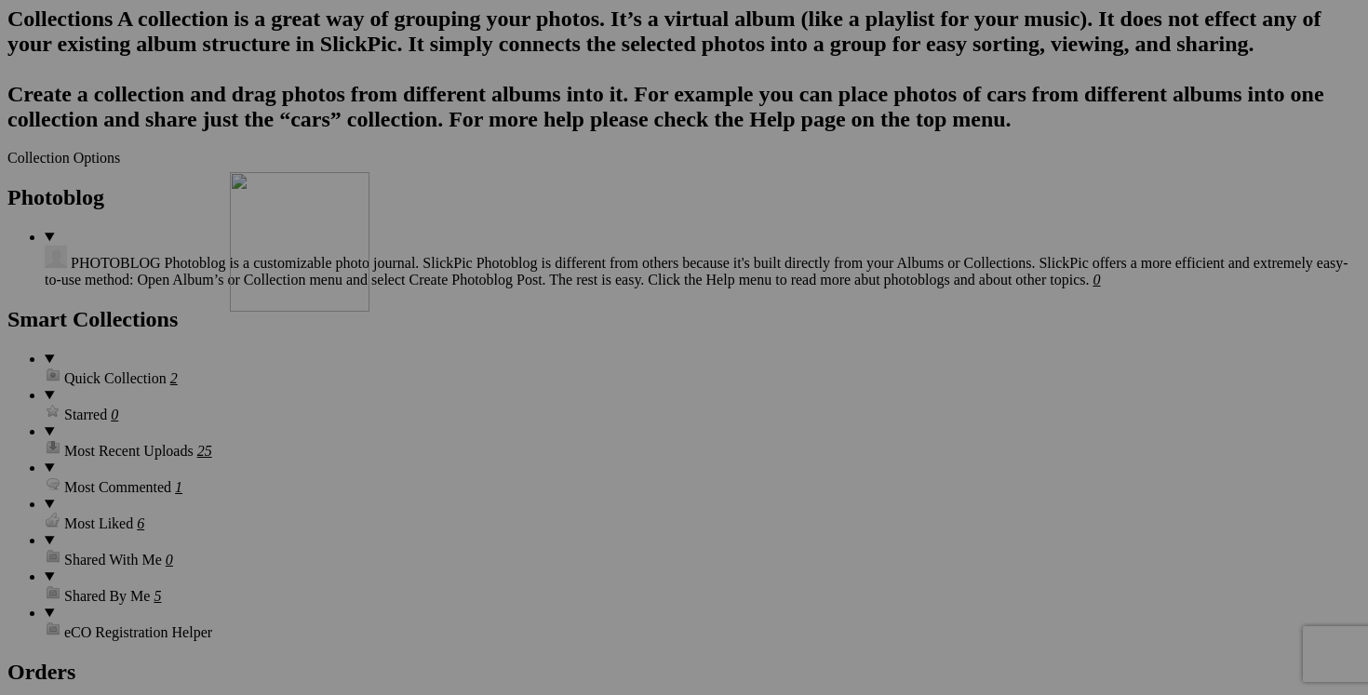
drag, startPoint x: 855, startPoint y: 208, endPoint x: 496, endPoint y: 332, distance: 380.0
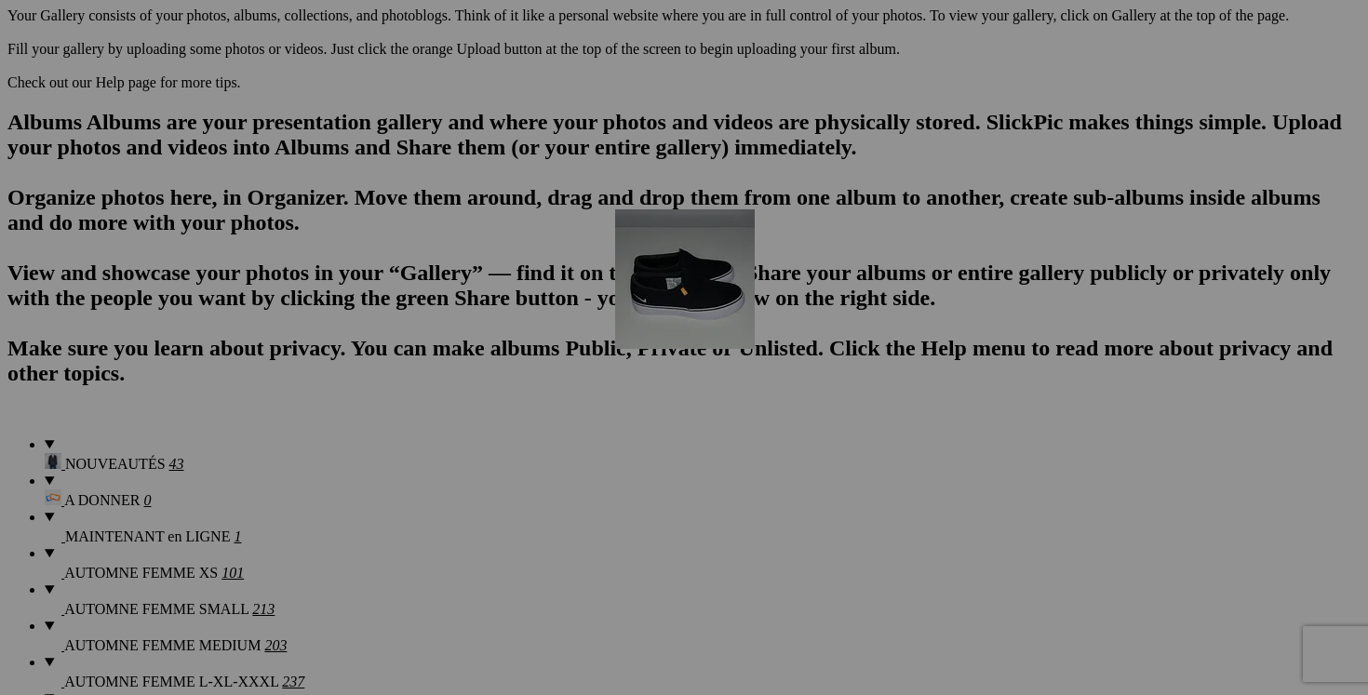
scroll to position [1044, 0]
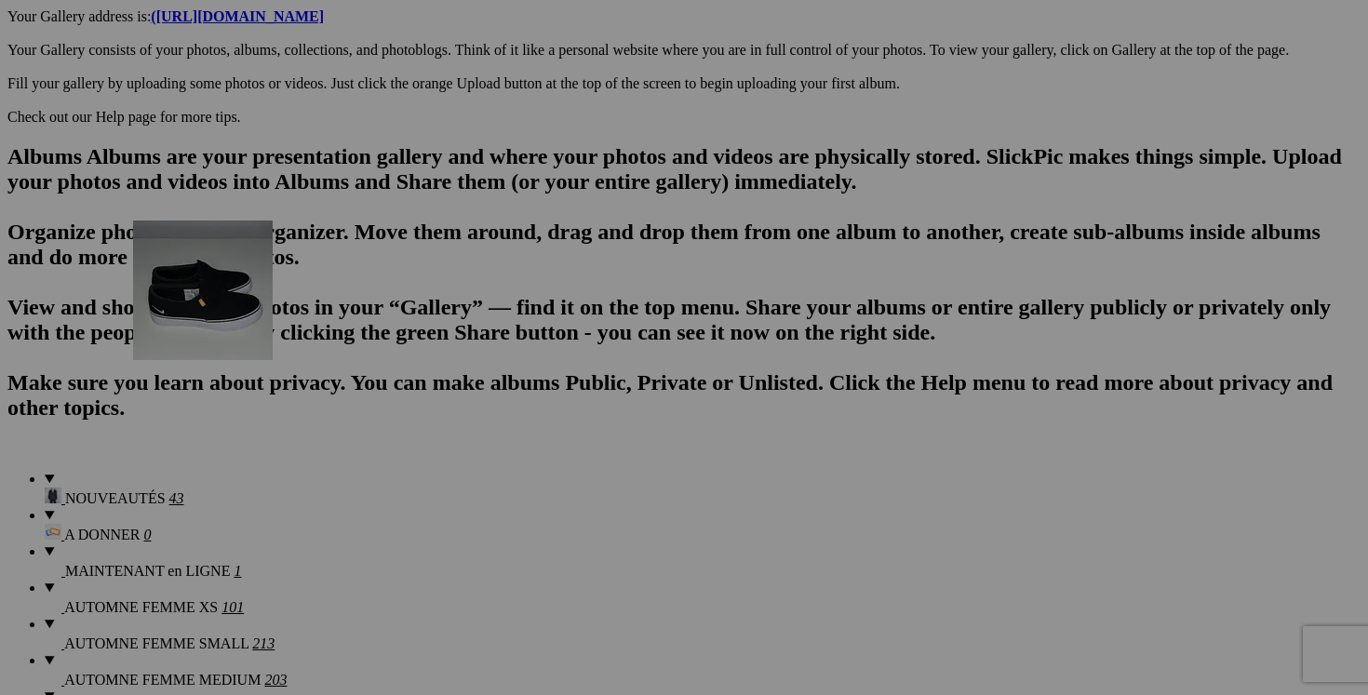
drag, startPoint x: 670, startPoint y: 152, endPoint x: 401, endPoint y: 382, distance: 353.8
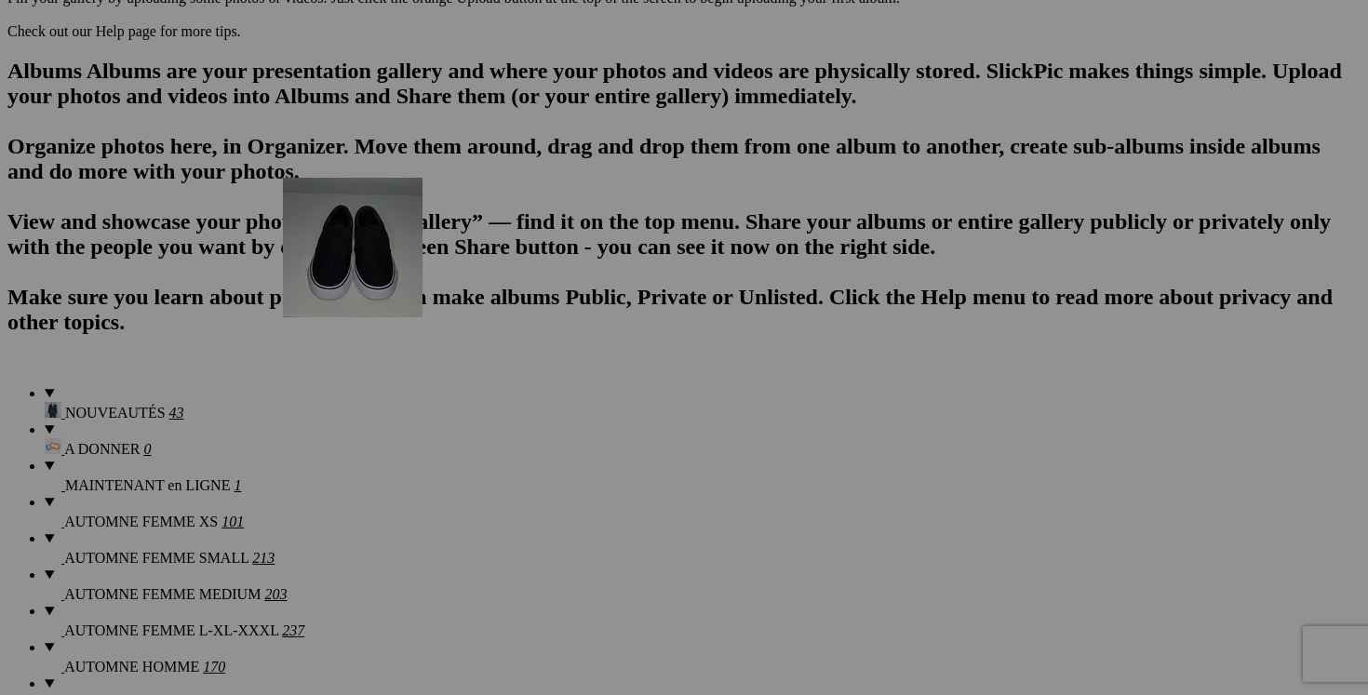
scroll to position [1149, 0]
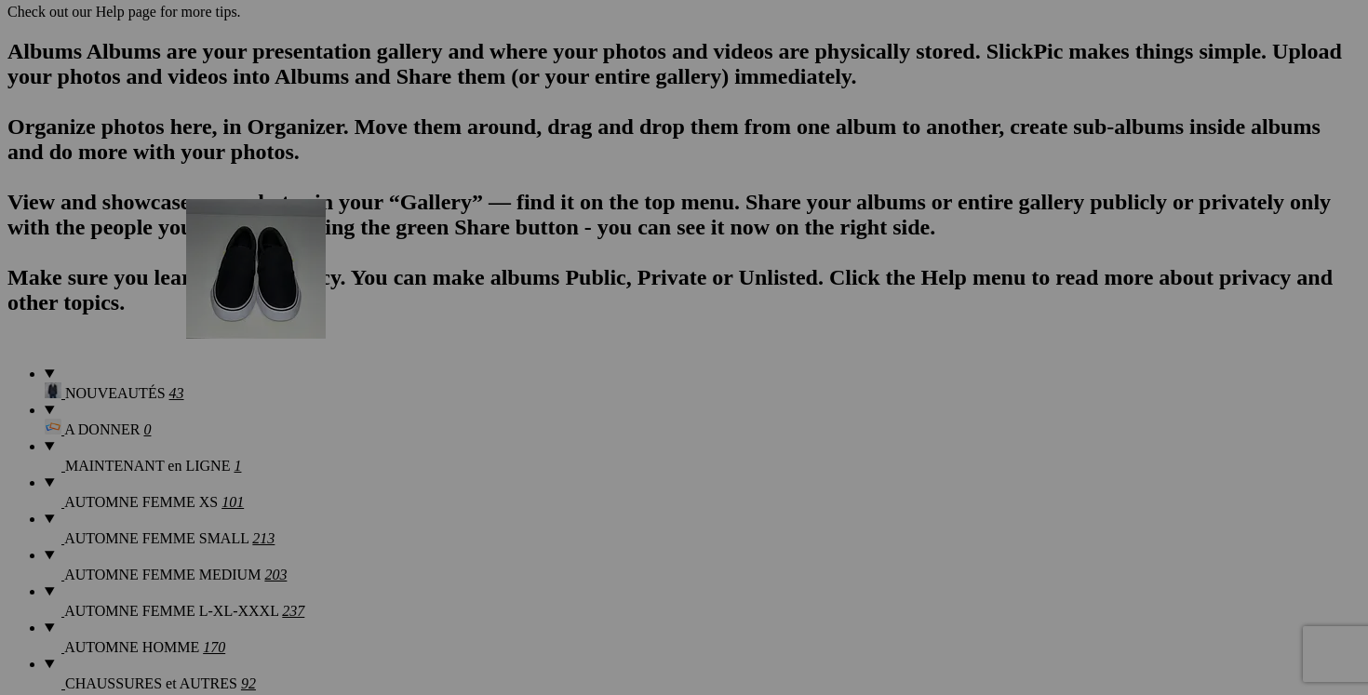
drag, startPoint x: 531, startPoint y: 290, endPoint x: 453, endPoint y: 360, distance: 104.8
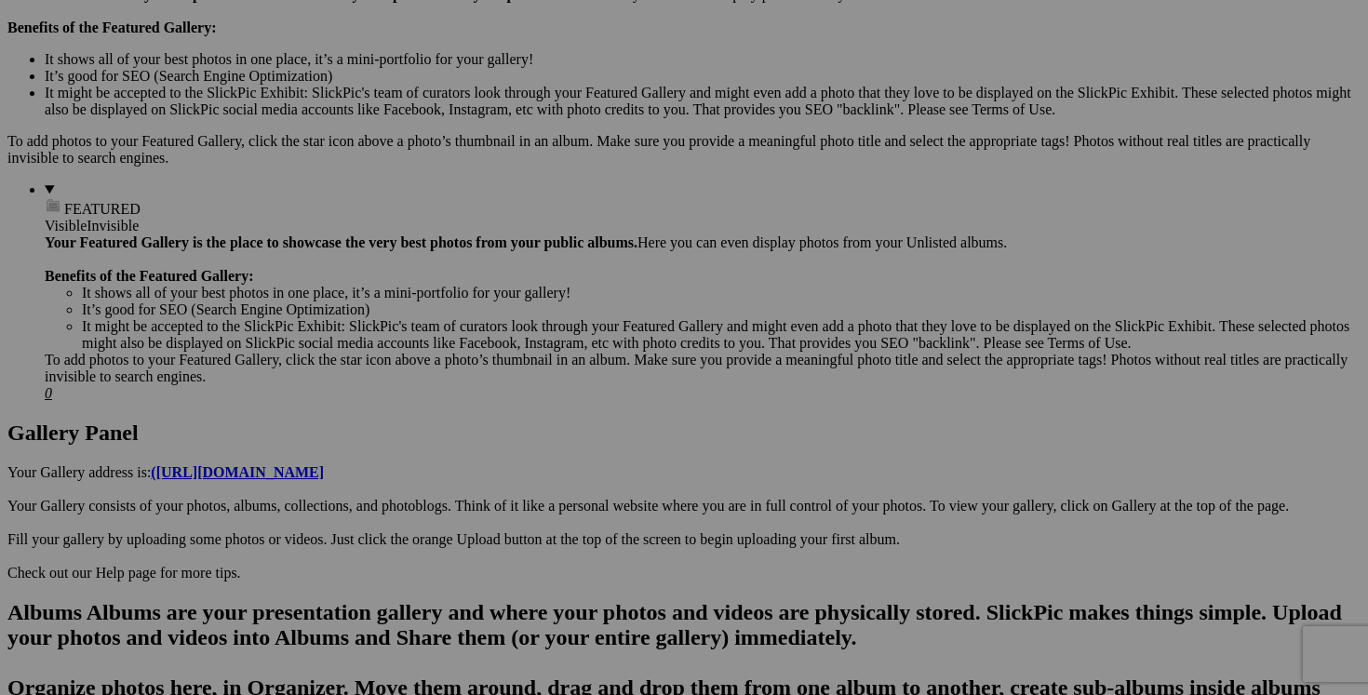
scroll to position [574, 0]
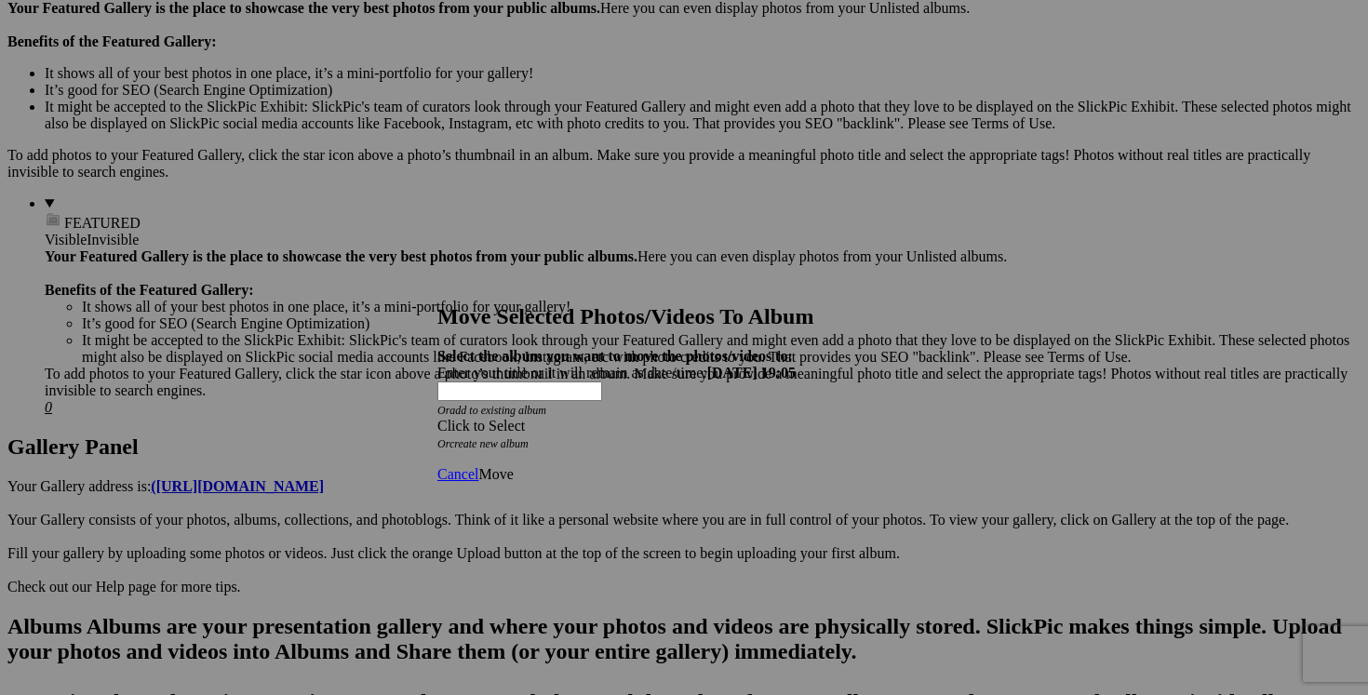
click at [804, 418] on div "Click to Select" at bounding box center [683, 426] width 493 height 17
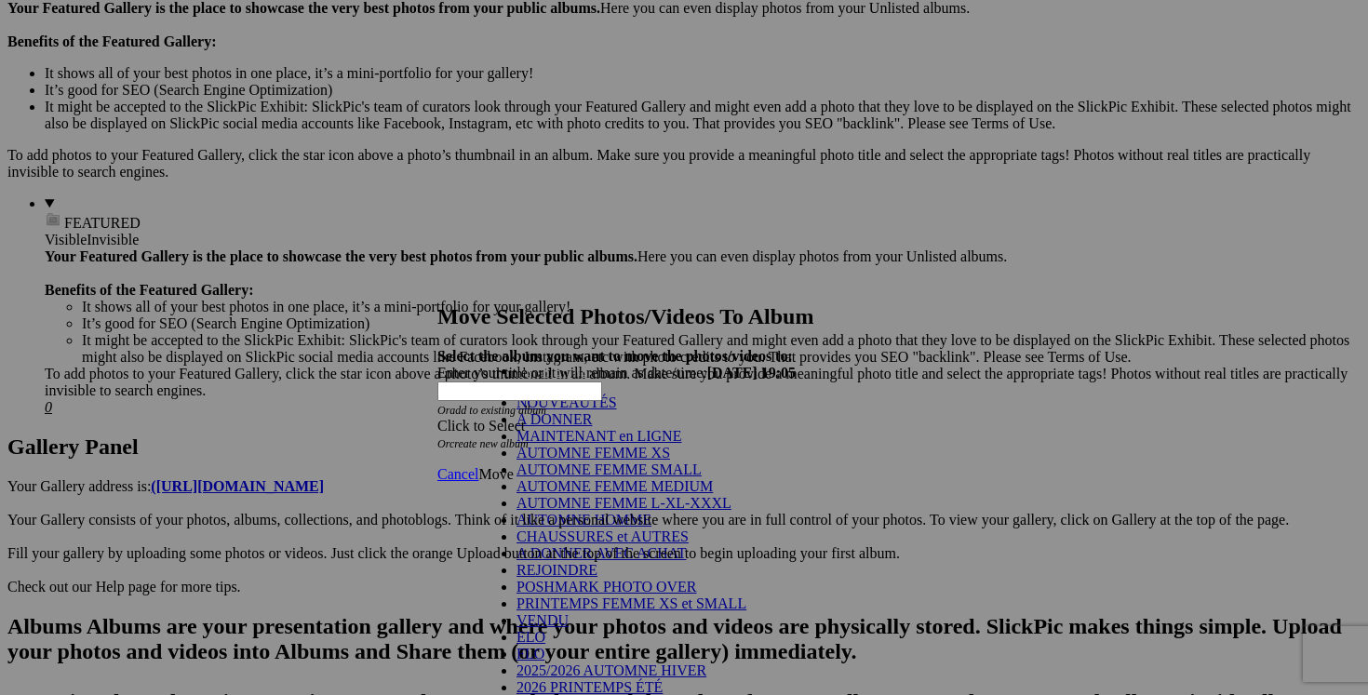
scroll to position [161, 0]
click at [691, 579] on link "POSHMARK PHOTO OVER" at bounding box center [607, 587] width 181 height 16
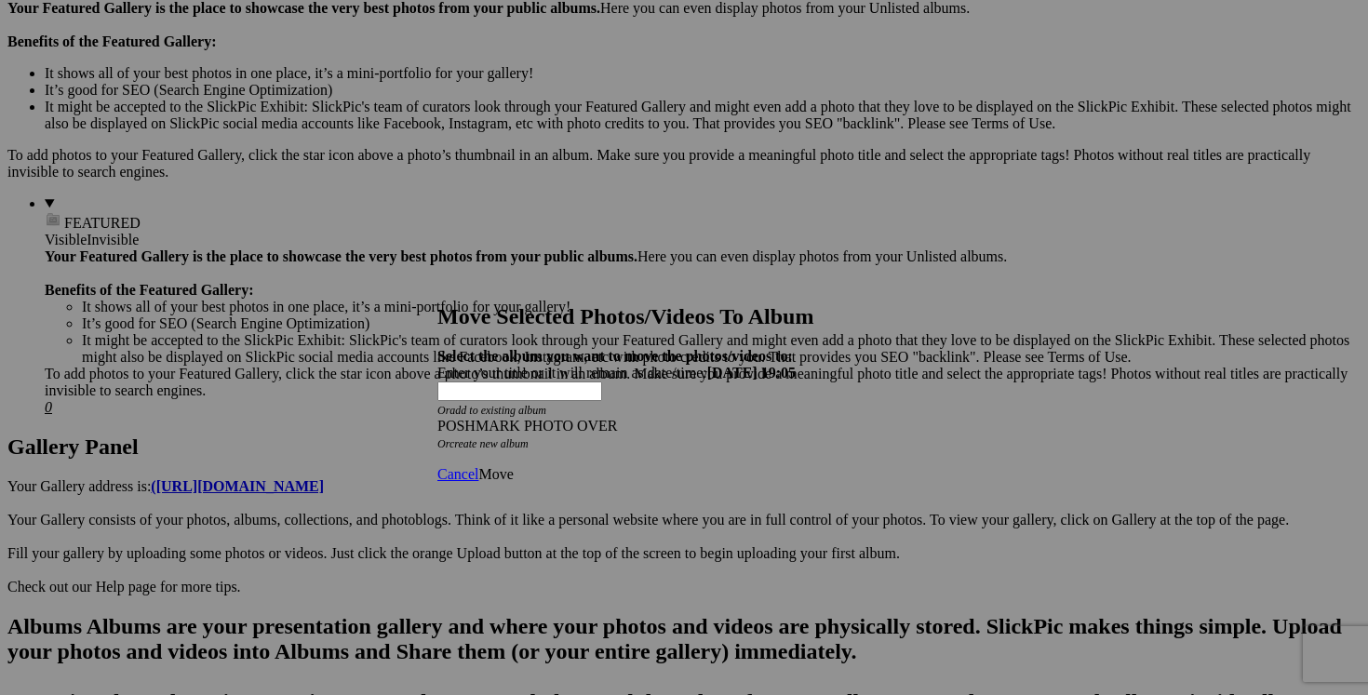
click at [513, 466] on span "Move" at bounding box center [495, 474] width 34 height 16
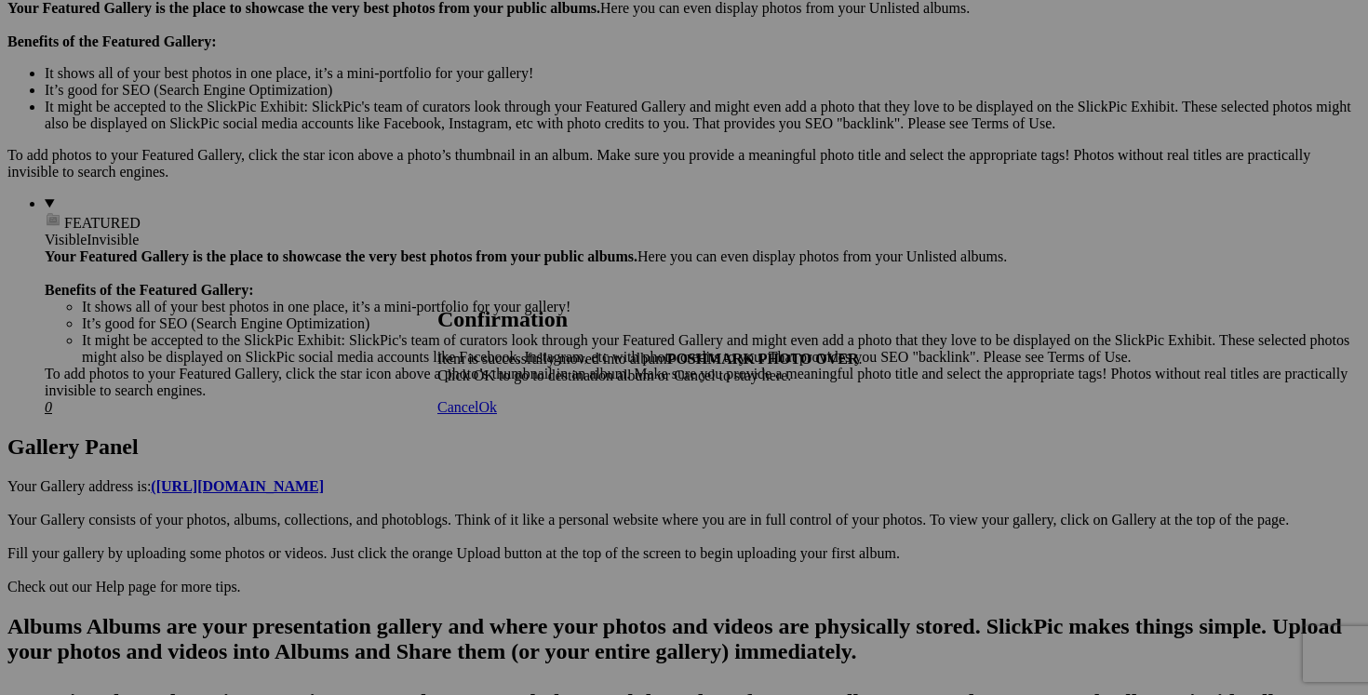
click at [478, 415] on span "Cancel" at bounding box center [457, 407] width 41 height 16
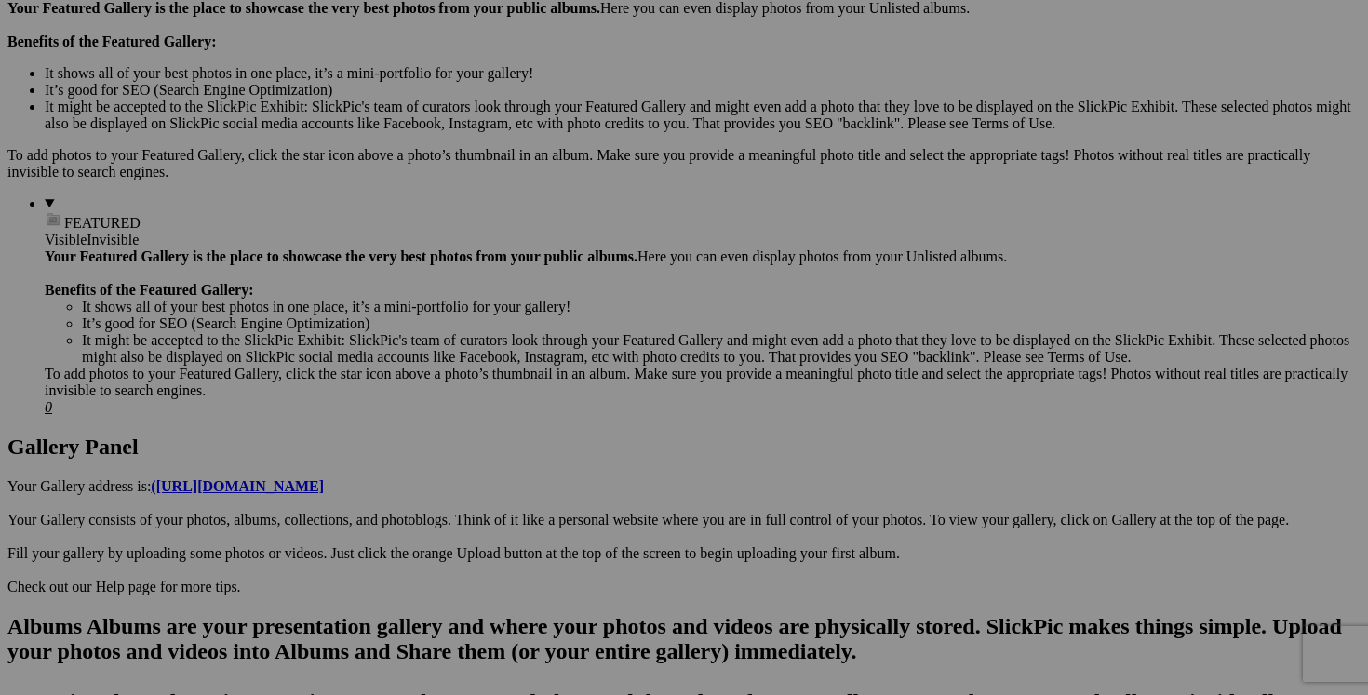
drag, startPoint x: 547, startPoint y: 288, endPoint x: 445, endPoint y: 287, distance: 102.4
type input "VANS 6 femme 50$(NEUF)"
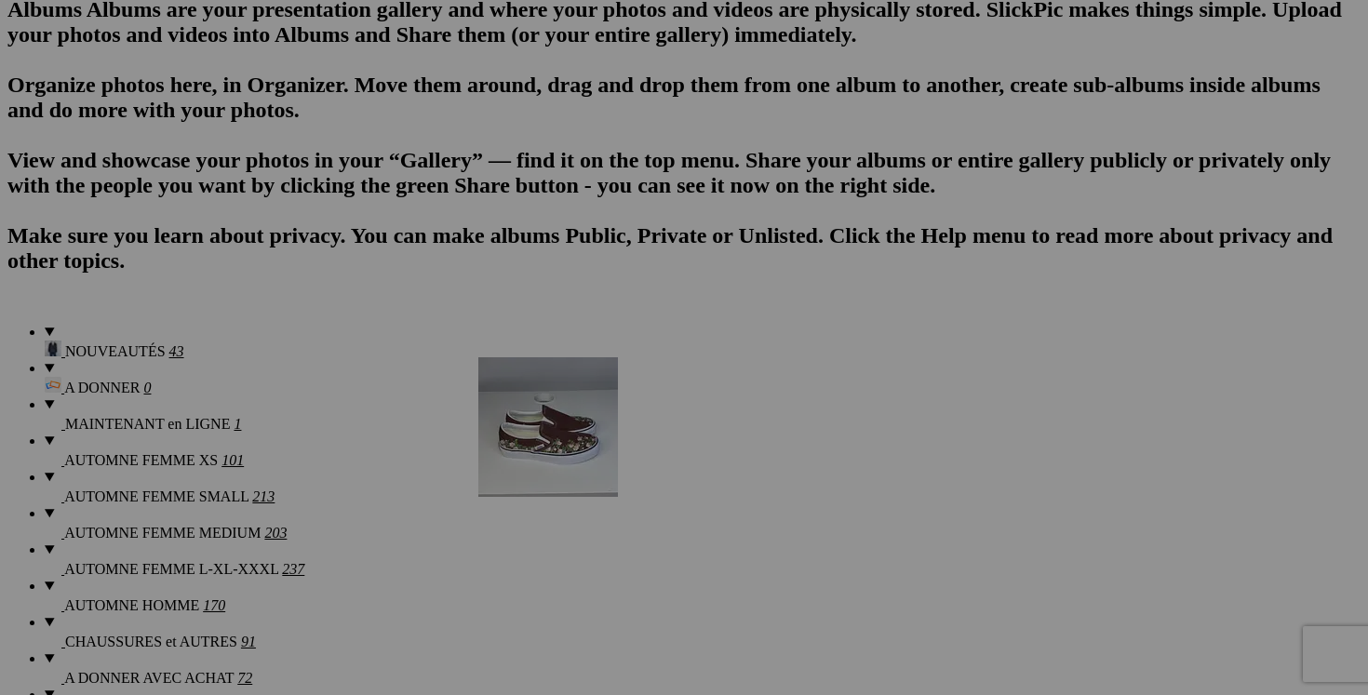
scroll to position [1213, 0]
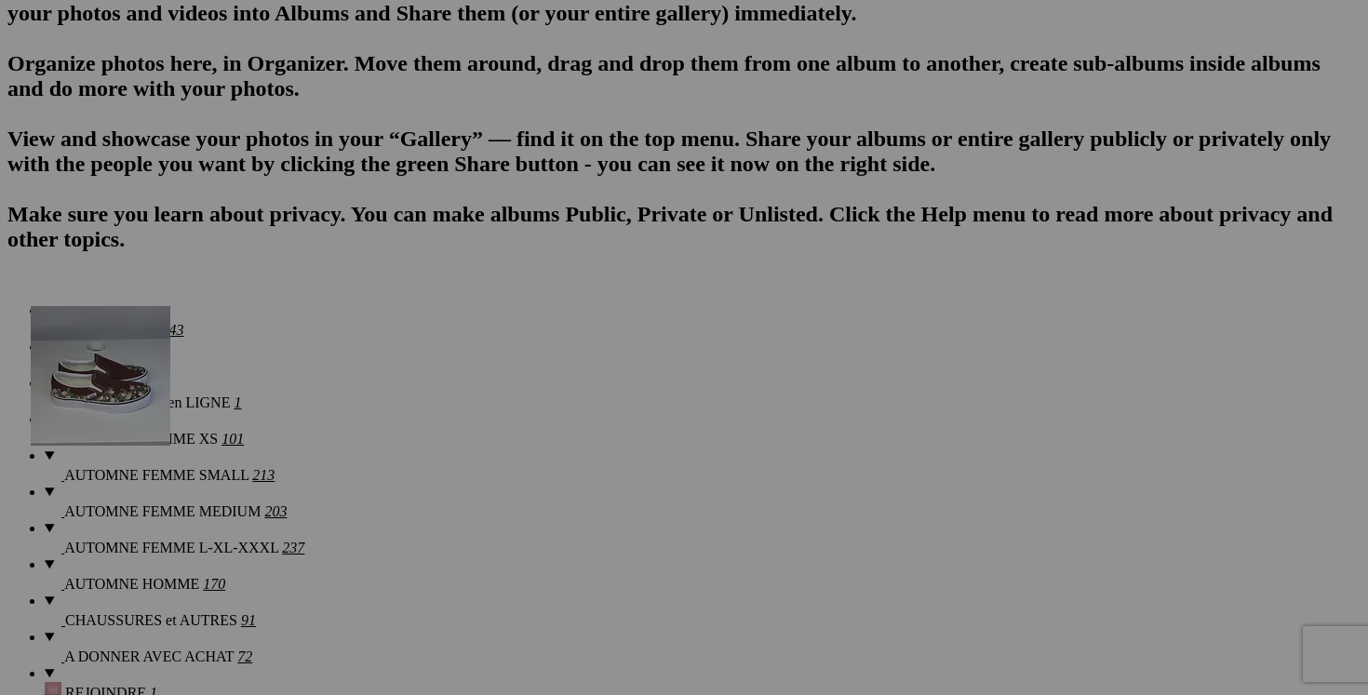
drag, startPoint x: 544, startPoint y: 231, endPoint x: 349, endPoint y: 462, distance: 302.4
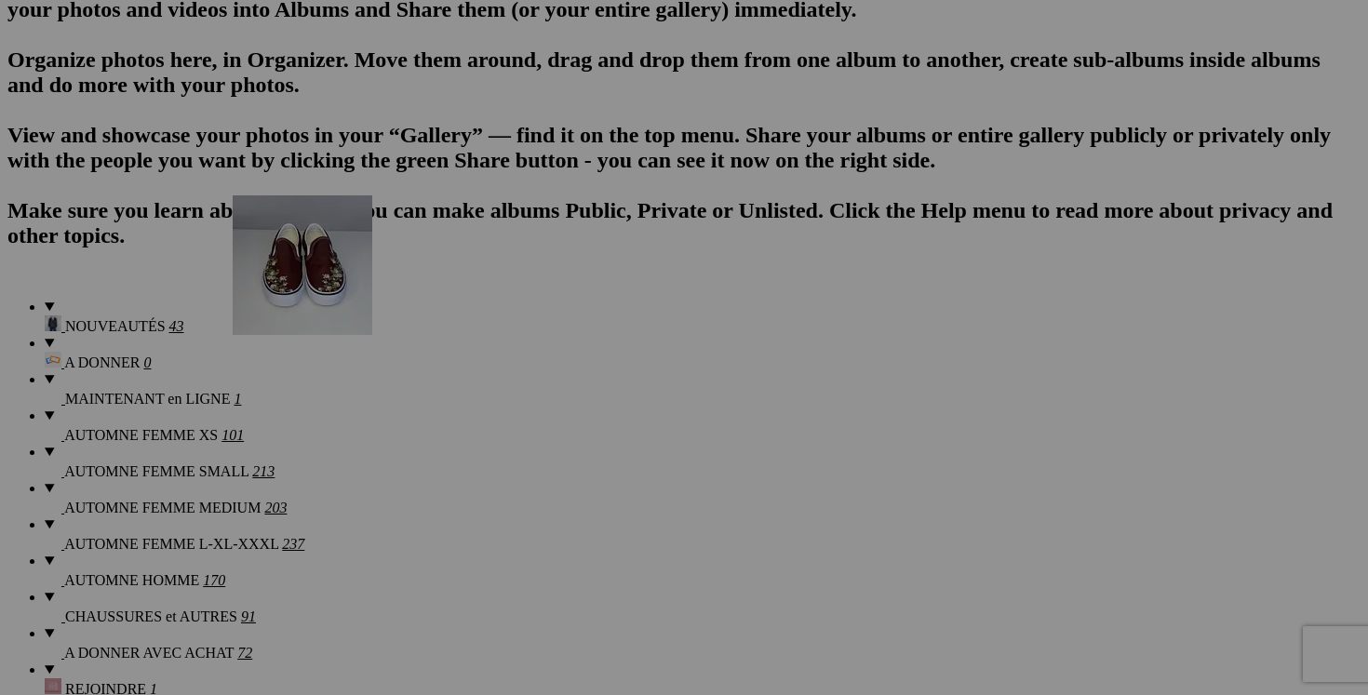
scroll to position [1217, 0]
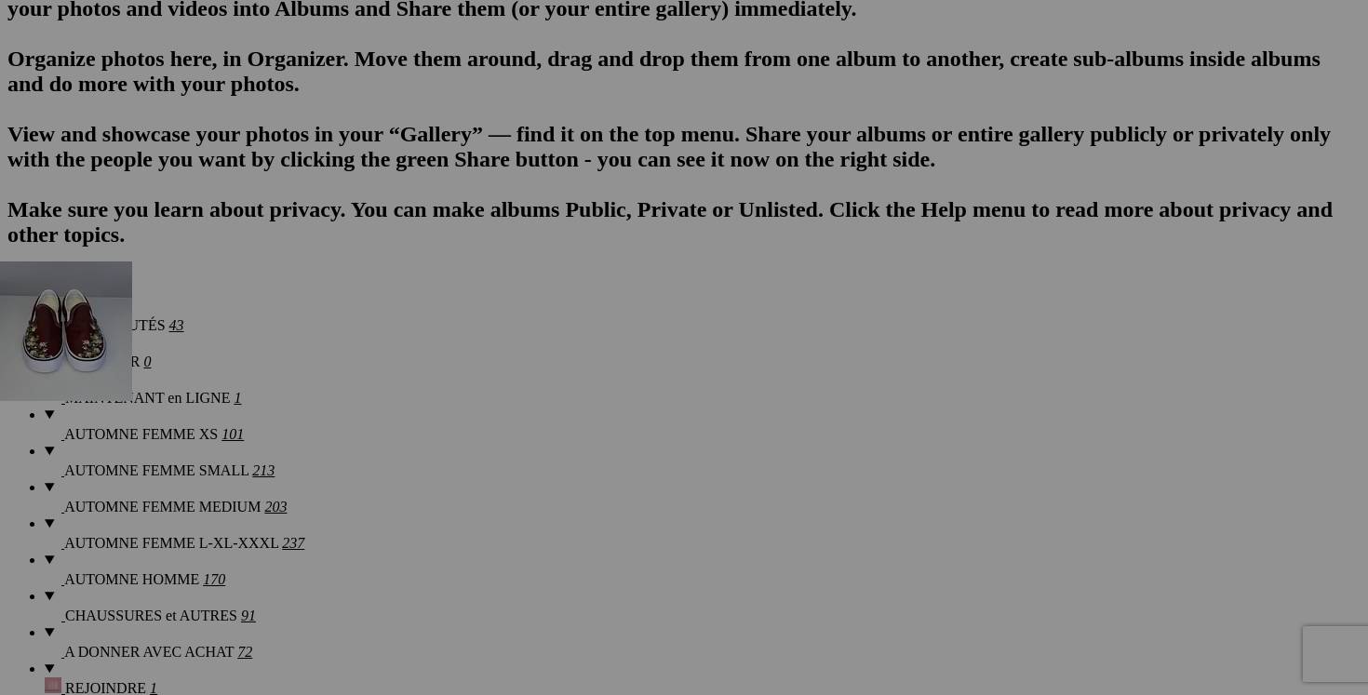
drag, startPoint x: 491, startPoint y: 235, endPoint x: 262, endPoint y: 423, distance: 296.9
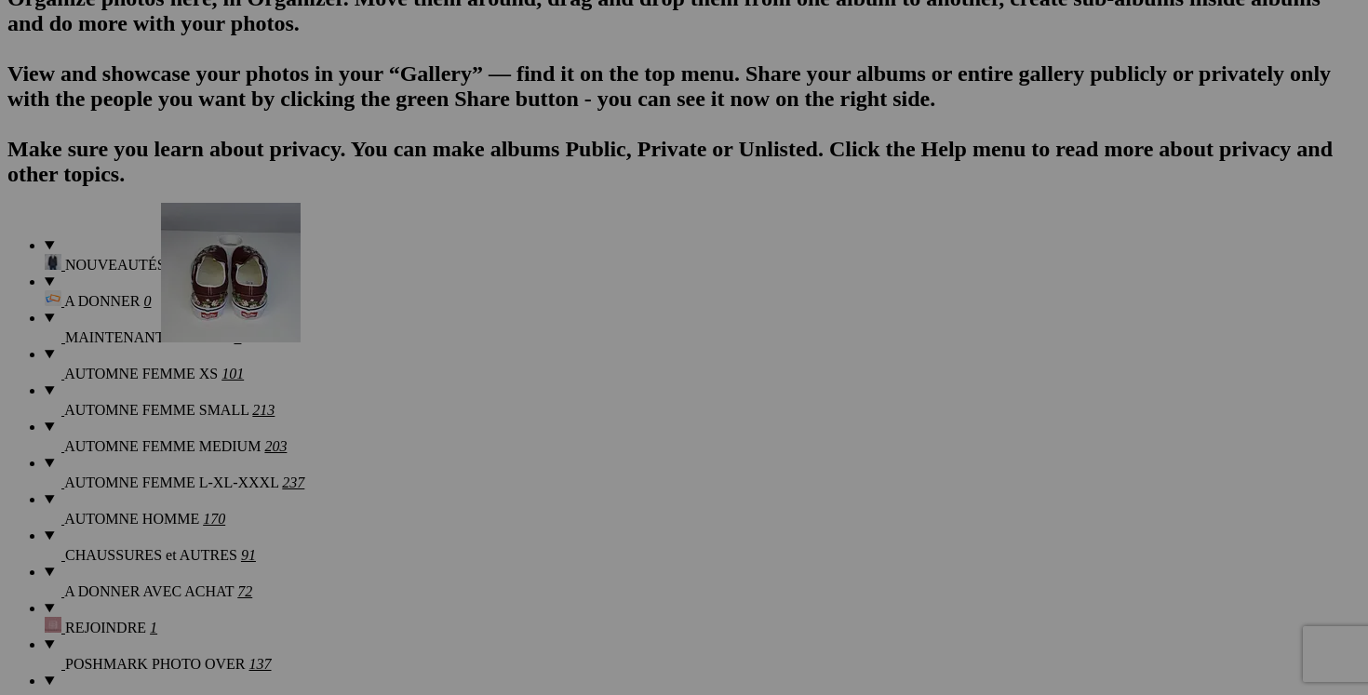
scroll to position [1284, 0]
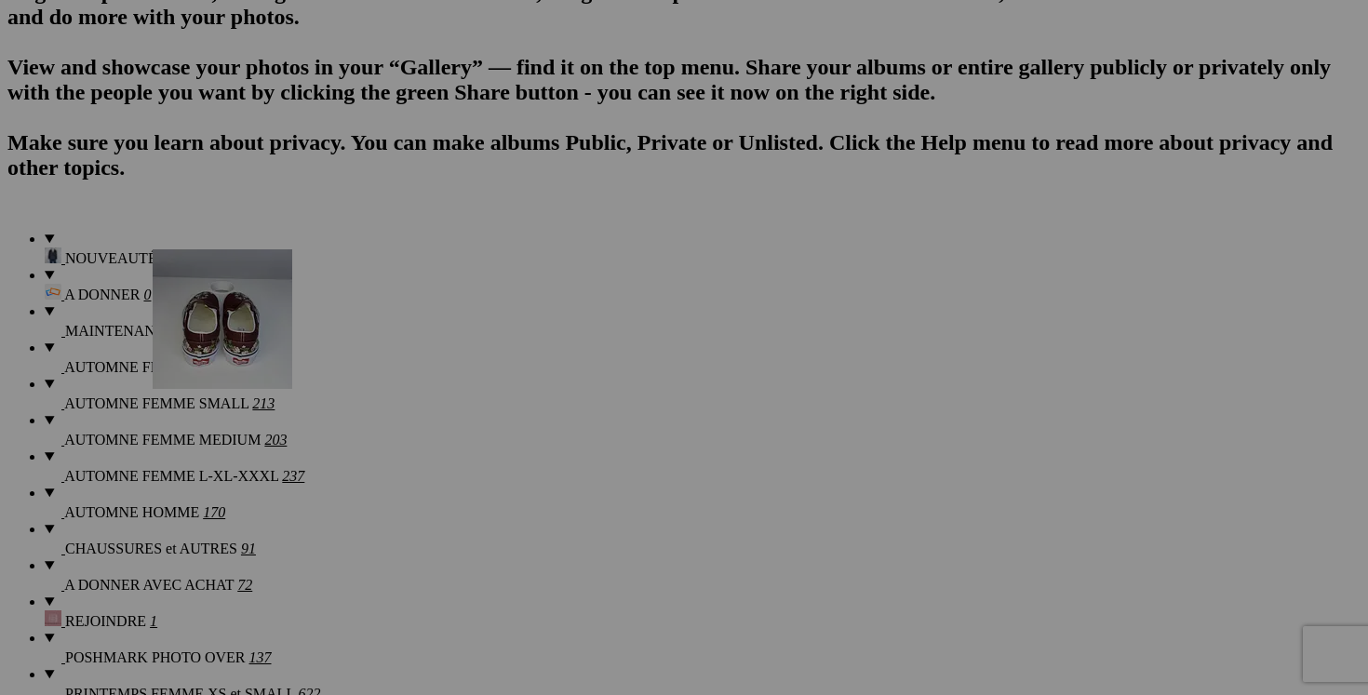
drag, startPoint x: 357, startPoint y: 215, endPoint x: 420, endPoint y: 411, distance: 206.0
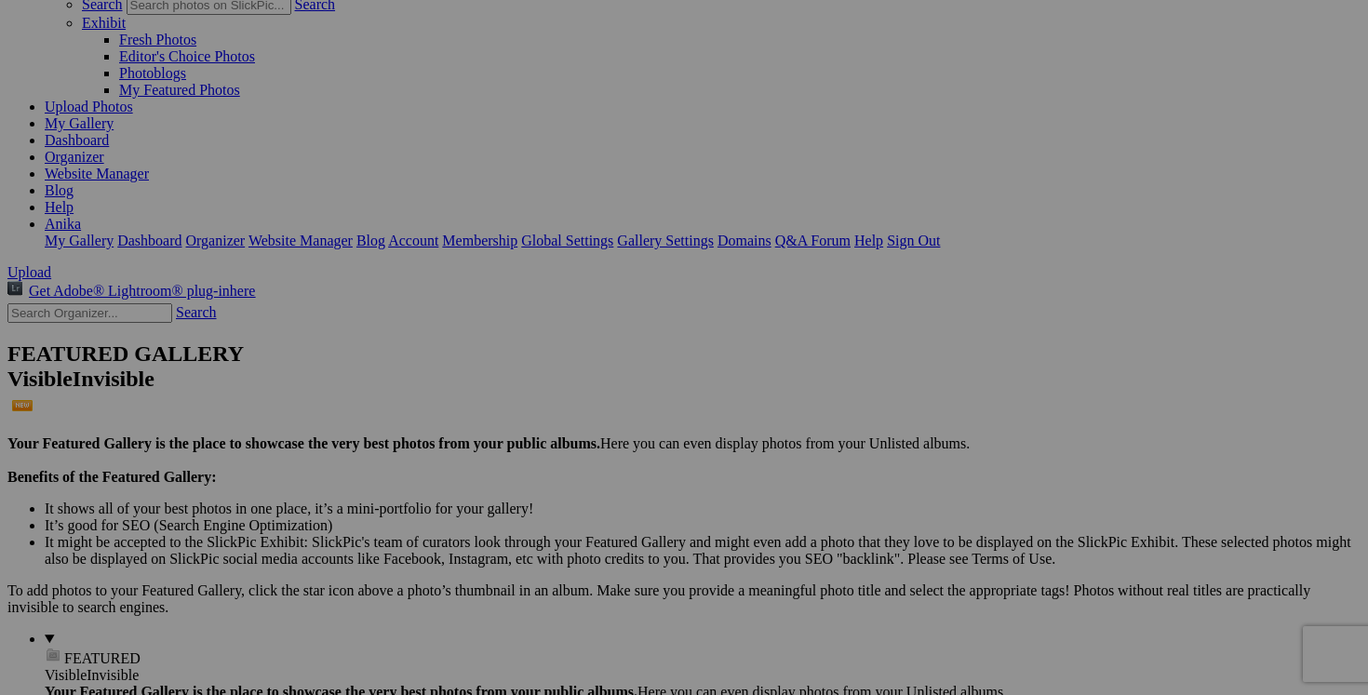
scroll to position [141, 0]
drag, startPoint x: 544, startPoint y: 250, endPoint x: 463, endPoint y: 241, distance: 82.4
drag, startPoint x: 568, startPoint y: 253, endPoint x: 583, endPoint y: 253, distance: 14.9
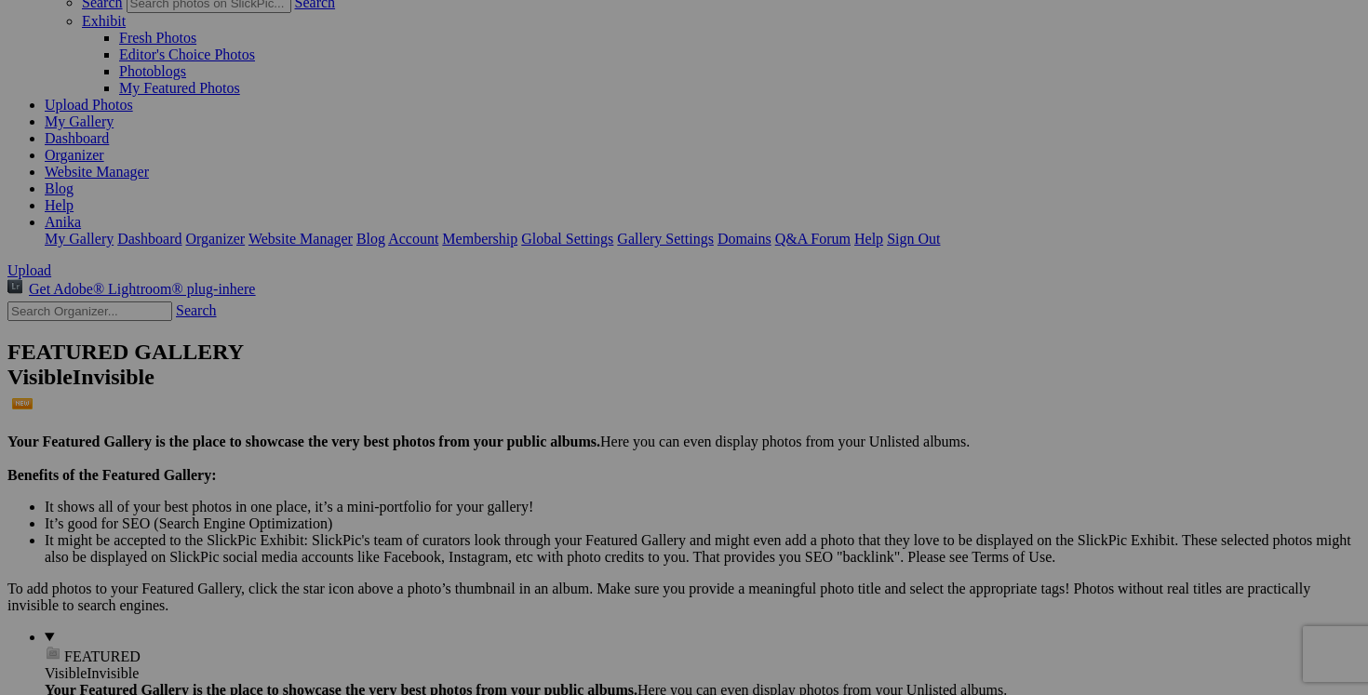
scroll to position [0, 96]
type input "bottes NORTH FACE gr.10 femme 80$(NEUF! payé 200$+tx)"
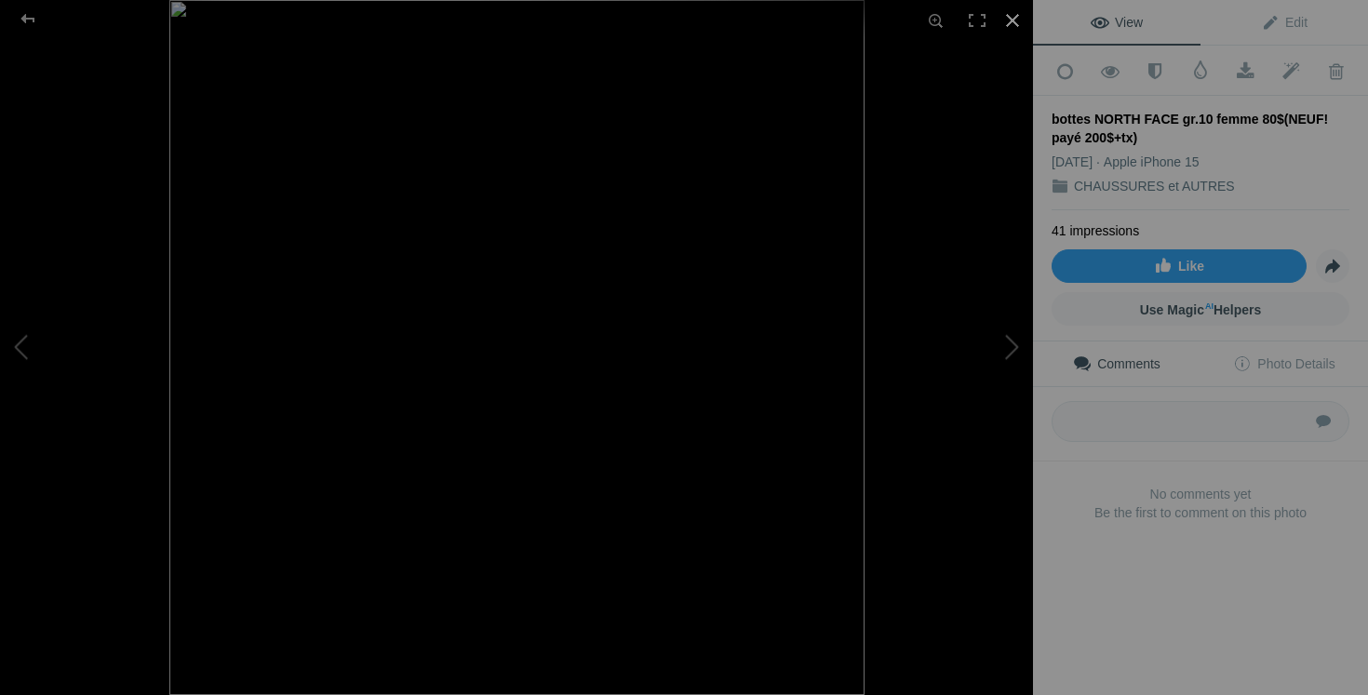
click at [1011, 24] on div at bounding box center [1012, 20] width 41 height 41
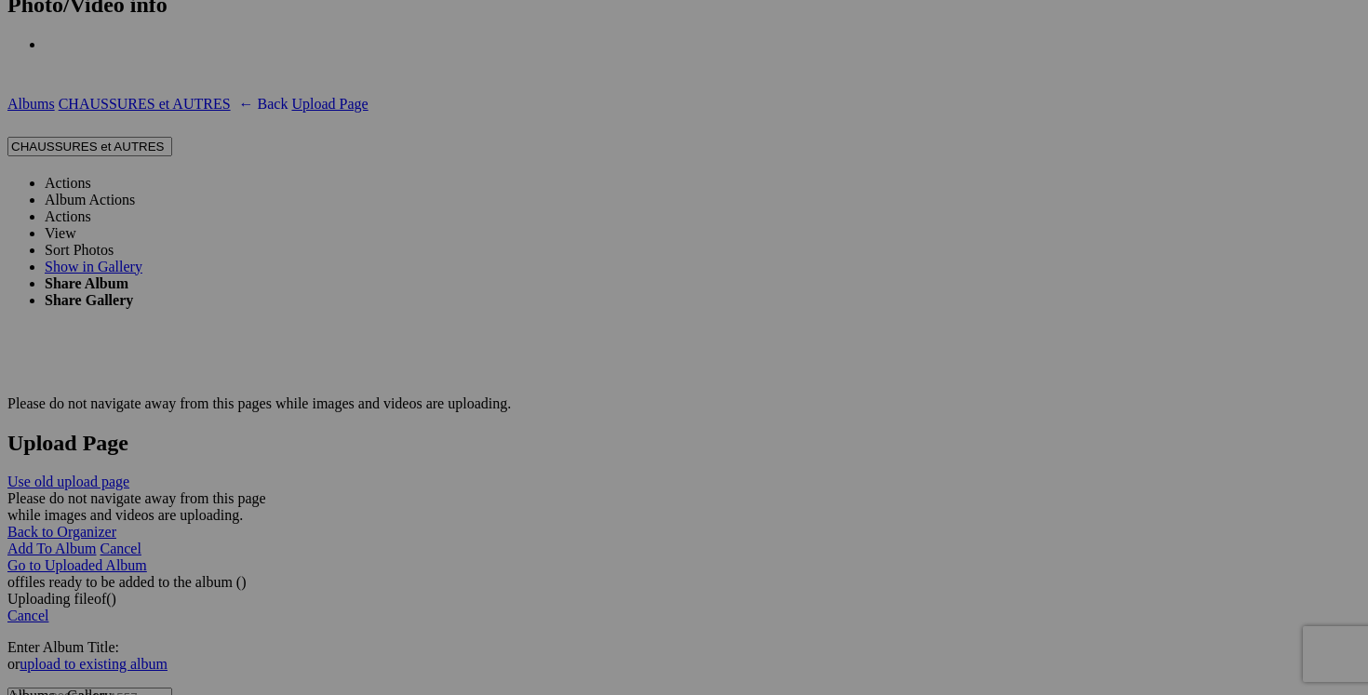
scroll to position [3370, 0]
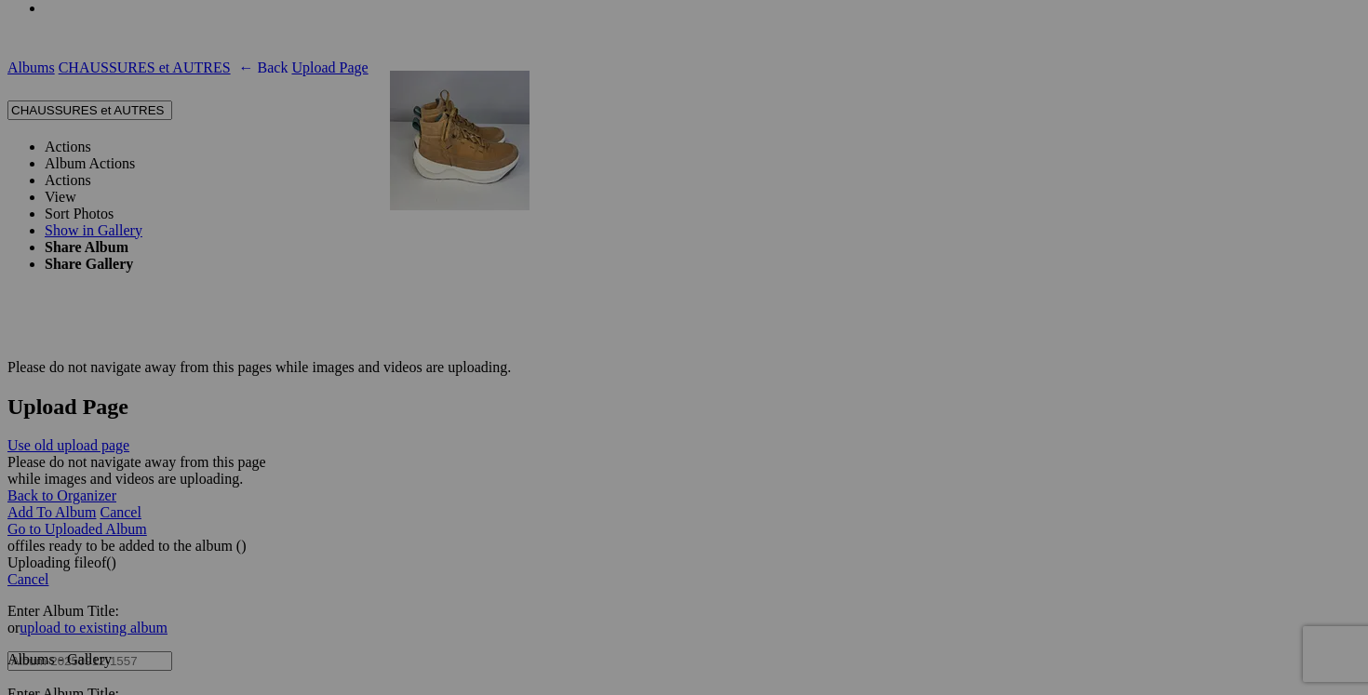
drag, startPoint x: 538, startPoint y: 176, endPoint x: 687, endPoint y: 232, distance: 159.0
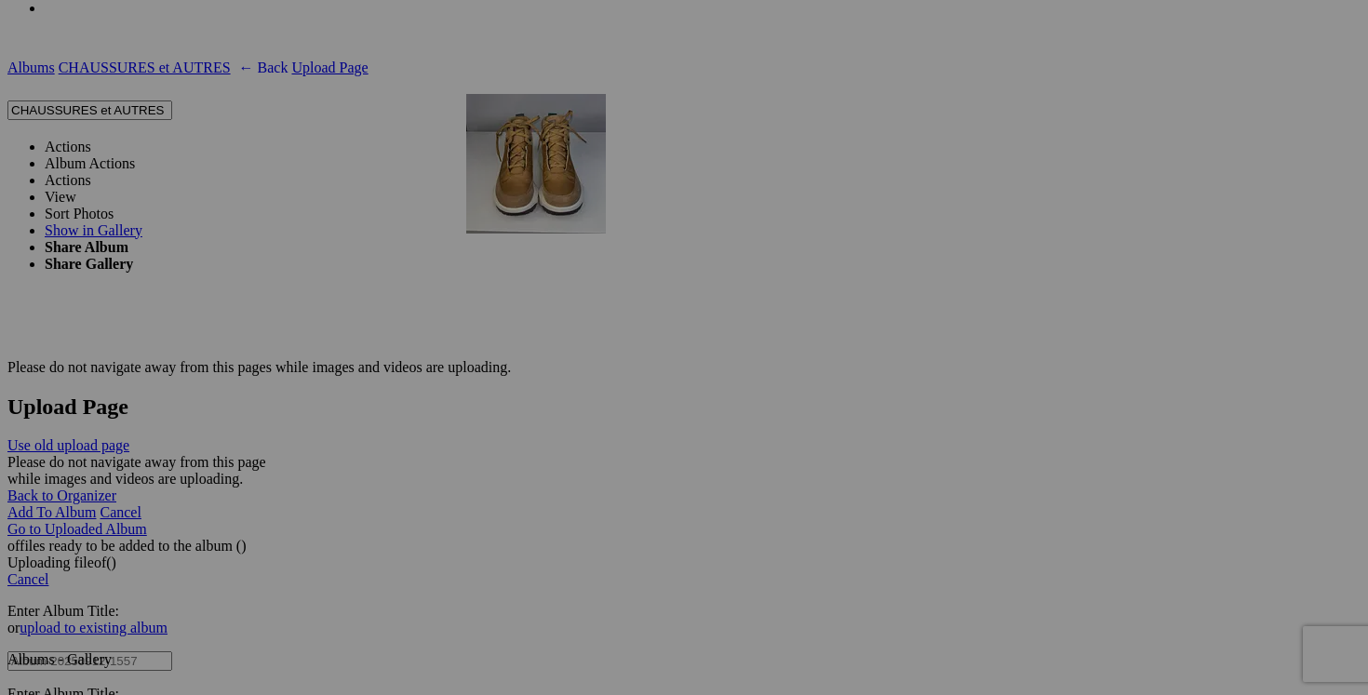
drag, startPoint x: 534, startPoint y: 269, endPoint x: 733, endPoint y: 260, distance: 199.4
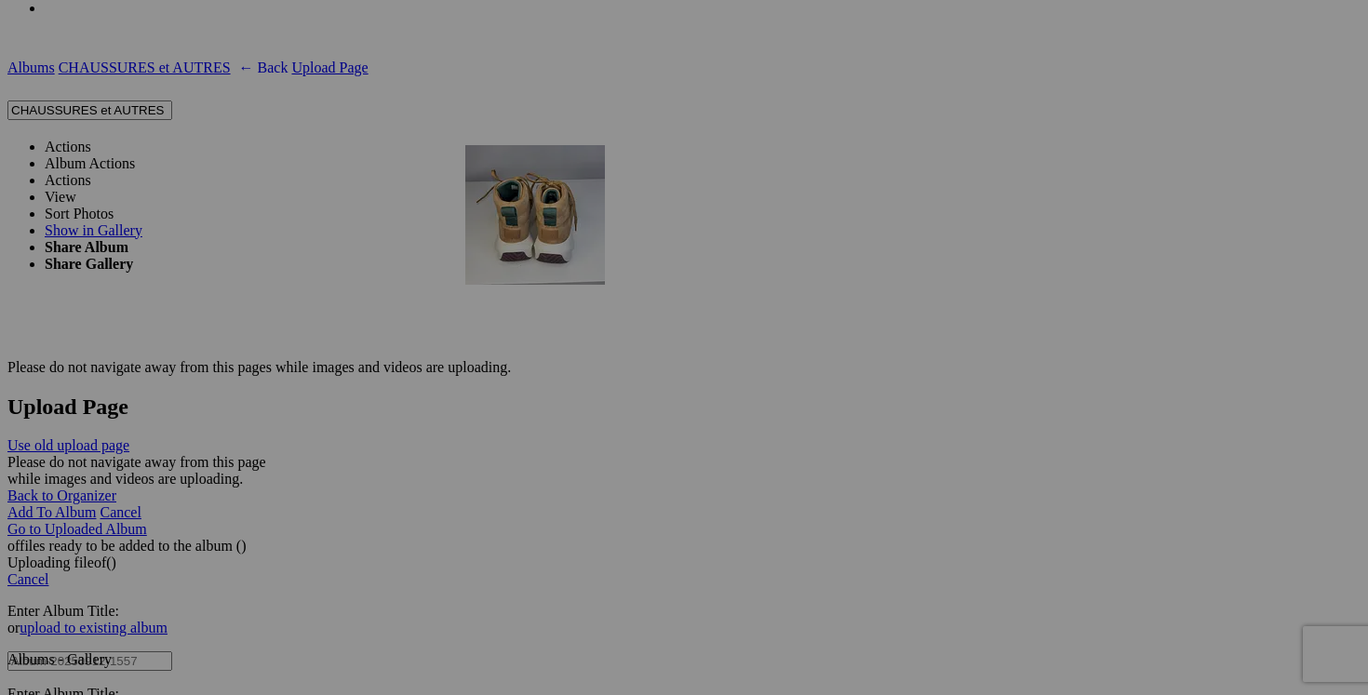
drag, startPoint x: 523, startPoint y: 276, endPoint x: 733, endPoint y: 304, distance: 212.2
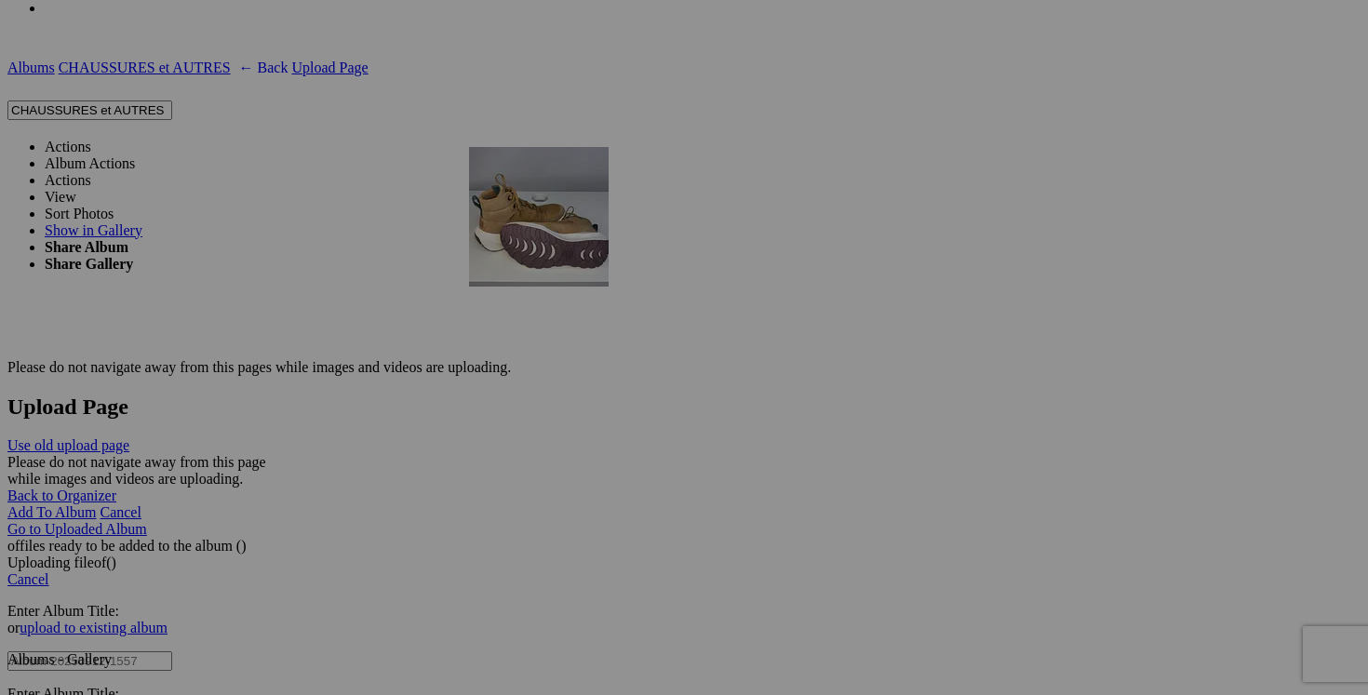
drag, startPoint x: 541, startPoint y: 273, endPoint x: 745, endPoint y: 300, distance: 206.5
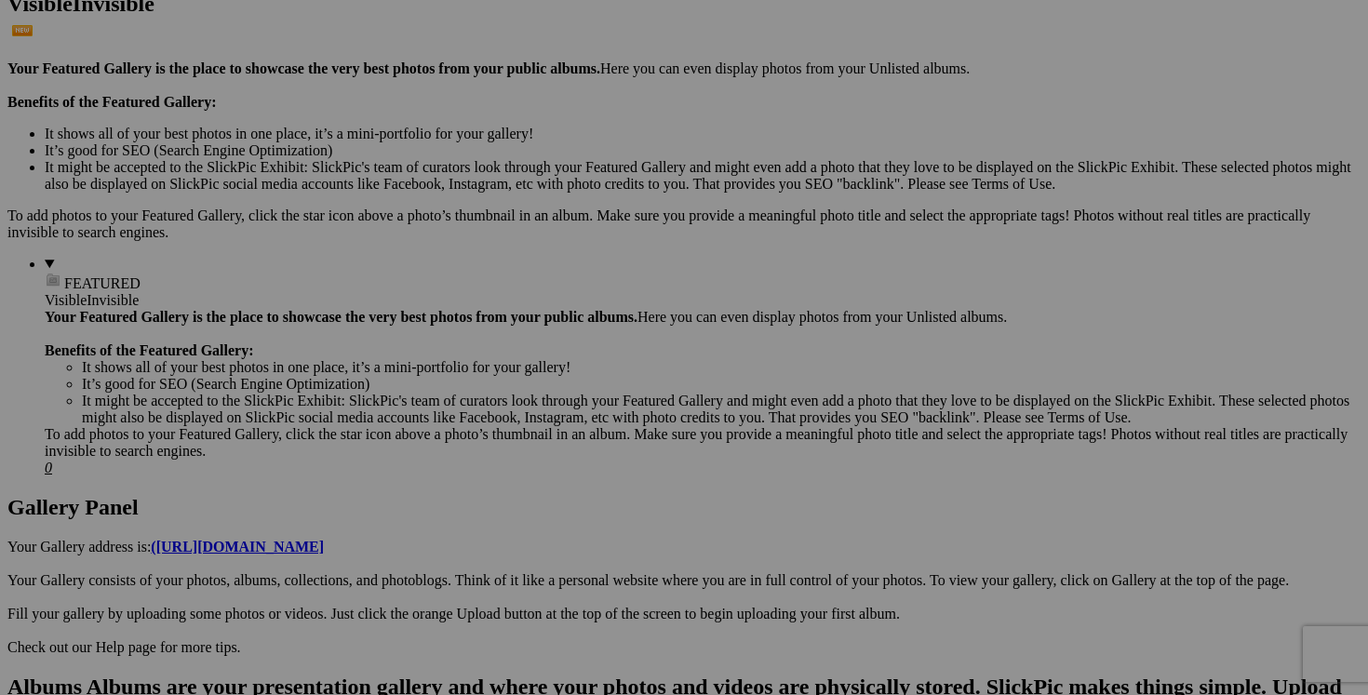
scroll to position [0, 0]
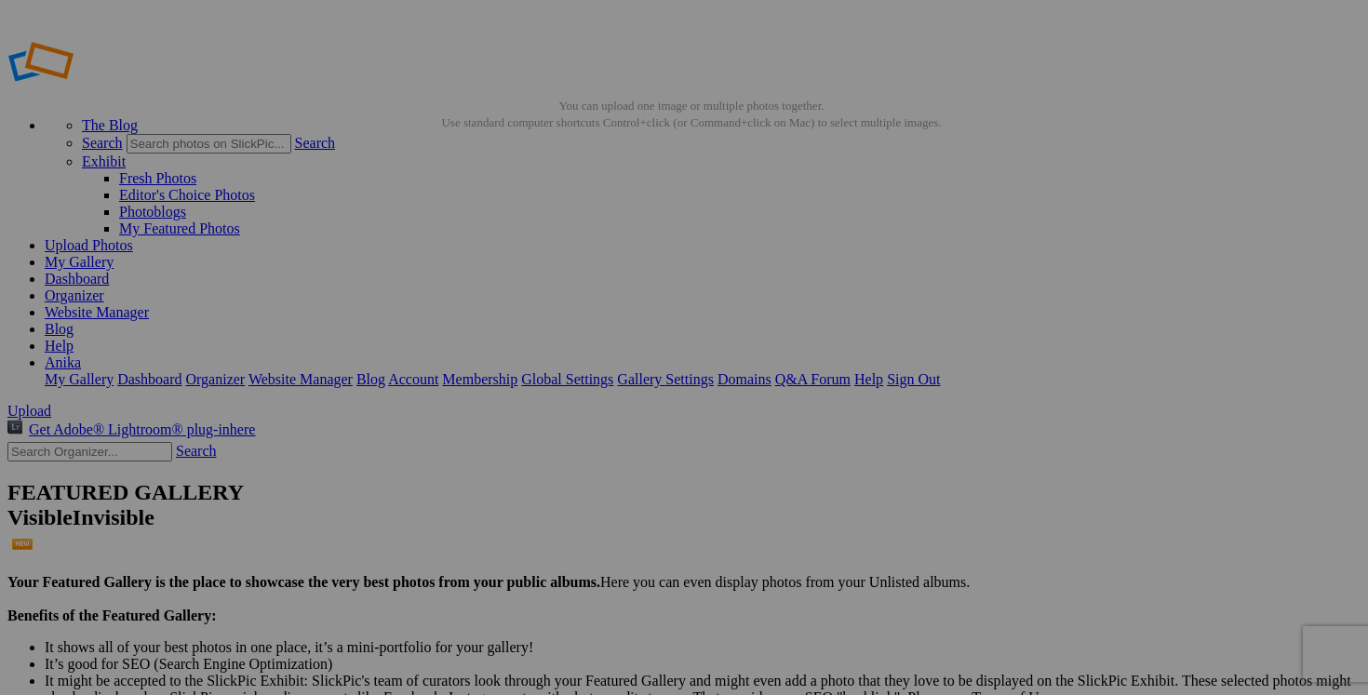
drag, startPoint x: 546, startPoint y: 364, endPoint x: 449, endPoint y: 357, distance: 97.9
type input "bottes BEARPAW gr.7 femme 50$(NEUF!!)"
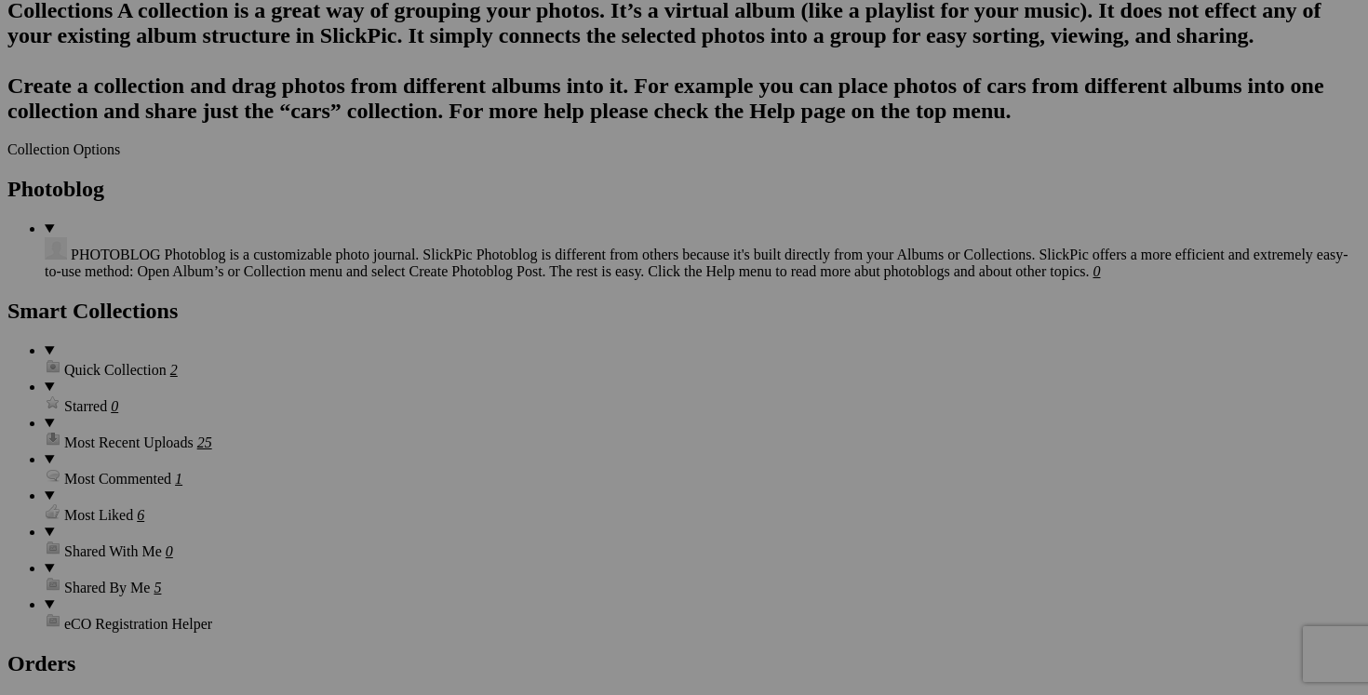
scroll to position [2316, 0]
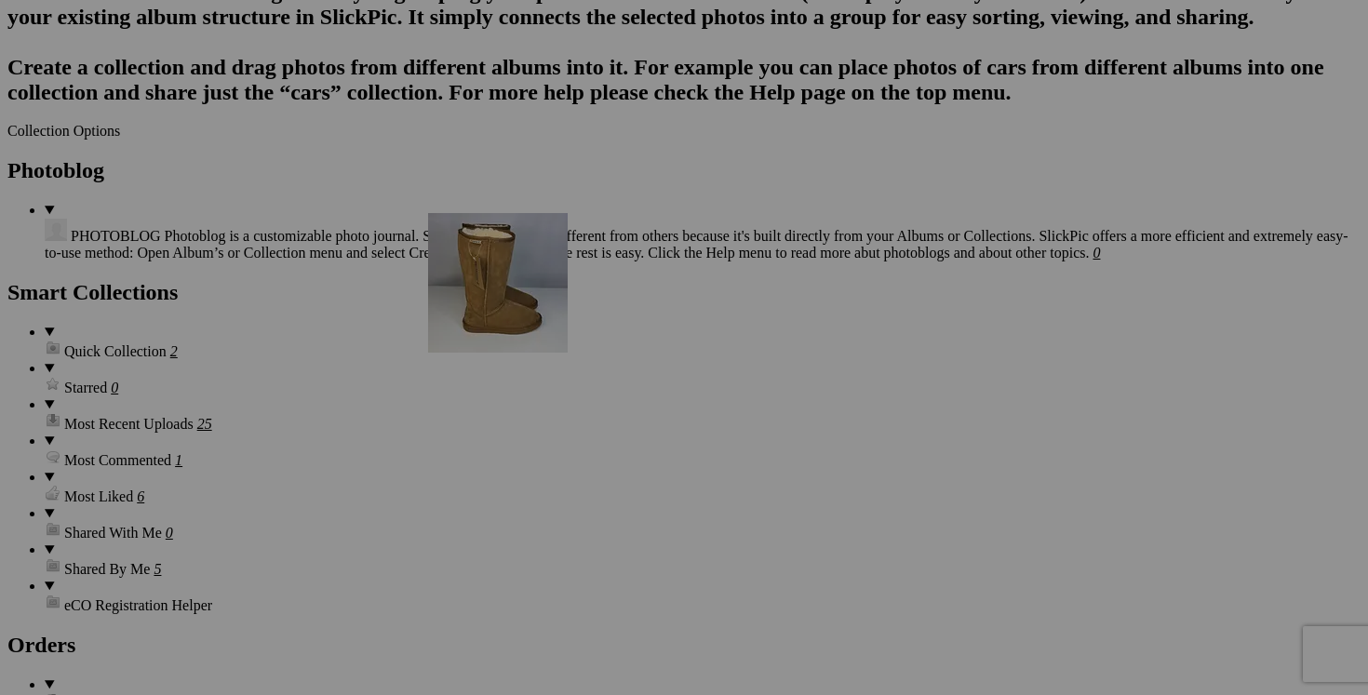
drag, startPoint x: 517, startPoint y: 281, endPoint x: 696, endPoint y: 375, distance: 202.7
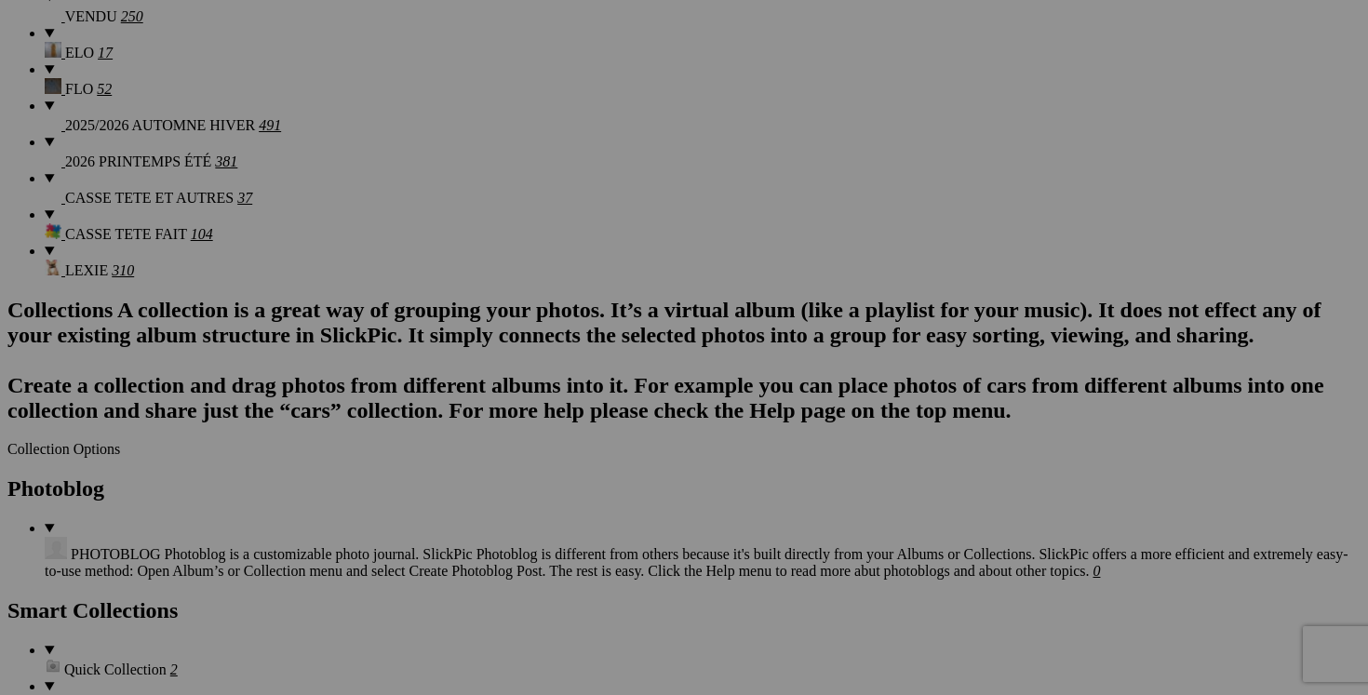
scroll to position [2024, 0]
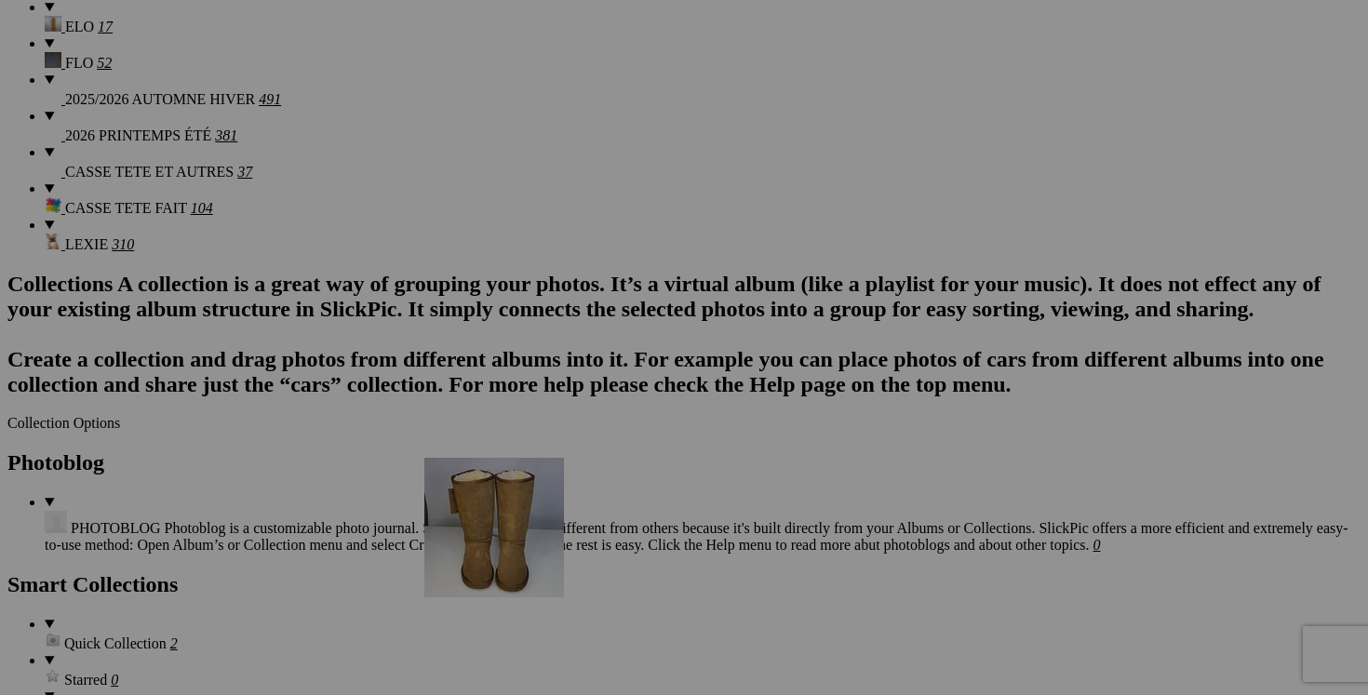
drag, startPoint x: 524, startPoint y: 288, endPoint x: 692, endPoint y: 620, distance: 372.5
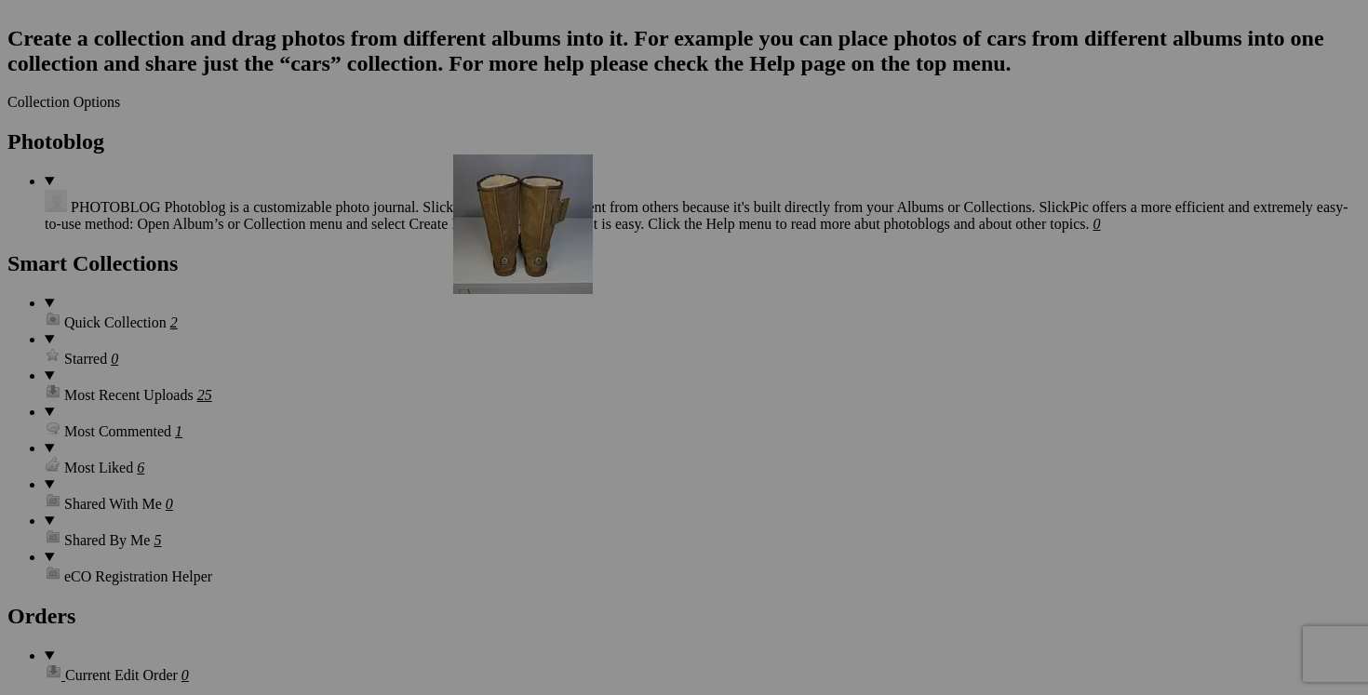
scroll to position [2363, 0]
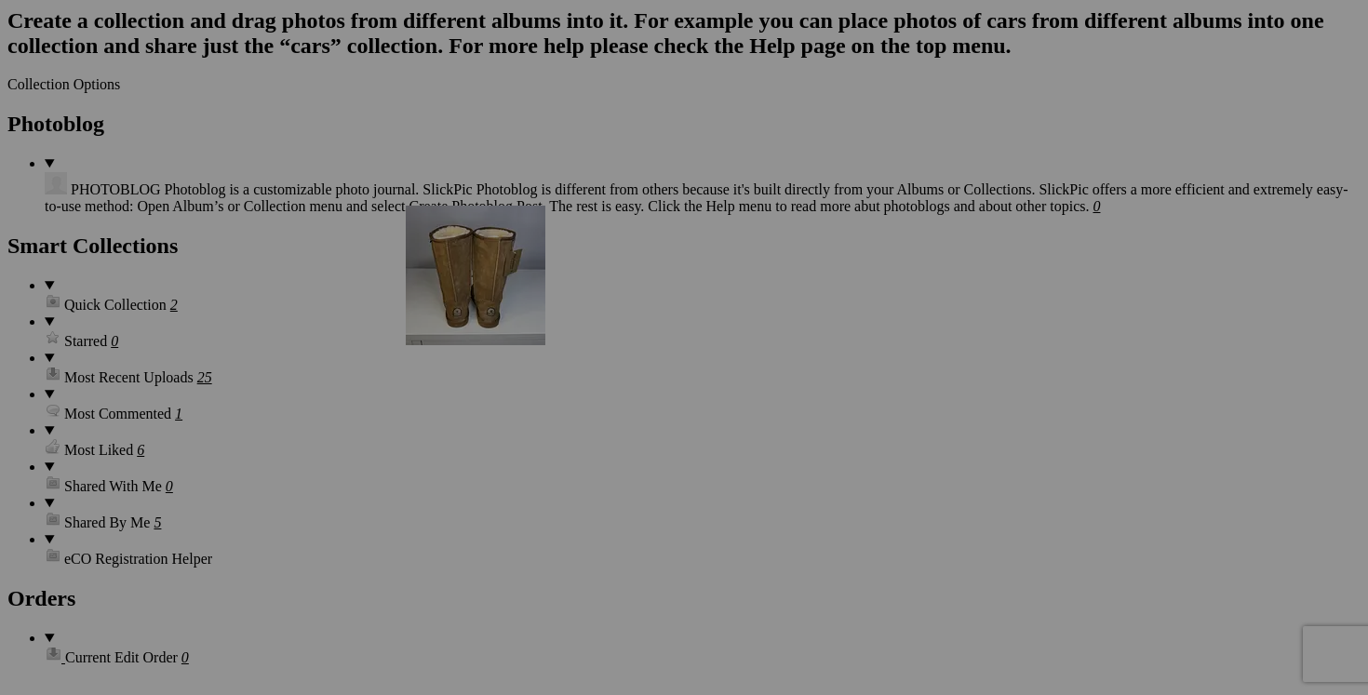
drag, startPoint x: 555, startPoint y: 311, endPoint x: 674, endPoint y: 368, distance: 132.0
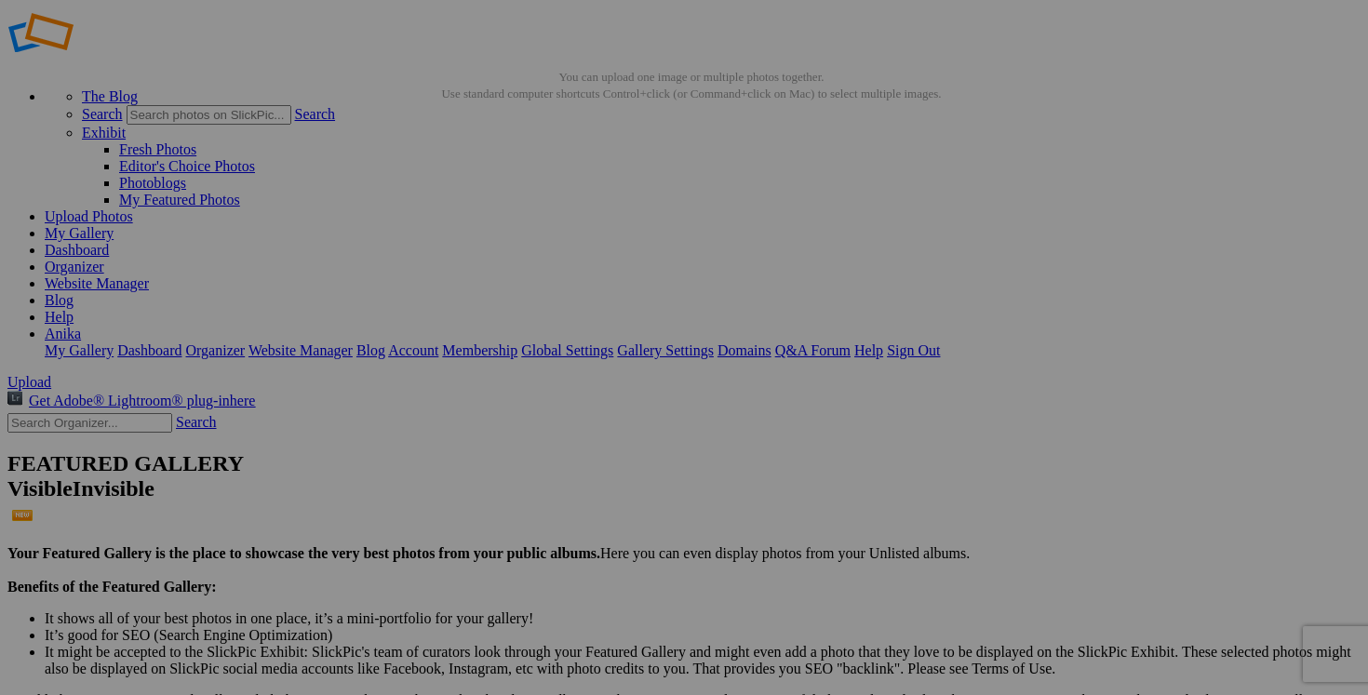
scroll to position [0, 0]
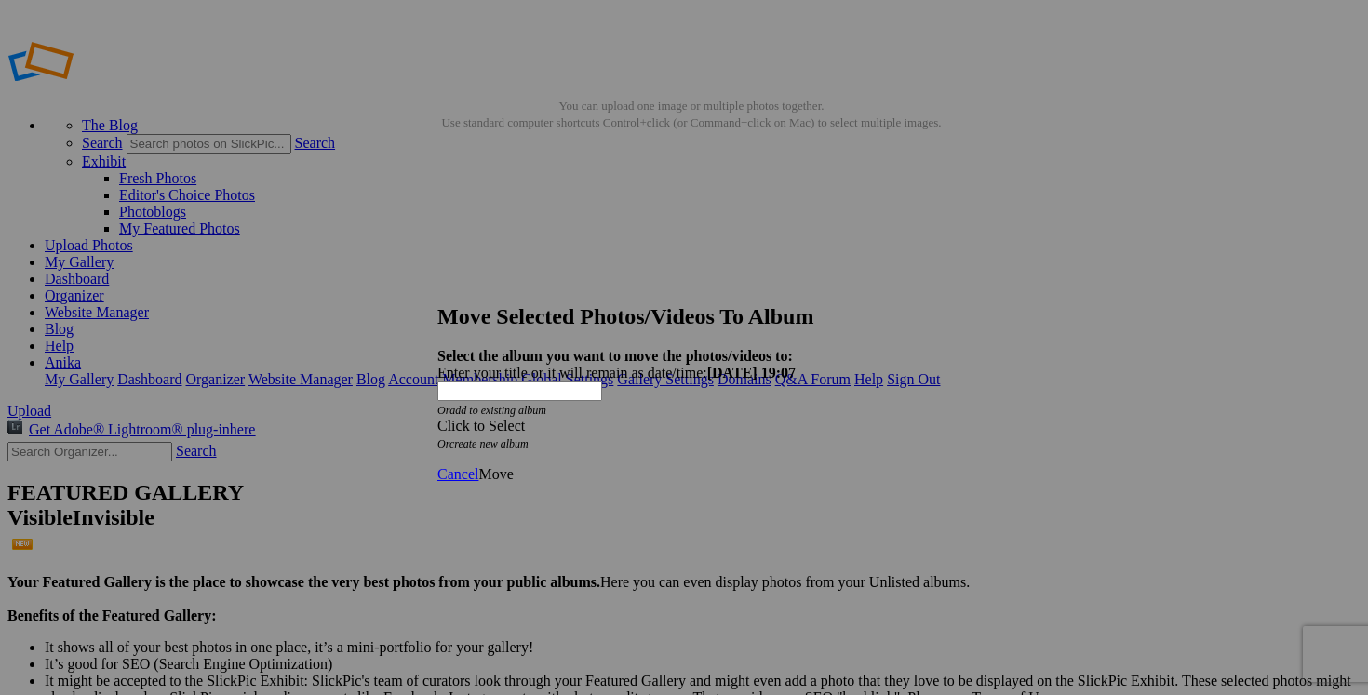
click at [437, 418] on span at bounding box center [437, 426] width 0 height 16
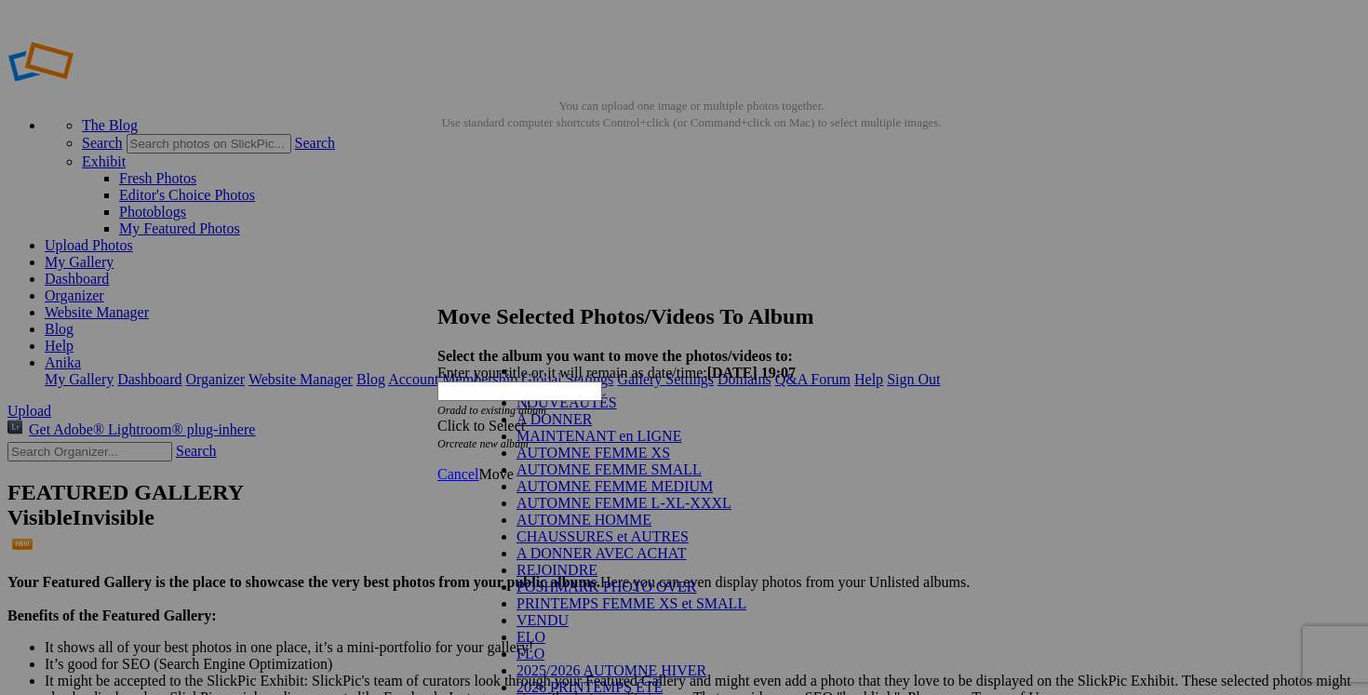
scroll to position [178, 0]
click at [697, 579] on link "POSHMARK PHOTO OVER" at bounding box center [607, 587] width 181 height 16
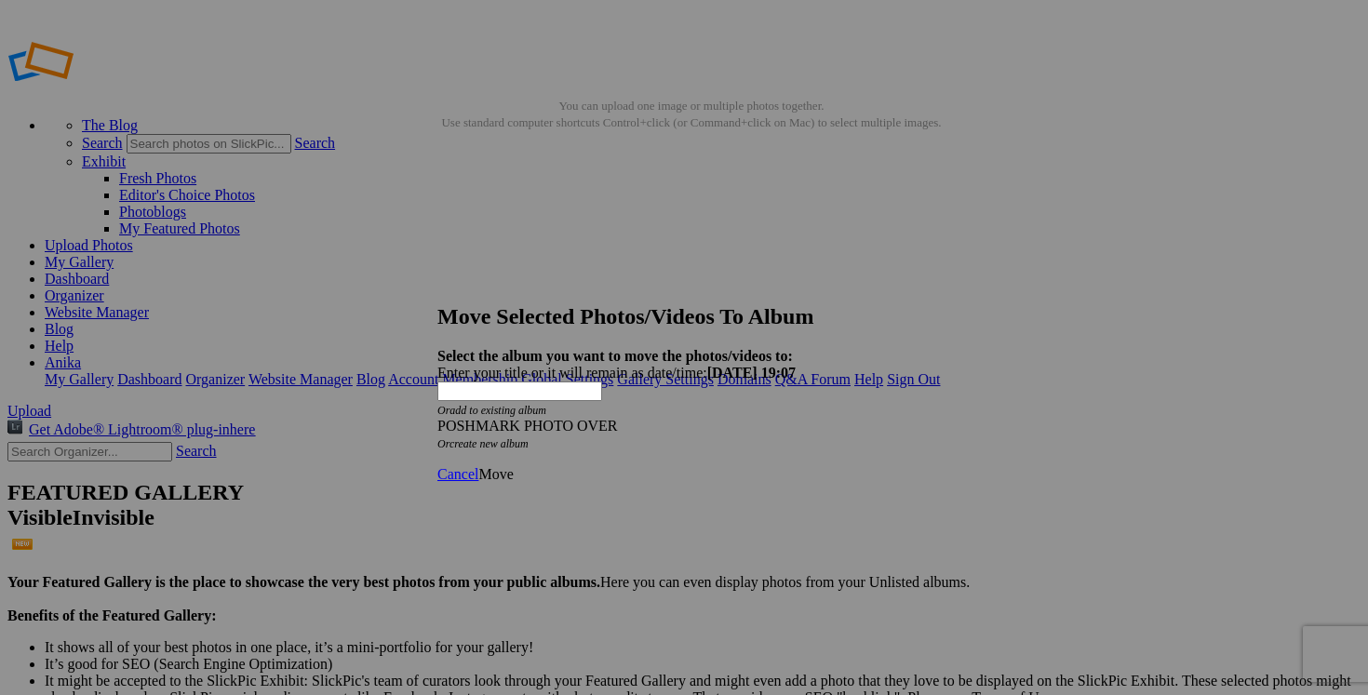
click at [513, 466] on span "Move" at bounding box center [495, 474] width 34 height 16
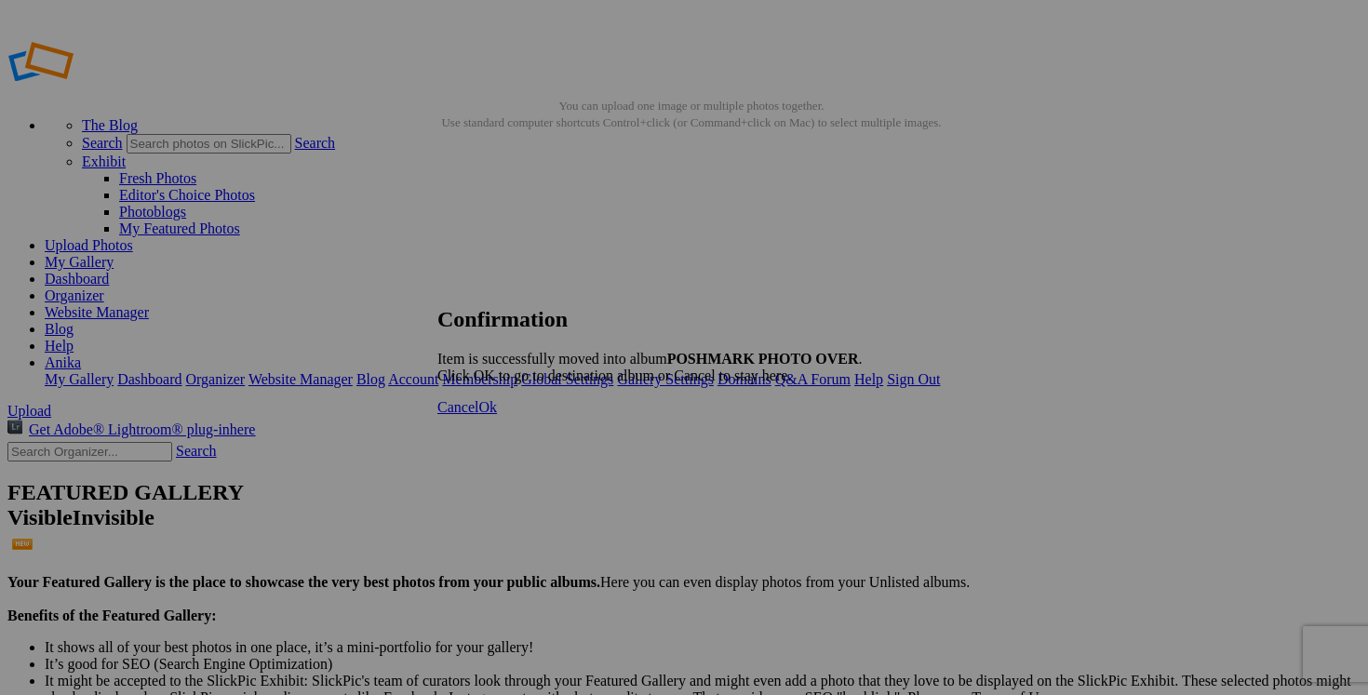
click at [478, 415] on link "Cancel" at bounding box center [457, 407] width 41 height 16
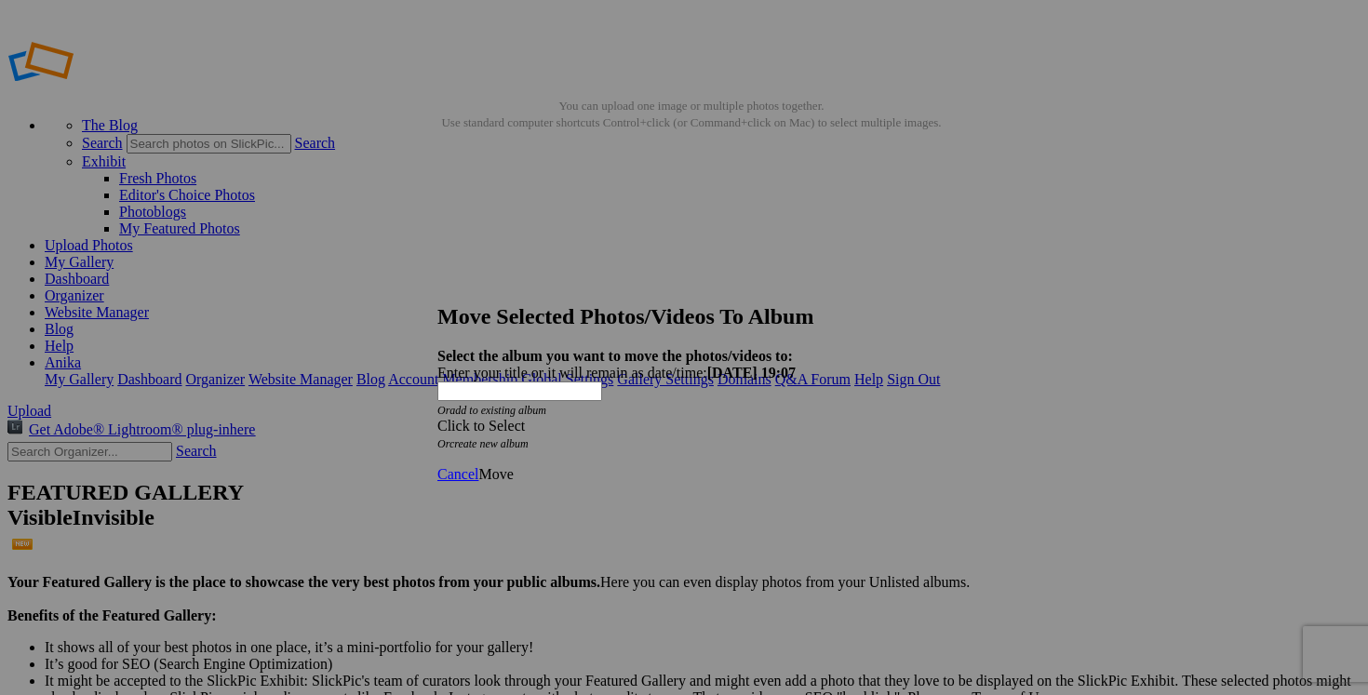
click at [437, 418] on span at bounding box center [437, 426] width 0 height 16
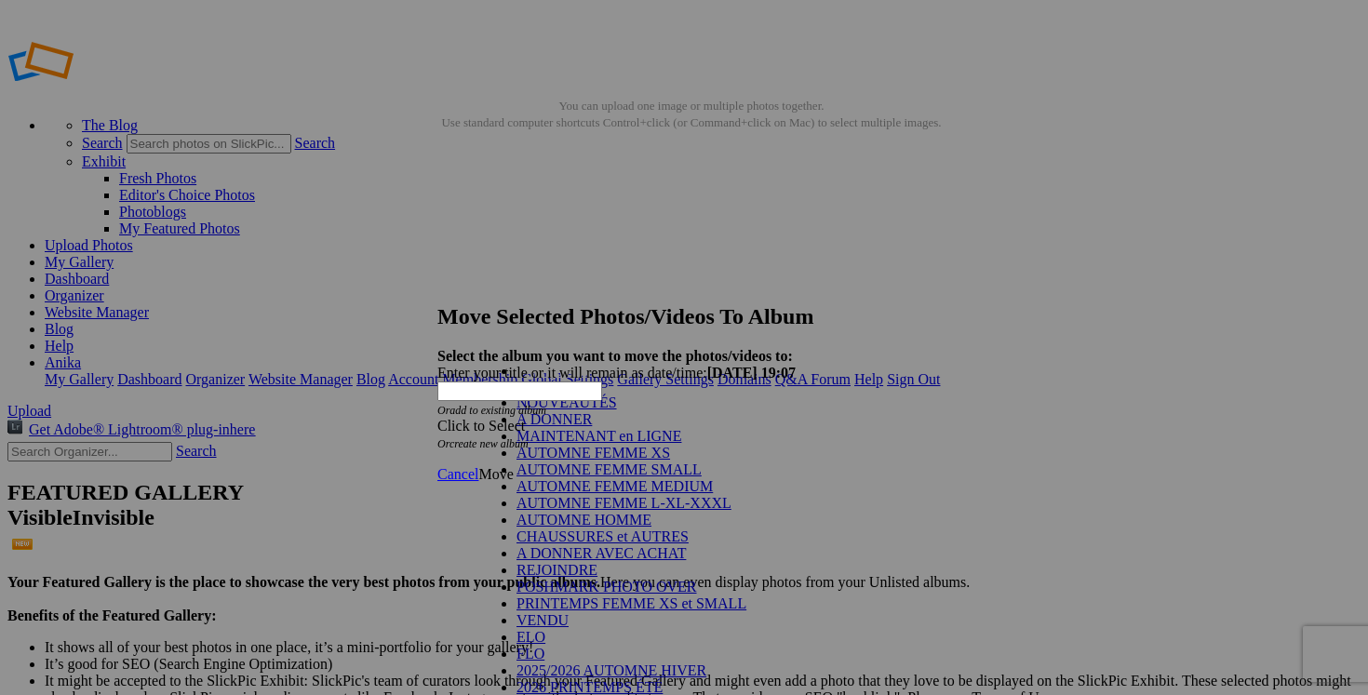
scroll to position [137, 0]
click at [684, 579] on link "POSHMARK PHOTO OVER" at bounding box center [607, 587] width 181 height 16
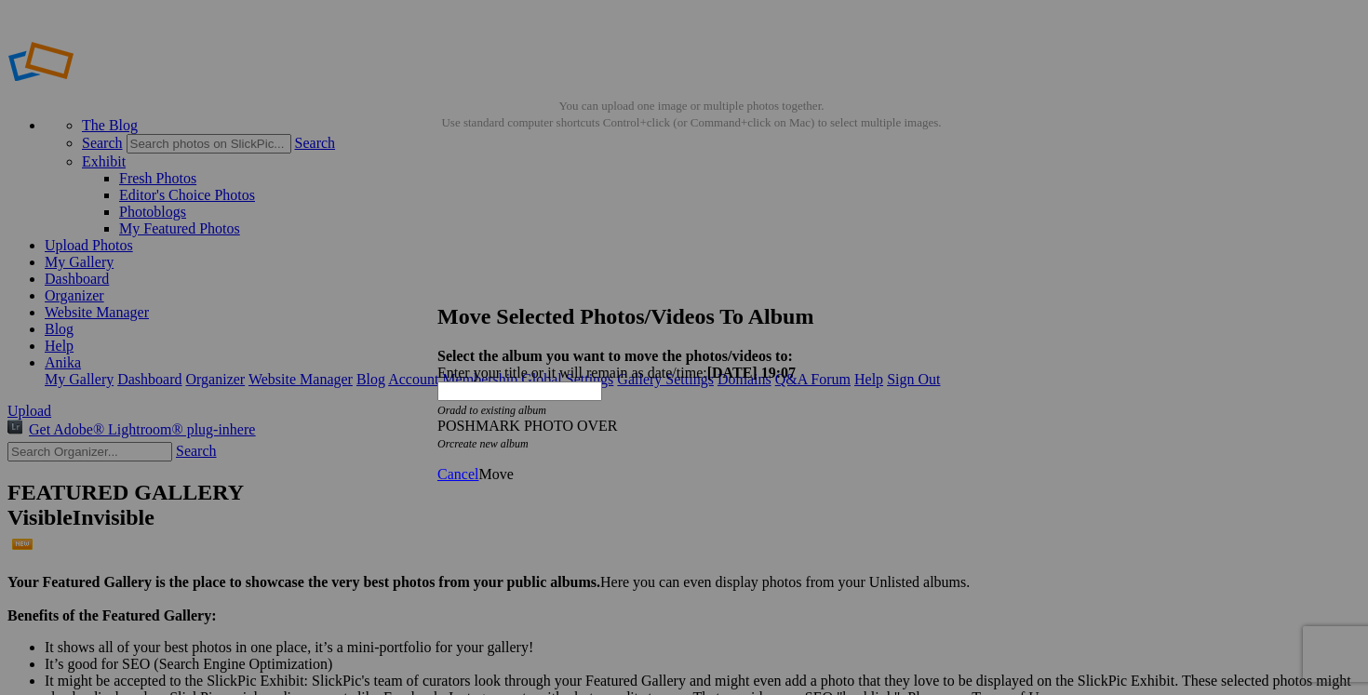
click at [513, 466] on span "Move" at bounding box center [495, 474] width 34 height 16
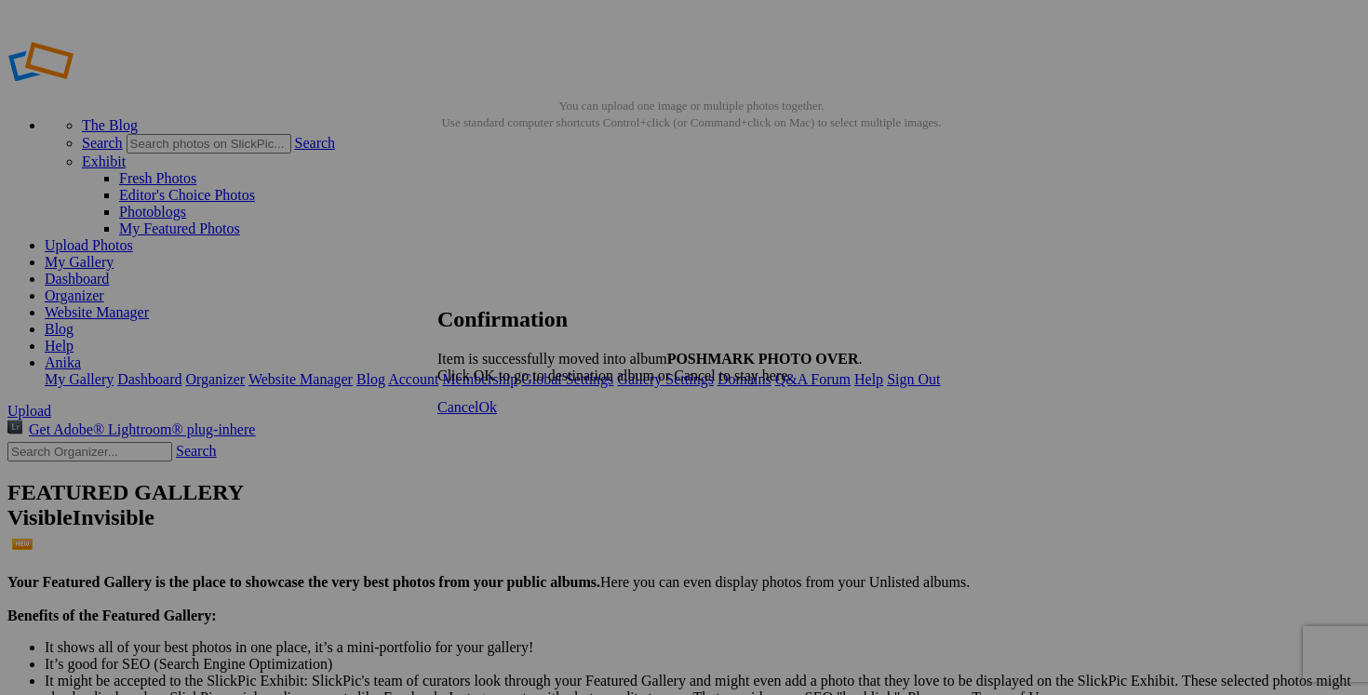
click at [478, 415] on span "Cancel" at bounding box center [457, 407] width 41 height 16
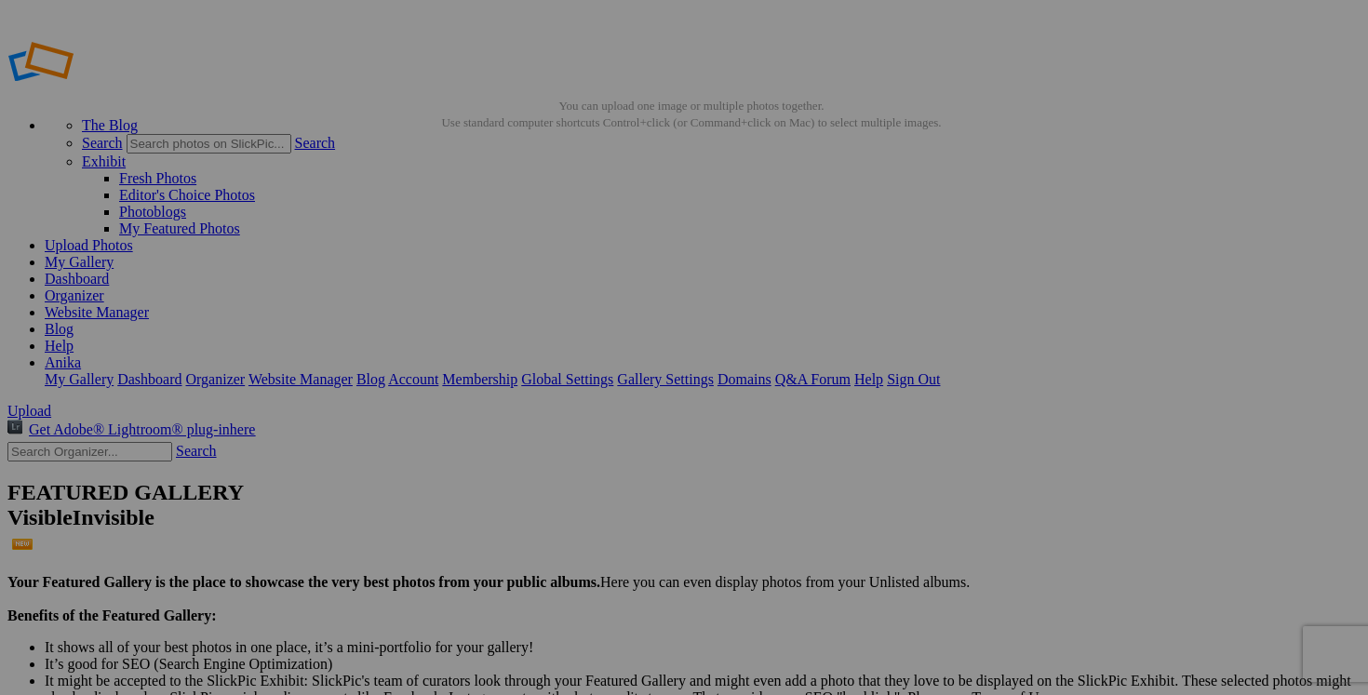
drag, startPoint x: 543, startPoint y: 362, endPoint x: 438, endPoint y: 360, distance: 104.2
drag, startPoint x: 569, startPoint y: 363, endPoint x: 585, endPoint y: 363, distance: 16.8
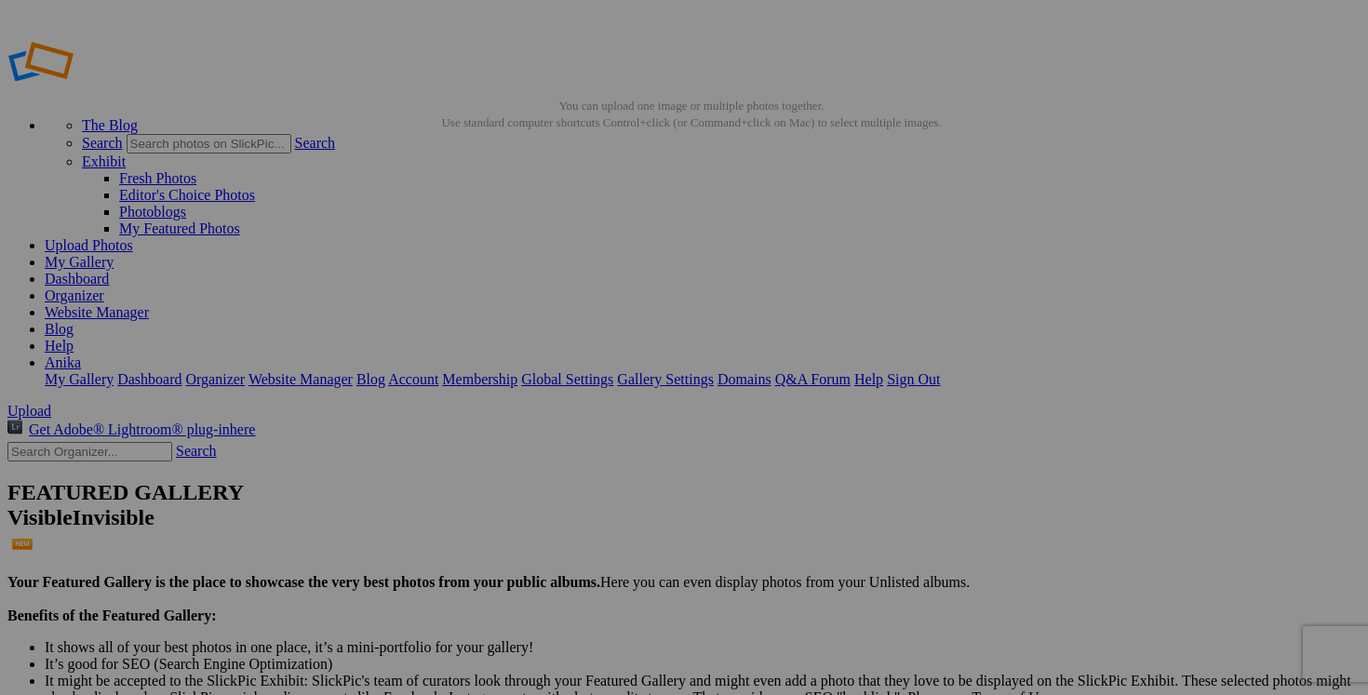
type input "bottes BEARPAW fait 5.5 femme 40$(NEUF, payé 80$+tx, taille 4 junior fait 5.5 f…"
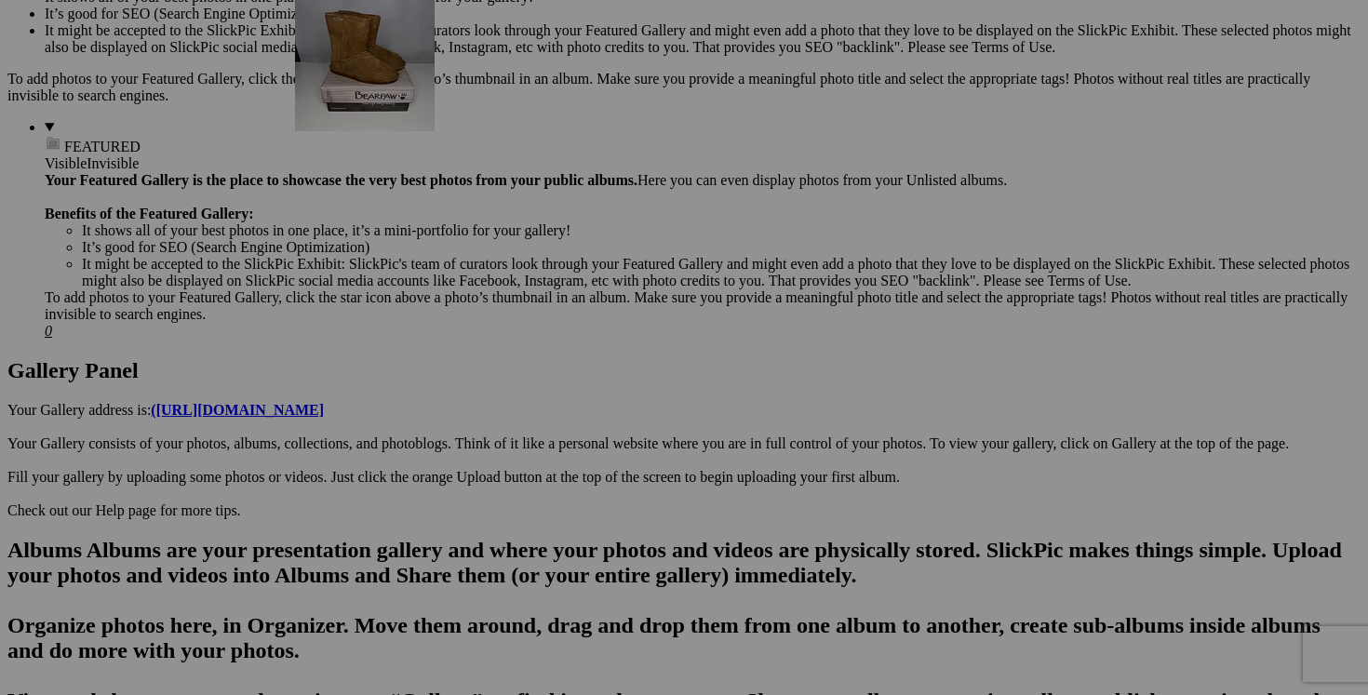
scroll to position [659, 0]
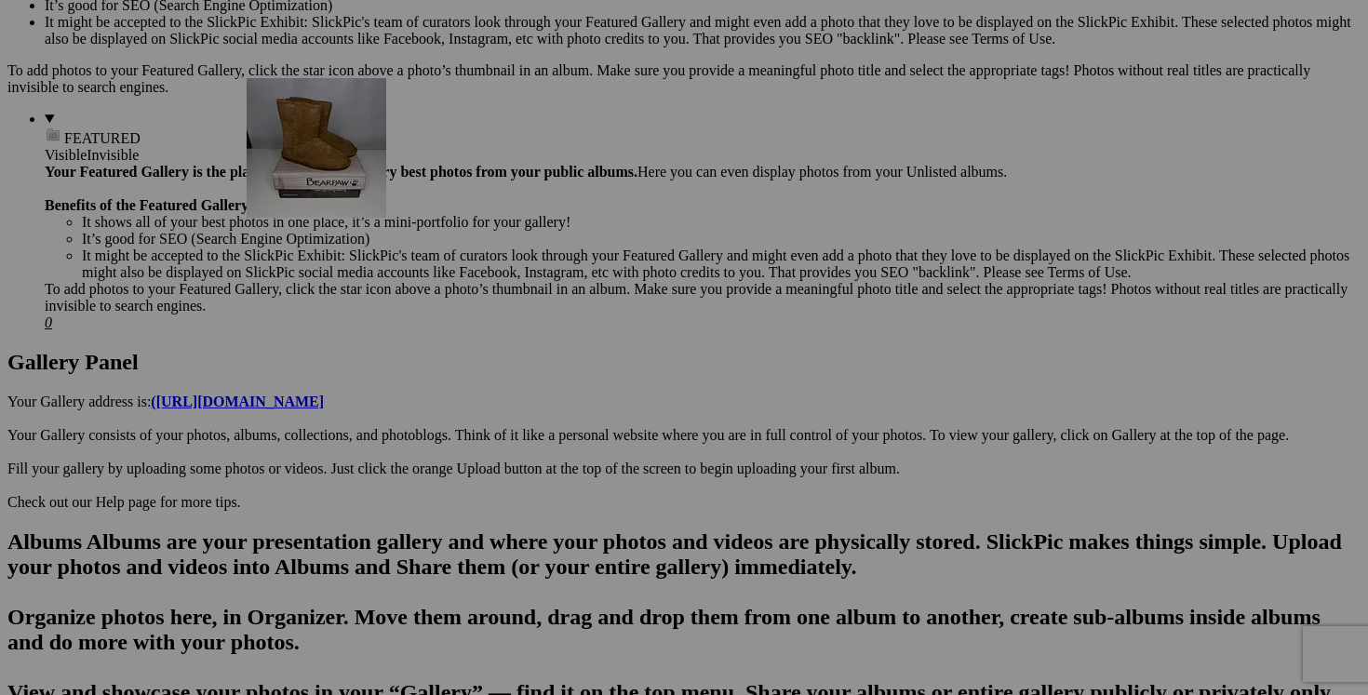
drag, startPoint x: 530, startPoint y: 260, endPoint x: 514, endPoint y: 233, distance: 31.8
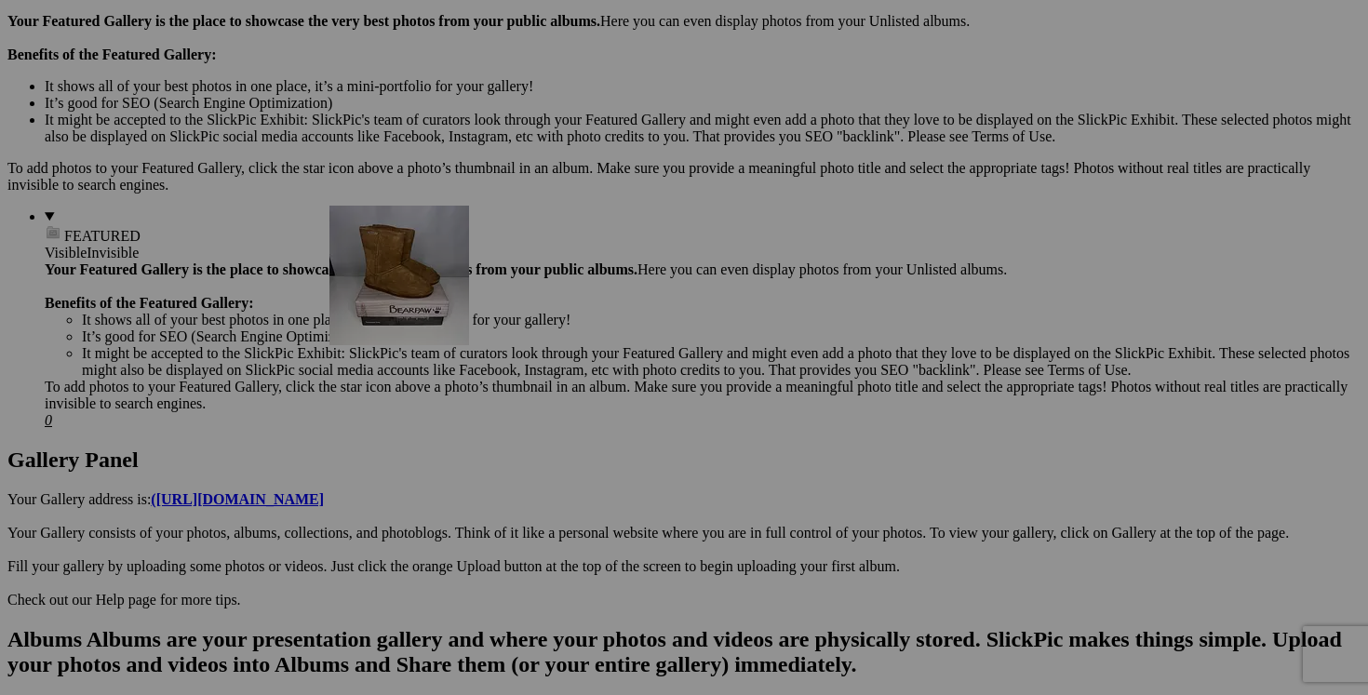
scroll to position [557, 0]
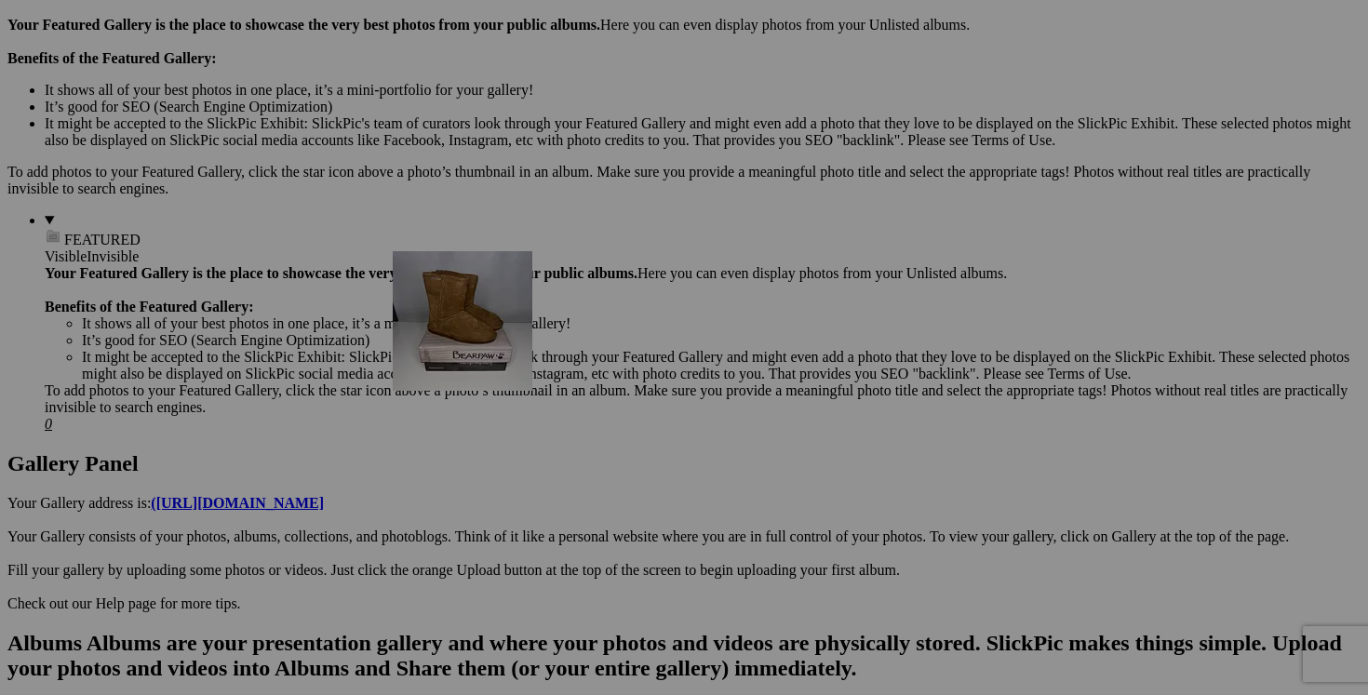
drag, startPoint x: 521, startPoint y: 143, endPoint x: 661, endPoint y: 413, distance: 303.8
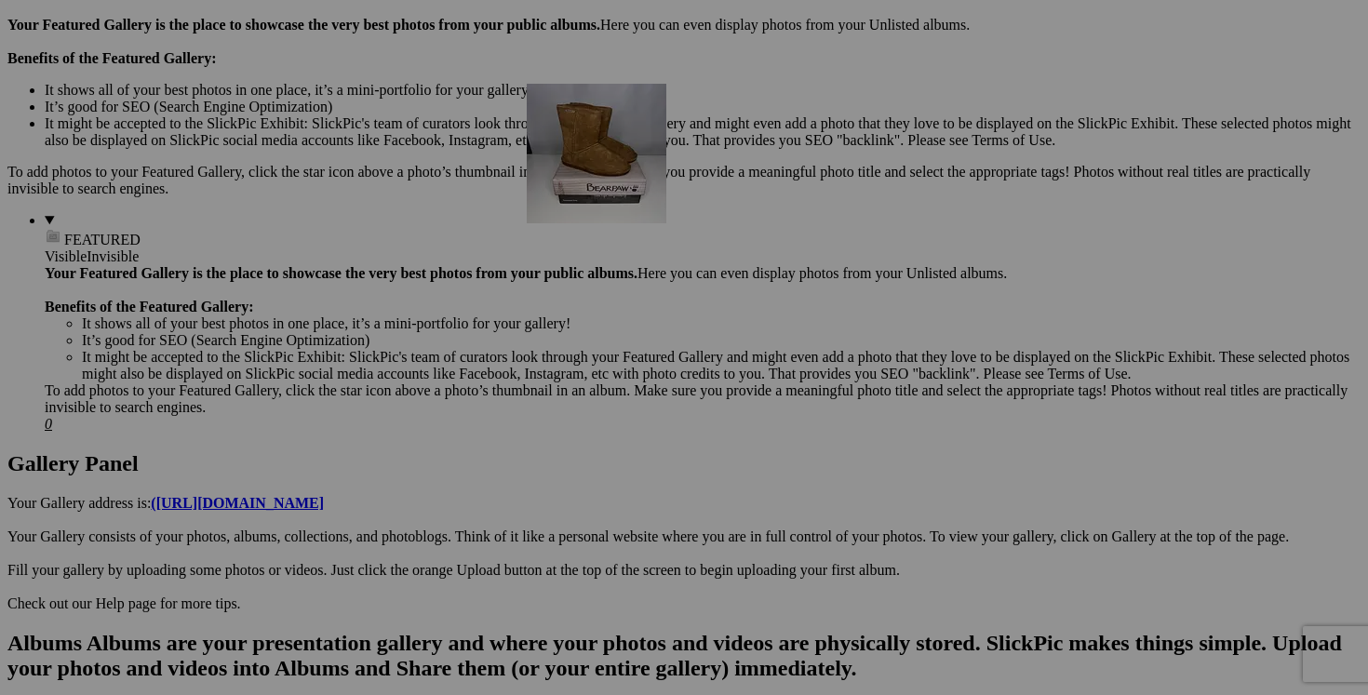
drag, startPoint x: 666, startPoint y: 435, endPoint x: 792, endPoint y: 226, distance: 243.4
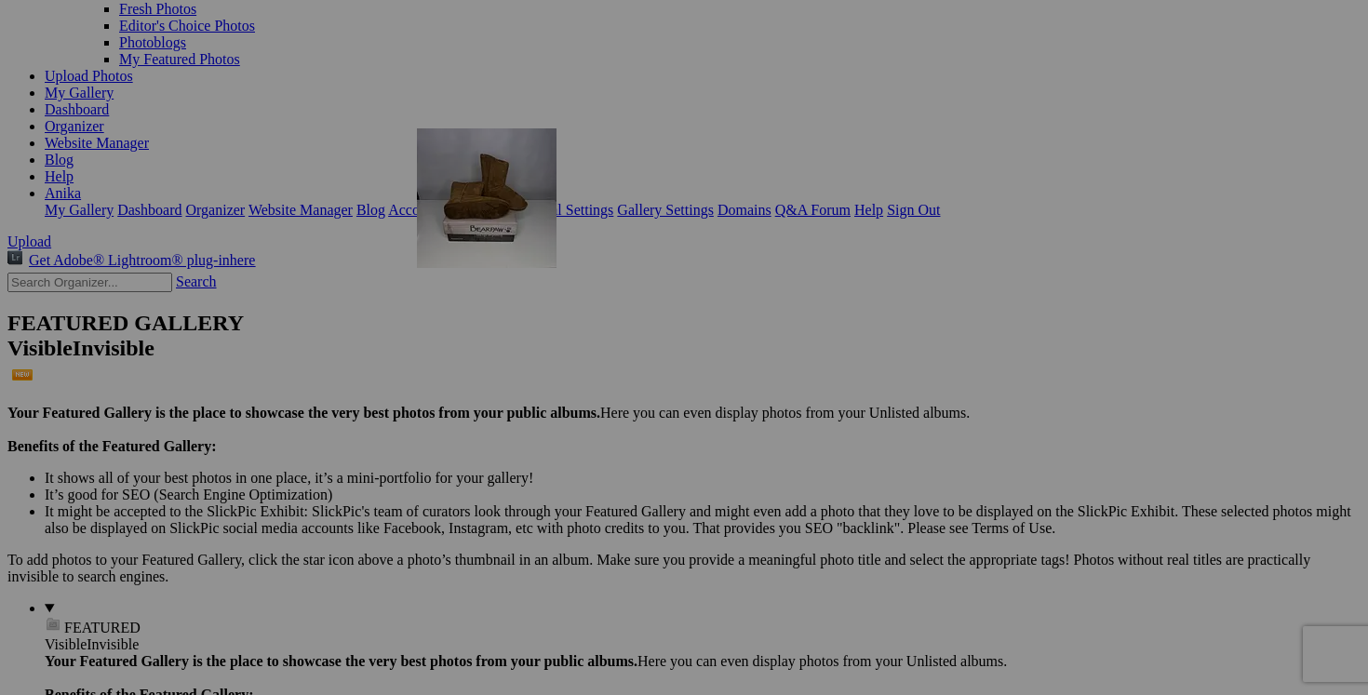
scroll to position [370, 0]
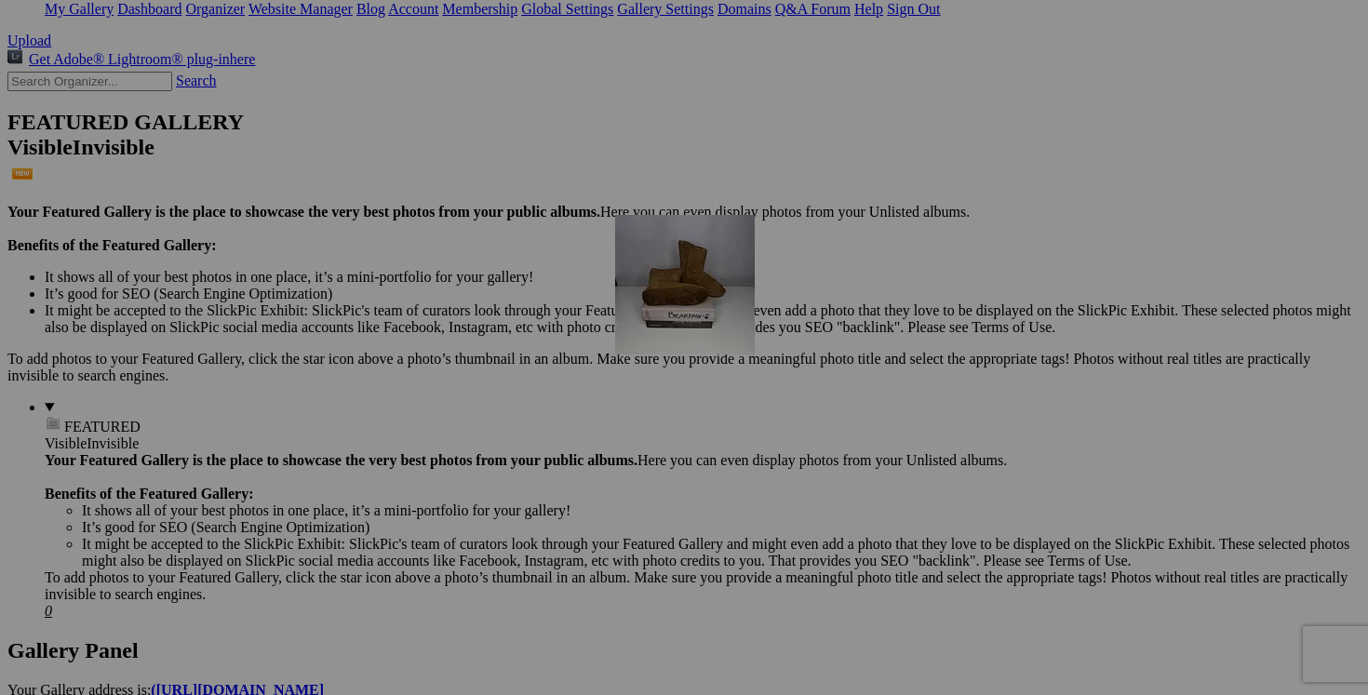
drag, startPoint x: 500, startPoint y: 295, endPoint x: 883, endPoint y: 377, distance: 392.1
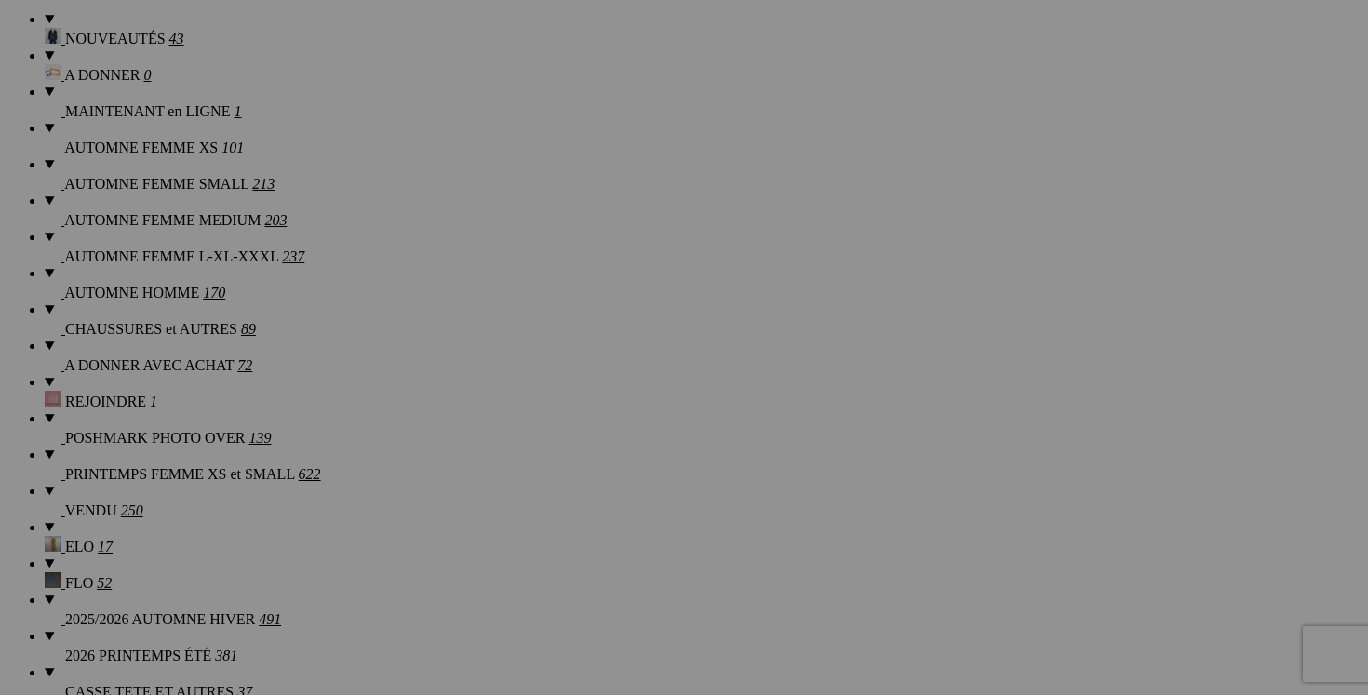
scroll to position [1531, 0]
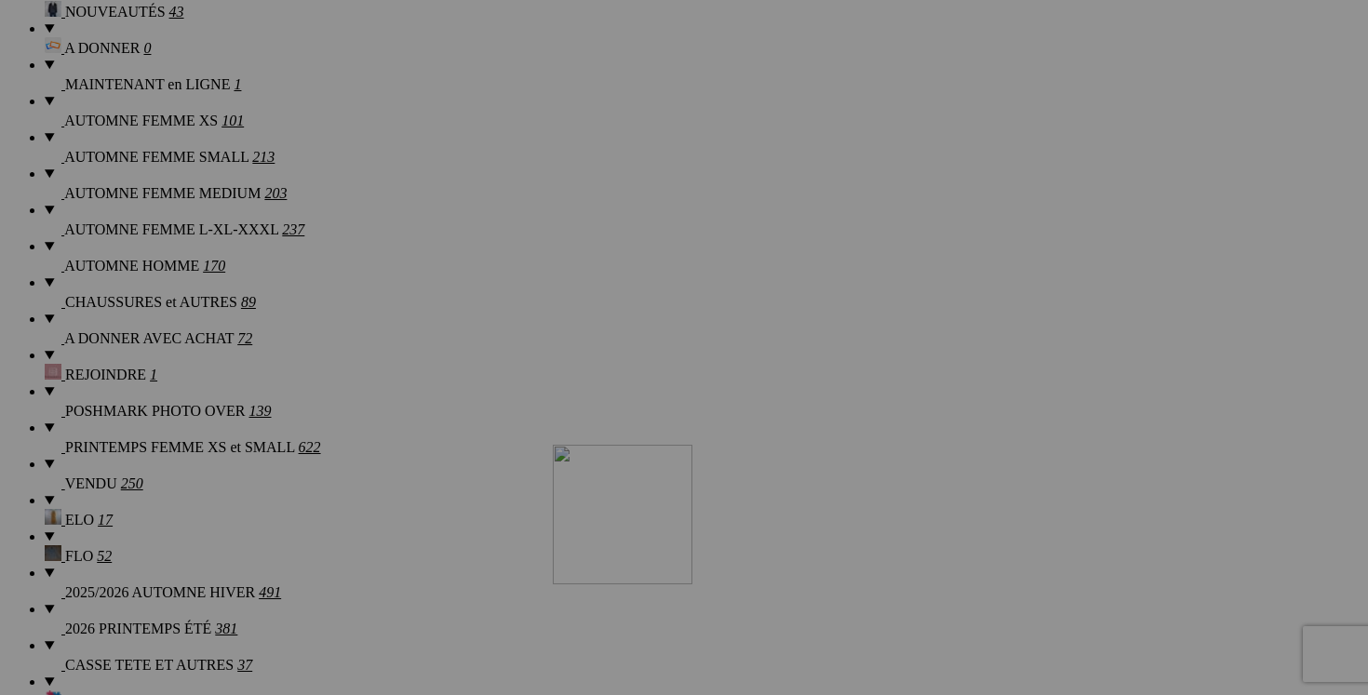
drag, startPoint x: 539, startPoint y: 270, endPoint x: 821, endPoint y: 607, distance: 439.3
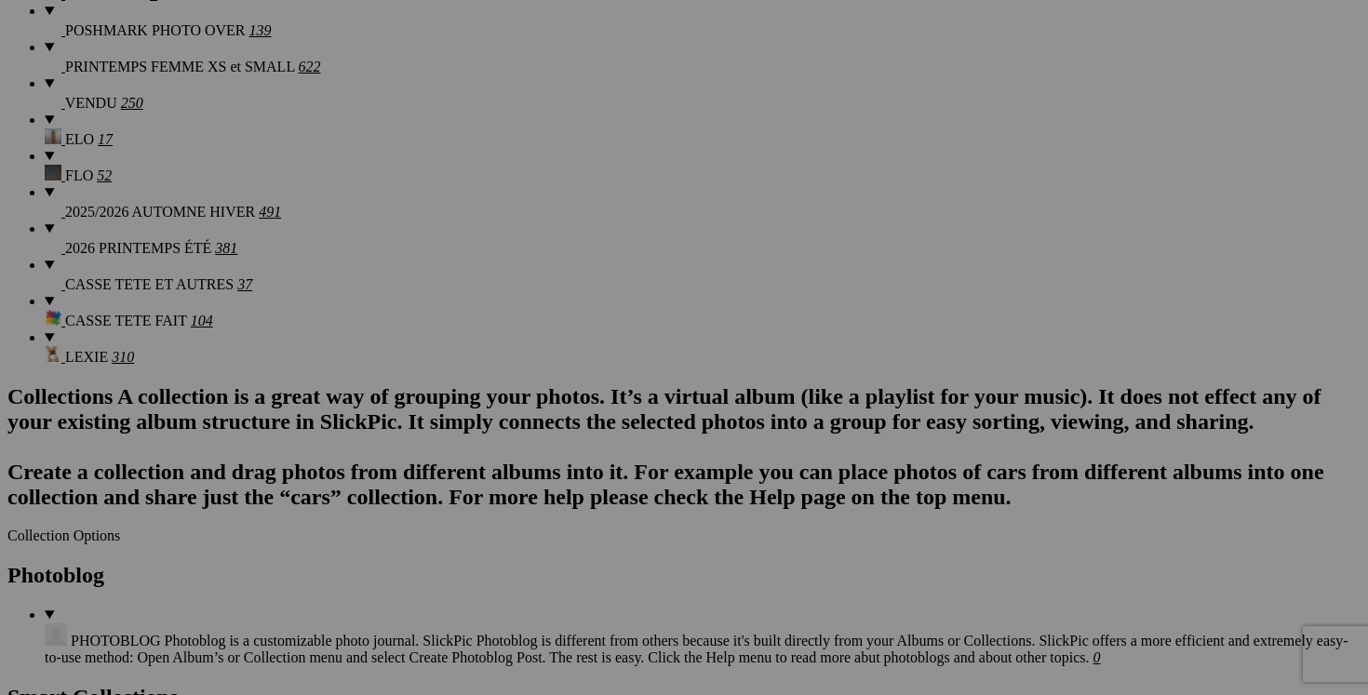
scroll to position [1981, 0]
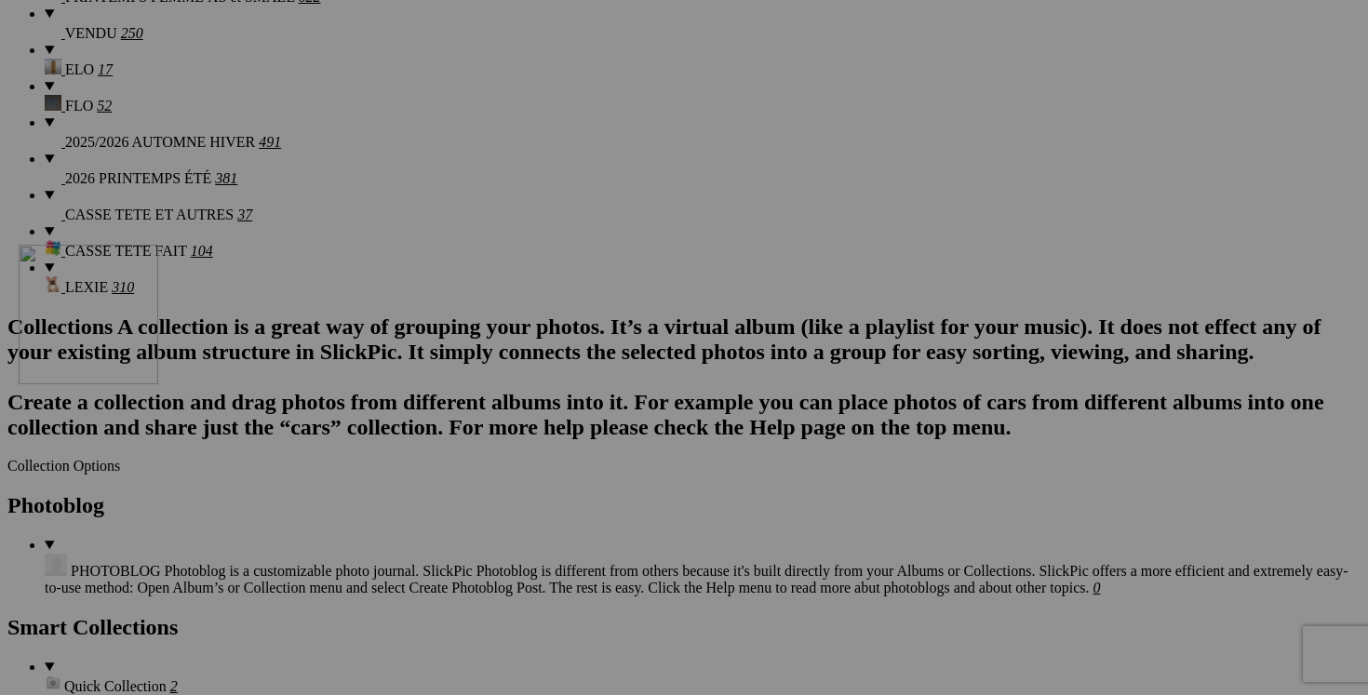
drag, startPoint x: 877, startPoint y: 218, endPoint x: 559, endPoint y: 449, distance: 392.4
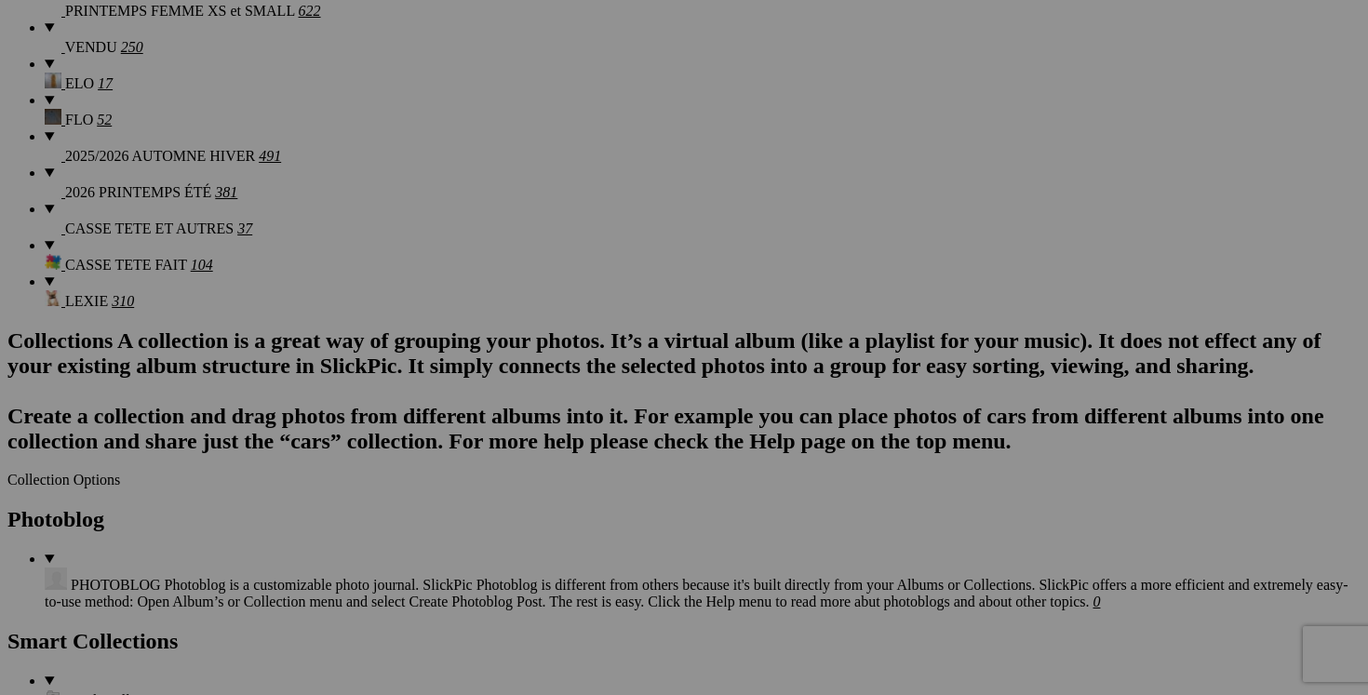
scroll to position [1975, 0]
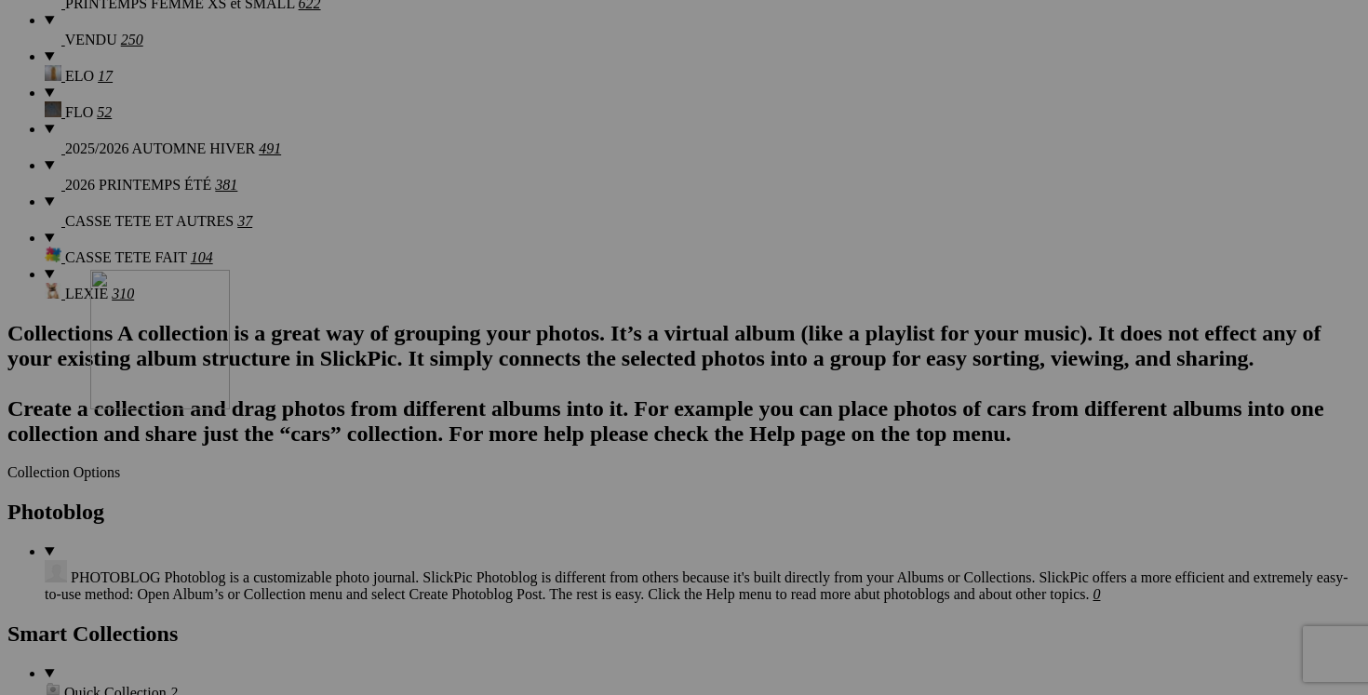
drag, startPoint x: 546, startPoint y: 163, endPoint x: 358, endPoint y: 432, distance: 328.1
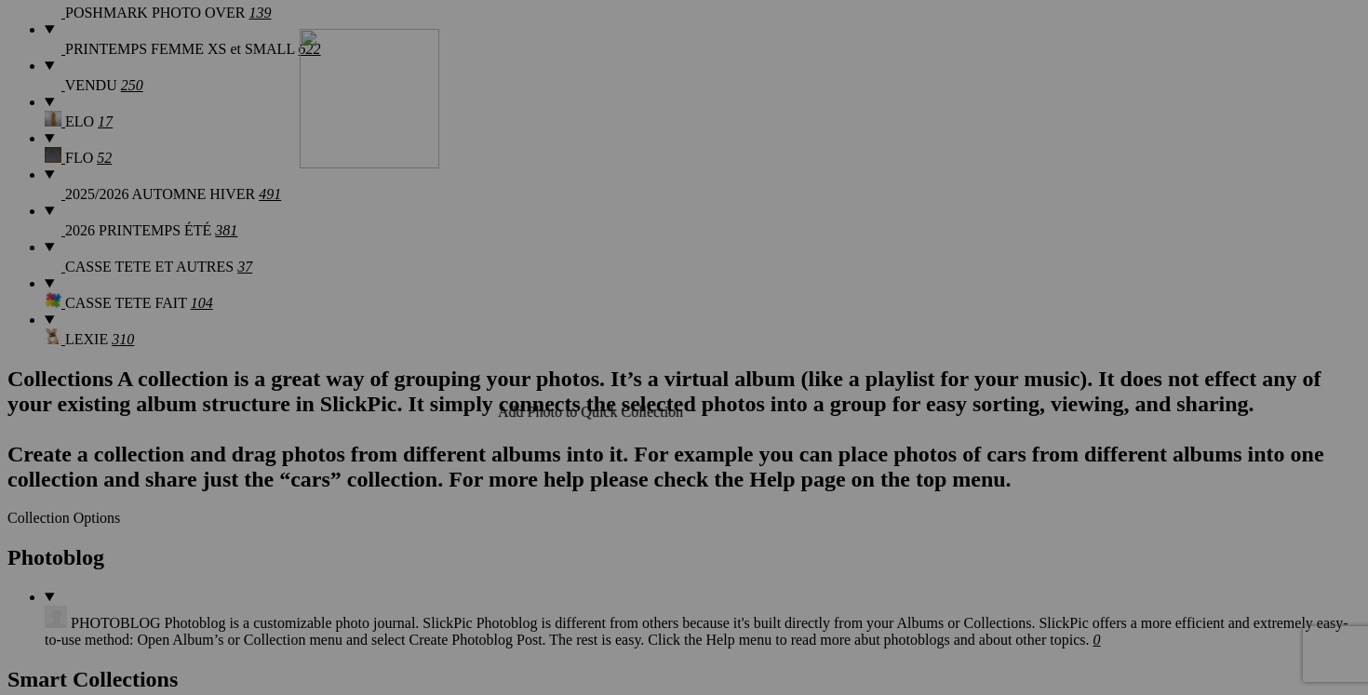
scroll to position [1932, 0]
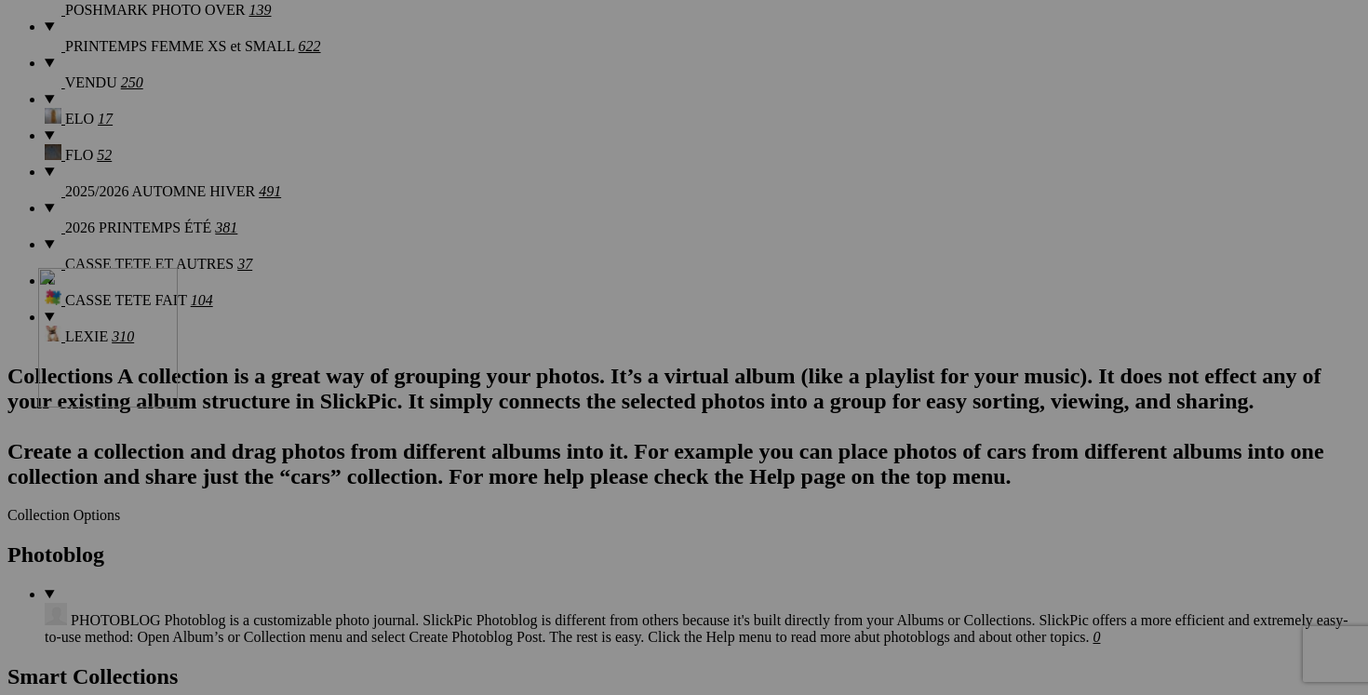
drag, startPoint x: 548, startPoint y: 288, endPoint x: 302, endPoint y: 423, distance: 281.6
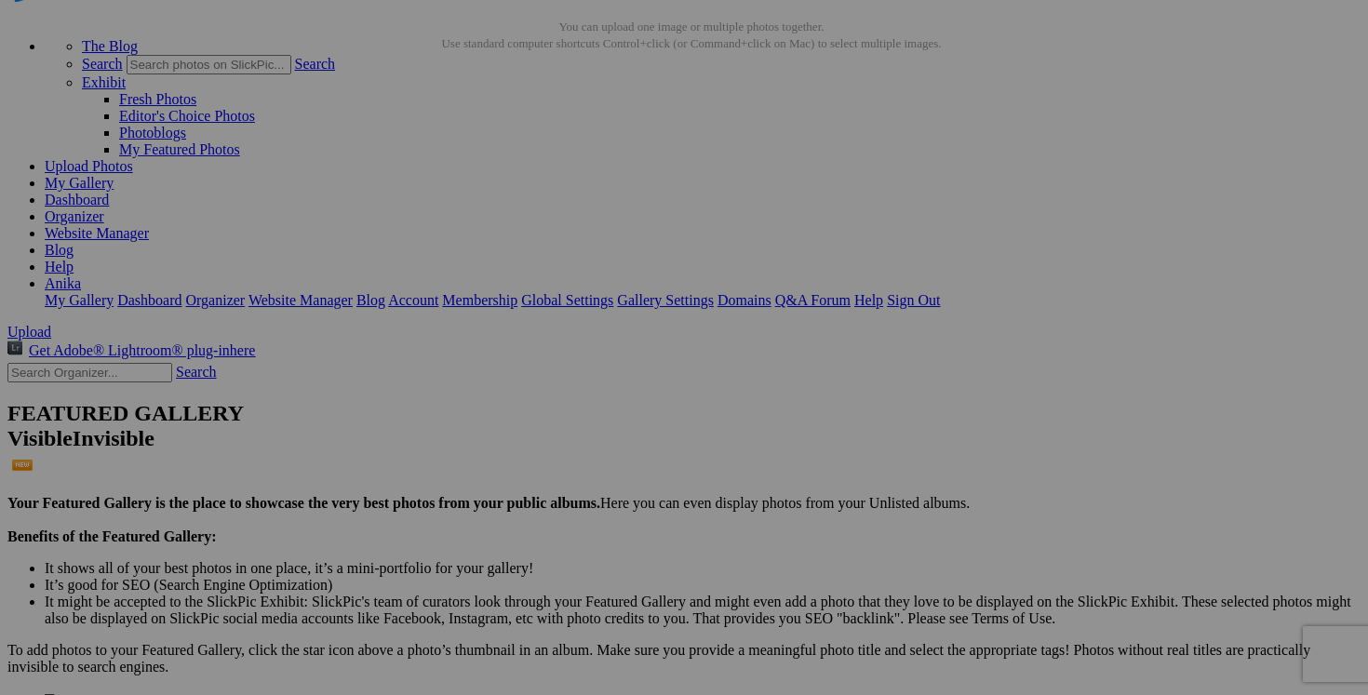
scroll to position [0, 0]
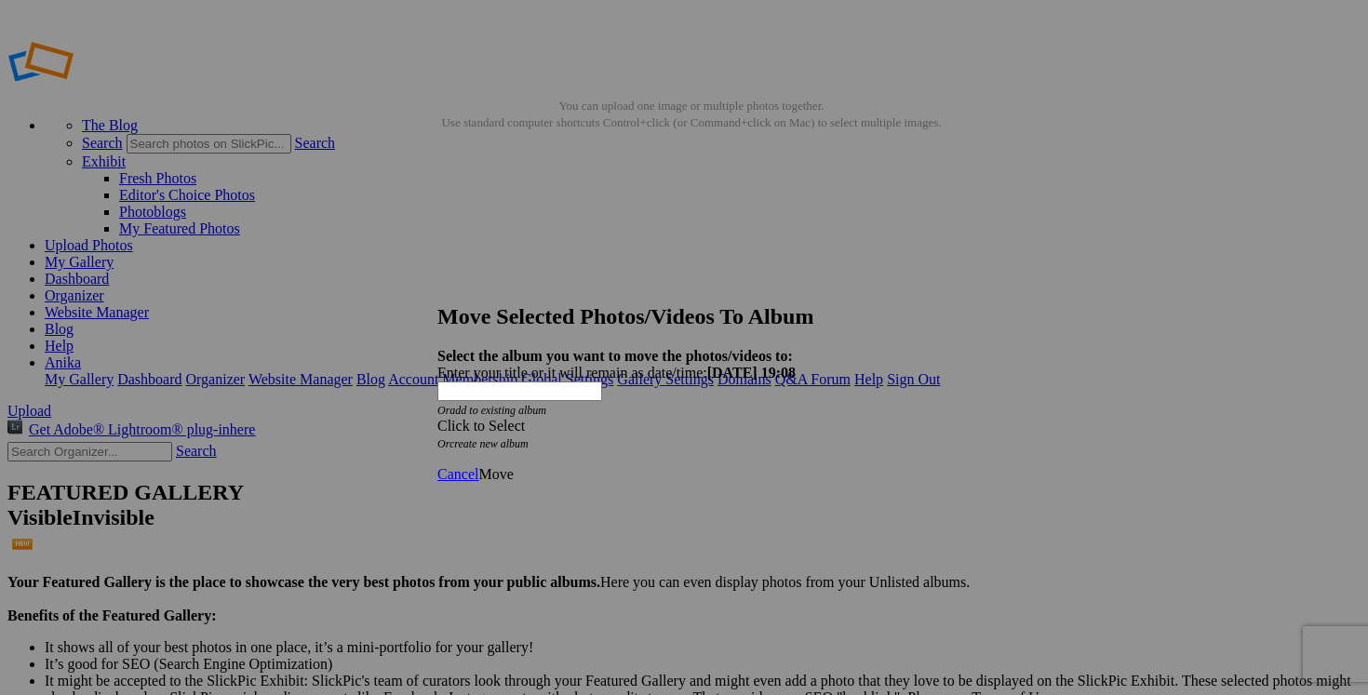
click at [802, 418] on div "Click to Select" at bounding box center [683, 426] width 493 height 17
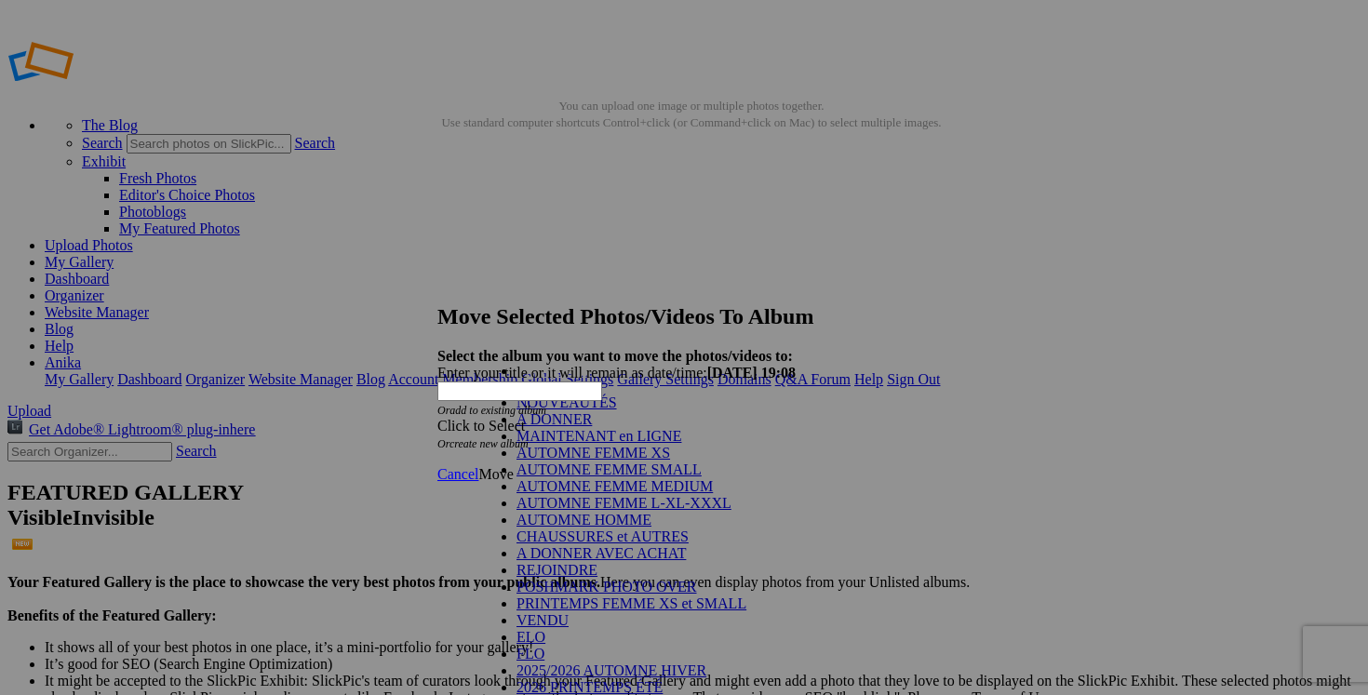
scroll to position [160, 0]
click at [653, 579] on link "POSHMARK PHOTO OVER" at bounding box center [607, 587] width 181 height 16
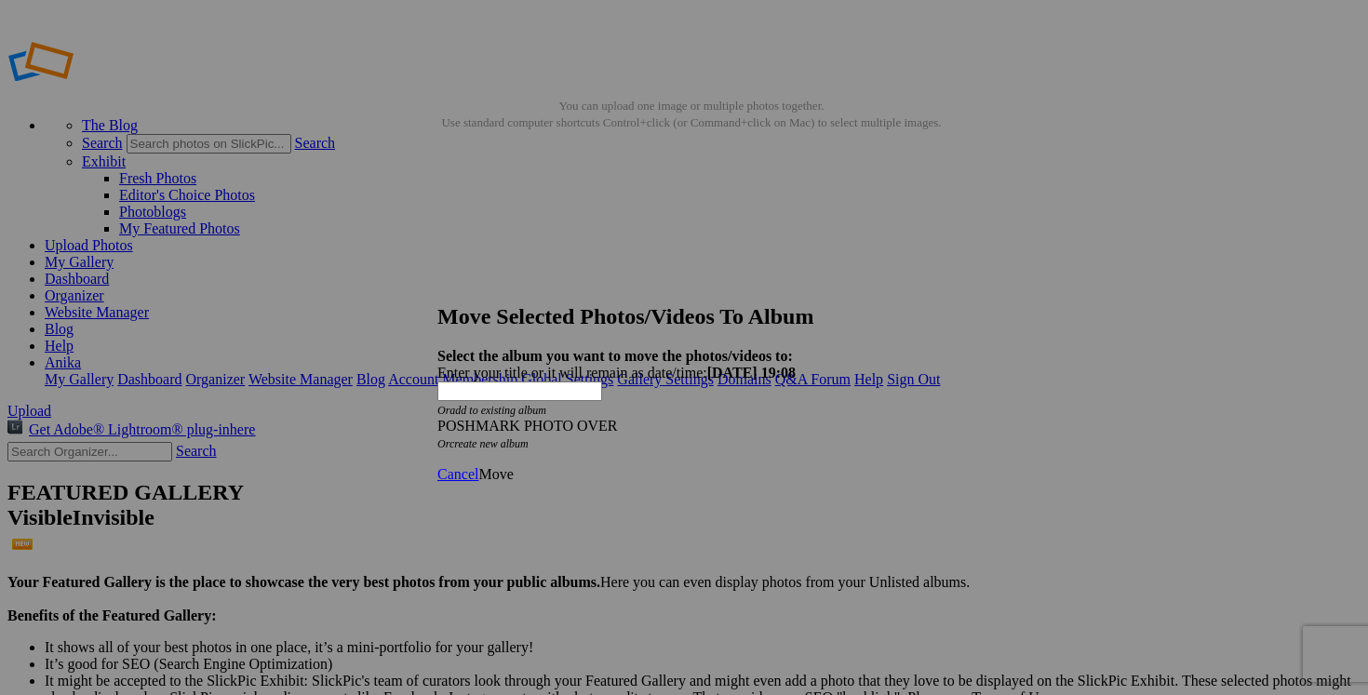
click at [513, 466] on span "Move" at bounding box center [495, 474] width 34 height 16
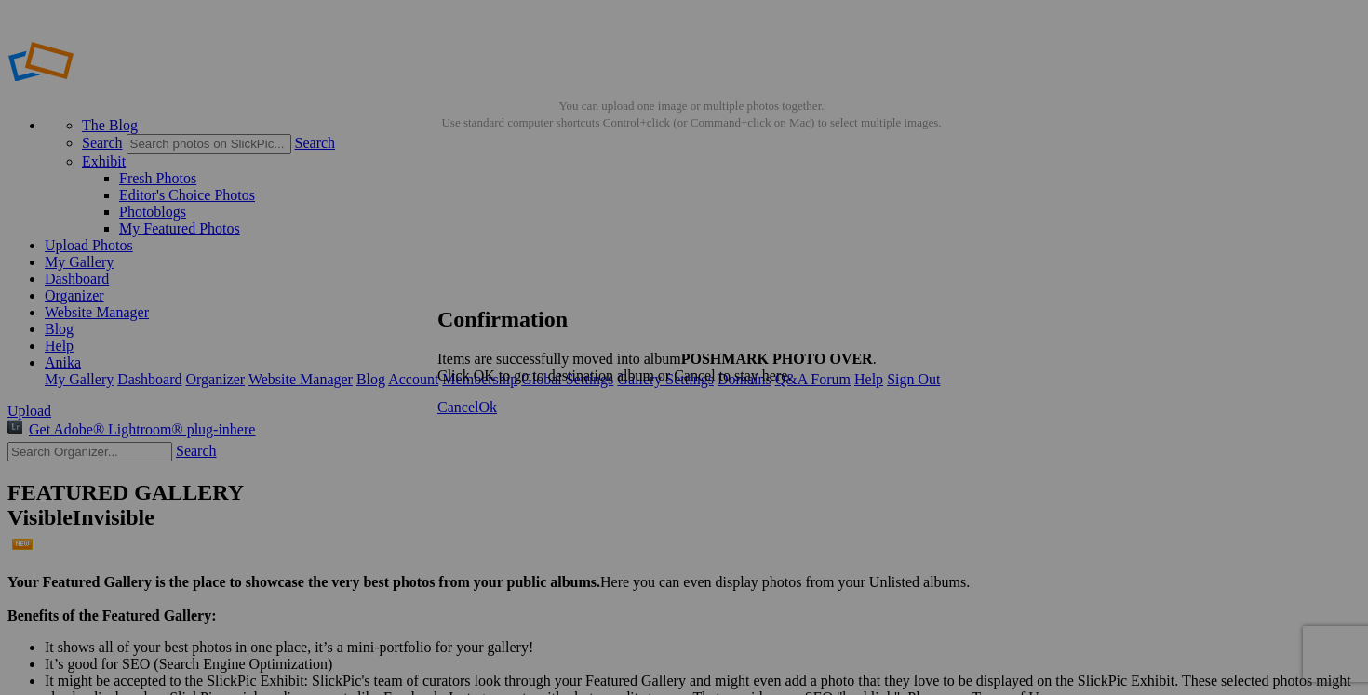
click at [478, 415] on span "Cancel" at bounding box center [457, 407] width 41 height 16
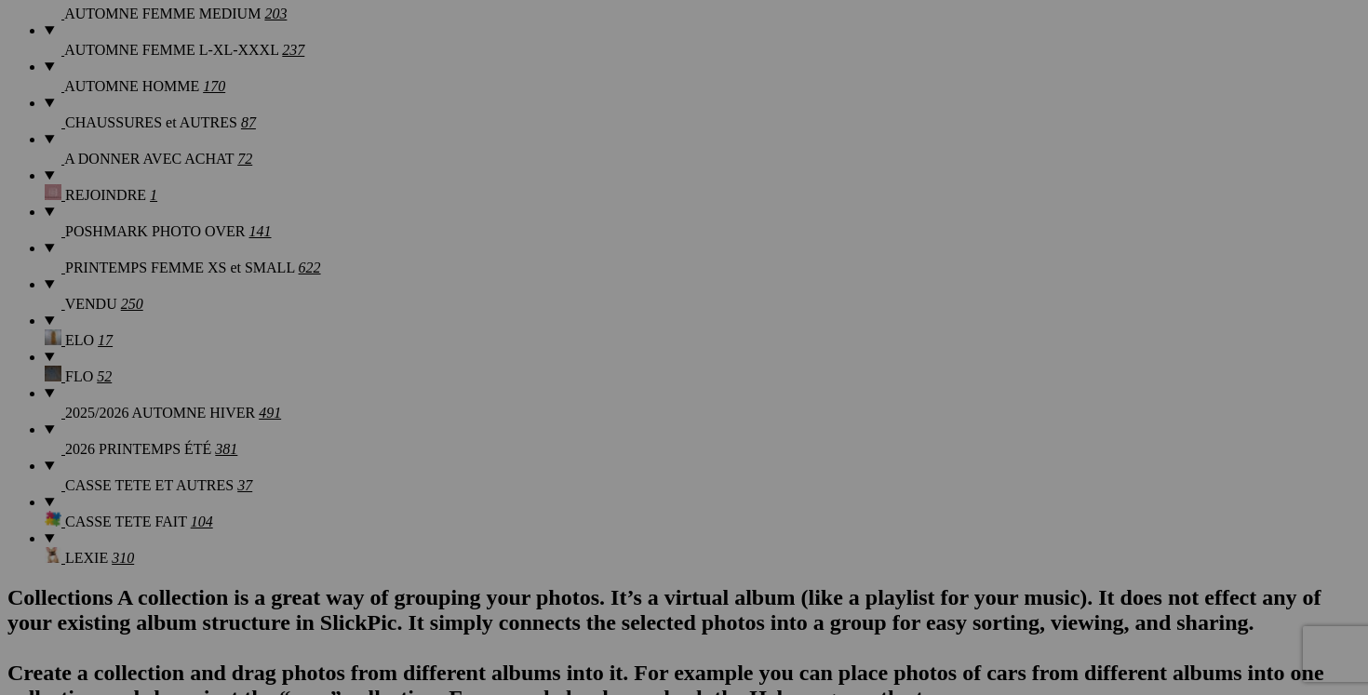
scroll to position [1711, 0]
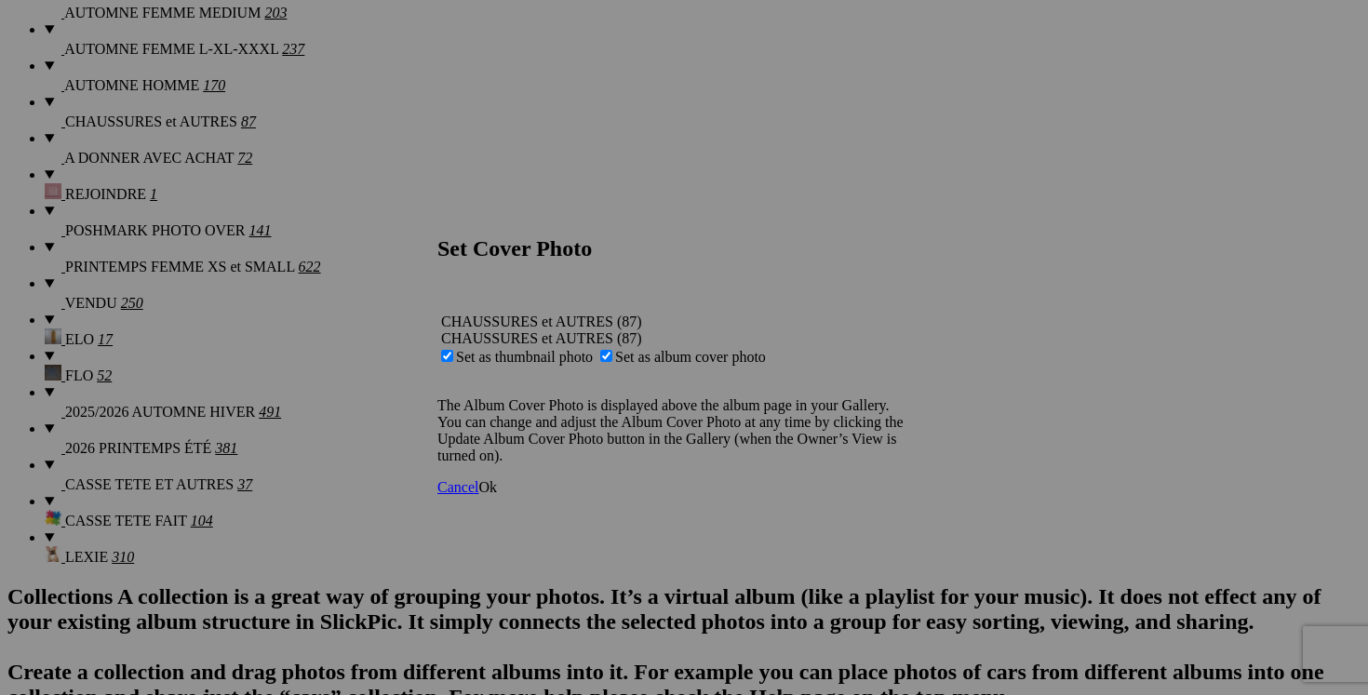
click at [497, 495] on span "Ok" at bounding box center [487, 487] width 19 height 16
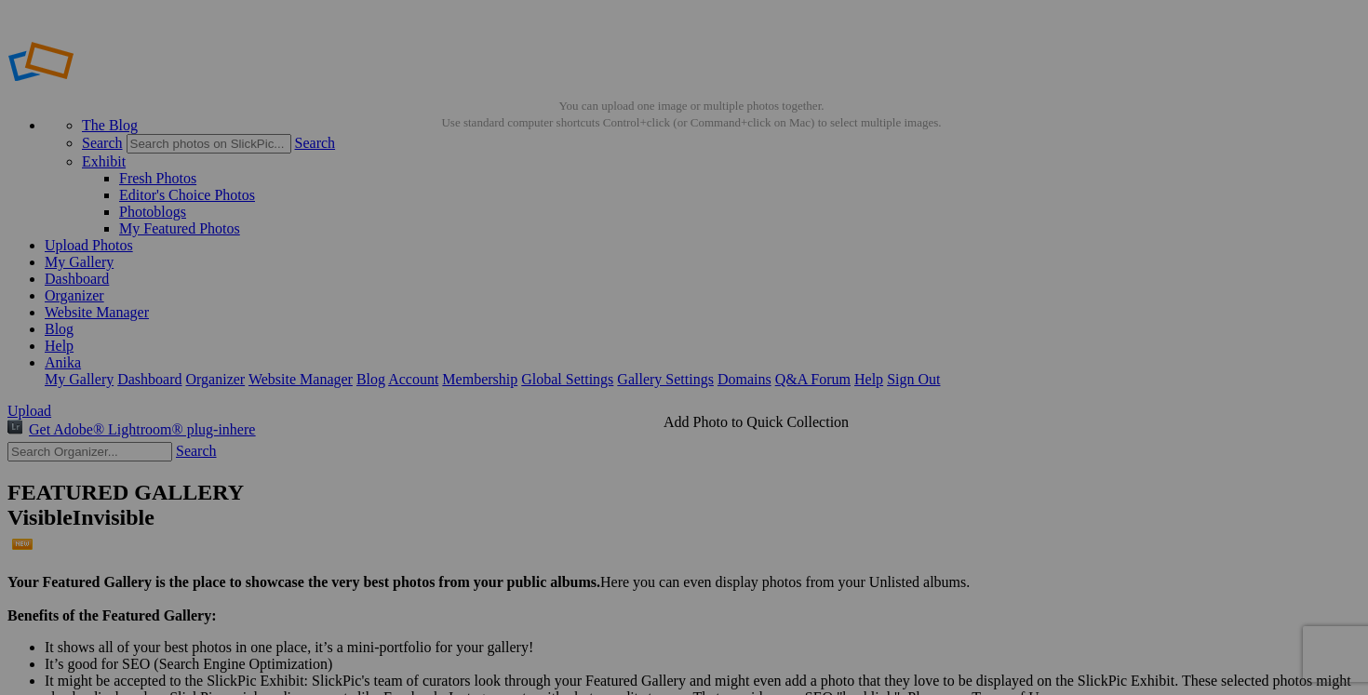
scroll to position [1, 0]
type input "ON CLOUD gr.7.5 40$(tres propre mais bien porté, le bout a un petit accro, rais…"
click at [114, 253] on link "My Gallery" at bounding box center [79, 261] width 69 height 16
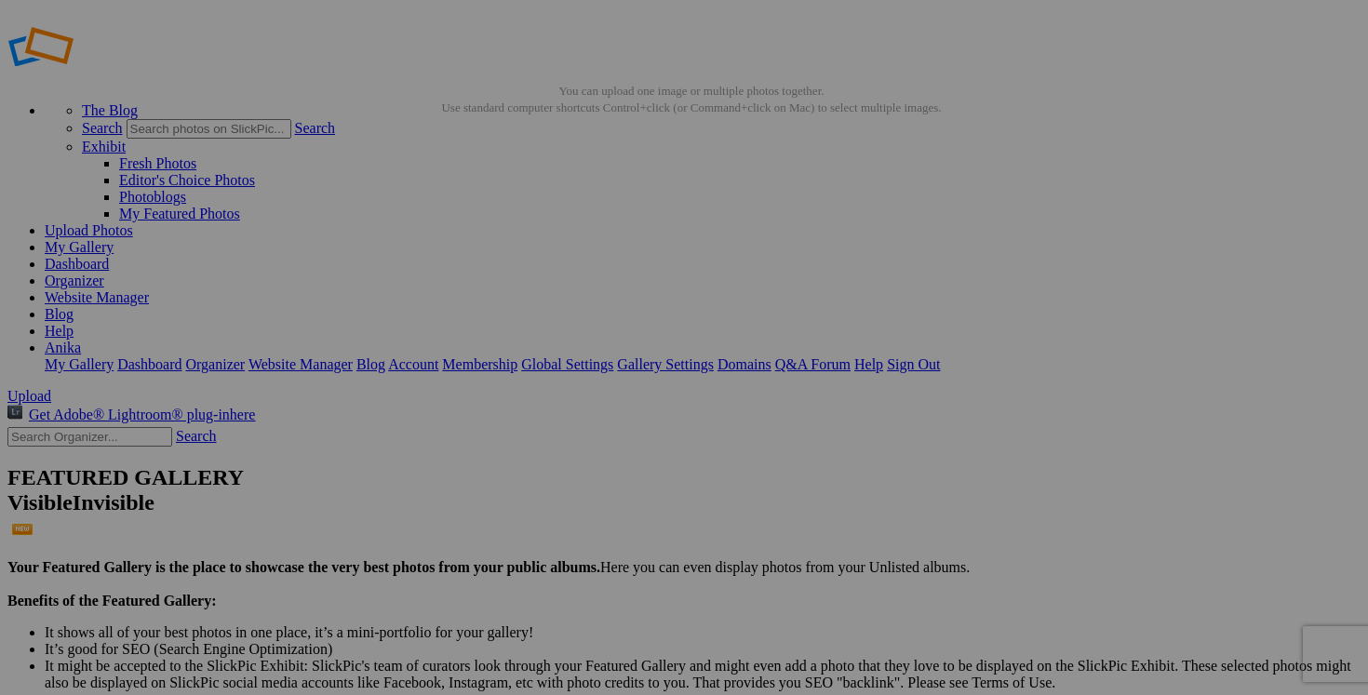
scroll to position [16, 0]
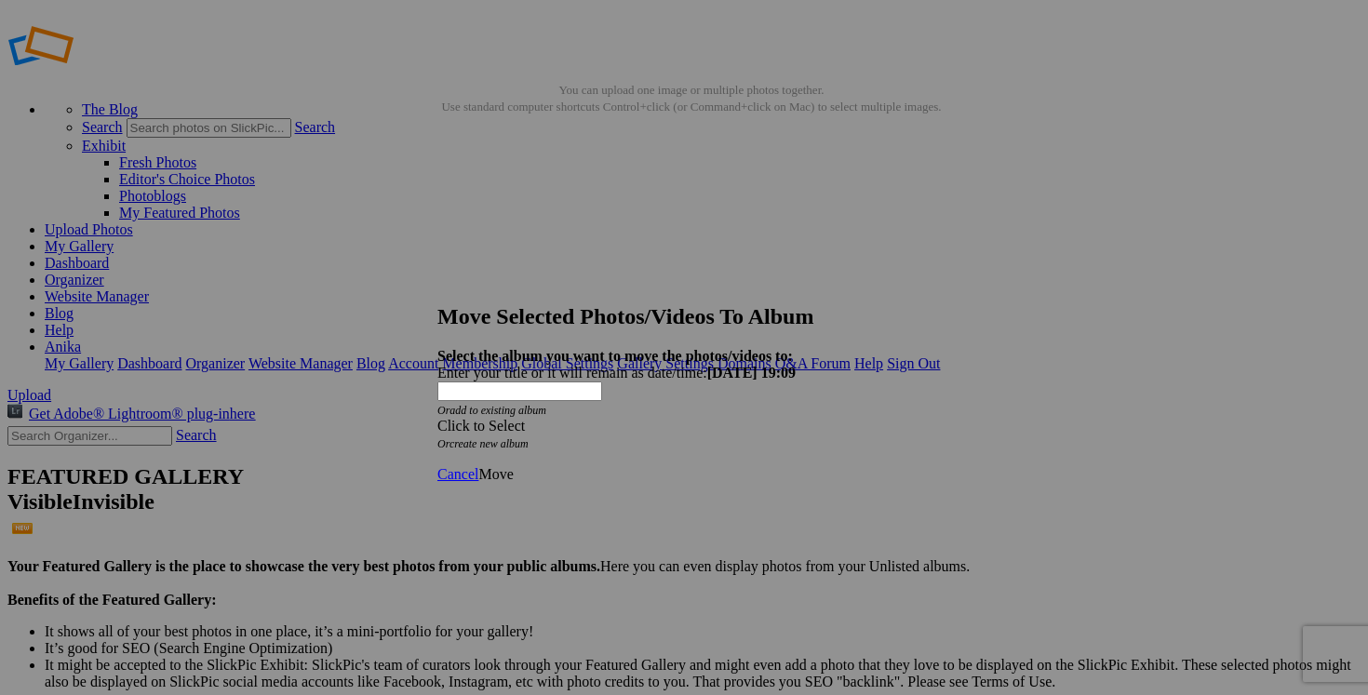
click at [437, 418] on span at bounding box center [437, 426] width 0 height 16
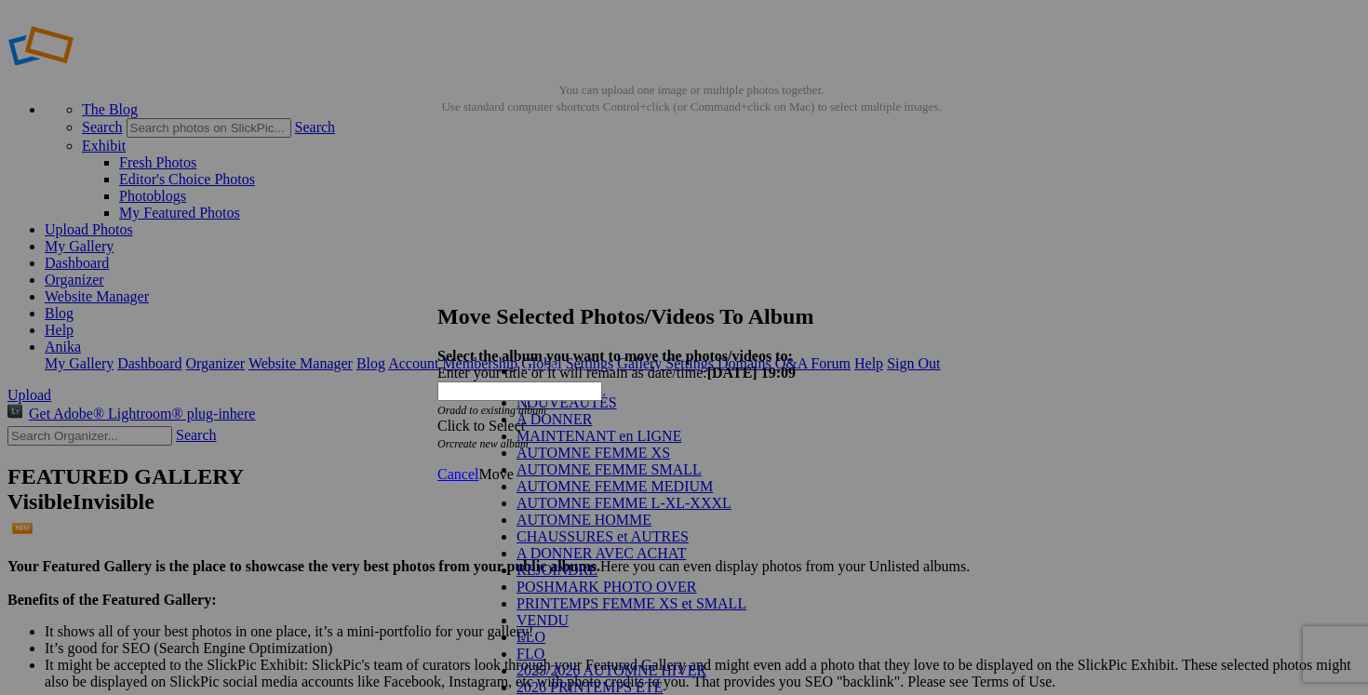
scroll to position [131, 0]
click at [668, 579] on link "POSHMARK PHOTO OVER" at bounding box center [607, 587] width 181 height 16
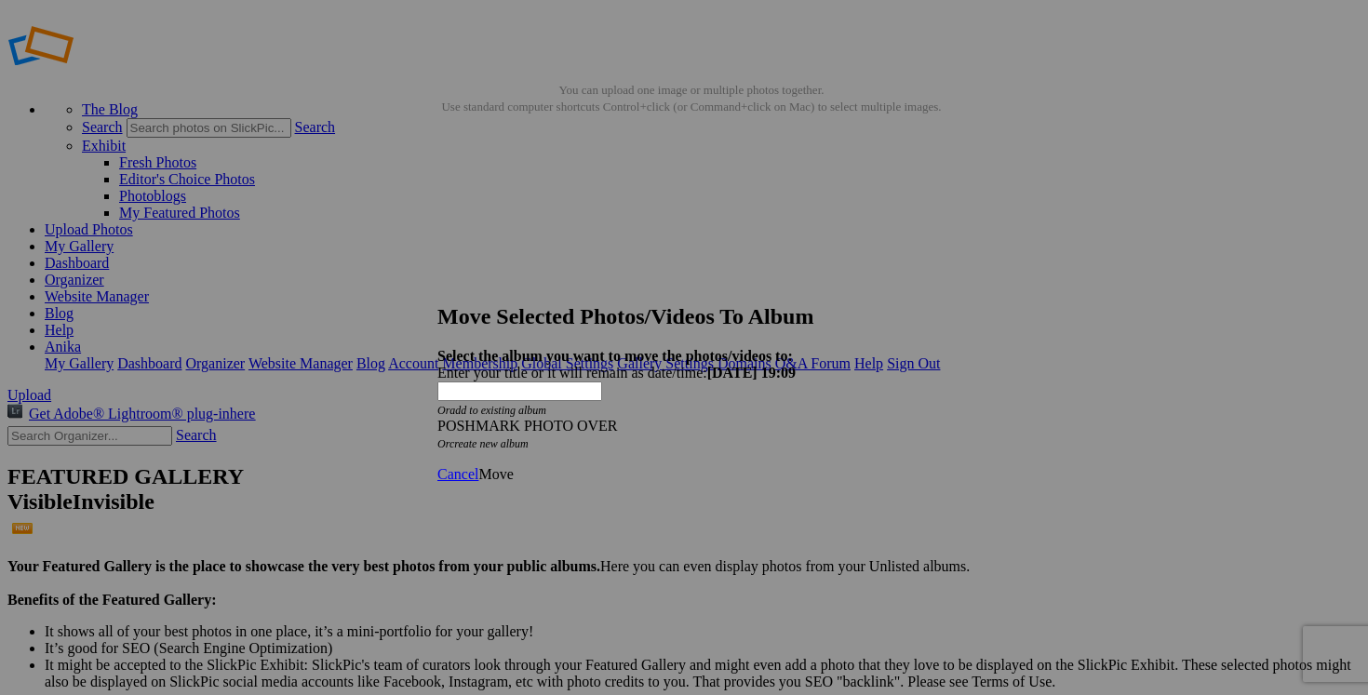
click at [513, 466] on span "Move" at bounding box center [495, 474] width 34 height 16
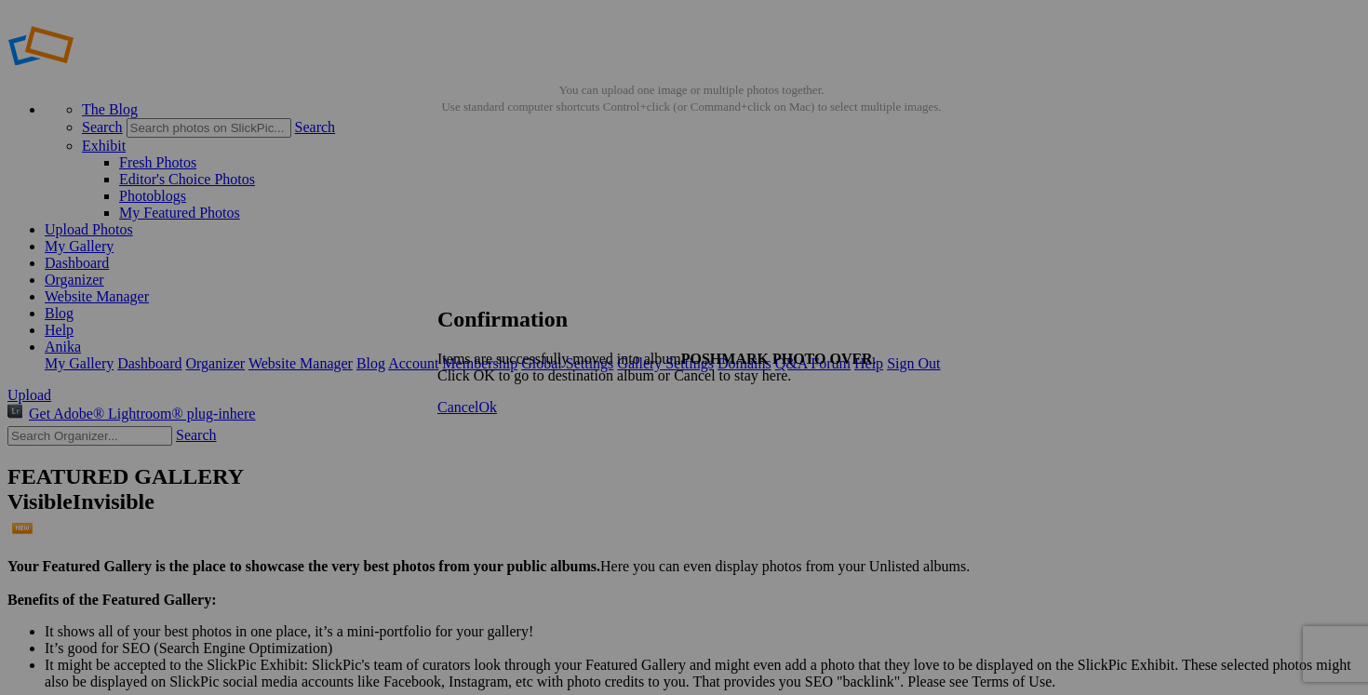
click at [478, 415] on span "Cancel" at bounding box center [457, 407] width 41 height 16
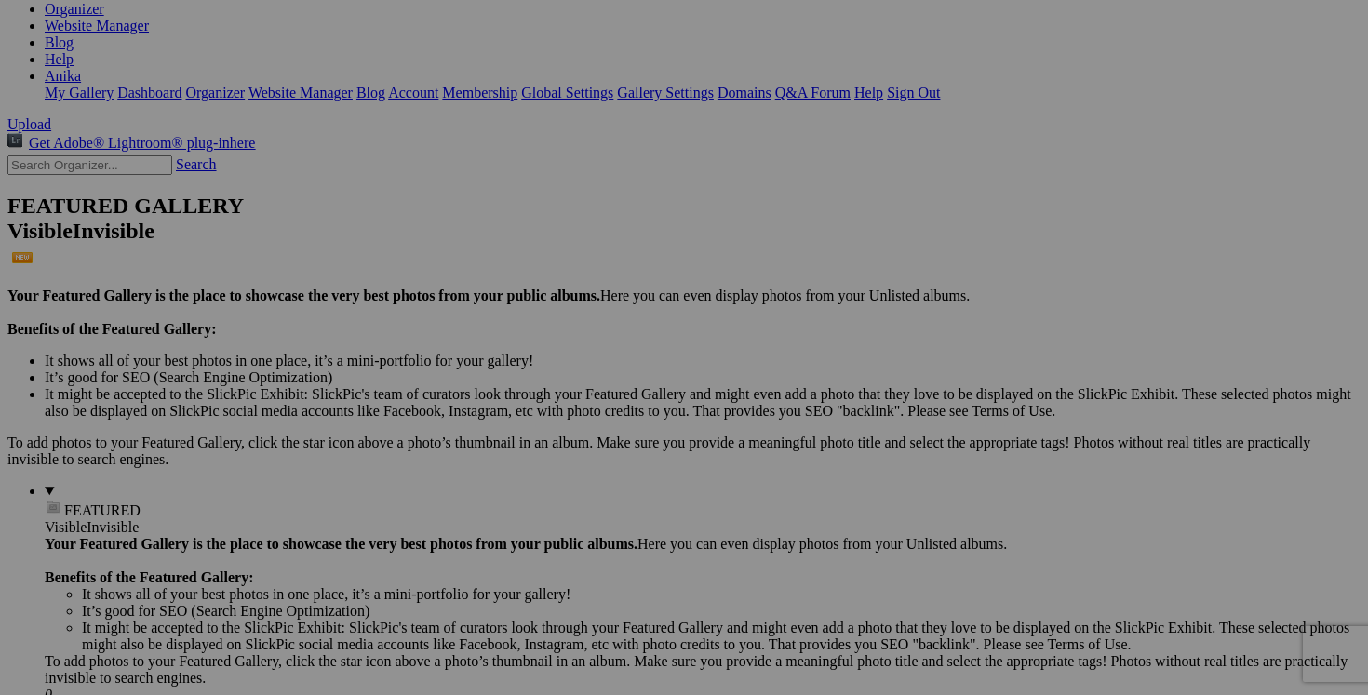
scroll to position [304, 0]
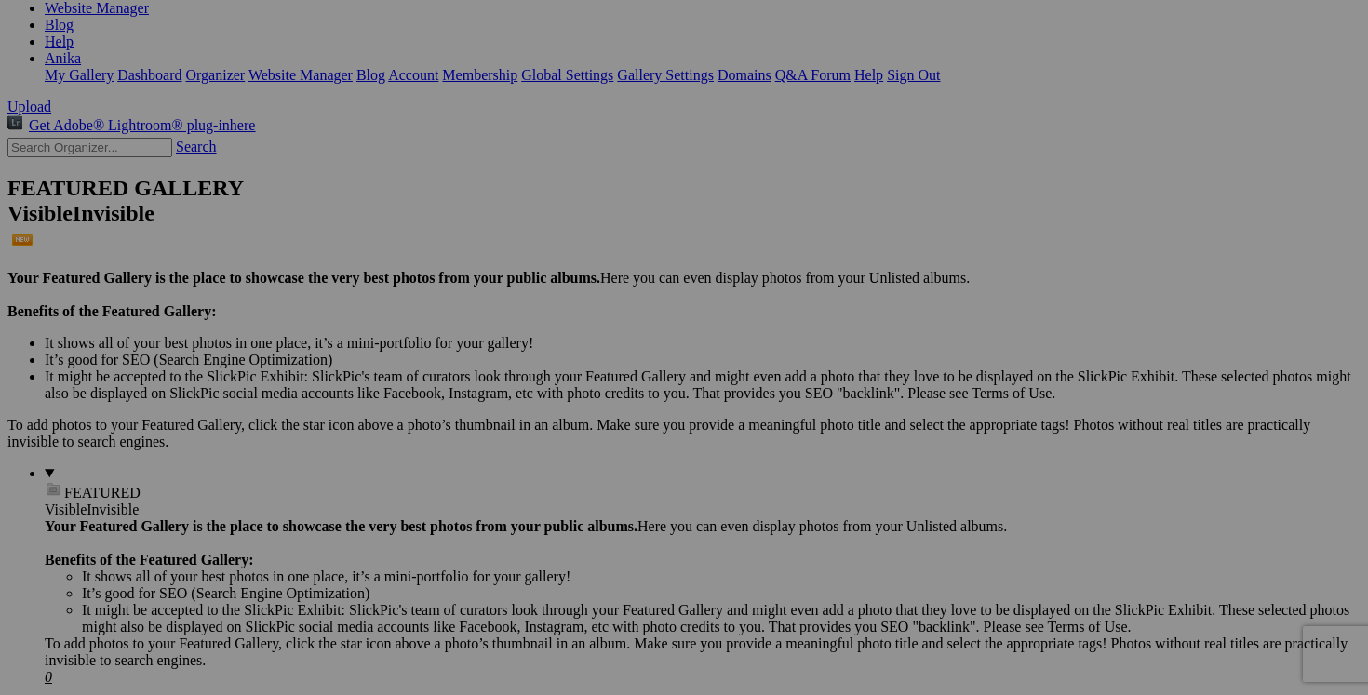
click at [560, 476] on span "Yes" at bounding box center [549, 470] width 21 height 16
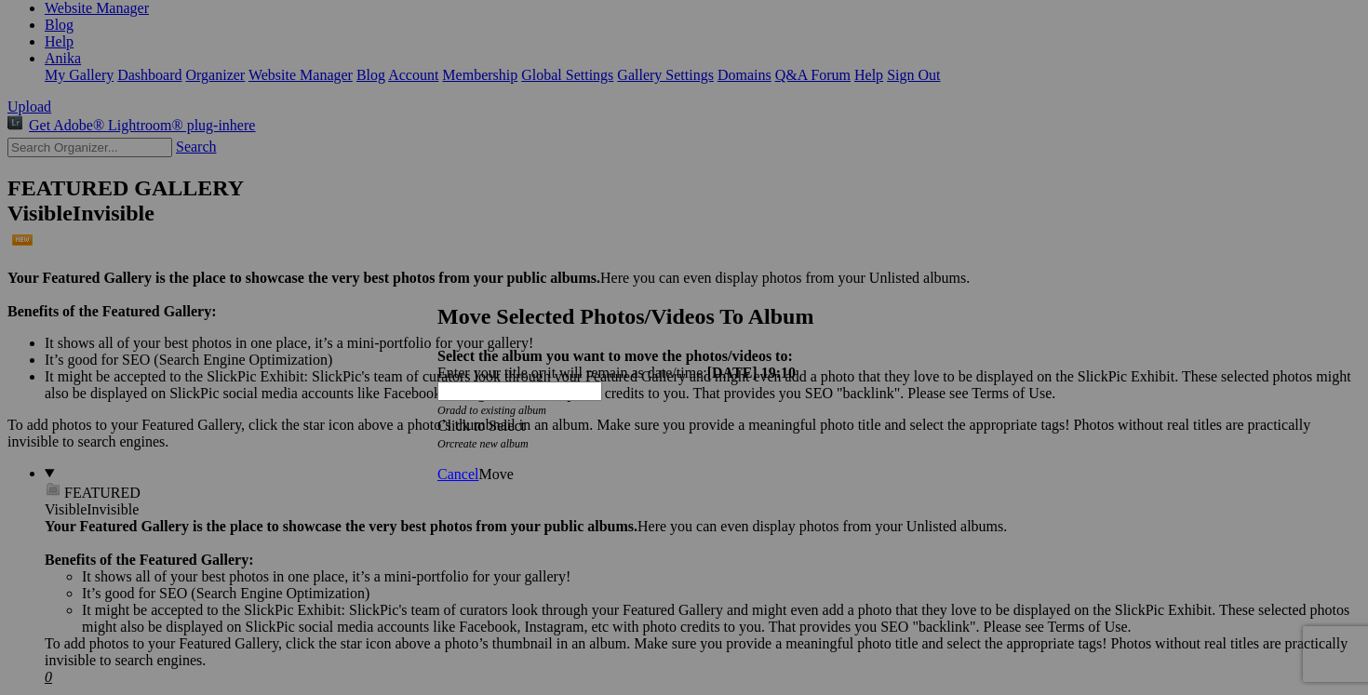
click at [794, 418] on div "Click to Select" at bounding box center [683, 426] width 493 height 17
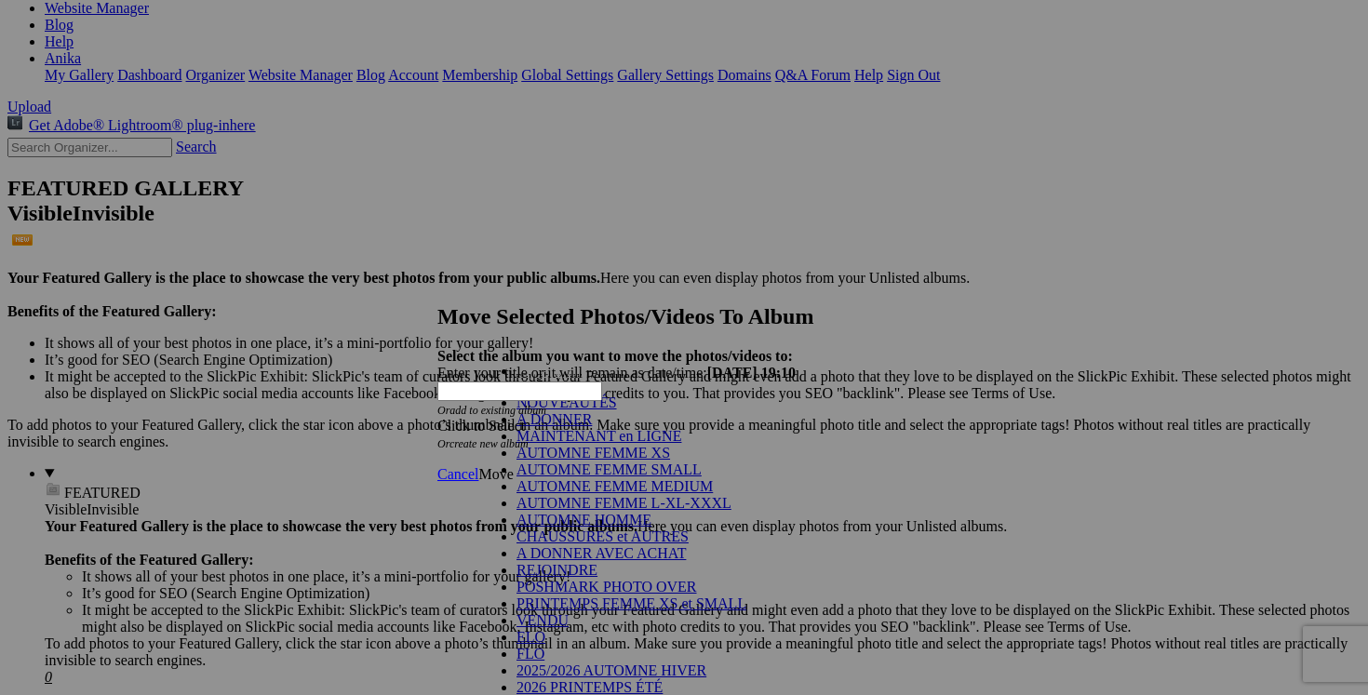
scroll to position [340, 0]
click at [622, 679] on link "2026 PRINTEMPS ÉTÉ" at bounding box center [590, 687] width 146 height 16
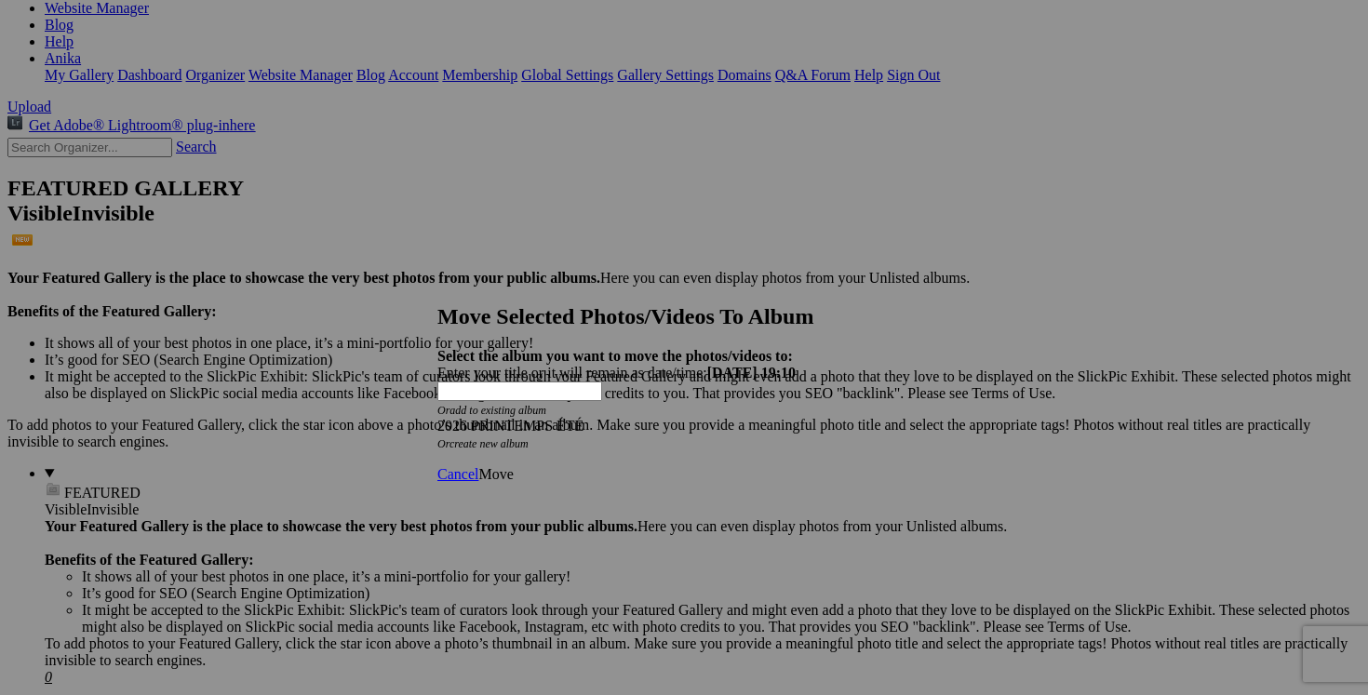
click at [513, 466] on span "Move" at bounding box center [495, 474] width 34 height 16
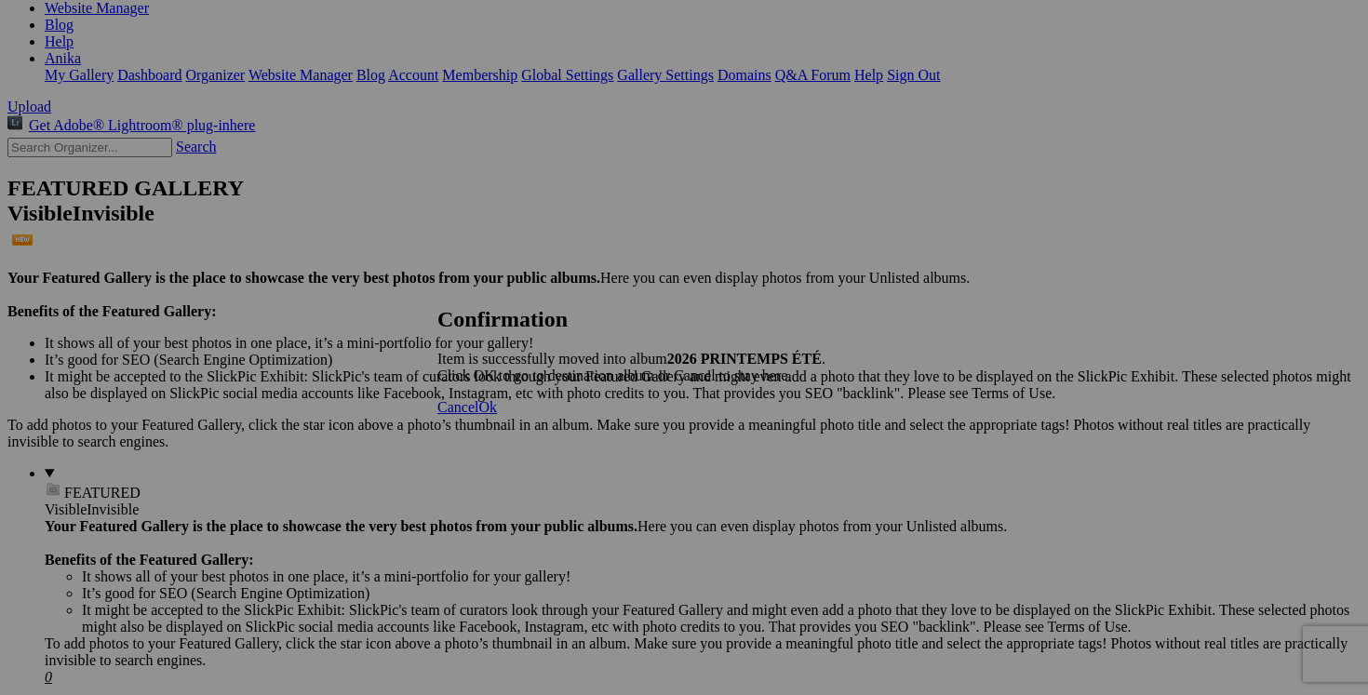
click at [478, 415] on span "Cancel" at bounding box center [457, 407] width 41 height 16
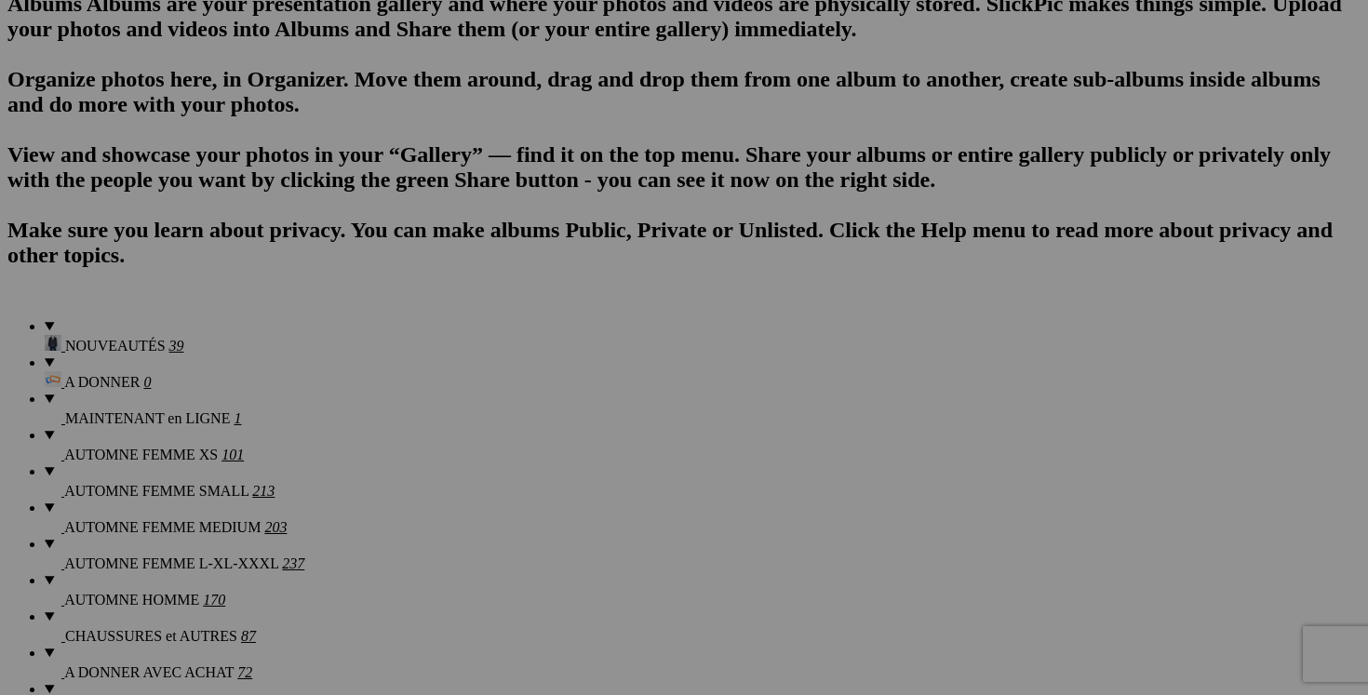
scroll to position [1200, 0]
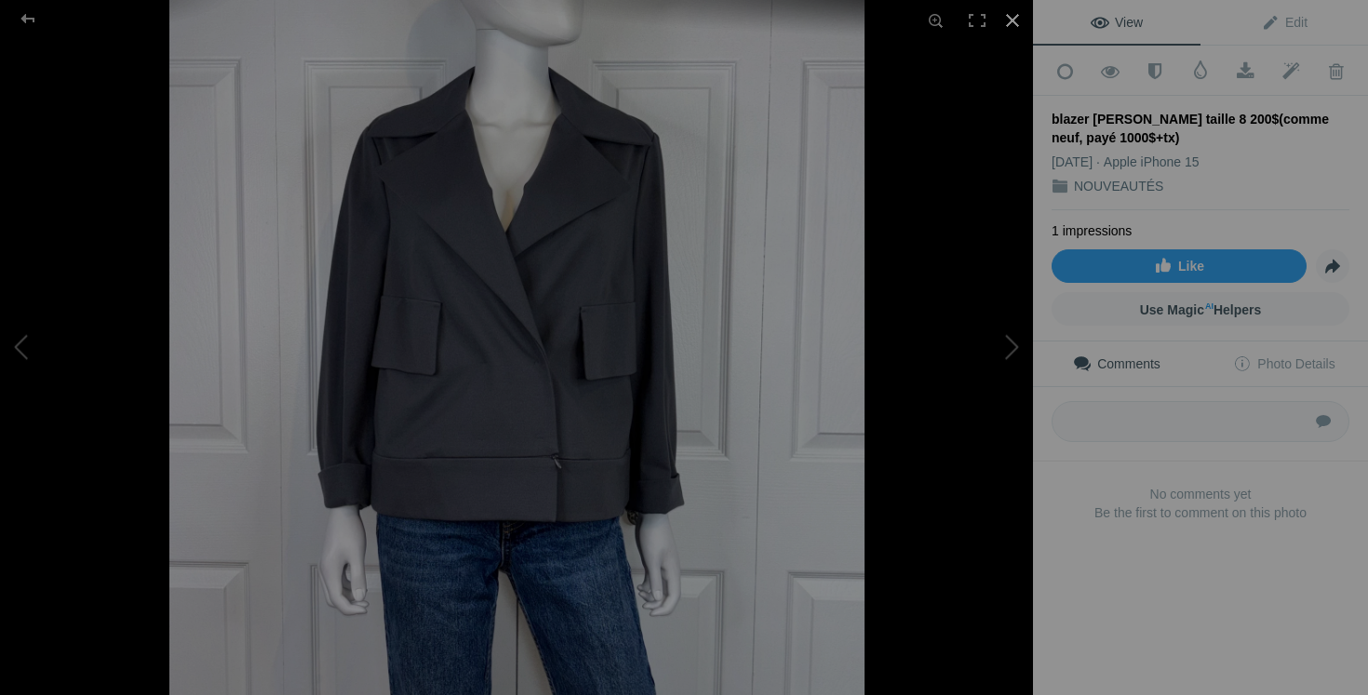
click at [1013, 21] on div at bounding box center [1012, 20] width 41 height 41
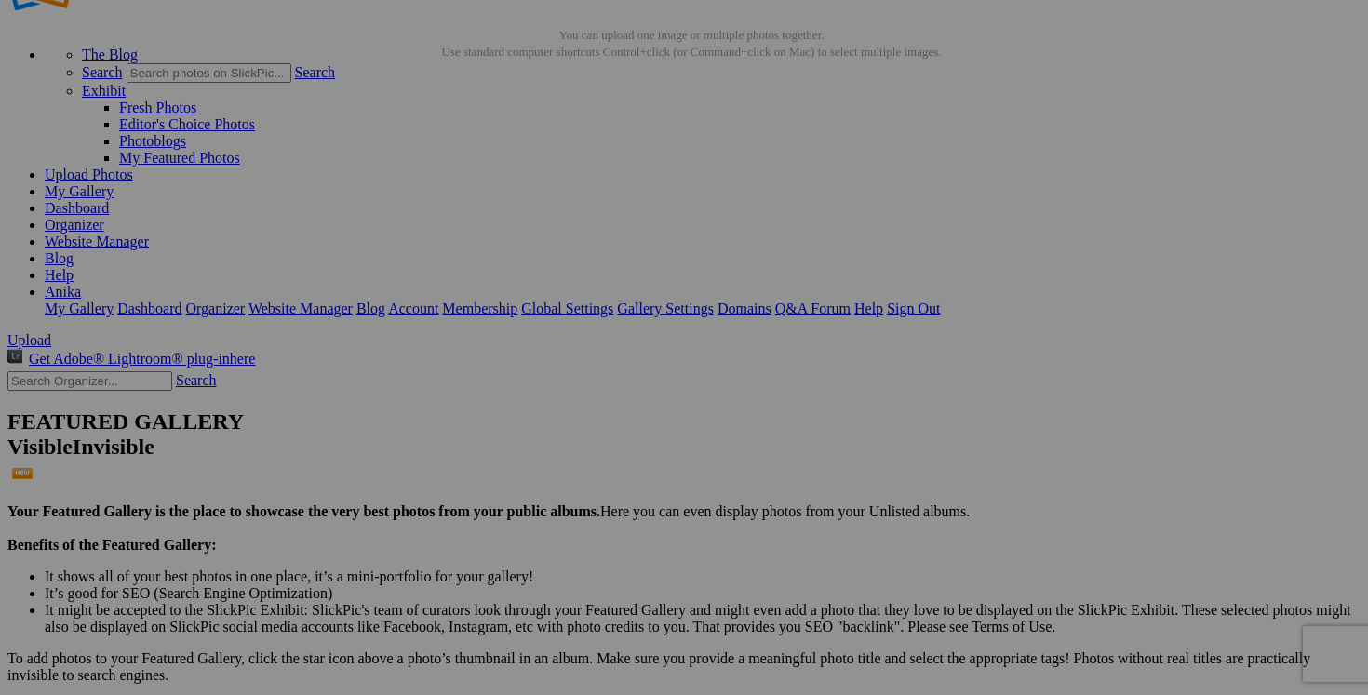
scroll to position [0, 0]
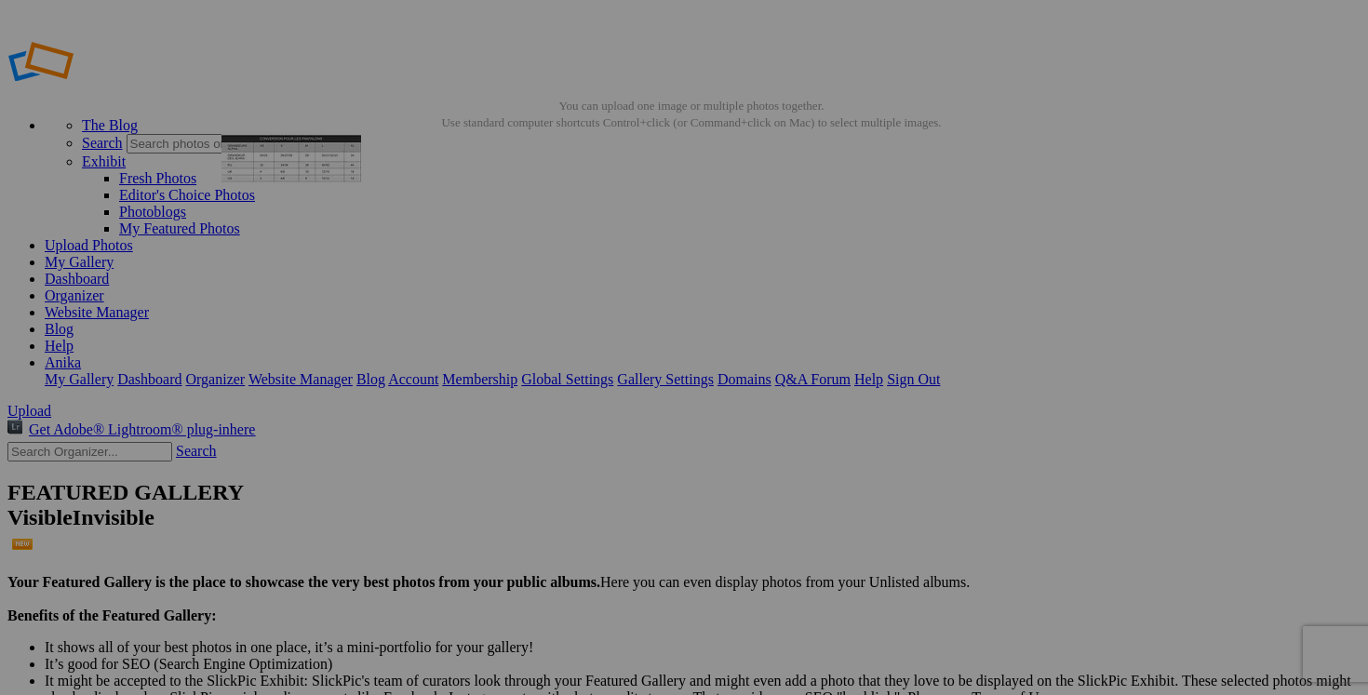
drag, startPoint x: 991, startPoint y: 276, endPoint x: 468, endPoint y: 250, distance: 523.7
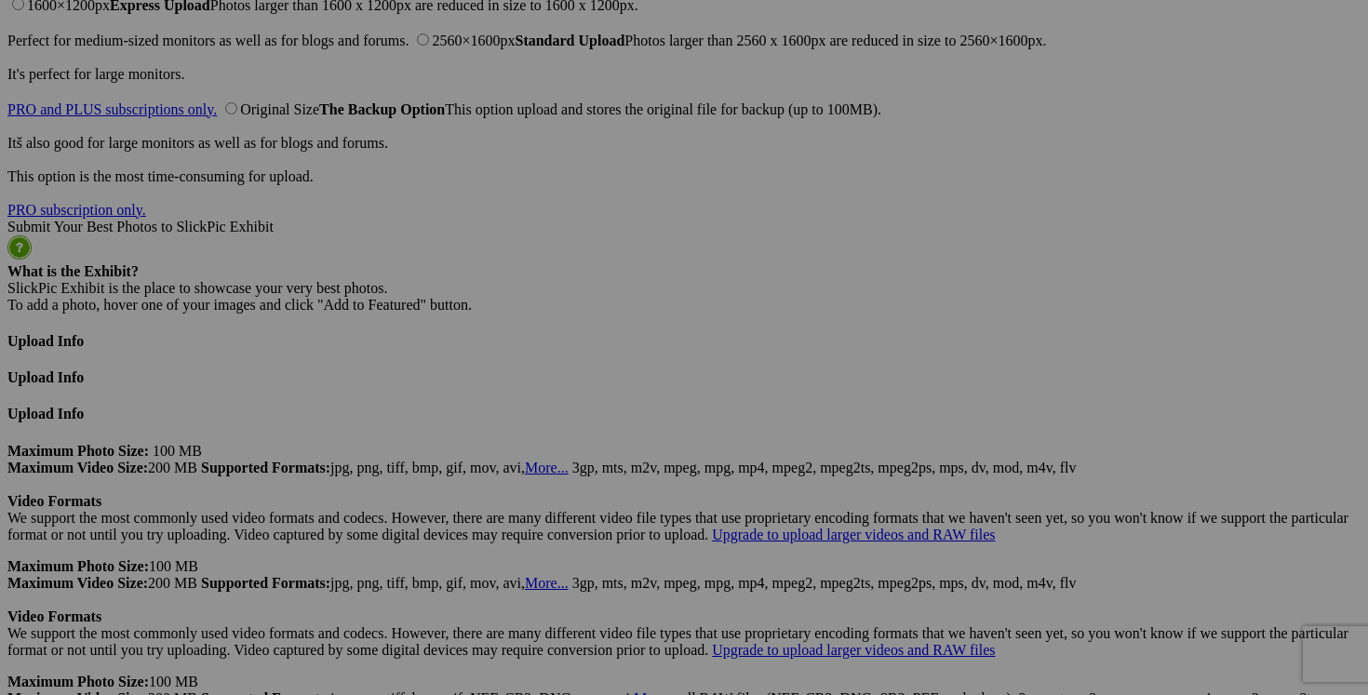
scroll to position [4622, 0]
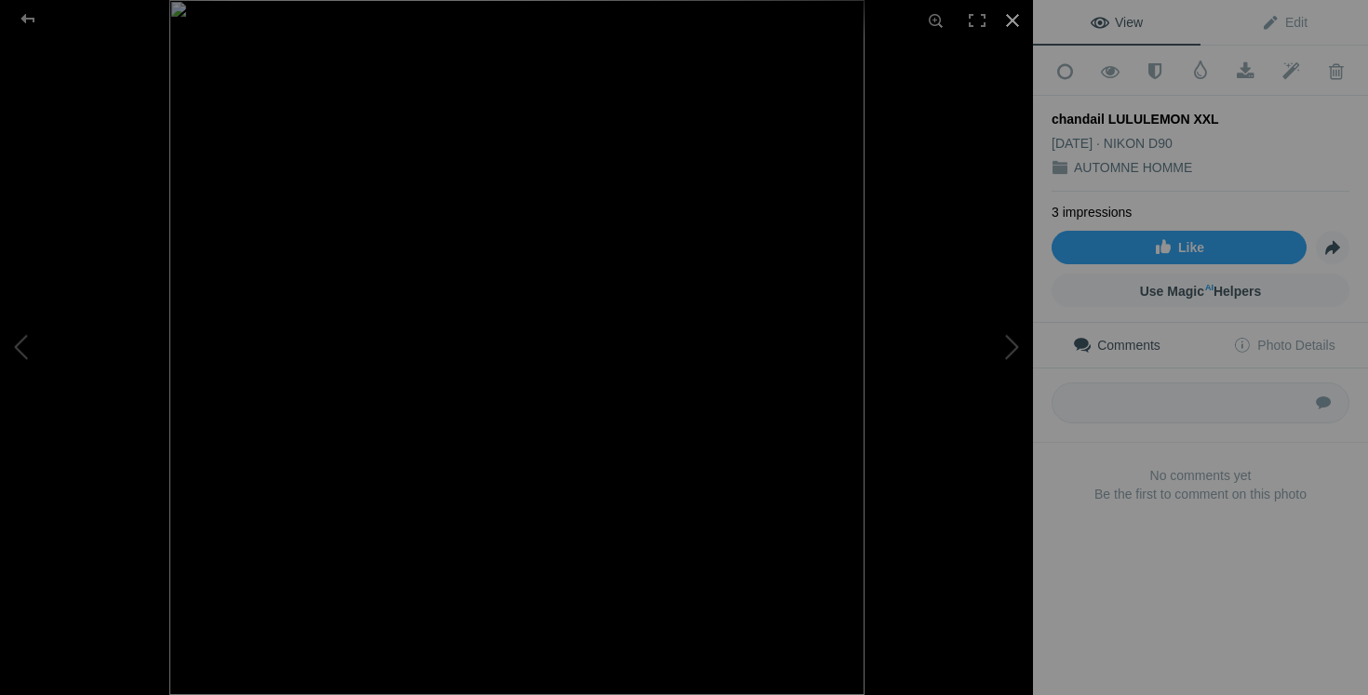
click at [1013, 21] on div at bounding box center [1012, 20] width 41 height 41
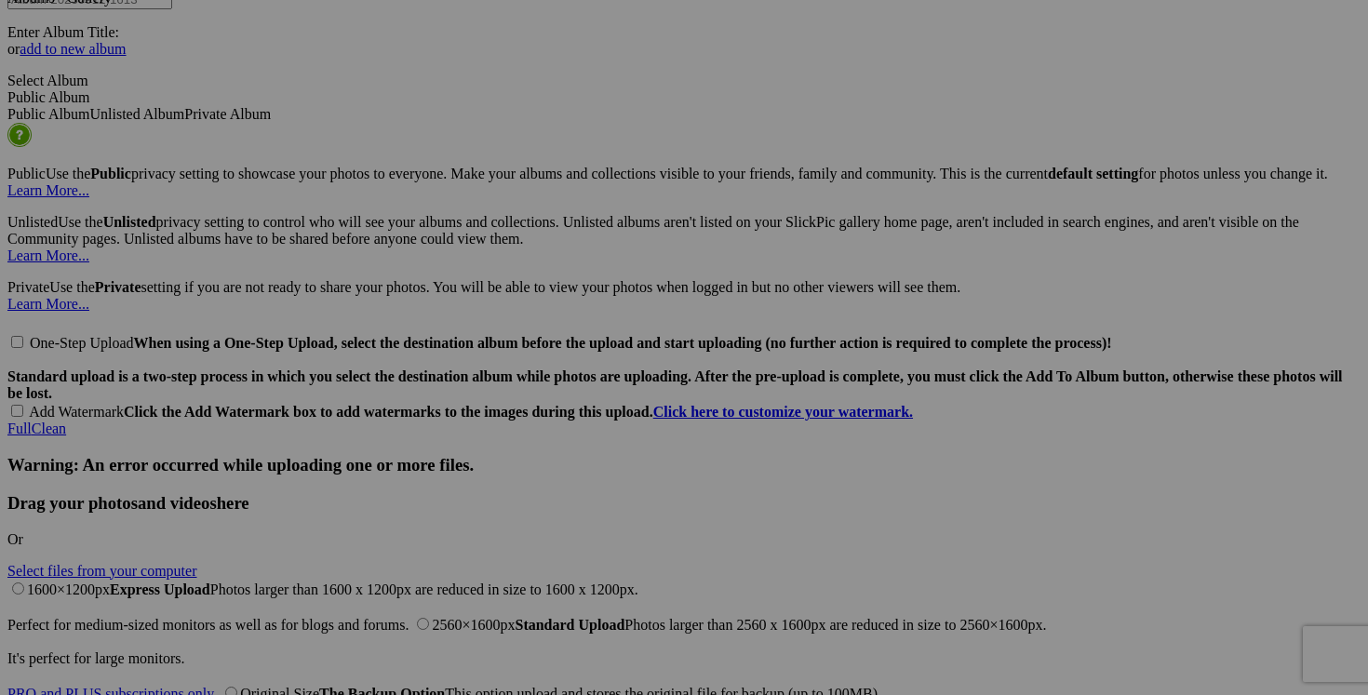
scroll to position [3972, 0]
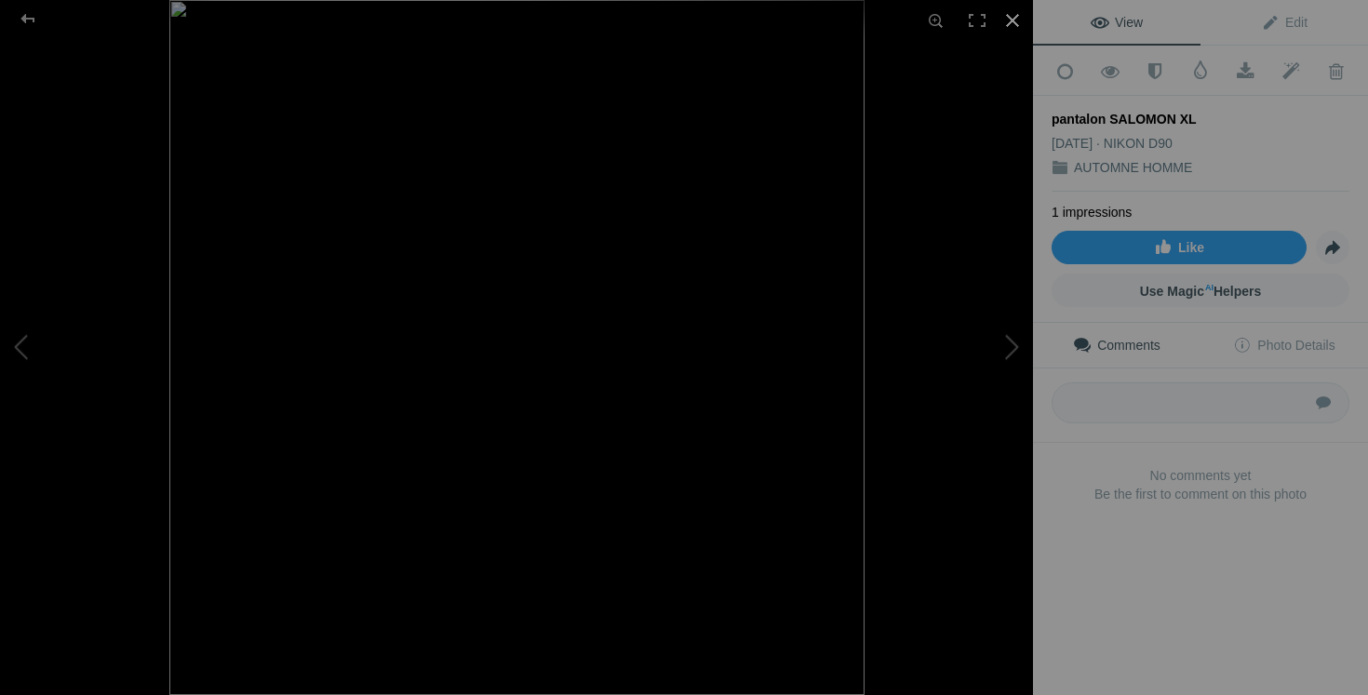
click at [1017, 18] on div at bounding box center [1012, 20] width 41 height 41
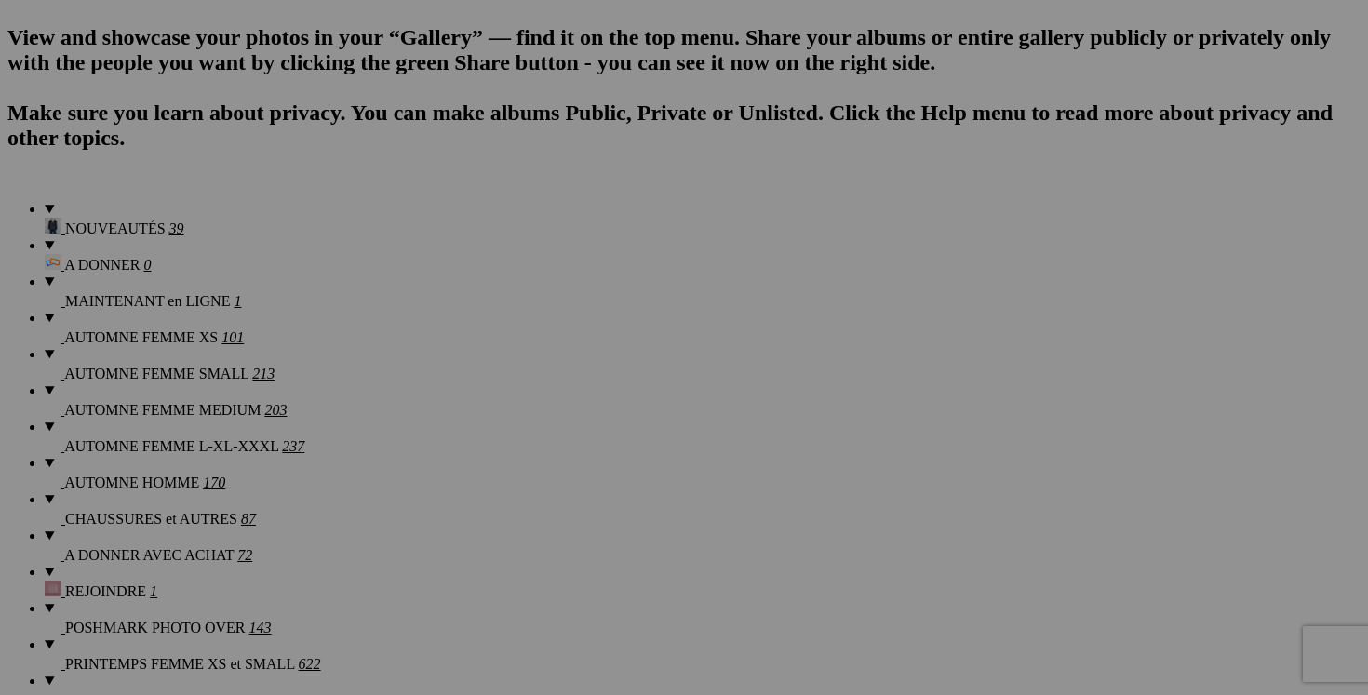
scroll to position [1309, 0]
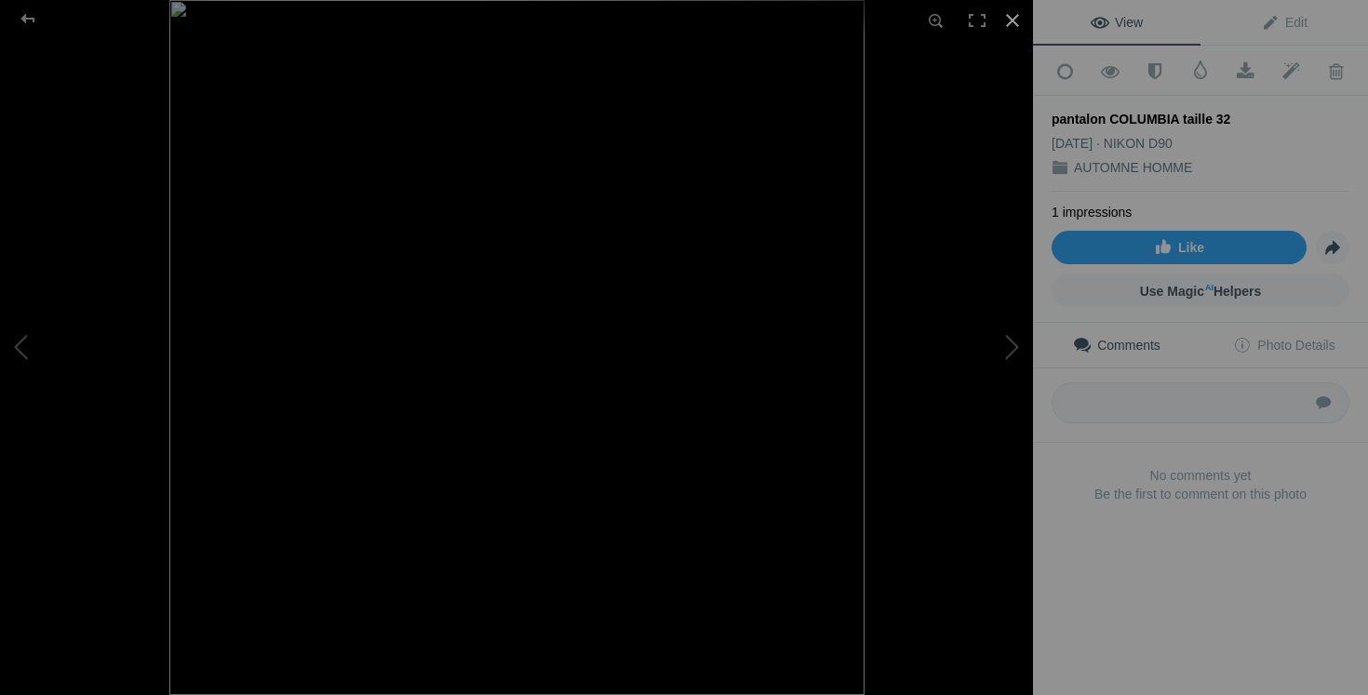
click at [1018, 24] on div at bounding box center [1012, 20] width 41 height 41
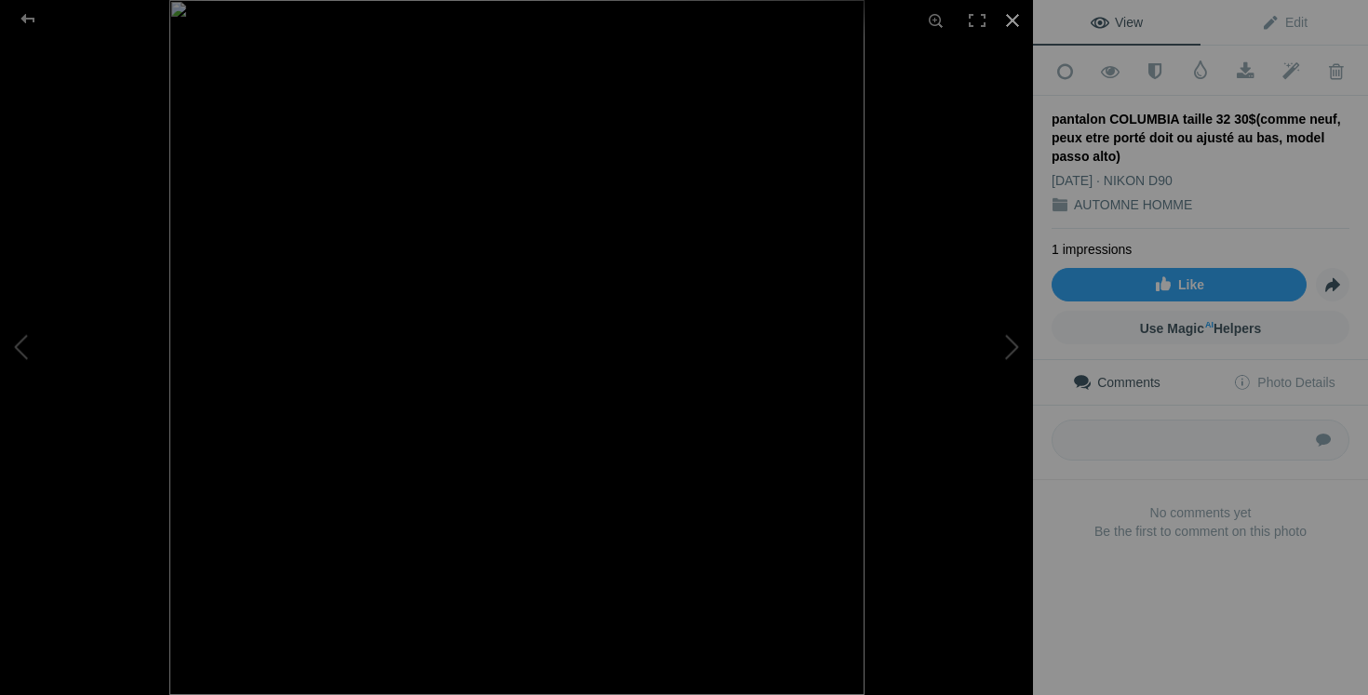
click at [1012, 21] on div at bounding box center [1012, 20] width 41 height 41
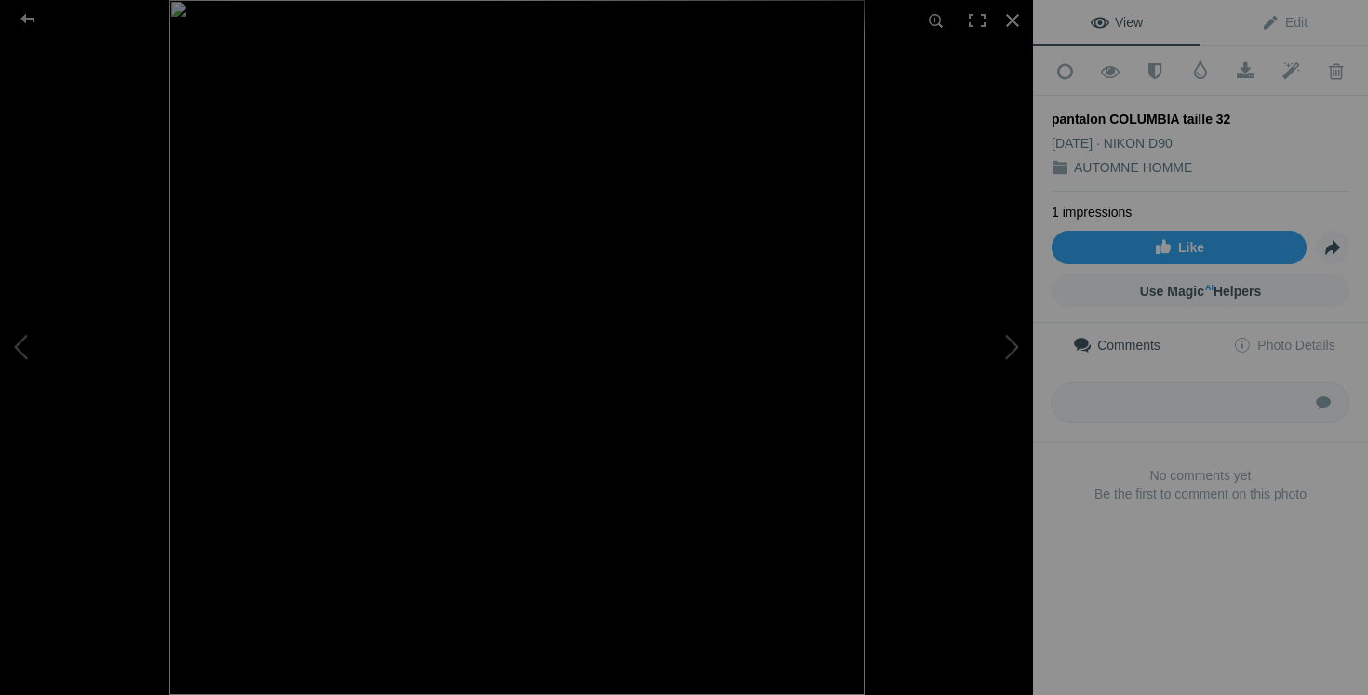
click at [587, 138] on img at bounding box center [516, 347] width 695 height 695
click at [1013, 21] on div at bounding box center [1012, 20] width 41 height 41
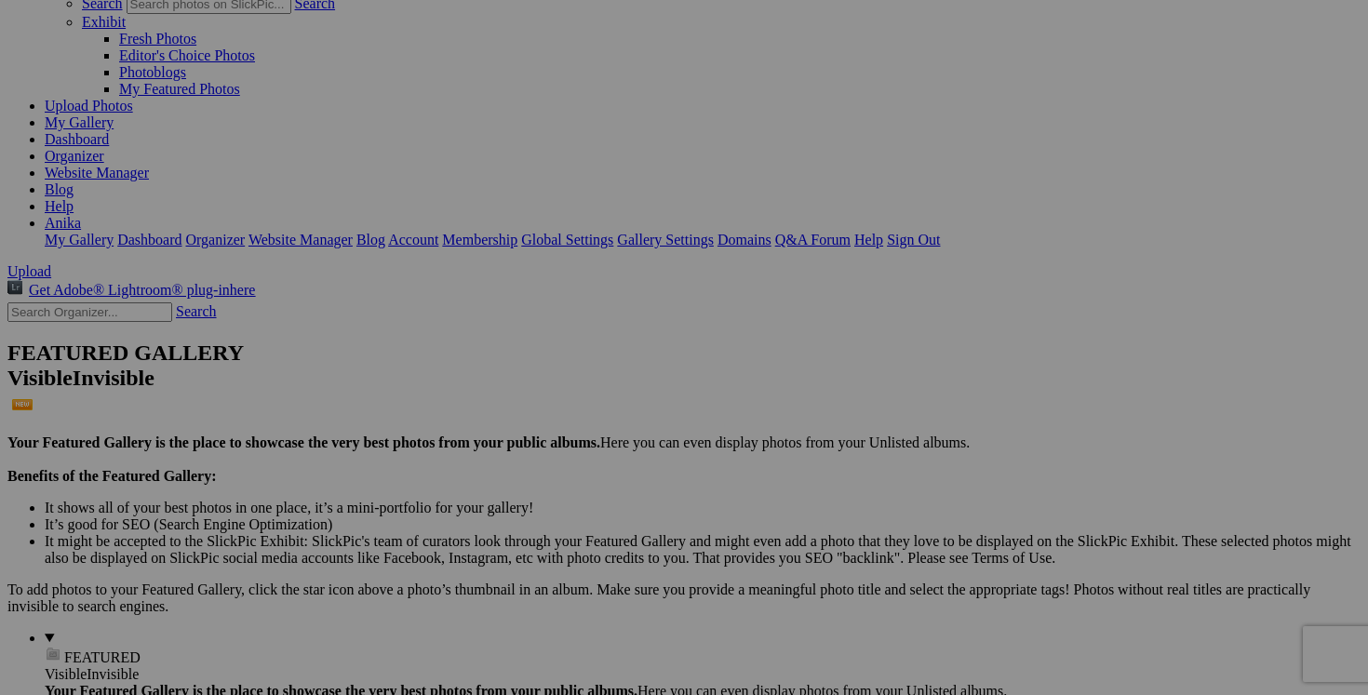
scroll to position [0, 0]
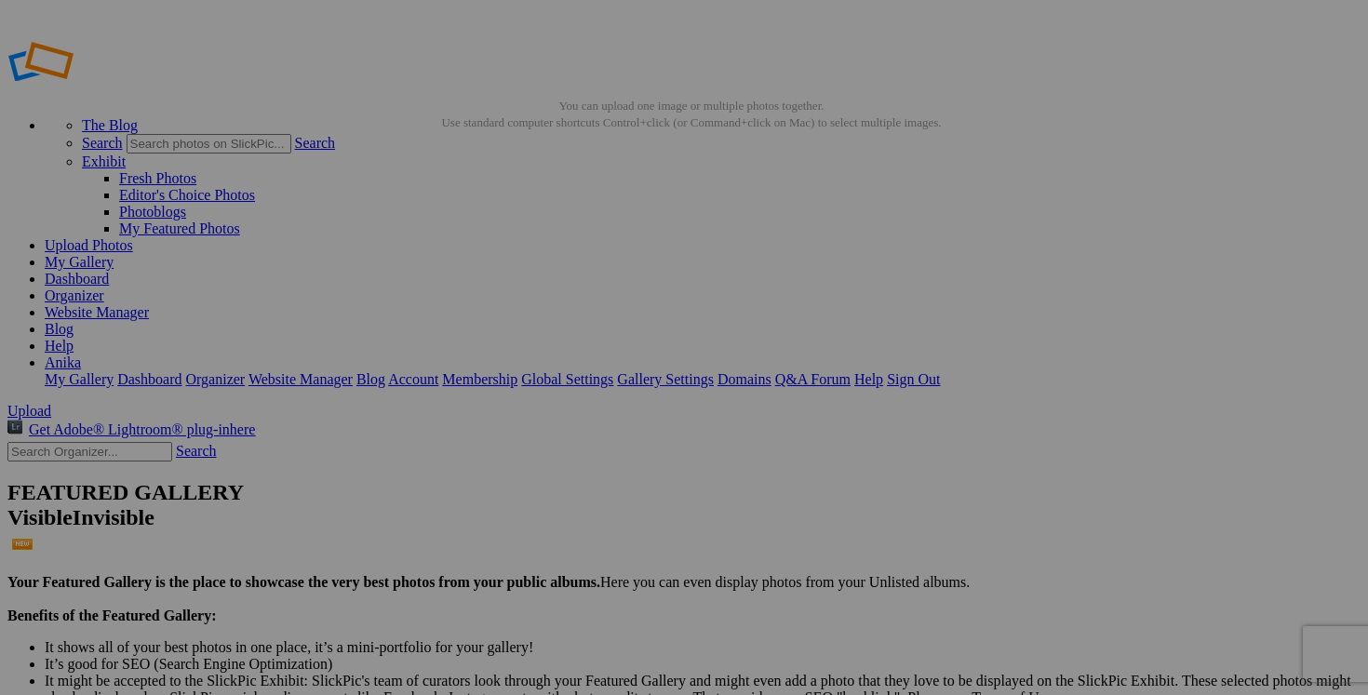
type input "AUTOMNE HOMME"
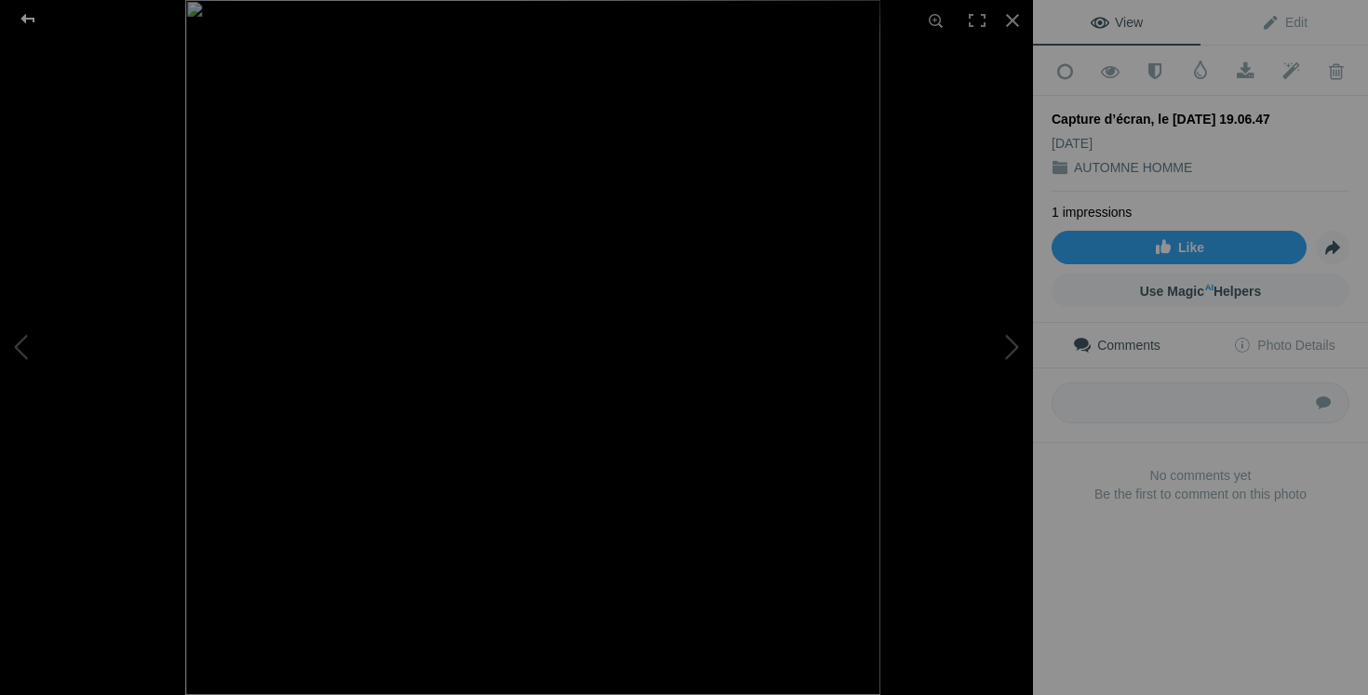
click at [33, 20] on div at bounding box center [27, 18] width 67 height 37
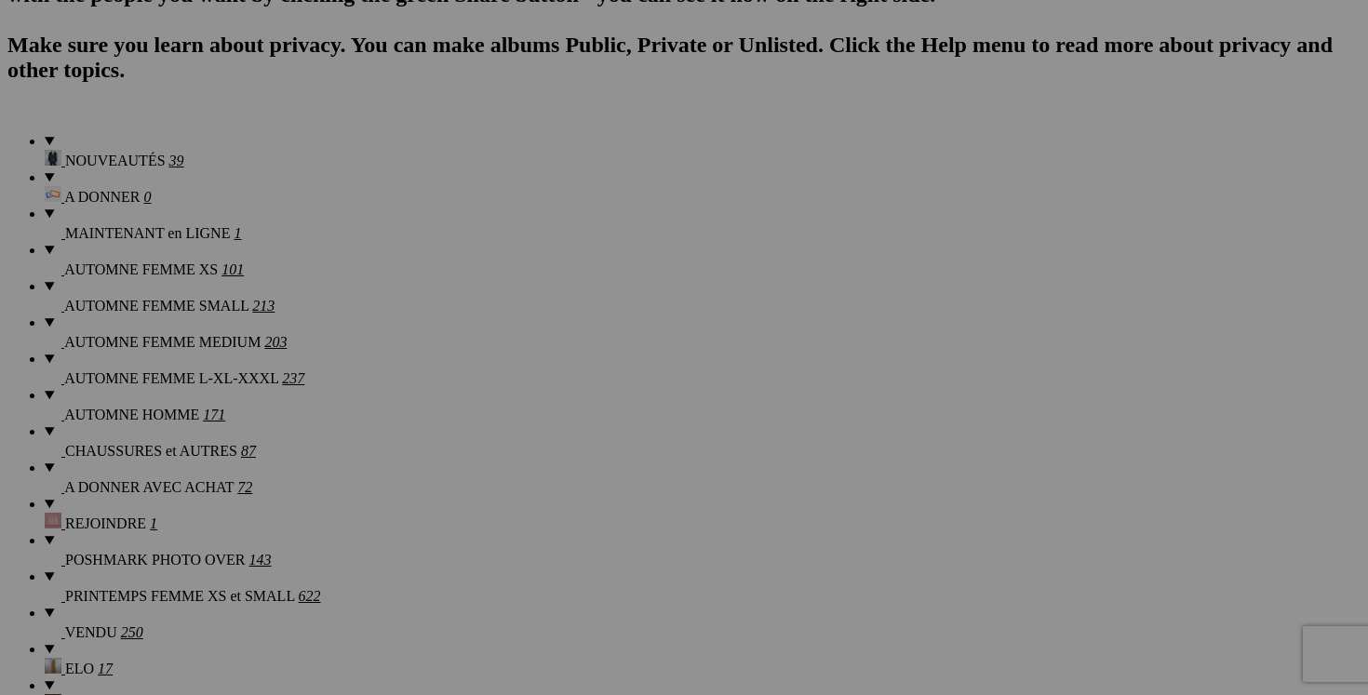
scroll to position [1391, 0]
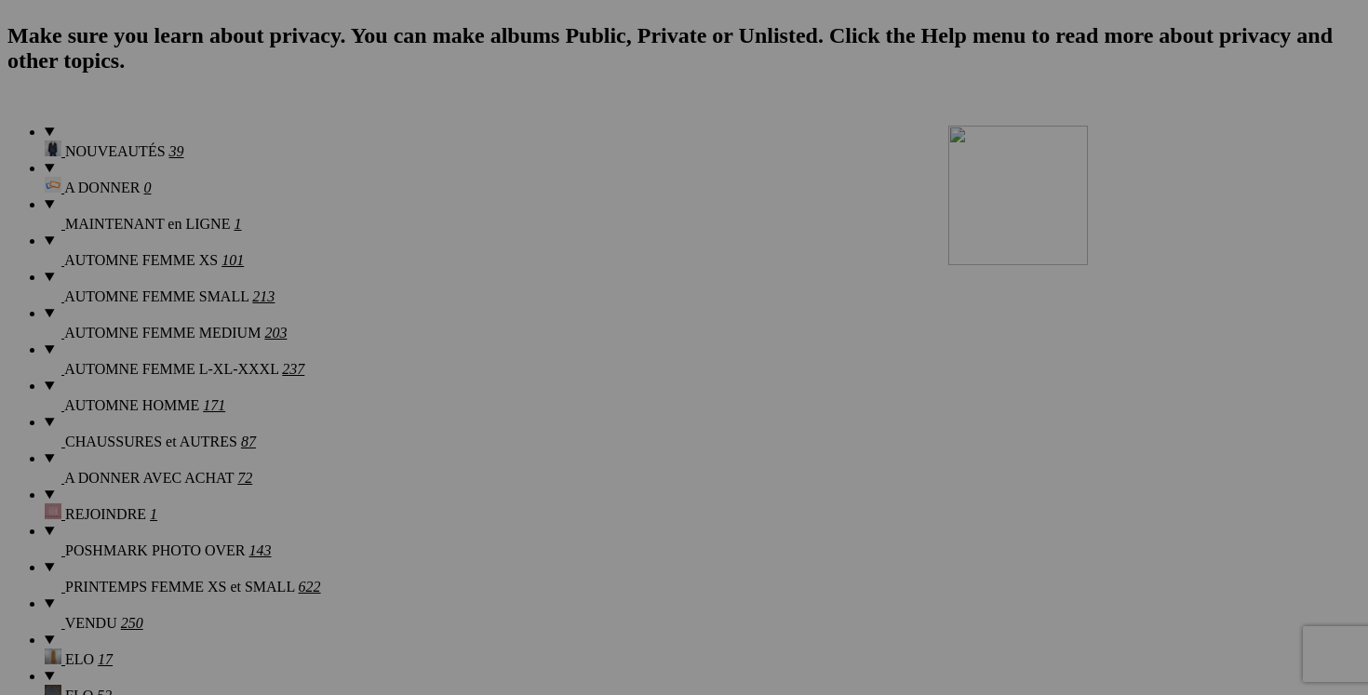
drag, startPoint x: 476, startPoint y: 248, endPoint x: 1216, endPoint y: 288, distance: 741.8
drag, startPoint x: 949, startPoint y: 420, endPoint x: 1102, endPoint y: 421, distance: 152.6
drag, startPoint x: 1113, startPoint y: 417, endPoint x: 1299, endPoint y: 431, distance: 186.6
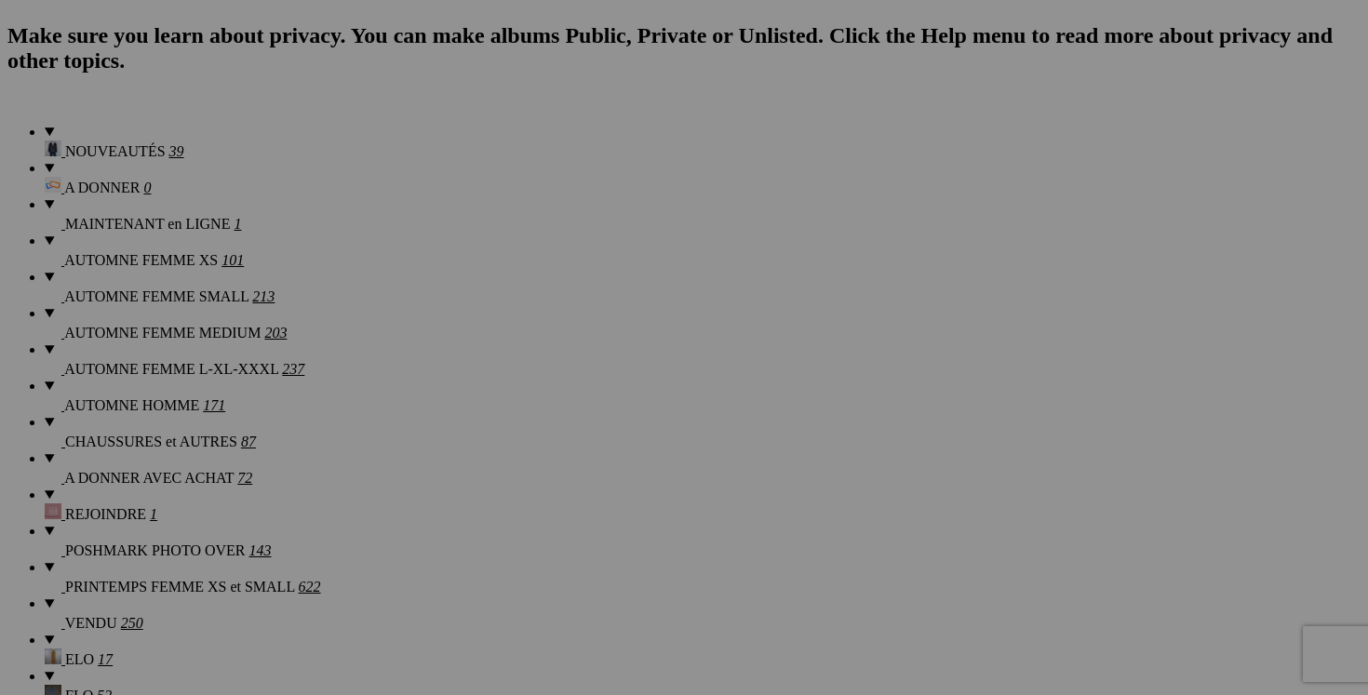
paste input "pantalon COLUMBIA taille 32"
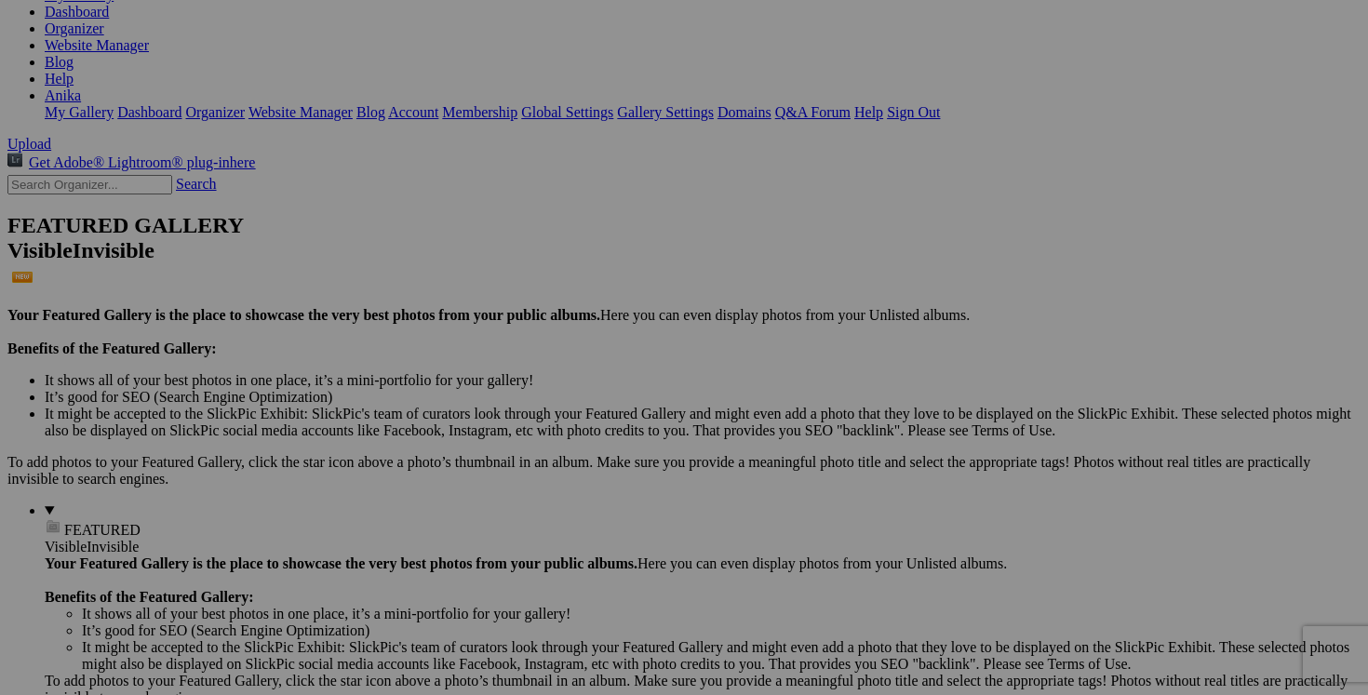
scroll to position [0, 0]
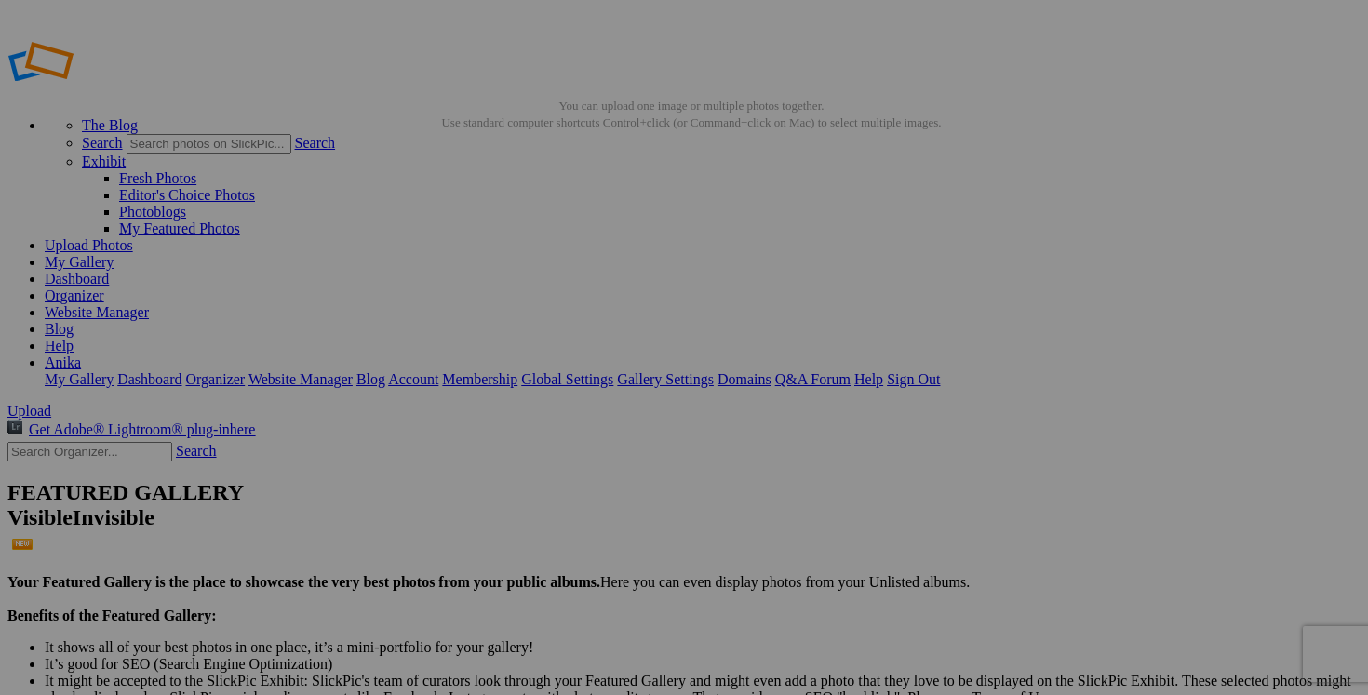
type input "pantalon COLUMBIA taille 32"
